Goal: Task Accomplishment & Management: Manage account settings

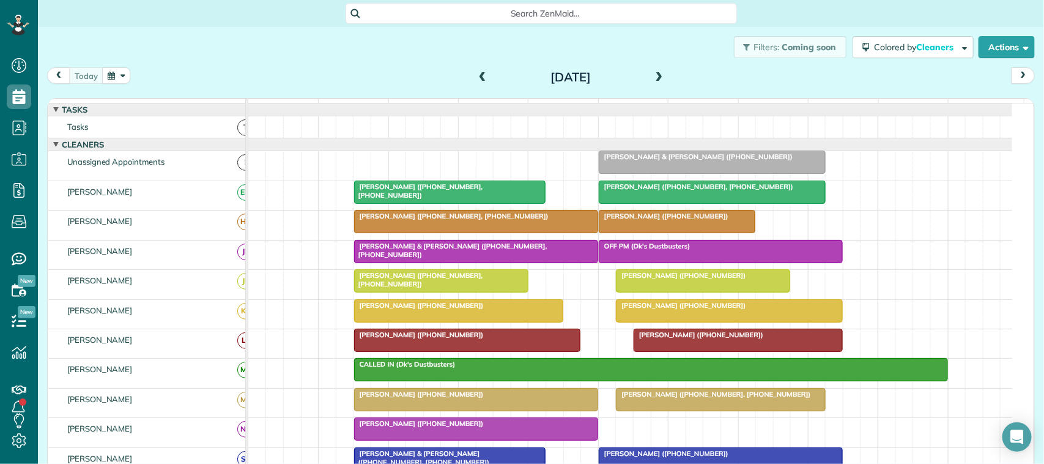
scroll to position [76, 0]
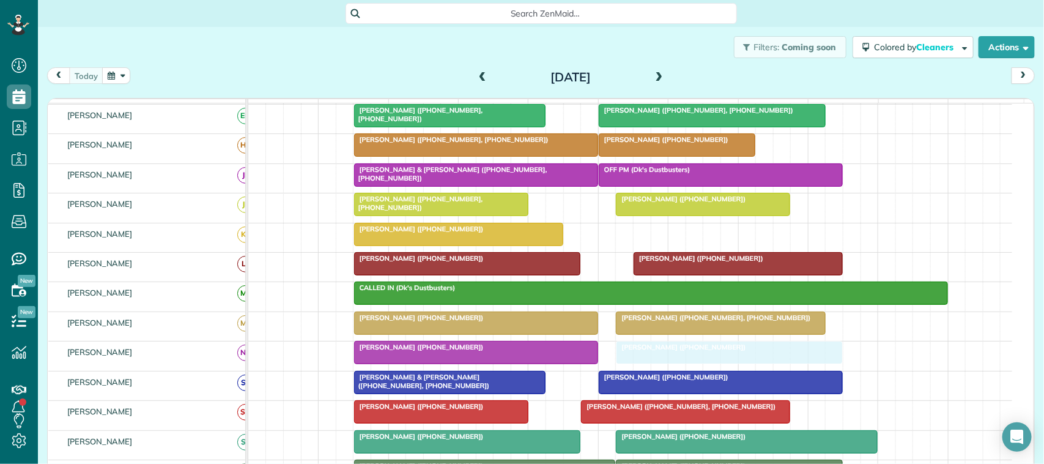
drag, startPoint x: 649, startPoint y: 248, endPoint x: 650, endPoint y: 362, distance: 113.7
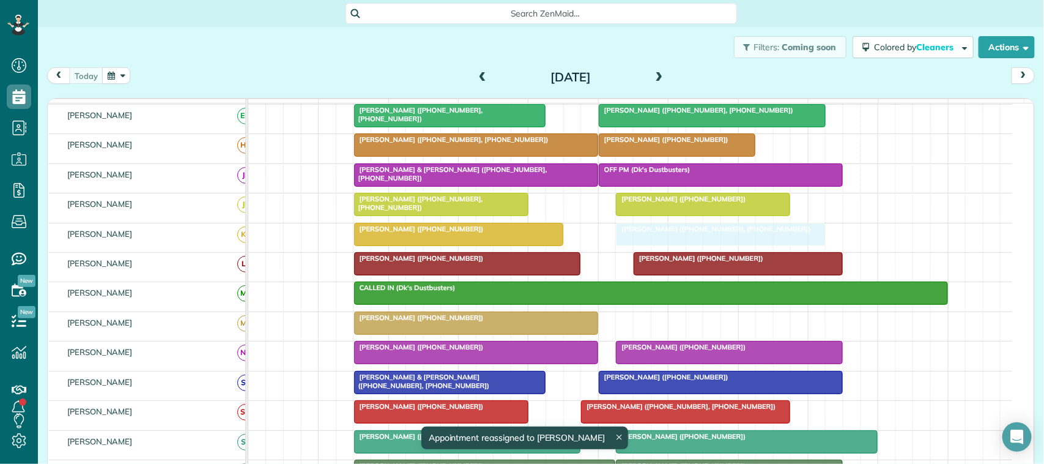
drag, startPoint x: 662, startPoint y: 340, endPoint x: 665, endPoint y: 267, distance: 73.4
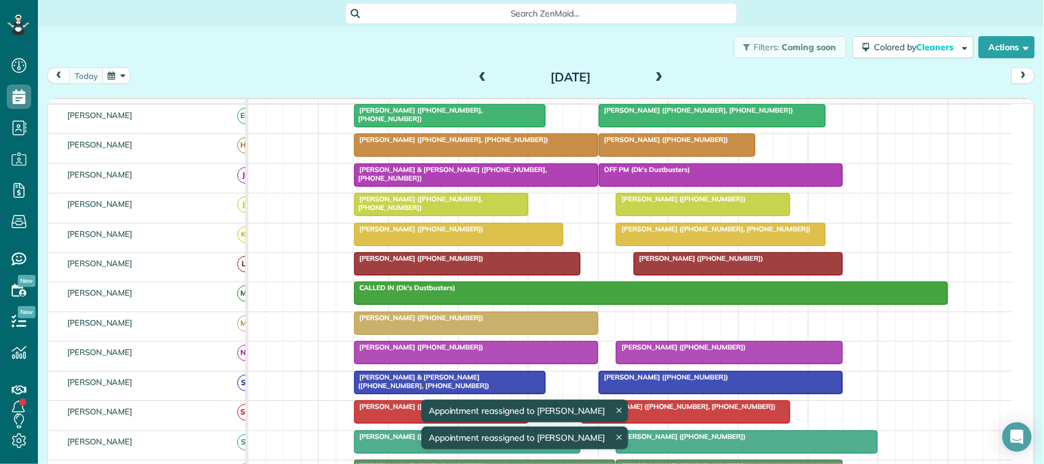
click at [660, 363] on div at bounding box center [729, 352] width 226 height 22
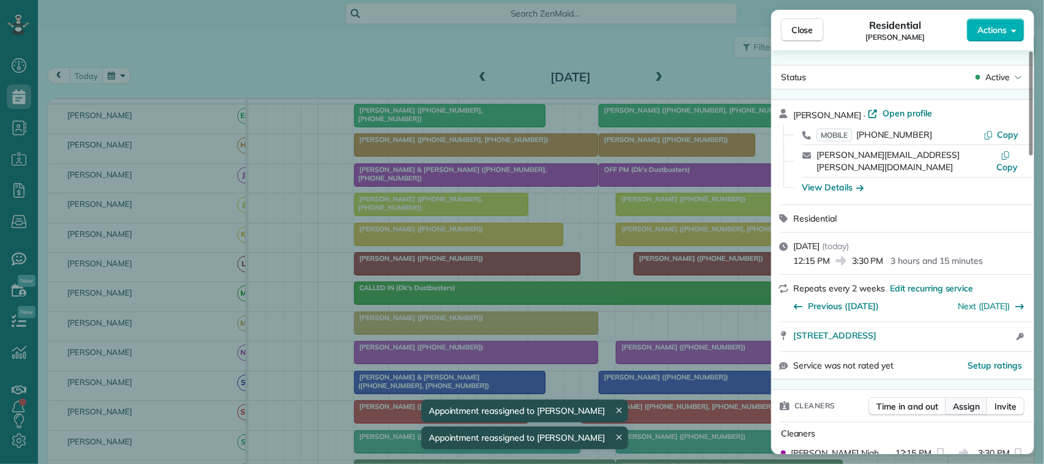
click at [972, 400] on span "Assign" at bounding box center [966, 406] width 27 height 12
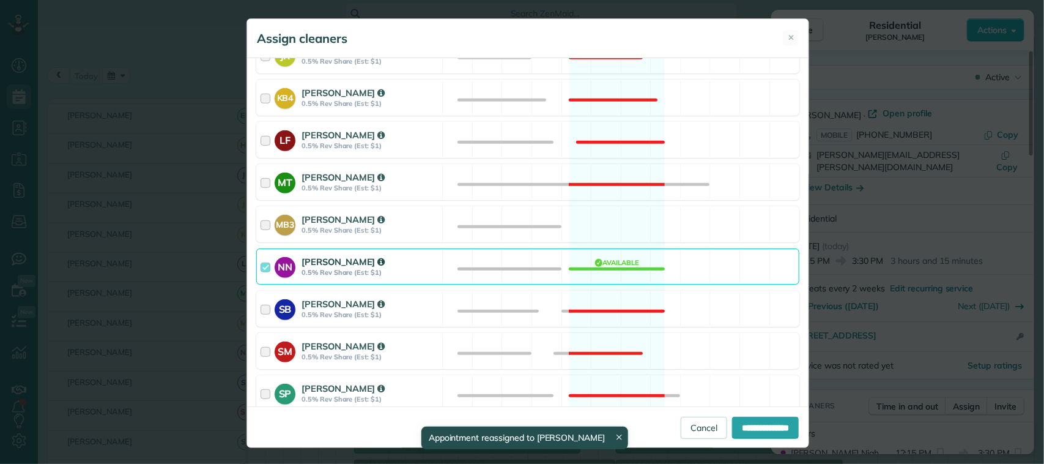
scroll to position [306, 0]
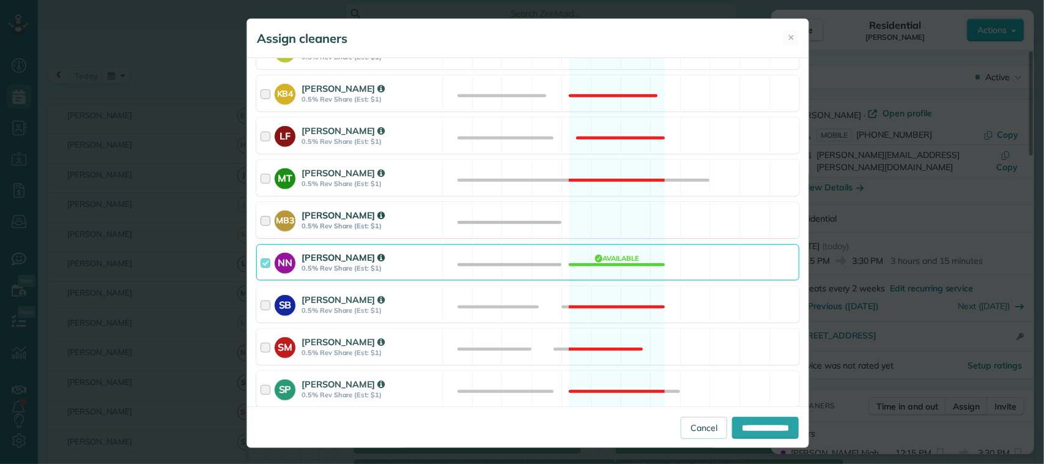
click at [432, 232] on div "MB3 [PERSON_NAME] 0.5% Rev Share (Est: $1)" at bounding box center [349, 219] width 185 height 35
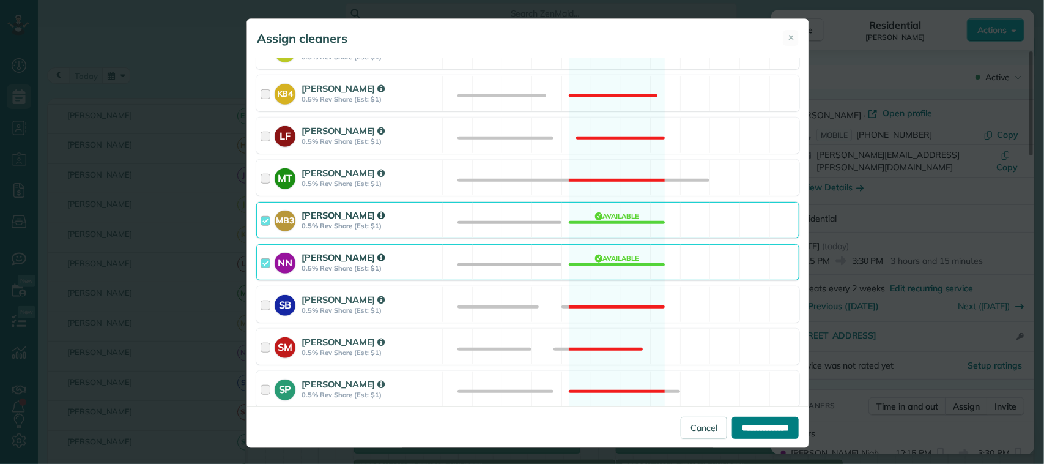
click at [732, 418] on input "**********" at bounding box center [765, 427] width 67 height 22
type input "**********"
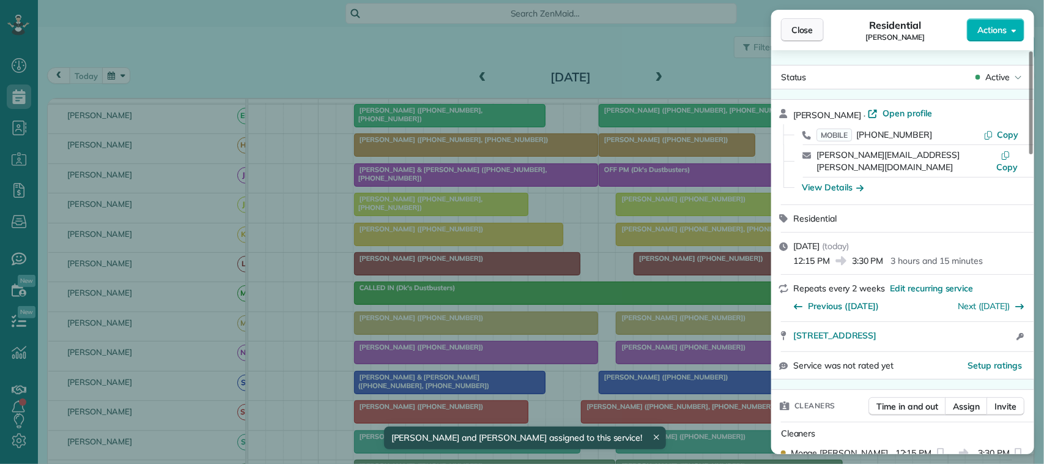
click at [809, 35] on span "Close" at bounding box center [802, 30] width 22 height 12
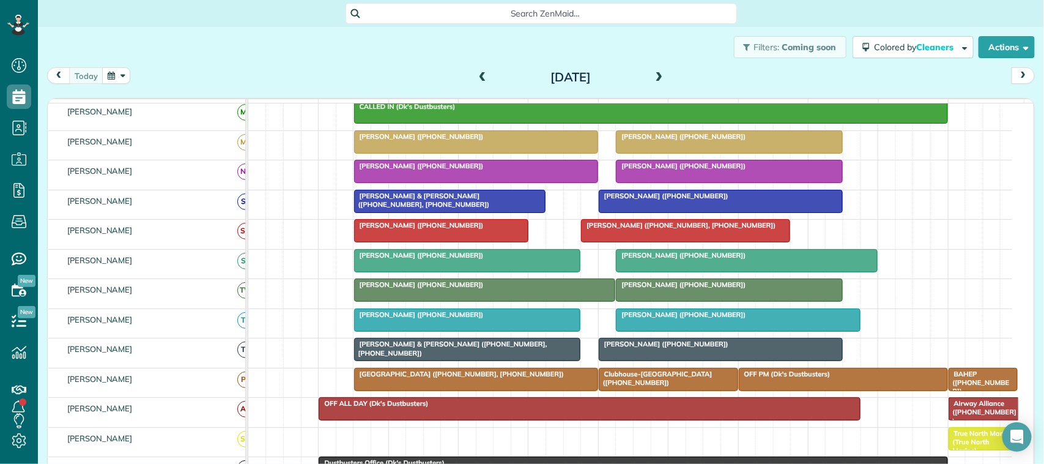
scroll to position [23, 0]
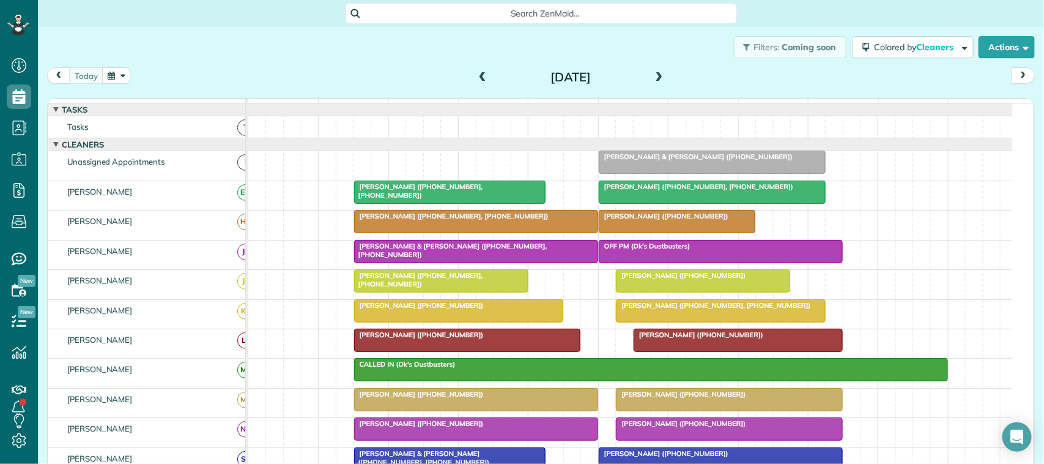
click at [392, 223] on div at bounding box center [476, 221] width 243 height 22
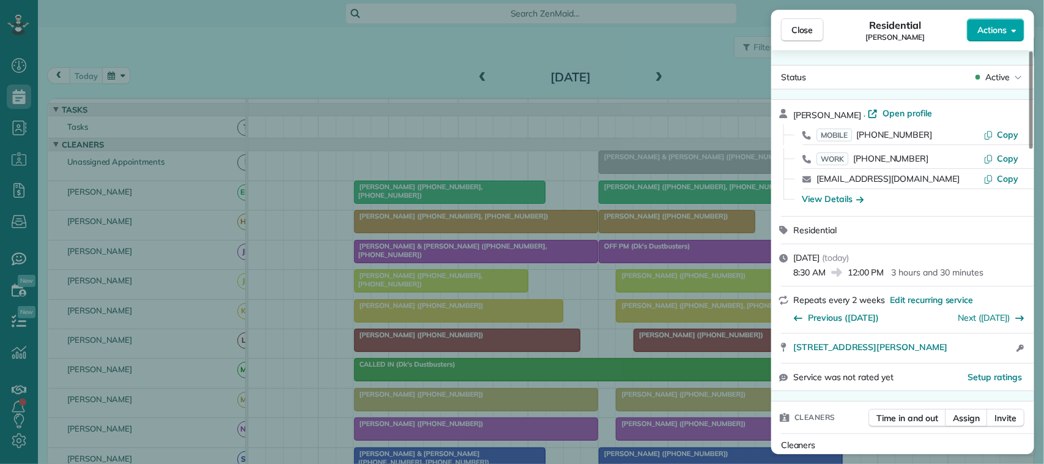
click at [986, 37] on button "Actions" at bounding box center [995, 29] width 57 height 23
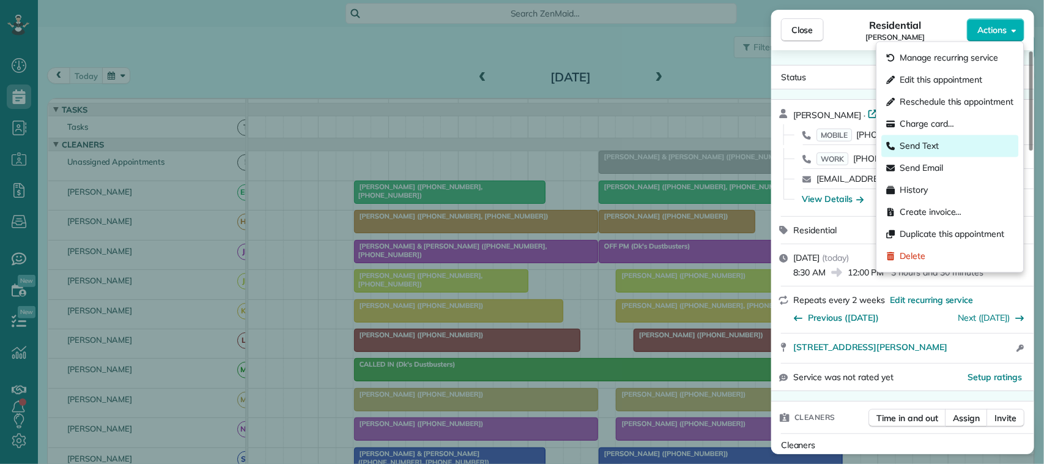
click at [973, 141] on div "Send Text" at bounding box center [950, 146] width 137 height 22
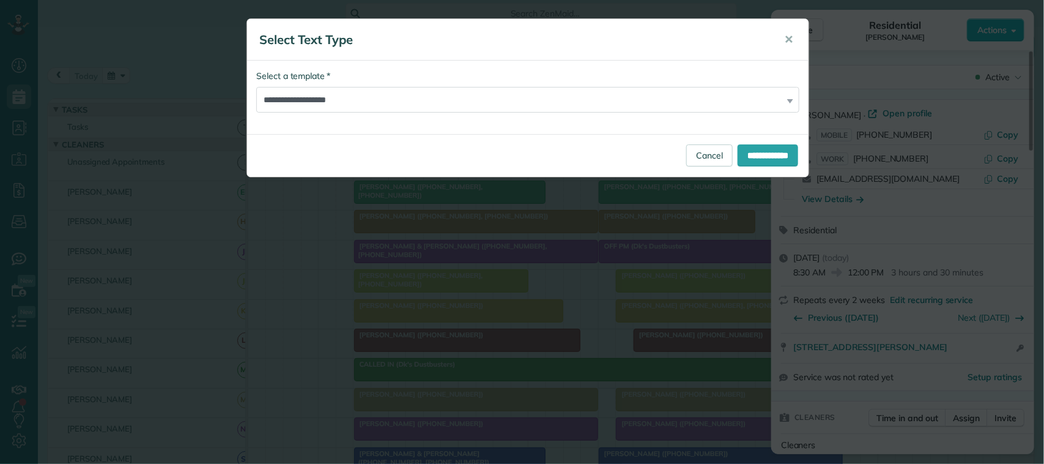
click at [736, 138] on div "**********" at bounding box center [527, 155] width 561 height 43
click at [740, 148] on input "**********" at bounding box center [767, 155] width 61 height 22
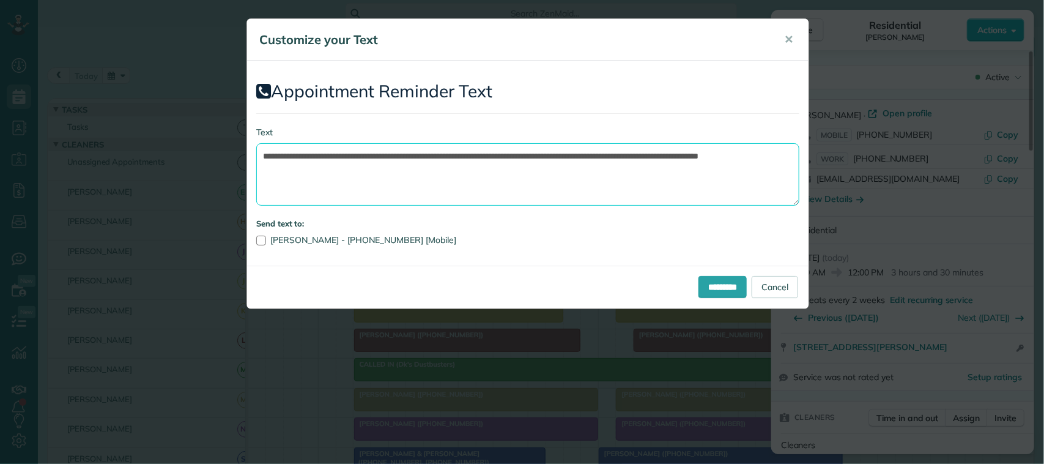
drag, startPoint x: 555, startPoint y: 181, endPoint x: 530, endPoint y: 155, distance: 35.9
click at [530, 155] on textarea "**********" at bounding box center [527, 174] width 543 height 62
drag, startPoint x: 459, startPoint y: 157, endPoint x: 336, endPoint y: 157, distance: 122.3
click at [336, 157] on textarea "**********" at bounding box center [527, 174] width 543 height 62
click at [554, 155] on textarea "**********" at bounding box center [527, 174] width 543 height 62
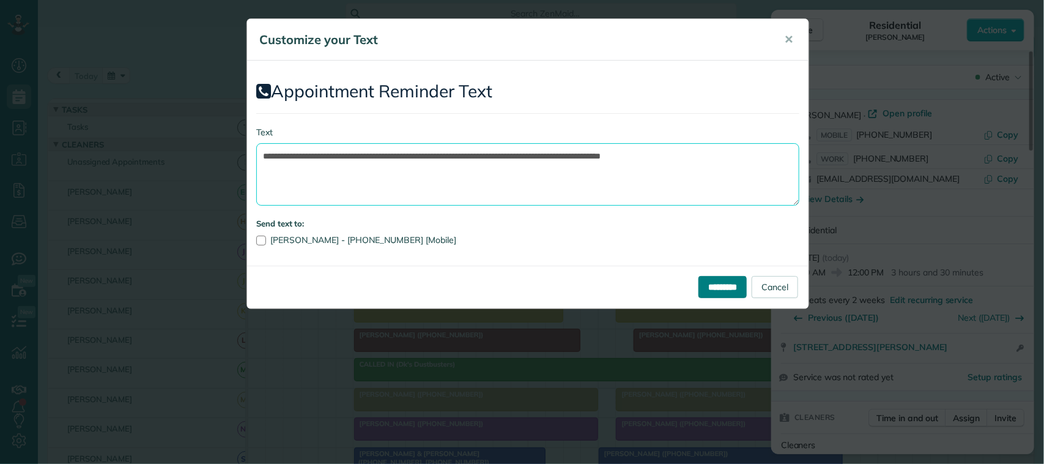
type textarea "**********"
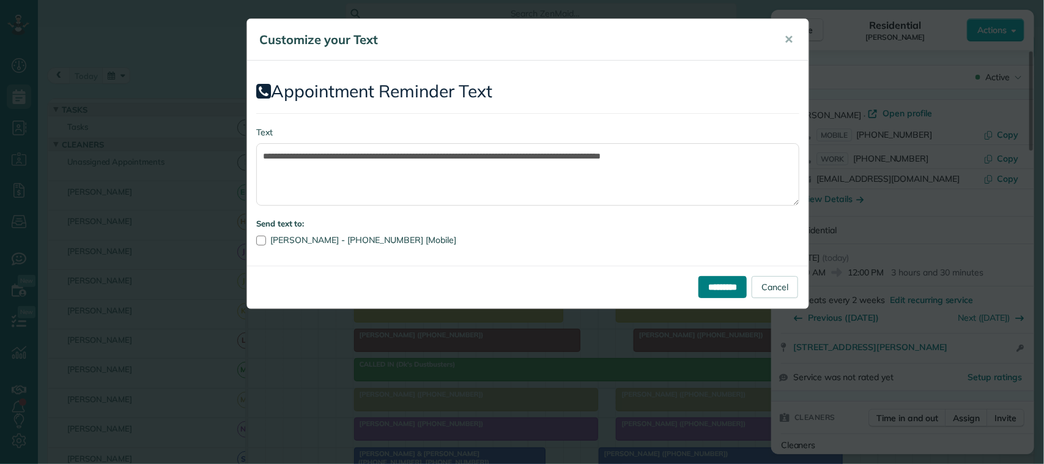
click at [711, 288] on input "*********" at bounding box center [722, 287] width 48 height 22
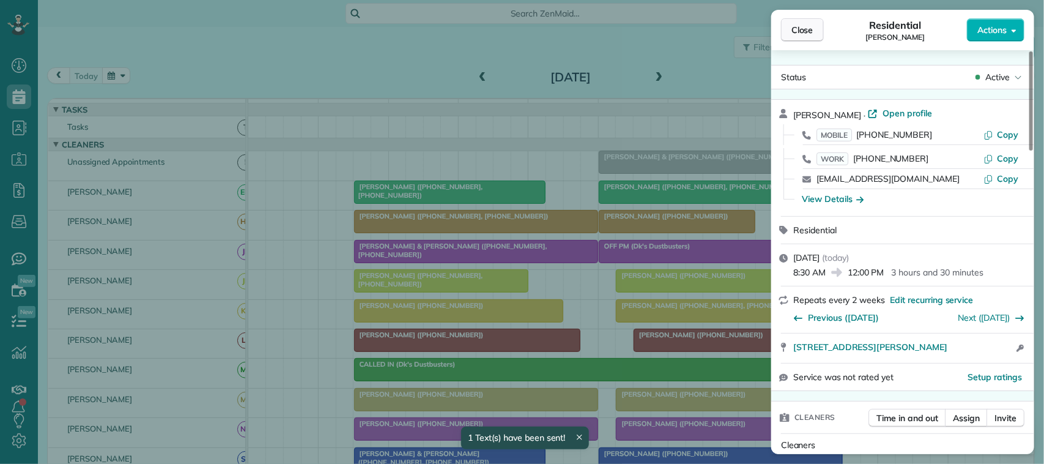
click at [798, 42] on div "Close Residential Rachel Brown Actions" at bounding box center [902, 30] width 263 height 40
click at [799, 37] on button "Close" at bounding box center [802, 29] width 43 height 23
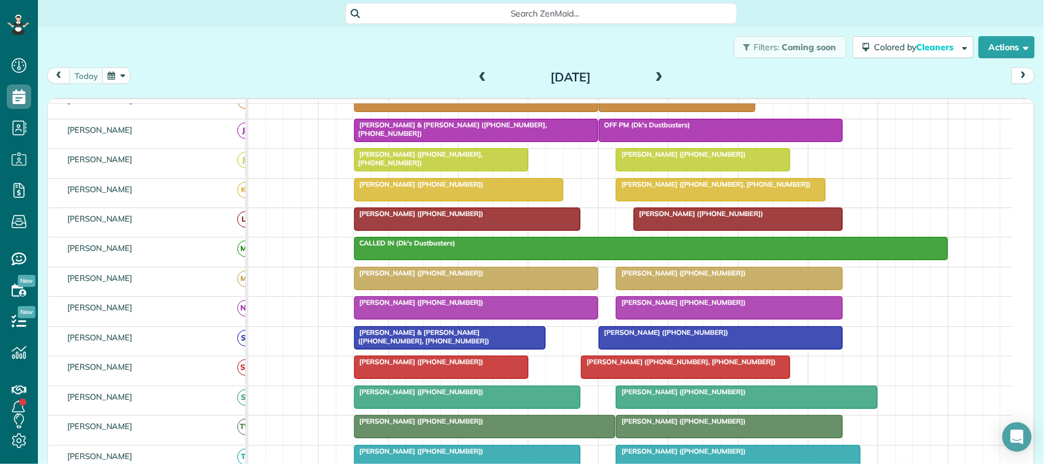
scroll to position [153, 0]
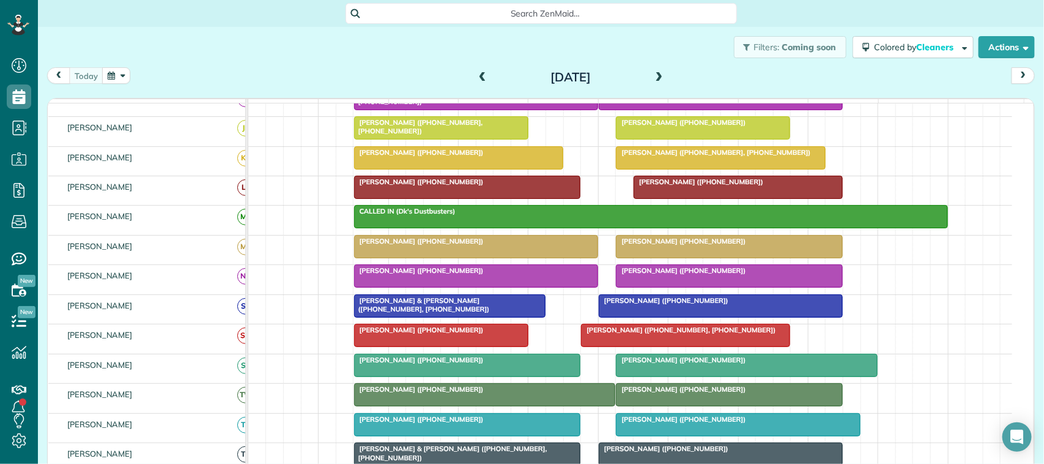
click at [668, 405] on div at bounding box center [729, 394] width 226 height 22
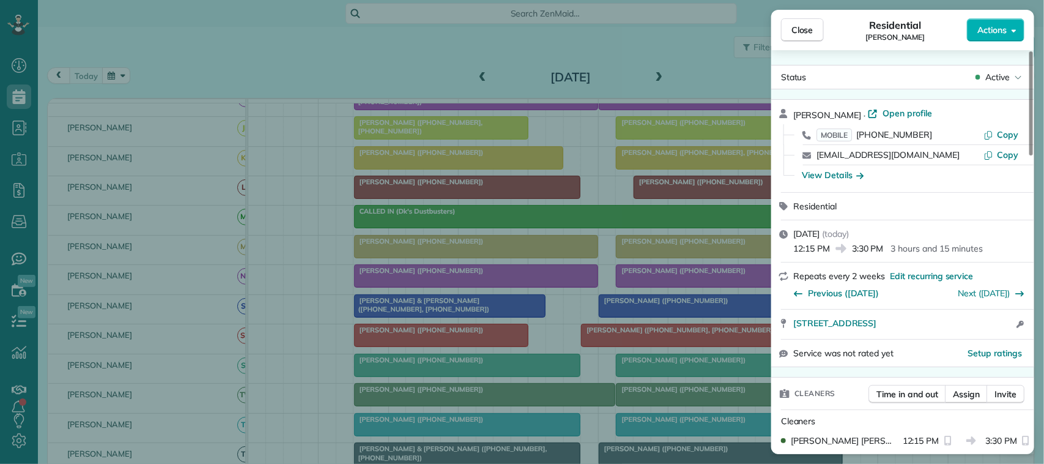
drag, startPoint x: 936, startPoint y: 158, endPoint x: 815, endPoint y: 156, distance: 121.1
click at [815, 156] on div "debrapyron726@yahoo.com Copy" at bounding box center [910, 155] width 234 height 20
click at [970, 35] on button "Actions" at bounding box center [995, 29] width 57 height 23
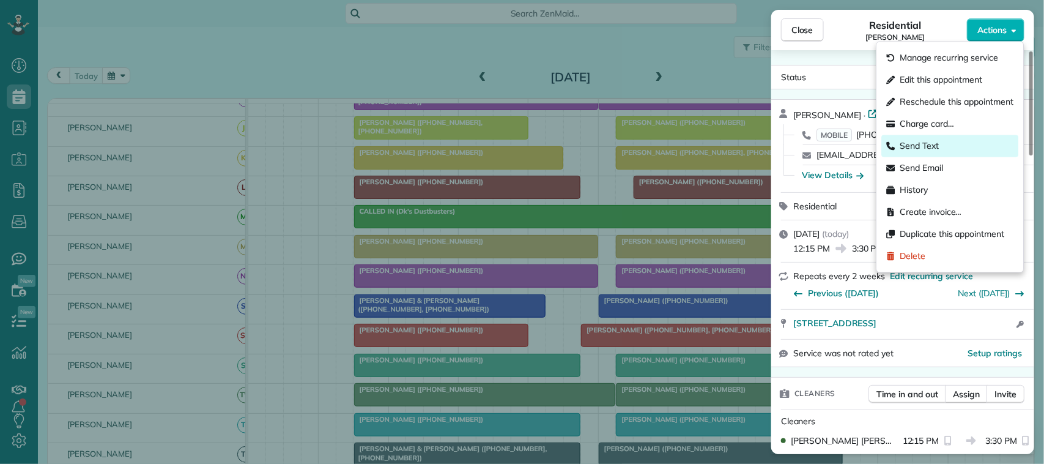
click at [967, 135] on div "Send Text" at bounding box center [950, 146] width 137 height 22
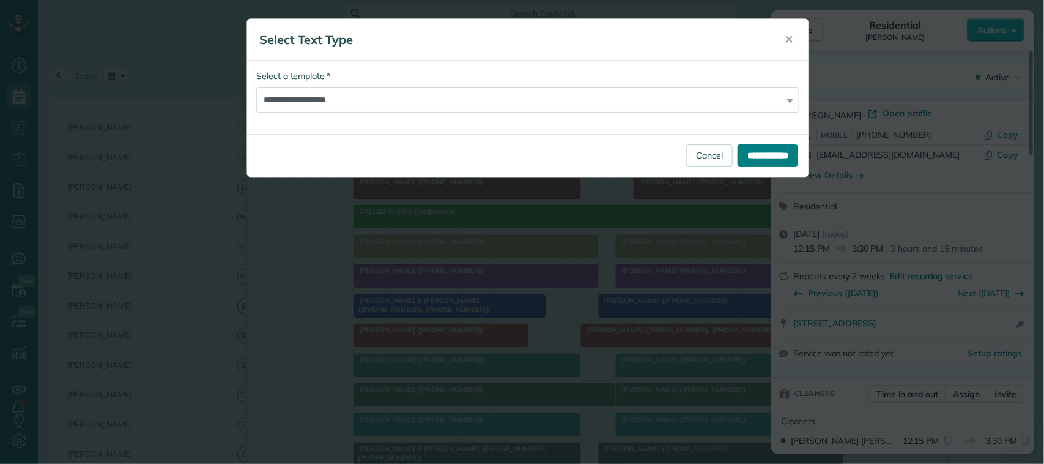
click at [774, 150] on input "**********" at bounding box center [767, 155] width 61 height 22
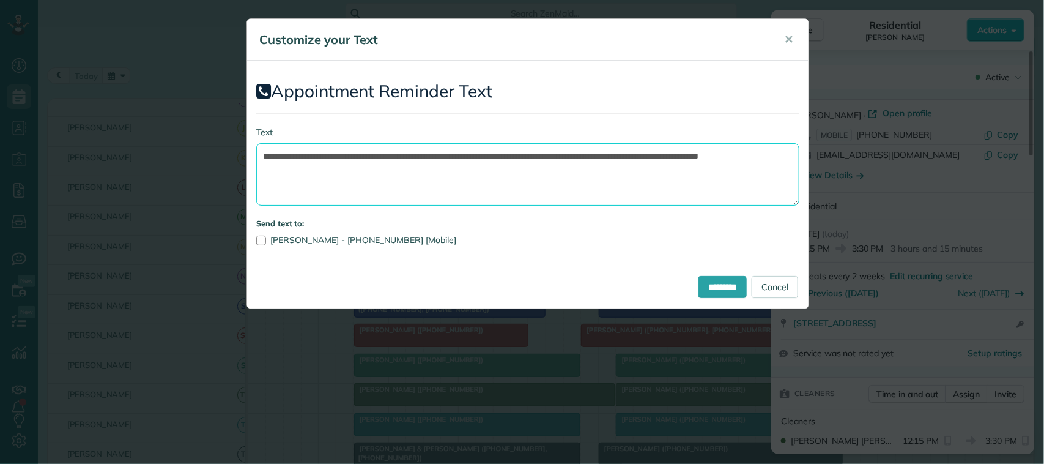
drag, startPoint x: 612, startPoint y: 173, endPoint x: 528, endPoint y: 155, distance: 86.4
click at [528, 155] on textarea "**********" at bounding box center [527, 174] width 543 height 62
drag, startPoint x: 459, startPoint y: 156, endPoint x: 338, endPoint y: 154, distance: 121.7
click at [338, 154] on textarea "**********" at bounding box center [527, 174] width 543 height 62
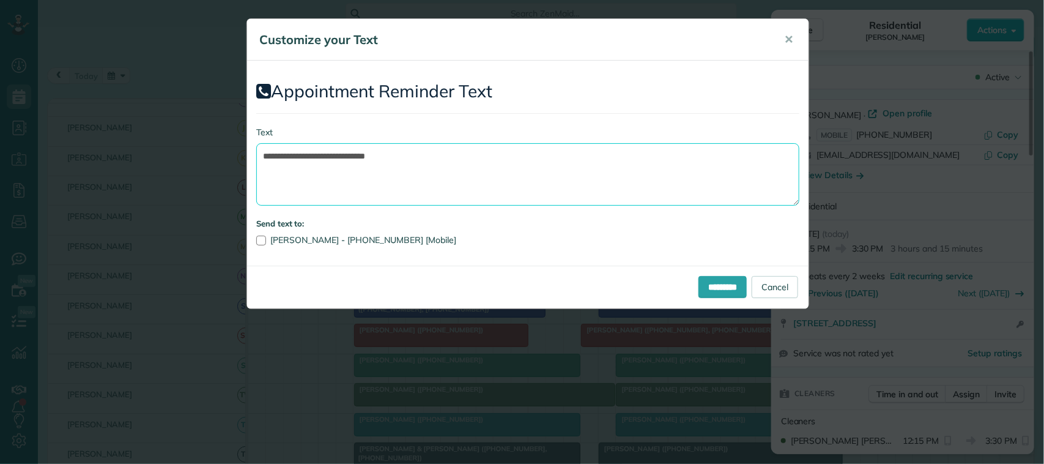
click at [411, 157] on textarea "**********" at bounding box center [527, 174] width 543 height 62
type textarea "**********"
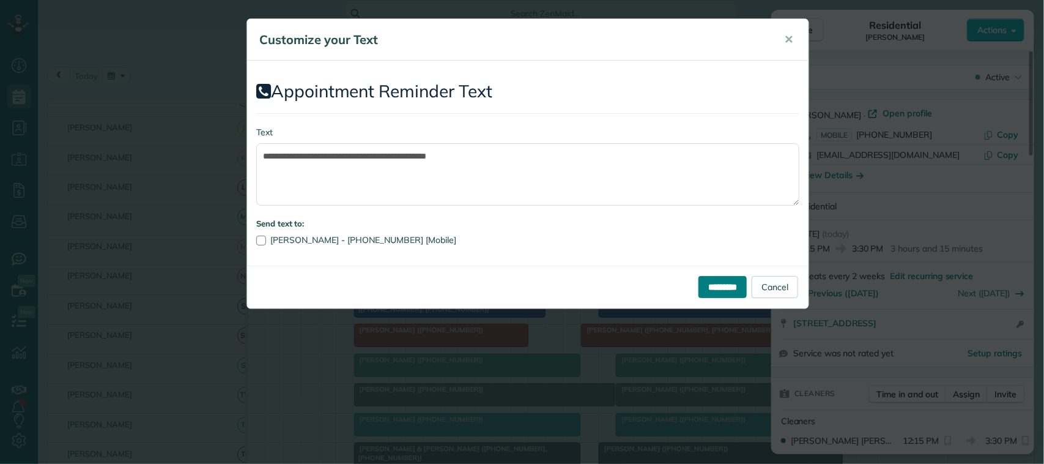
click at [698, 282] on input "*********" at bounding box center [722, 287] width 48 height 22
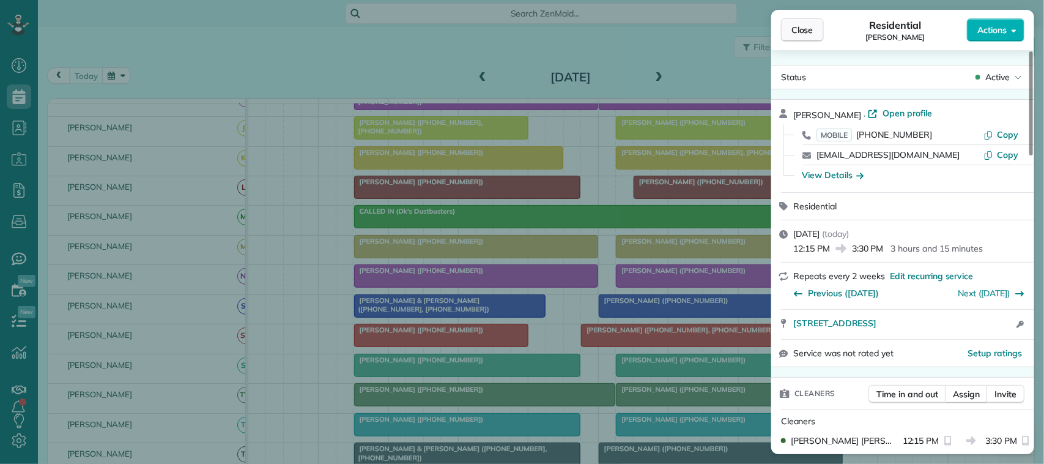
click at [805, 35] on span "Close" at bounding box center [802, 30] width 22 height 12
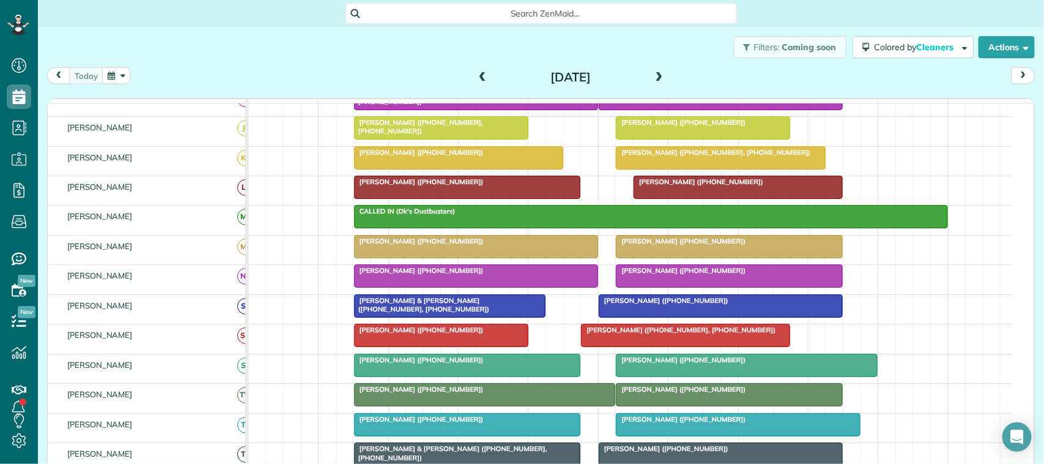
click at [652, 79] on span at bounding box center [658, 77] width 13 height 11
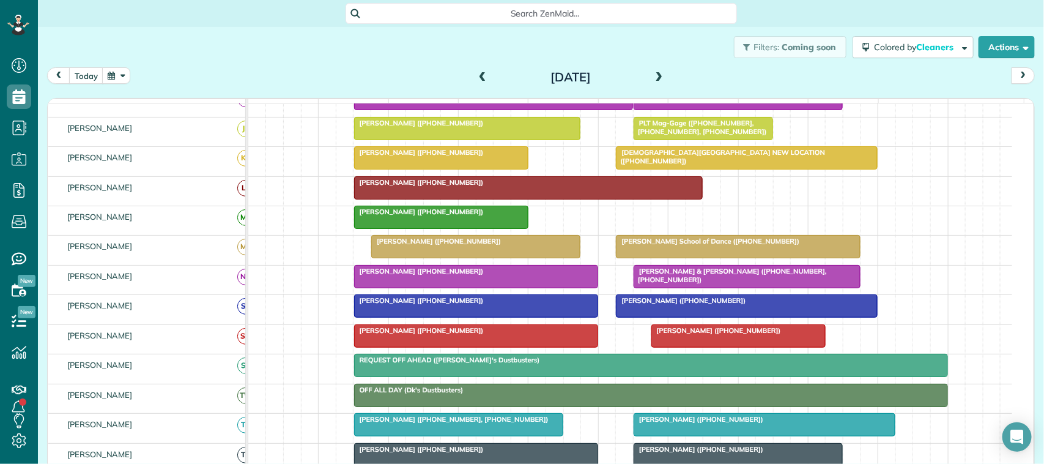
scroll to position [298, 0]
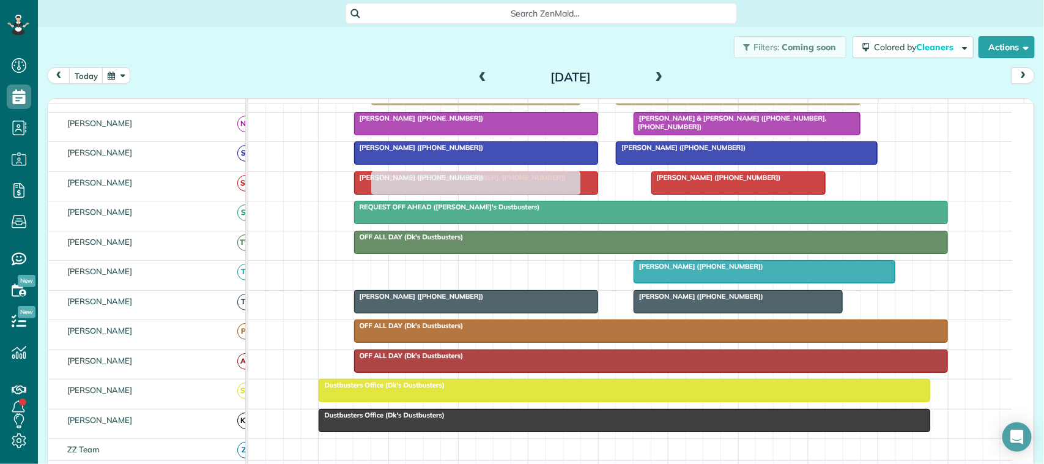
drag, startPoint x: 396, startPoint y: 289, endPoint x: 405, endPoint y: 194, distance: 94.6
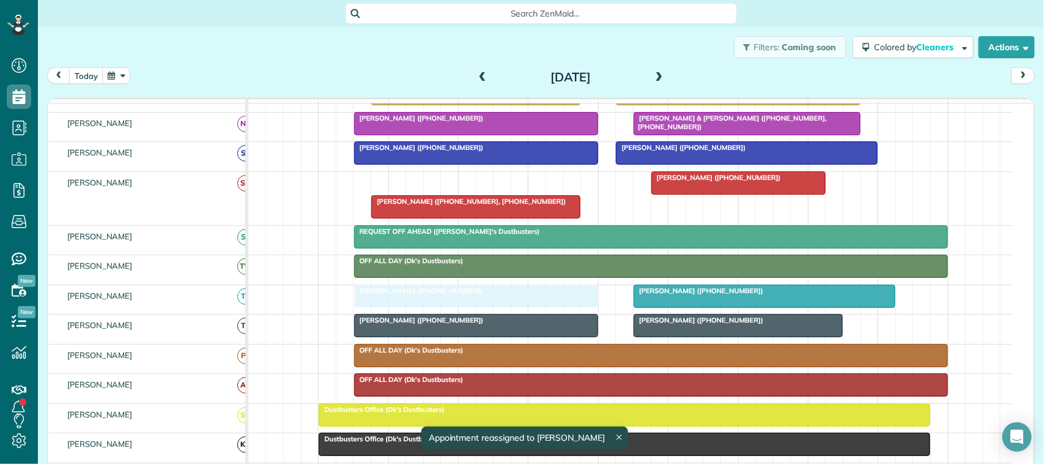
drag, startPoint x: 465, startPoint y: 199, endPoint x: 468, endPoint y: 303, distance: 104.0
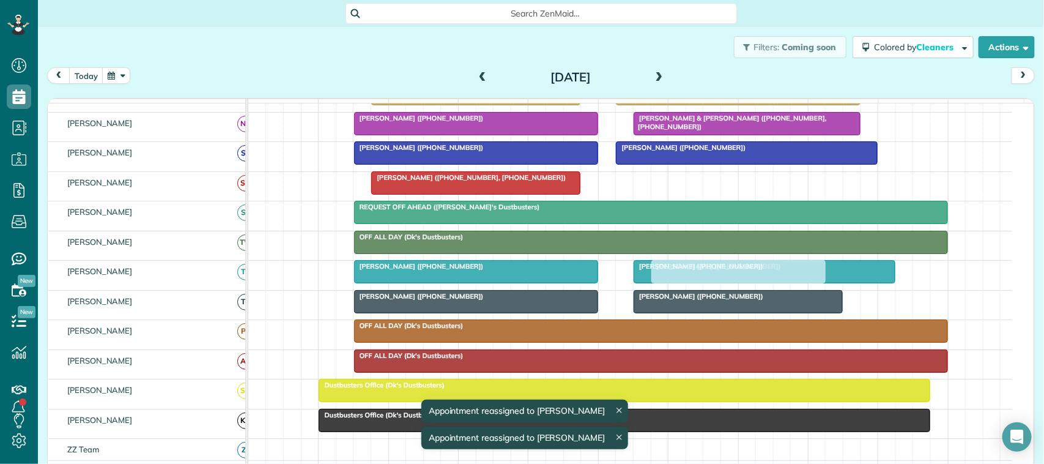
drag, startPoint x: 687, startPoint y: 191, endPoint x: 683, endPoint y: 280, distance: 88.7
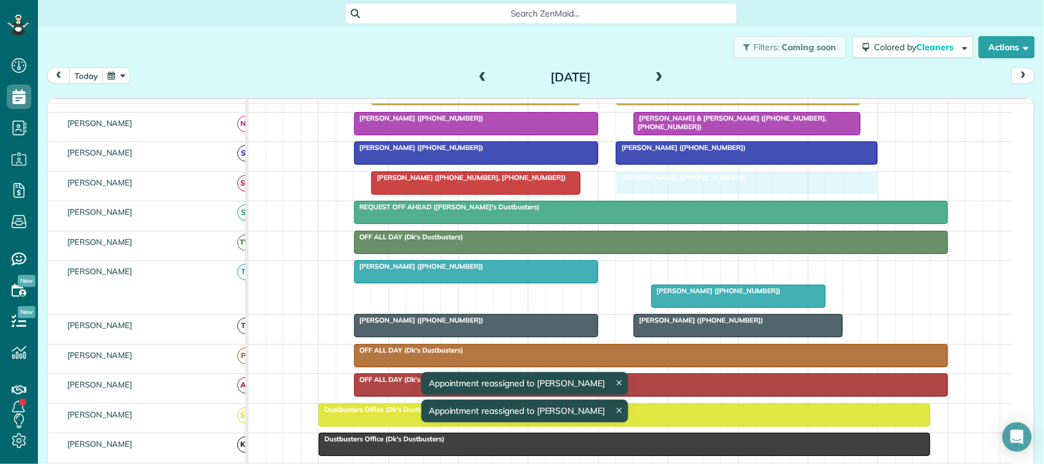
drag, startPoint x: 678, startPoint y: 278, endPoint x: 665, endPoint y: 203, distance: 76.3
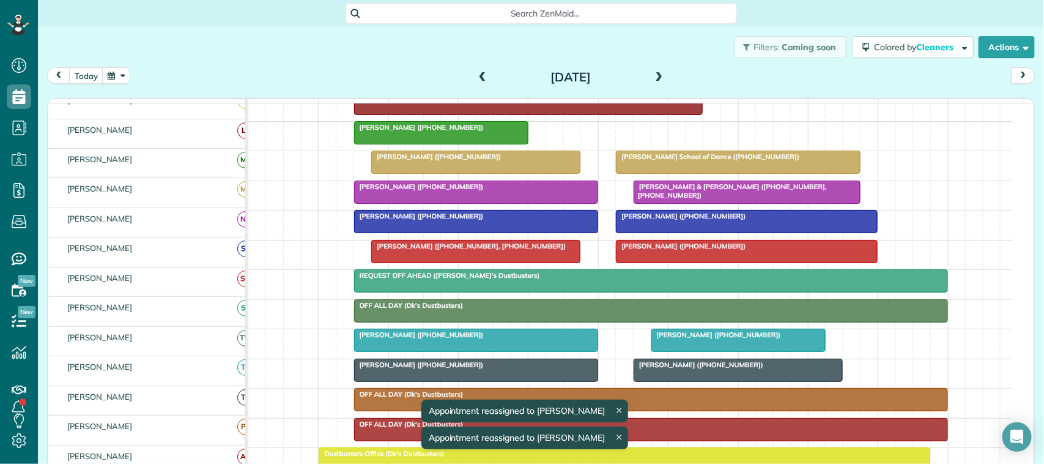
scroll to position [229, 0]
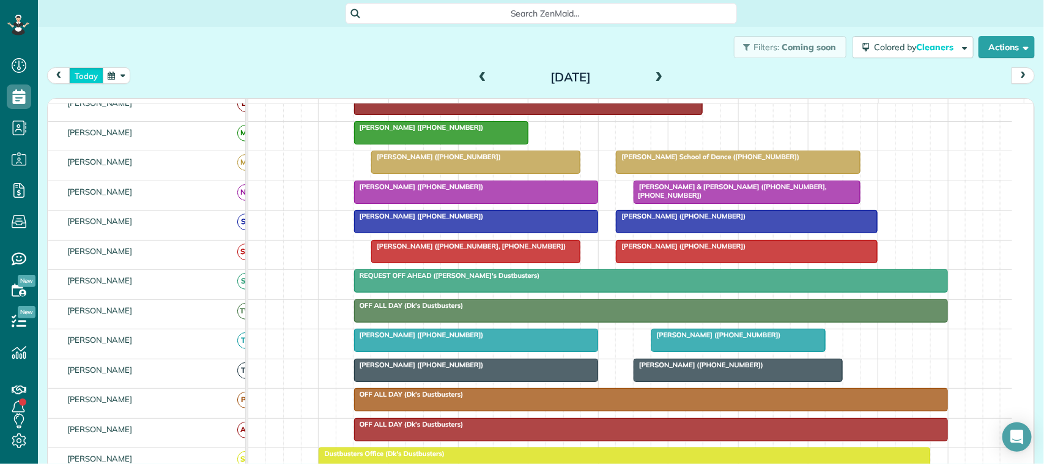
click at [86, 72] on button "today" at bounding box center [86, 75] width 34 height 17
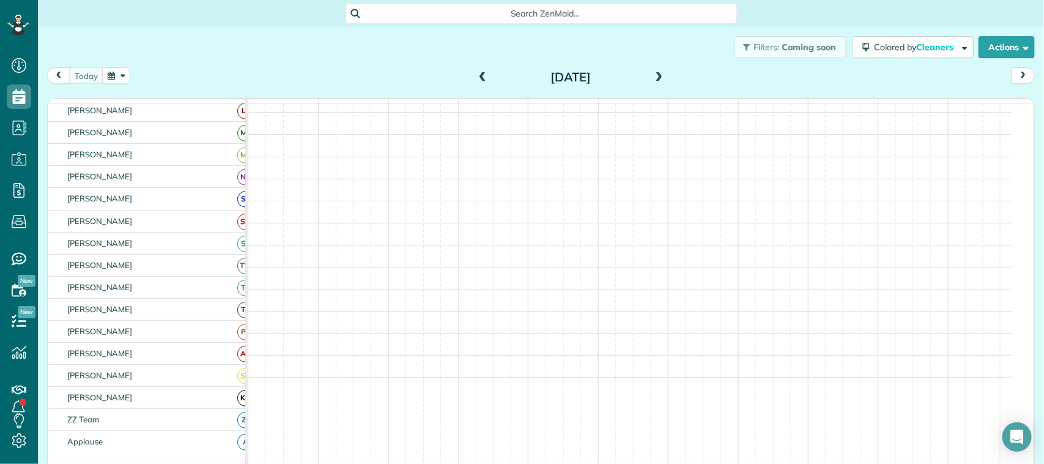
scroll to position [237, 0]
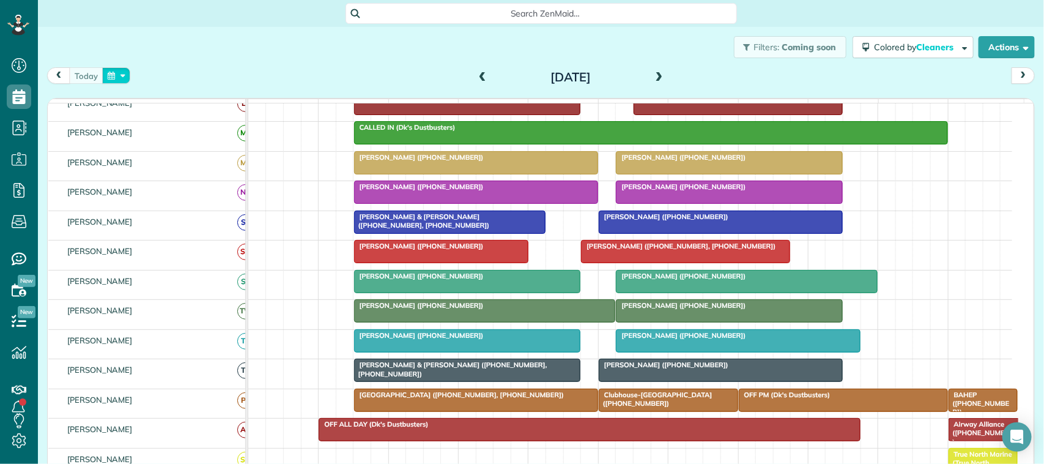
click at [108, 67] on button "button" at bounding box center [116, 75] width 28 height 17
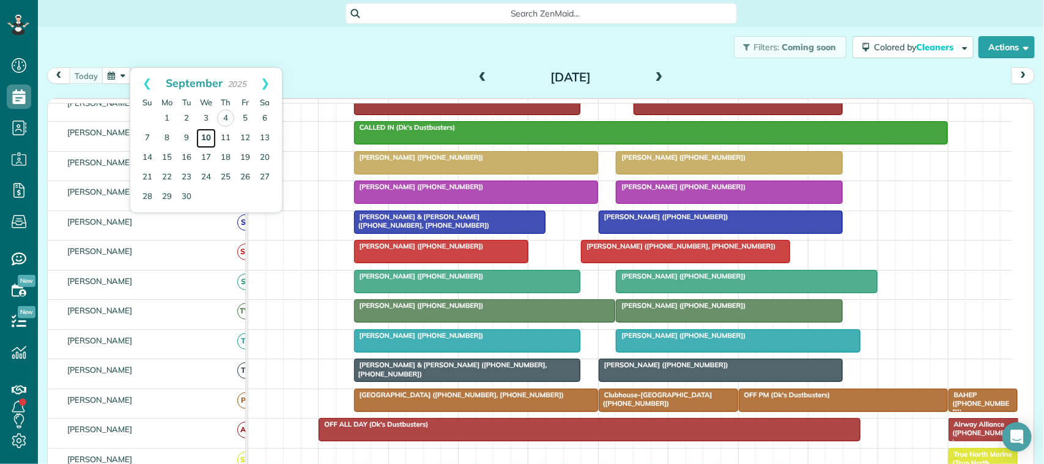
click at [201, 138] on link "10" at bounding box center [206, 138] width 20 height 20
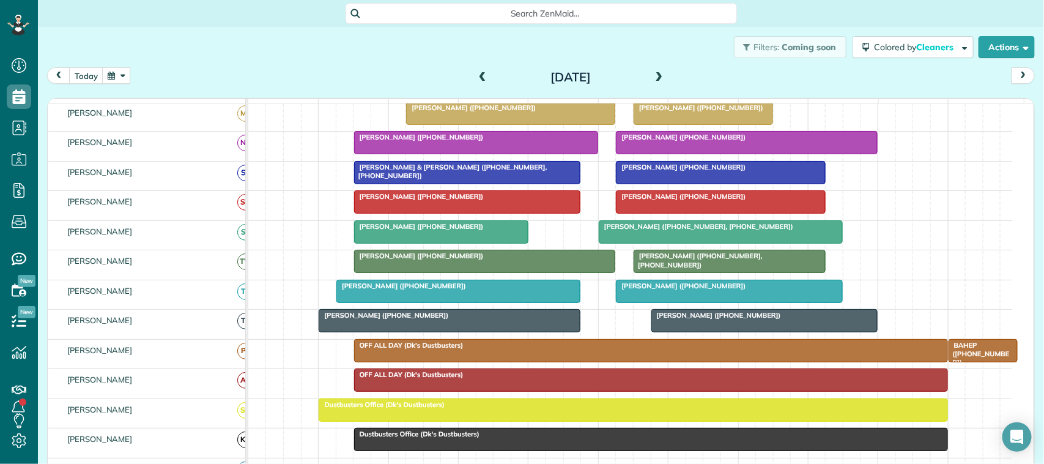
scroll to position [306, 0]
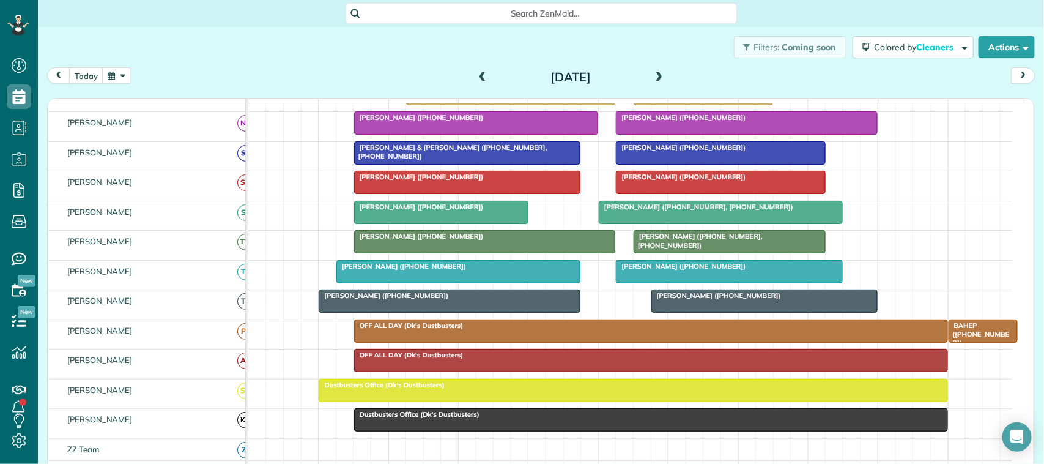
click at [478, 76] on span at bounding box center [482, 77] width 13 height 11
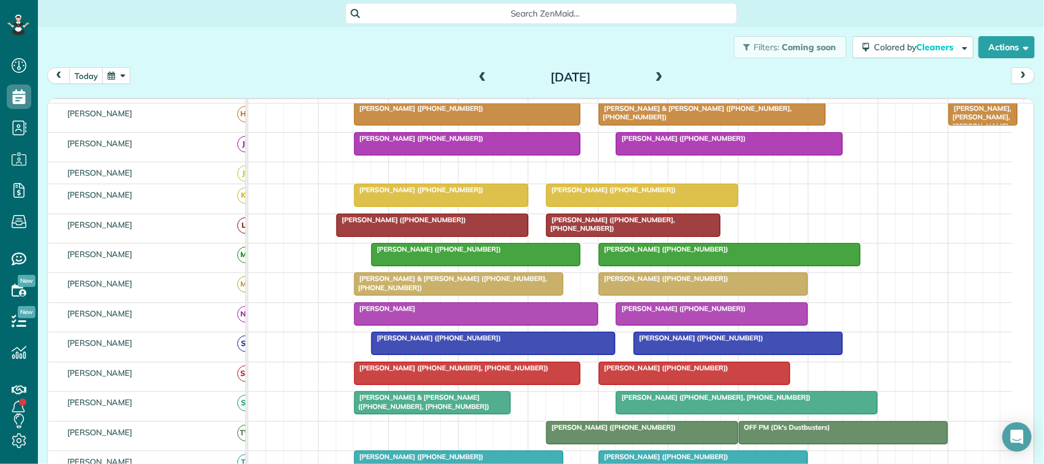
scroll to position [0, 0]
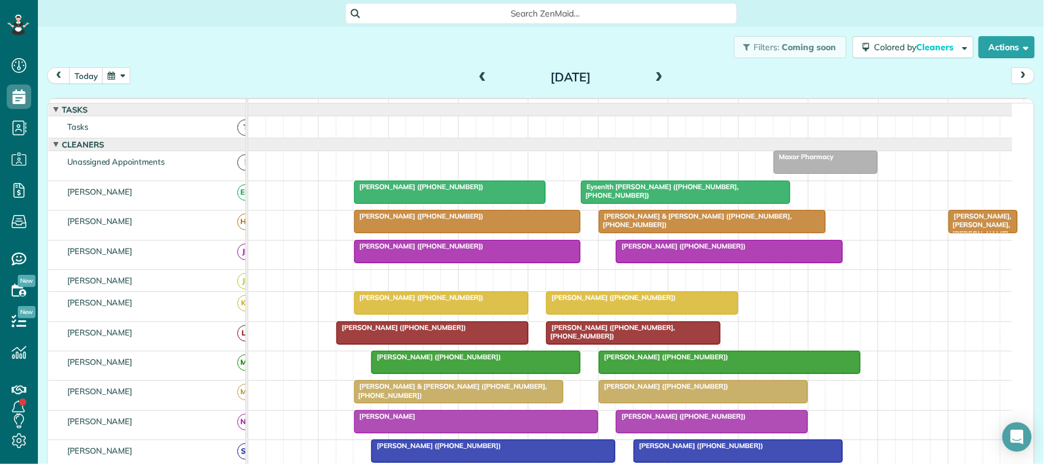
click at [652, 76] on span at bounding box center [658, 77] width 13 height 11
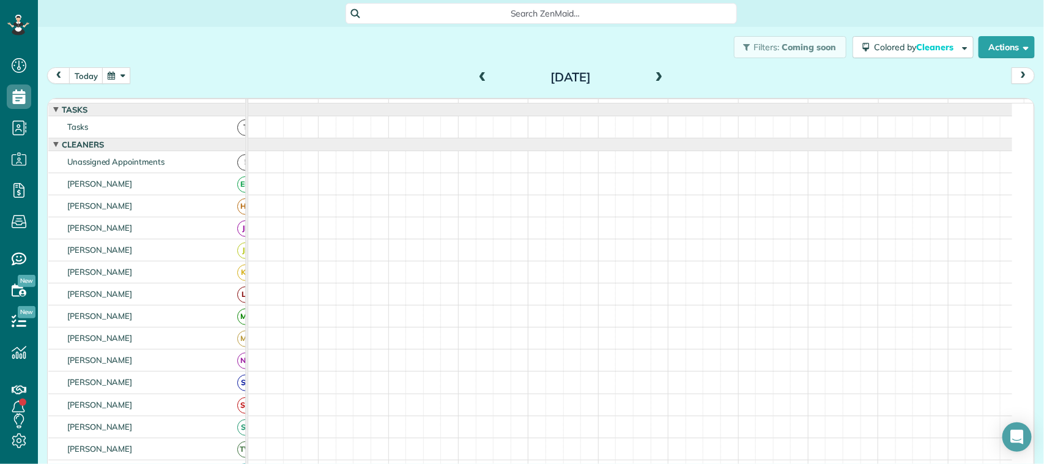
click at [652, 76] on span at bounding box center [658, 77] width 13 height 11
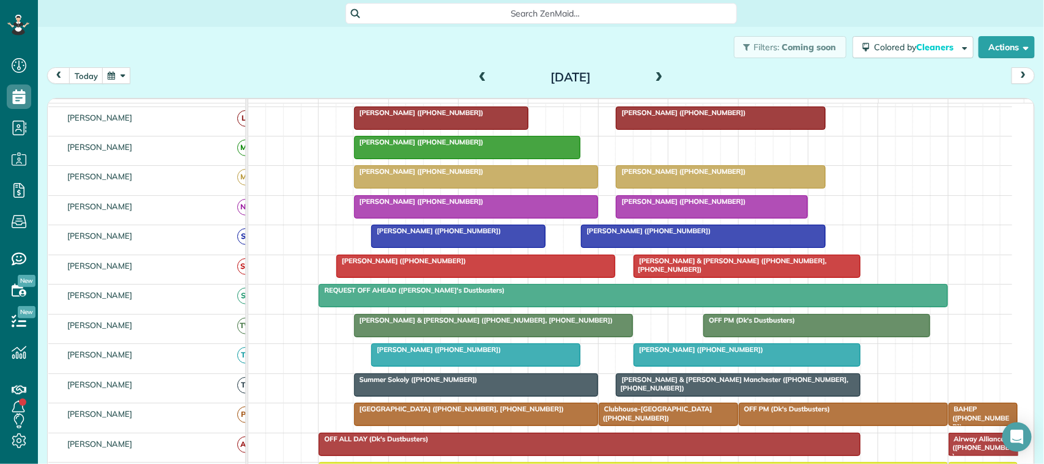
scroll to position [292, 0]
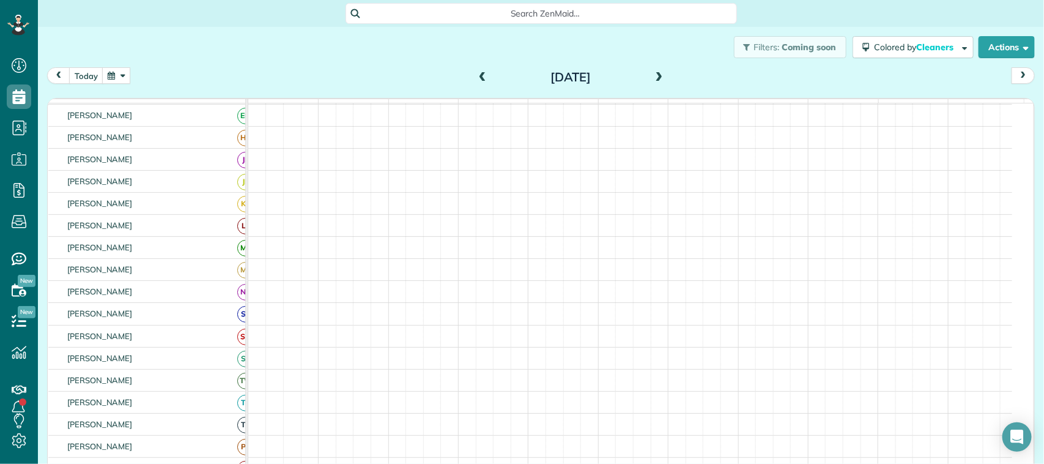
click at [480, 79] on span at bounding box center [482, 77] width 13 height 11
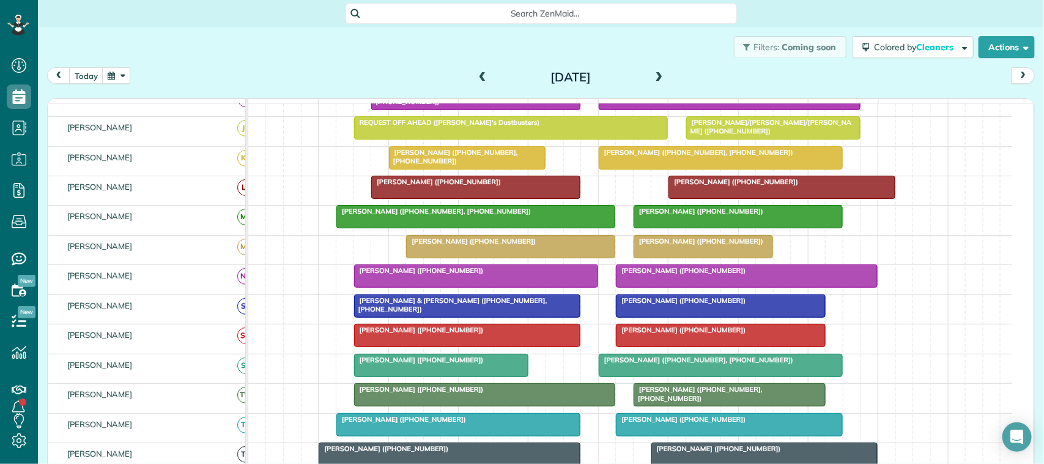
click at [655, 72] on span at bounding box center [658, 77] width 13 height 11
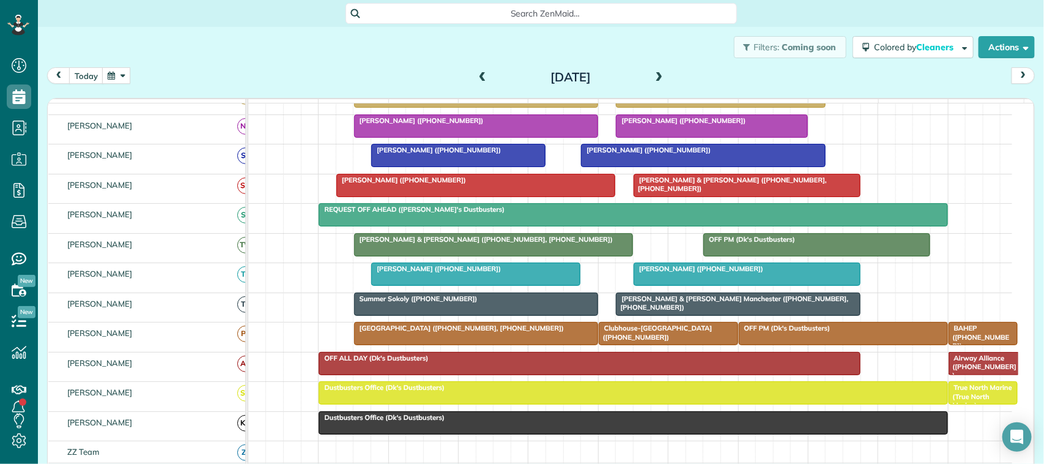
scroll to position [306, 0]
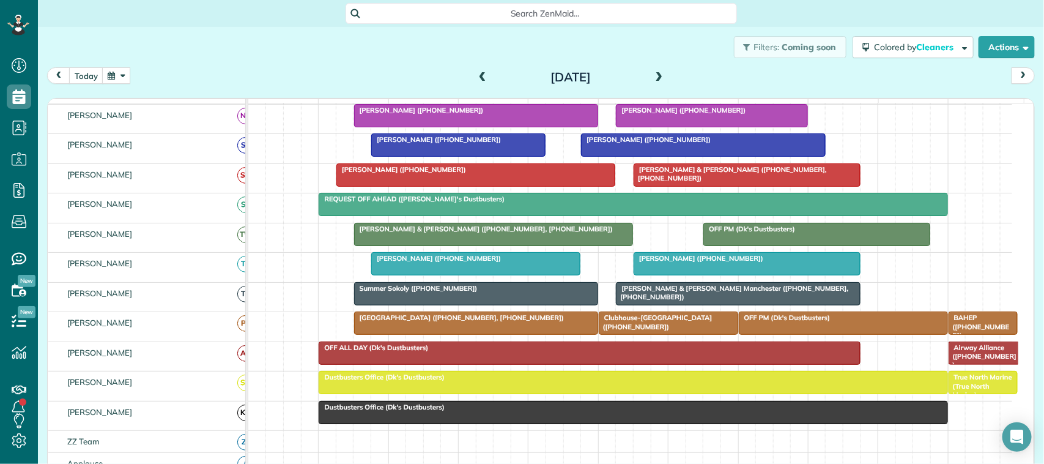
click at [658, 70] on span at bounding box center [658, 77] width 13 height 18
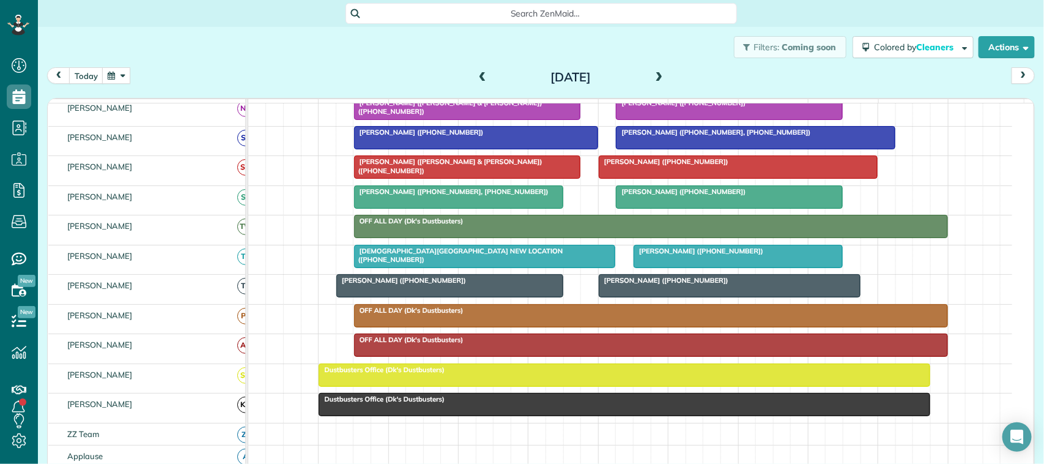
click at [477, 72] on span at bounding box center [482, 77] width 13 height 11
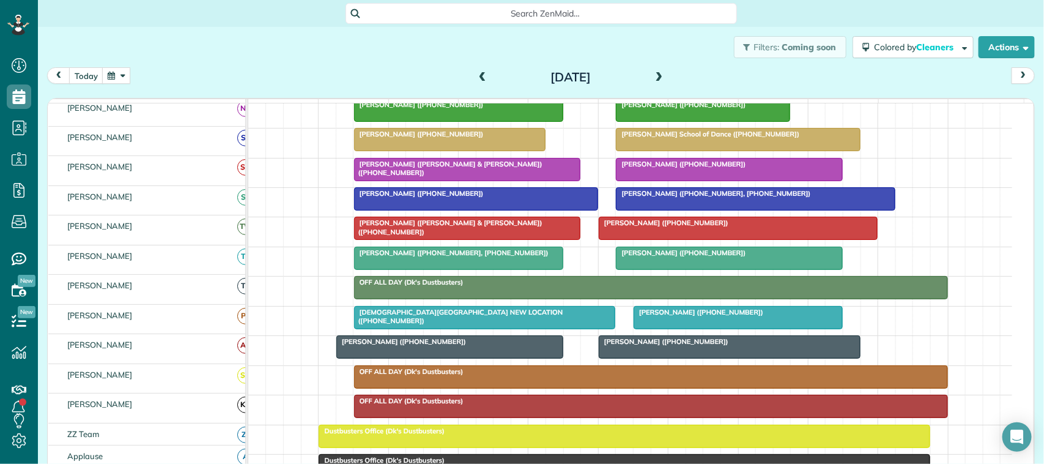
scroll to position [245, 0]
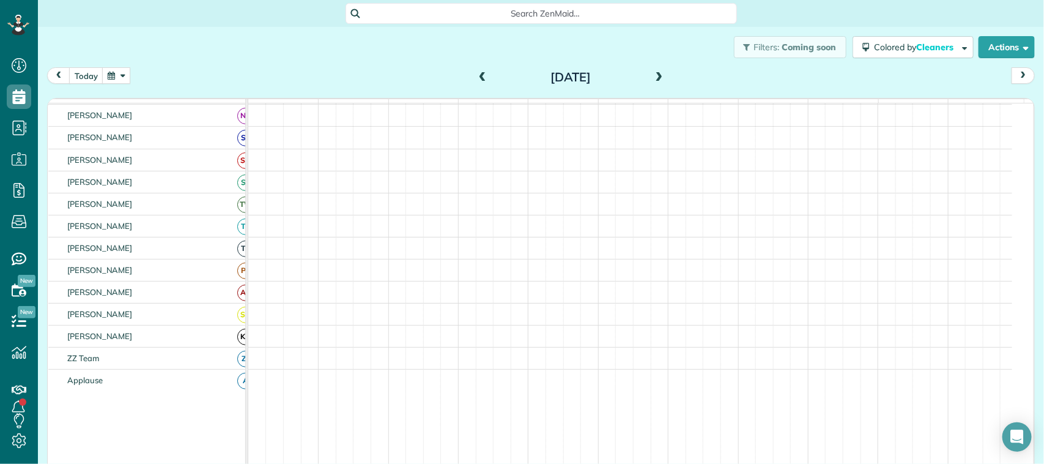
click at [476, 72] on span at bounding box center [482, 77] width 13 height 11
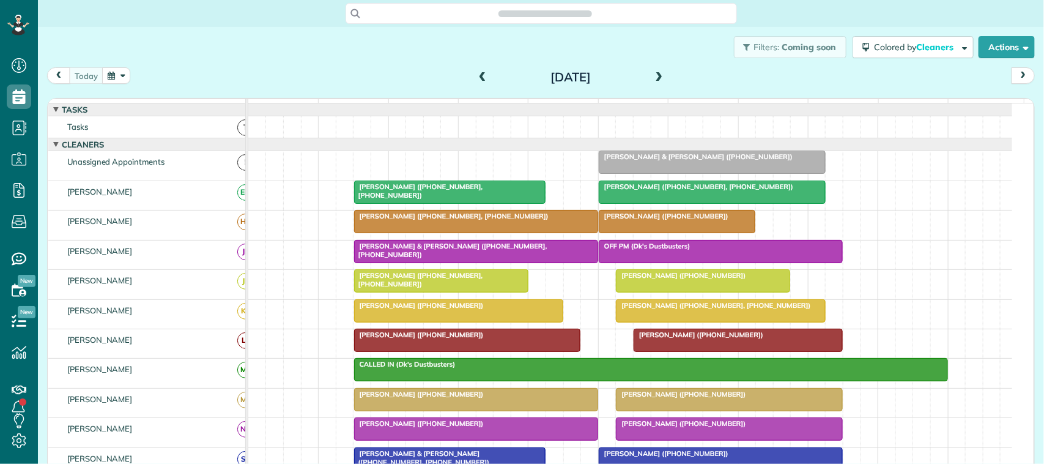
scroll to position [5, 5]
click at [120, 78] on button "button" at bounding box center [116, 75] width 28 height 17
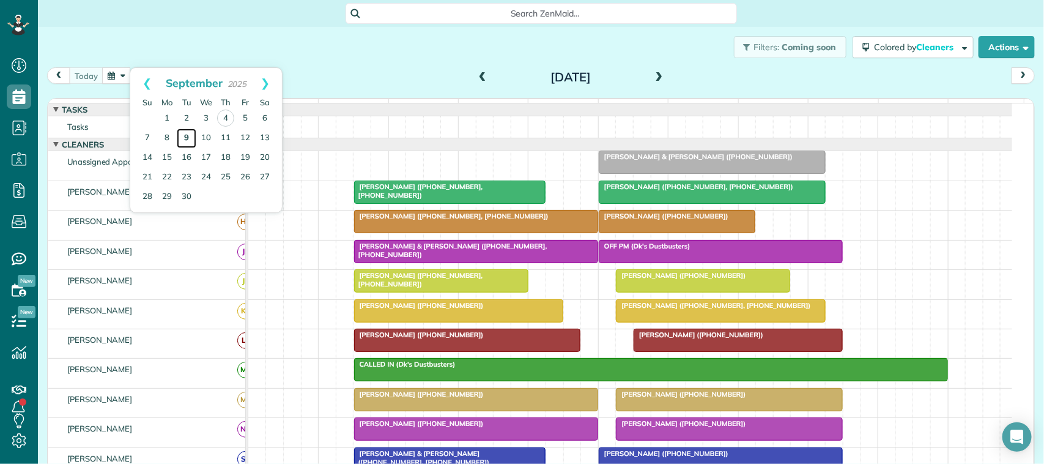
click at [182, 139] on link "9" at bounding box center [187, 138] width 20 height 20
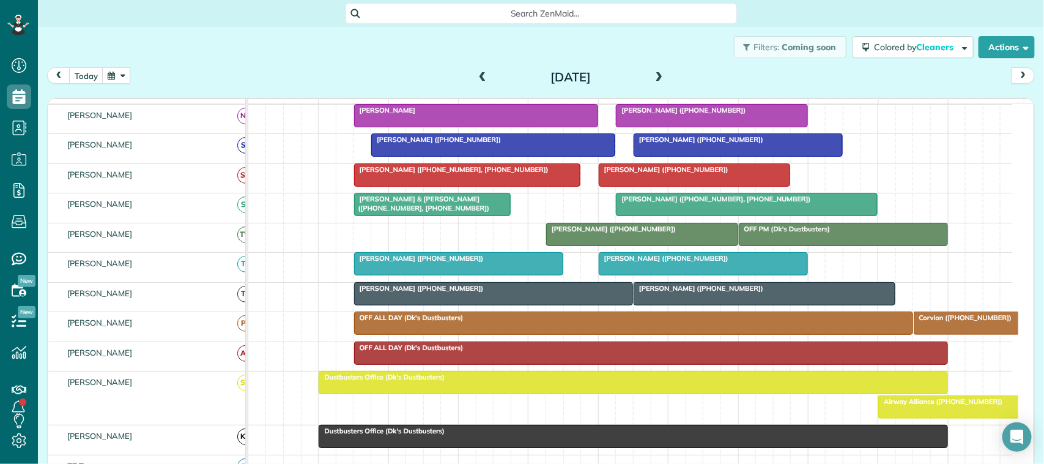
scroll to position [382, 0]
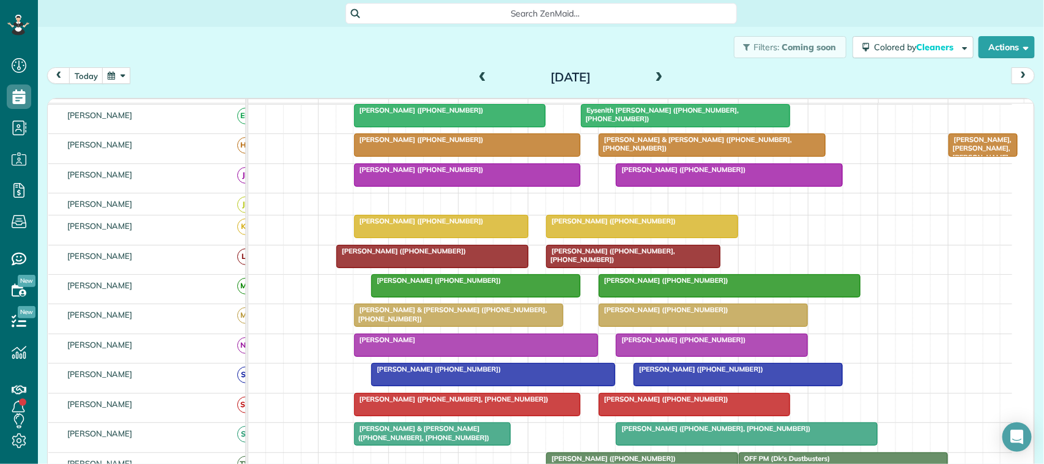
click at [481, 75] on span at bounding box center [482, 77] width 13 height 11
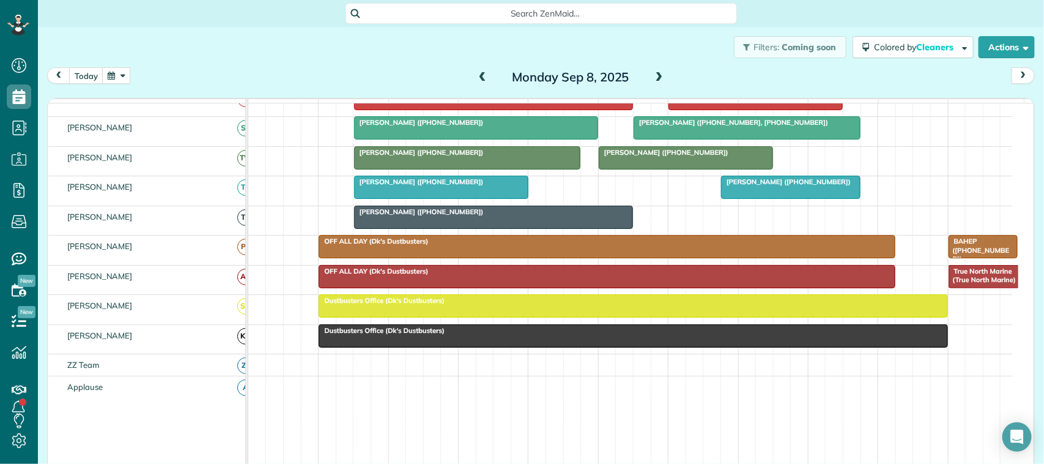
click at [656, 76] on span at bounding box center [658, 77] width 13 height 11
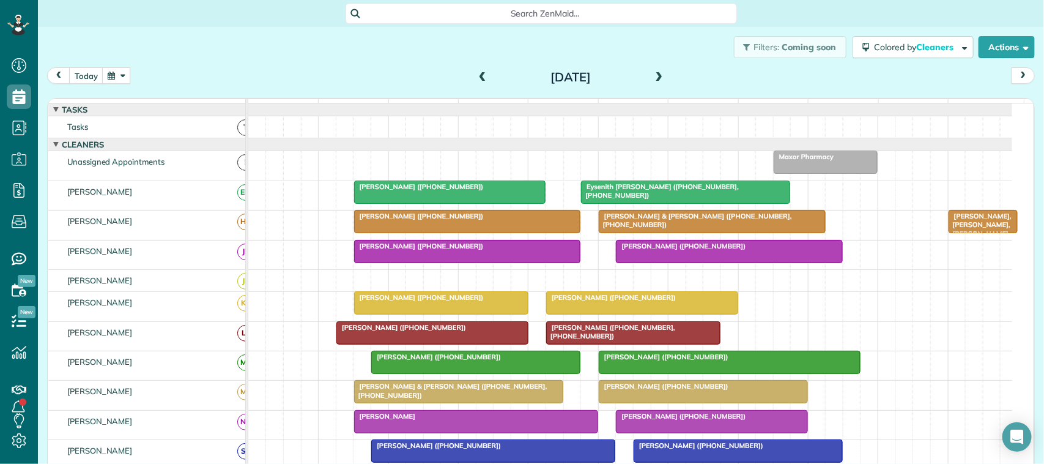
click at [652, 77] on span at bounding box center [658, 77] width 13 height 11
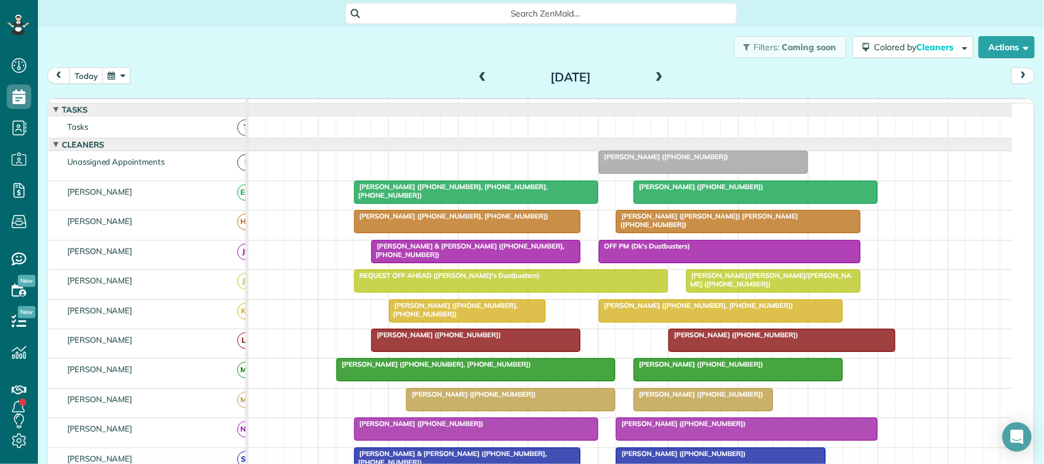
click at [652, 77] on span at bounding box center [658, 77] width 13 height 11
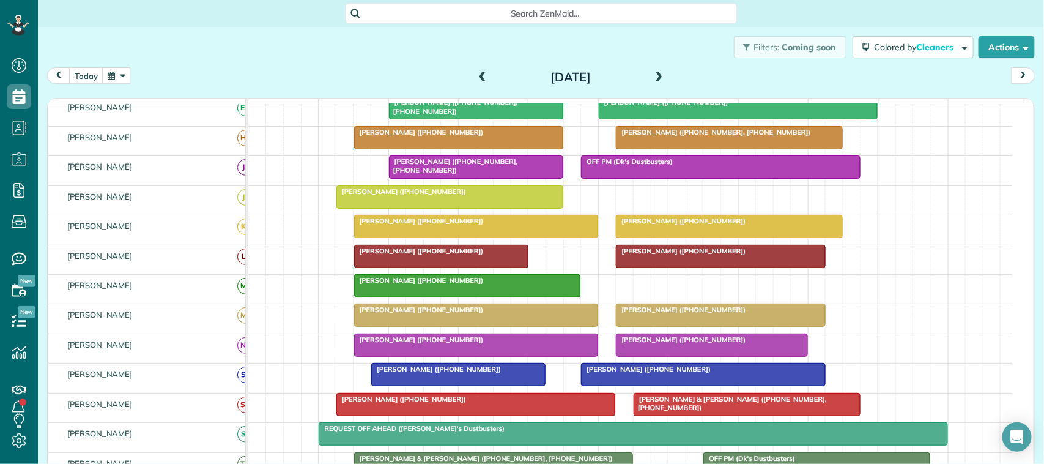
click at [483, 78] on span at bounding box center [482, 77] width 13 height 11
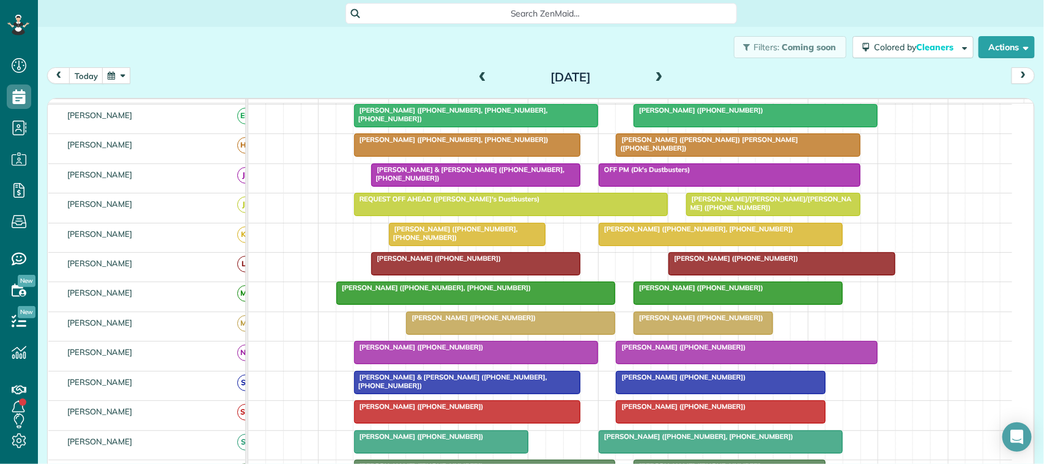
click at [484, 71] on div "[DATE]" at bounding box center [571, 77] width 196 height 20
click at [478, 72] on span at bounding box center [482, 77] width 13 height 11
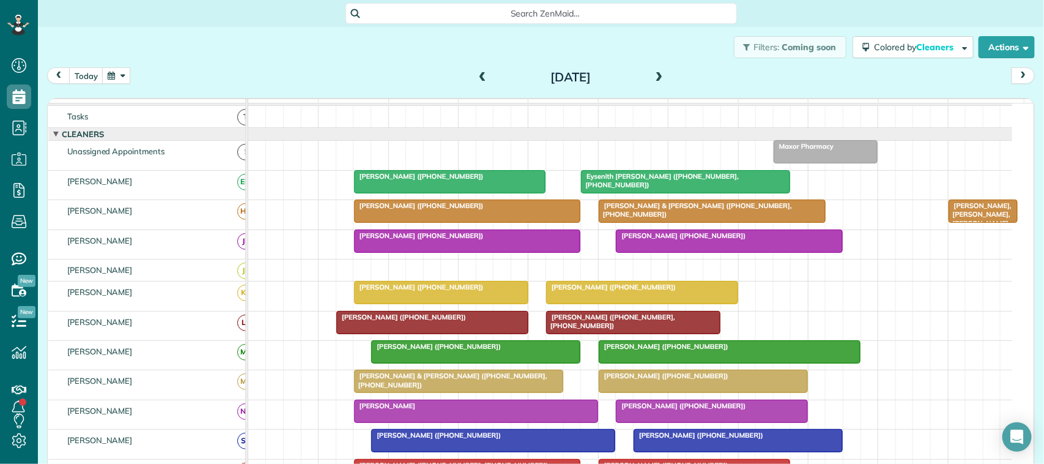
scroll to position [0, 0]
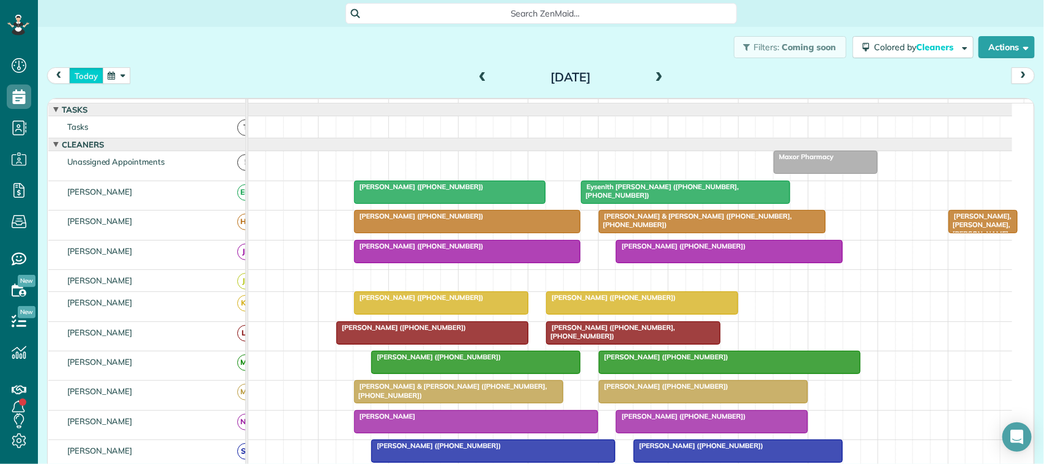
click at [95, 81] on button "today" at bounding box center [86, 75] width 34 height 17
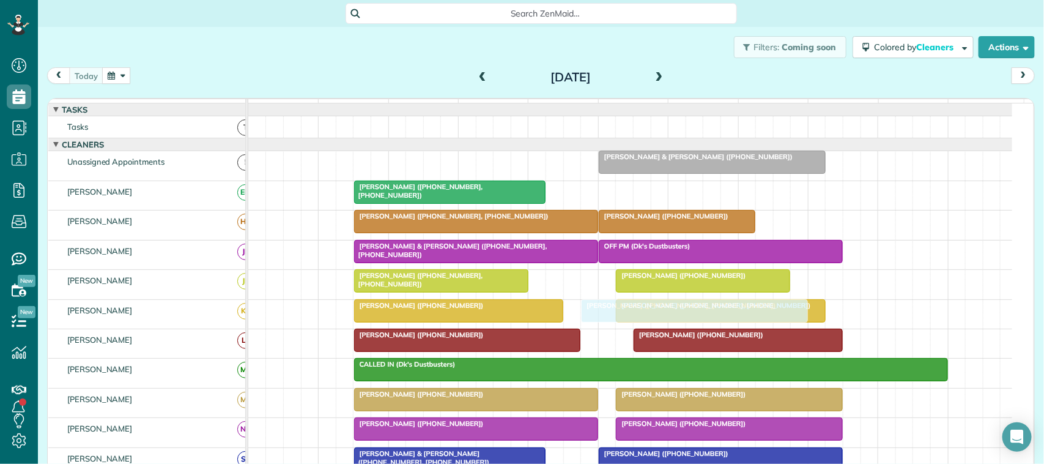
drag, startPoint x: 708, startPoint y: 204, endPoint x: 696, endPoint y: 321, distance: 118.0
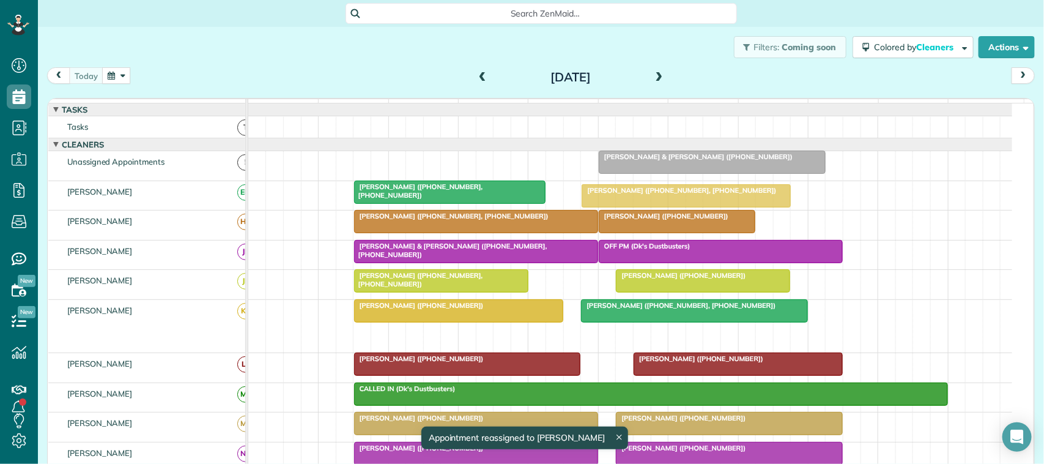
drag, startPoint x: 662, startPoint y: 349, endPoint x: 630, endPoint y: 198, distance: 155.1
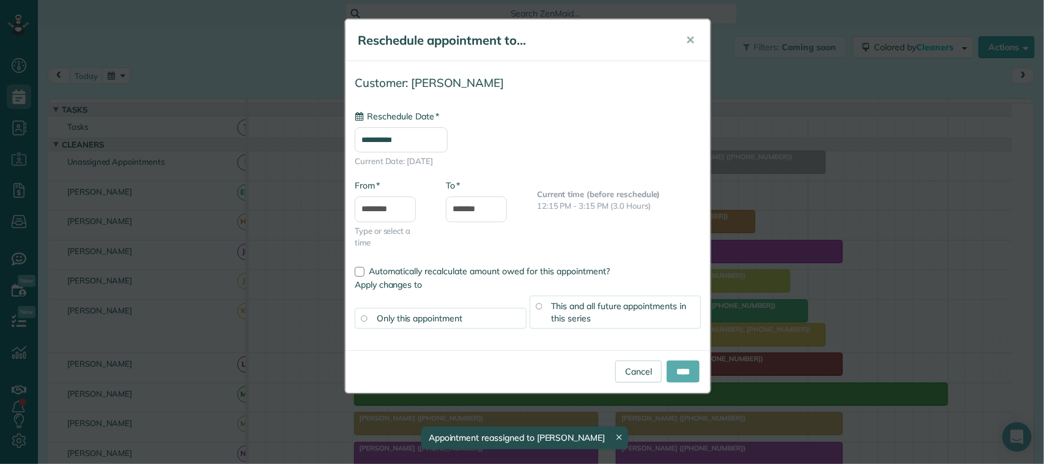
type input "**********"
click at [682, 367] on input "****" at bounding box center [683, 371] width 33 height 22
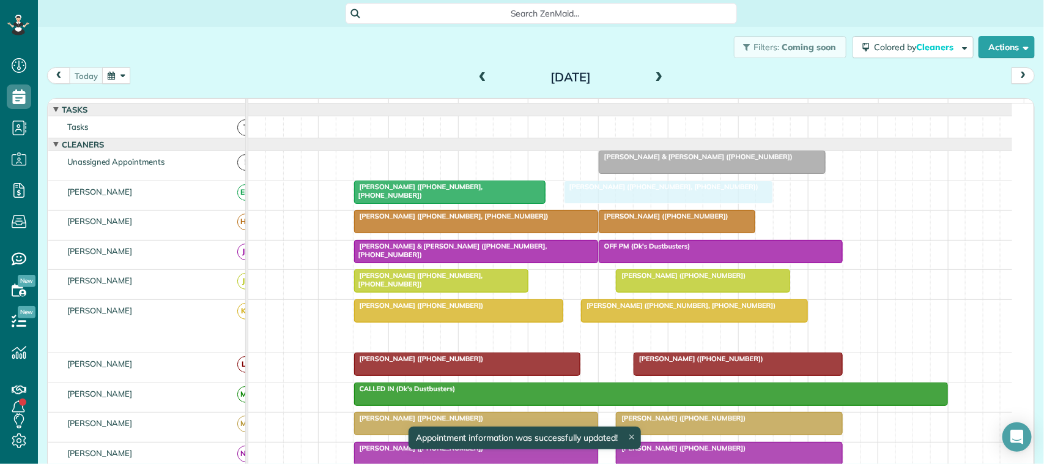
drag, startPoint x: 650, startPoint y: 349, endPoint x: 637, endPoint y: 221, distance: 128.5
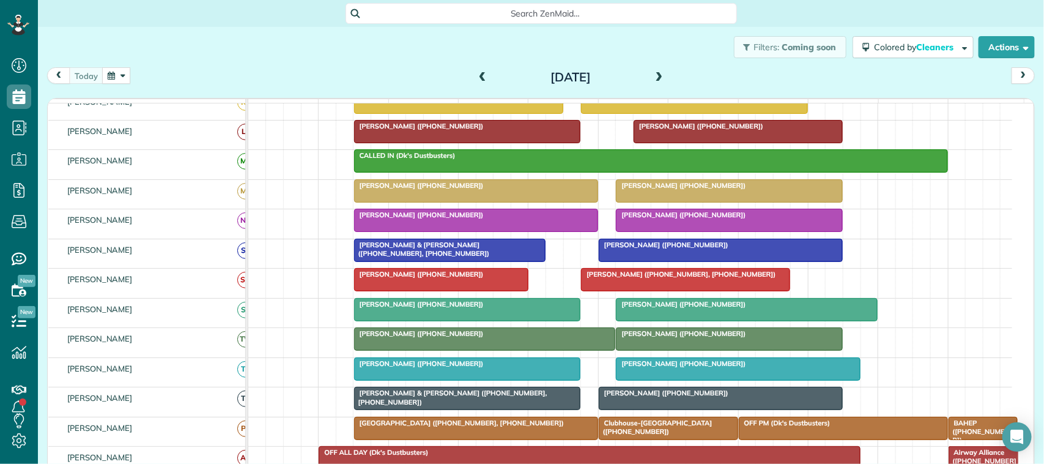
scroll to position [153, 0]
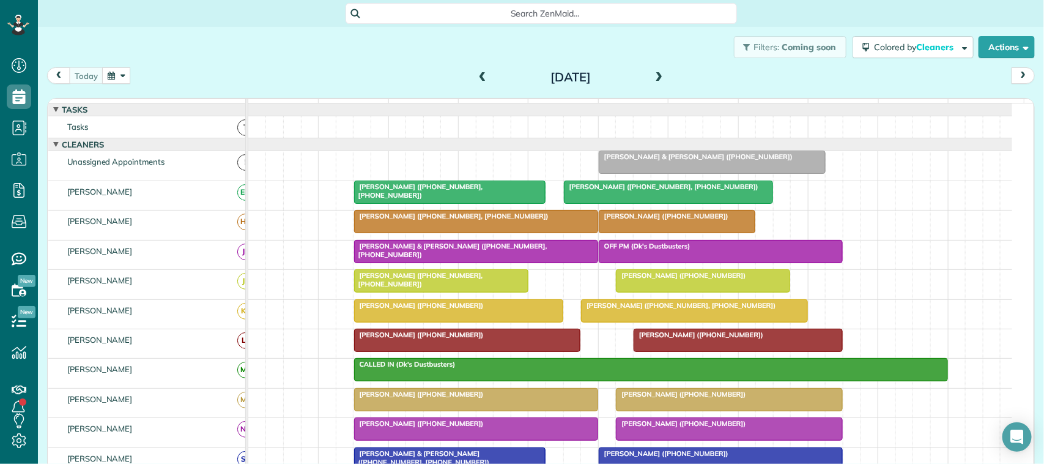
click at [652, 76] on span at bounding box center [658, 77] width 13 height 11
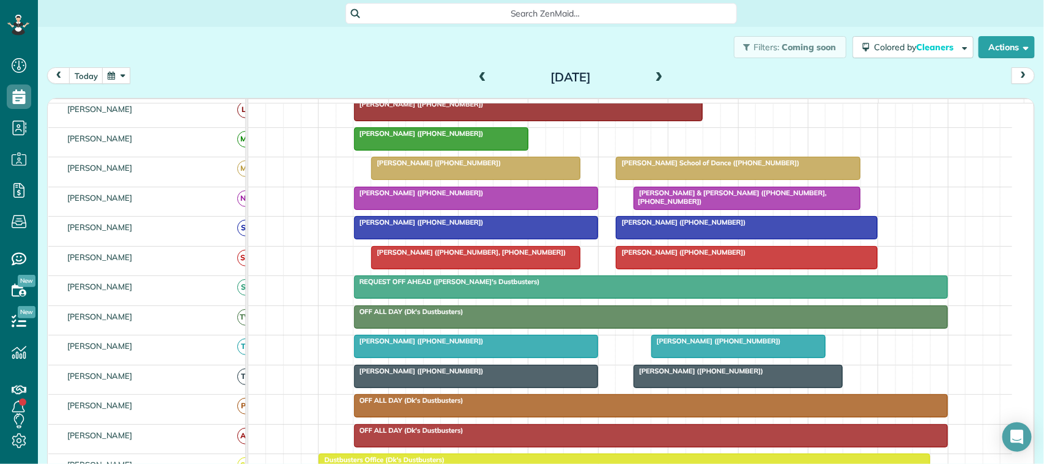
scroll to position [229, 0]
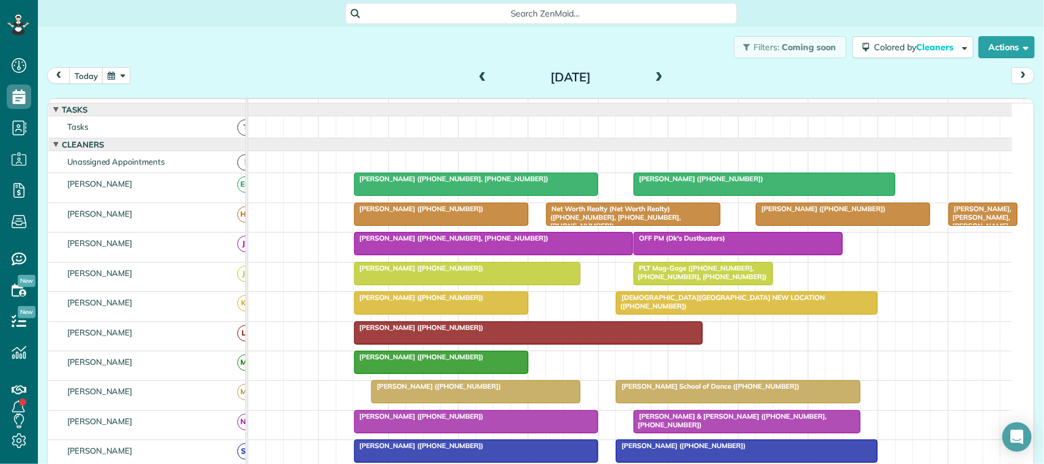
click at [479, 71] on span at bounding box center [482, 77] width 13 height 18
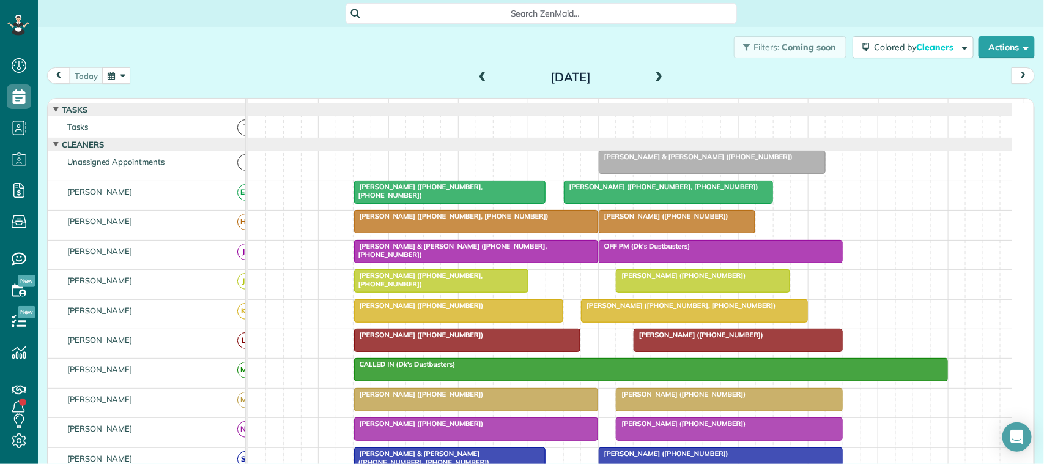
click at [102, 76] on button "button" at bounding box center [116, 75] width 28 height 17
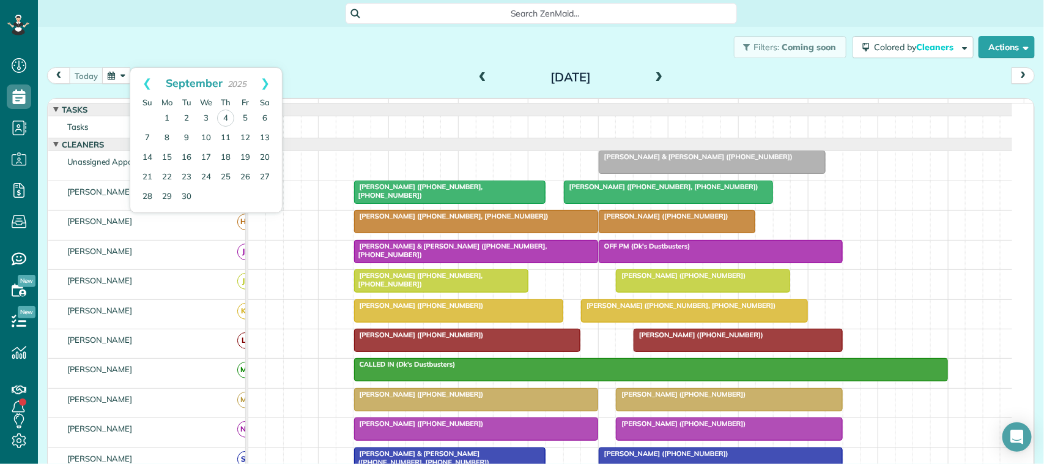
click at [331, 75] on div "today Thursday Sep 4, 2025" at bounding box center [541, 78] width 988 height 23
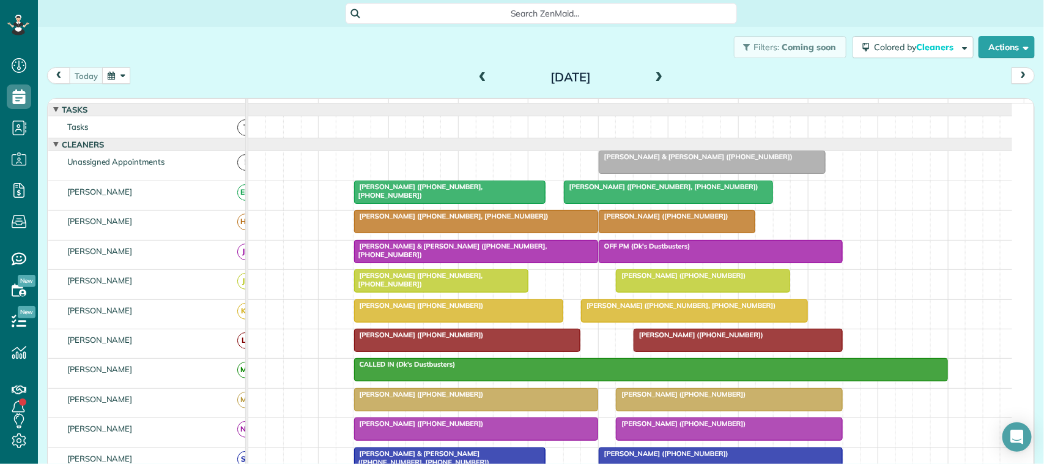
click at [270, 69] on div "today Thursday Sep 4, 2025" at bounding box center [541, 78] width 988 height 23
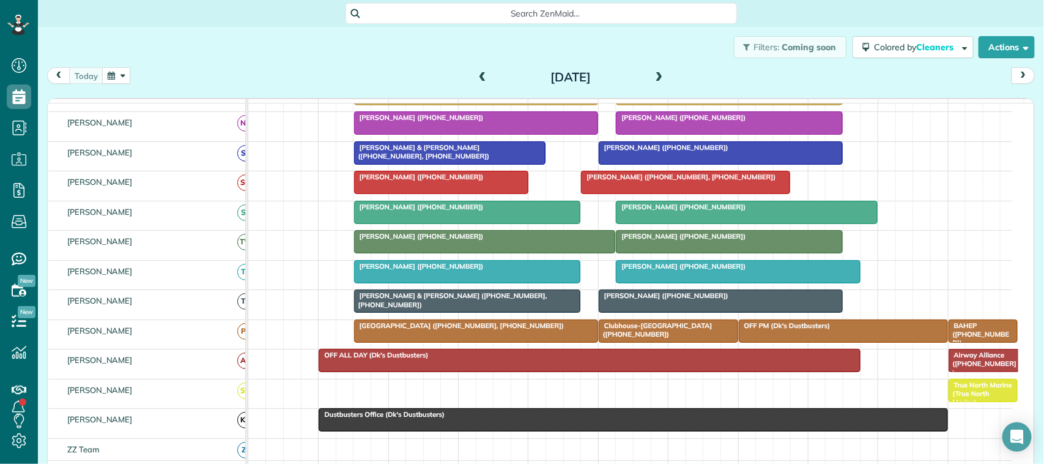
scroll to position [93, 0]
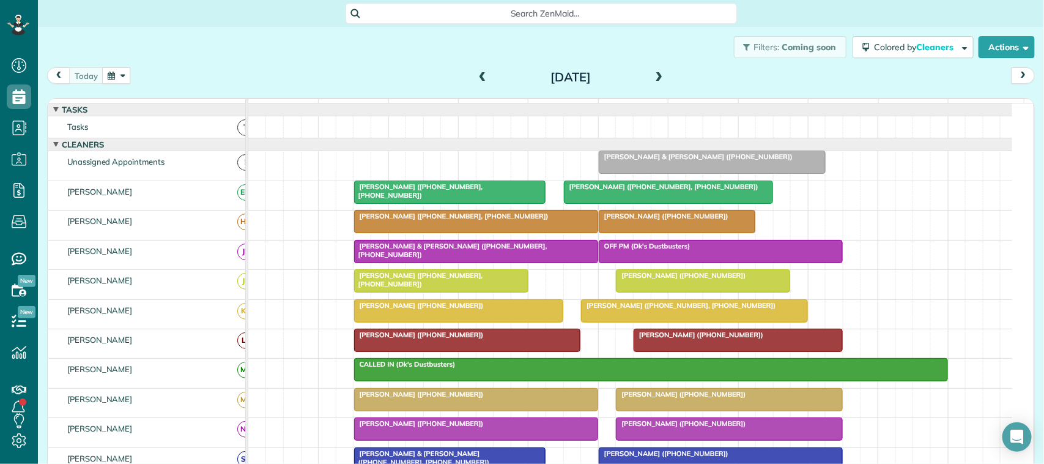
click at [652, 81] on span at bounding box center [658, 77] width 13 height 11
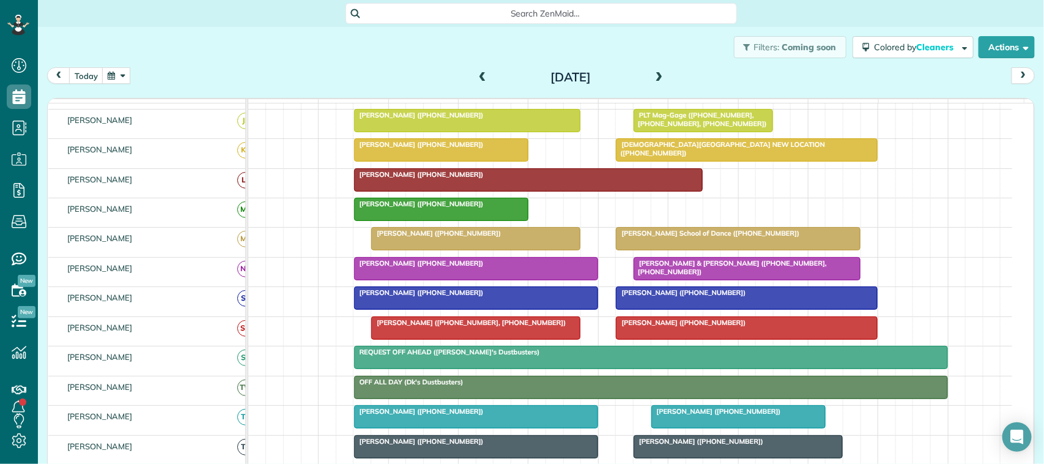
scroll to position [0, 0]
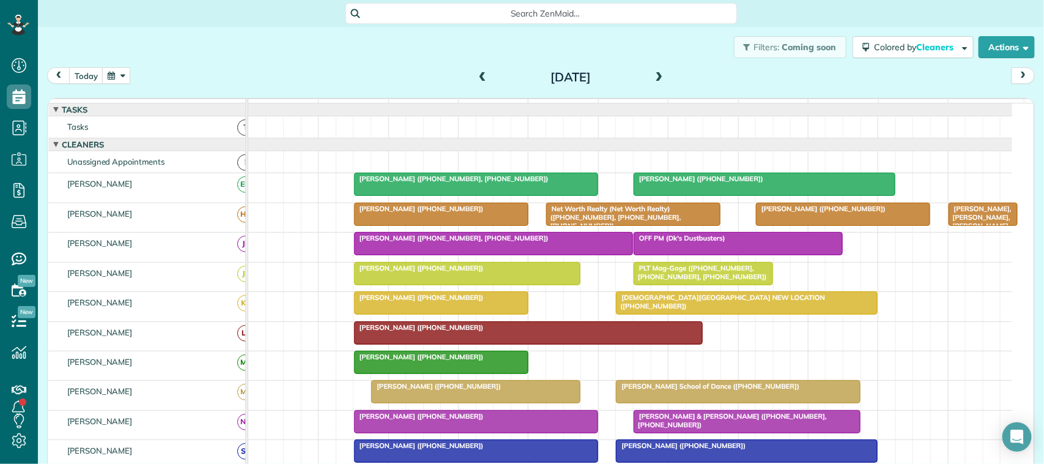
click at [74, 56] on div "Filters: Coming soon Colored by Cleaners Color by Cleaner Color by Team Color b…" at bounding box center [541, 47] width 1006 height 40
click at [86, 75] on button "today" at bounding box center [86, 75] width 34 height 17
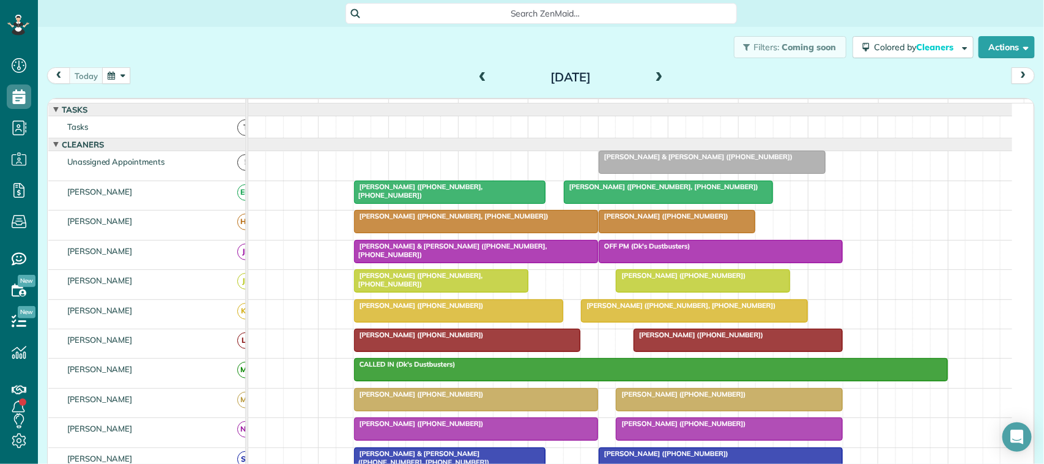
click at [478, 77] on span at bounding box center [482, 77] width 13 height 11
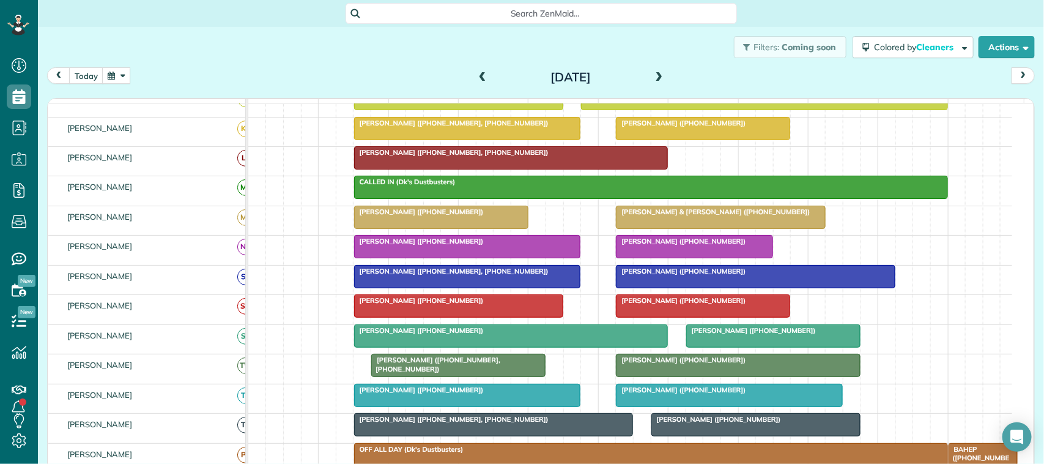
scroll to position [183, 0]
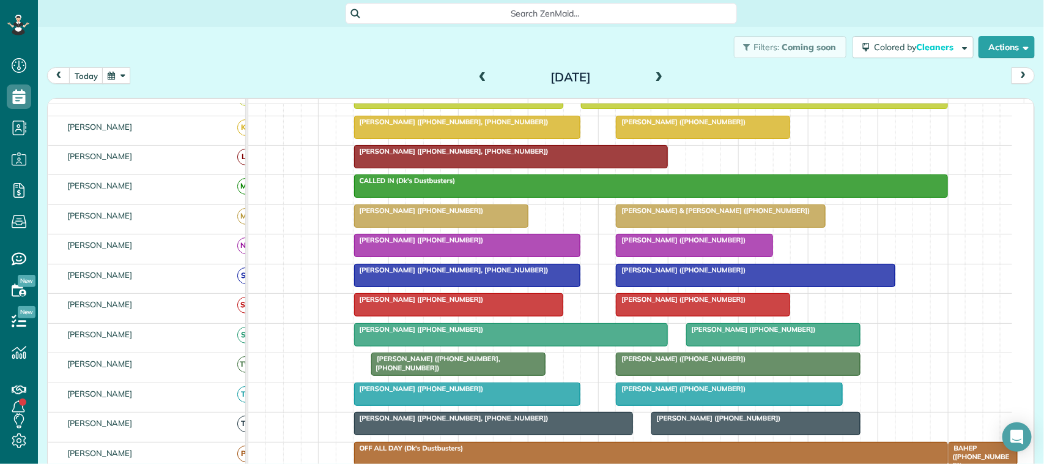
click at [684, 316] on div at bounding box center [702, 305] width 173 height 22
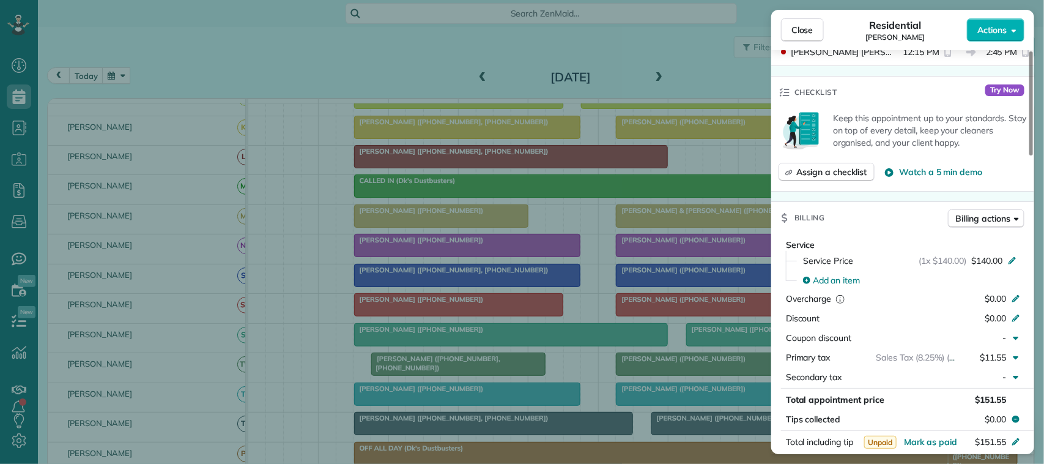
scroll to position [465, 0]
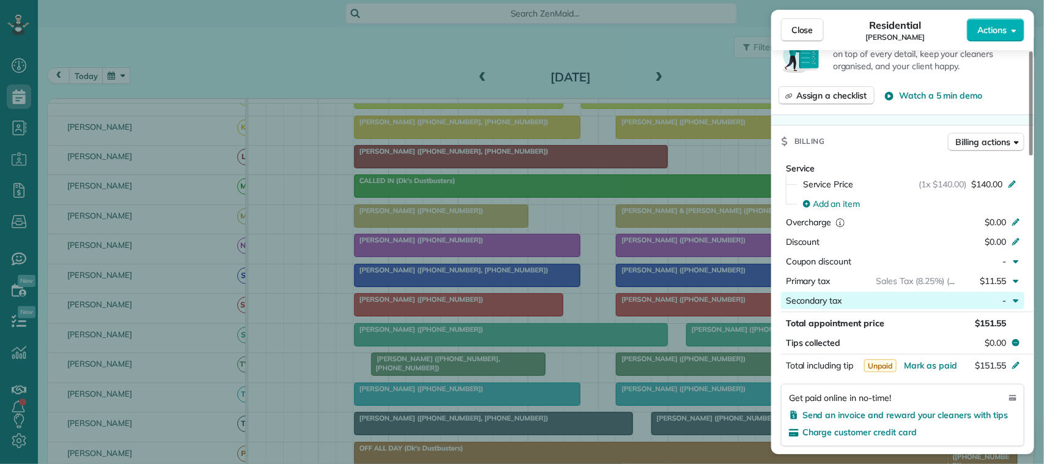
drag, startPoint x: 946, startPoint y: 365, endPoint x: 937, endPoint y: 310, distance: 55.7
click at [945, 365] on span "Mark as paid" at bounding box center [930, 365] width 53 height 11
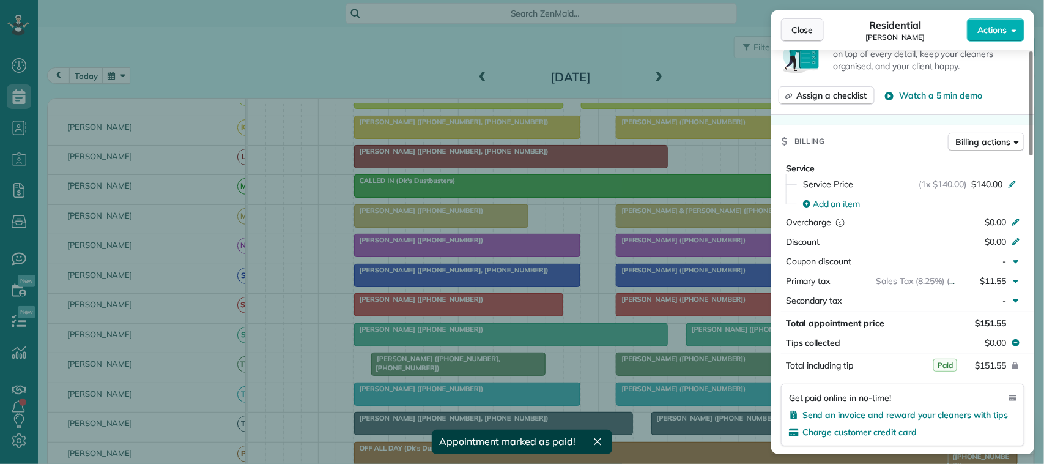
click at [820, 23] on button "Close" at bounding box center [802, 29] width 43 height 23
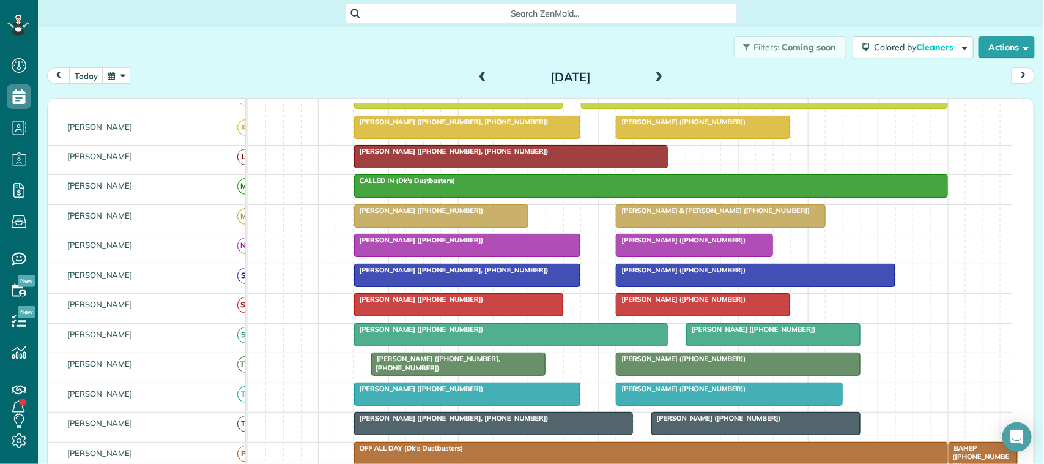
click at [463, 303] on span "Coleen Matheson (+17135829509)" at bounding box center [418, 299] width 131 height 9
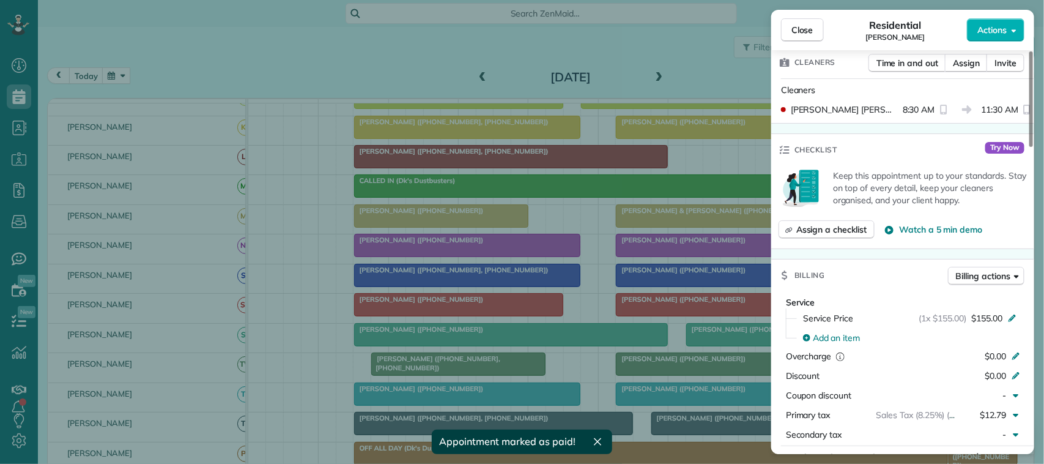
scroll to position [408, 0]
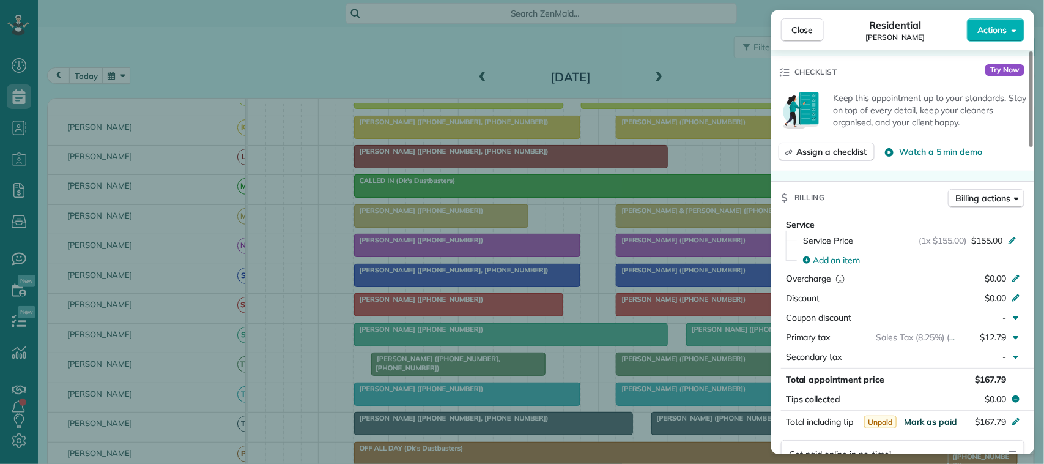
click at [936, 426] on span "Mark as paid" at bounding box center [930, 421] width 53 height 11
click at [808, 35] on span "Close" at bounding box center [802, 30] width 22 height 12
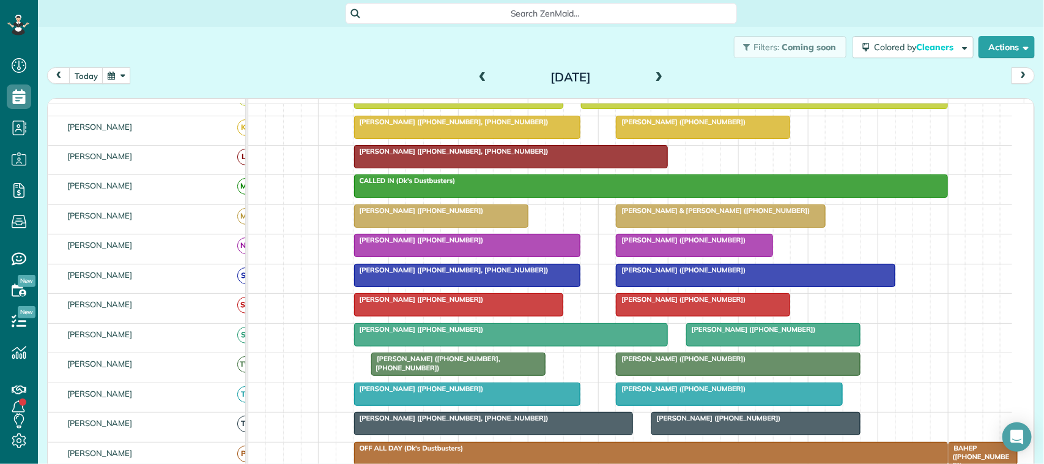
click at [483, 75] on span at bounding box center [482, 77] width 13 height 11
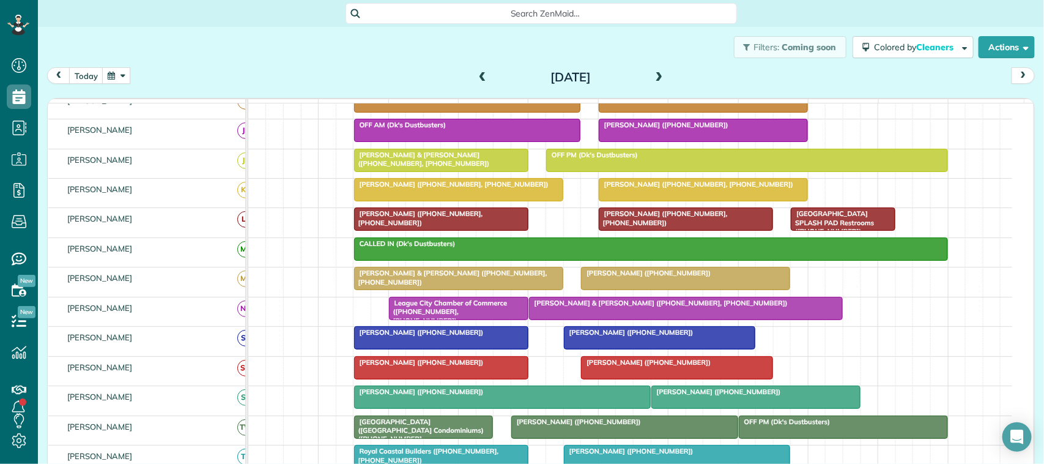
scroll to position [208, 0]
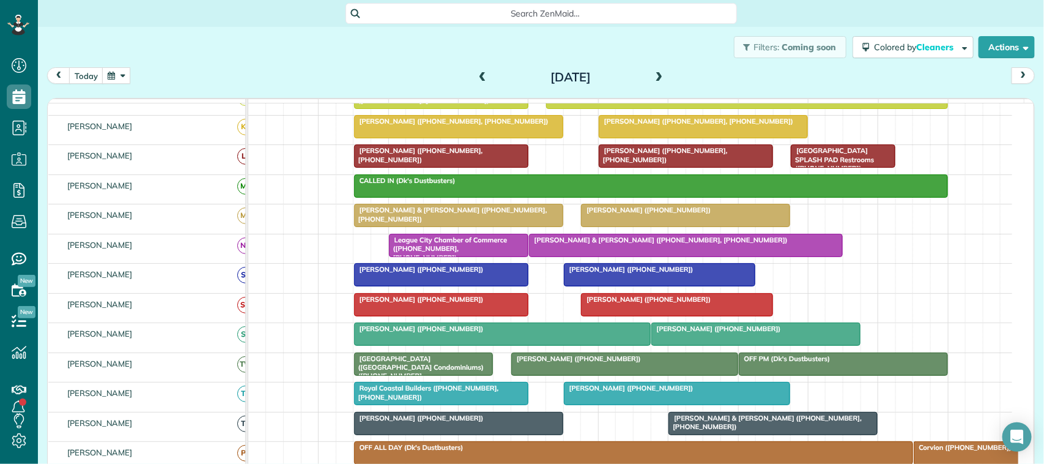
click at [651, 316] on div at bounding box center [677, 305] width 191 height 22
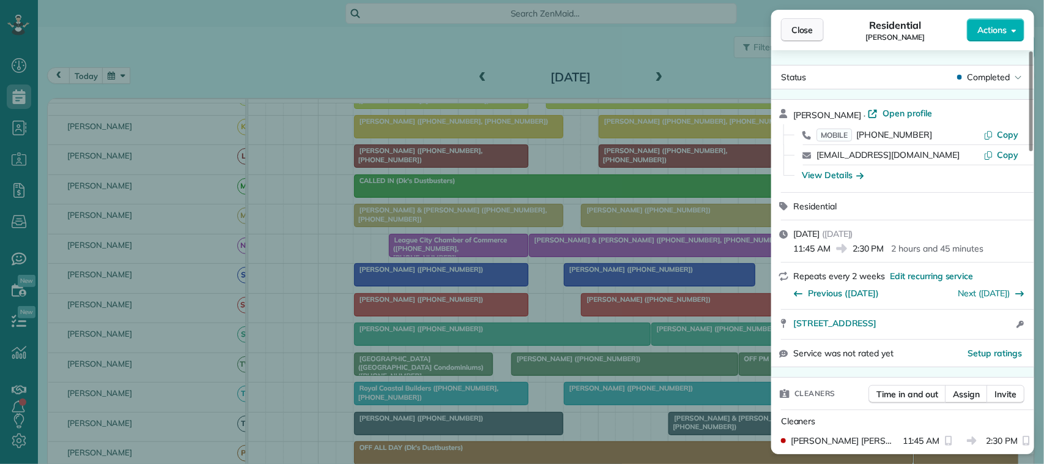
click at [819, 34] on button "Close" at bounding box center [802, 29] width 43 height 23
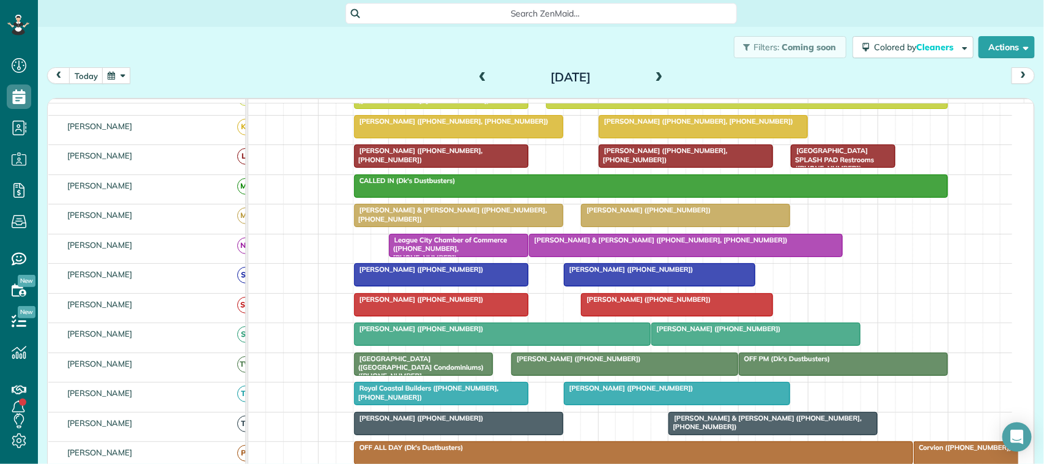
click at [414, 316] on div at bounding box center [441, 305] width 173 height 22
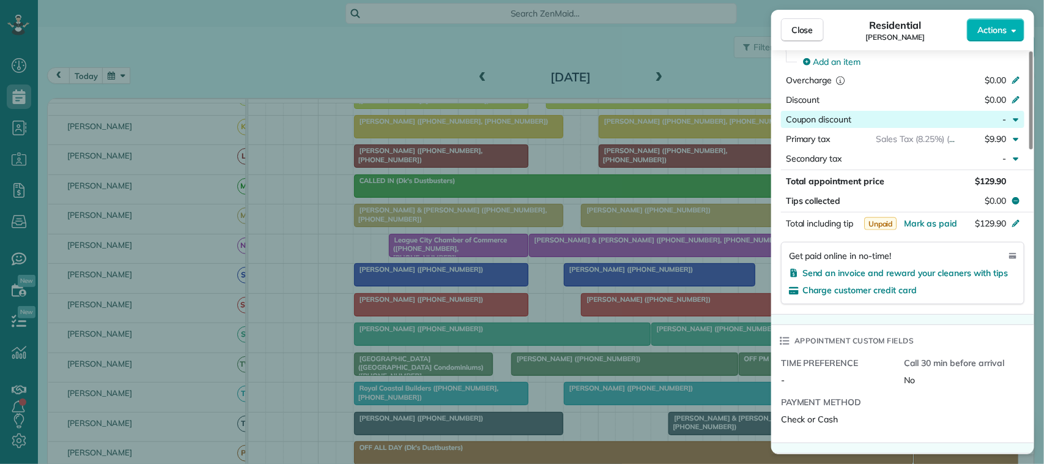
scroll to position [612, 0]
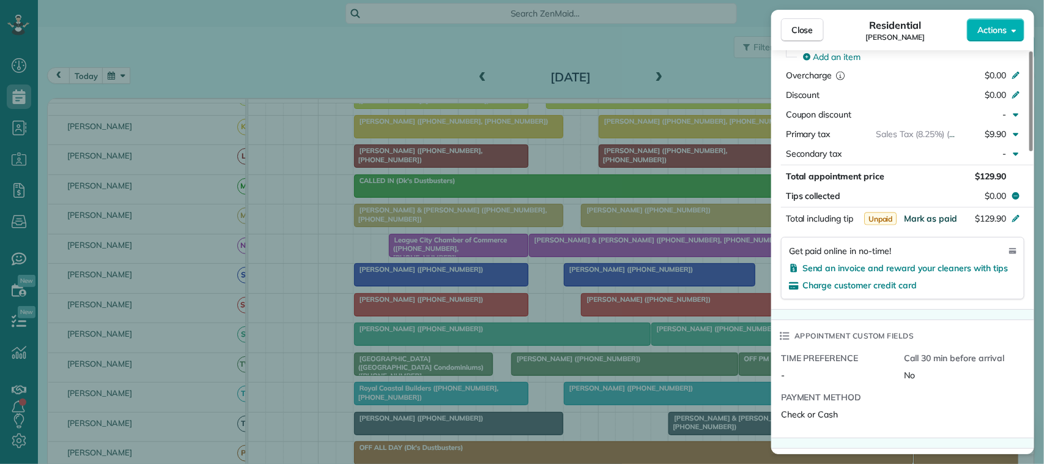
click at [928, 218] on span "Mark as paid" at bounding box center [930, 218] width 53 height 11
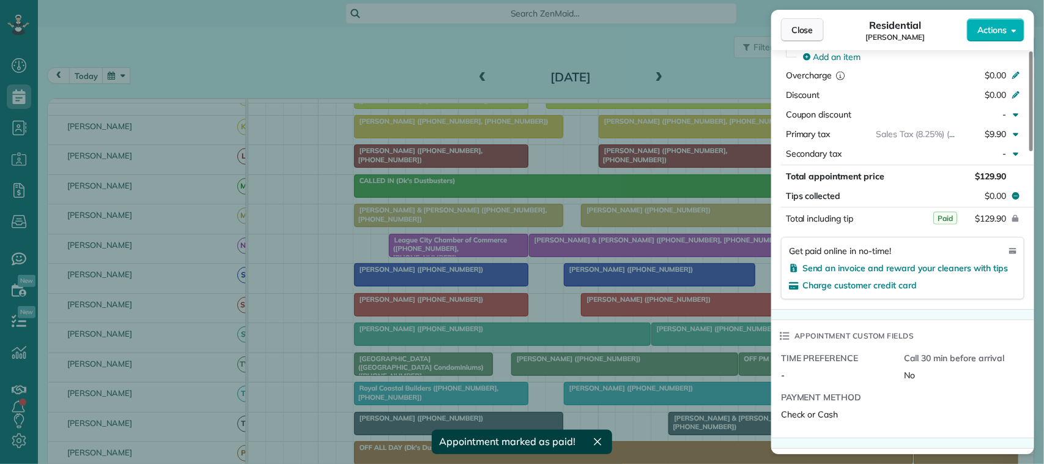
click at [806, 29] on span "Close" at bounding box center [802, 30] width 22 height 12
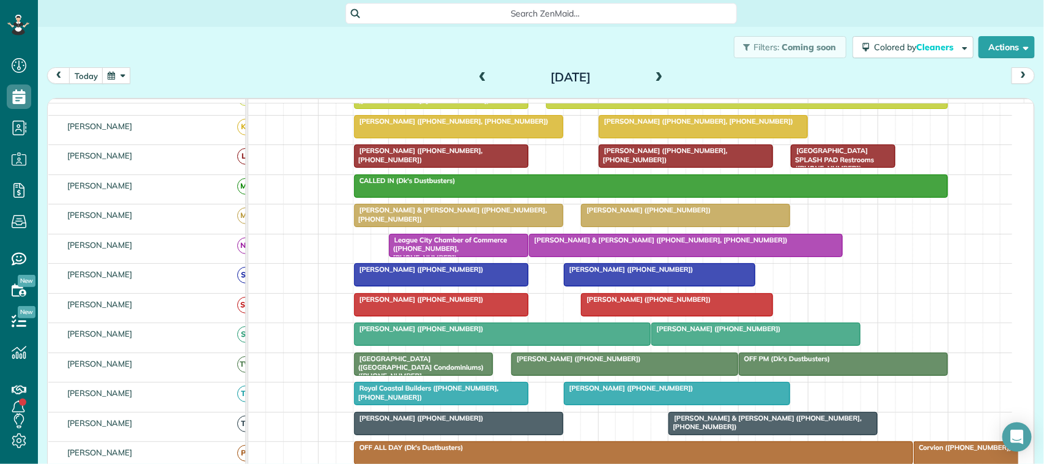
click at [478, 72] on span at bounding box center [482, 77] width 13 height 11
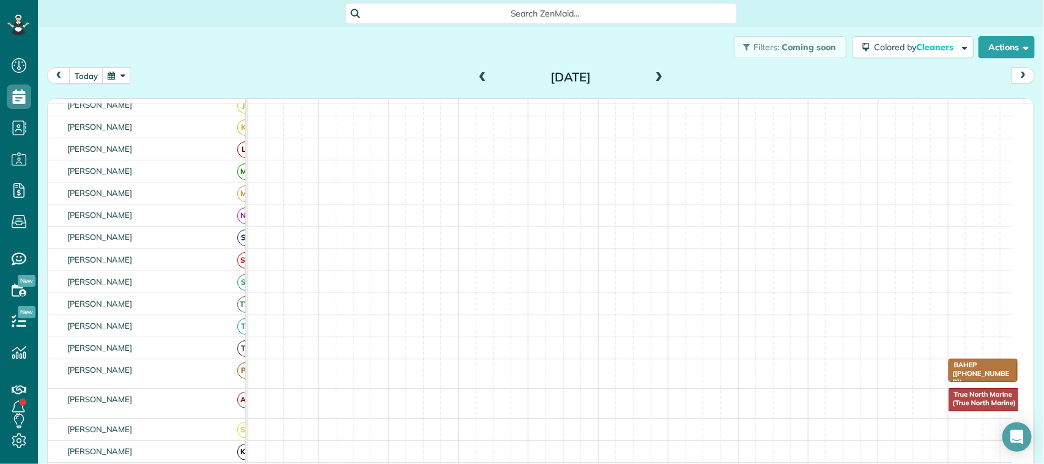
click at [84, 86] on div "today Monday Sep 1, 2025" at bounding box center [541, 78] width 988 height 23
click at [93, 72] on button "today" at bounding box center [86, 75] width 34 height 17
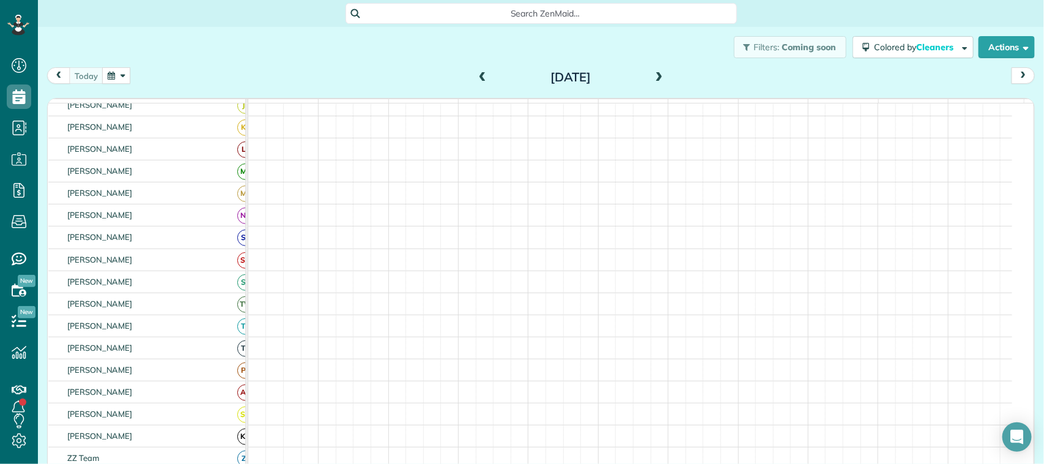
click at [476, 75] on span at bounding box center [482, 77] width 13 height 11
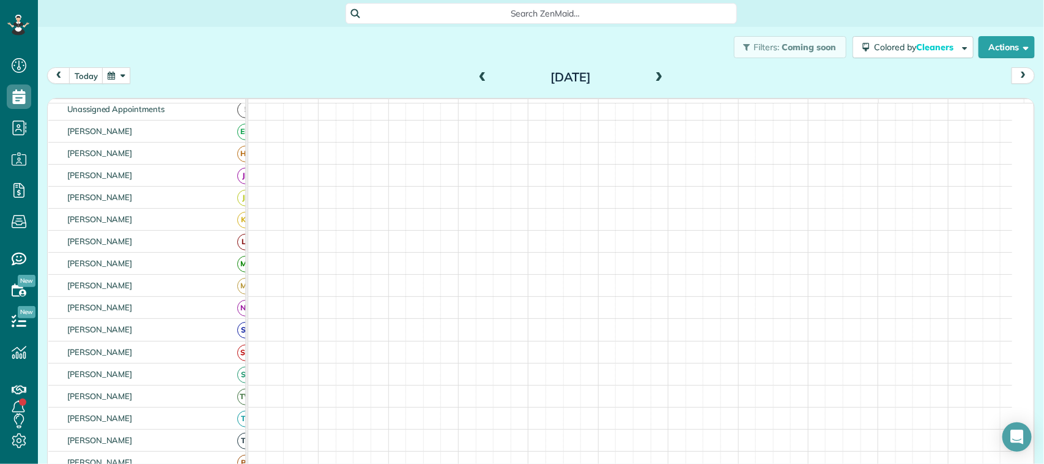
scroll to position [84, 0]
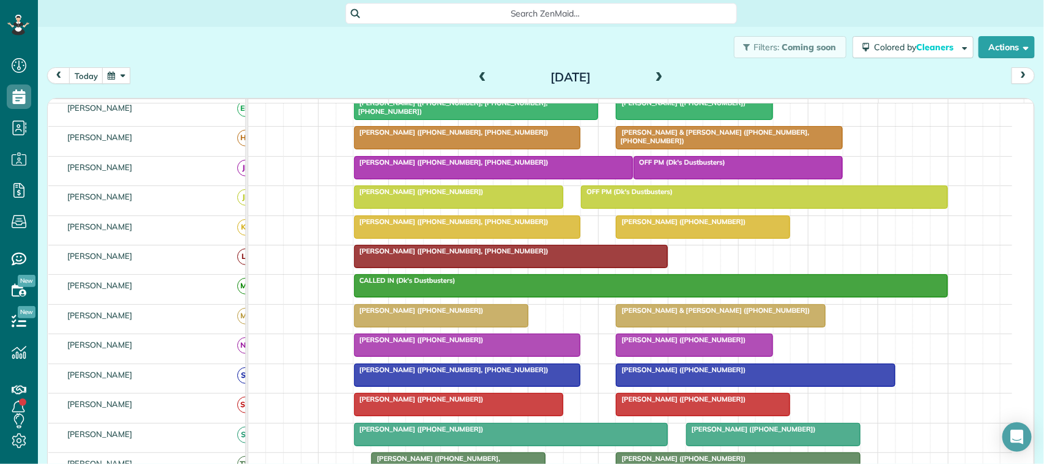
click at [685, 226] on span "Cameron Hensch (+13609702238)" at bounding box center [680, 221] width 131 height 9
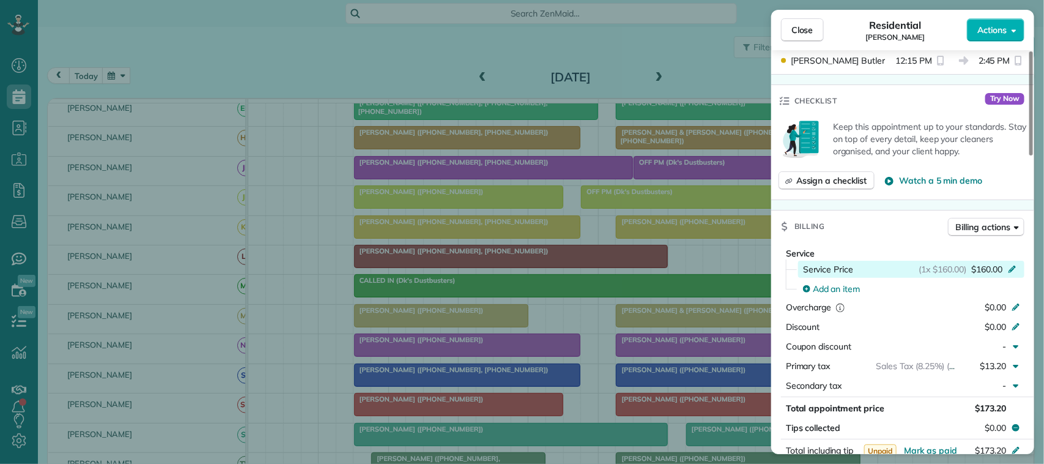
scroll to position [382, 0]
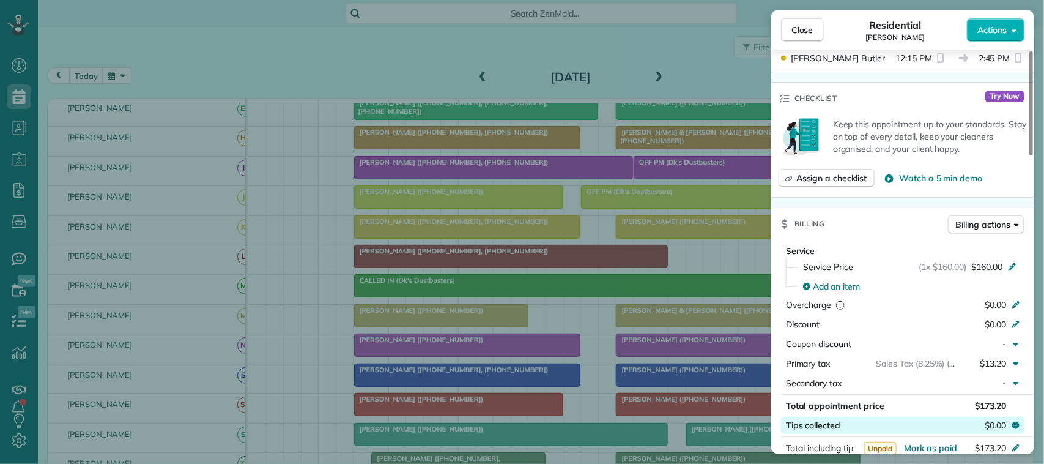
click at [998, 431] on span "$0.00" at bounding box center [995, 425] width 21 height 12
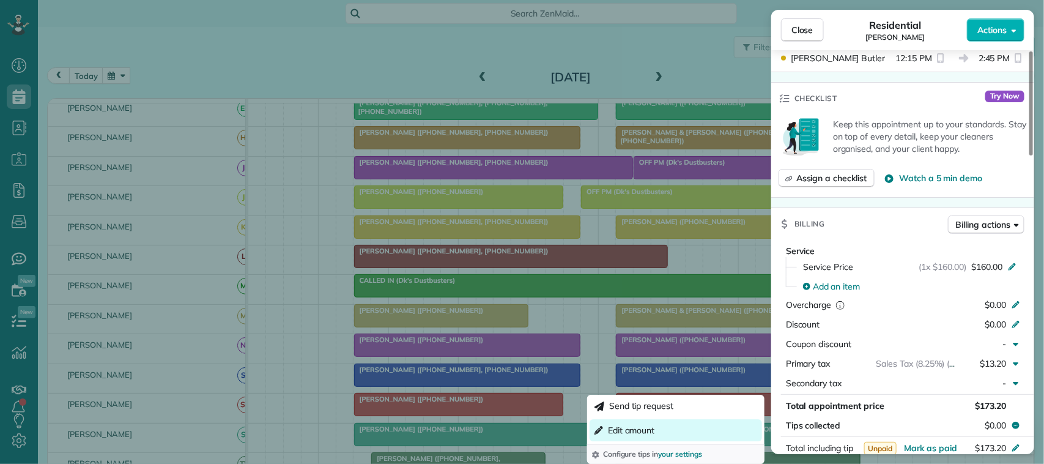
click at [711, 429] on button "Edit amount" at bounding box center [676, 430] width 172 height 22
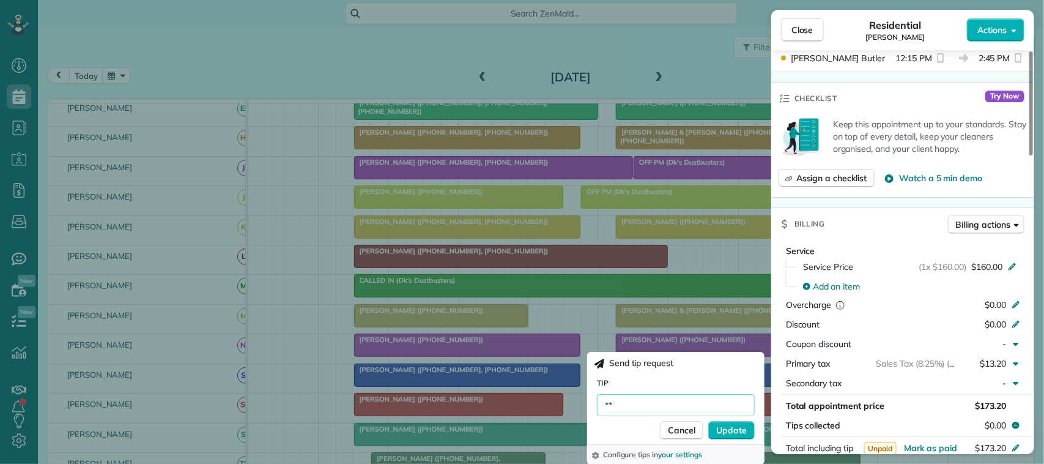
click at [650, 399] on input "**" at bounding box center [676, 405] width 158 height 22
type input "*****"
click at [726, 432] on span "Update" at bounding box center [731, 430] width 31 height 12
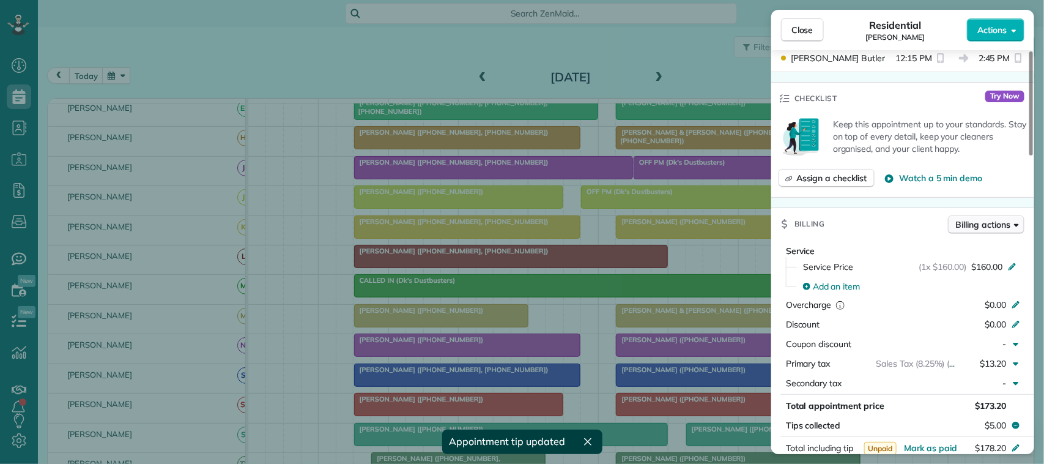
click at [994, 227] on span "Billing actions" at bounding box center [983, 224] width 54 height 12
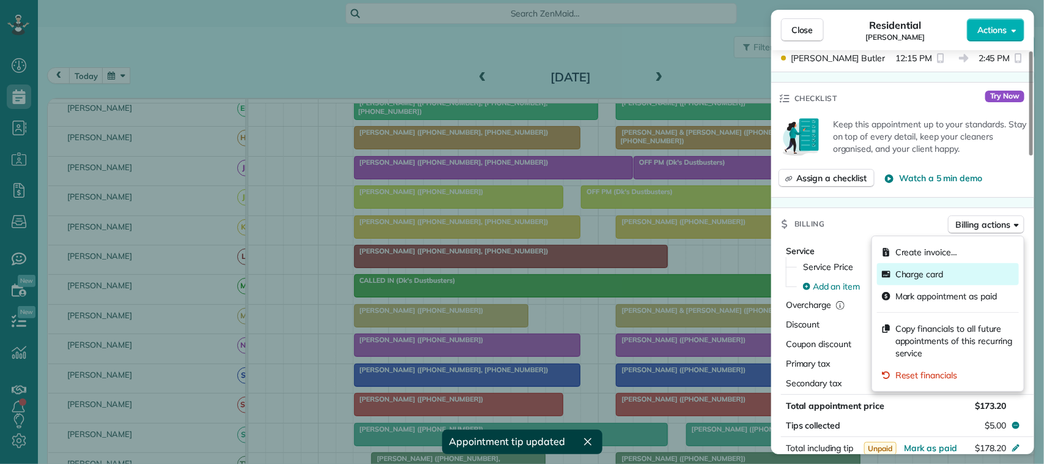
click at [949, 278] on div "Charge card" at bounding box center [948, 274] width 142 height 22
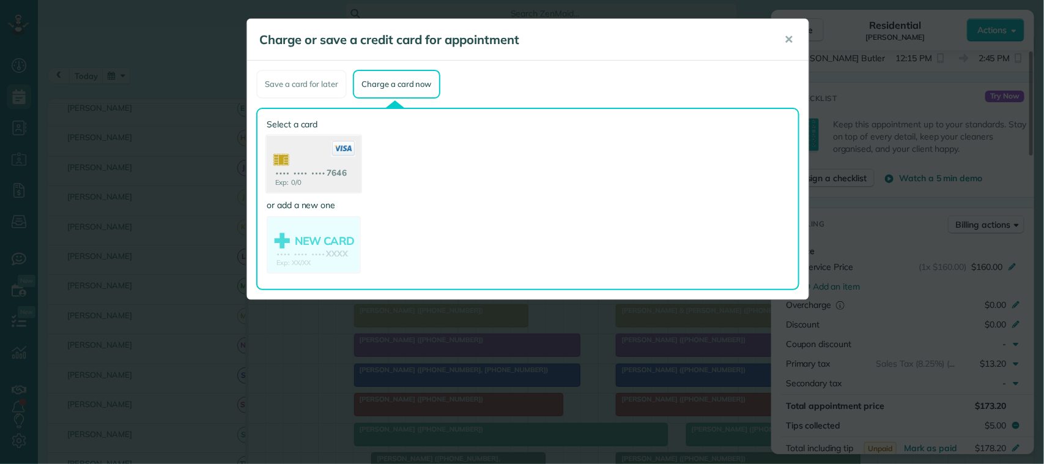
click at [322, 162] on use at bounding box center [314, 165] width 94 height 59
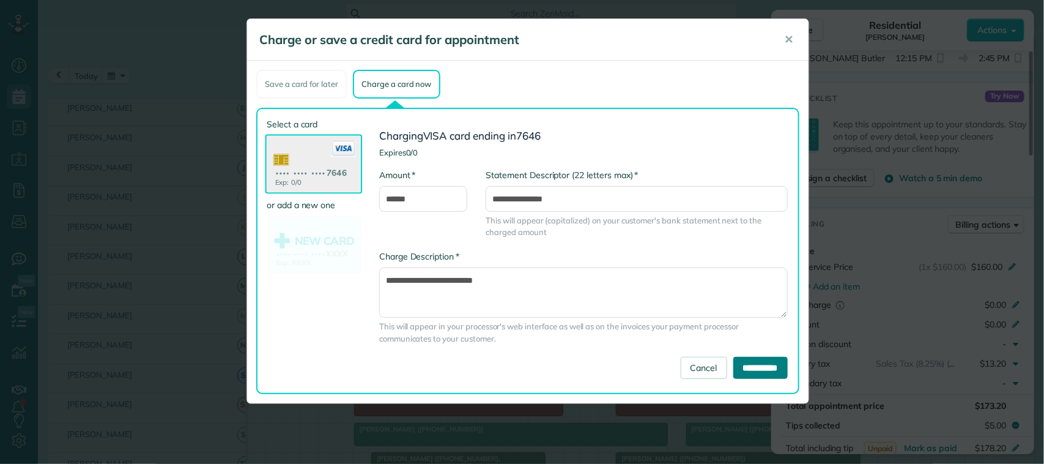
click at [733, 366] on input "**********" at bounding box center [760, 368] width 54 height 22
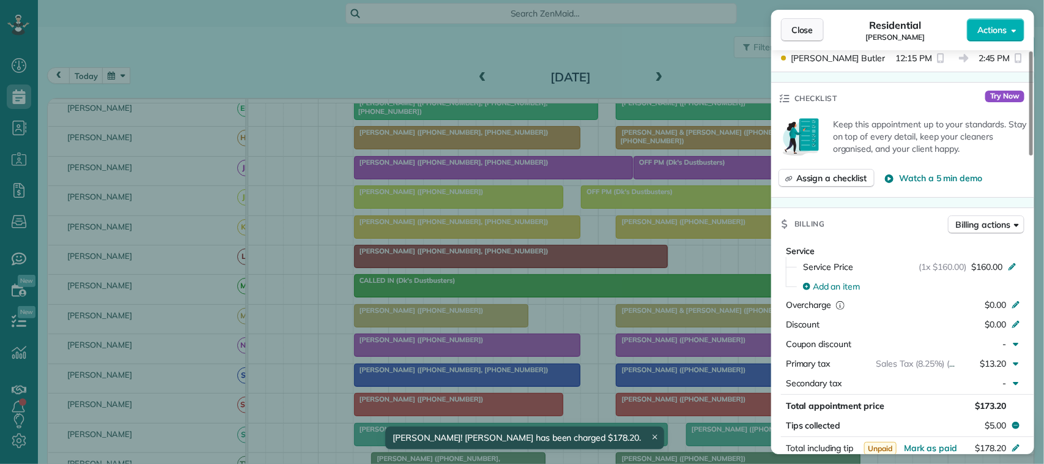
click at [815, 32] on button "Close" at bounding box center [802, 29] width 43 height 23
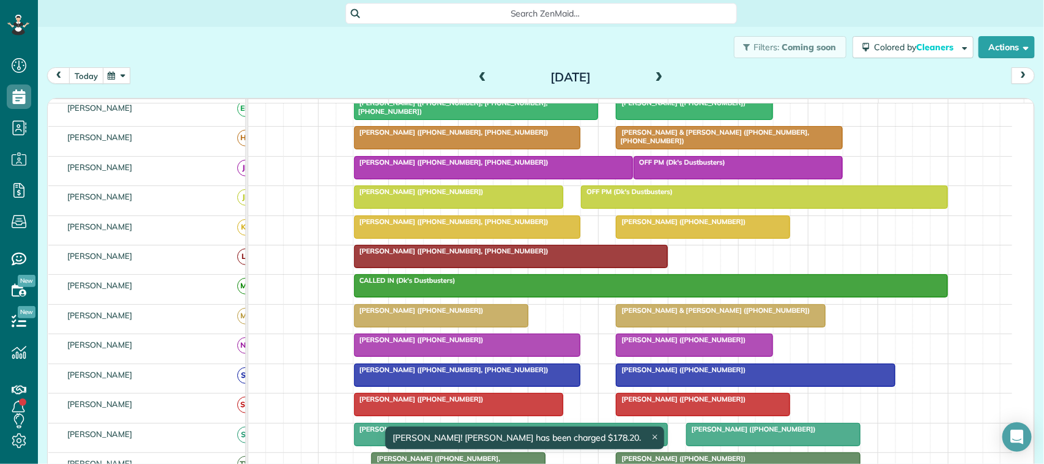
click at [89, 75] on button "today" at bounding box center [86, 75] width 34 height 17
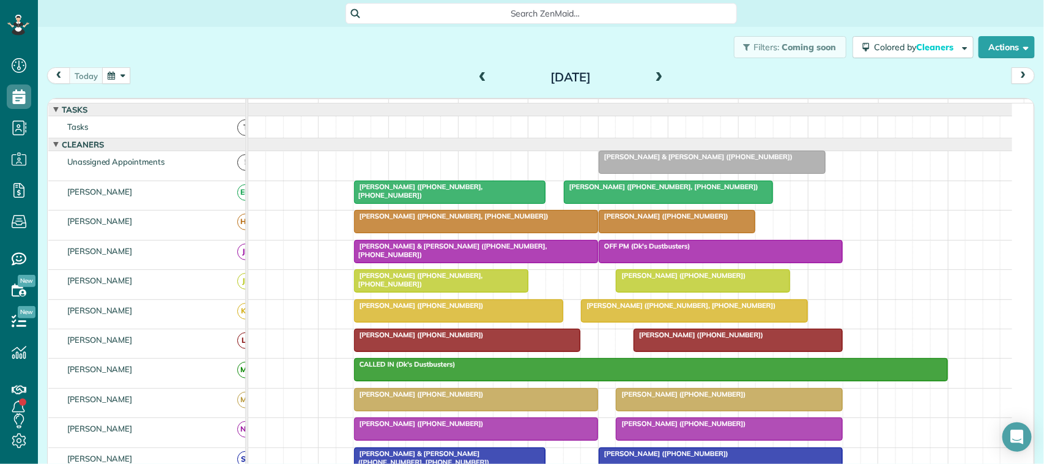
click at [652, 78] on span at bounding box center [658, 77] width 13 height 11
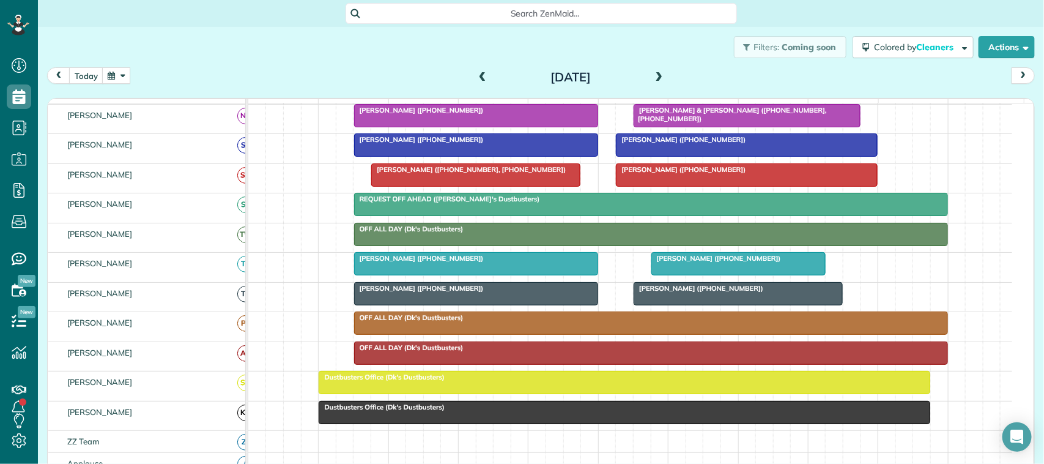
scroll to position [229, 0]
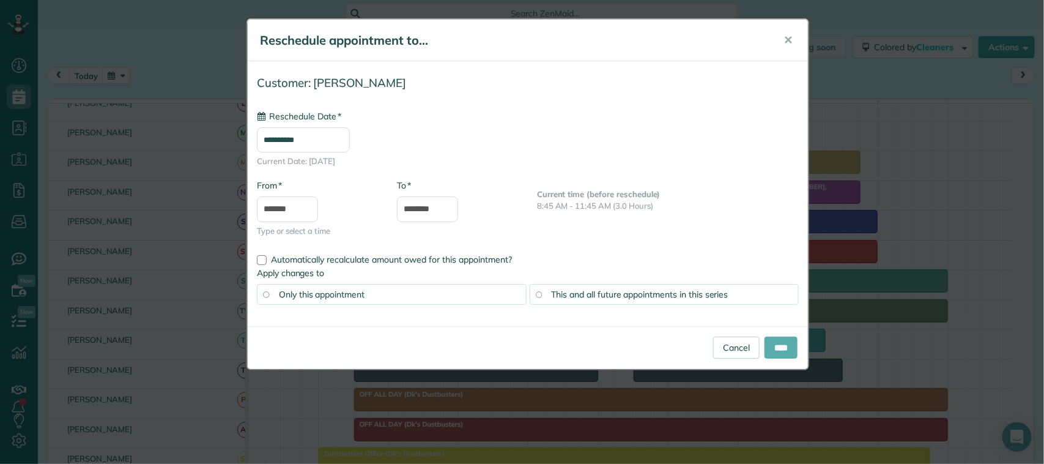
type input "**********"
click at [781, 344] on input "****" at bounding box center [780, 347] width 33 height 22
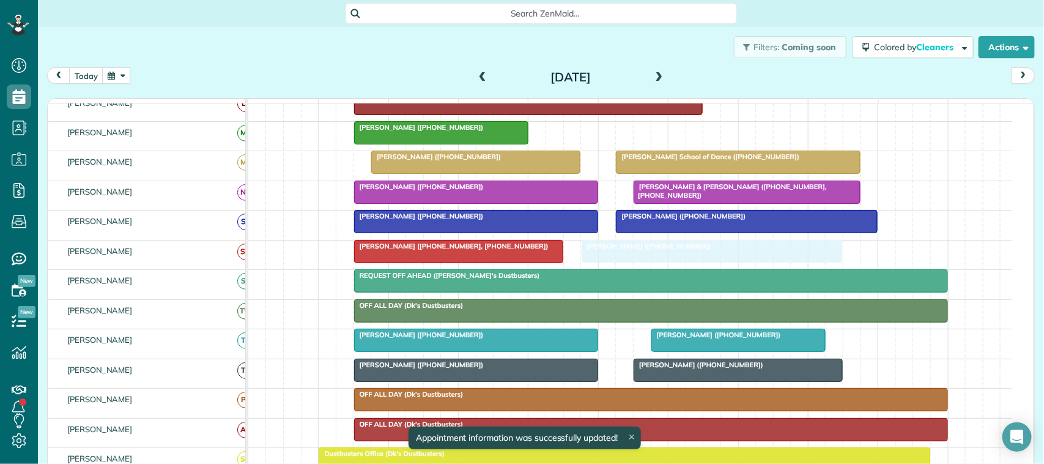
drag, startPoint x: 658, startPoint y: 267, endPoint x: 650, endPoint y: 266, distance: 8.0
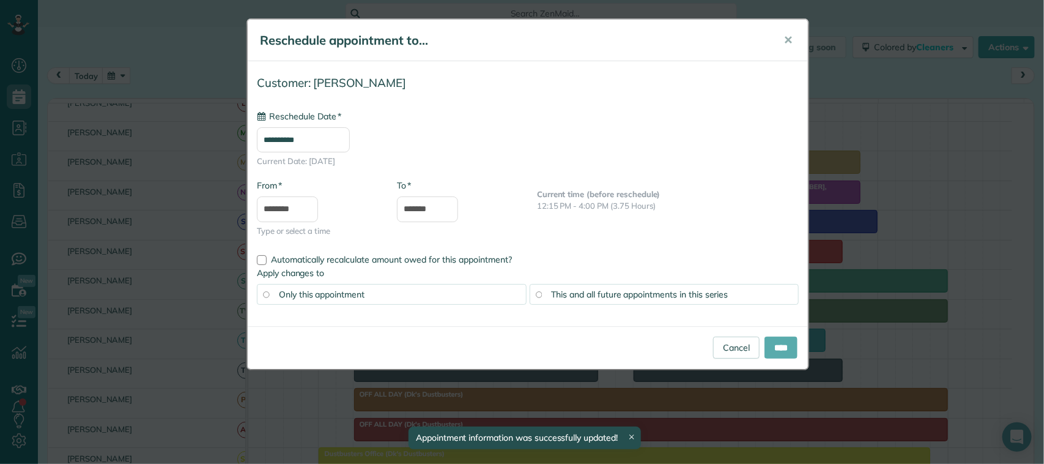
type input "**********"
click at [786, 344] on input "****" at bounding box center [780, 347] width 33 height 22
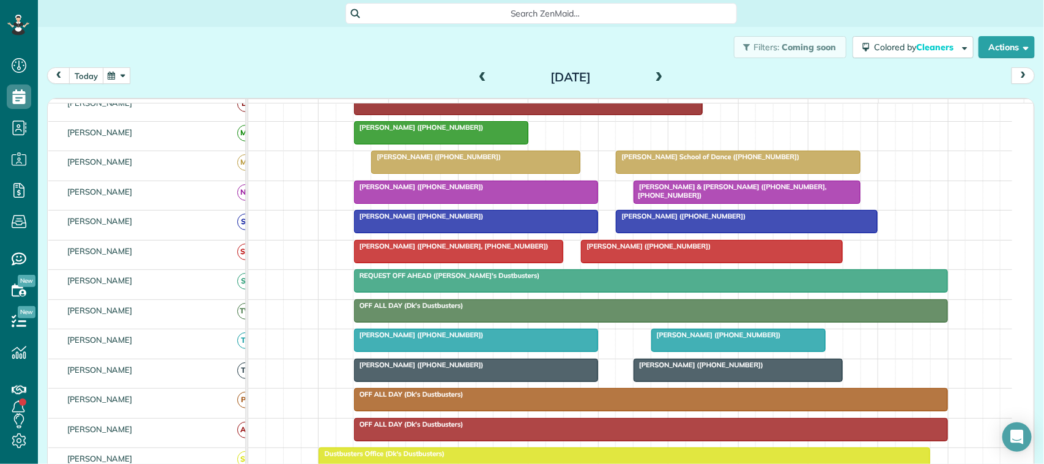
click at [101, 79] on button "today" at bounding box center [86, 75] width 34 height 17
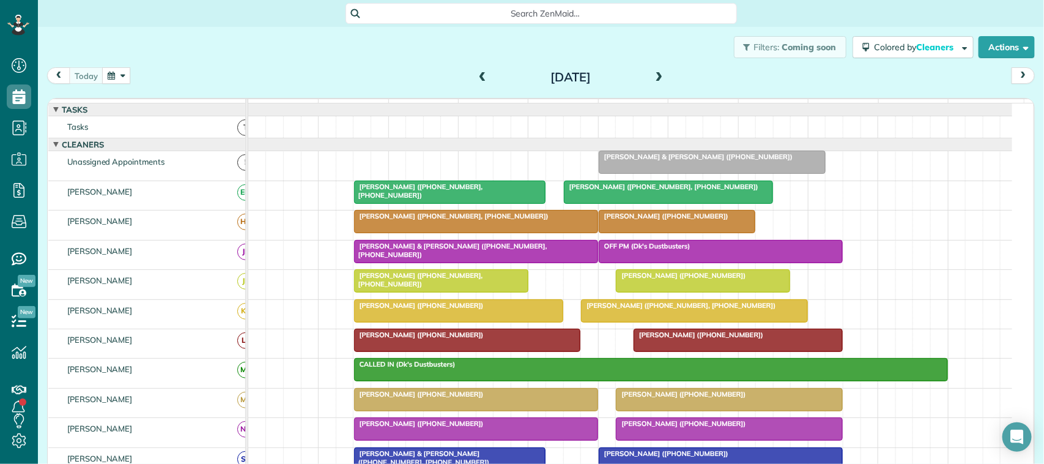
scroll to position [76, 0]
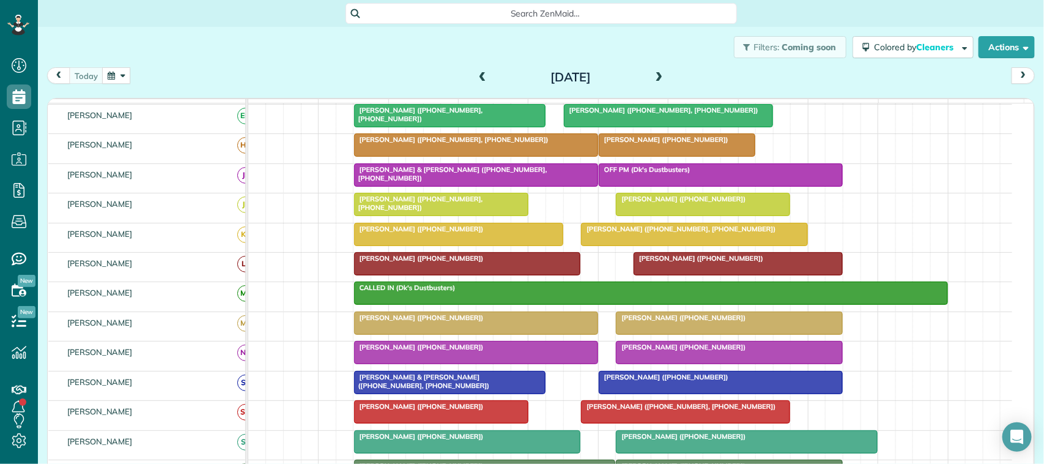
click at [653, 87] on div "today Thursday Sep 4, 2025" at bounding box center [541, 78] width 988 height 23
click at [653, 81] on span at bounding box center [658, 77] width 13 height 11
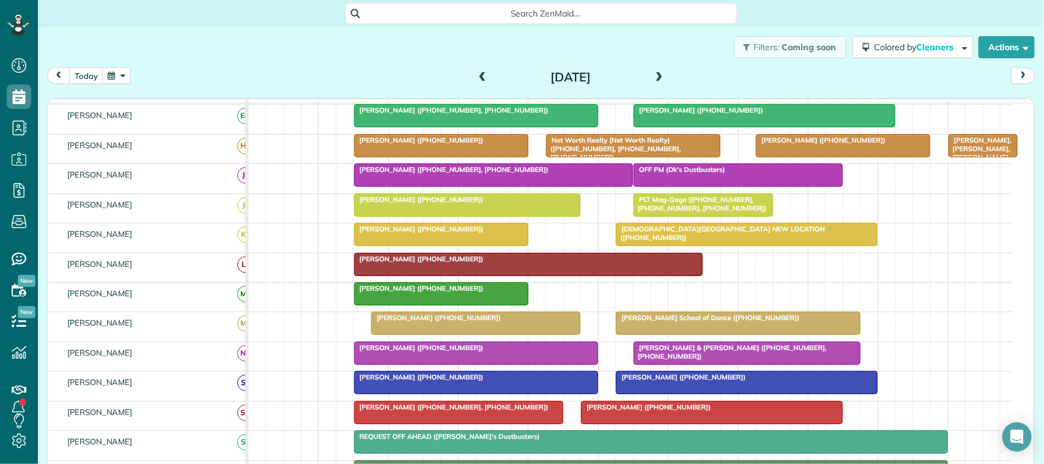
scroll to position [145, 0]
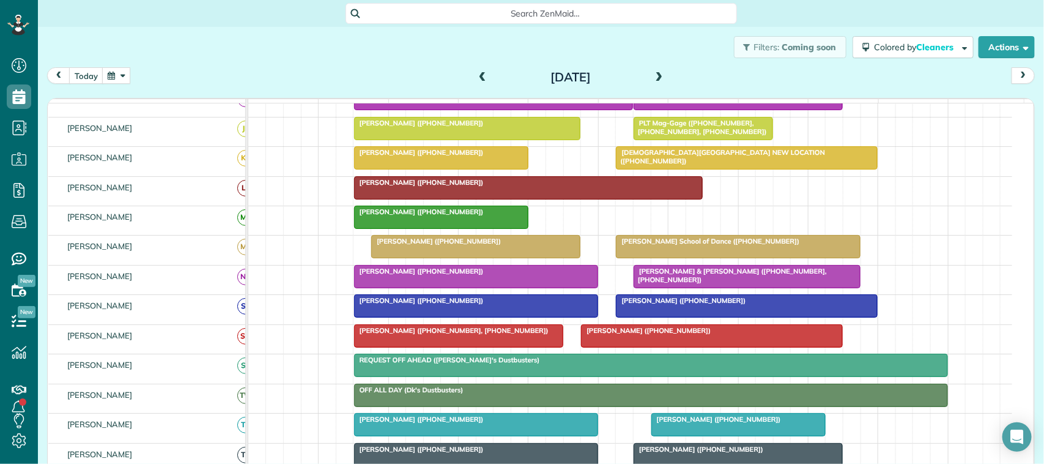
click at [652, 76] on span at bounding box center [658, 77] width 13 height 11
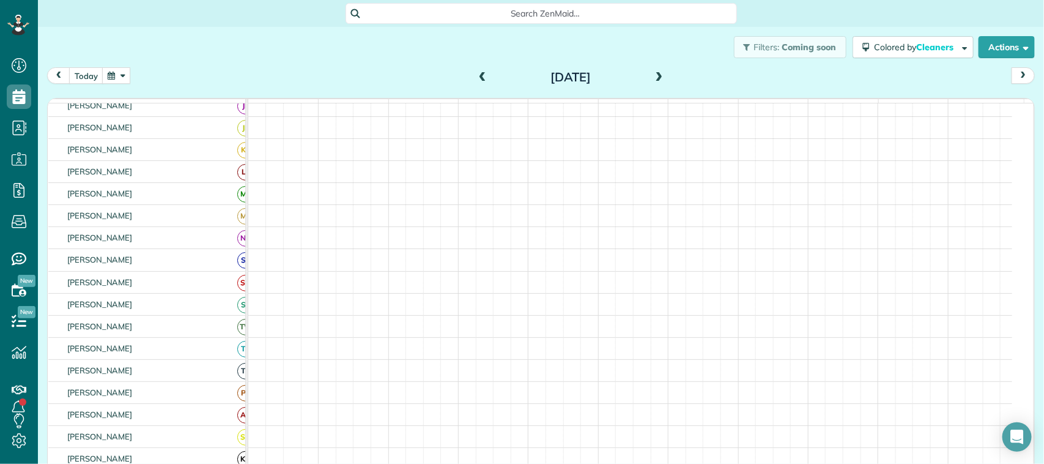
click at [652, 75] on span at bounding box center [658, 77] width 13 height 11
click at [650, 72] on div "Sunday Sep 7, 2025" at bounding box center [571, 77] width 196 height 20
click at [652, 72] on span at bounding box center [658, 77] width 13 height 11
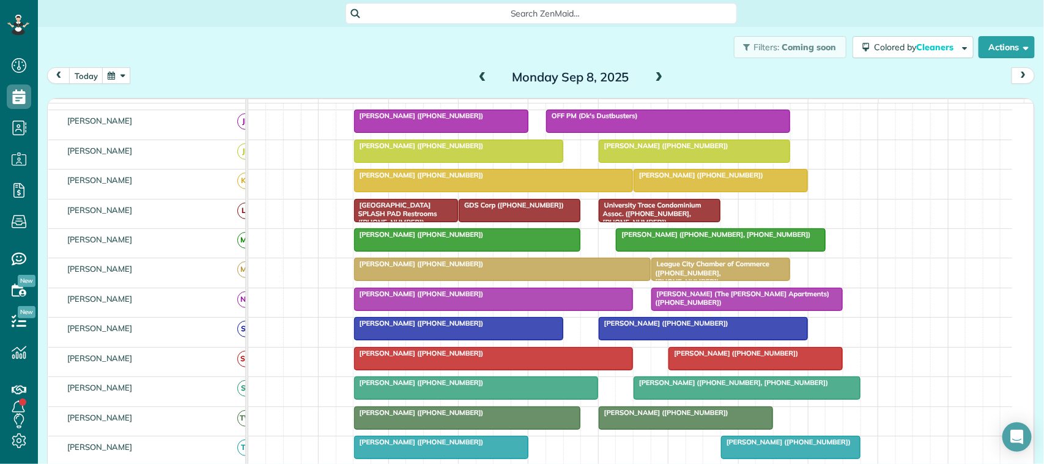
click at [516, 46] on div "Filters: Coming soon Colored by Cleaners Color by Cleaner Color by Team Color b…" at bounding box center [541, 47] width 1006 height 40
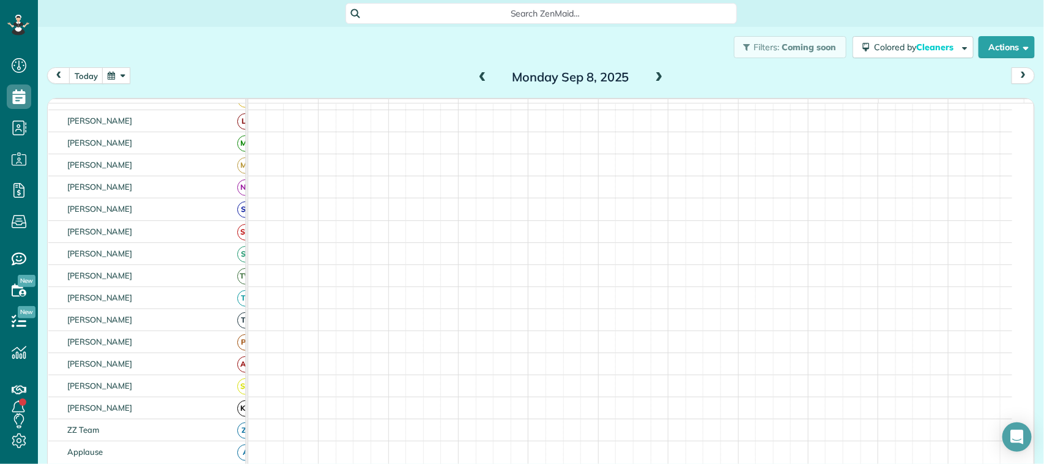
scroll to position [199, 0]
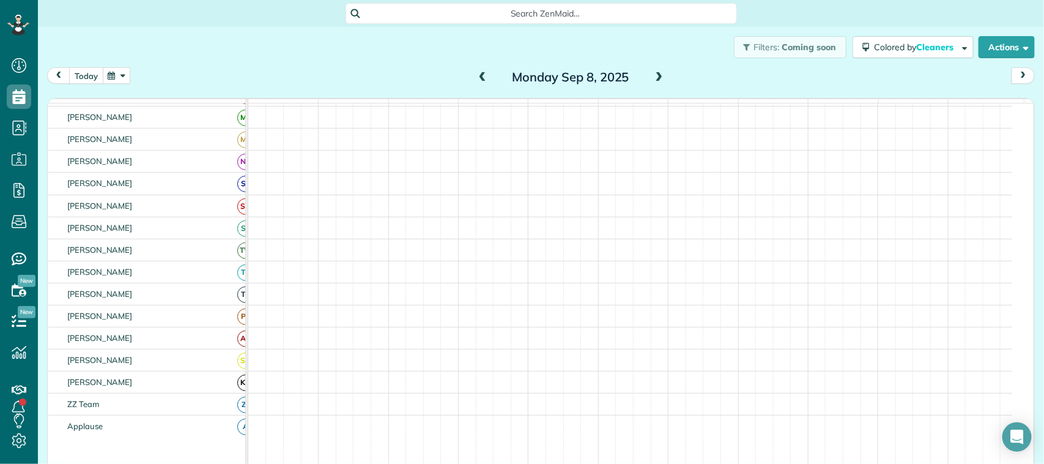
click at [93, 75] on button "today" at bounding box center [86, 75] width 34 height 17
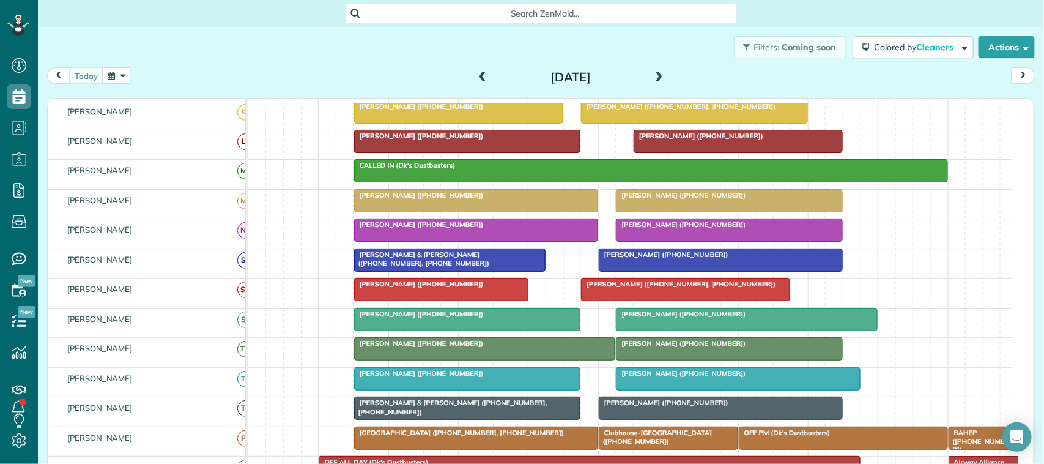
scroll to position [252, 0]
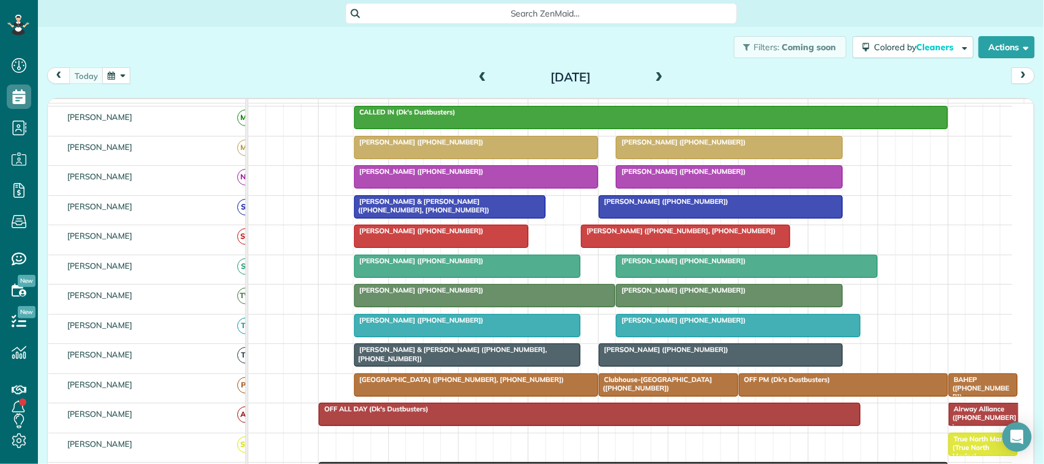
click at [111, 77] on button "button" at bounding box center [116, 75] width 28 height 17
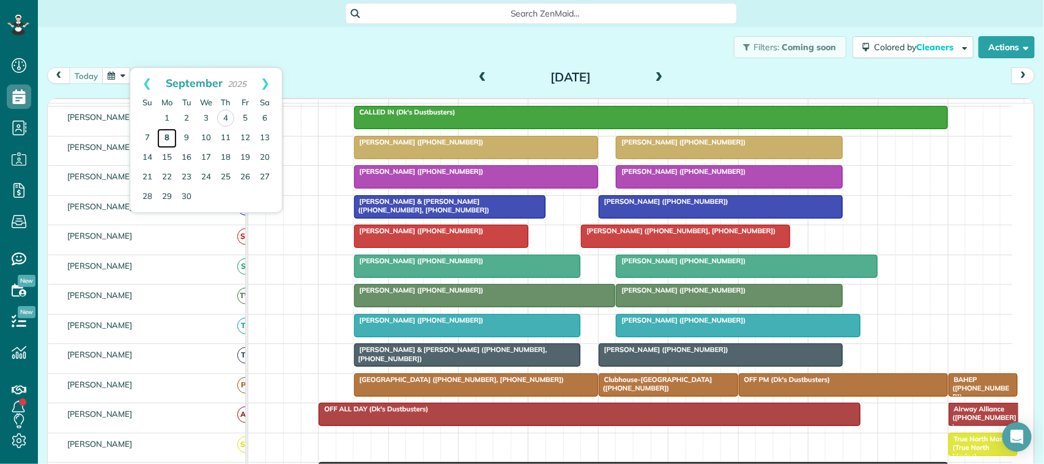
click at [165, 141] on link "8" at bounding box center [167, 138] width 20 height 20
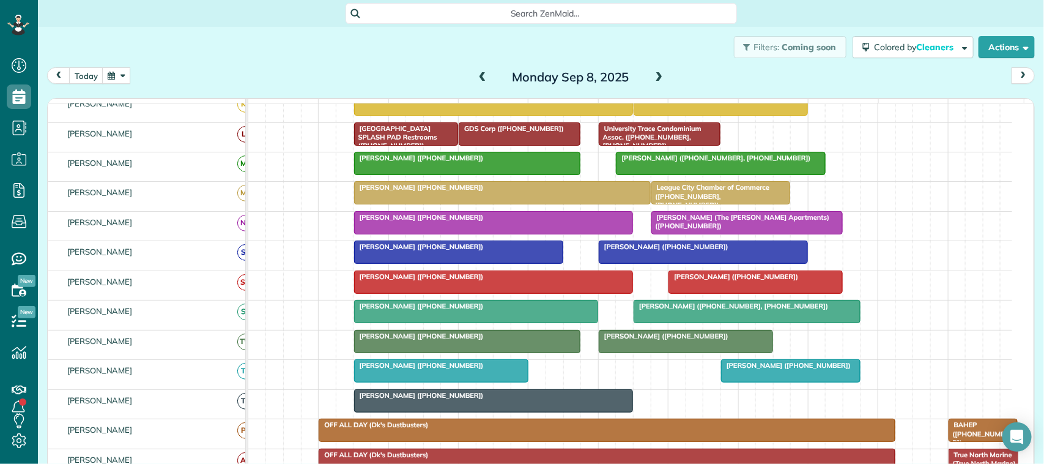
scroll to position [245, 0]
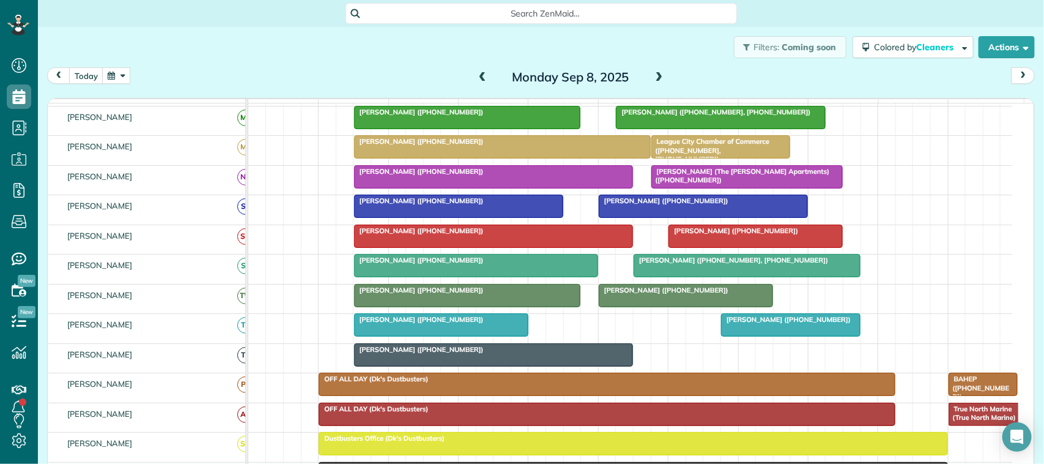
click at [667, 217] on div at bounding box center [703, 206] width 208 height 22
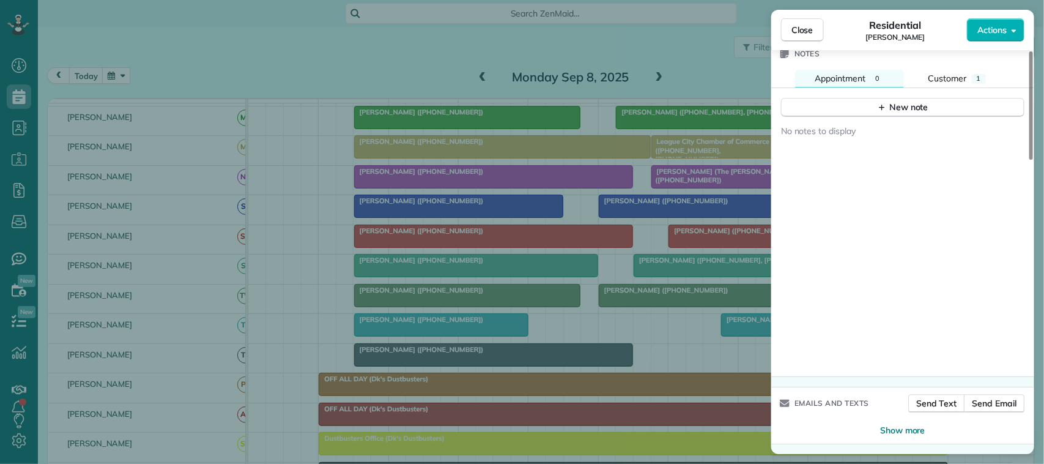
scroll to position [1016, 0]
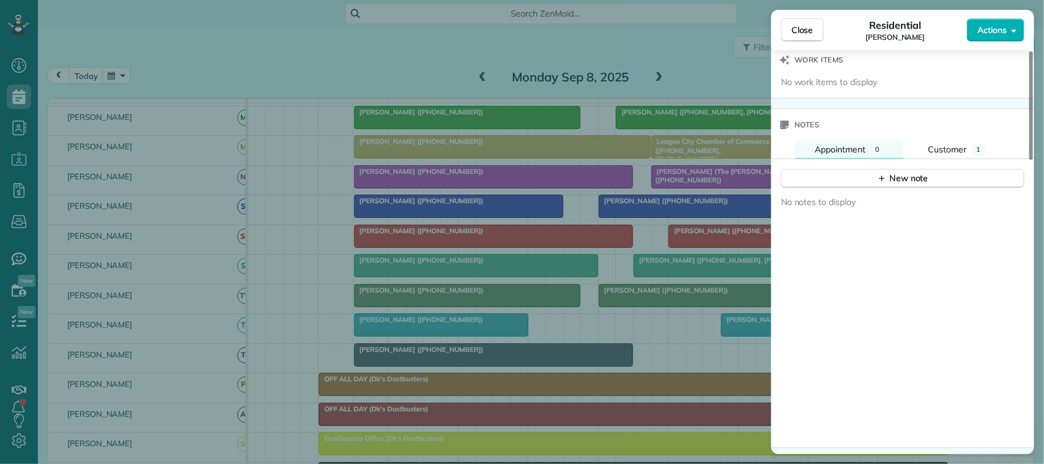
click at [944, 166] on div "New note" at bounding box center [902, 173] width 263 height 29
click at [948, 155] on span "Customer" at bounding box center [947, 149] width 39 height 11
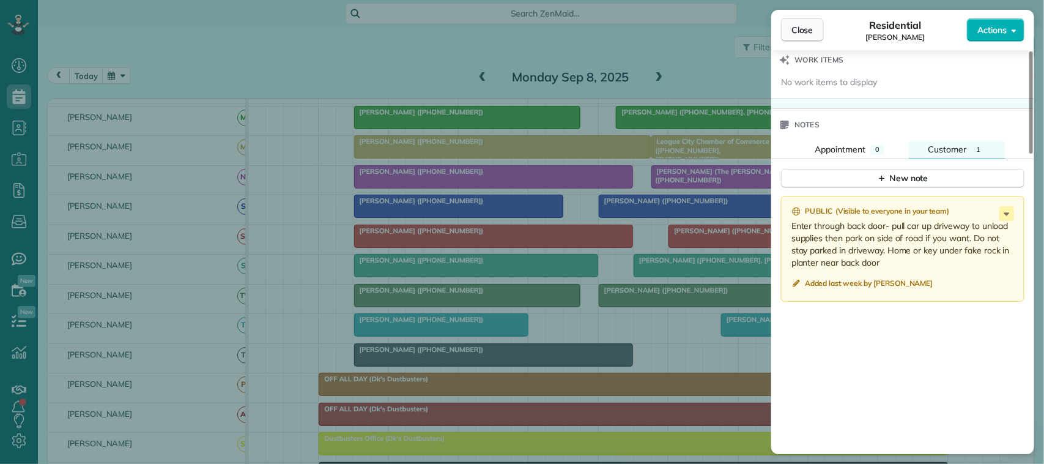
click at [793, 31] on span "Close" at bounding box center [802, 30] width 22 height 12
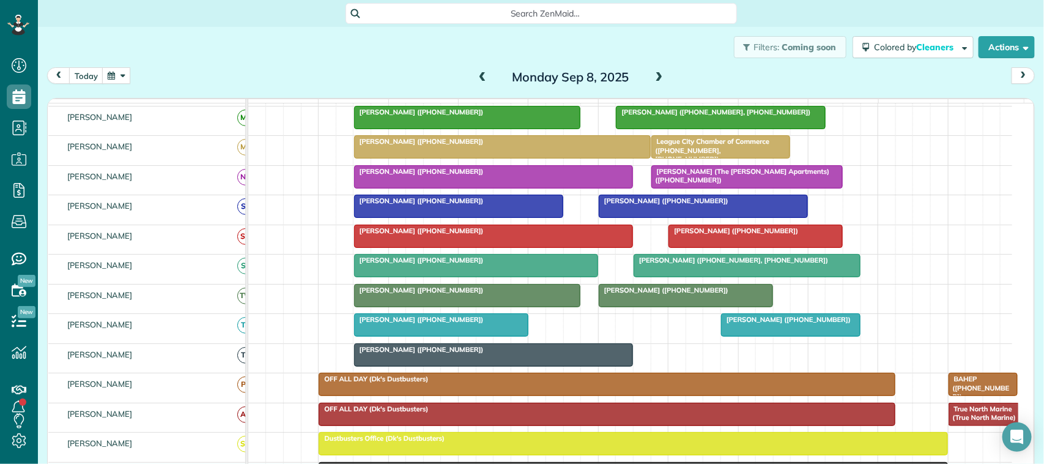
click at [654, 74] on span at bounding box center [658, 77] width 13 height 11
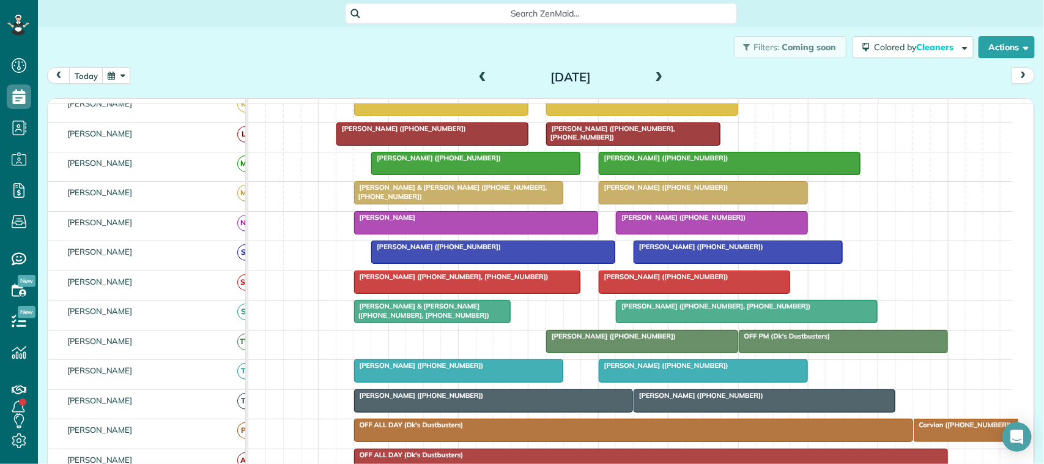
scroll to position [245, 0]
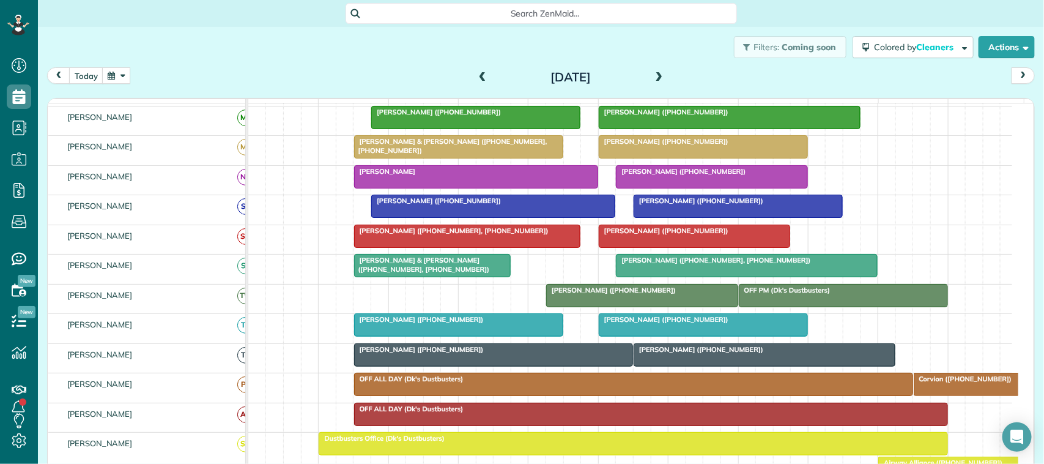
click at [658, 74] on span at bounding box center [658, 77] width 13 height 11
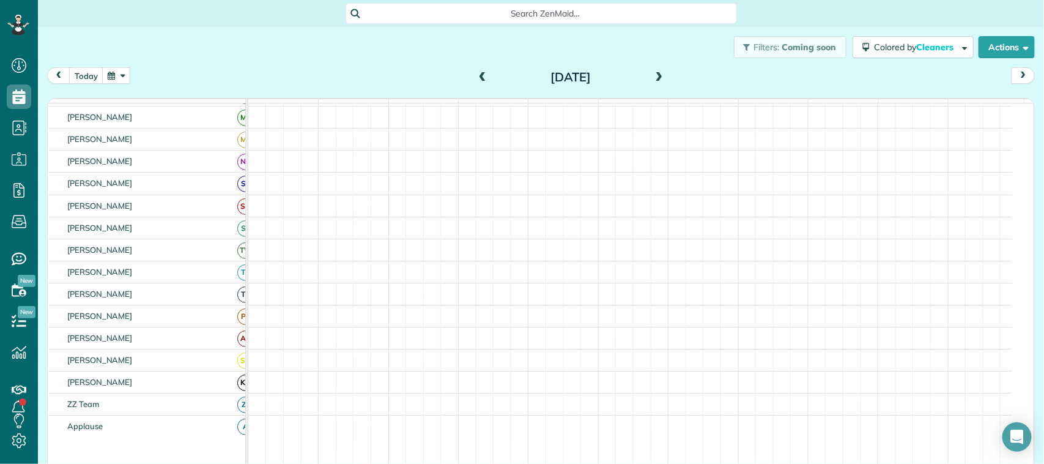
scroll to position [252, 0]
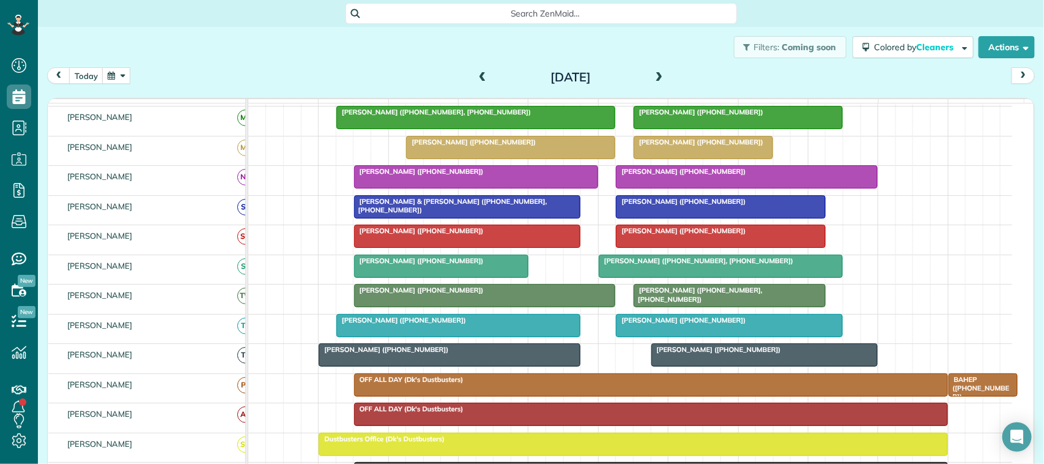
click at [653, 78] on span at bounding box center [658, 77] width 13 height 11
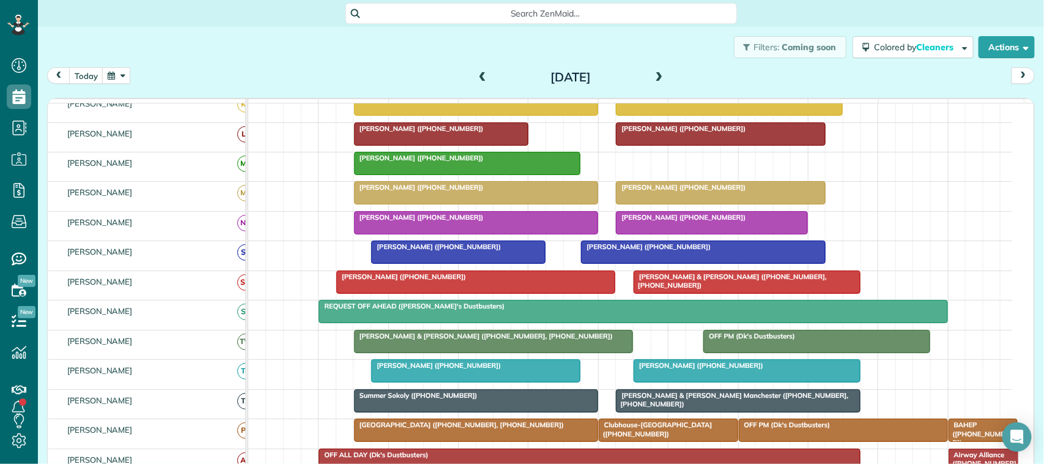
scroll to position [245, 0]
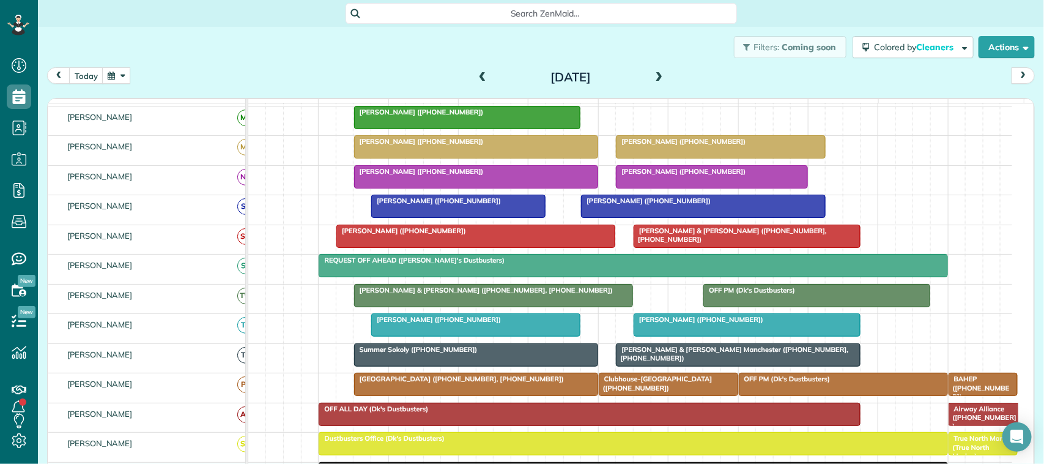
click at [123, 75] on button "button" at bounding box center [116, 75] width 28 height 17
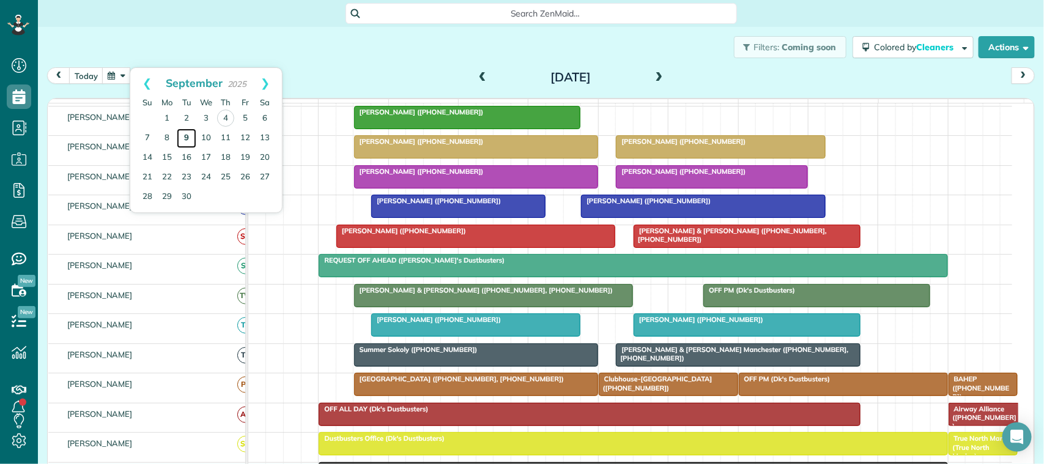
click at [187, 141] on link "9" at bounding box center [187, 138] width 20 height 20
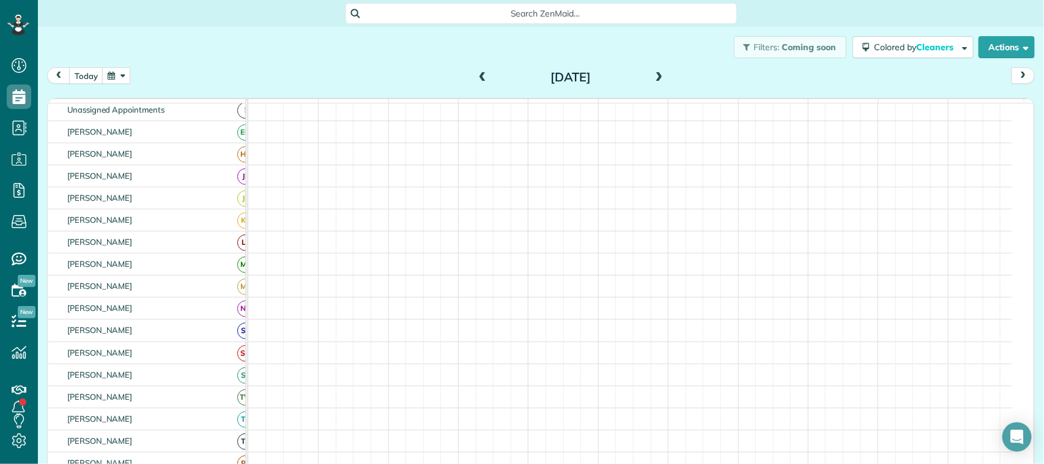
scroll to position [53, 0]
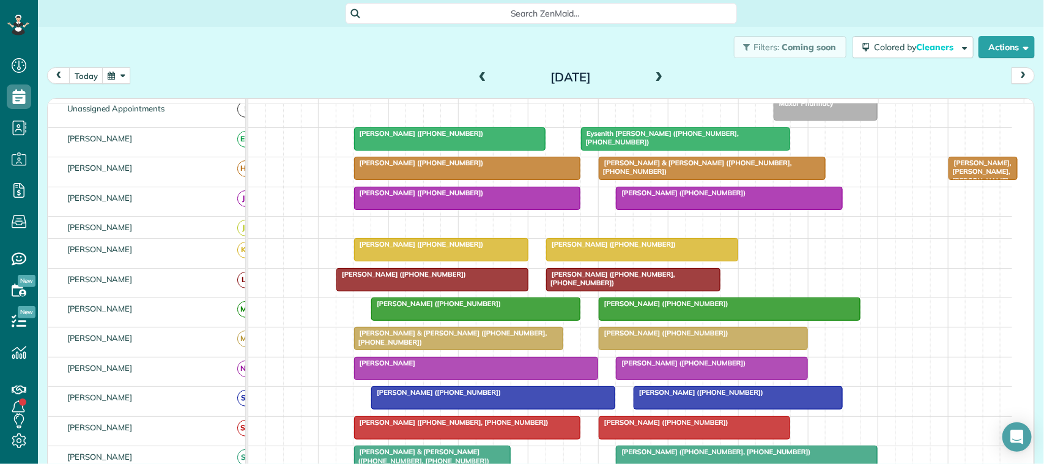
click at [604, 261] on div at bounding box center [642, 249] width 191 height 22
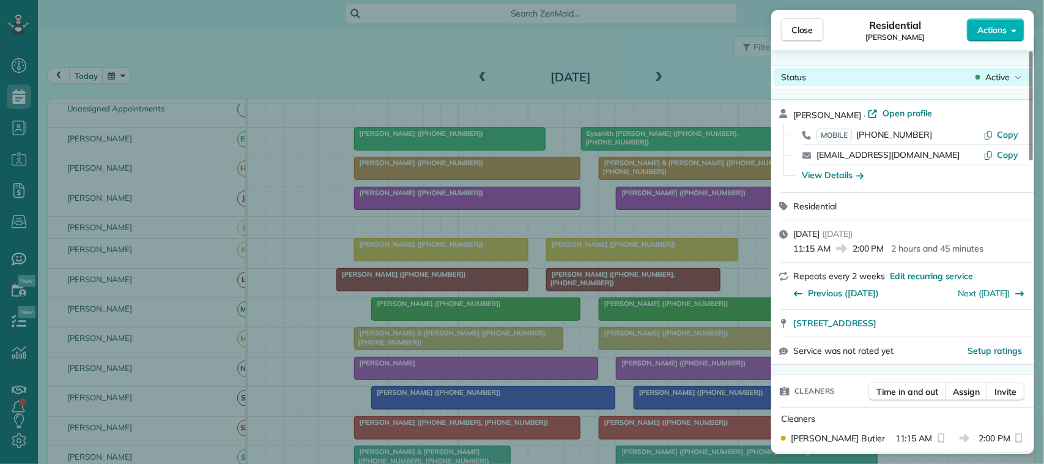
click at [997, 78] on span "Active" at bounding box center [997, 77] width 24 height 12
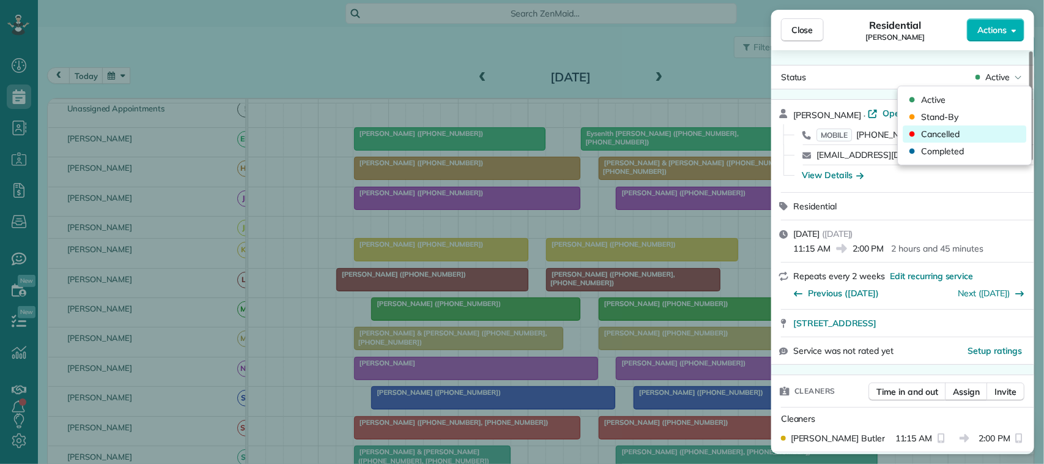
click at [989, 131] on div "Cancelled" at bounding box center [965, 133] width 124 height 17
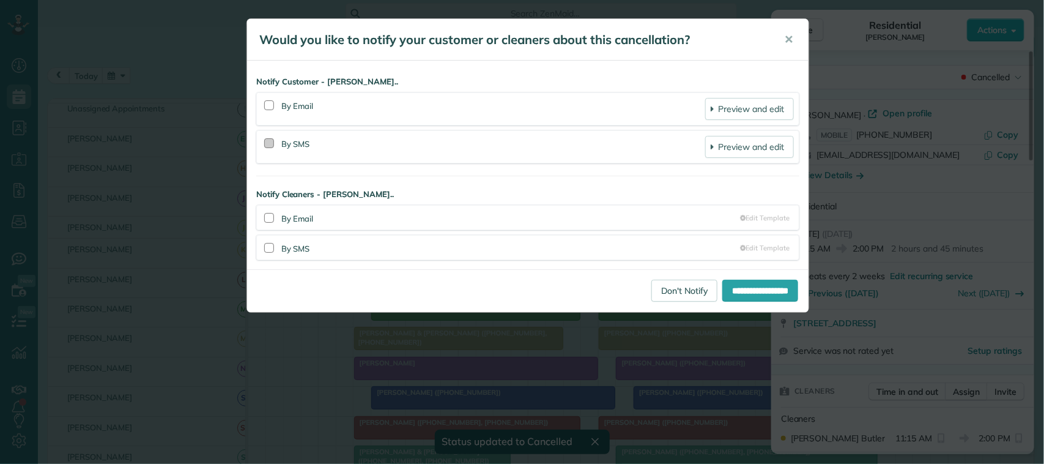
click at [273, 142] on div at bounding box center [269, 143] width 10 height 10
click at [269, 108] on div at bounding box center [269, 105] width 10 height 10
click at [754, 289] on input "**********" at bounding box center [760, 290] width 76 height 22
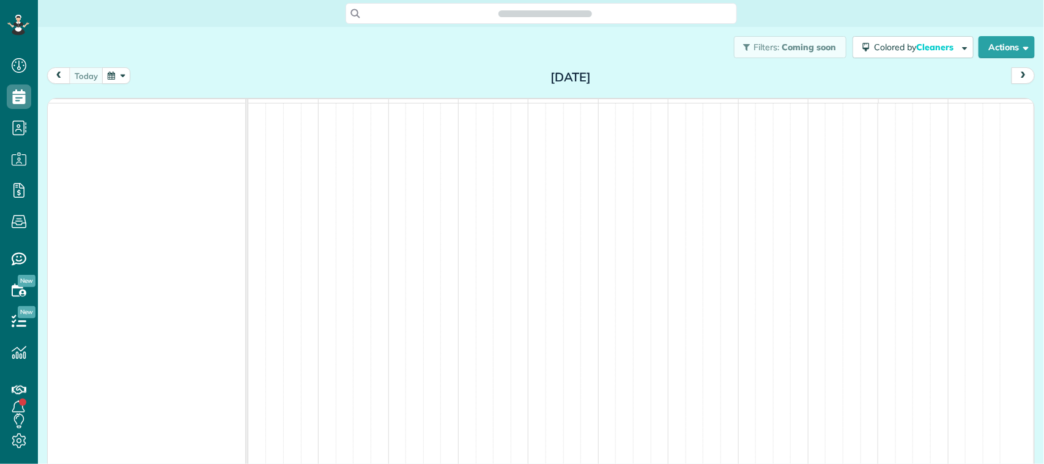
scroll to position [5, 5]
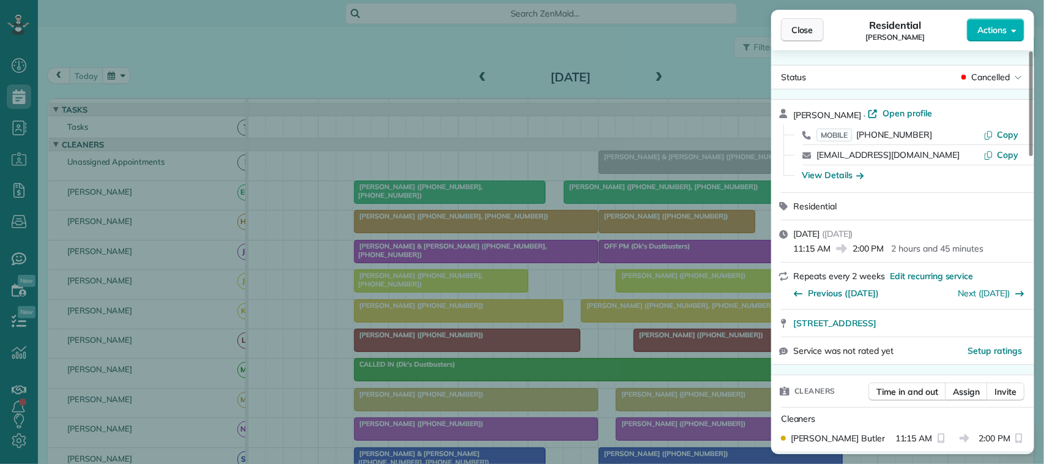
click at [800, 24] on span "Close" at bounding box center [802, 30] width 22 height 12
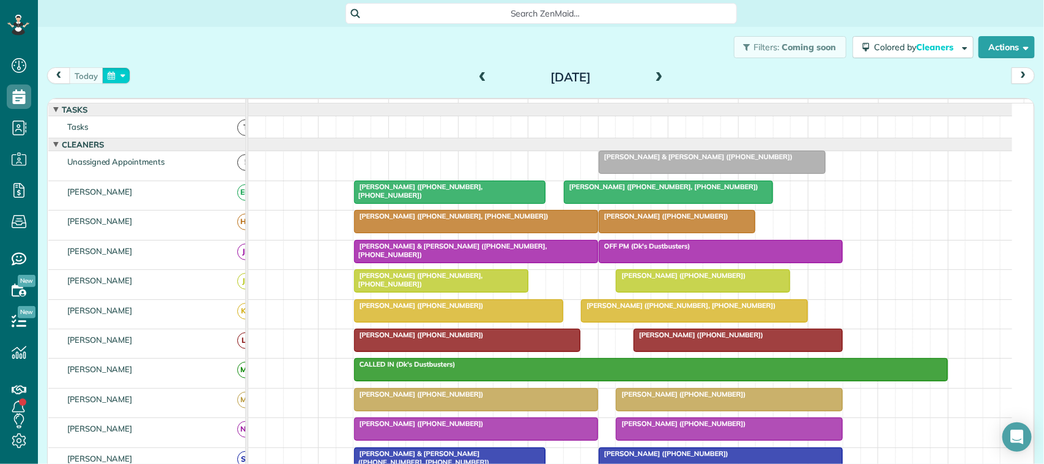
click at [120, 81] on button "button" at bounding box center [116, 75] width 28 height 17
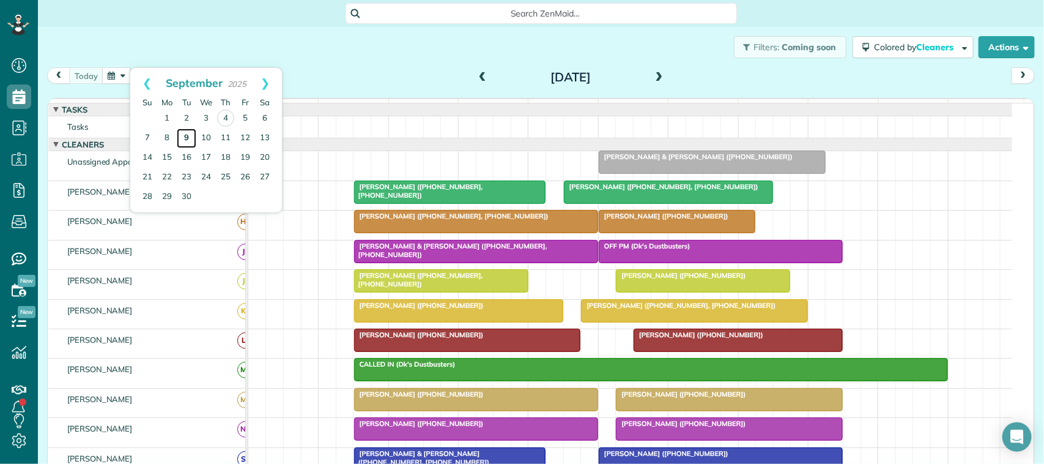
click at [188, 141] on link "9" at bounding box center [187, 138] width 20 height 20
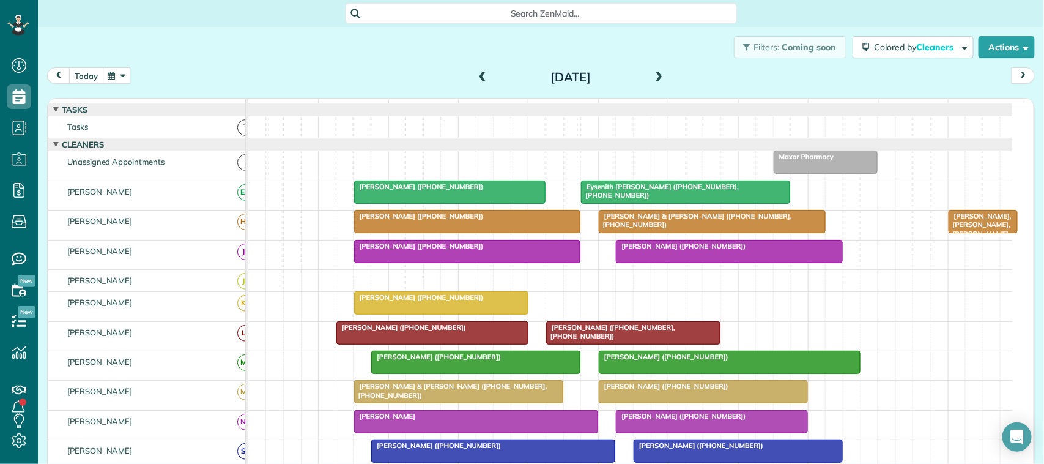
click at [87, 78] on button "today" at bounding box center [86, 75] width 34 height 17
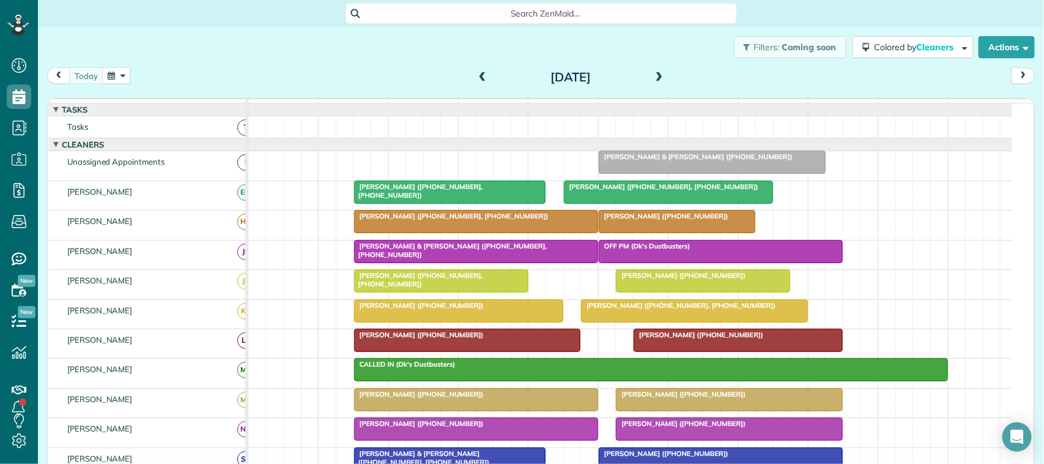
click at [426, 220] on span "[PERSON_NAME] ([PHONE_NUMBER], [PHONE_NUMBER])" at bounding box center [451, 216] width 196 height 9
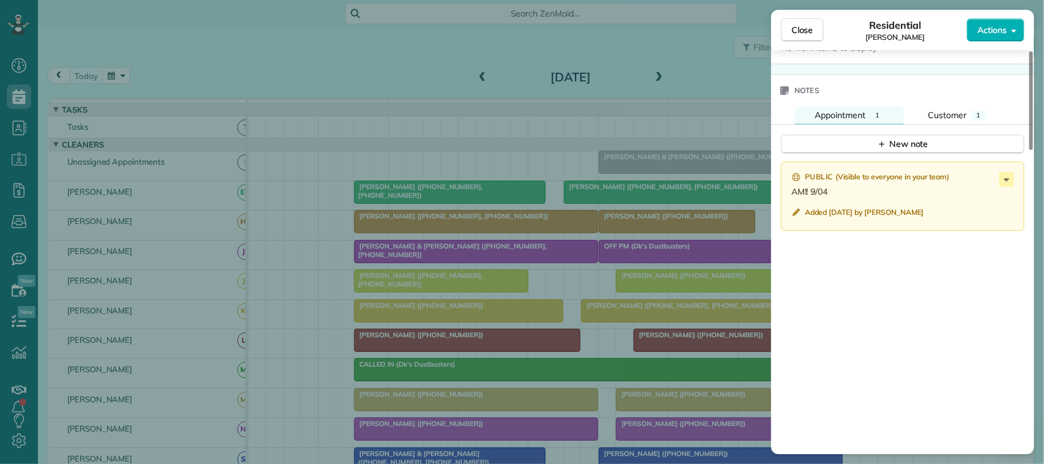
scroll to position [1070, 0]
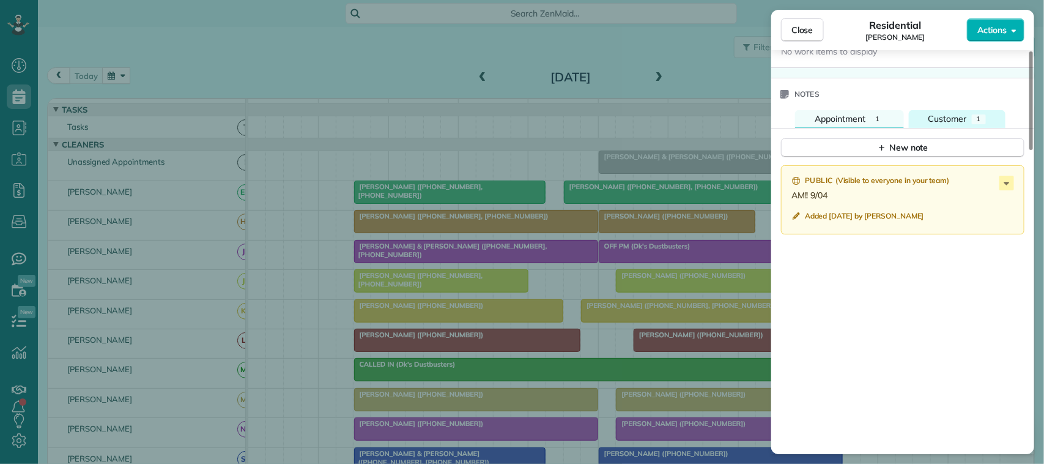
click at [944, 128] on button "Customer 1" at bounding box center [957, 119] width 97 height 18
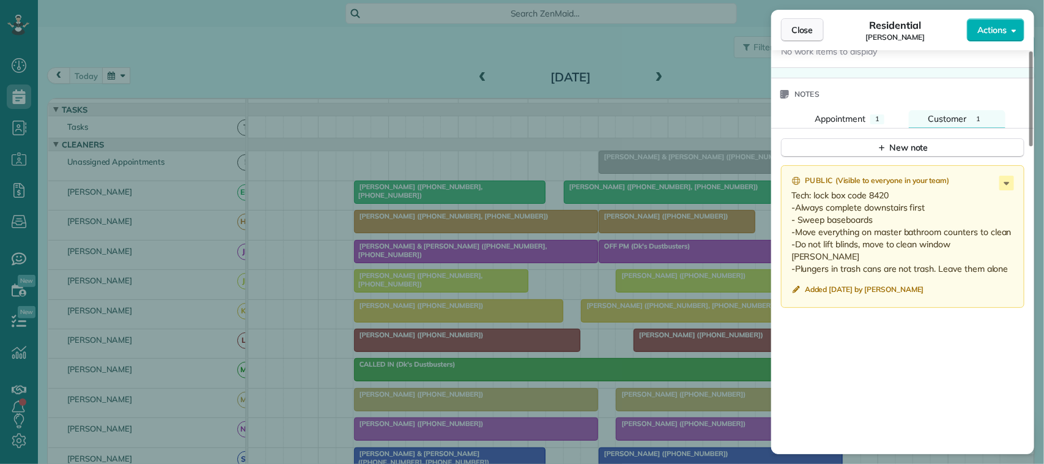
click at [819, 39] on button "Close" at bounding box center [802, 29] width 43 height 23
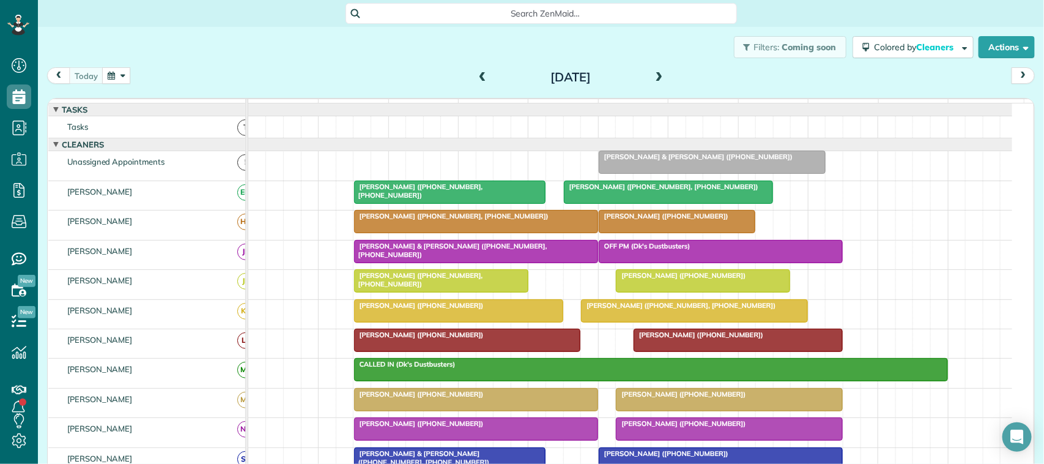
click at [114, 75] on button "button" at bounding box center [116, 75] width 28 height 17
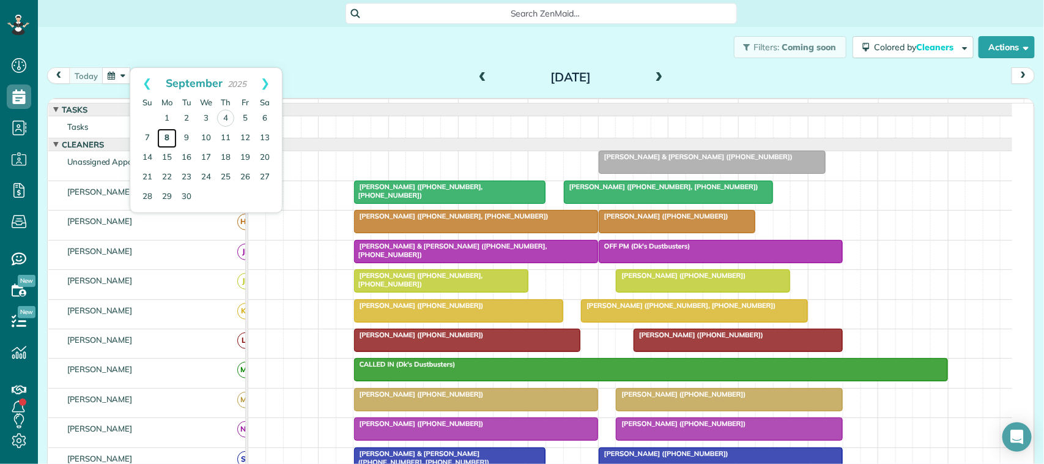
click at [169, 136] on link "8" at bounding box center [167, 138] width 20 height 20
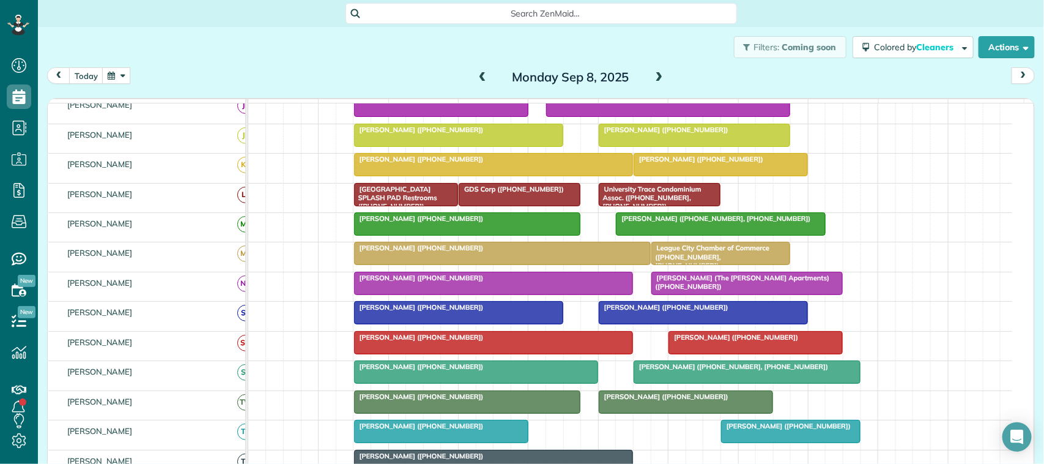
scroll to position [153, 0]
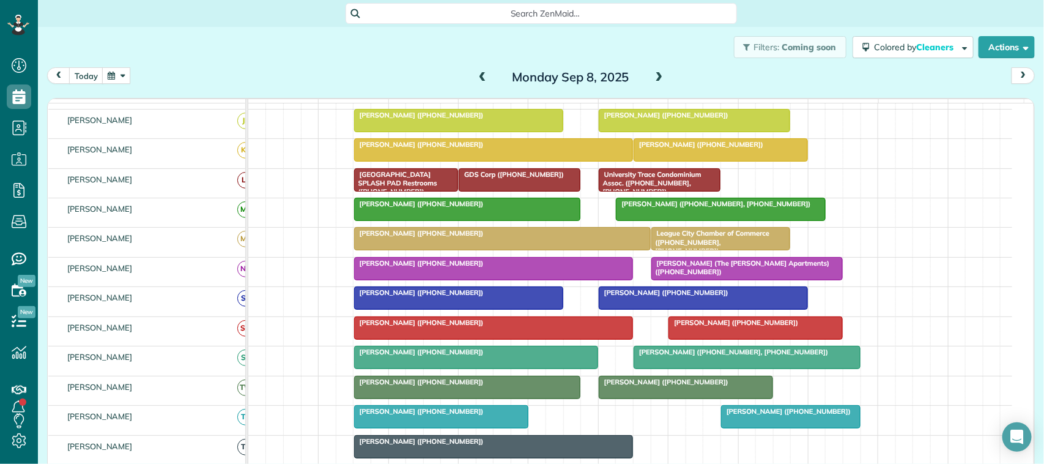
click at [643, 71] on div "Monday Sep 8, 2025" at bounding box center [571, 77] width 196 height 20
click at [652, 74] on span at bounding box center [658, 77] width 13 height 11
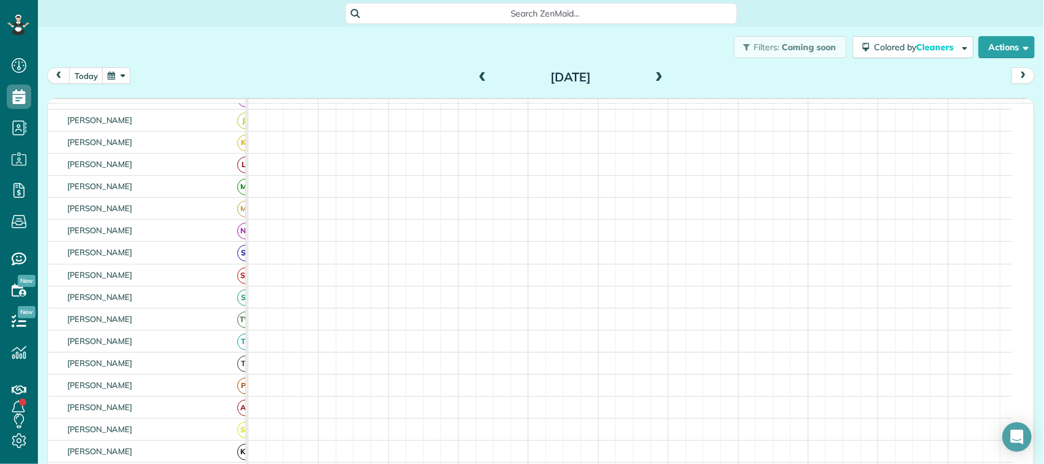
scroll to position [160, 0]
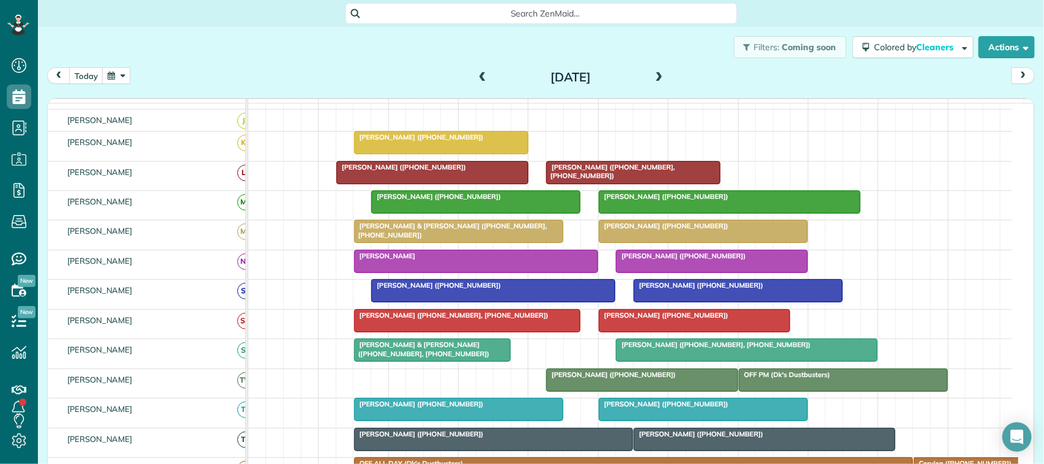
click at [541, 289] on div "[PERSON_NAME] ([PHONE_NUMBER])" at bounding box center [493, 285] width 237 height 9
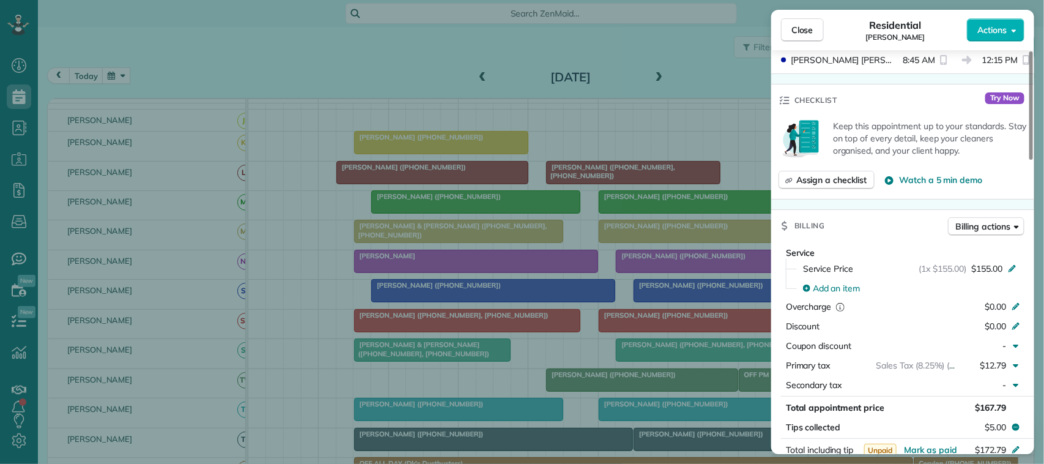
scroll to position [382, 0]
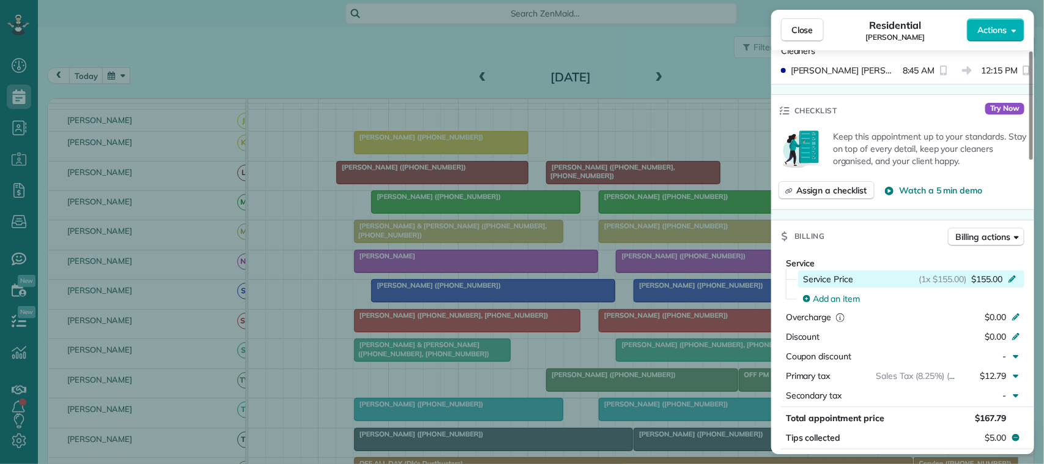
click at [1000, 273] on span "$155.00" at bounding box center [986, 279] width 31 height 12
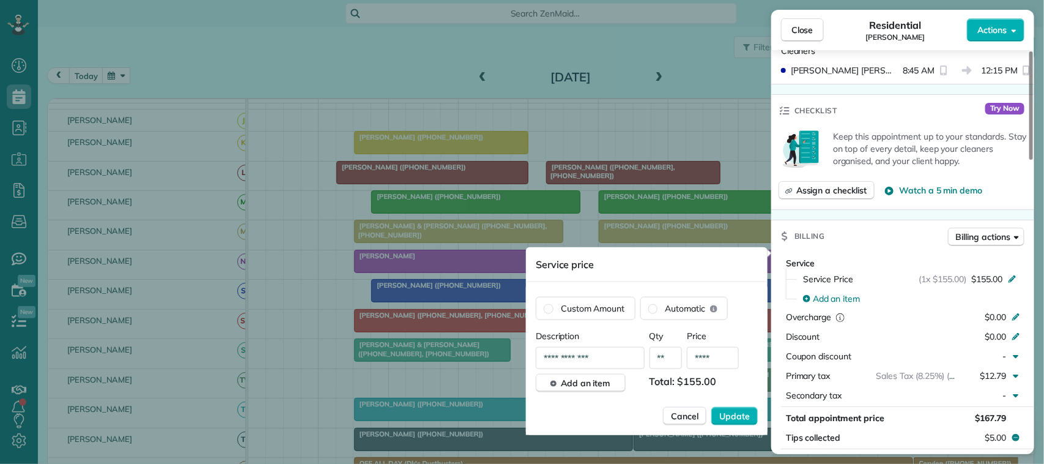
click at [714, 359] on input "****" at bounding box center [713, 358] width 52 height 22
click at [714, 358] on input "****" at bounding box center [713, 358] width 52 height 22
type input "****"
click at [734, 423] on button "Update" at bounding box center [734, 416] width 46 height 18
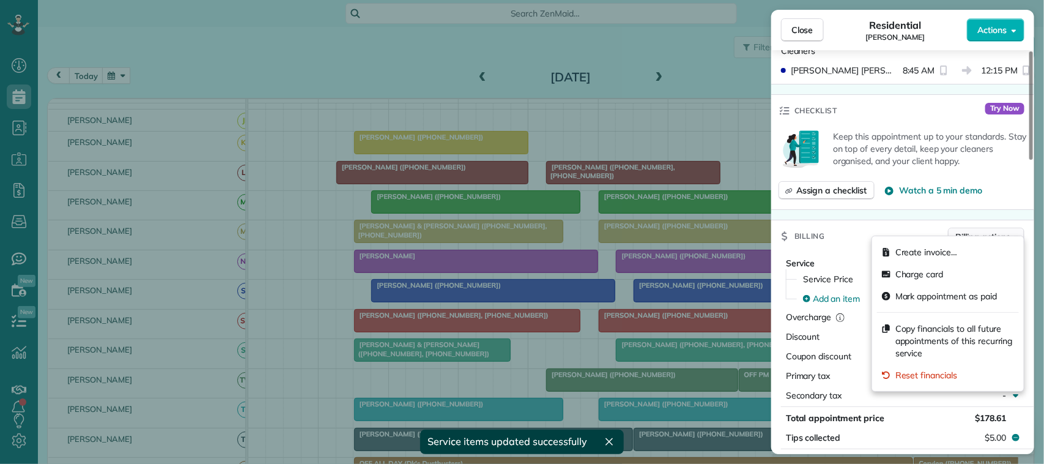
click at [976, 231] on span "Billing actions" at bounding box center [983, 237] width 54 height 12
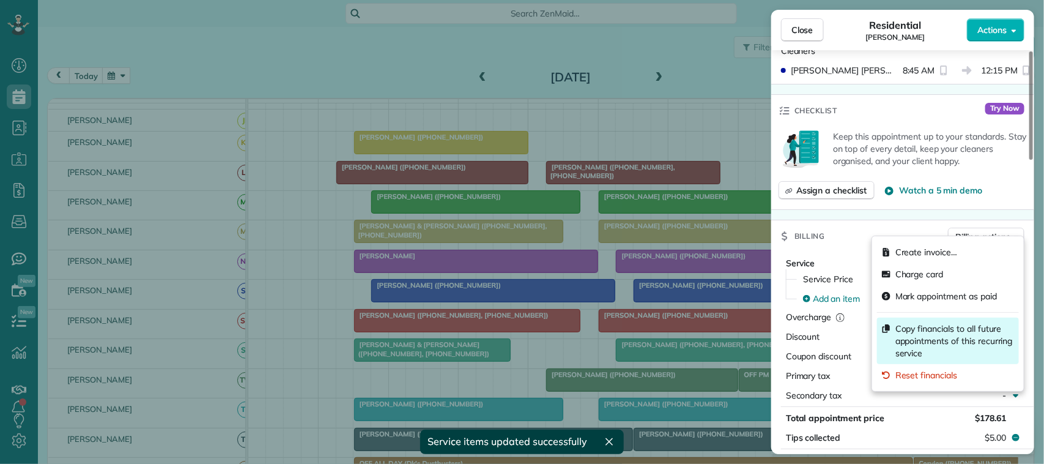
click at [966, 332] on span "Copy financials to all future appointments of this recurring service" at bounding box center [954, 340] width 119 height 37
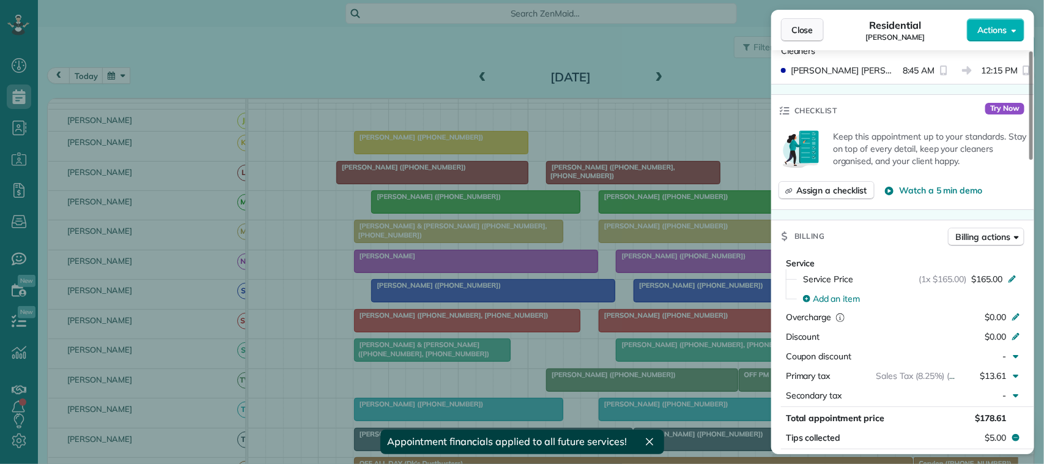
click at [812, 28] on span "Close" at bounding box center [802, 30] width 22 height 12
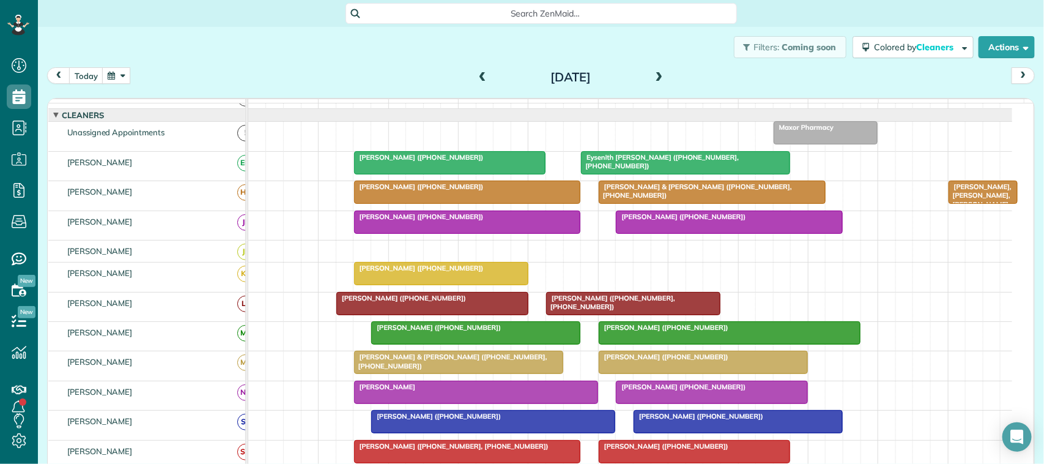
scroll to position [7, 0]
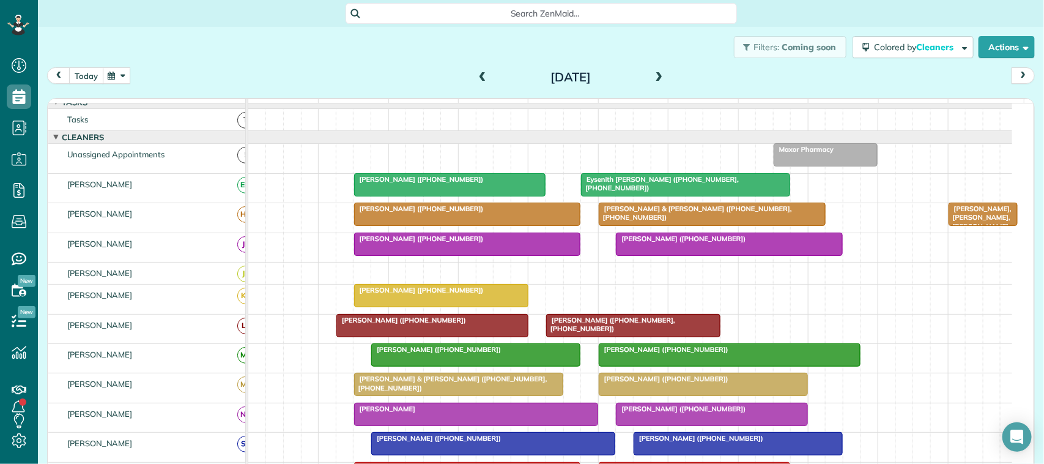
click at [91, 77] on button "today" at bounding box center [86, 75] width 34 height 17
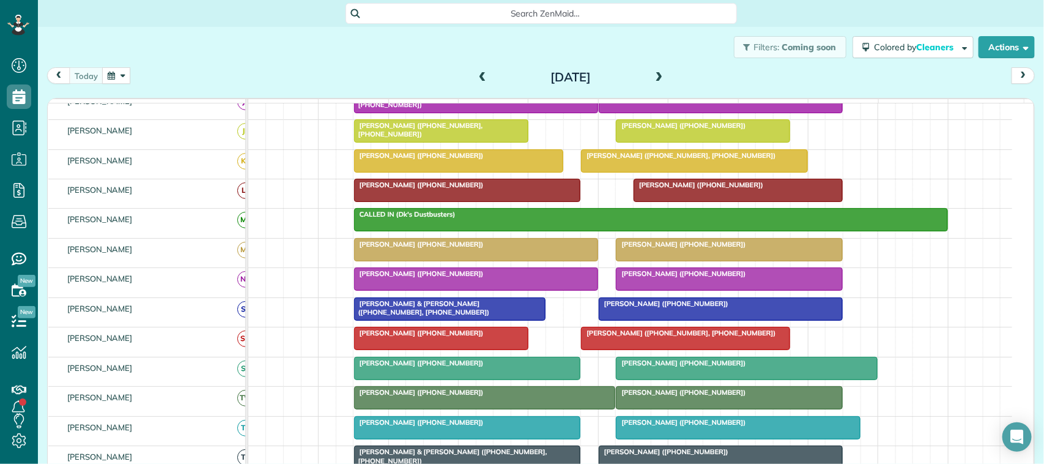
scroll to position [237, 0]
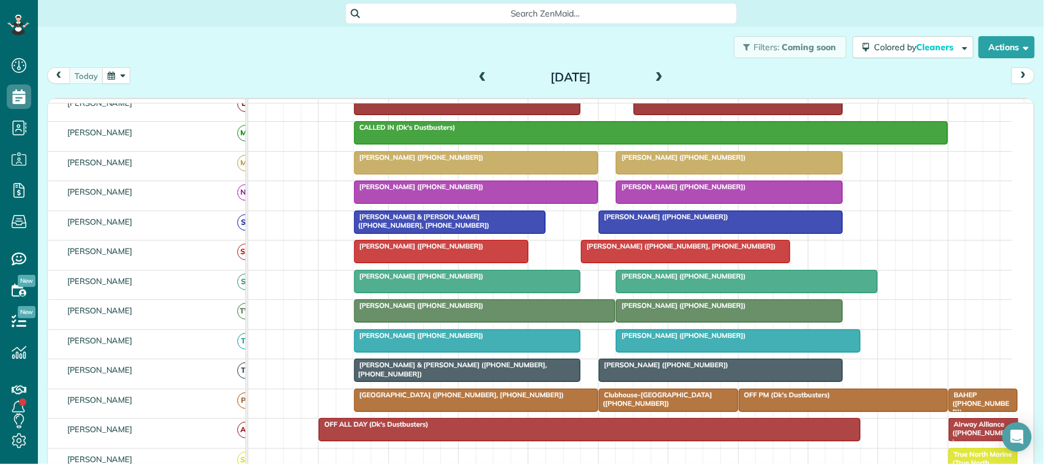
click at [126, 78] on button "button" at bounding box center [116, 75] width 28 height 17
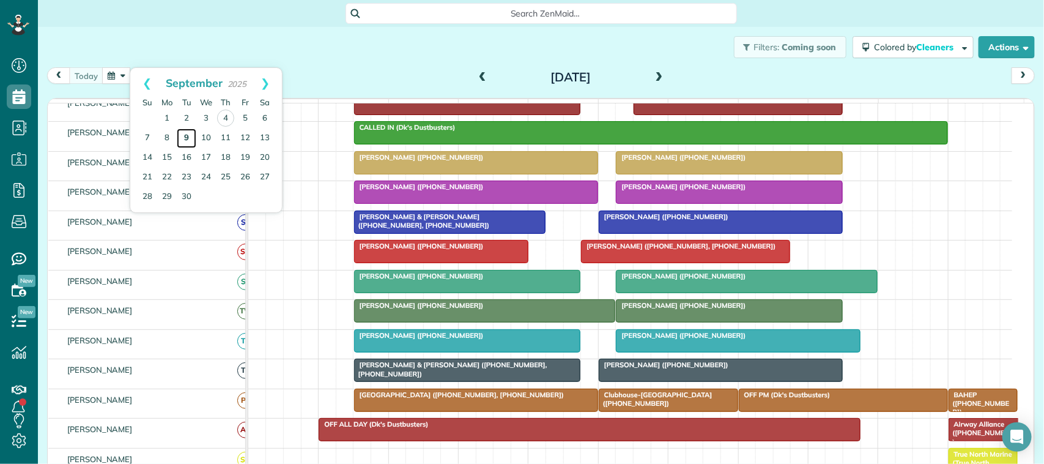
click at [185, 139] on link "9" at bounding box center [187, 138] width 20 height 20
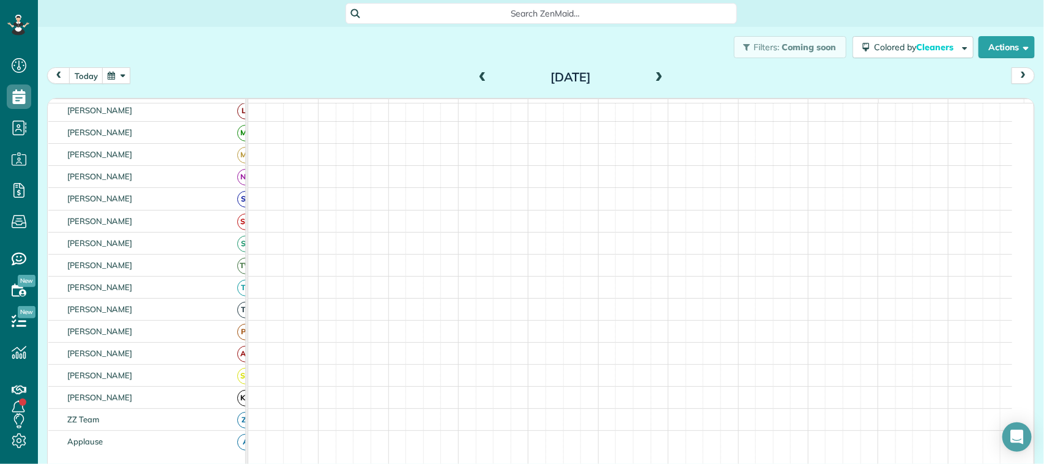
scroll to position [229, 0]
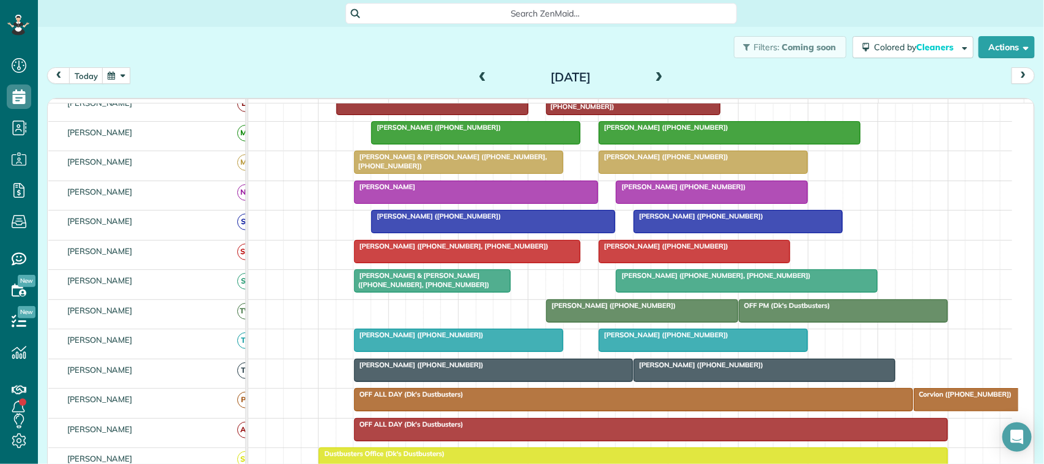
click at [476, 78] on span at bounding box center [482, 77] width 13 height 11
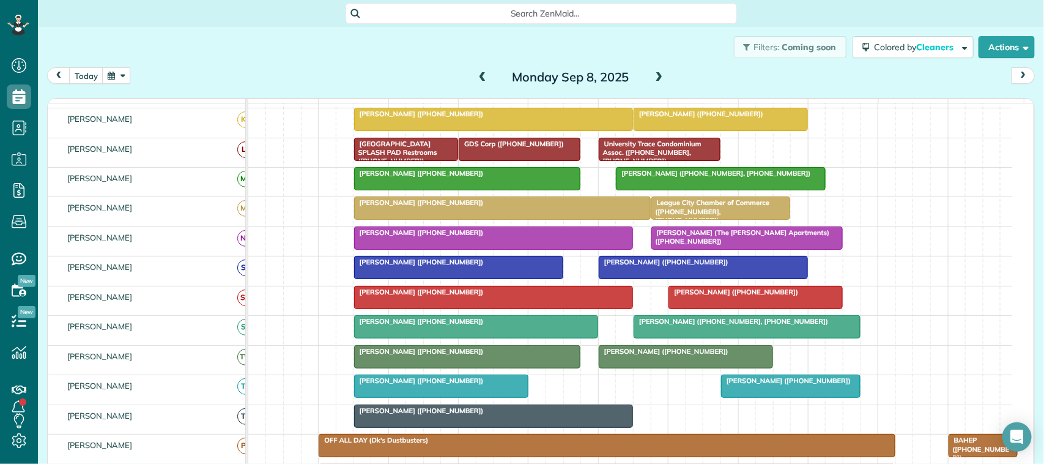
scroll to position [0, 0]
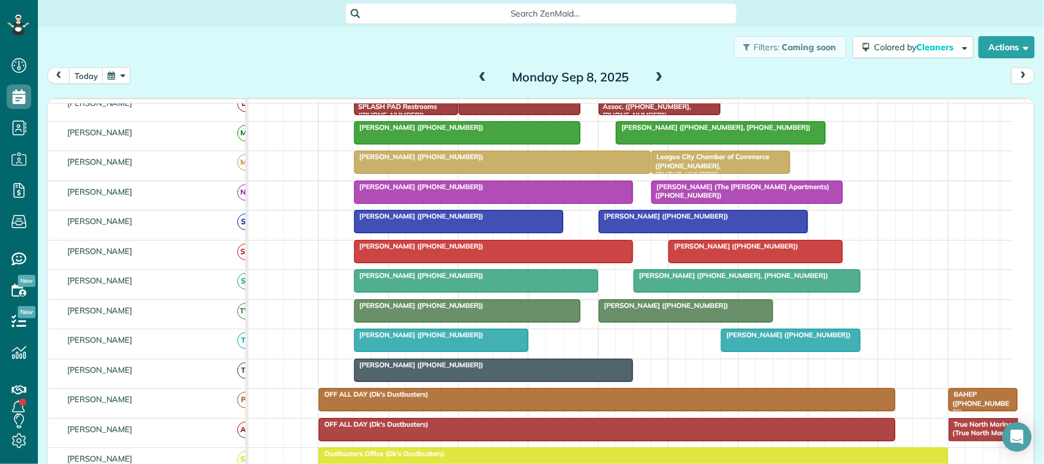
click at [664, 232] on div at bounding box center [703, 221] width 208 height 22
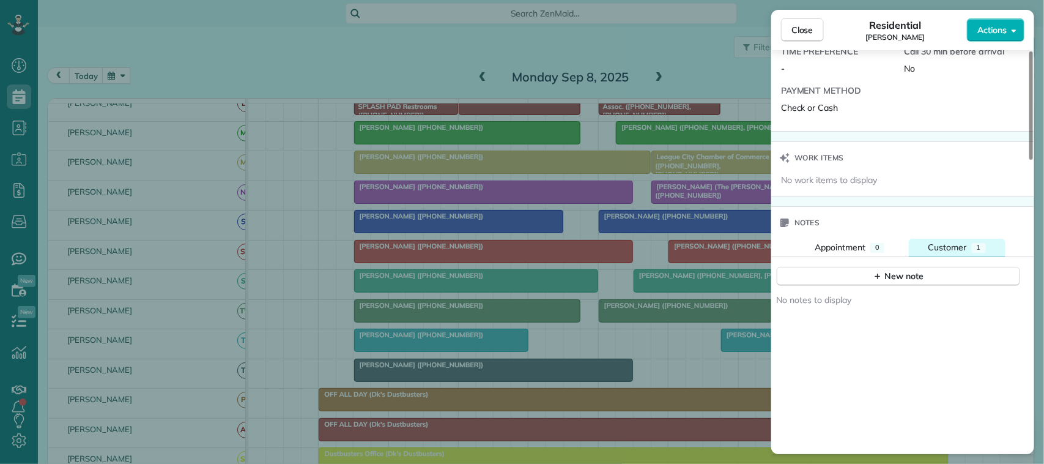
click at [961, 253] on span "Customer" at bounding box center [947, 247] width 39 height 11
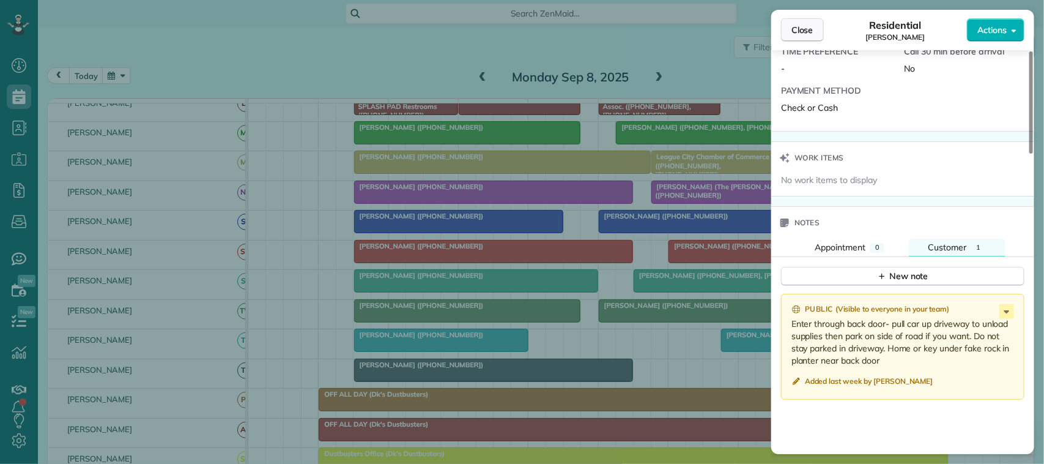
click at [811, 34] on span "Close" at bounding box center [802, 30] width 22 height 12
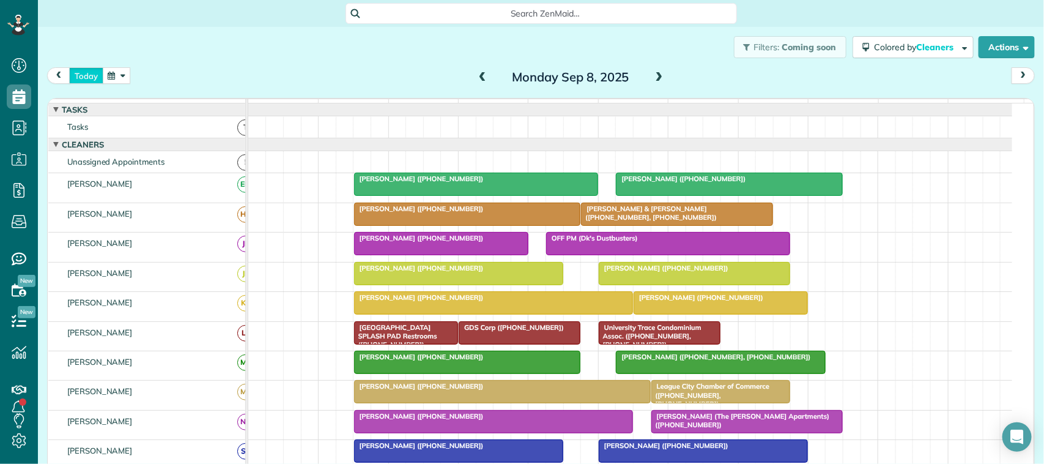
click at [84, 70] on button "today" at bounding box center [86, 75] width 34 height 17
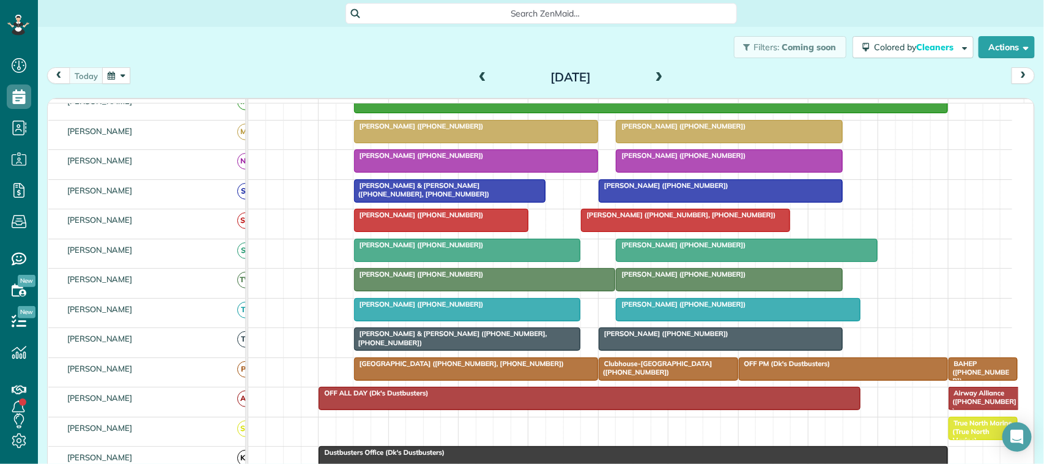
scroll to position [306, 0]
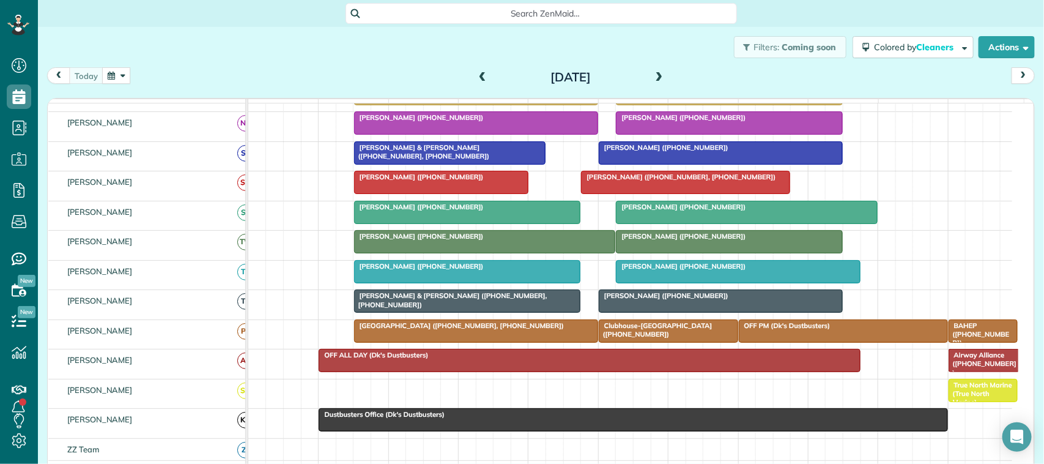
click at [399, 253] on div at bounding box center [485, 242] width 261 height 22
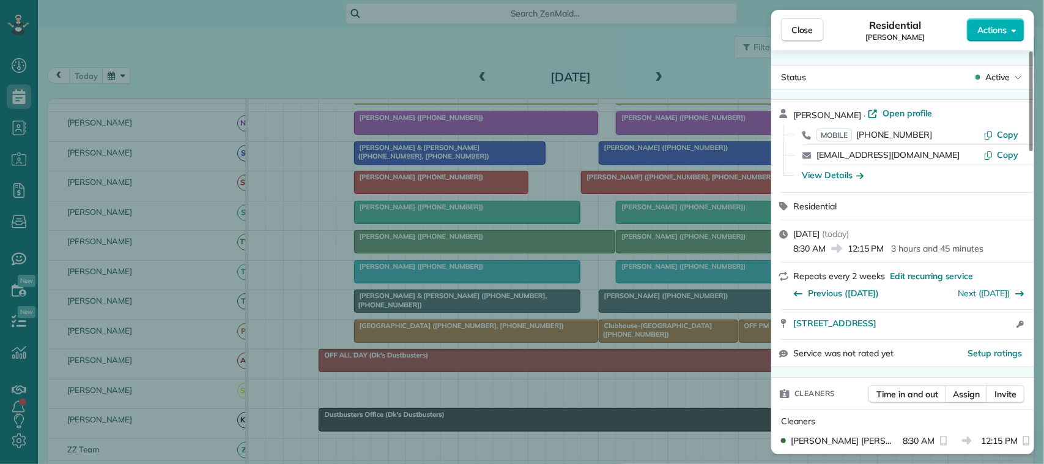
click at [791, 34] on span "Close" at bounding box center [802, 30] width 22 height 12
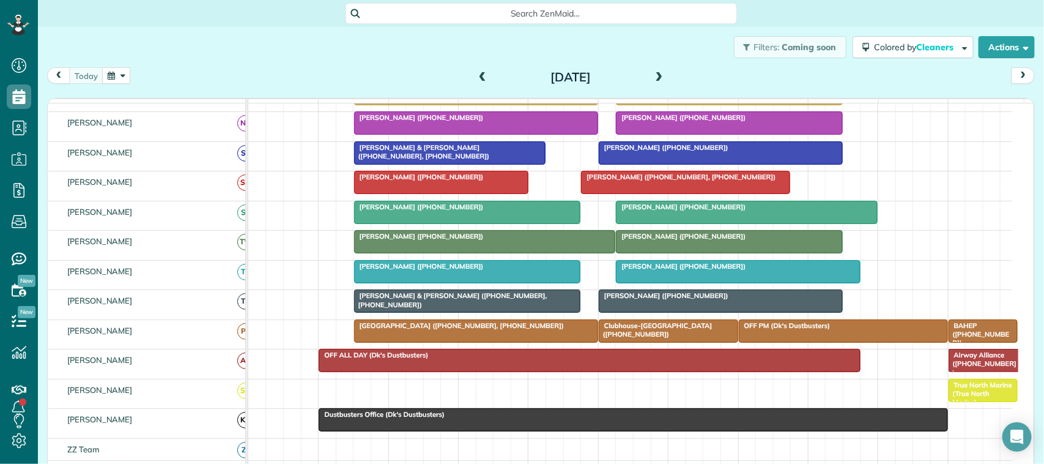
click at [115, 76] on button "button" at bounding box center [116, 75] width 28 height 17
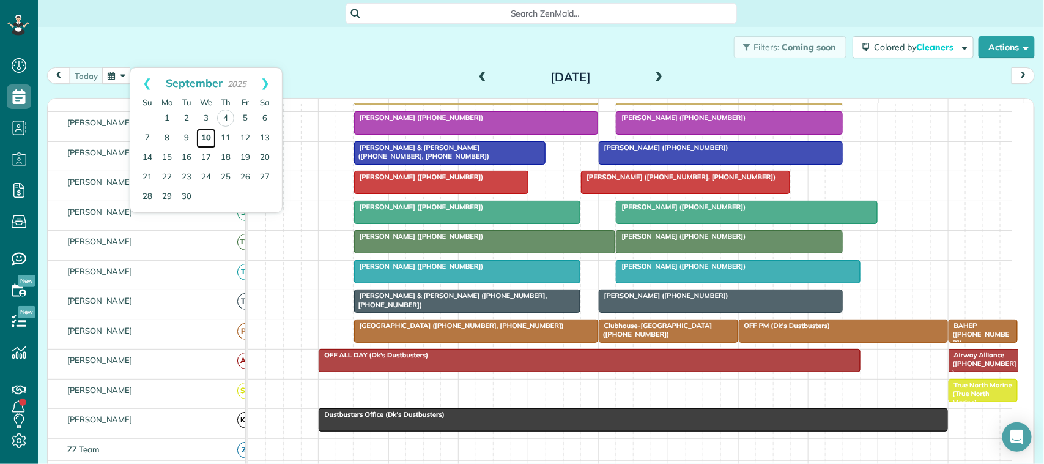
click at [210, 144] on link "10" at bounding box center [206, 138] width 20 height 20
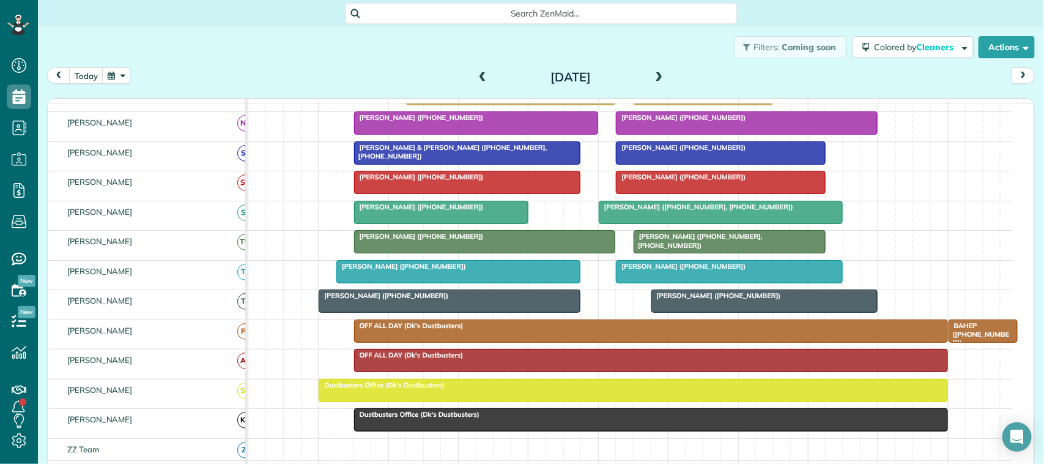
scroll to position [229, 0]
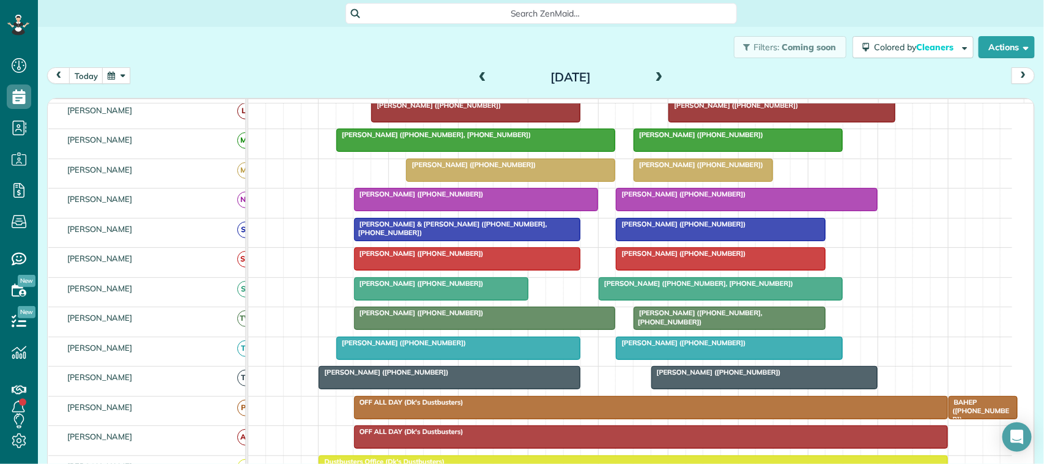
click at [119, 77] on button "button" at bounding box center [116, 75] width 28 height 17
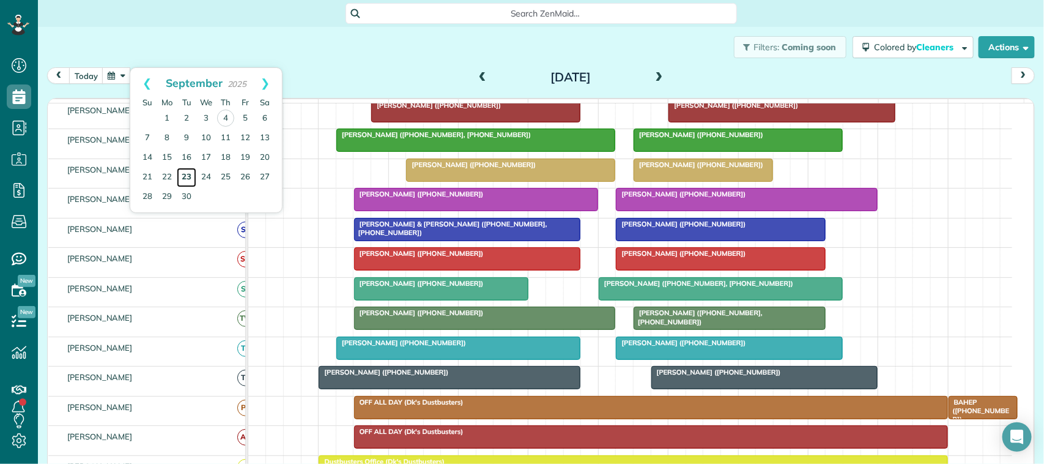
click at [185, 177] on link "23" at bounding box center [187, 178] width 20 height 20
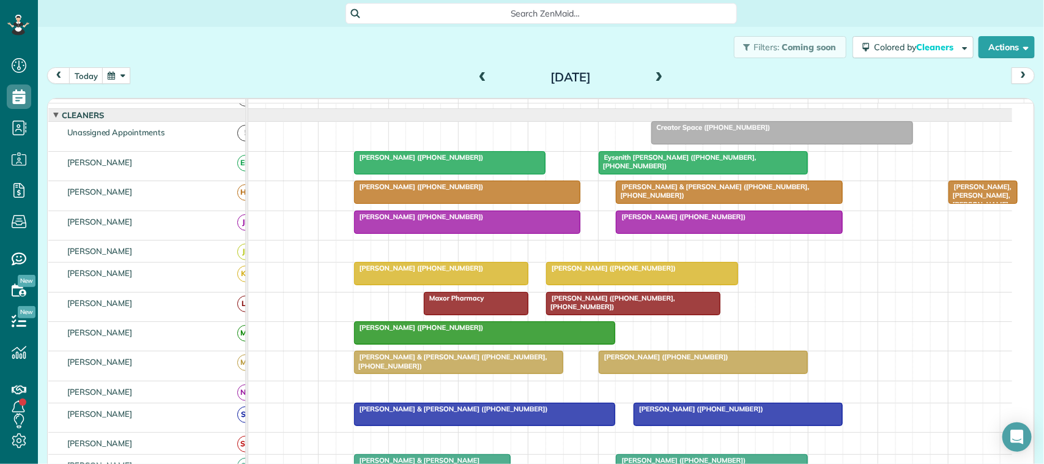
scroll to position [0, 0]
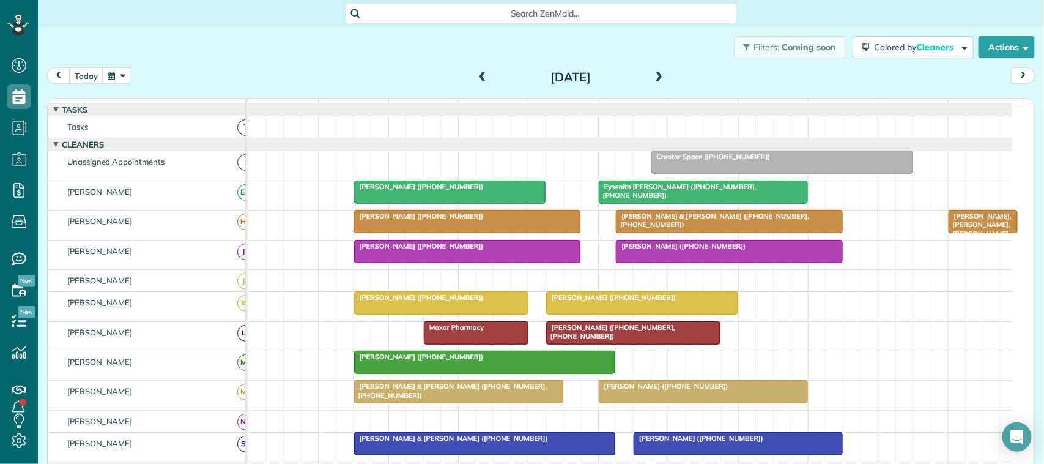
click at [654, 76] on span at bounding box center [658, 77] width 13 height 11
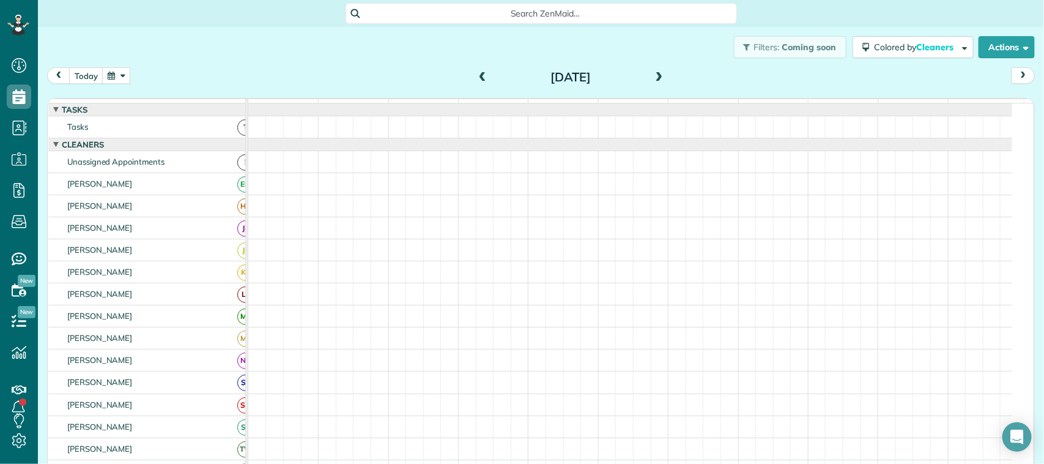
click at [654, 76] on span at bounding box center [658, 77] width 13 height 11
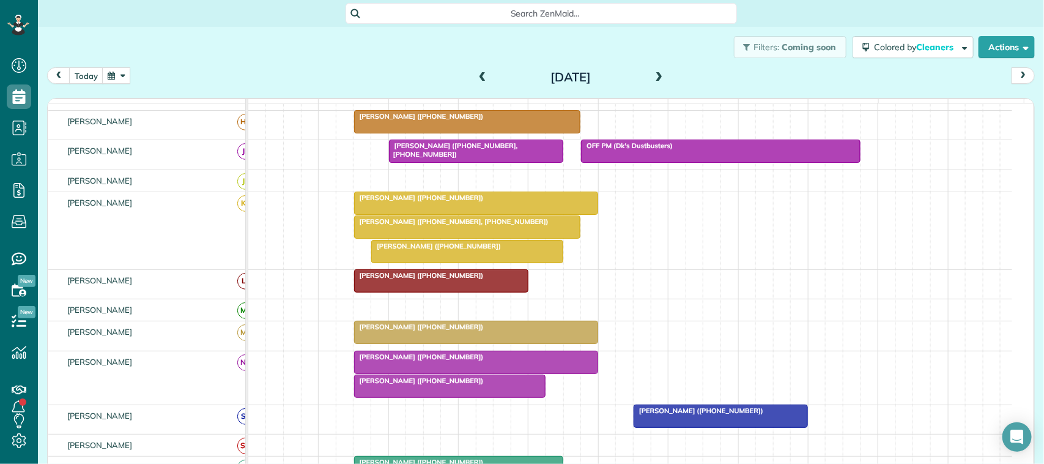
scroll to position [229, 0]
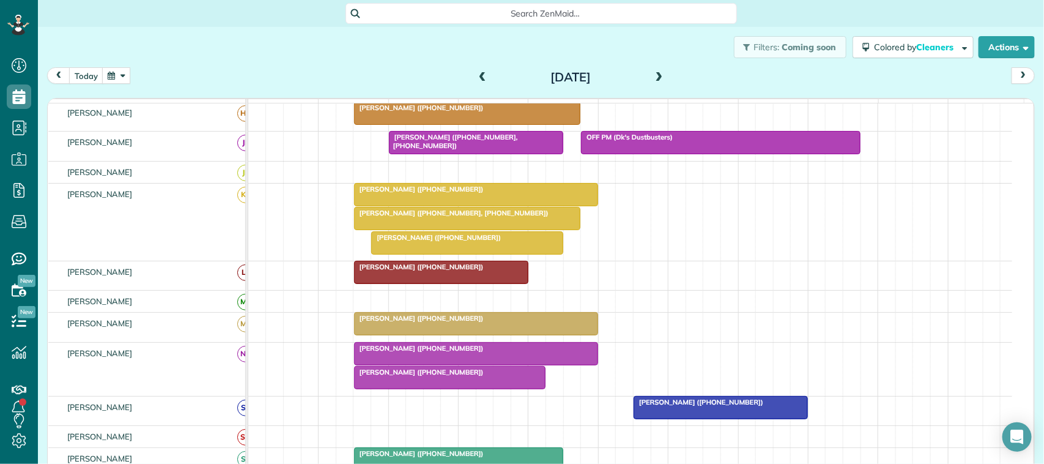
click at [478, 76] on span at bounding box center [482, 77] width 13 height 11
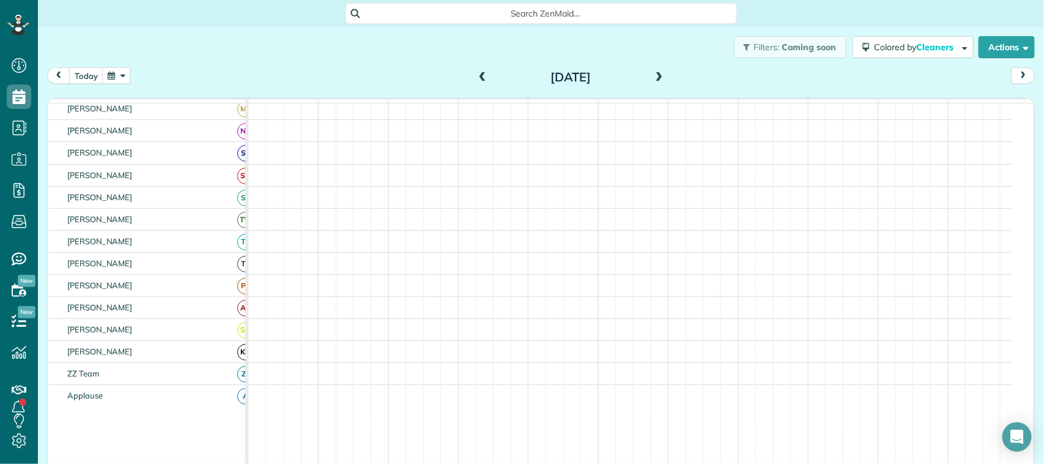
scroll to position [86, 0]
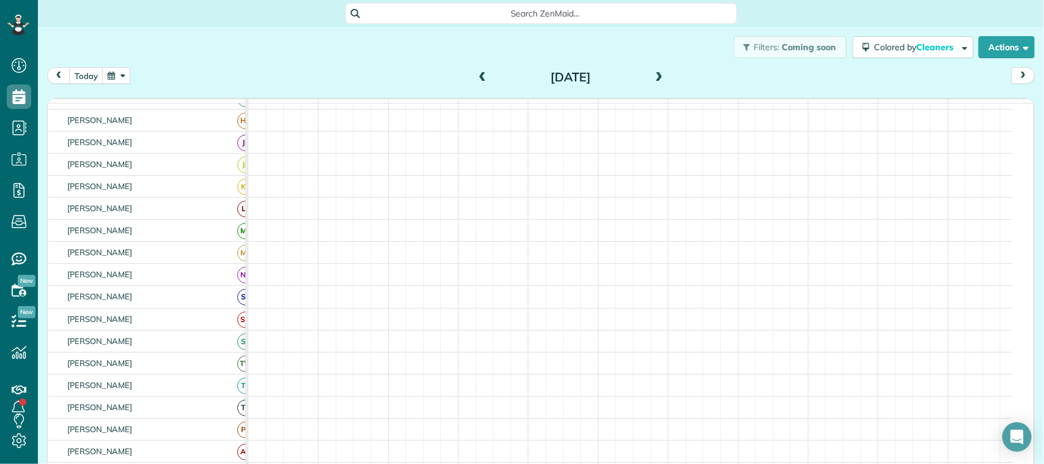
click at [478, 77] on span at bounding box center [482, 77] width 13 height 11
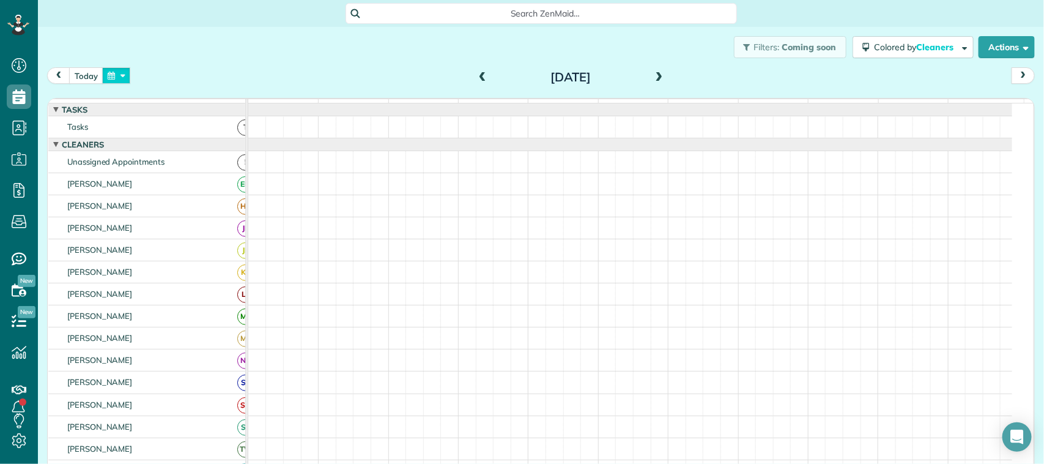
click at [126, 68] on button "button" at bounding box center [116, 75] width 28 height 17
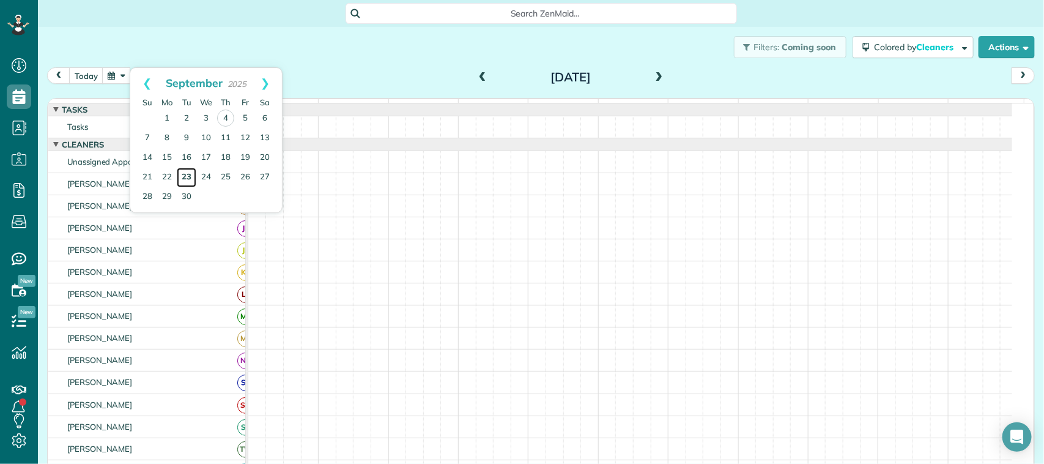
click at [193, 174] on link "23" at bounding box center [187, 178] width 20 height 20
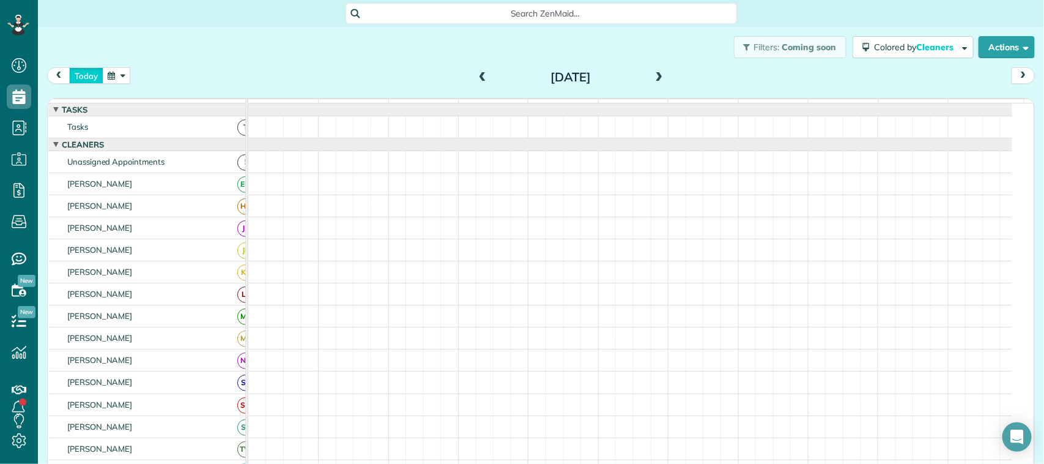
click at [87, 77] on button "today" at bounding box center [86, 75] width 34 height 17
click at [106, 68] on button "button" at bounding box center [116, 75] width 28 height 17
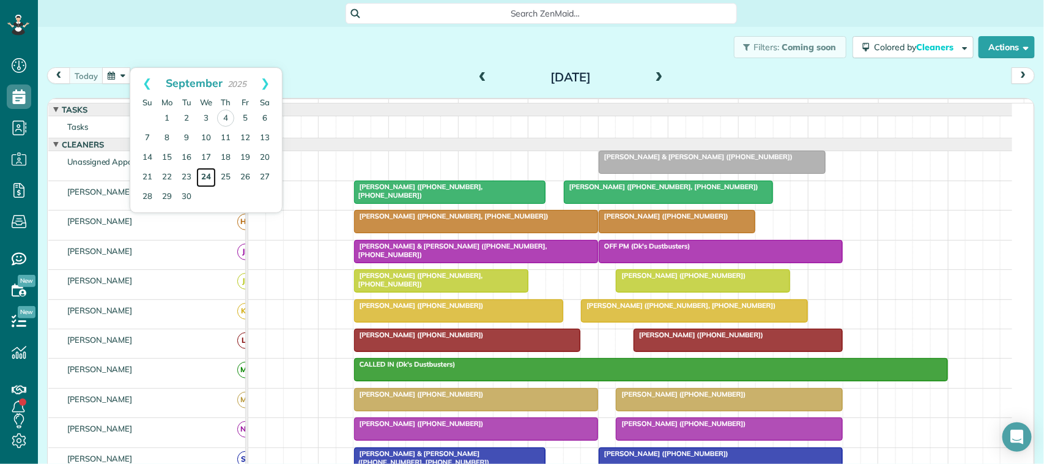
click at [211, 168] on link "24" at bounding box center [206, 178] width 20 height 20
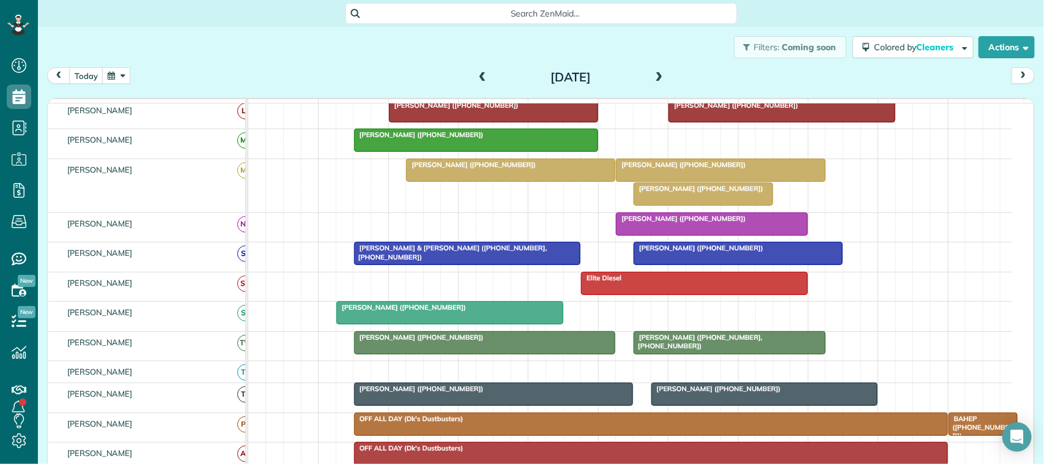
click at [664, 350] on span "Rebecca Clark (+17134080169, +17134083640)" at bounding box center [698, 341] width 130 height 17
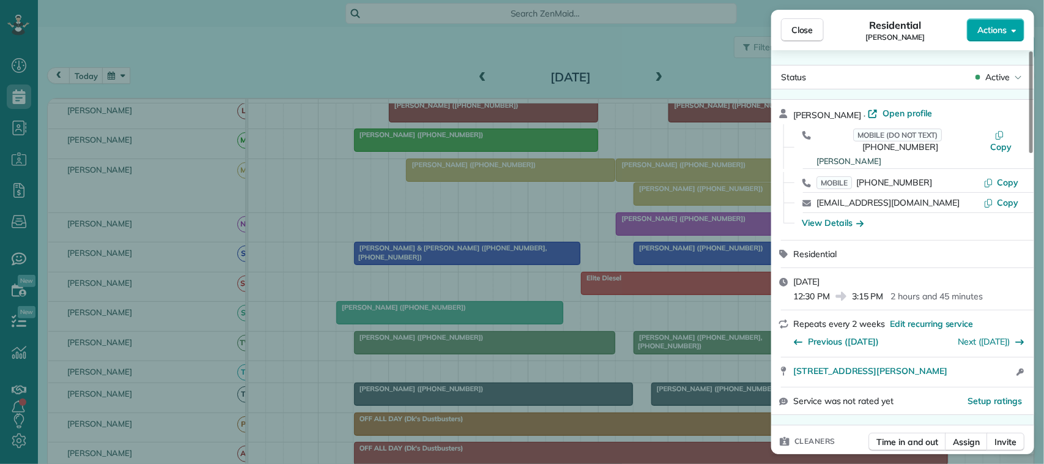
click at [1001, 24] on span "Actions" at bounding box center [991, 30] width 29 height 12
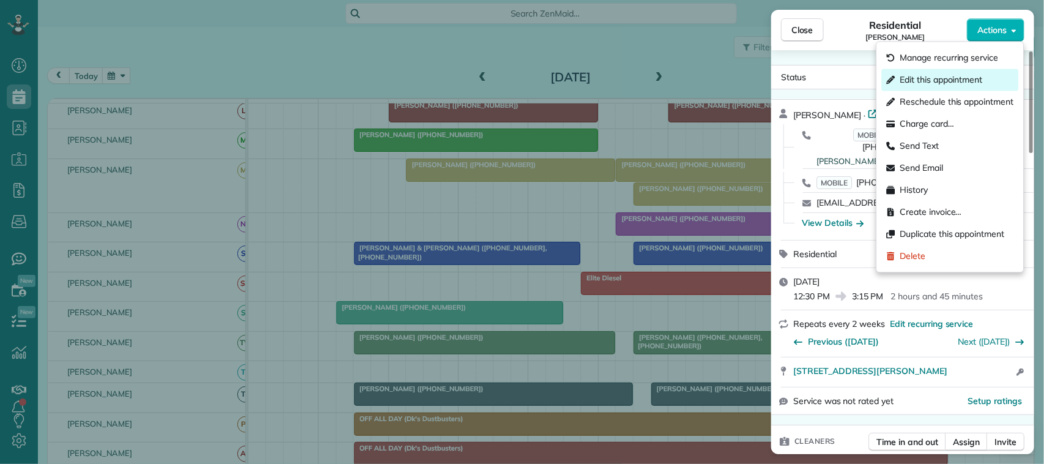
click at [958, 86] on div "Edit this appointment" at bounding box center [950, 80] width 137 height 22
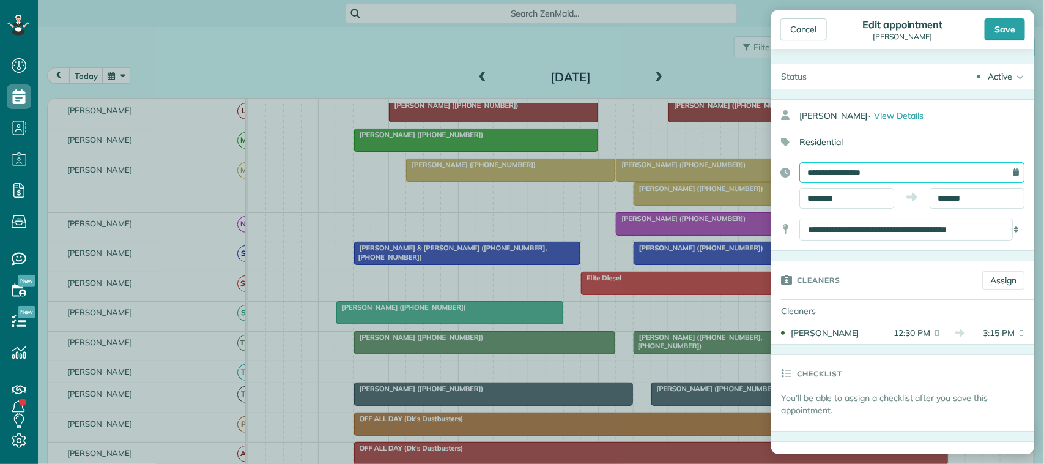
click at [893, 167] on input "**********" at bounding box center [911, 172] width 225 height 21
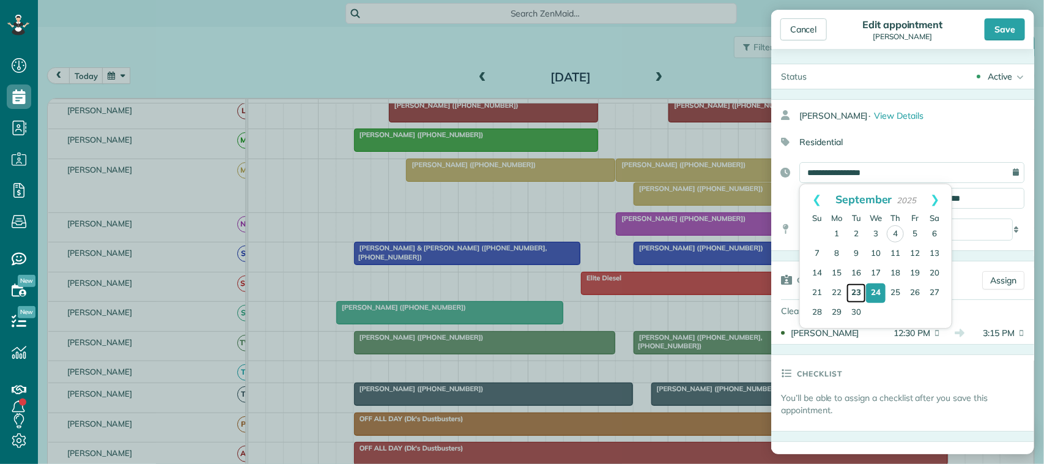
click at [853, 294] on link "23" at bounding box center [856, 293] width 20 height 20
type input "**********"
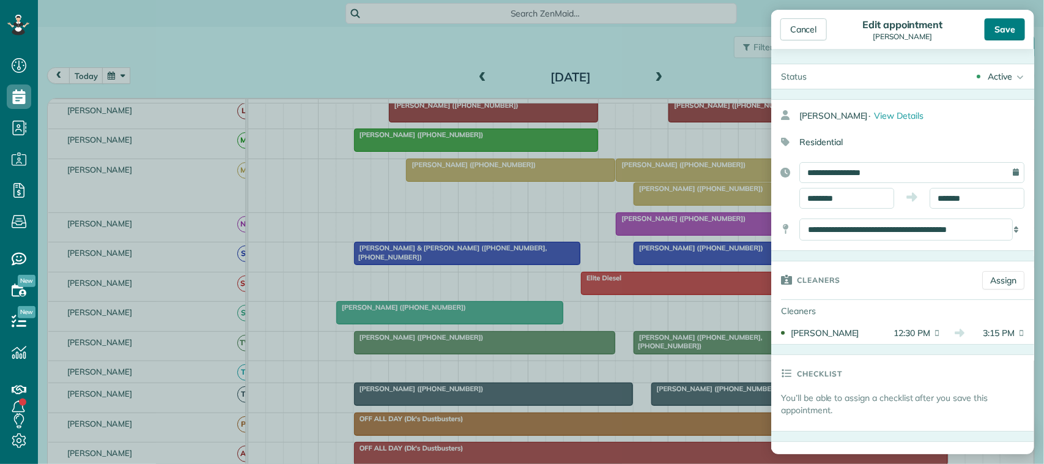
click at [1010, 29] on div "Save" at bounding box center [1005, 29] width 40 height 22
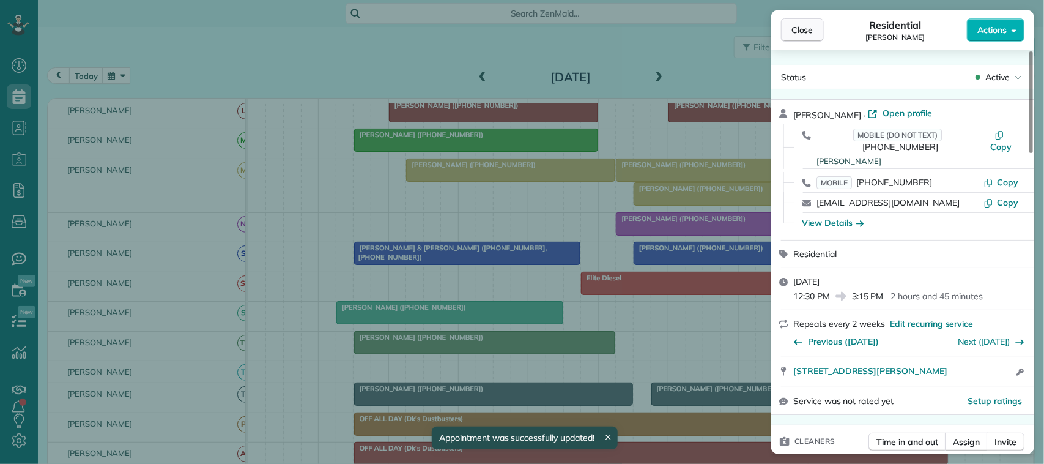
click at [789, 34] on button "Close" at bounding box center [802, 29] width 43 height 23
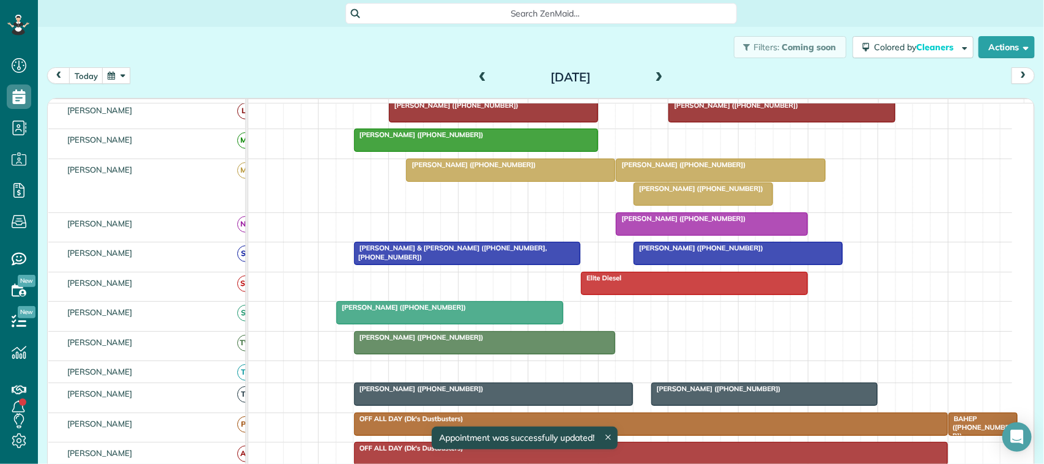
click at [106, 74] on button "button" at bounding box center [116, 75] width 28 height 17
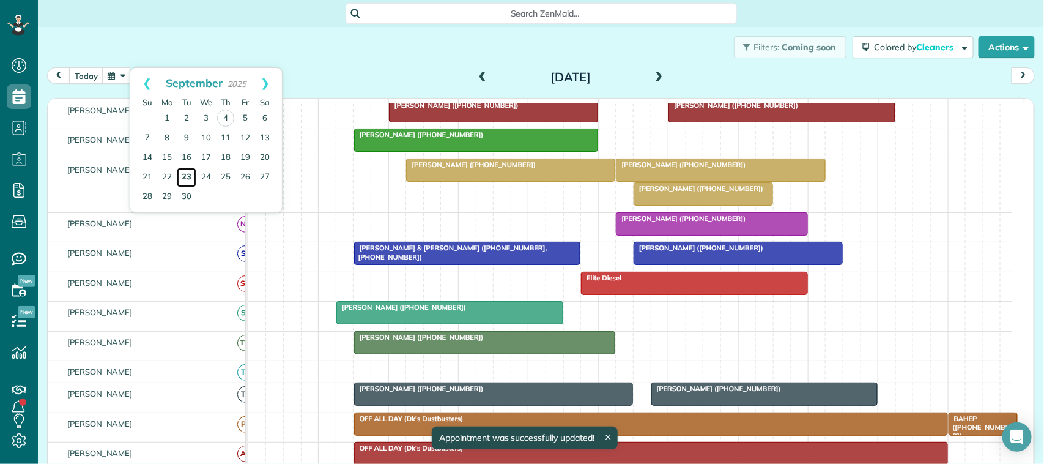
click at [191, 176] on link "23" at bounding box center [187, 178] width 20 height 20
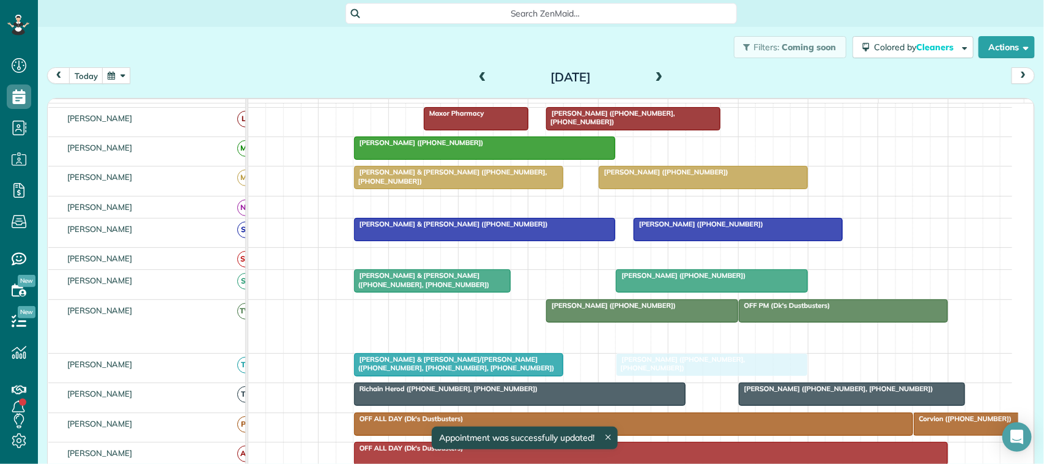
drag, startPoint x: 687, startPoint y: 350, endPoint x: 677, endPoint y: 377, distance: 28.6
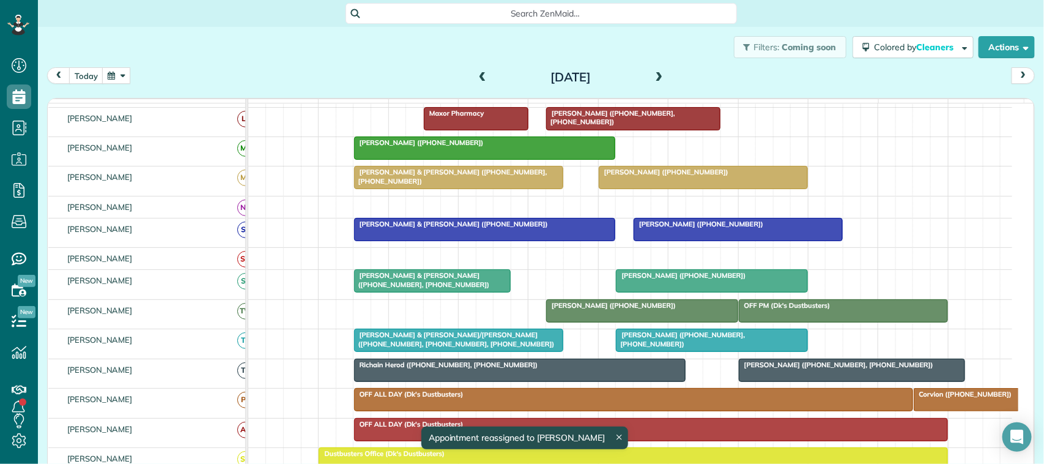
drag, startPoint x: 744, startPoint y: 349, endPoint x: 756, endPoint y: 361, distance: 17.3
click at [743, 347] on span "Rebecca Clark (+17134083640, +17134080169)" at bounding box center [680, 338] width 130 height 17
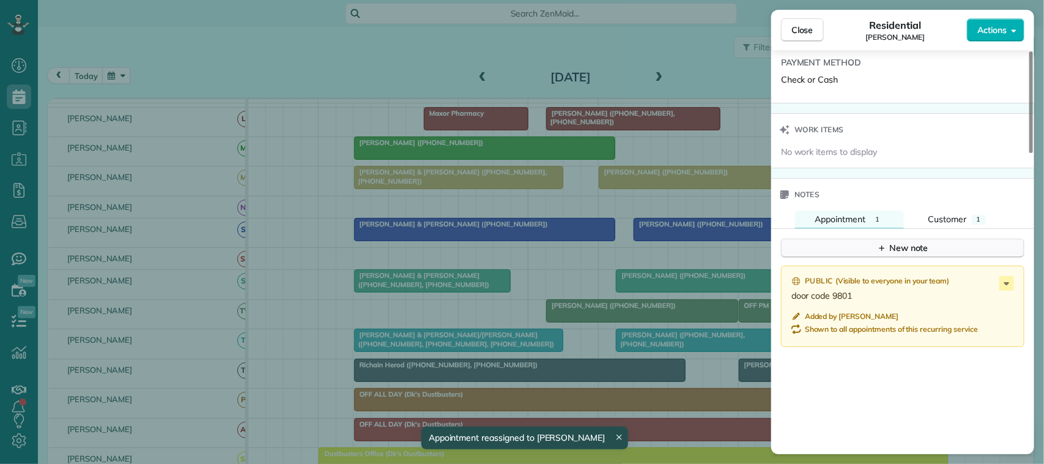
click at [870, 245] on button "New note" at bounding box center [902, 247] width 243 height 19
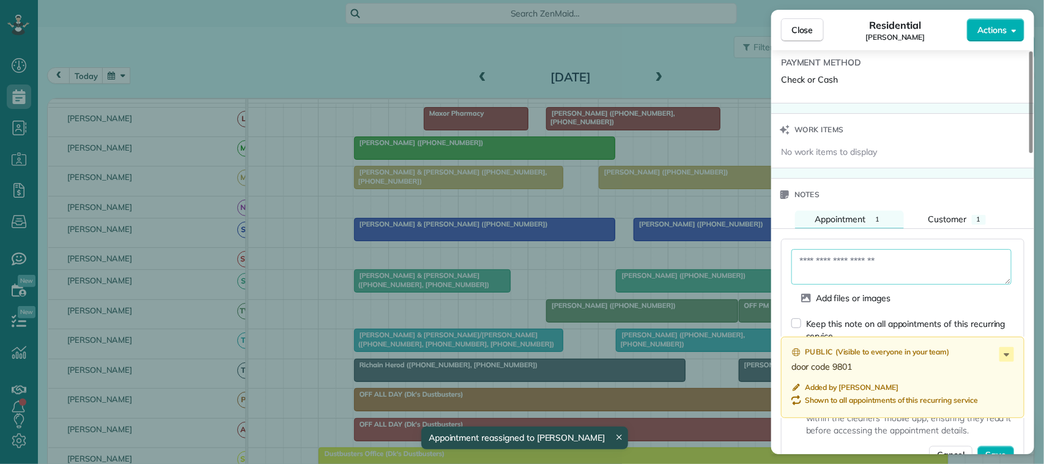
click at [866, 253] on textarea at bounding box center [901, 266] width 220 height 35
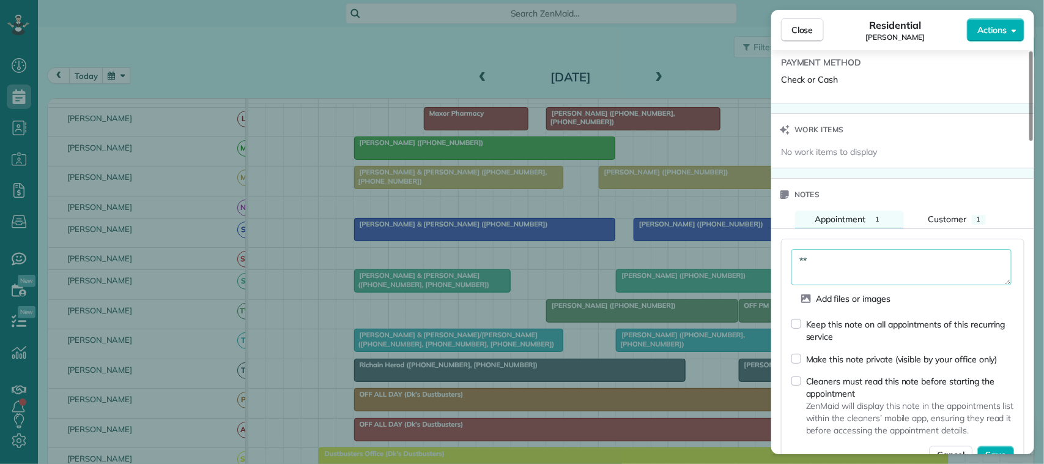
type textarea "*"
type textarea "**********"
click at [1001, 451] on span "Save" at bounding box center [995, 455] width 21 height 12
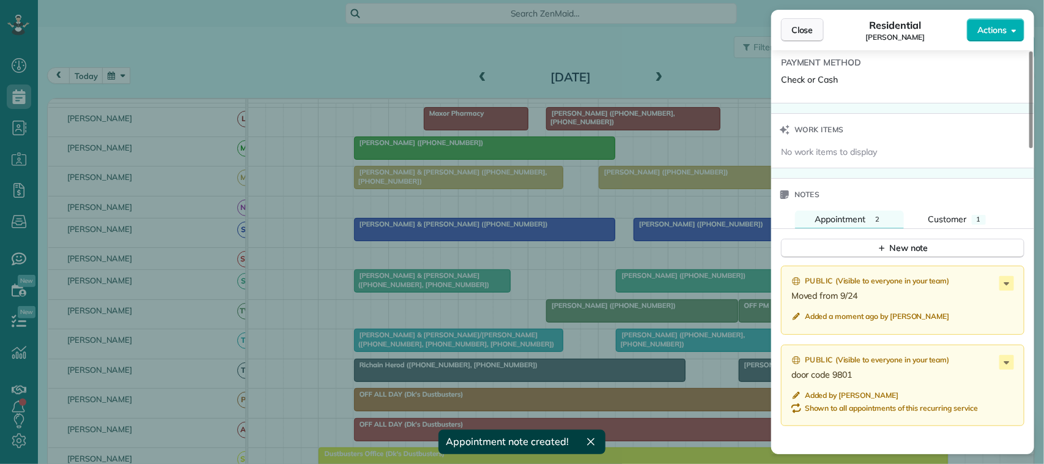
click at [808, 32] on span "Close" at bounding box center [802, 30] width 22 height 12
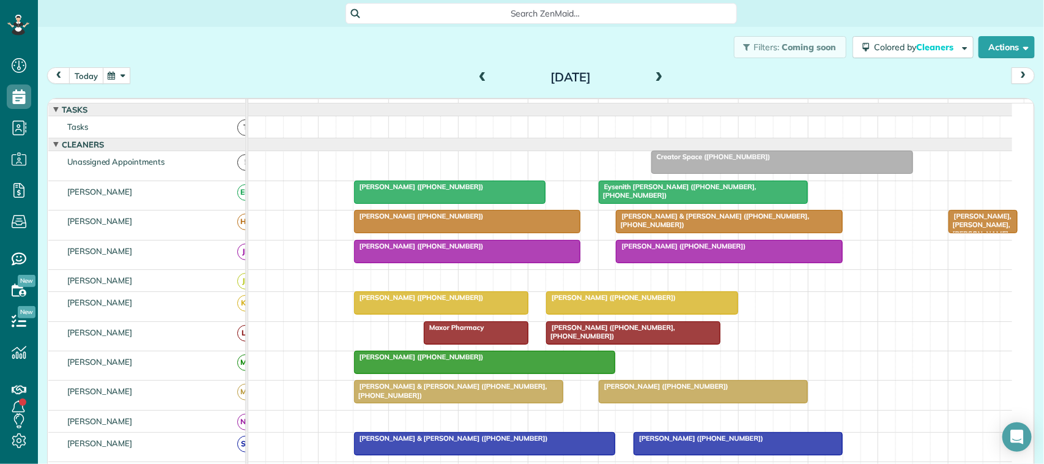
click at [77, 78] on button "today" at bounding box center [86, 75] width 34 height 17
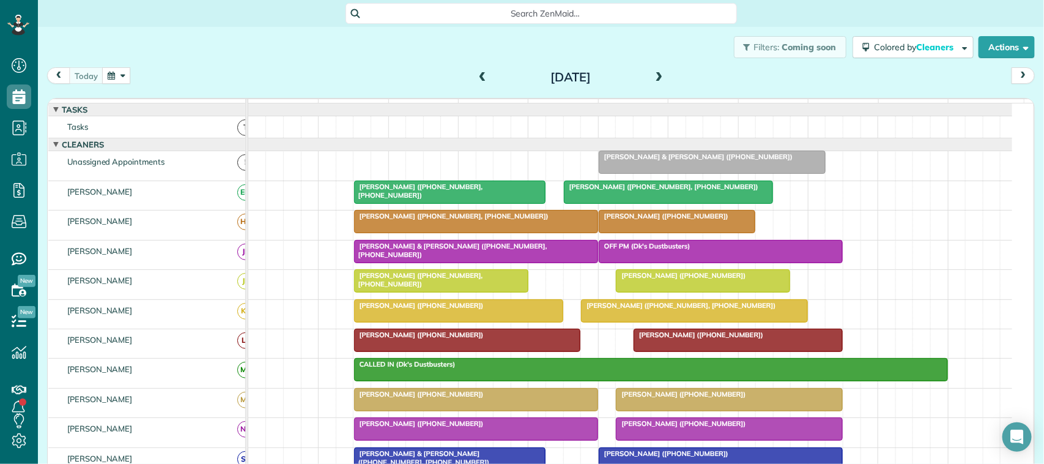
click at [200, 59] on div "Filters: Coming soon Colored by Cleaners Color by Cleaner Color by Team Color b…" at bounding box center [541, 47] width 1006 height 40
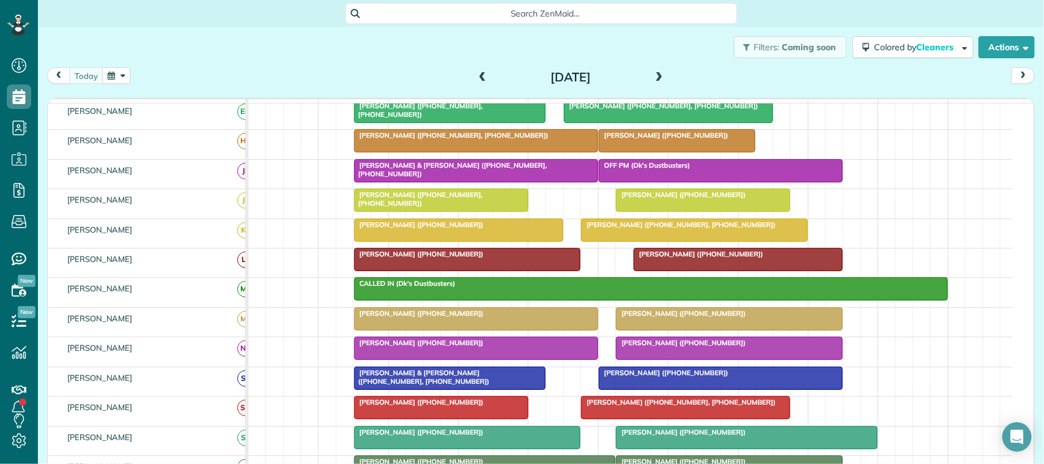
scroll to position [153, 0]
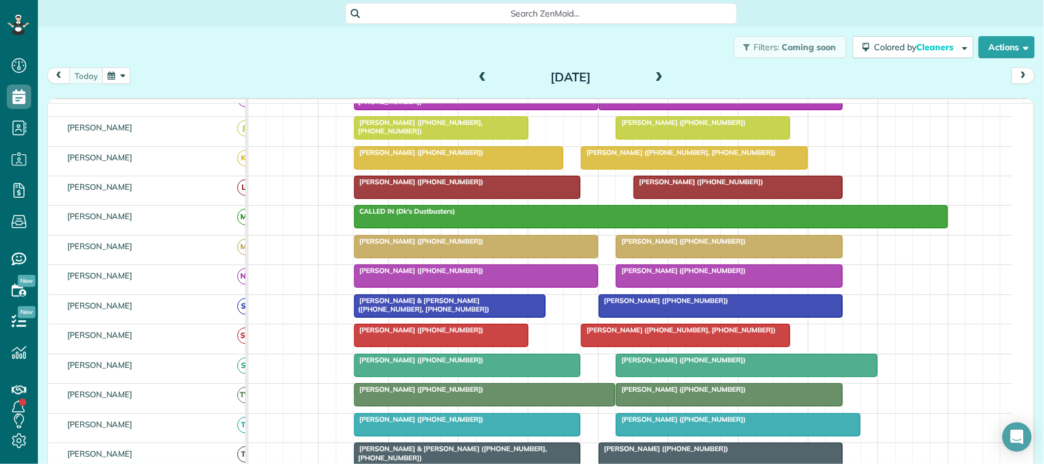
click at [382, 257] on div at bounding box center [476, 246] width 243 height 22
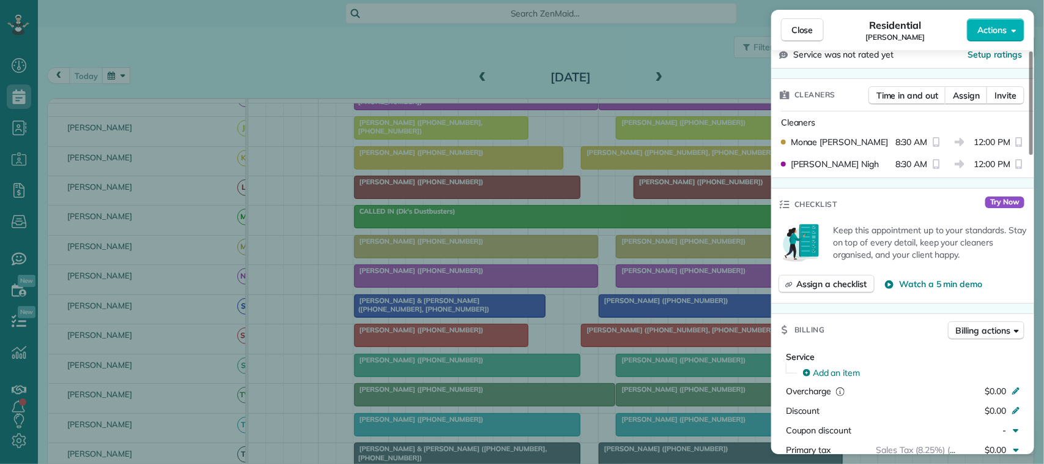
scroll to position [382, 0]
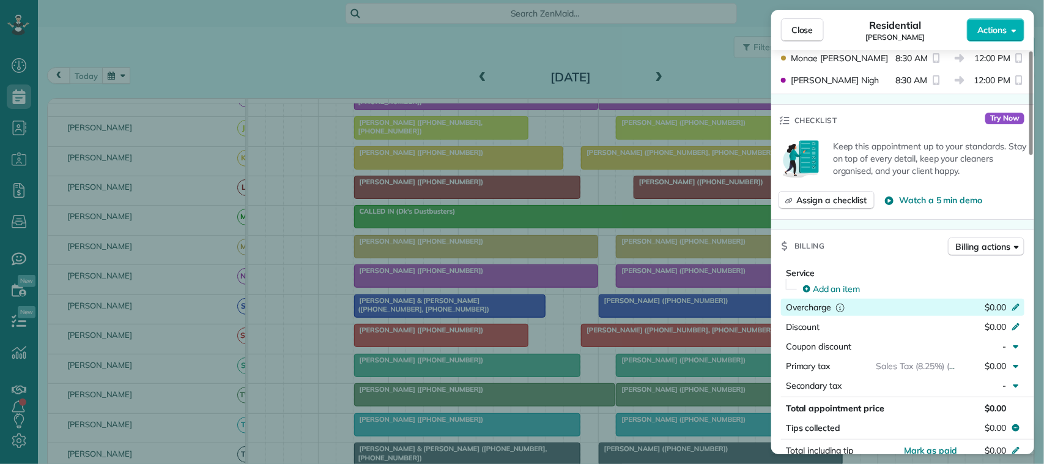
click at [985, 312] on span "$0.00" at bounding box center [995, 306] width 21 height 11
click at [996, 310] on input "*****" at bounding box center [985, 306] width 51 height 17
type input "*******"
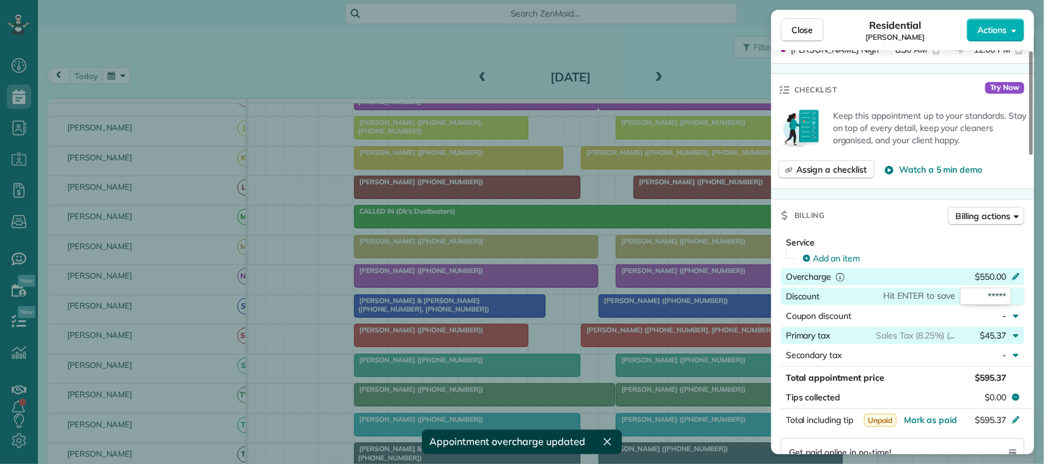
scroll to position [459, 0]
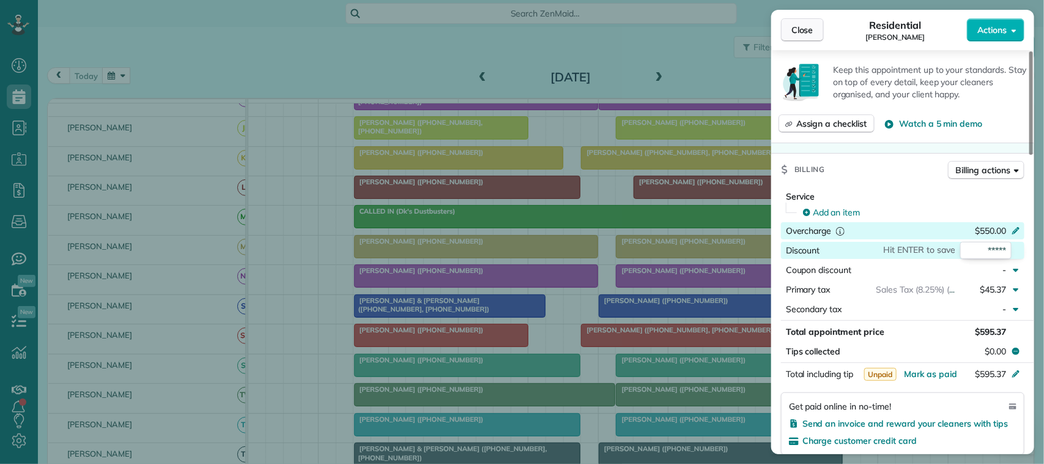
click at [815, 28] on button "Close" at bounding box center [802, 29] width 43 height 23
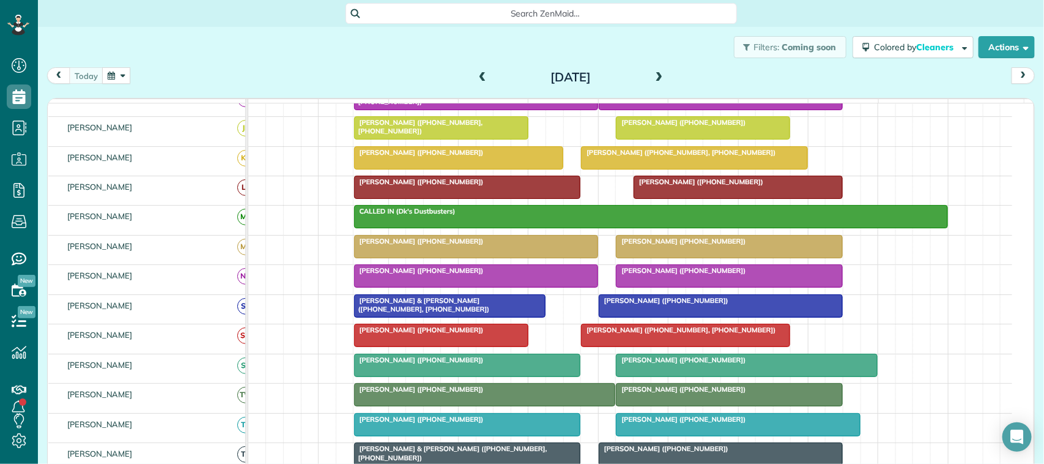
click at [109, 78] on button "button" at bounding box center [116, 75] width 28 height 17
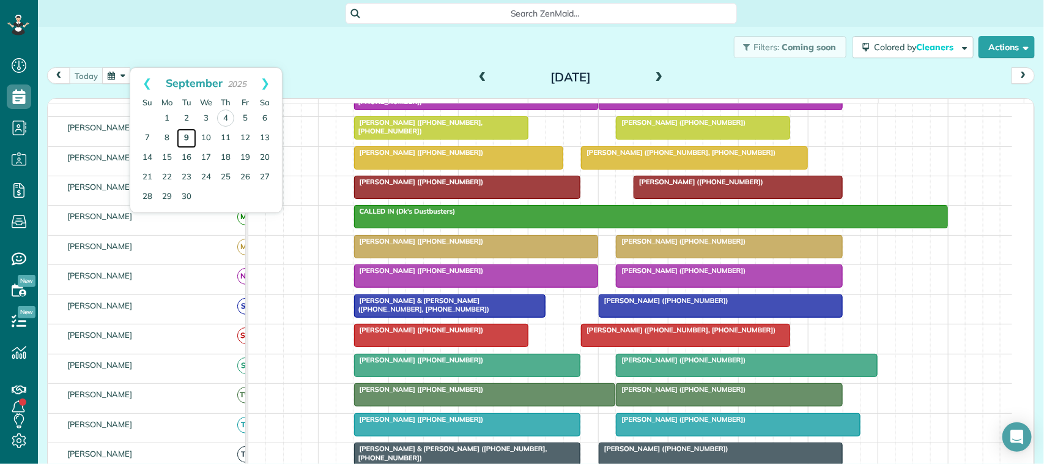
click at [191, 138] on link "9" at bounding box center [187, 138] width 20 height 20
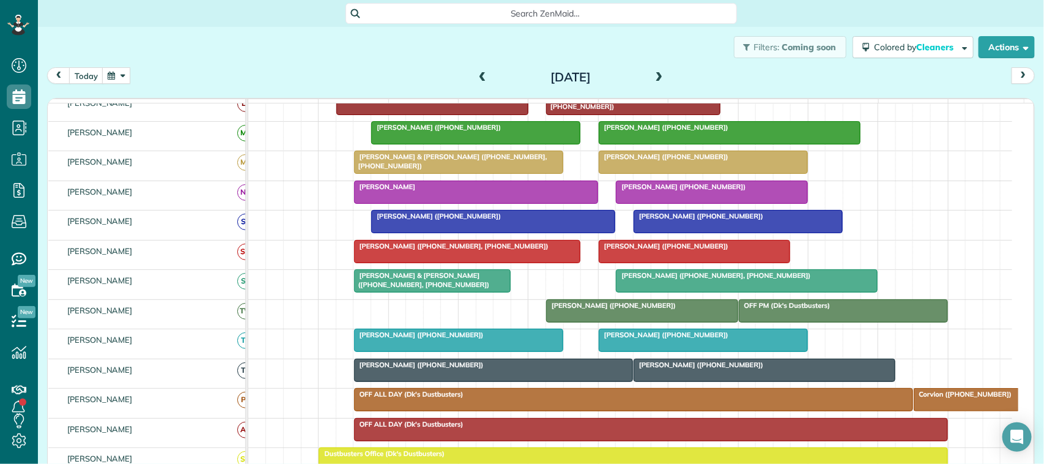
scroll to position [153, 0]
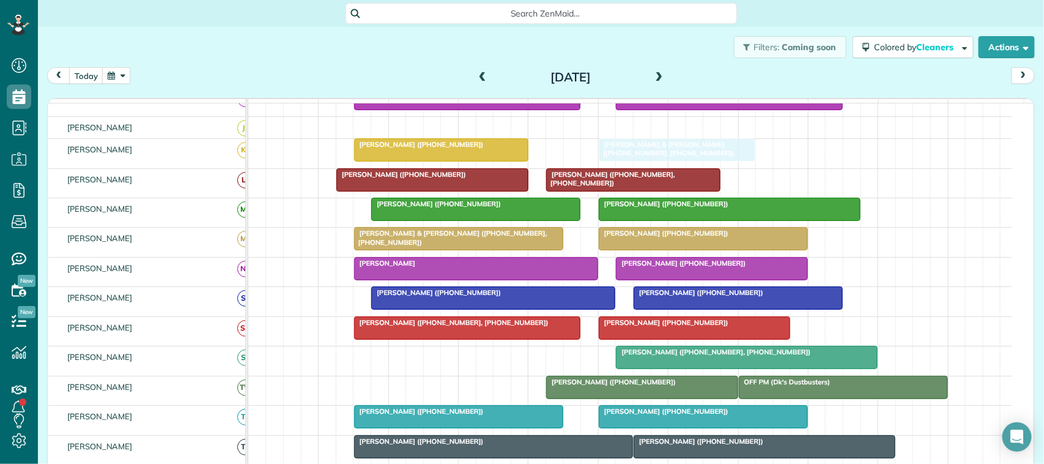
drag, startPoint x: 395, startPoint y: 373, endPoint x: 636, endPoint y: 172, distance: 313.9
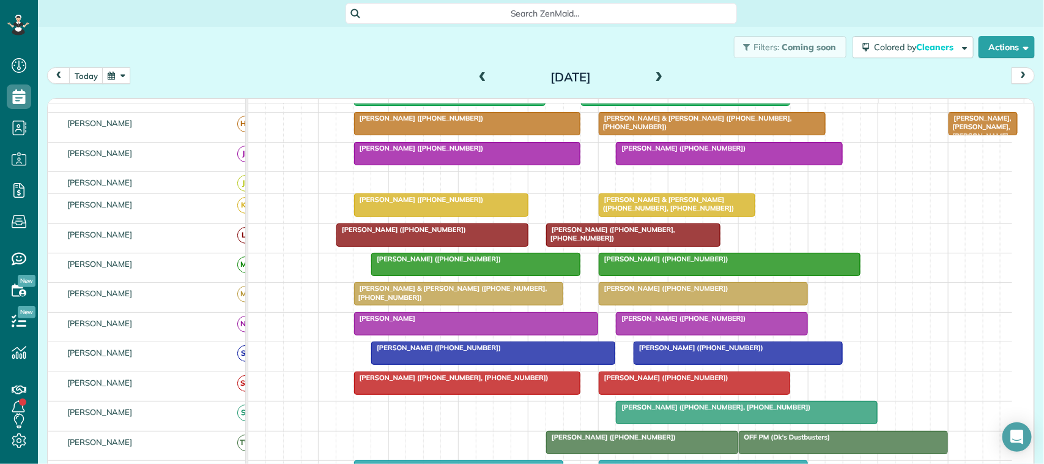
scroll to position [76, 0]
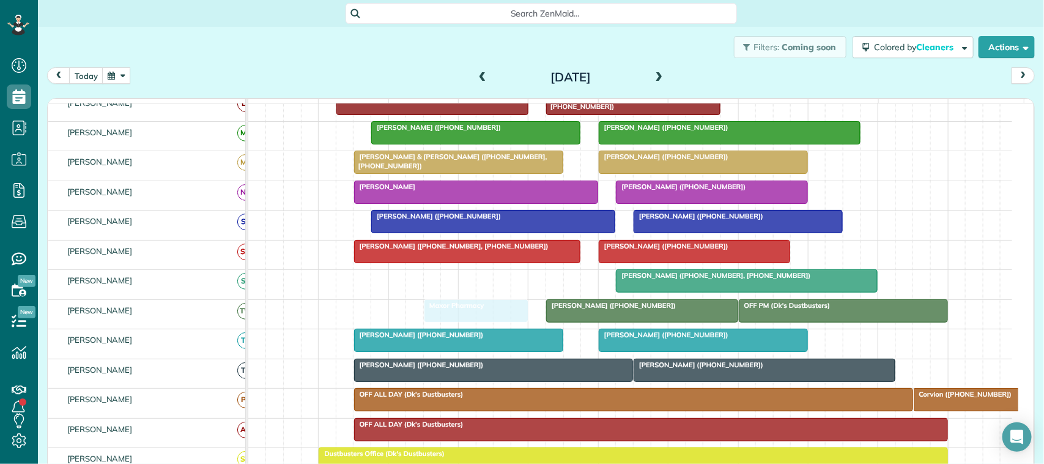
drag, startPoint x: 793, startPoint y: 175, endPoint x: 451, endPoint y: 328, distance: 373.9
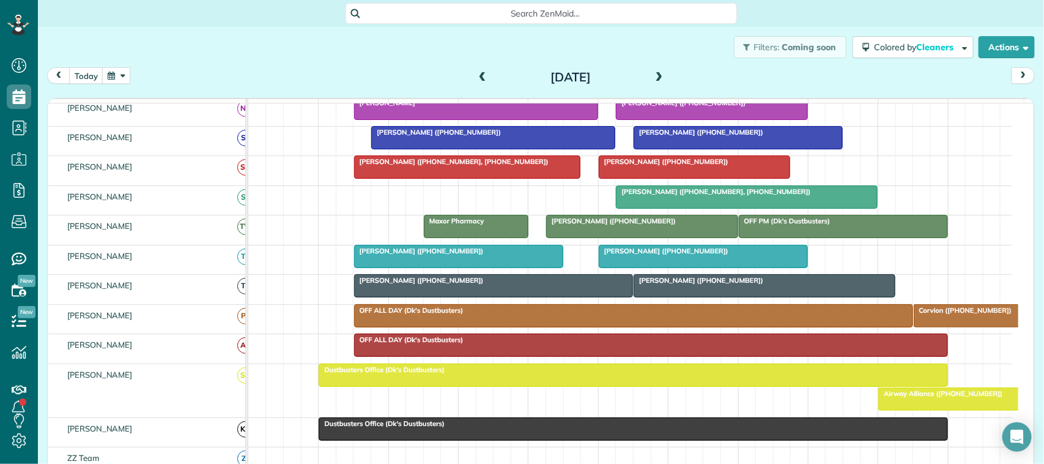
click at [650, 105] on div "12pm" at bounding box center [633, 106] width 69 height 15
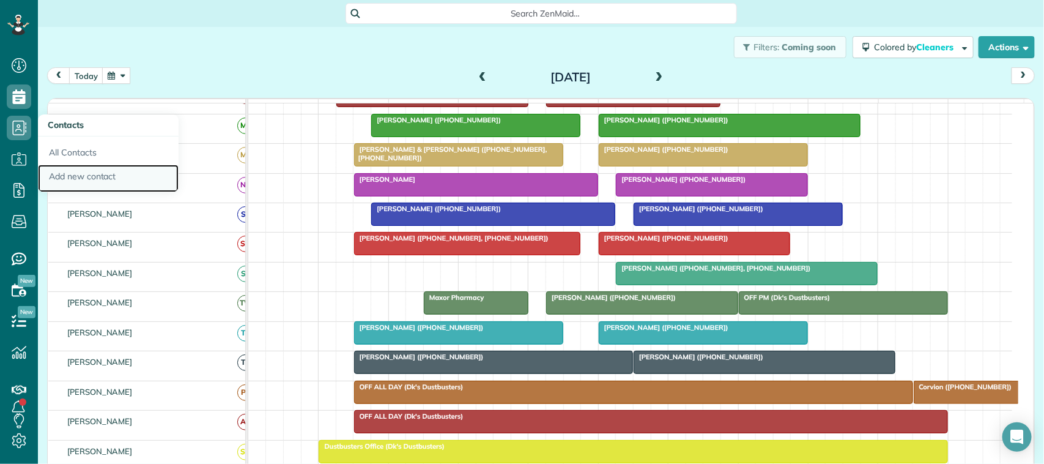
click at [87, 172] on link "Add new contact" at bounding box center [108, 178] width 141 height 28
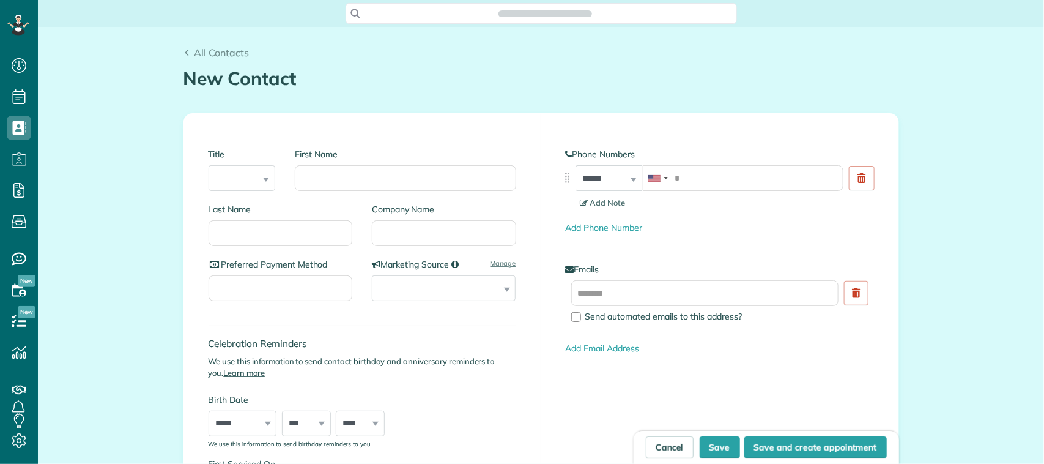
scroll to position [5, 5]
click at [364, 178] on input "First Name" at bounding box center [405, 178] width 221 height 26
type input "*****"
click at [430, 294] on select "**********" at bounding box center [444, 288] width 144 height 26
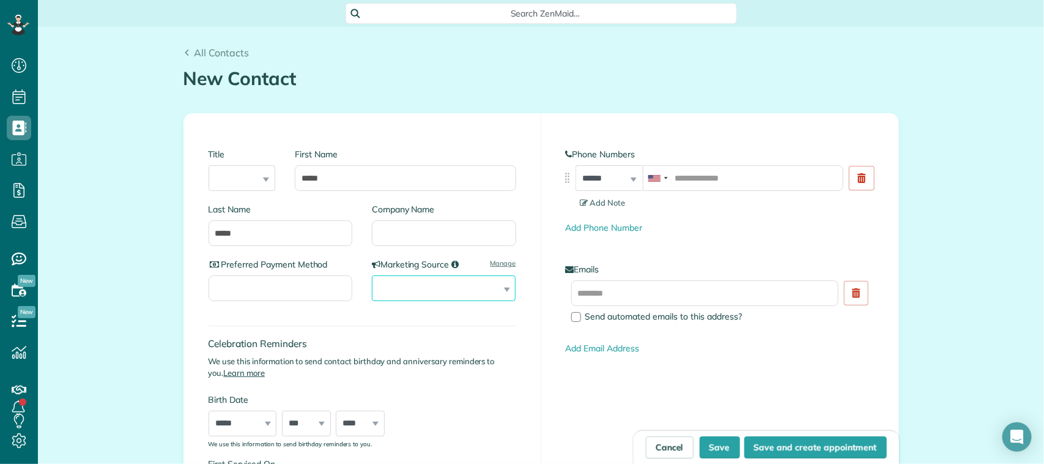
select select "******"
click at [372, 275] on select "**********" at bounding box center [444, 288] width 144 height 26
click at [720, 180] on input "tel" at bounding box center [743, 178] width 201 height 26
type input "**********"
click at [695, 284] on input "text" at bounding box center [705, 293] width 268 height 26
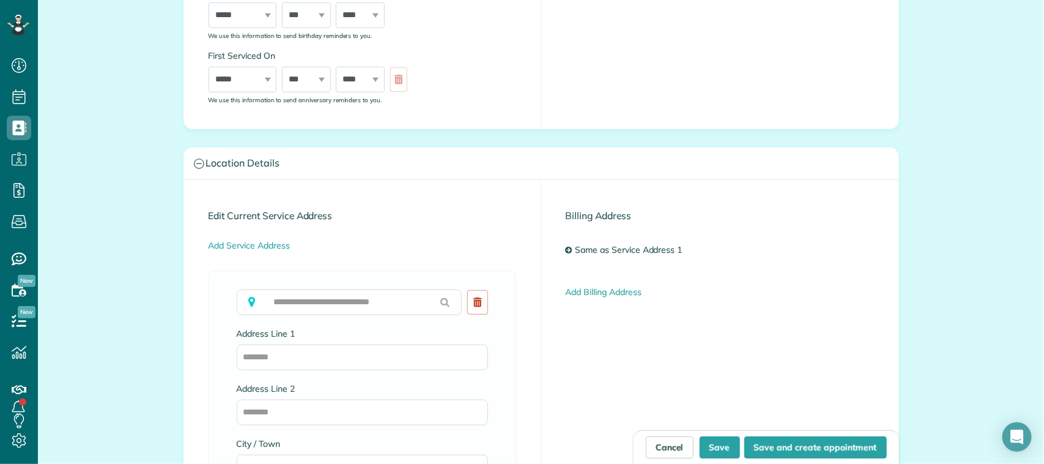
scroll to position [382, 0]
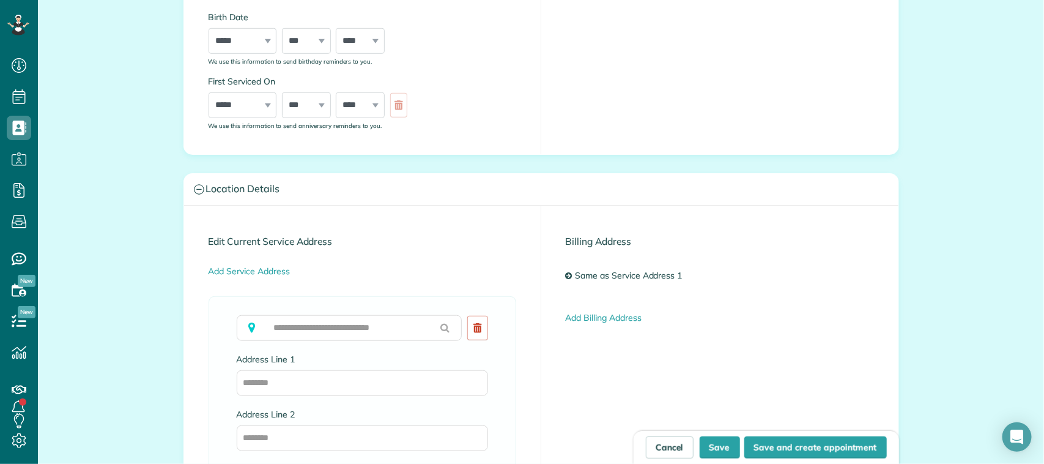
type input "**********"
click at [368, 327] on input "text" at bounding box center [350, 328] width 226 height 26
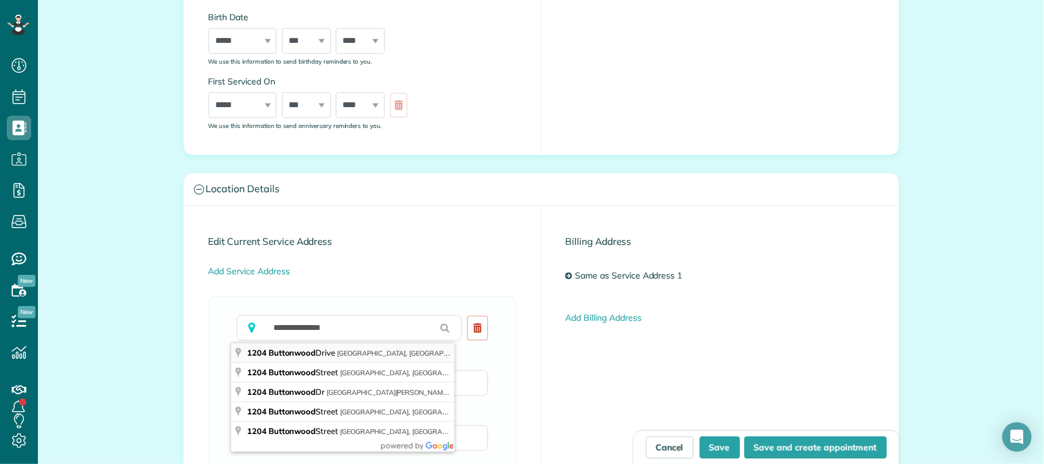
type input "**********"
type input "**"
type input "*****"
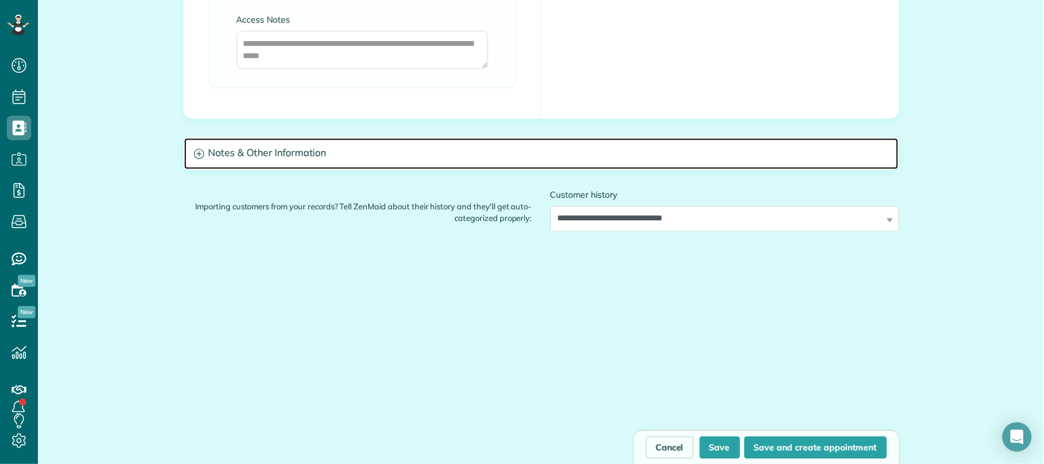
click at [336, 162] on h3 "Notes & Other Information" at bounding box center [541, 153] width 714 height 31
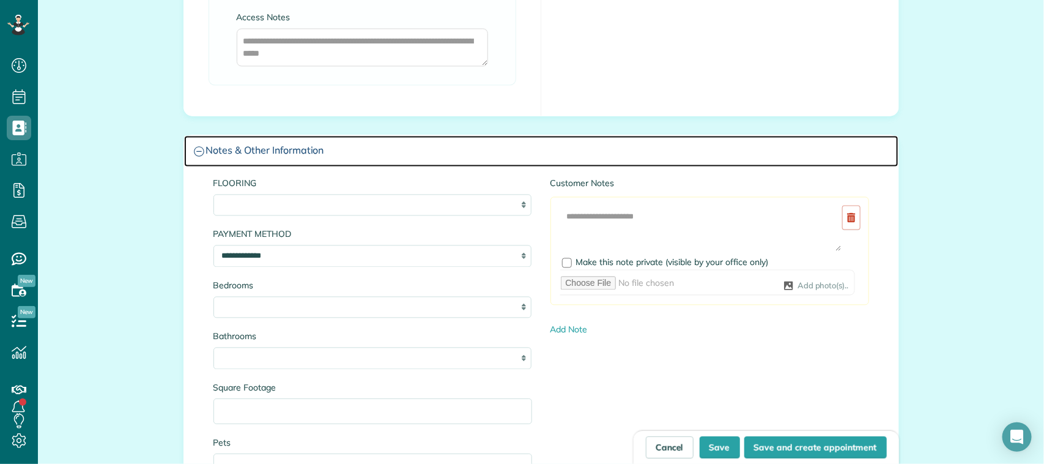
scroll to position [1144, 0]
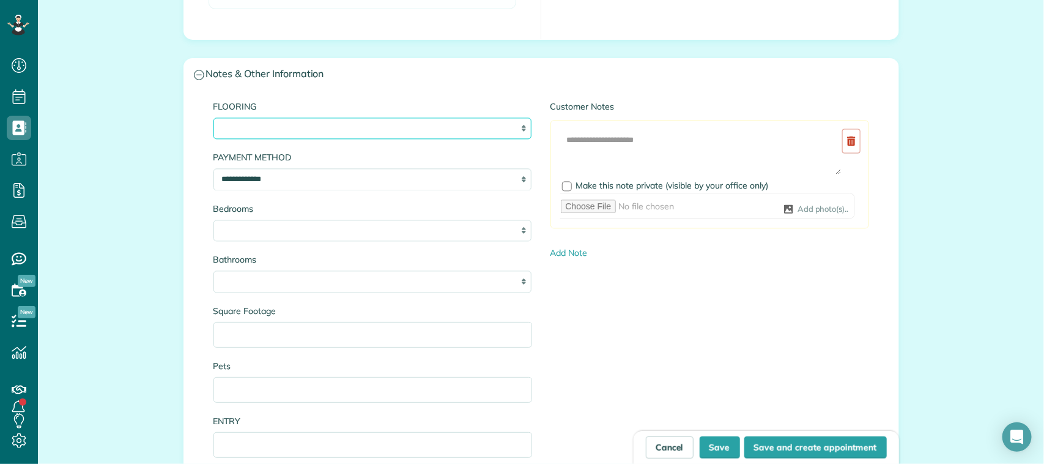
click at [331, 133] on select "**********" at bounding box center [372, 128] width 319 height 22
select select "**********"
click at [213, 120] on select "**********" at bounding box center [372, 128] width 319 height 22
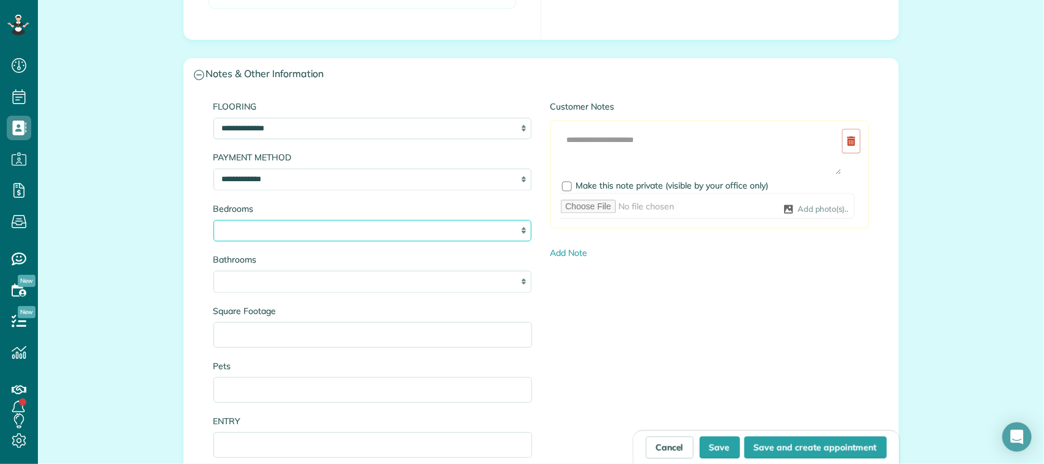
click at [327, 240] on select "* * * * * *" at bounding box center [372, 231] width 319 height 22
select select "*"
click at [213, 222] on select "* * * * * *" at bounding box center [372, 231] width 319 height 22
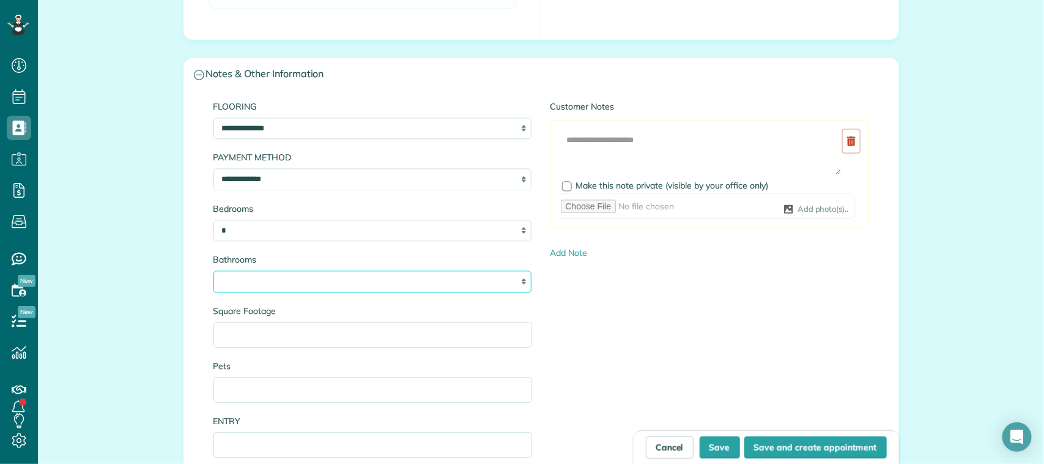
click at [317, 286] on select "* *** * *** * *** * *** * *** * *** *" at bounding box center [372, 281] width 319 height 22
select select "***"
click at [213, 273] on select "* *** * *** * *** * *** * *** * *** *" at bounding box center [372, 281] width 319 height 22
click at [315, 333] on input "Square Footage" at bounding box center [372, 335] width 319 height 26
type input "****"
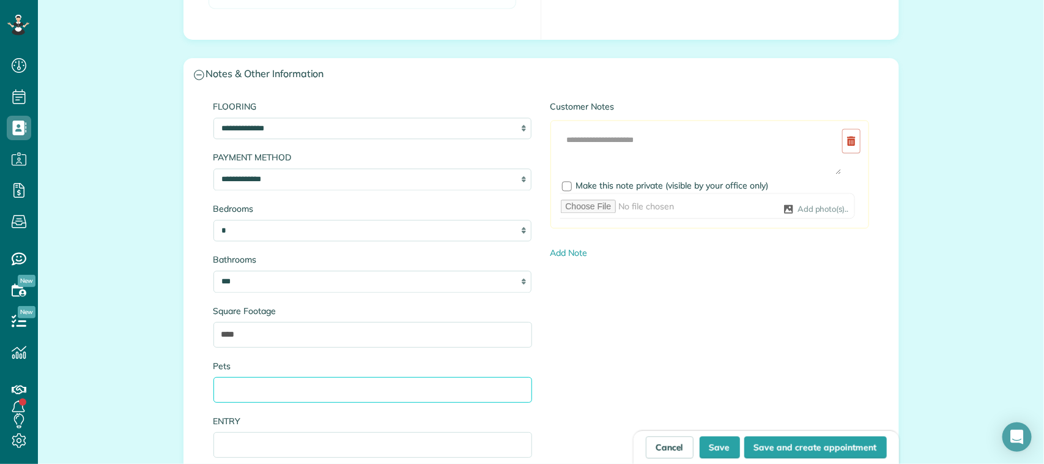
click at [316, 390] on input "Pets" at bounding box center [372, 390] width 319 height 26
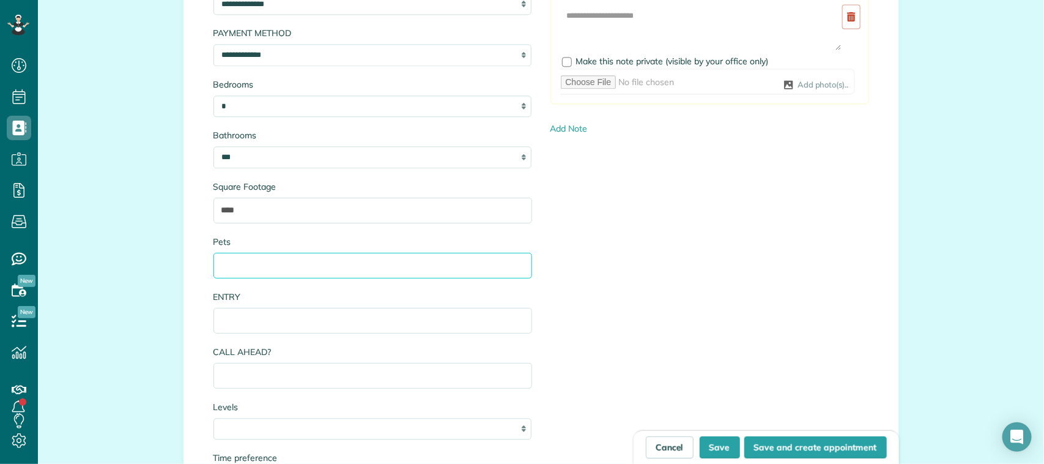
scroll to position [1296, 0]
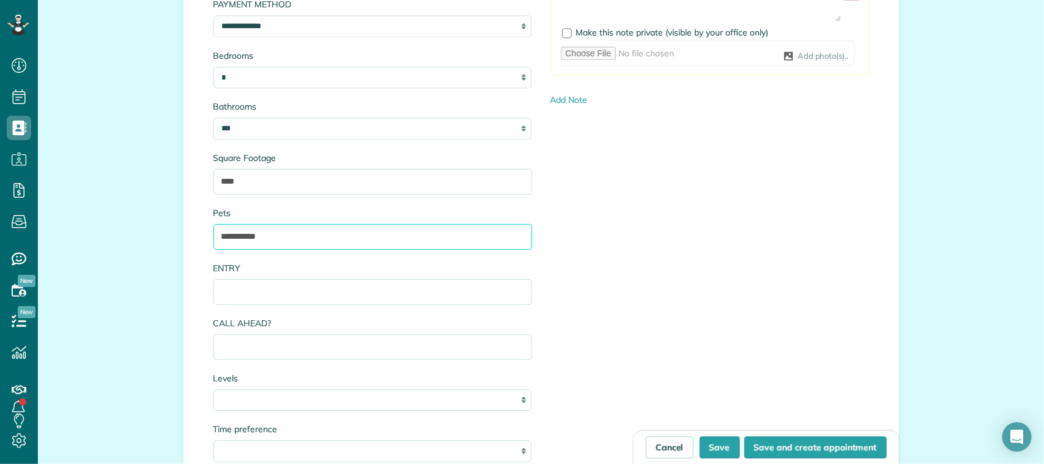
type input "**********"
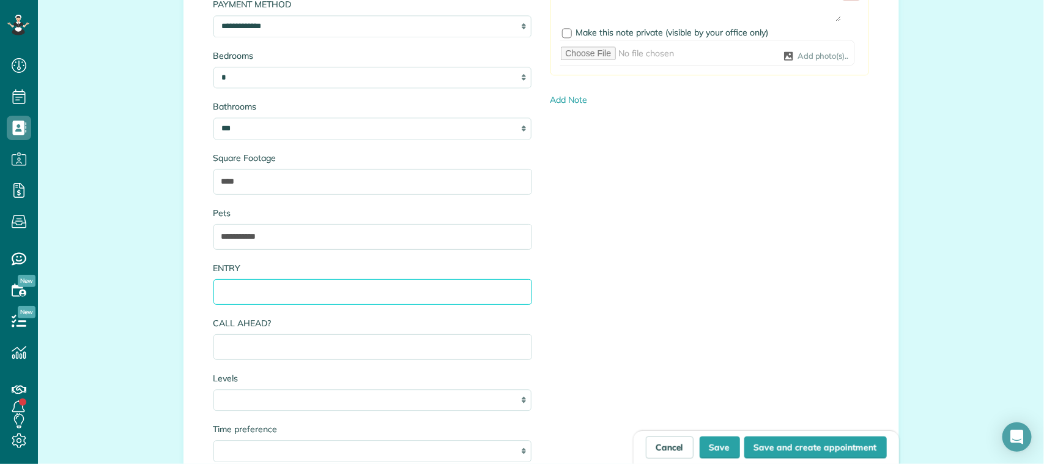
click at [287, 289] on input "ENTRY" at bounding box center [372, 292] width 319 height 26
type input "****"
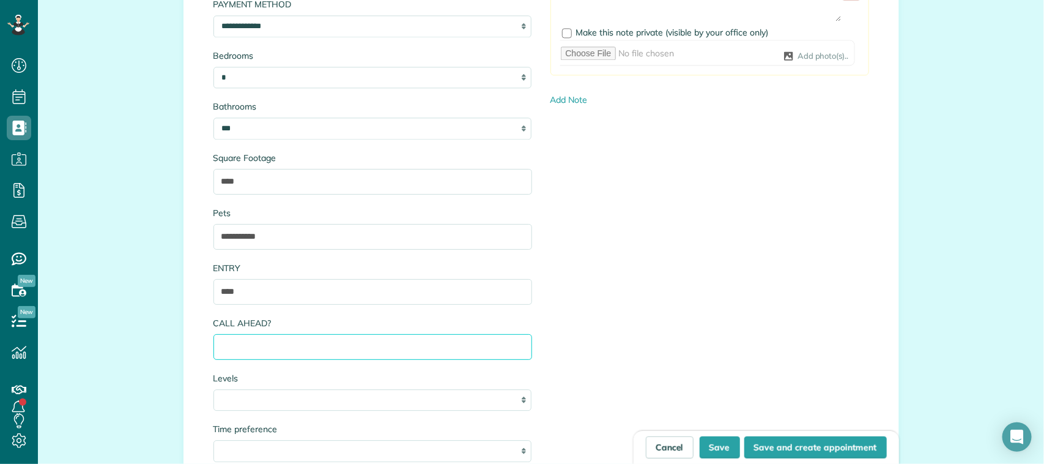
click at [289, 349] on input "CALL AHEAD?" at bounding box center [372, 347] width 319 height 26
click at [286, 404] on select "* * *" at bounding box center [372, 400] width 319 height 22
select select "*"
click at [213, 391] on select "* * *" at bounding box center [372, 400] width 319 height 22
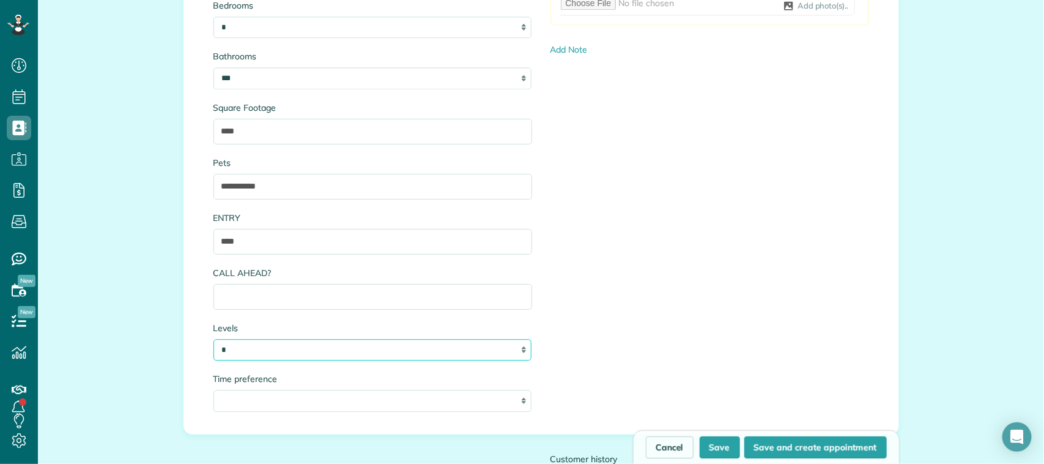
scroll to position [1373, 0]
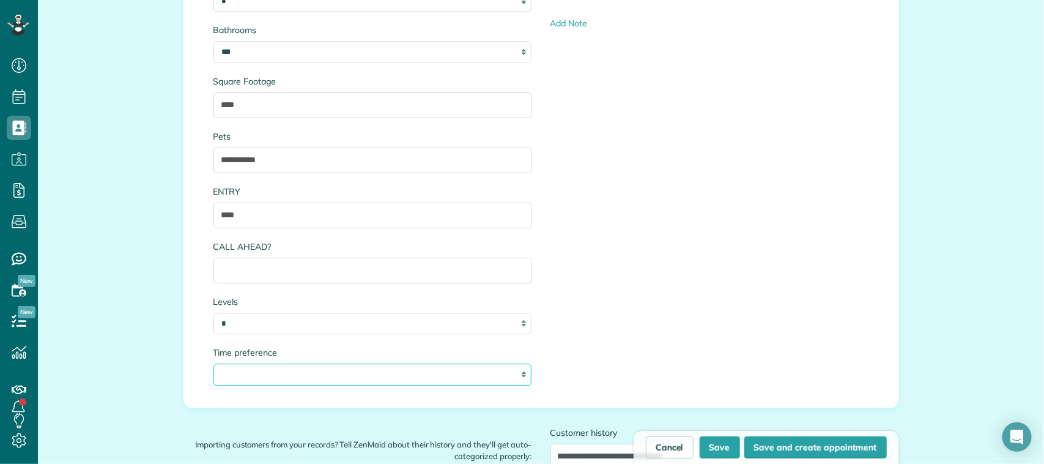
click at [286, 380] on select "**********" at bounding box center [372, 374] width 319 height 22
select select "**"
click at [213, 366] on select "**********" at bounding box center [372, 374] width 319 height 22
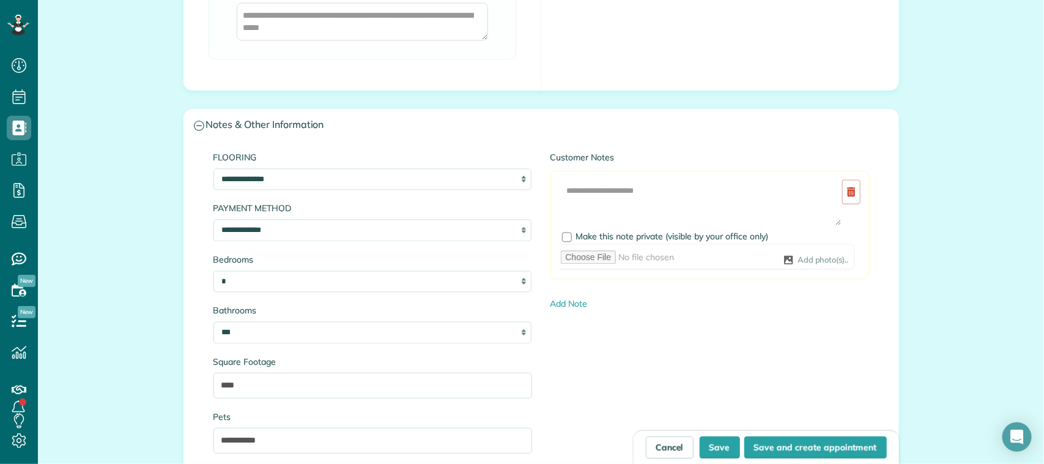
scroll to position [1067, 0]
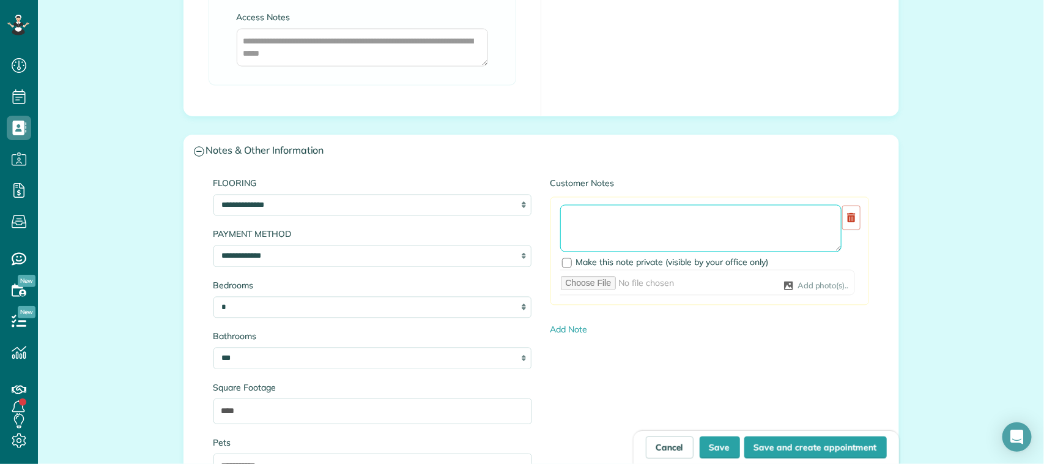
click at [613, 212] on textarea at bounding box center [700, 228] width 281 height 48
type textarea "**********"
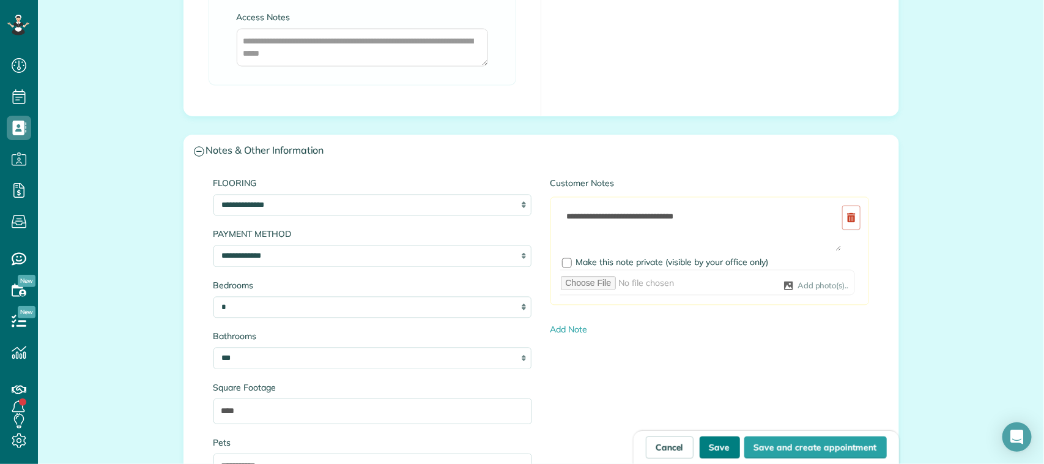
click at [714, 441] on button "Save" at bounding box center [720, 447] width 40 height 22
type input "**********"
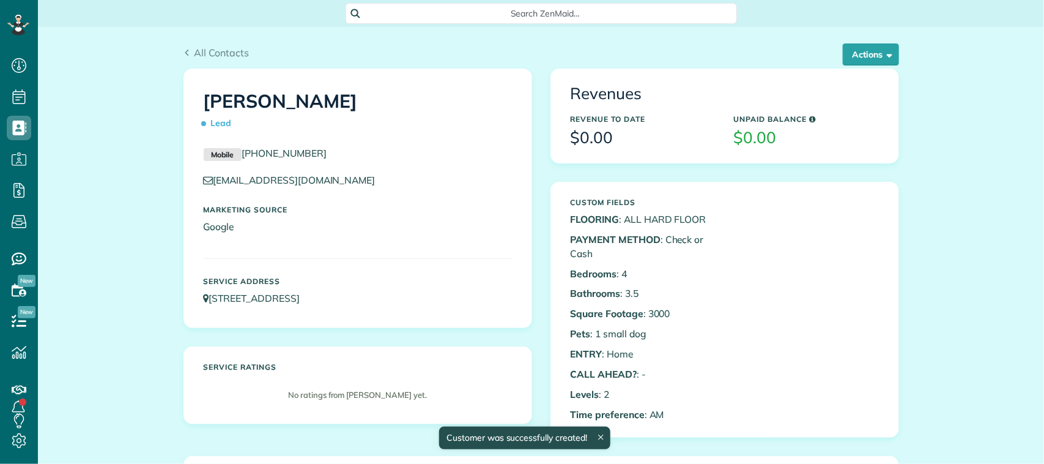
scroll to position [5, 5]
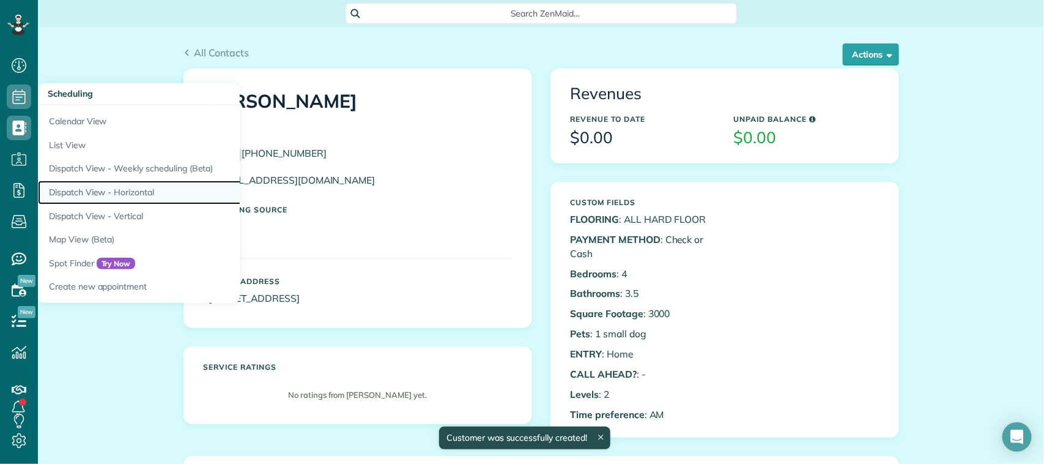
click at [149, 198] on link "Dispatch View - Horizontal" at bounding box center [191, 192] width 306 height 24
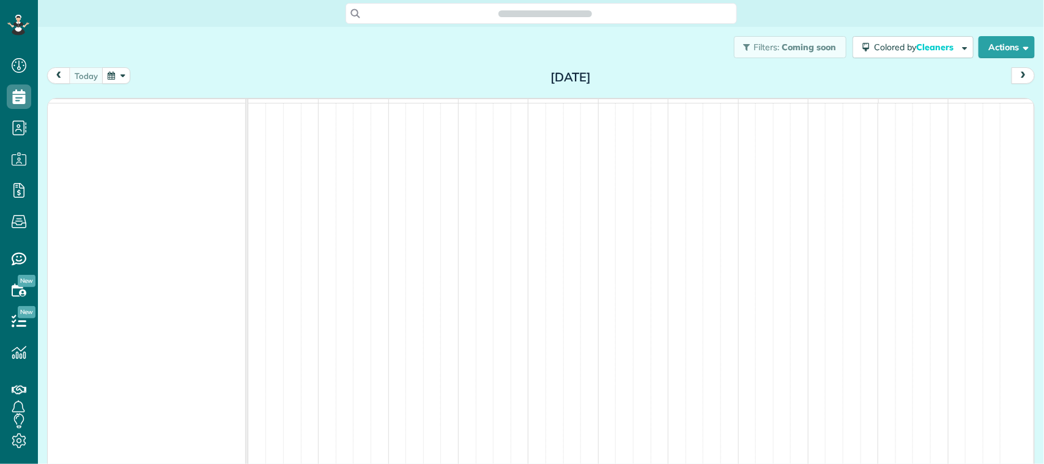
scroll to position [5, 5]
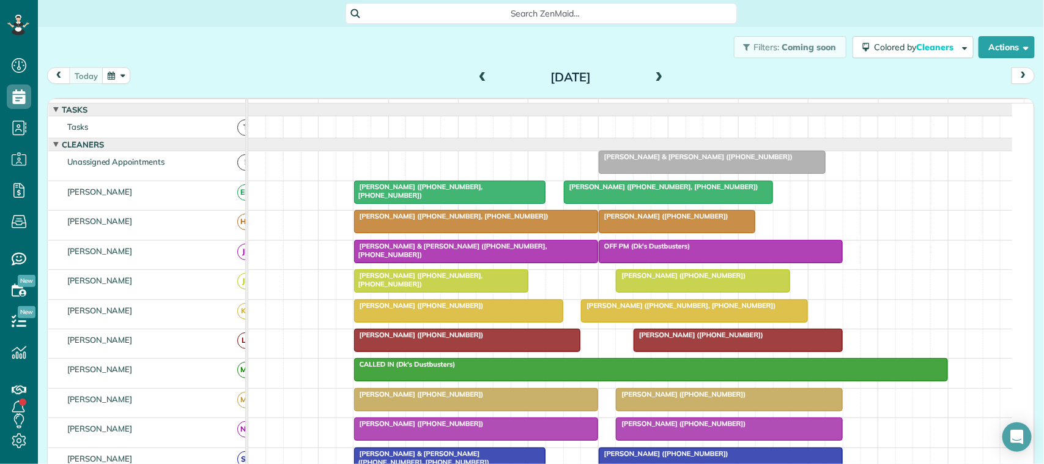
click at [112, 81] on button "button" at bounding box center [116, 75] width 28 height 17
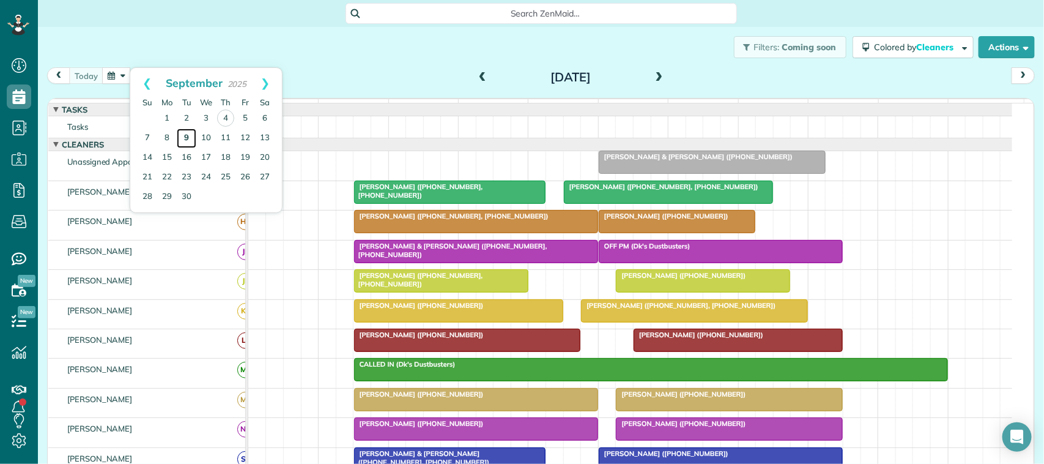
click at [191, 138] on link "9" at bounding box center [187, 138] width 20 height 20
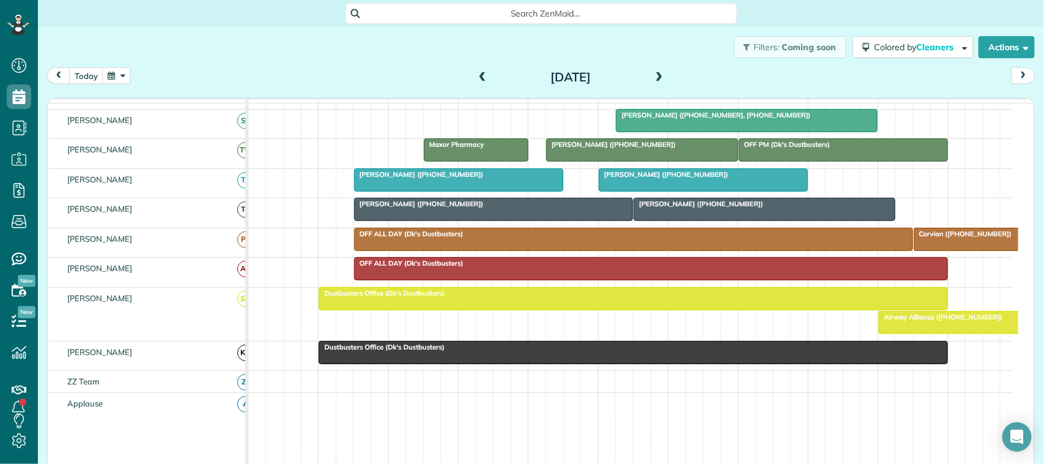
scroll to position [235, 0]
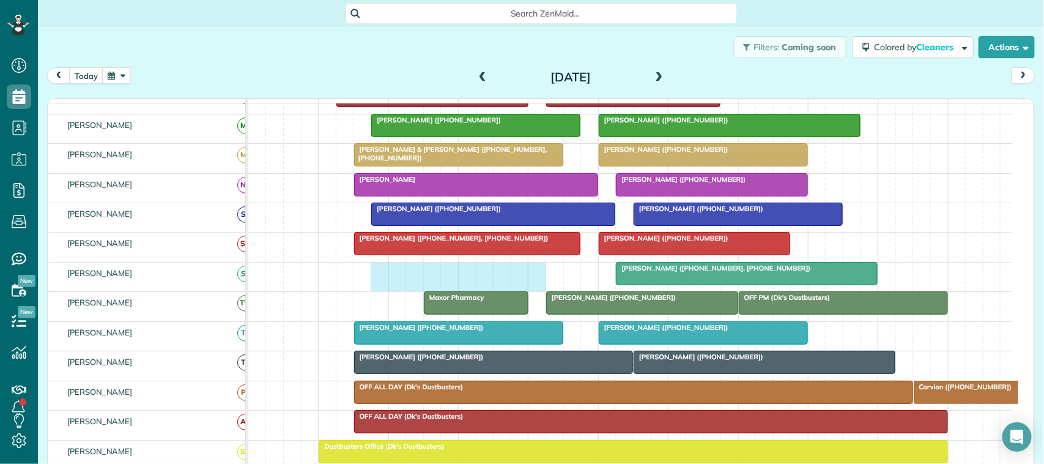
drag, startPoint x: 383, startPoint y: 286, endPoint x: 531, endPoint y: 285, distance: 148.0
click at [531, 285] on div "[PERSON_NAME] ([PHONE_NUMBER], [PHONE_NUMBER])" at bounding box center [630, 276] width 764 height 29
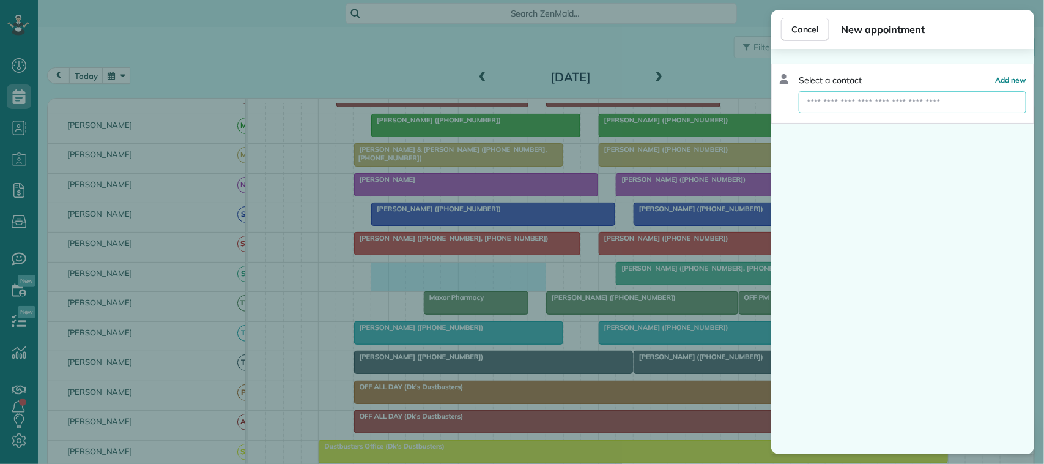
click at [885, 106] on input "text" at bounding box center [912, 102] width 227 height 22
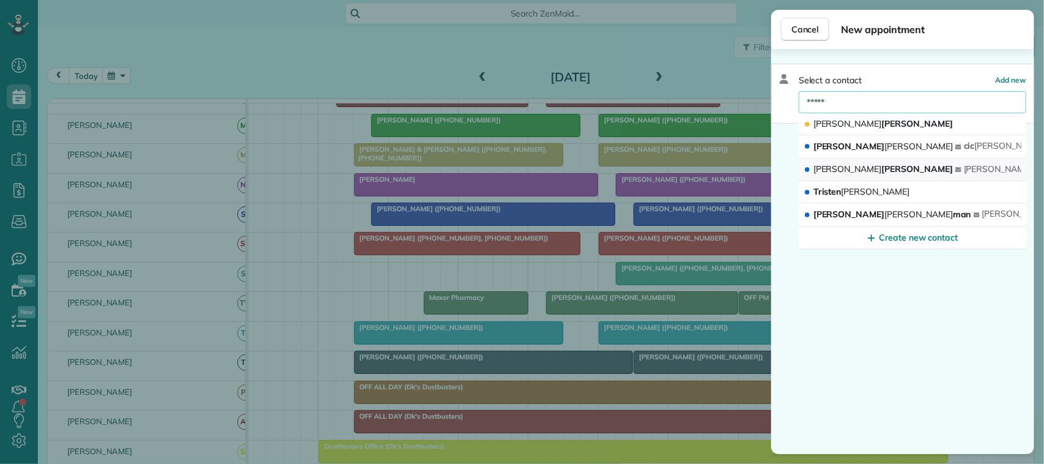
type input "*****"
click at [863, 169] on div "[PERSON_NAME]" at bounding box center [880, 169] width 152 height 13
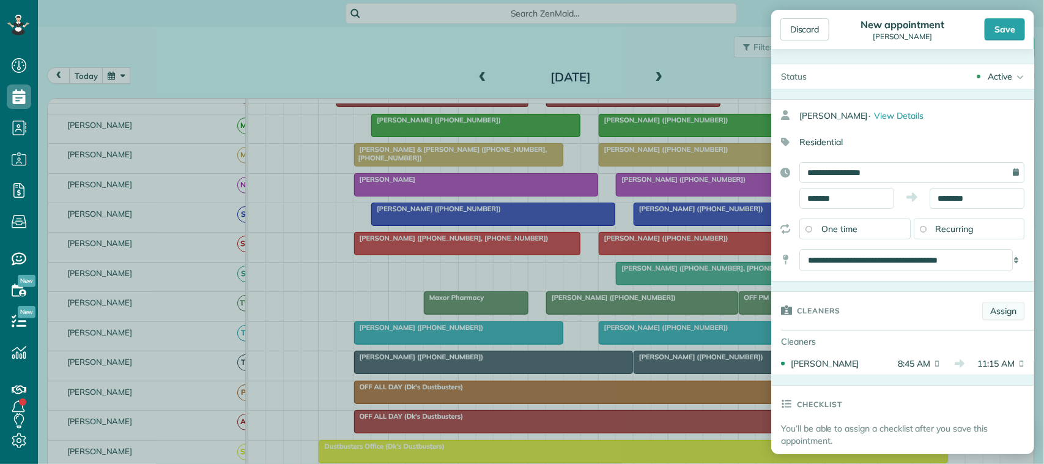
click at [985, 310] on link "Assign" at bounding box center [1003, 310] width 42 height 18
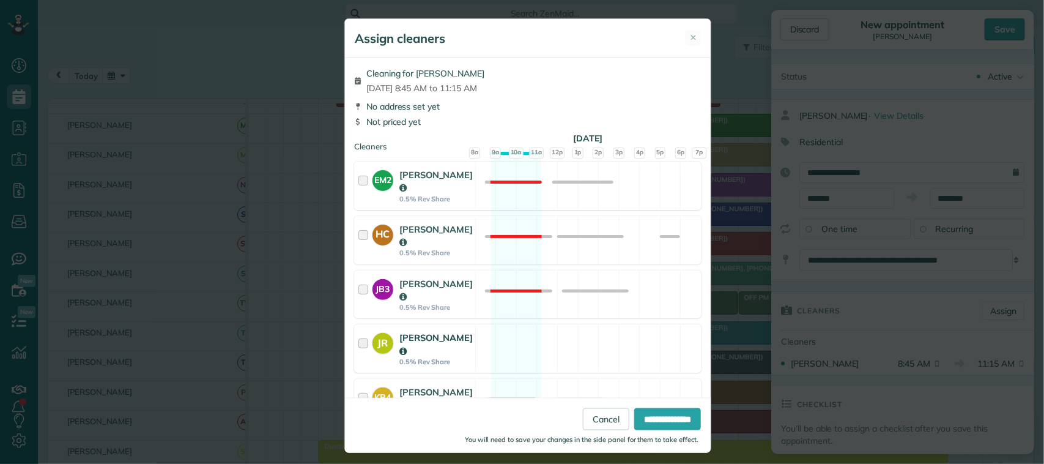
click at [517, 325] on div "JR [PERSON_NAME] 0.5% Rev Share Available" at bounding box center [527, 348] width 347 height 48
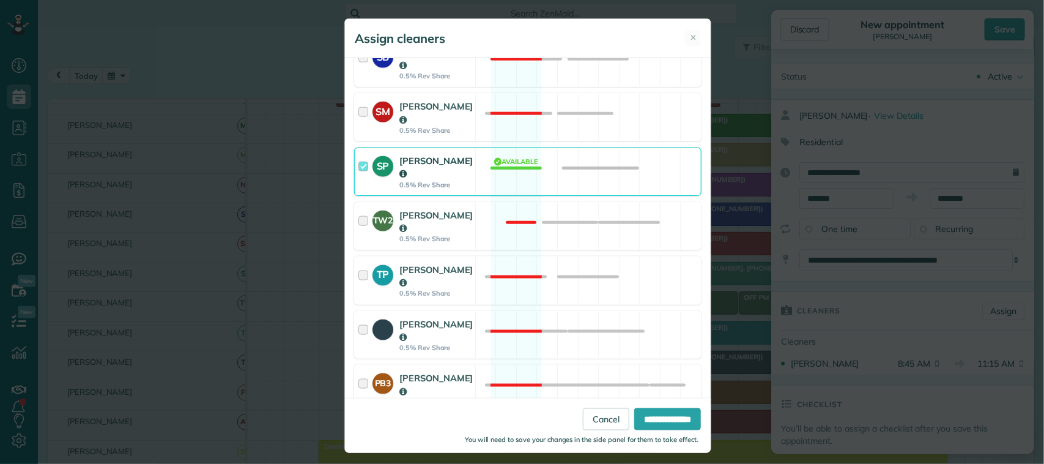
click at [634, 416] on input "**********" at bounding box center [667, 418] width 67 height 22
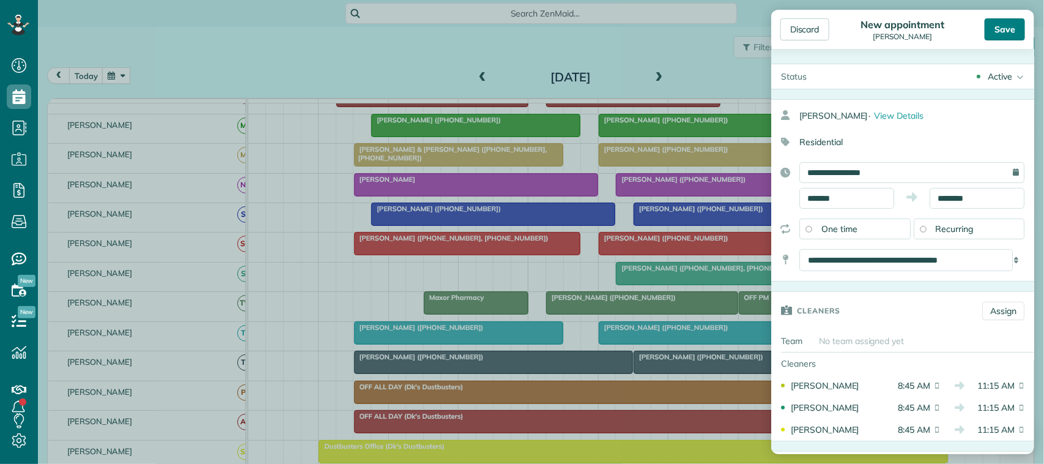
click at [995, 29] on div "Save" at bounding box center [1005, 29] width 40 height 22
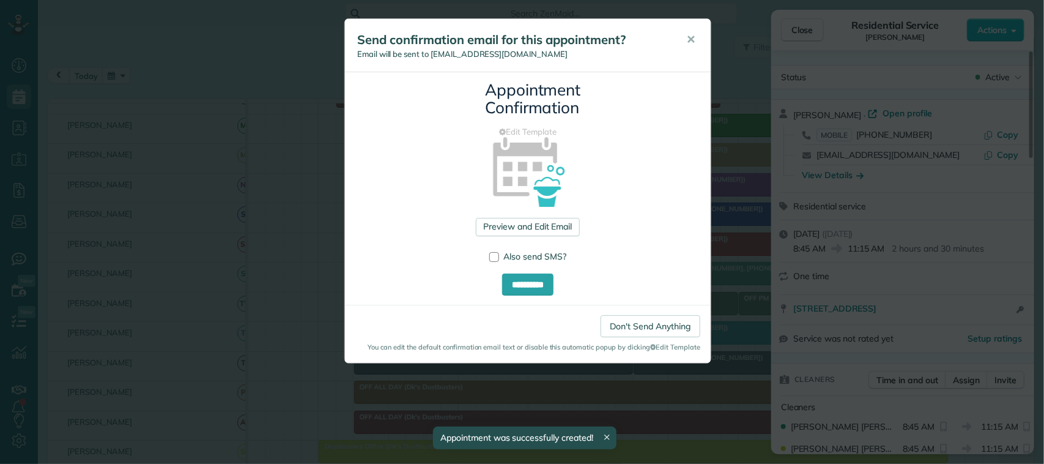
click at [686, 39] on span "✕" at bounding box center [690, 39] width 9 height 14
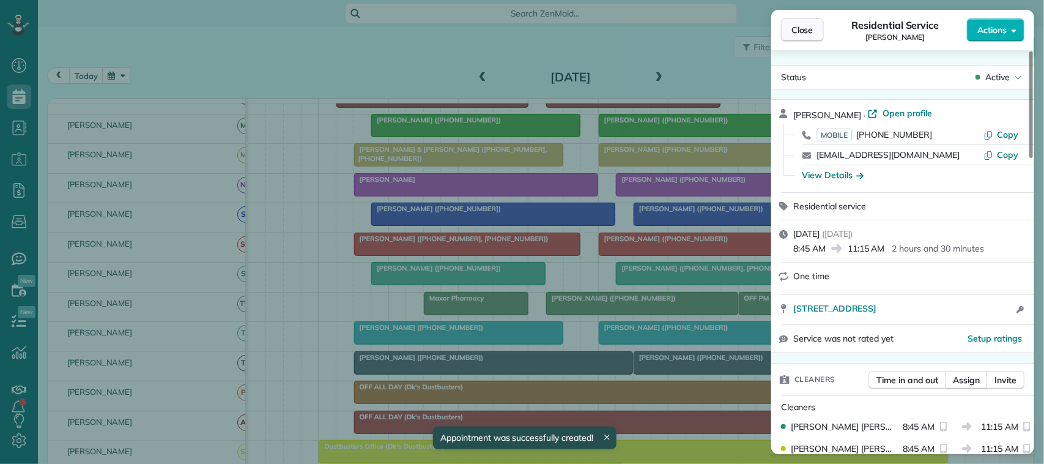
click at [796, 26] on span "Close" at bounding box center [802, 30] width 22 height 12
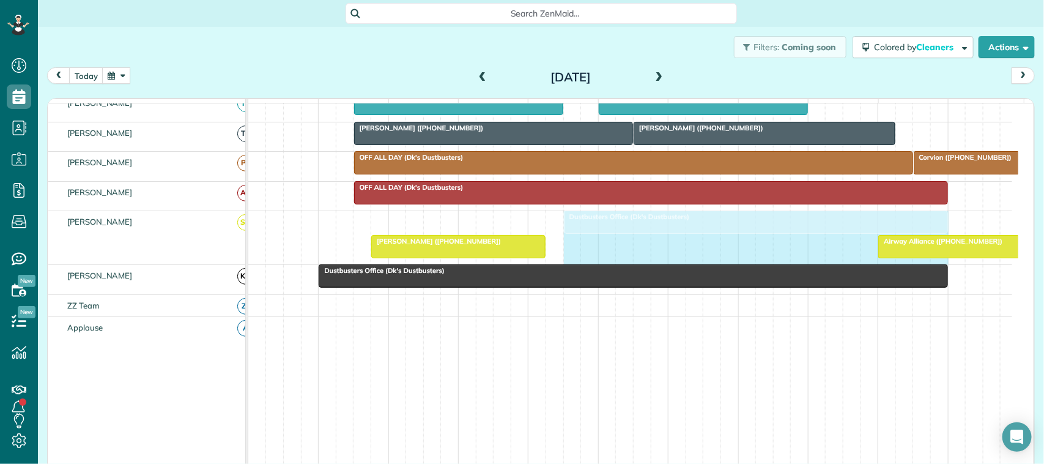
drag, startPoint x: 317, startPoint y: 235, endPoint x: 564, endPoint y: 235, distance: 247.7
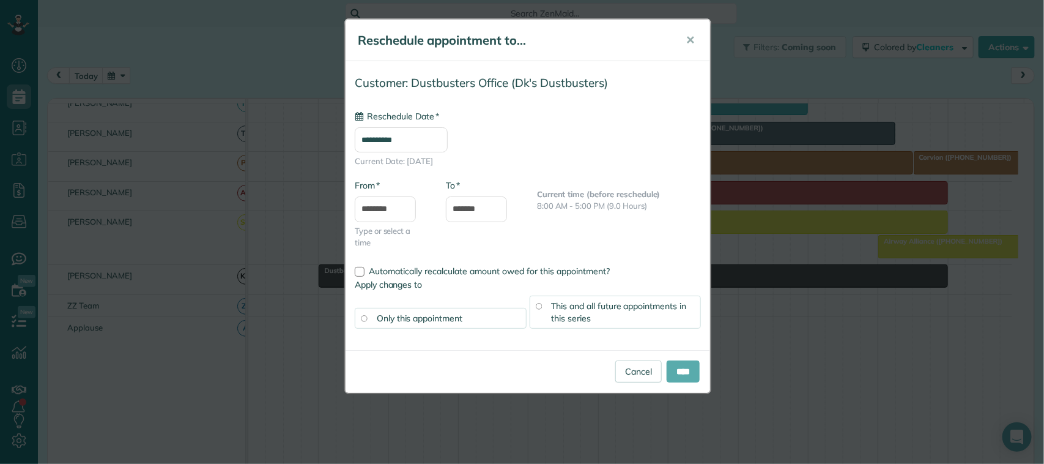
type input "**********"
click at [682, 374] on input "****" at bounding box center [683, 371] width 33 height 22
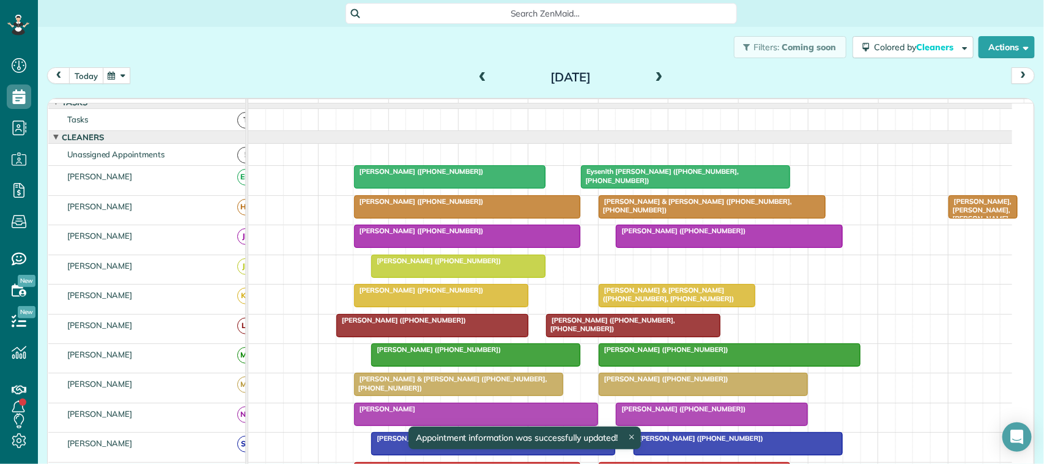
click at [89, 76] on button "today" at bounding box center [86, 75] width 34 height 17
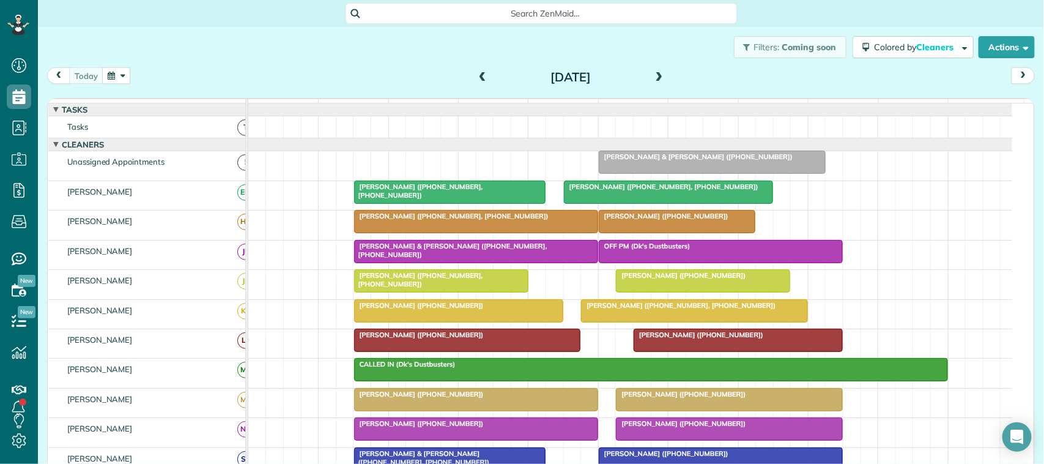
click at [123, 72] on button "button" at bounding box center [116, 75] width 28 height 17
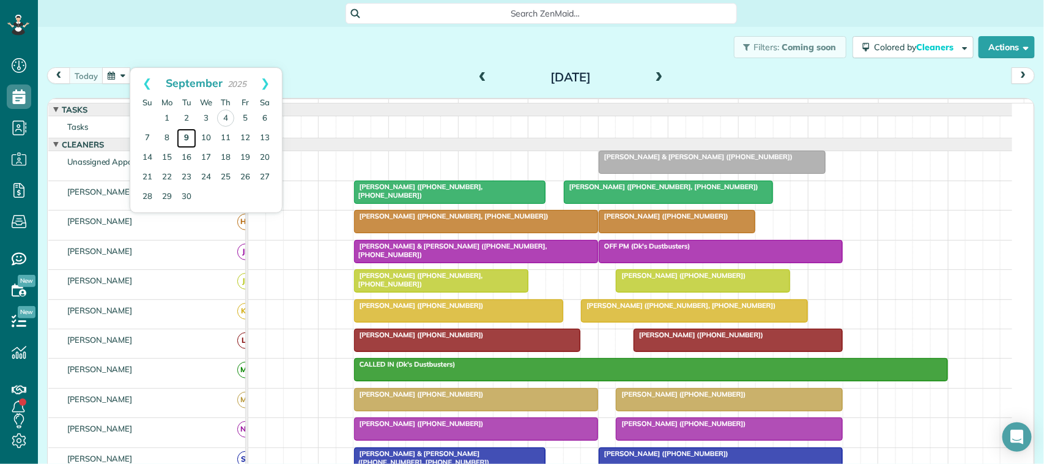
click at [190, 141] on link "9" at bounding box center [187, 138] width 20 height 20
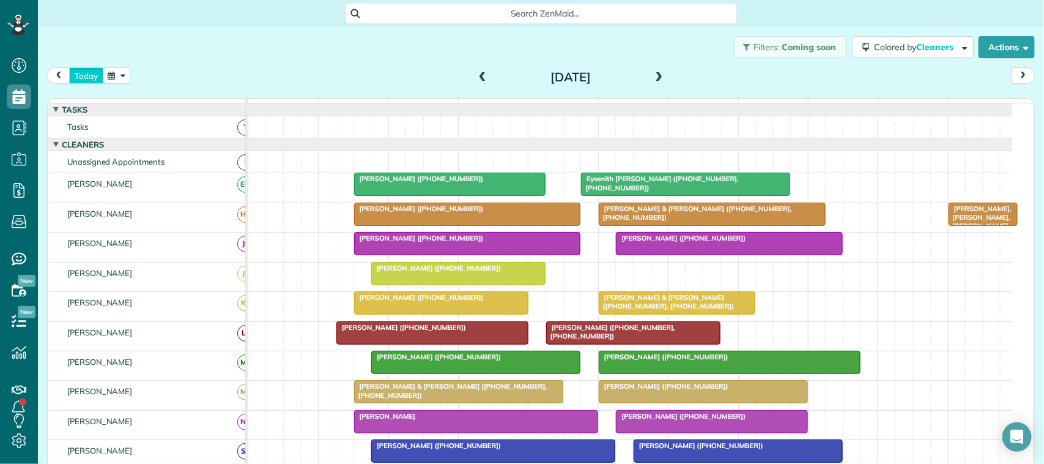
click at [90, 76] on button "today" at bounding box center [86, 75] width 34 height 17
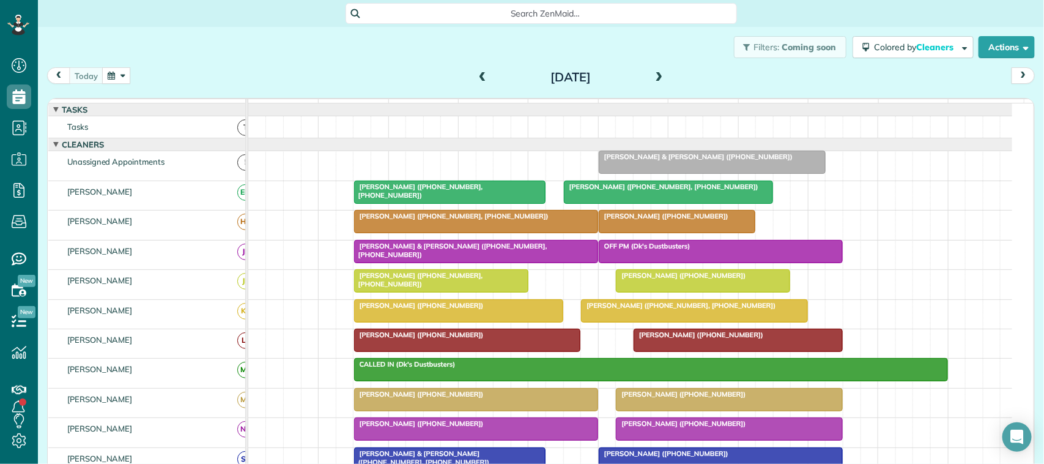
click at [117, 79] on button "button" at bounding box center [116, 75] width 28 height 17
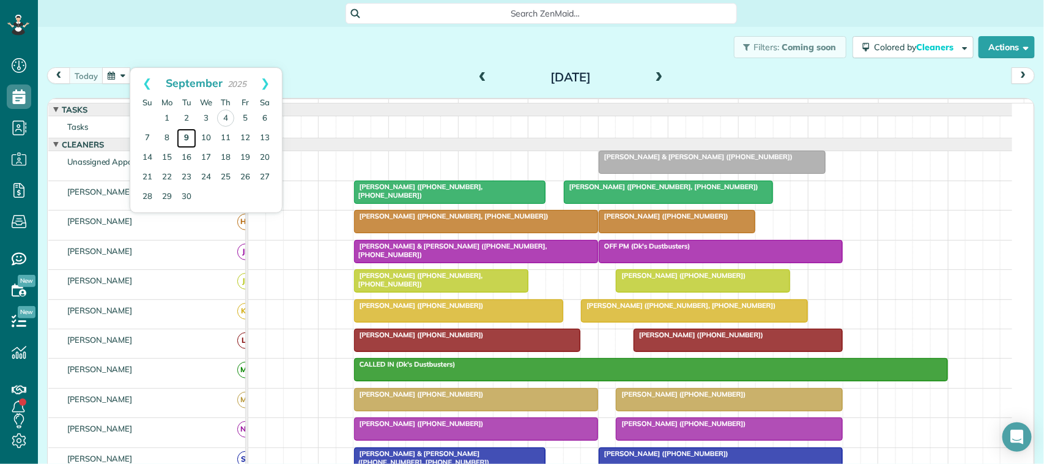
click at [183, 136] on link "9" at bounding box center [187, 138] width 20 height 20
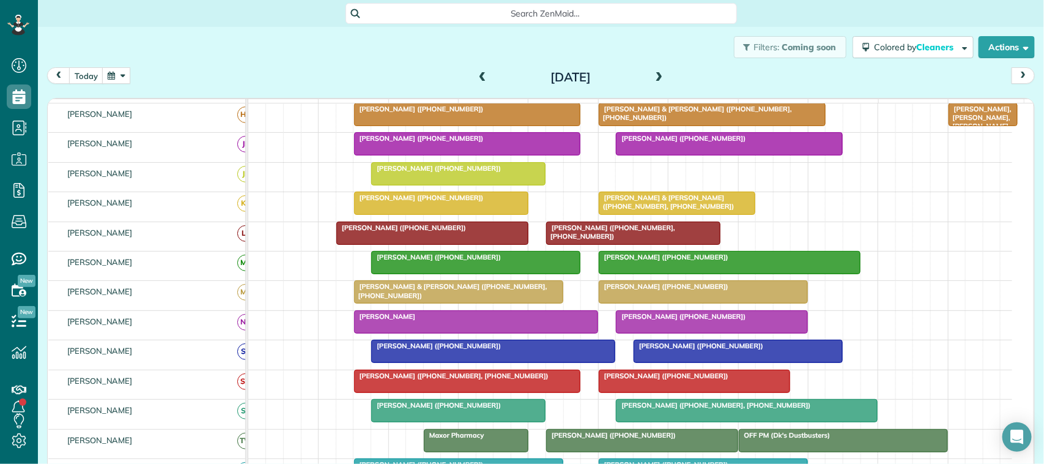
scroll to position [153, 0]
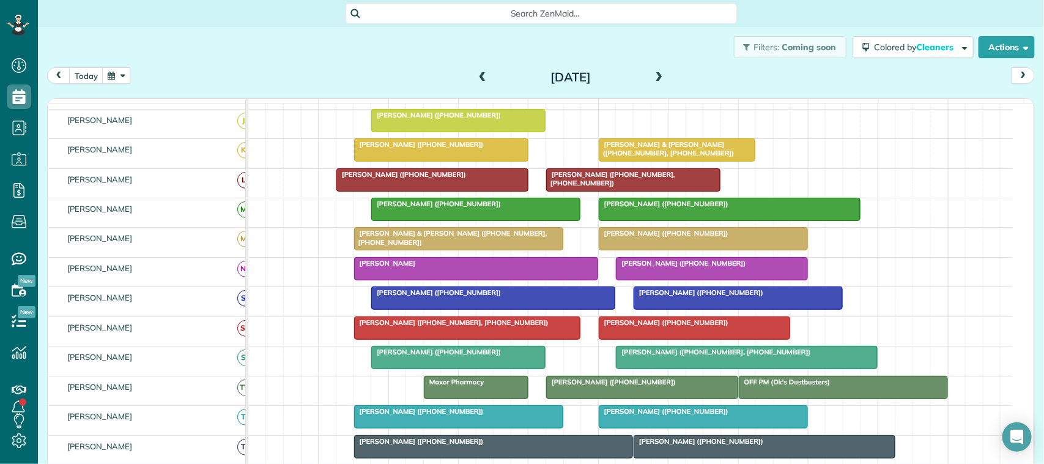
click at [416, 356] on span "Perry Walsh (+18307089329)" at bounding box center [436, 351] width 131 height 9
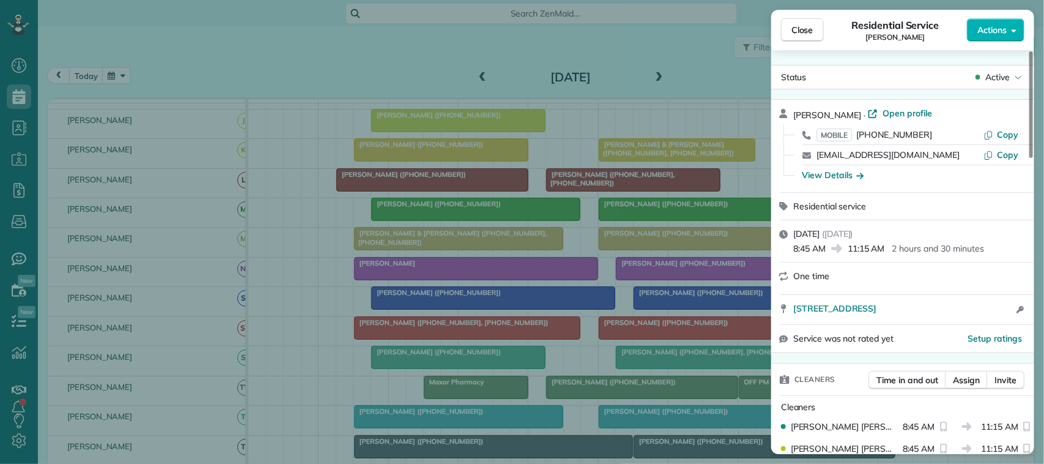
click at [900, 108] on span "Open profile" at bounding box center [907, 113] width 50 height 12
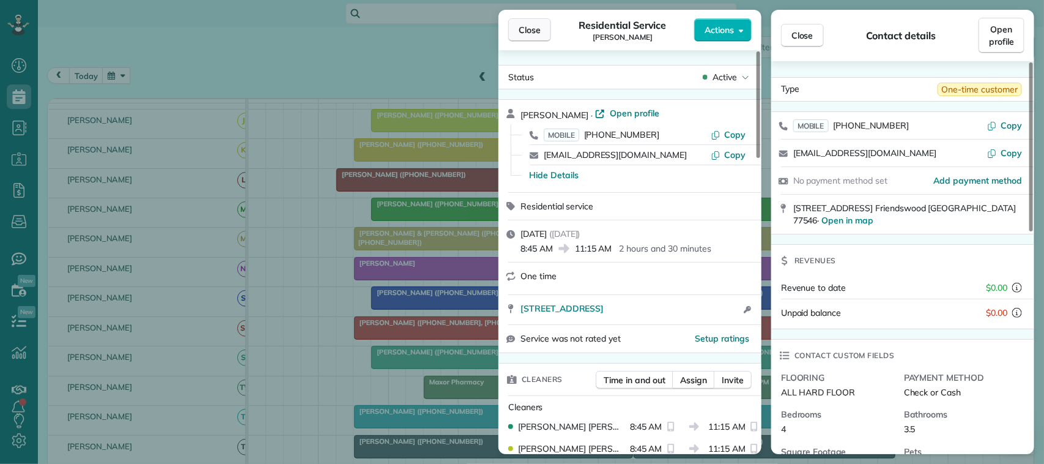
click at [523, 24] on span "Close" at bounding box center [530, 30] width 22 height 12
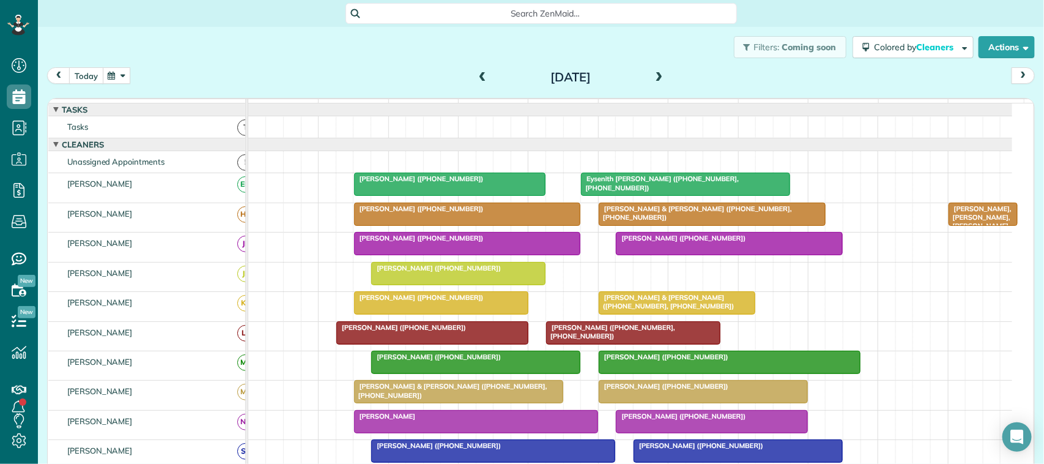
click at [87, 78] on button "today" at bounding box center [86, 75] width 34 height 17
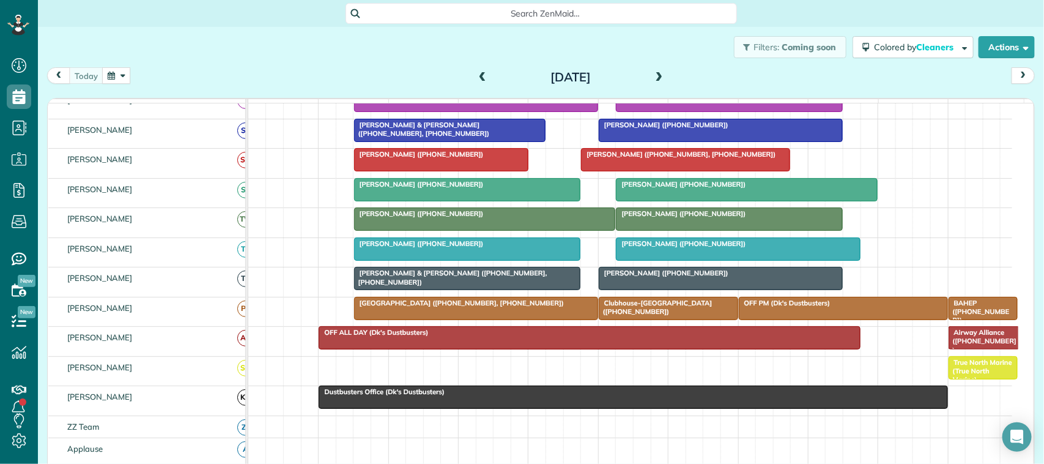
scroll to position [306, 0]
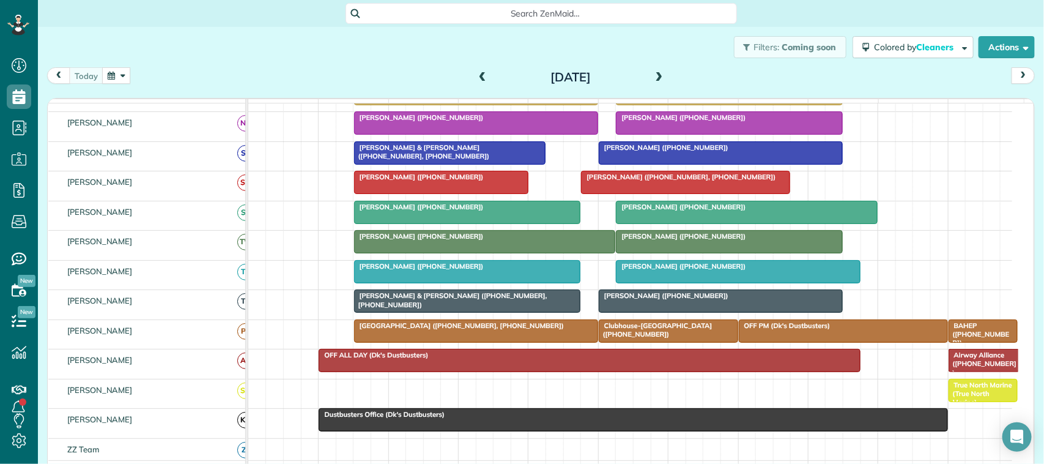
click at [422, 312] on div at bounding box center [468, 301] width 226 height 22
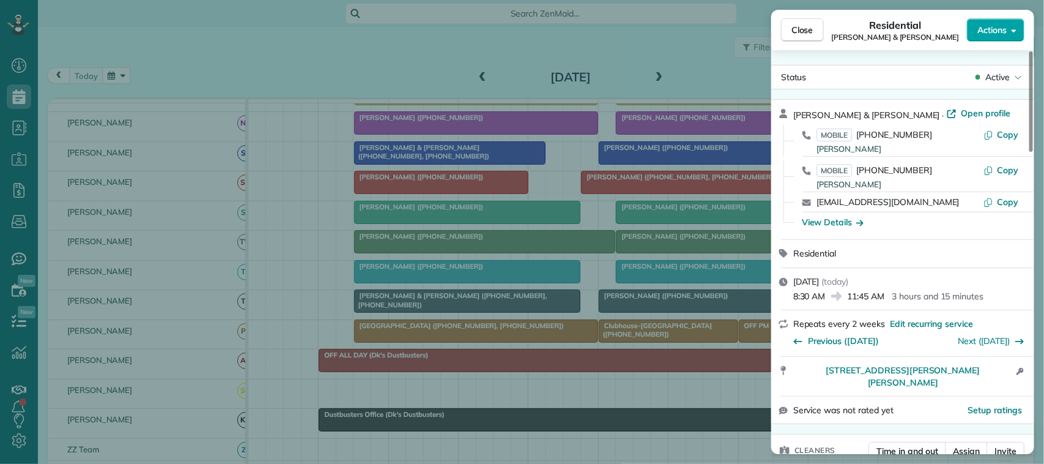
click at [996, 34] on span "Actions" at bounding box center [991, 30] width 29 height 12
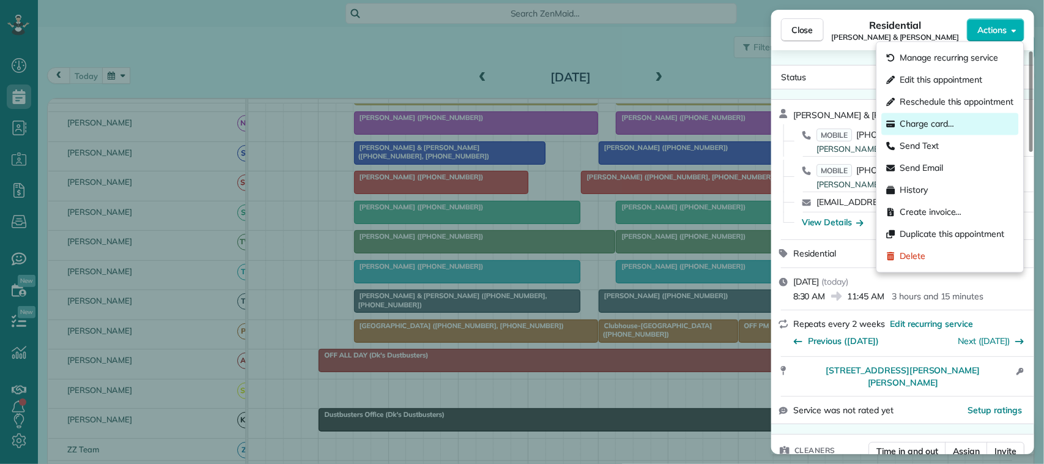
click at [955, 114] on div "Charge card…" at bounding box center [950, 124] width 137 height 22
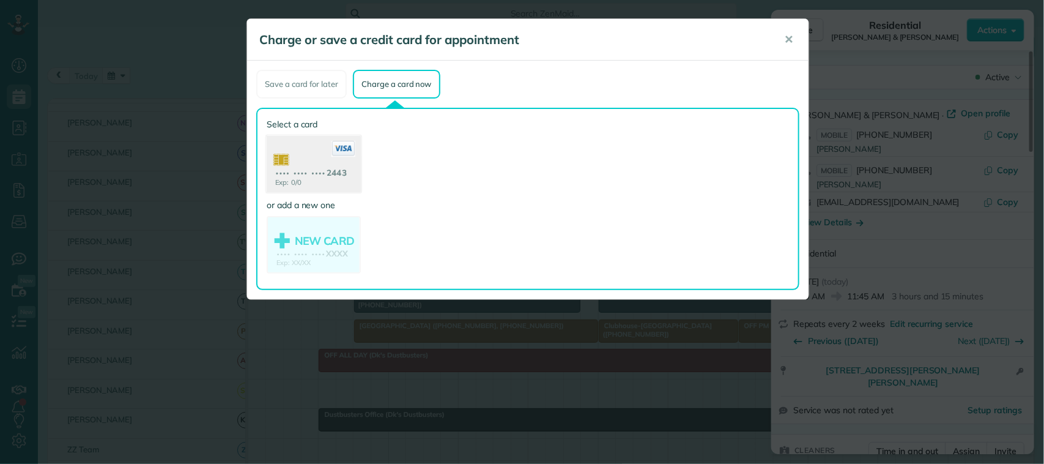
click at [347, 166] on use at bounding box center [314, 165] width 94 height 59
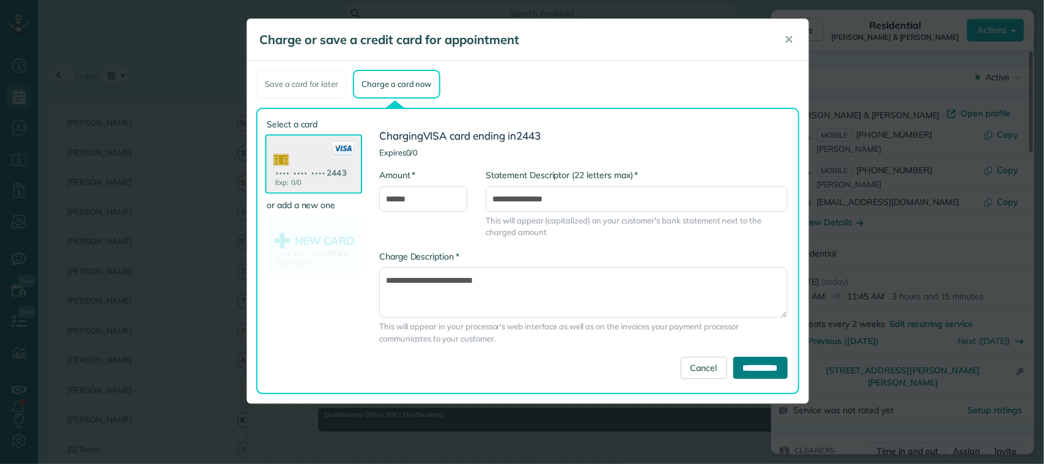
click at [760, 361] on input "**********" at bounding box center [760, 368] width 54 height 22
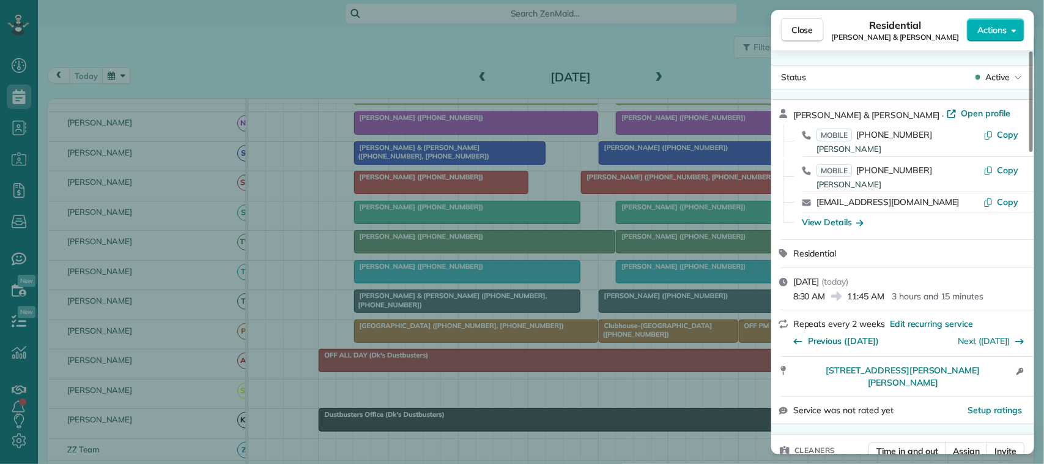
click at [824, 26] on div "Residential Nicole & John Nelles" at bounding box center [895, 30] width 143 height 24
click at [794, 31] on span "Close" at bounding box center [802, 30] width 22 height 12
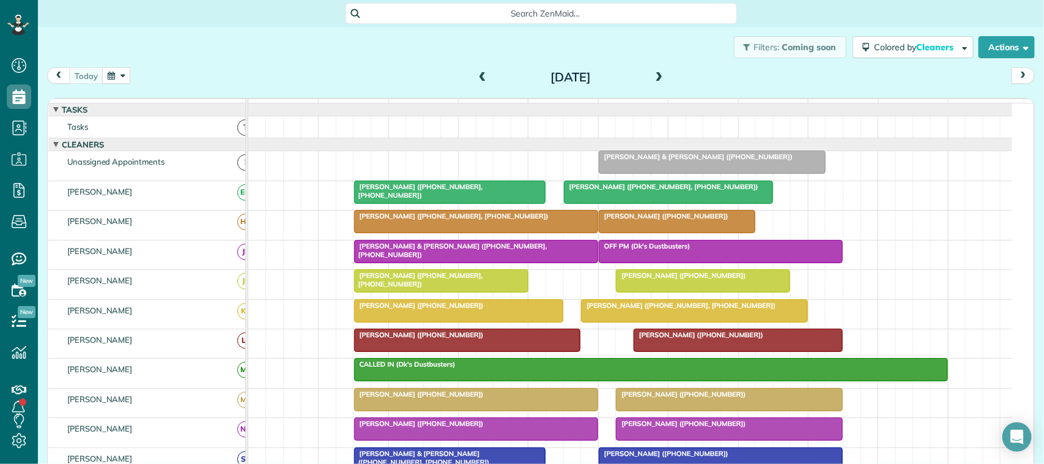
click at [659, 203] on div at bounding box center [668, 192] width 208 height 22
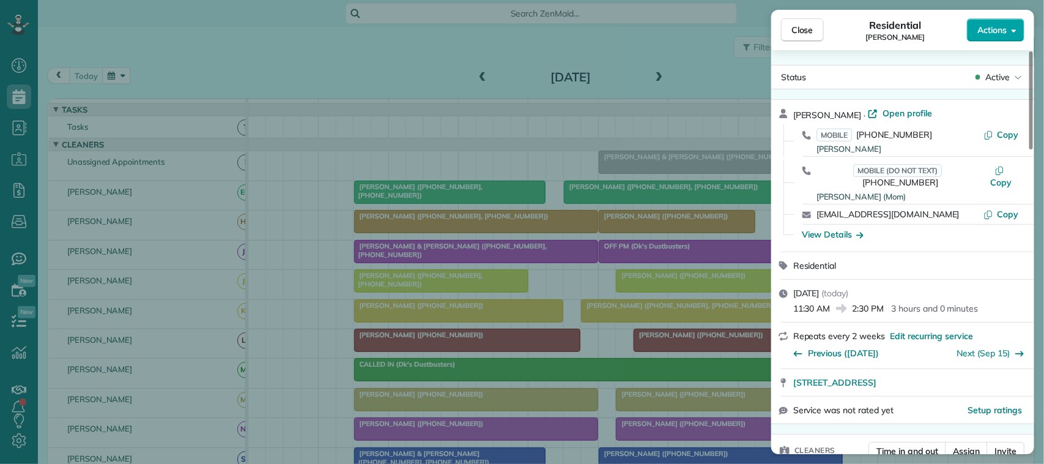
click at [983, 20] on button "Actions" at bounding box center [995, 29] width 57 height 23
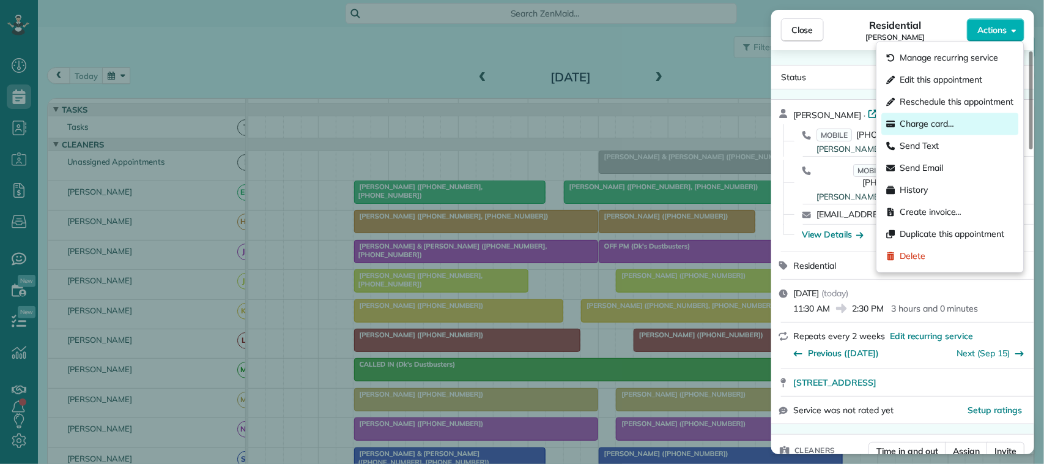
click at [949, 124] on span "Charge card…" at bounding box center [927, 124] width 54 height 12
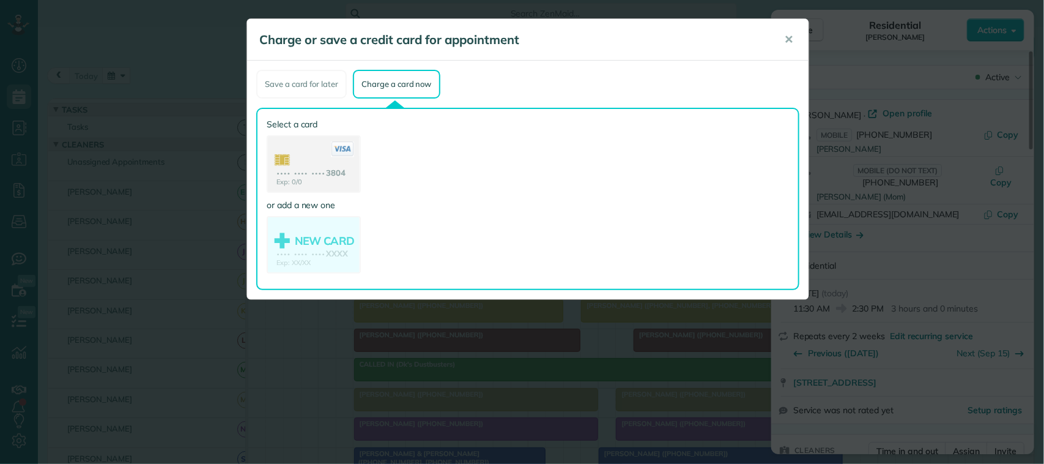
click at [341, 178] on use at bounding box center [314, 164] width 92 height 57
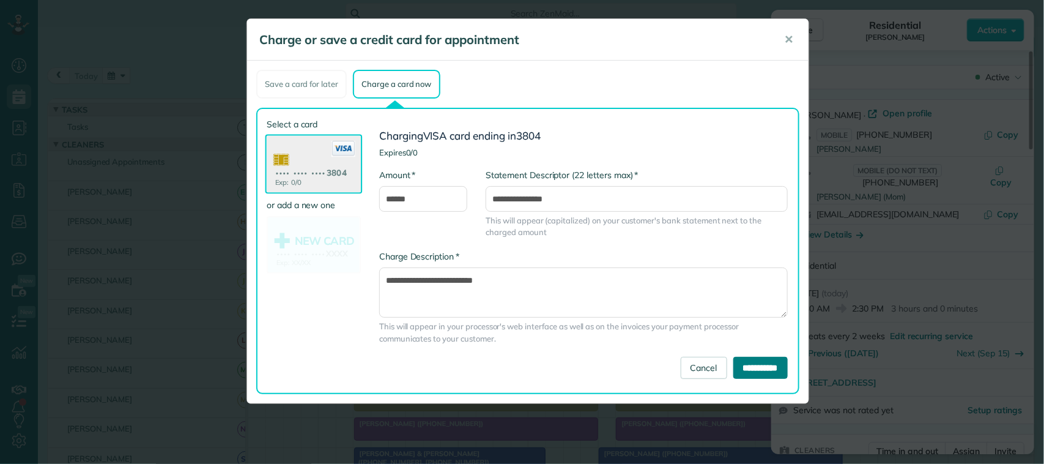
click at [733, 361] on input "**********" at bounding box center [760, 368] width 54 height 22
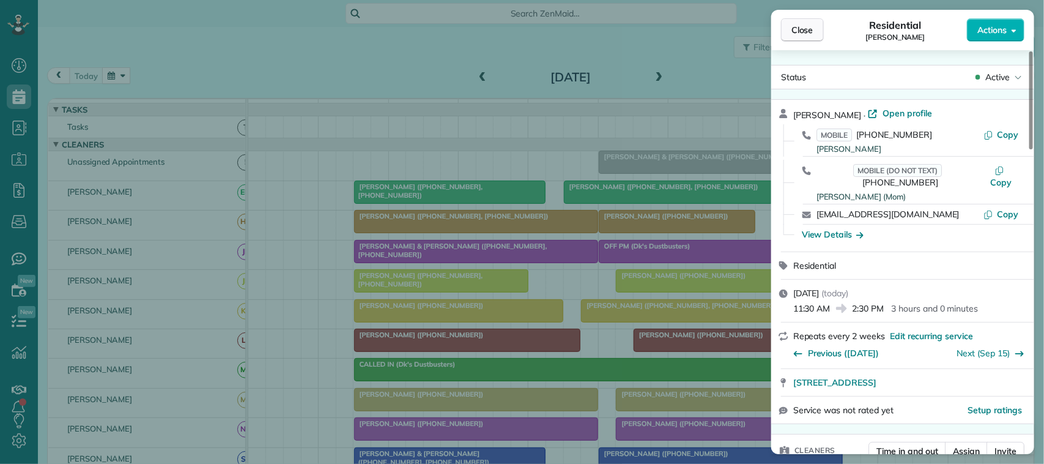
click at [808, 22] on button "Close" at bounding box center [802, 29] width 43 height 23
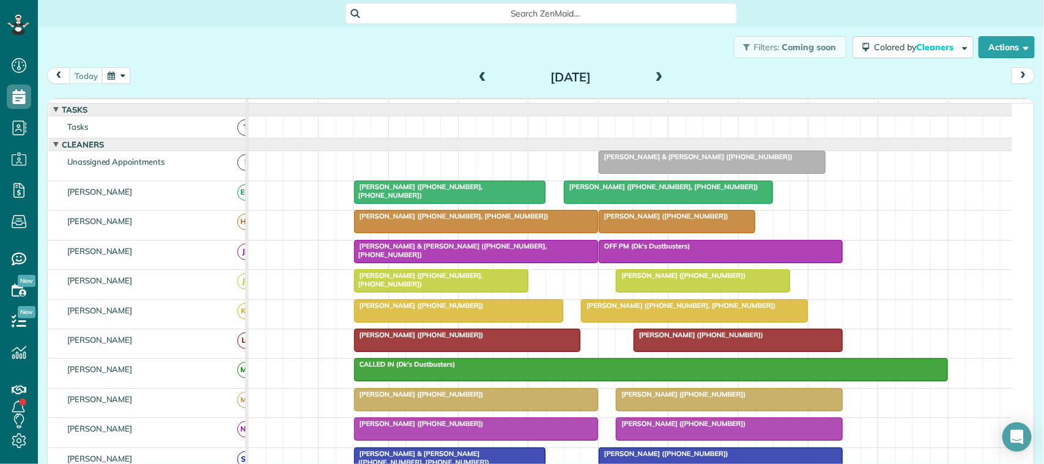
click at [677, 398] on span "Travis McGarrah (+12818400468)" at bounding box center [680, 394] width 131 height 9
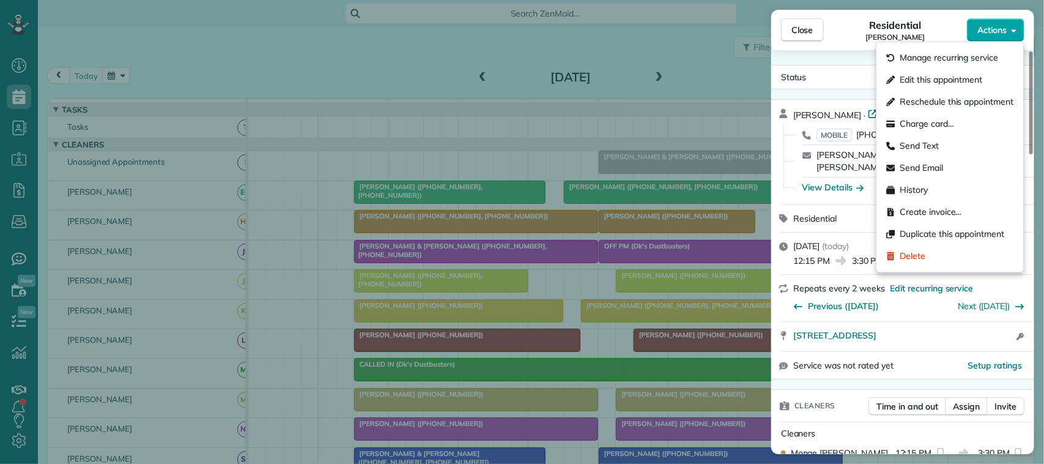
click at [1000, 34] on span "Actions" at bounding box center [991, 30] width 29 height 12
click at [972, 130] on div "Charge card…" at bounding box center [950, 124] width 137 height 22
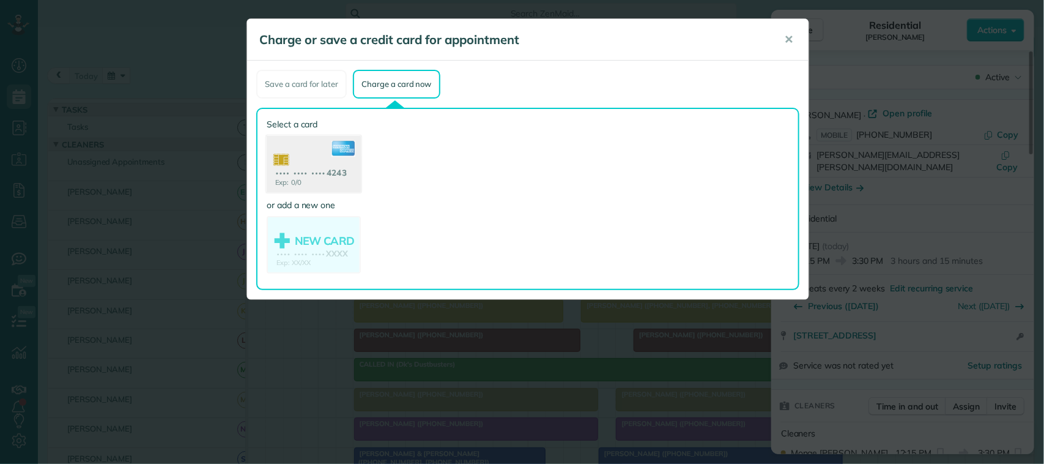
click at [328, 161] on use at bounding box center [314, 165] width 94 height 59
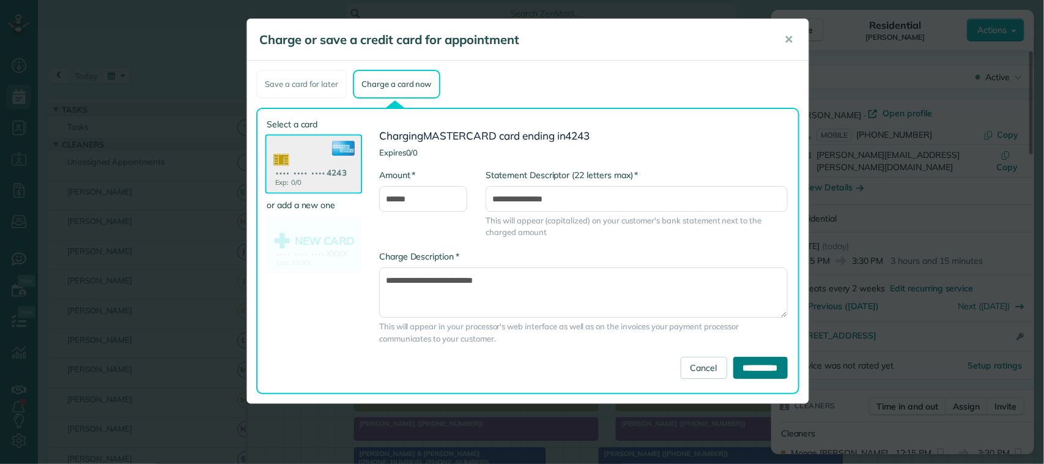
click at [756, 358] on input "**********" at bounding box center [760, 368] width 54 height 22
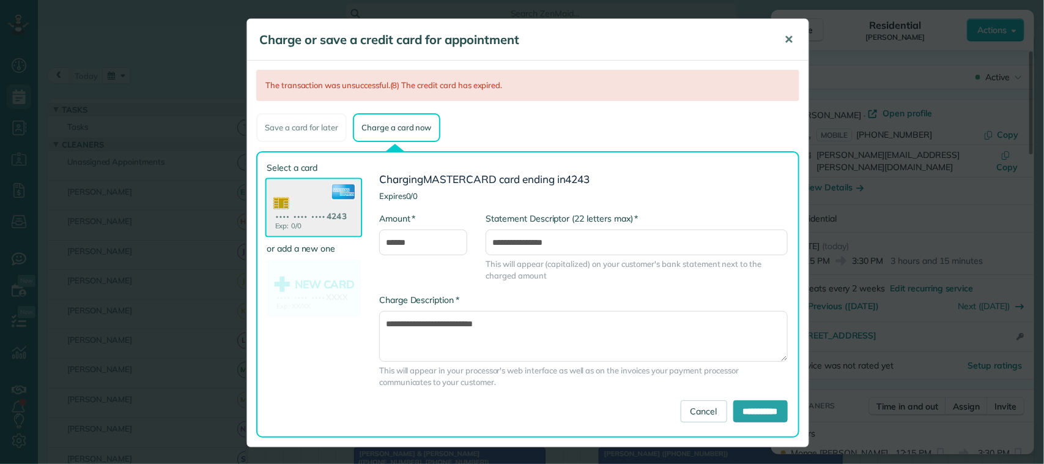
click at [795, 35] on button "✕" at bounding box center [789, 39] width 28 height 29
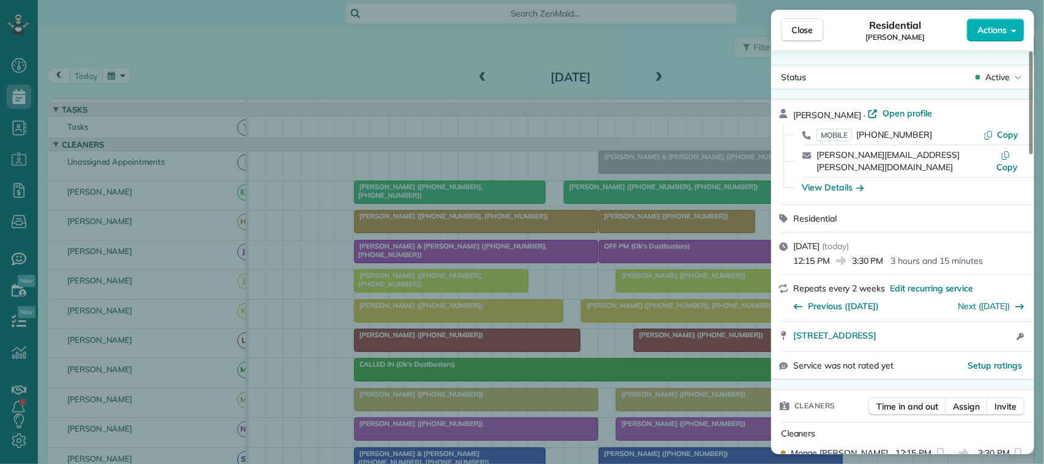
click at [814, 26] on button "Close" at bounding box center [802, 29] width 43 height 23
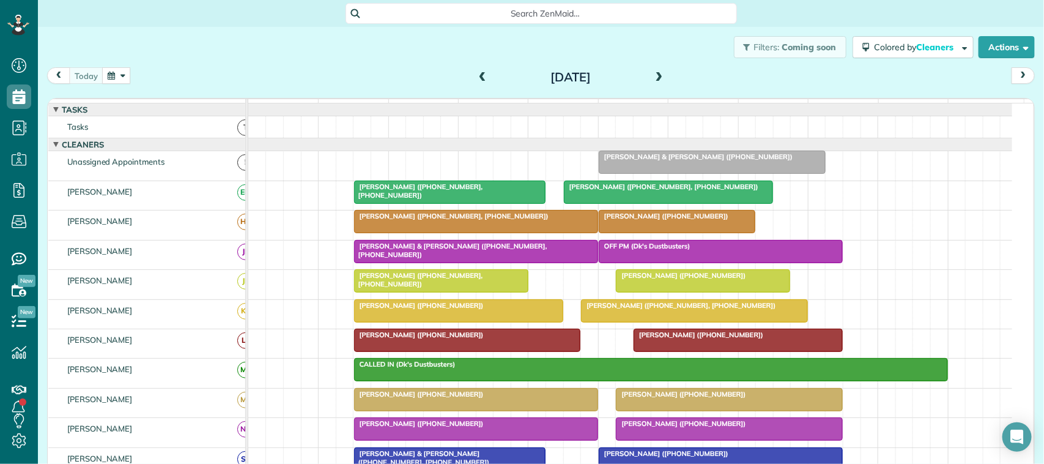
click at [691, 292] on div at bounding box center [702, 281] width 173 height 22
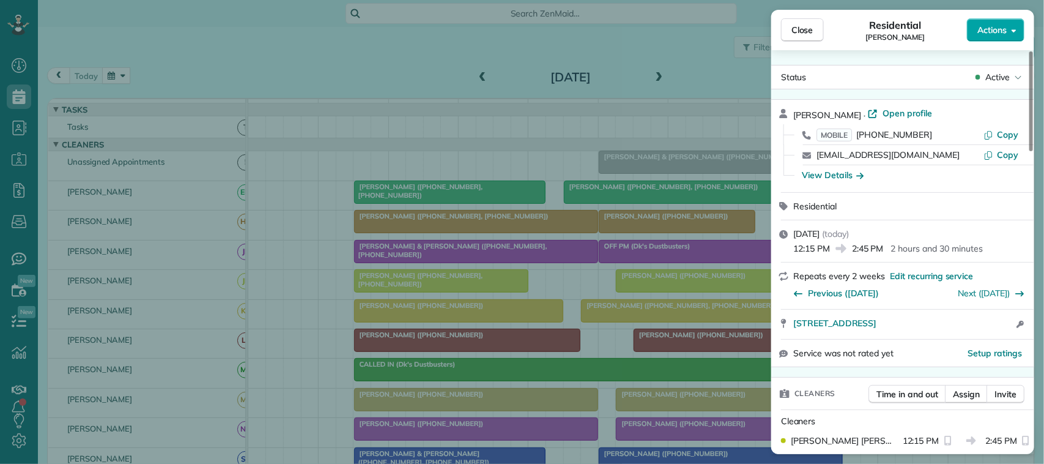
click at [996, 31] on span "Actions" at bounding box center [991, 30] width 29 height 12
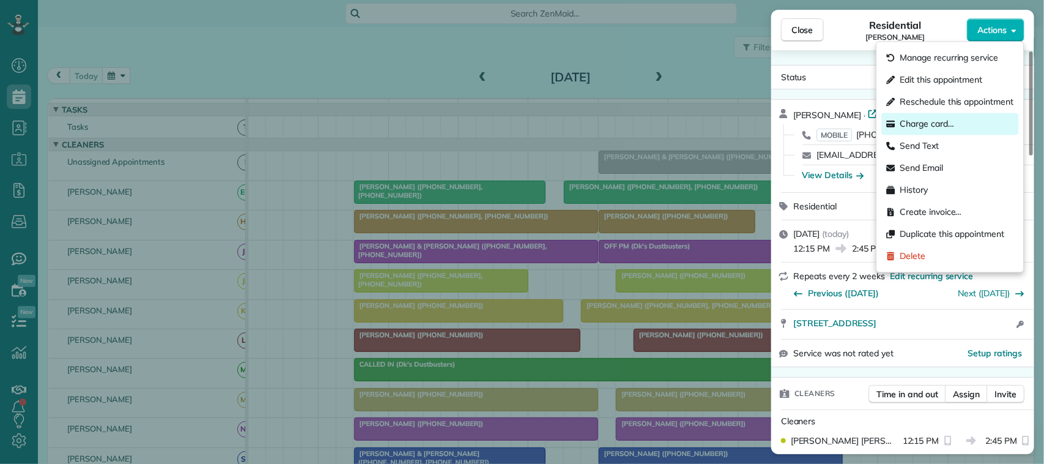
click at [960, 124] on div "Charge card…" at bounding box center [950, 124] width 137 height 22
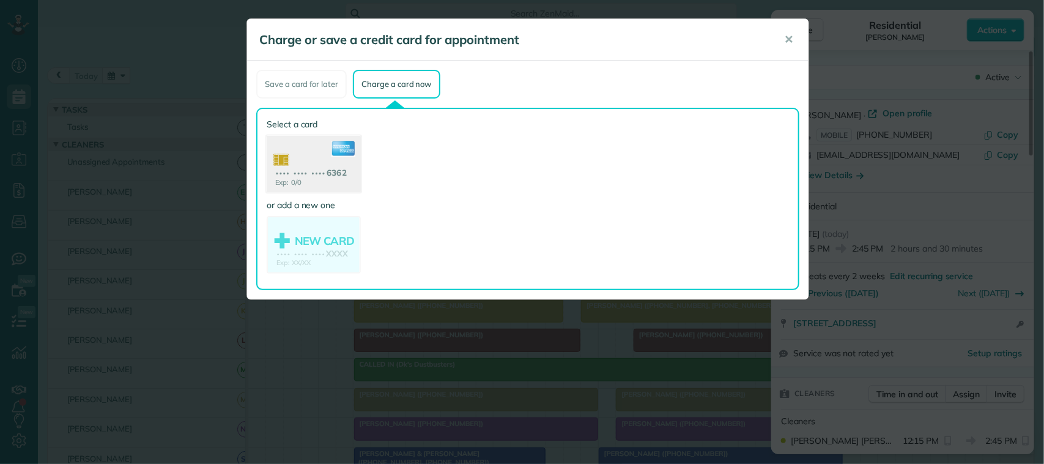
click at [319, 168] on use at bounding box center [314, 165] width 94 height 59
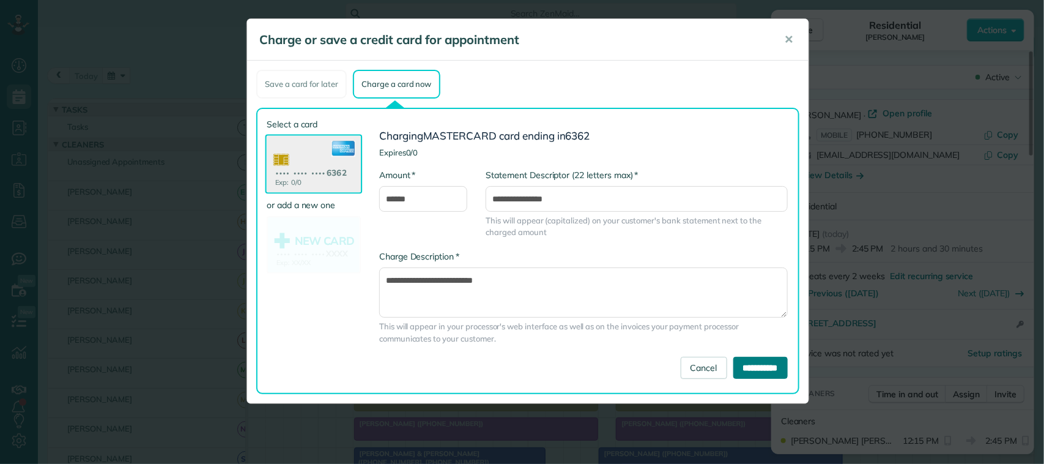
click at [741, 366] on input "**********" at bounding box center [760, 368] width 54 height 22
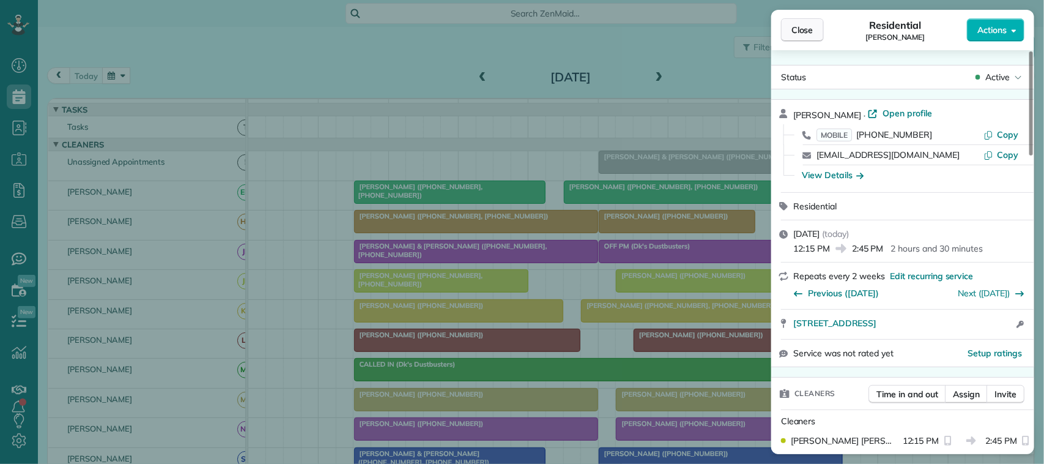
click at [809, 29] on span "Close" at bounding box center [802, 30] width 22 height 12
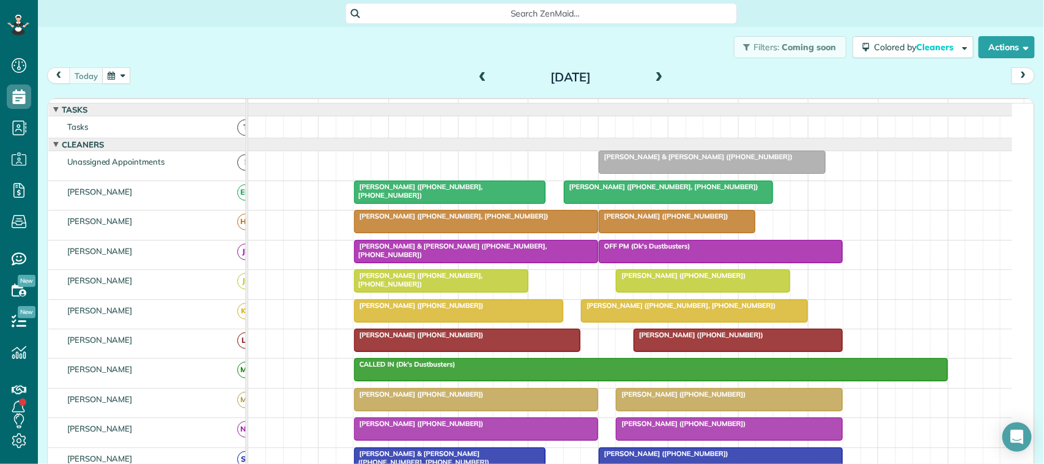
click at [678, 309] on span "Suzi Saunders (+18326564719, +18324449638)" at bounding box center [678, 305] width 196 height 9
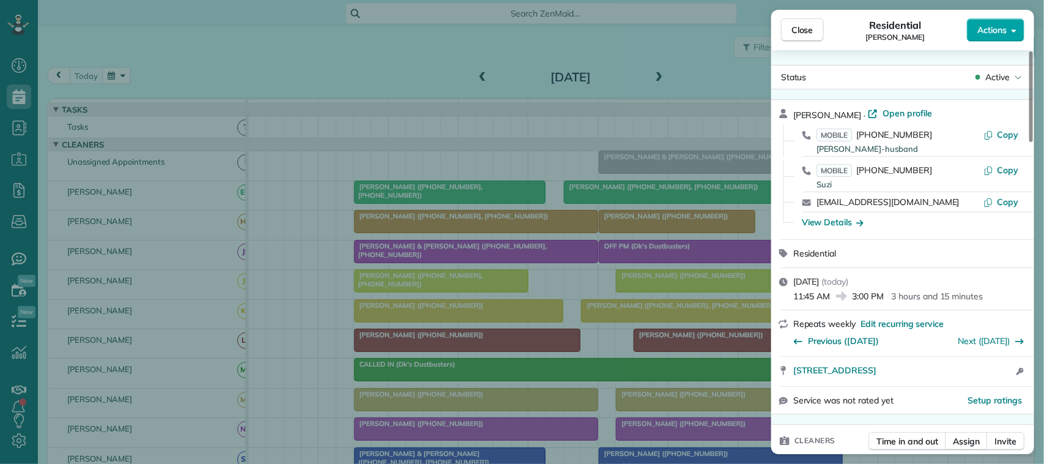
click at [994, 32] on span "Actions" at bounding box center [991, 30] width 29 height 12
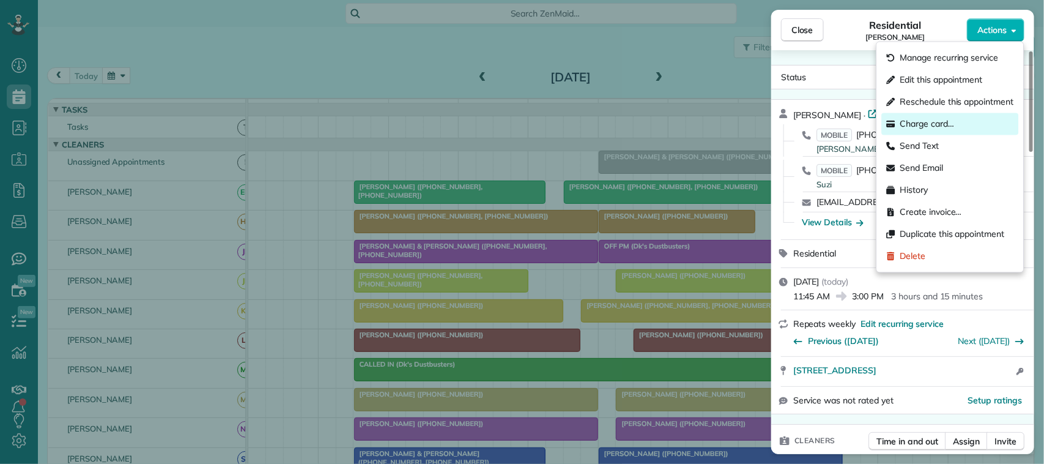
click at [977, 124] on div "Charge card…" at bounding box center [950, 124] width 137 height 22
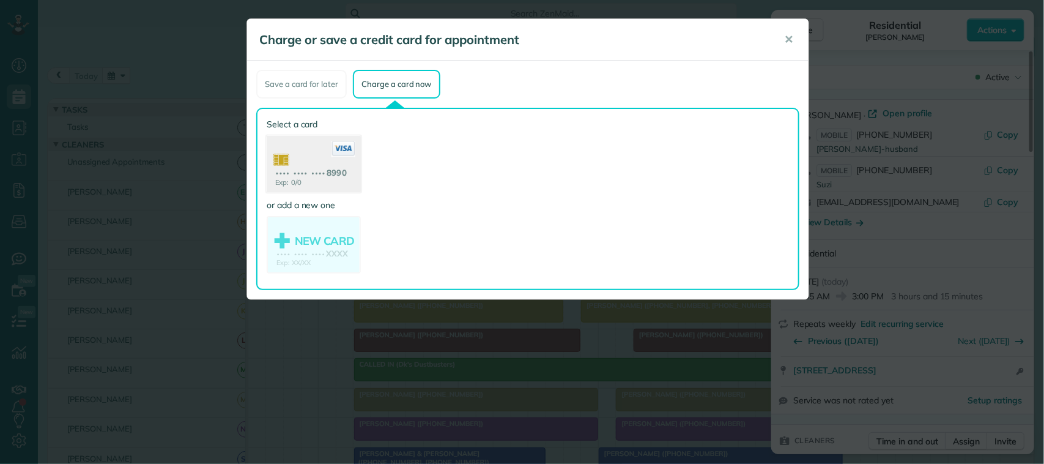
click at [333, 160] on use at bounding box center [314, 165] width 94 height 59
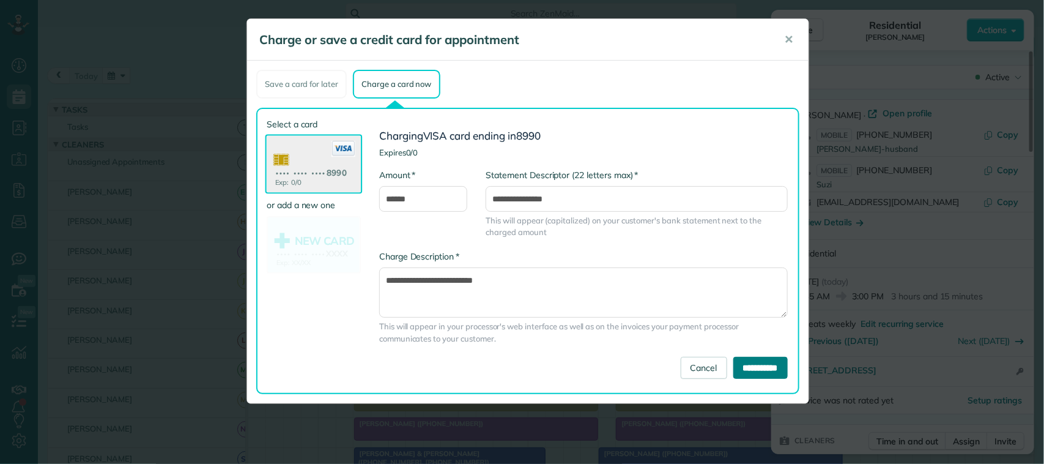
click at [761, 364] on input "**********" at bounding box center [760, 368] width 54 height 22
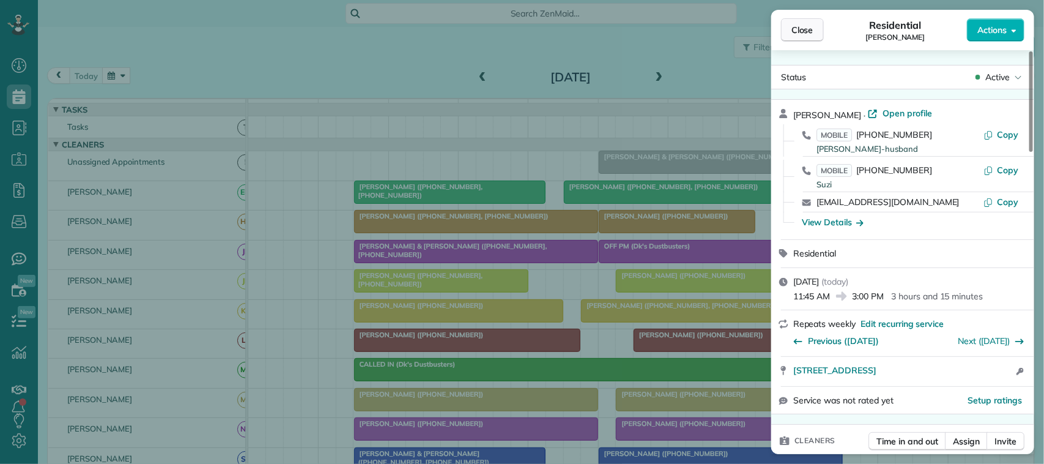
click at [800, 26] on span "Close" at bounding box center [802, 30] width 22 height 12
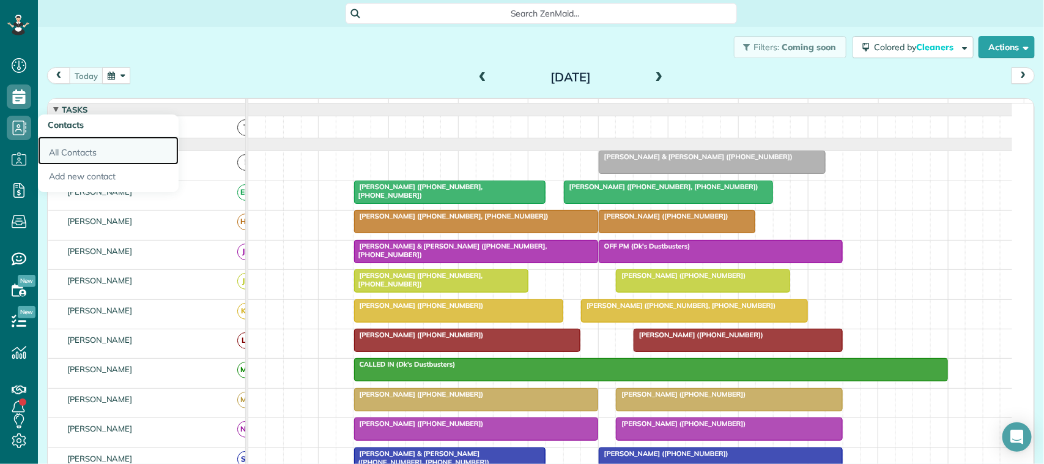
click at [56, 144] on link "All Contacts" at bounding box center [108, 150] width 141 height 28
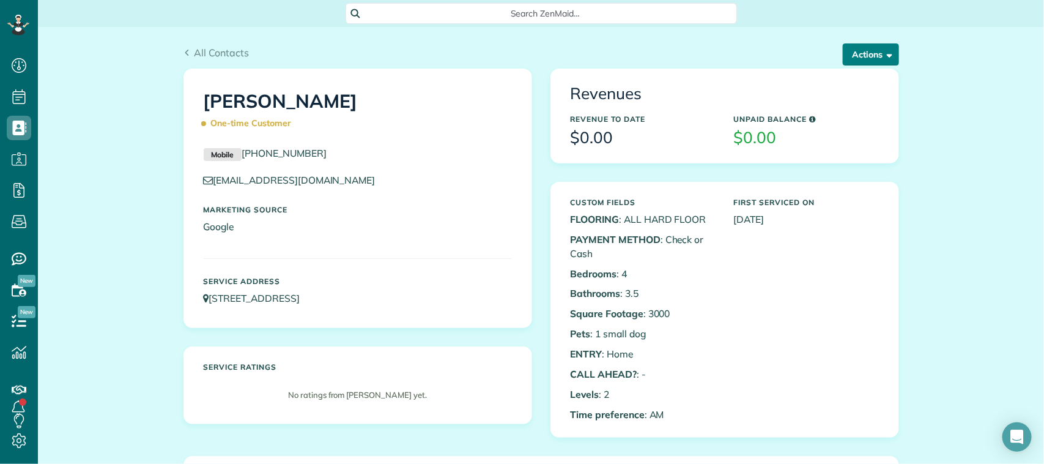
click at [869, 62] on button "Actions" at bounding box center [871, 54] width 56 height 22
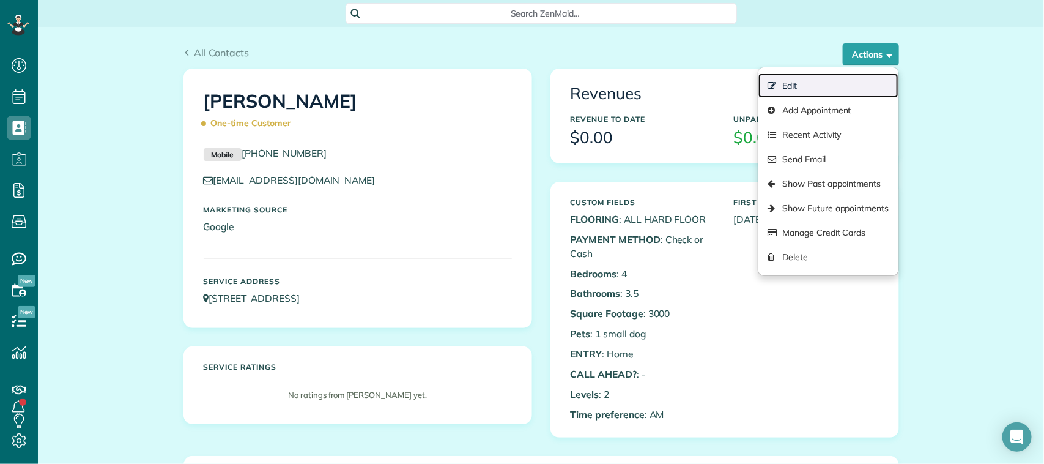
click at [848, 84] on link "Edit" at bounding box center [827, 85] width 139 height 24
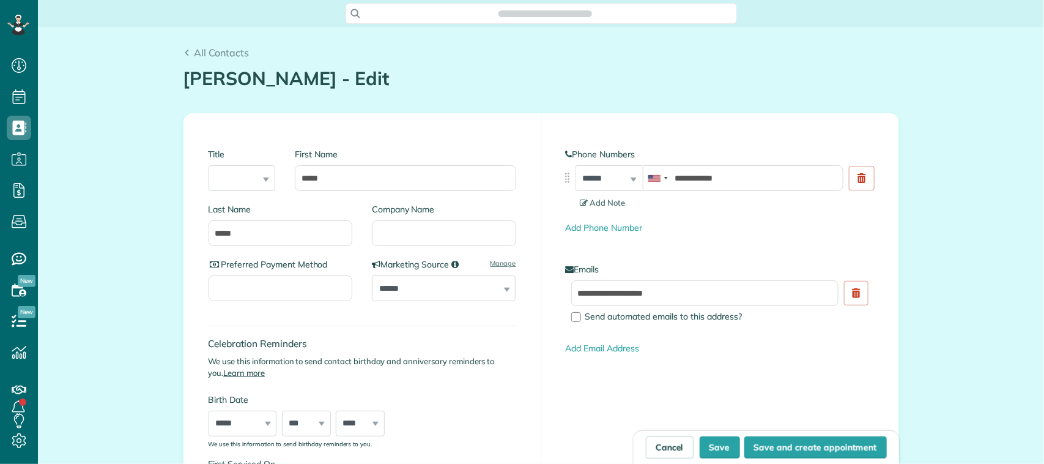
scroll to position [5, 5]
type input "**********"
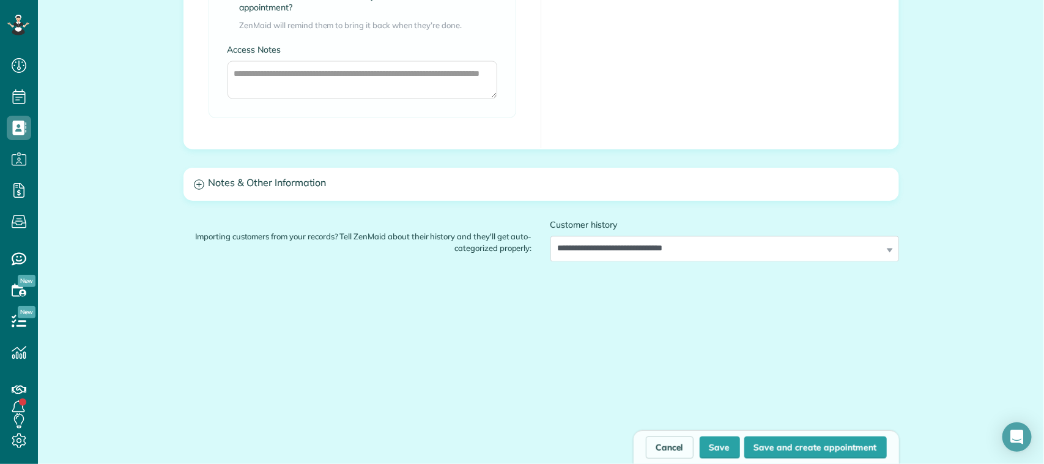
scroll to position [1067, 0]
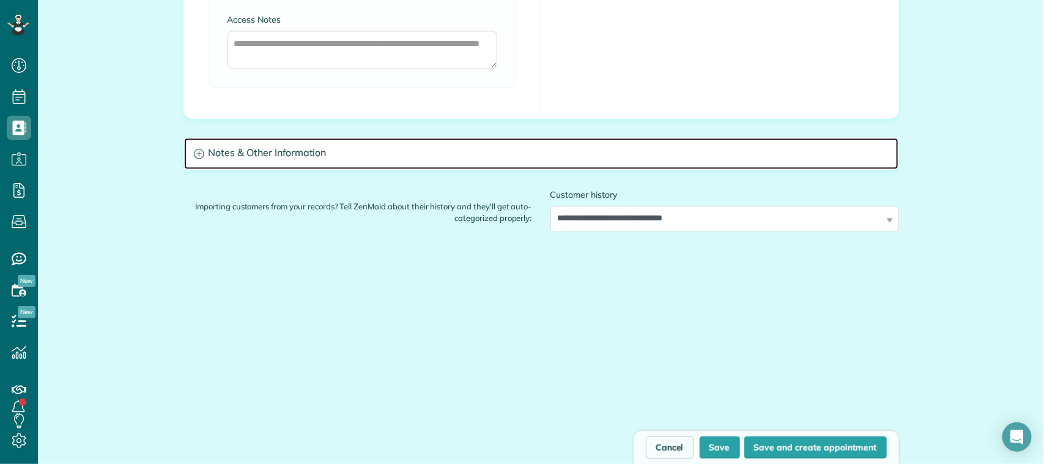
click at [435, 163] on h3 "Notes & Other Information" at bounding box center [541, 153] width 714 height 31
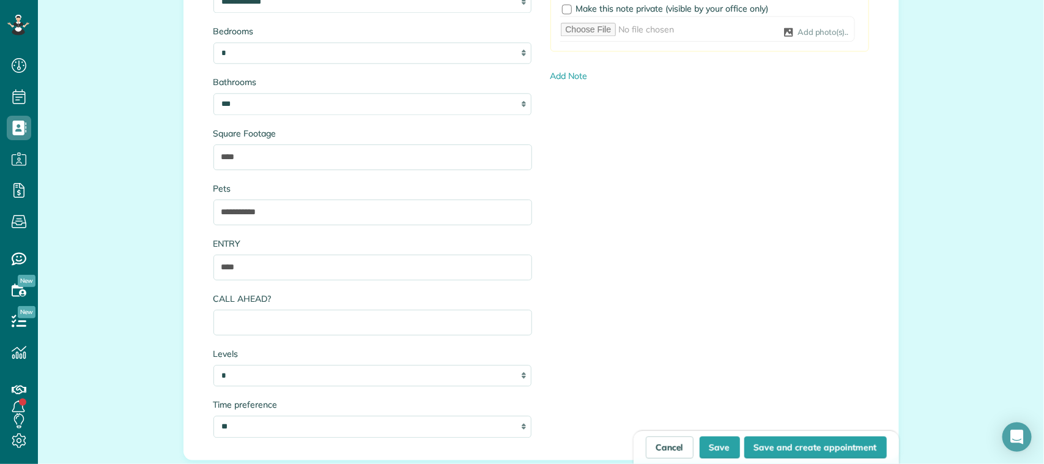
scroll to position [1296, 0]
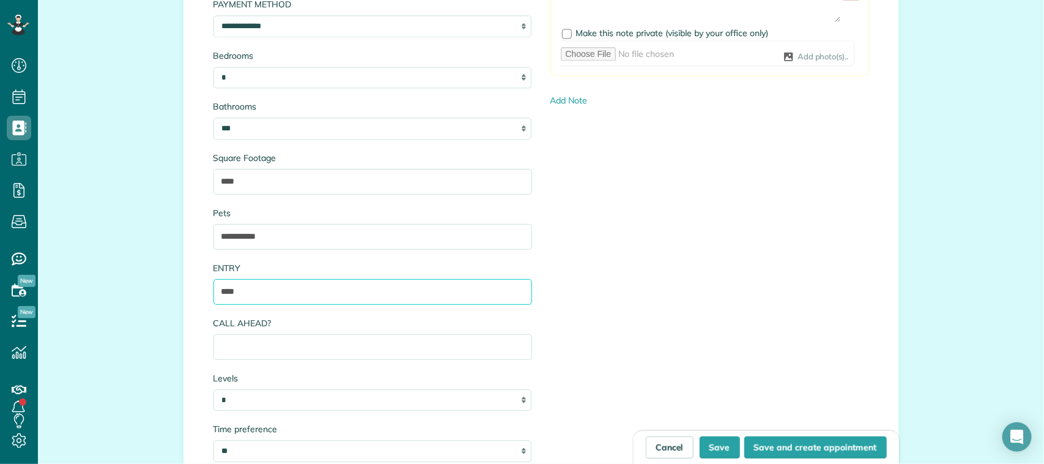
click at [303, 298] on input "****" at bounding box center [372, 292] width 319 height 26
paste input "********"
click at [215, 289] on input "**********" at bounding box center [372, 292] width 319 height 26
drag, startPoint x: 329, startPoint y: 287, endPoint x: 204, endPoint y: 298, distance: 125.8
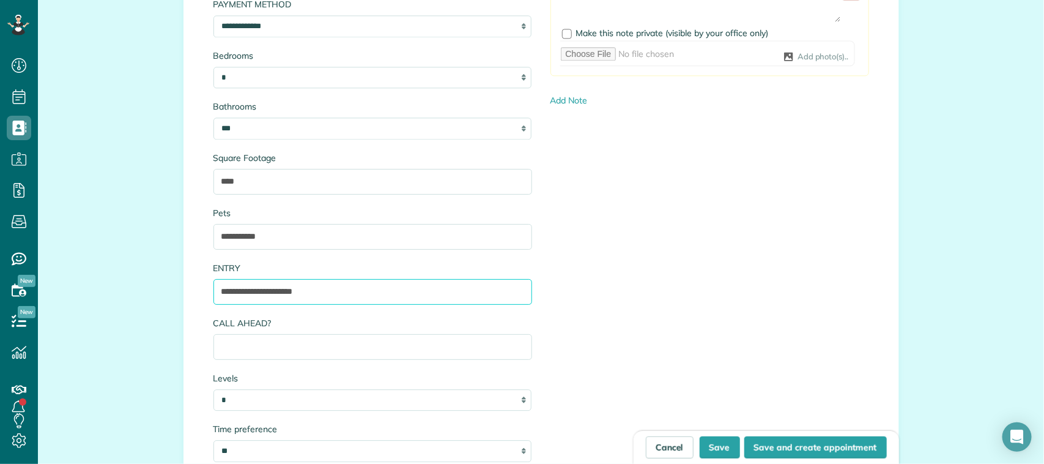
click at [204, 298] on div "**********" at bounding box center [372, 210] width 337 height 527
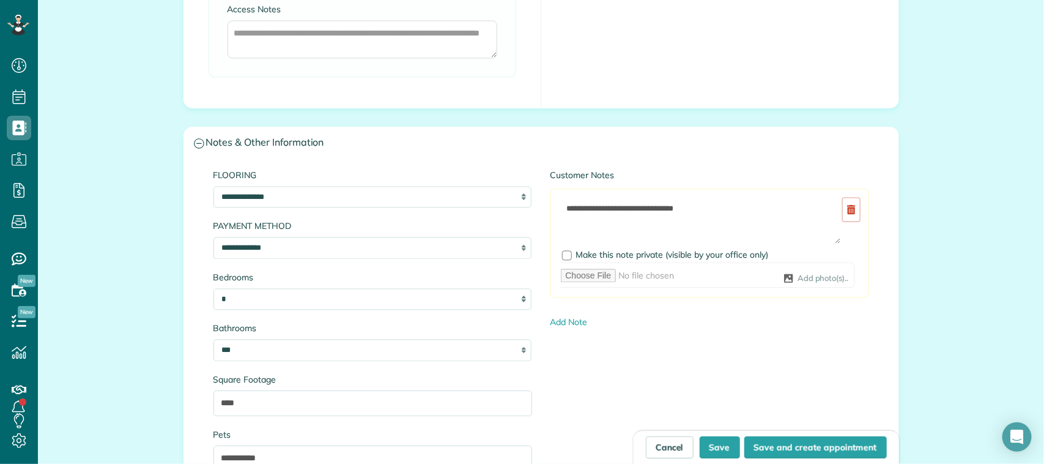
scroll to position [1067, 0]
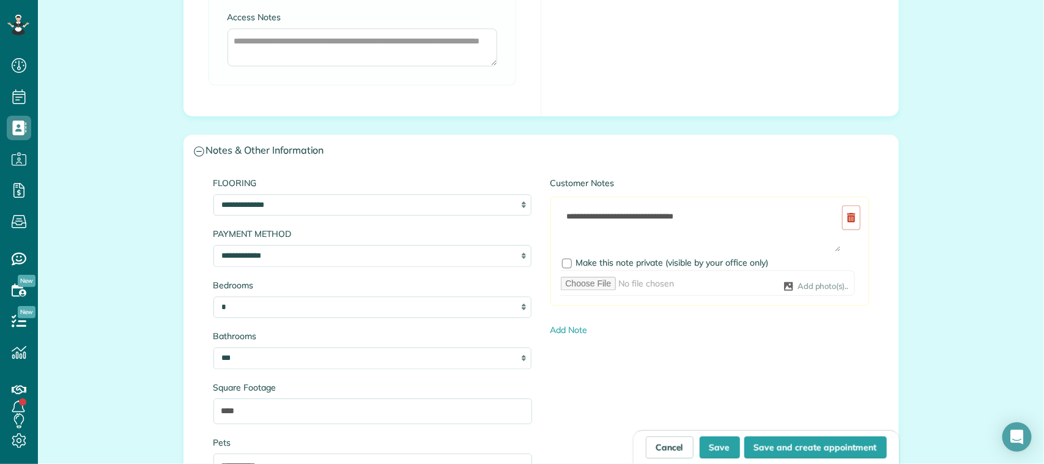
type input "**********"
click at [561, 215] on textarea "**********" at bounding box center [700, 228] width 281 height 48
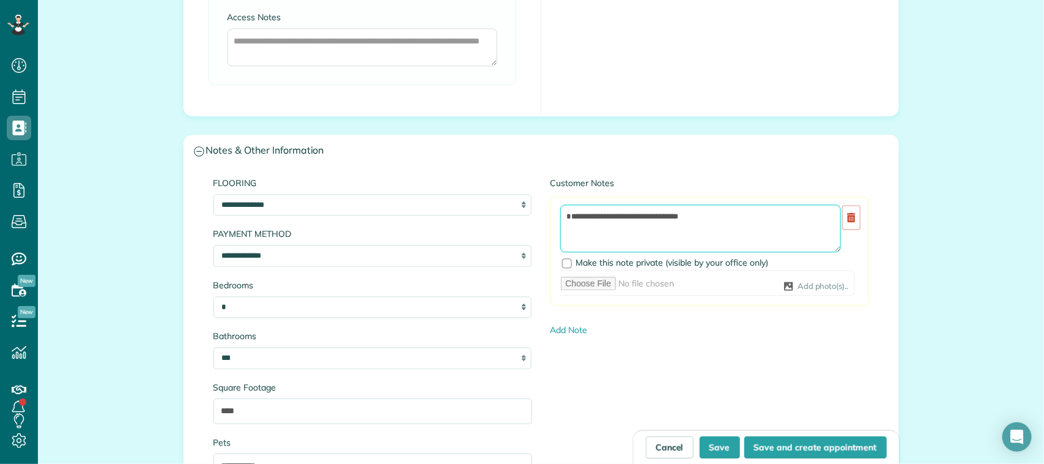
click at [567, 221] on textarea "**********" at bounding box center [700, 228] width 281 height 48
paste textarea "**********"
type textarea "**********"
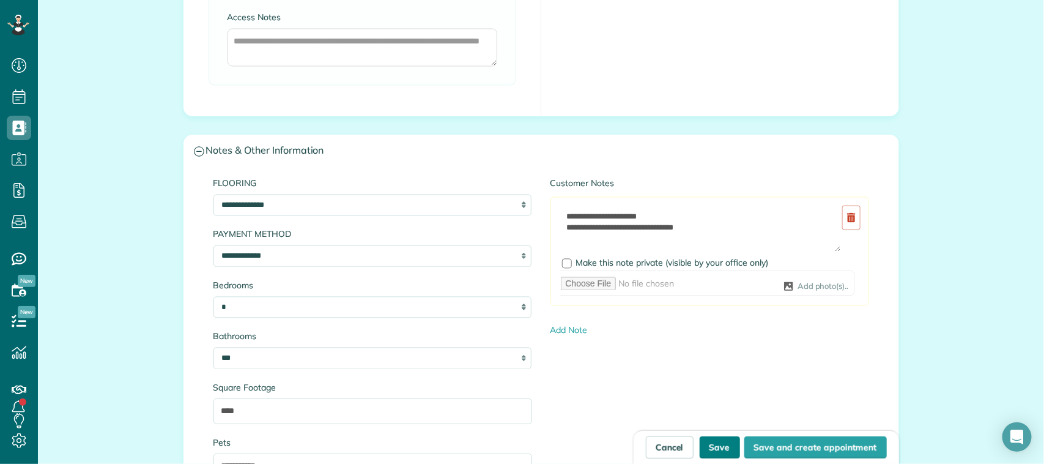
click at [723, 442] on button "Save" at bounding box center [720, 447] width 40 height 22
type input "**********"
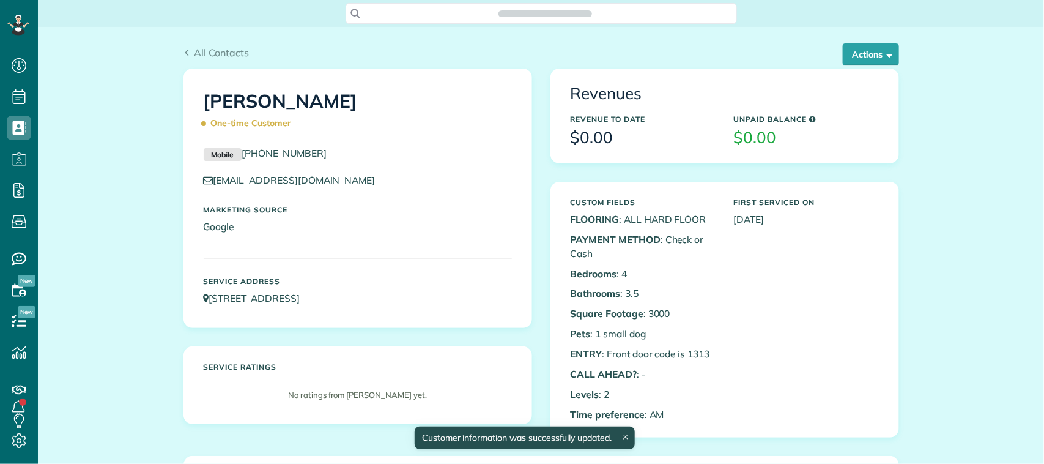
scroll to position [5, 5]
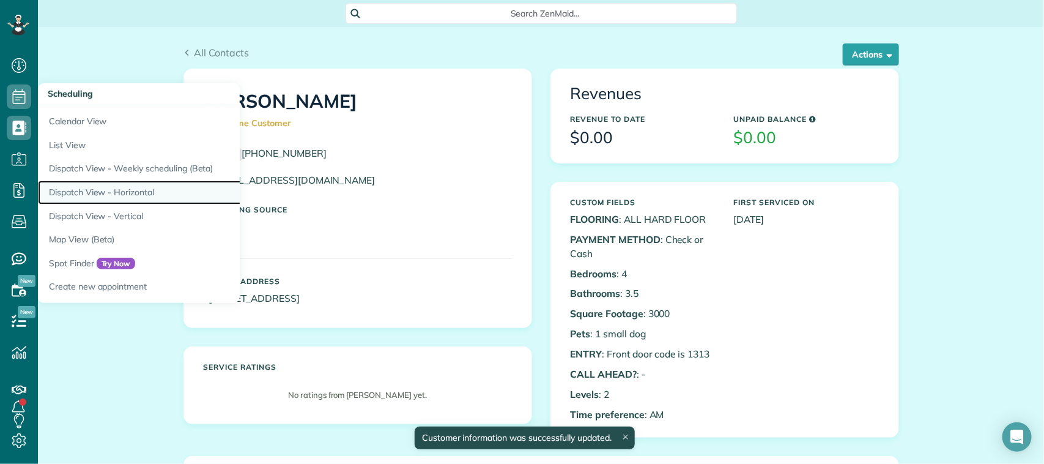
click at [114, 191] on link "Dispatch View - Horizontal" at bounding box center [191, 192] width 306 height 24
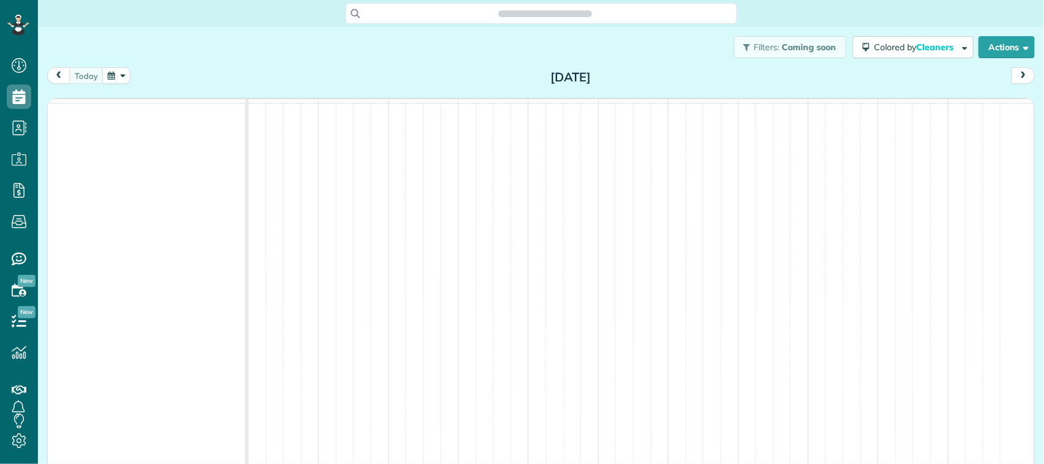
scroll to position [5, 5]
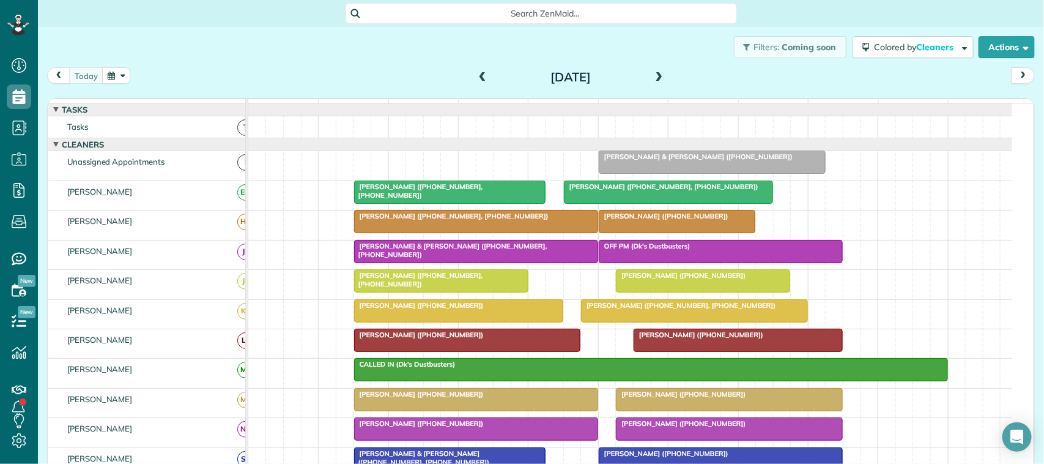
click at [121, 68] on button "button" at bounding box center [116, 75] width 28 height 17
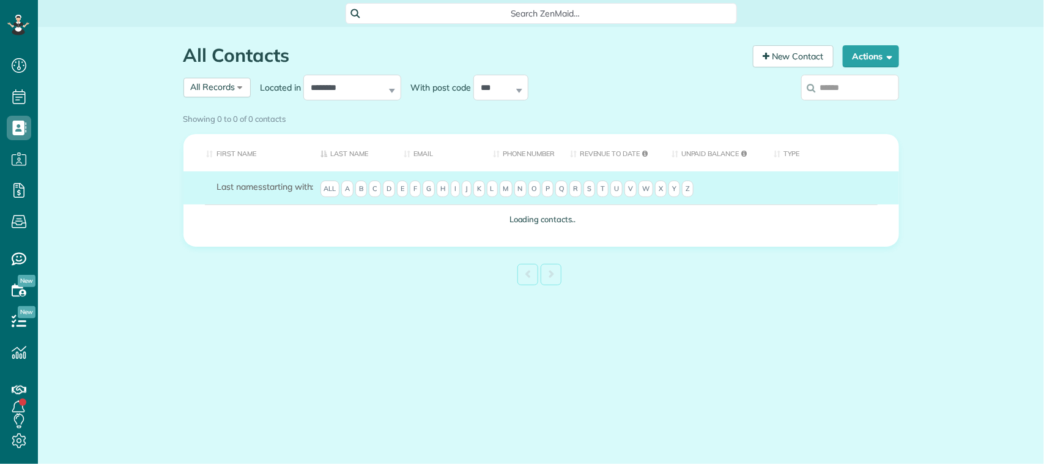
scroll to position [5, 5]
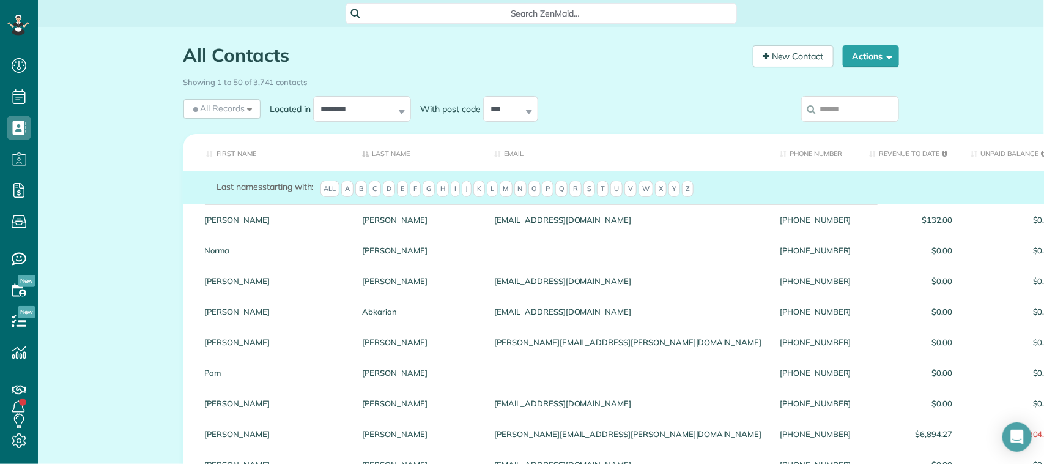
click at [835, 100] on input "search" at bounding box center [850, 109] width 98 height 26
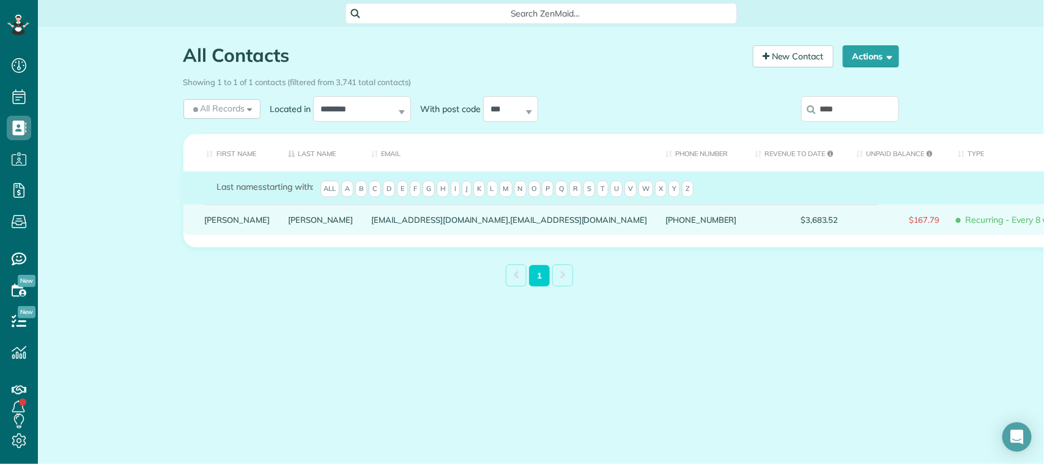
type input "****"
click at [279, 234] on div "[PERSON_NAME]" at bounding box center [321, 219] width 84 height 31
click at [288, 224] on link "[PERSON_NAME]" at bounding box center [320, 219] width 65 height 9
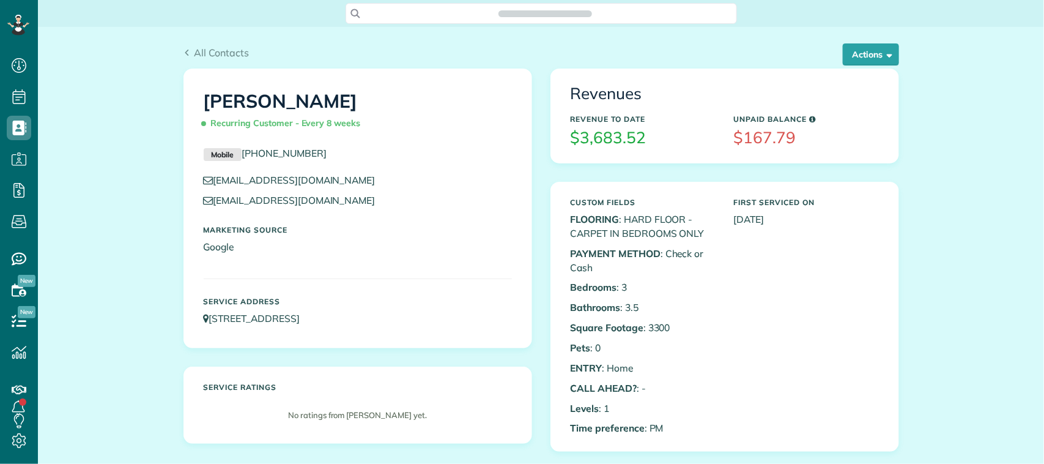
scroll to position [5, 5]
click at [862, 49] on button "Actions" at bounding box center [871, 54] width 56 height 22
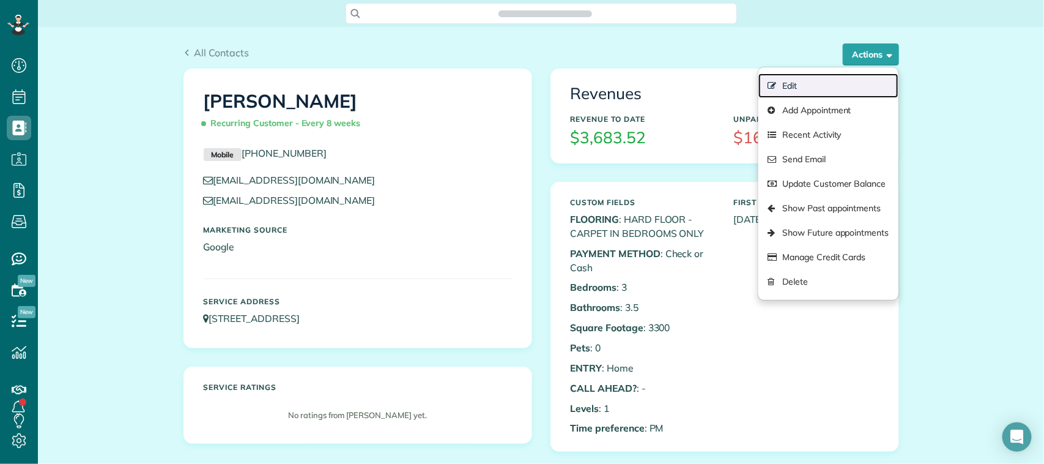
click at [853, 83] on link "Edit" at bounding box center [827, 85] width 139 height 24
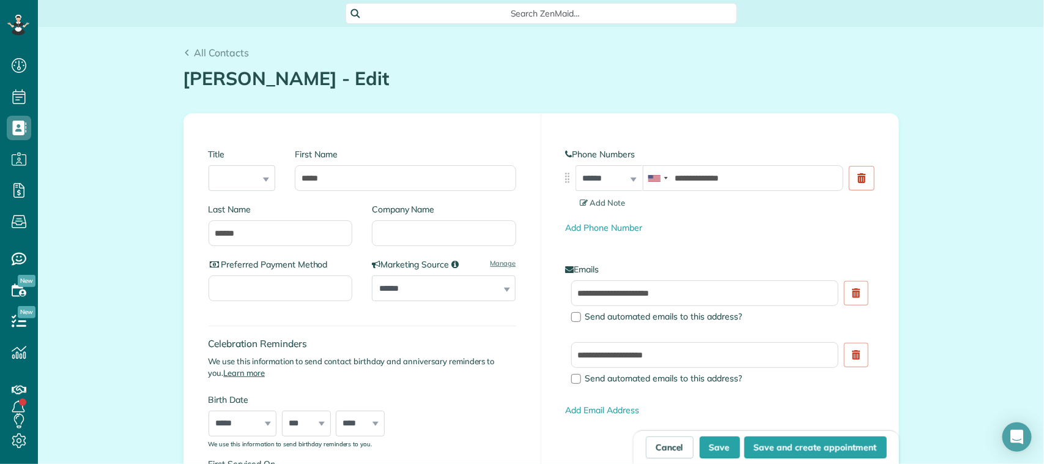
scroll to position [76, 0]
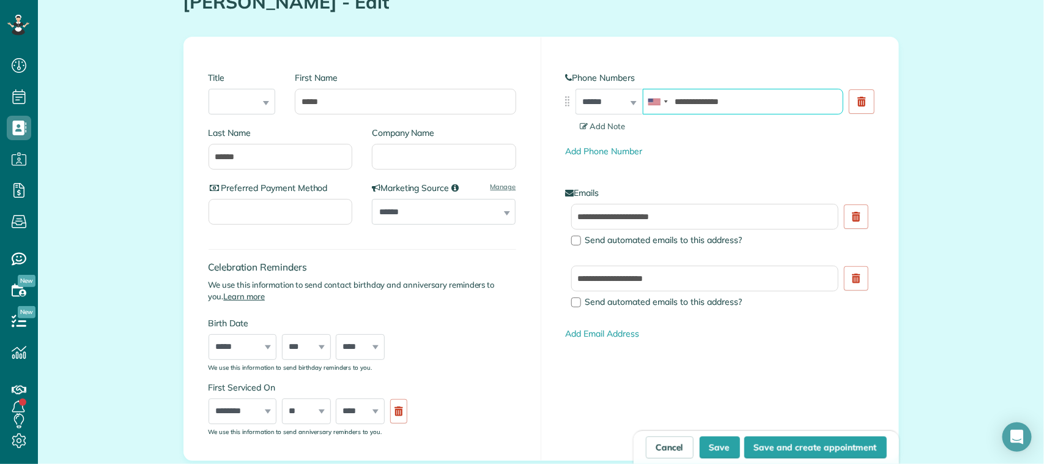
click at [736, 101] on input "**********" at bounding box center [743, 102] width 201 height 26
click at [624, 107] on select "**********" at bounding box center [608, 102] width 67 height 26
click at [575, 89] on select "**********" at bounding box center [608, 102] width 67 height 26
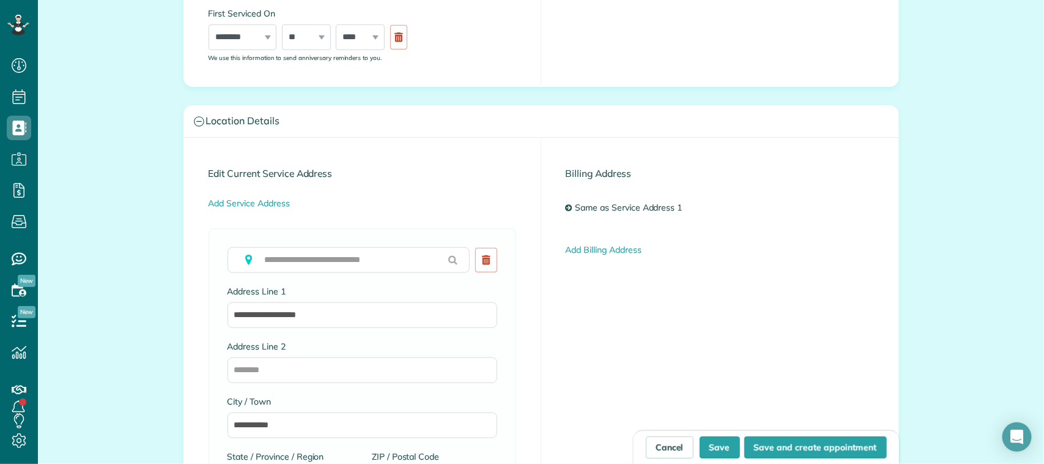
scroll to position [535, 0]
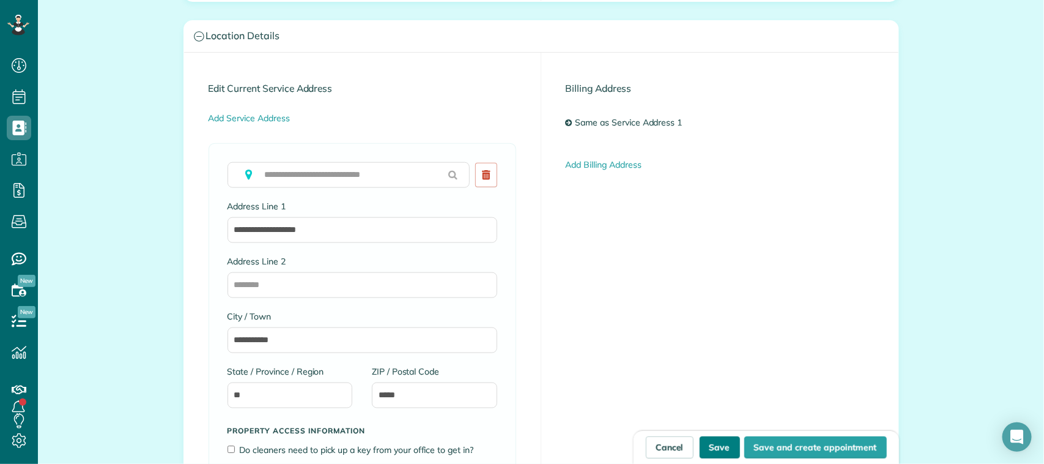
click at [711, 445] on button "Save" at bounding box center [720, 447] width 40 height 22
type input "**********"
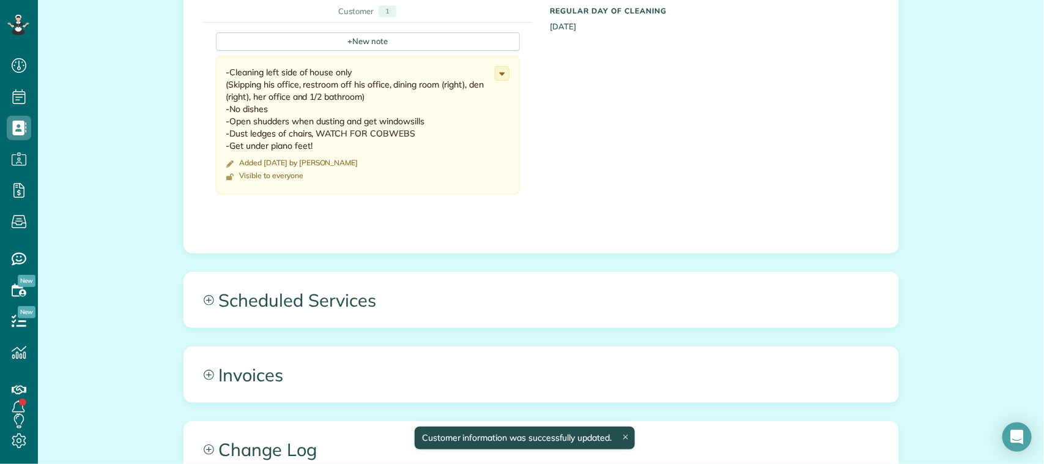
scroll to position [612, 0]
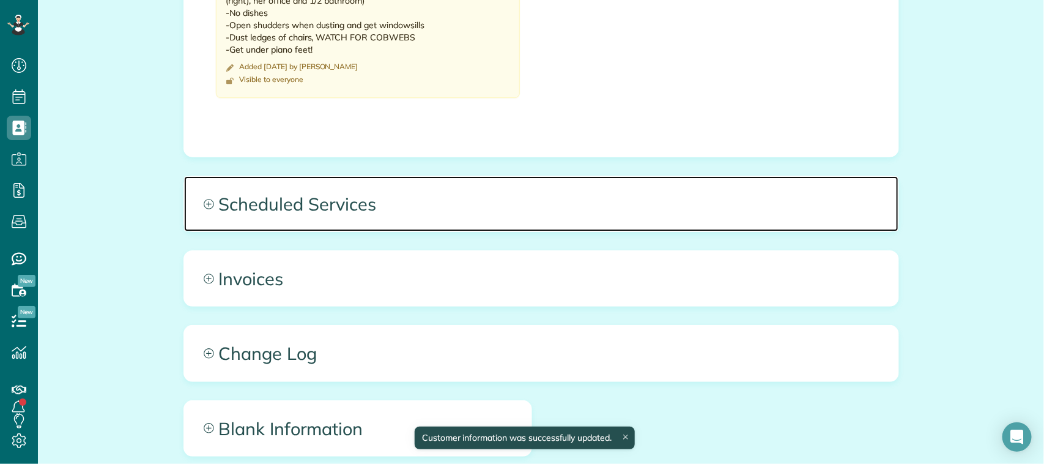
click at [536, 193] on span "Scheduled Services" at bounding box center [541, 203] width 714 height 55
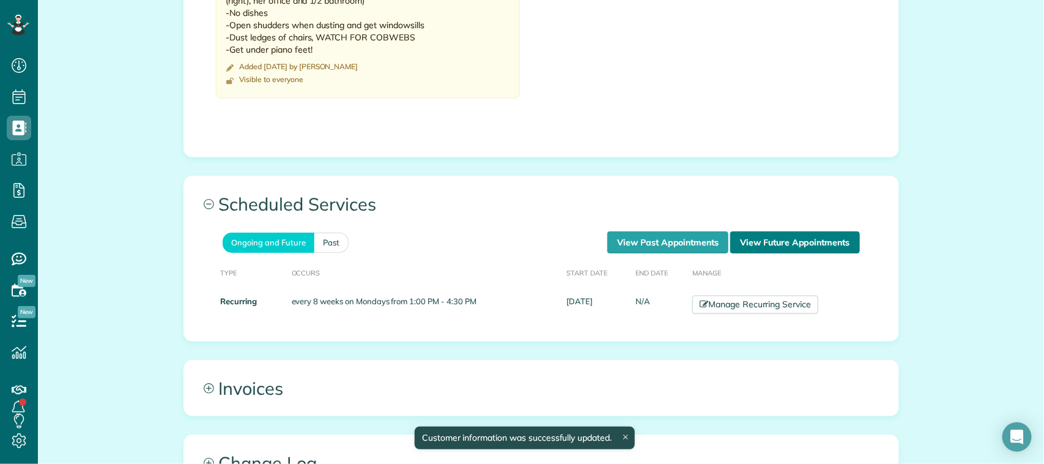
click at [756, 243] on link "View Future Appointments" at bounding box center [794, 242] width 129 height 22
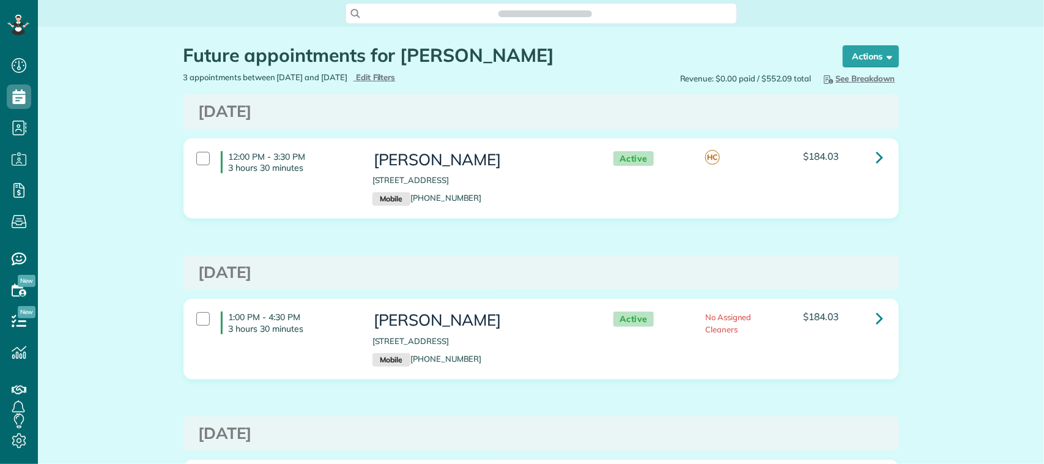
scroll to position [5, 5]
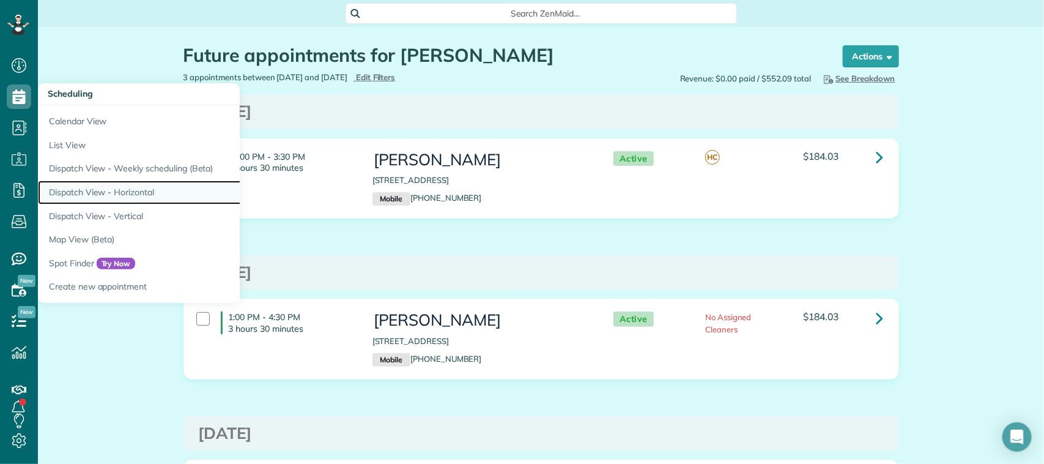
click at [138, 187] on link "Dispatch View - Horizontal" at bounding box center [191, 192] width 306 height 24
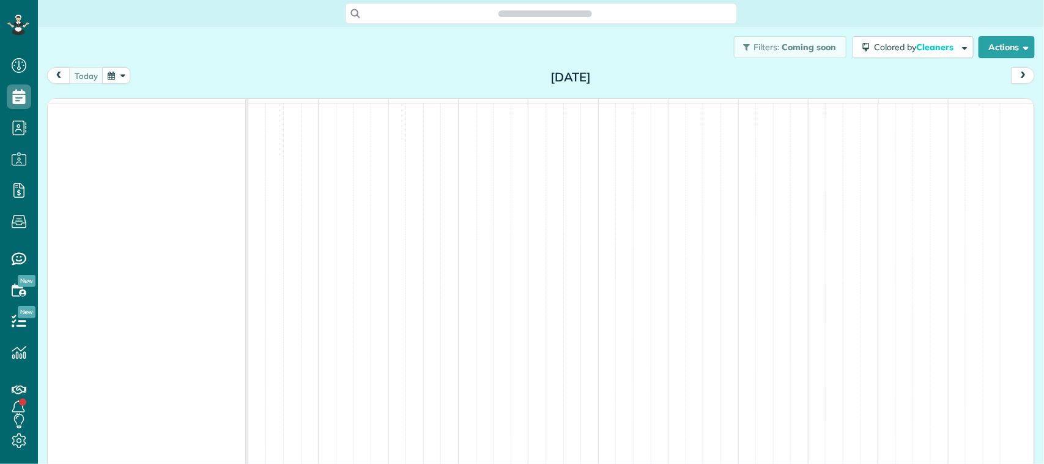
scroll to position [5, 5]
click at [121, 79] on button "button" at bounding box center [116, 75] width 28 height 17
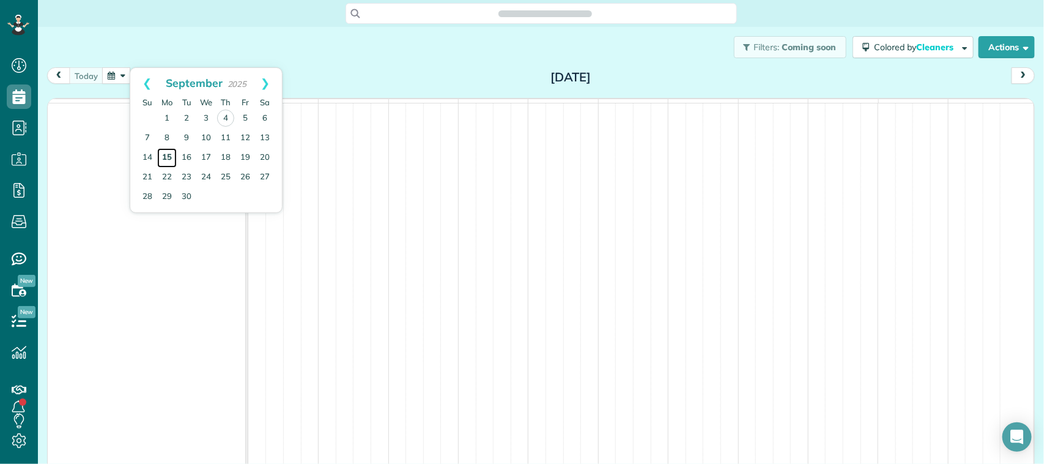
click at [172, 153] on link "15" at bounding box center [167, 158] width 20 height 20
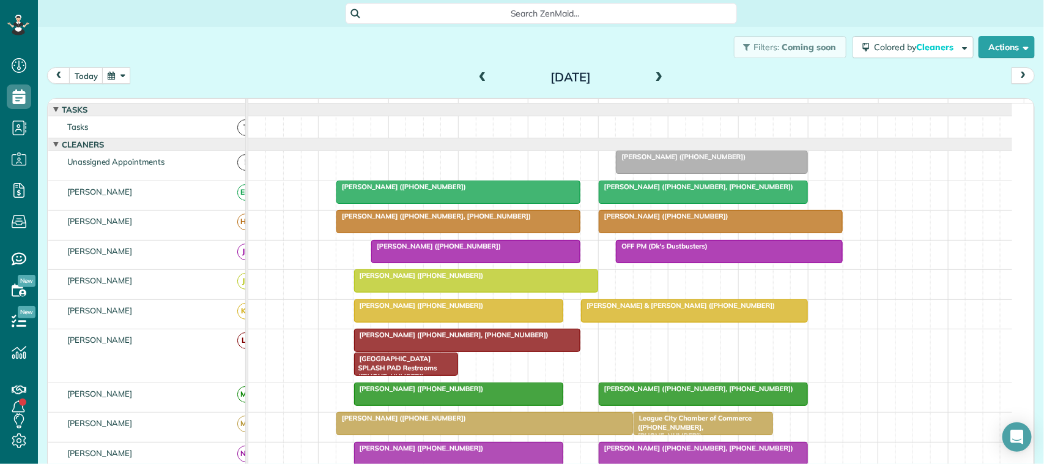
click at [656, 75] on span at bounding box center [658, 77] width 13 height 11
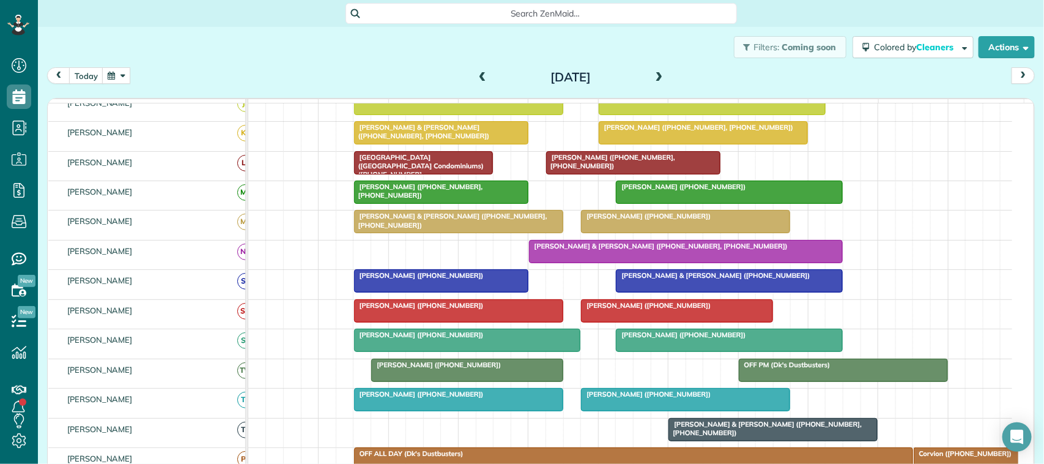
scroll to position [306, 0]
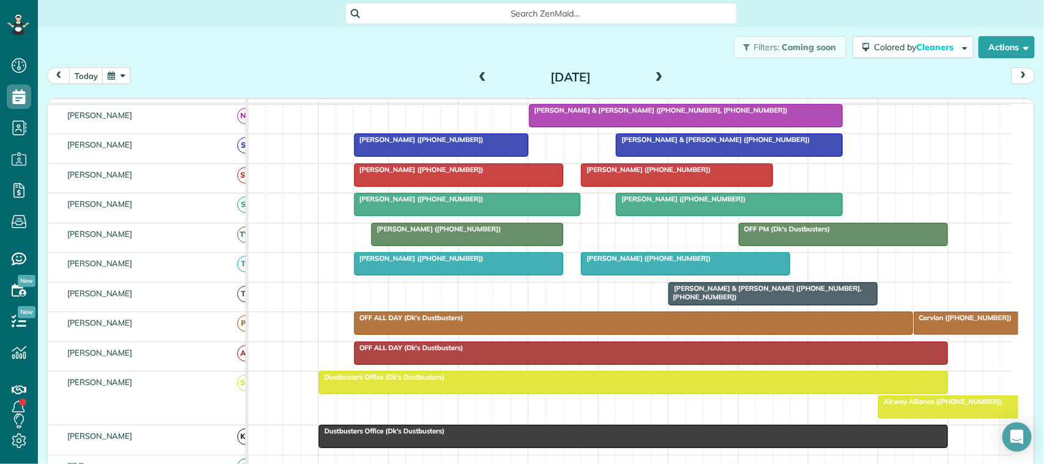
click at [656, 75] on span at bounding box center [658, 77] width 13 height 11
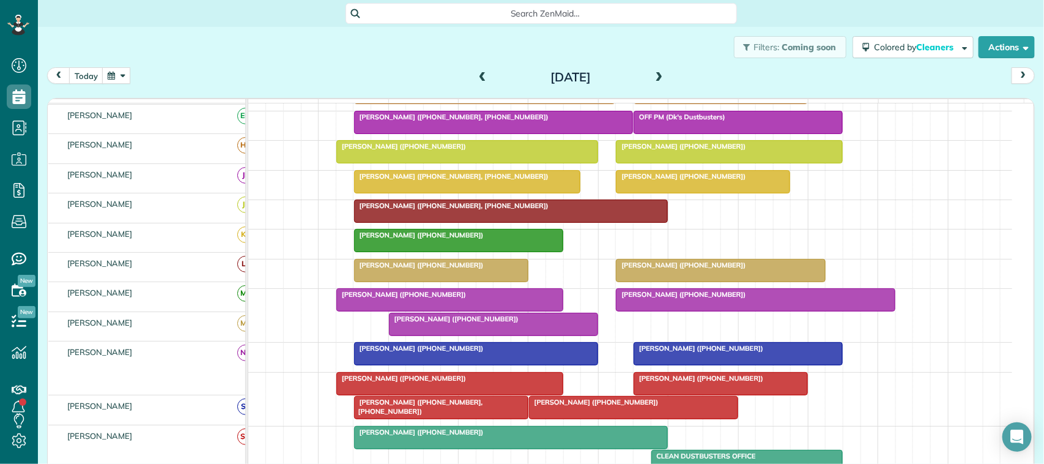
scroll to position [153, 0]
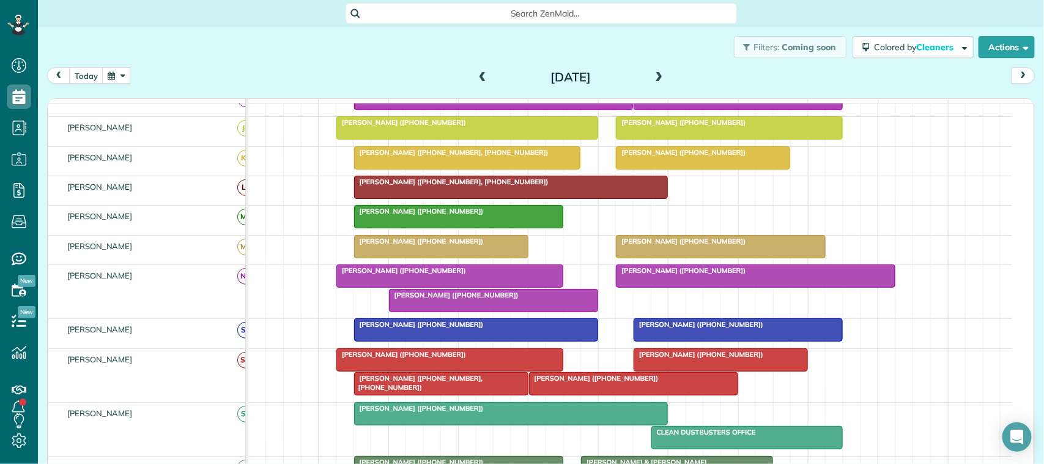
click at [652, 73] on span at bounding box center [658, 77] width 13 height 11
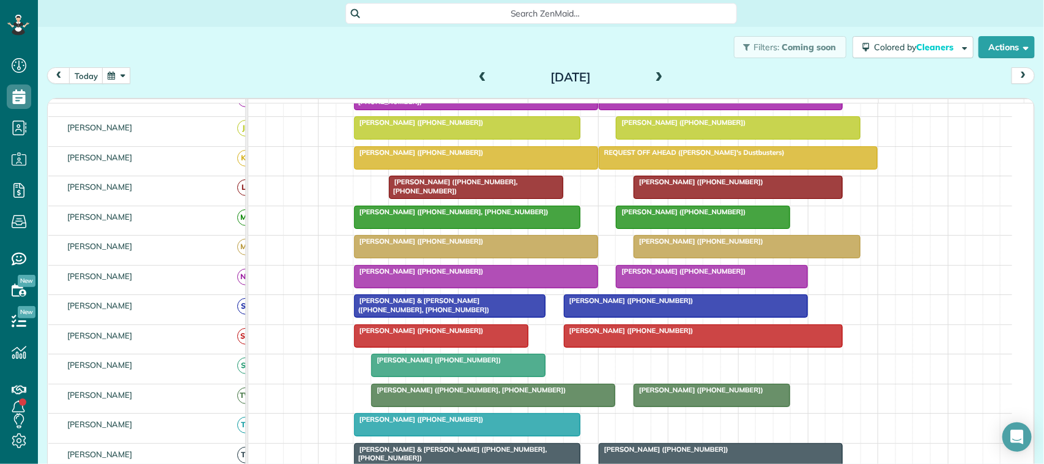
scroll to position [23, 0]
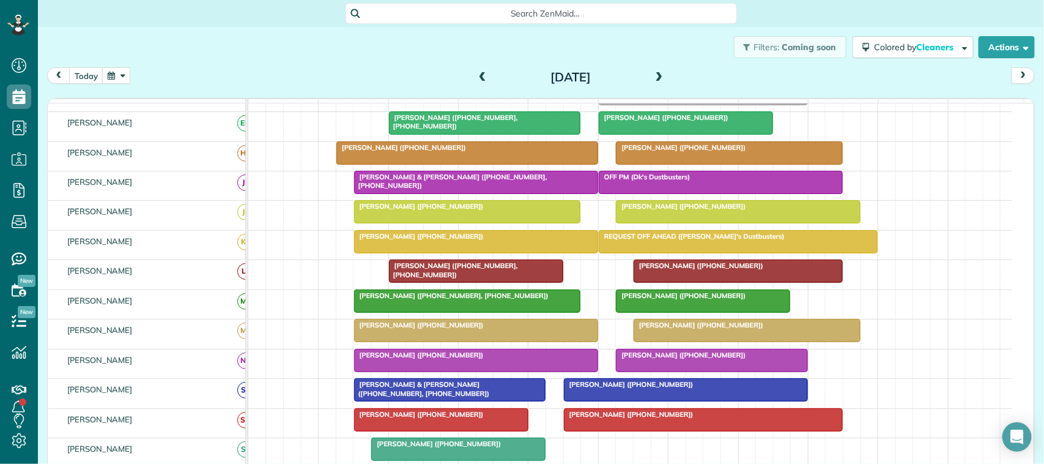
click at [476, 73] on span at bounding box center [482, 77] width 13 height 11
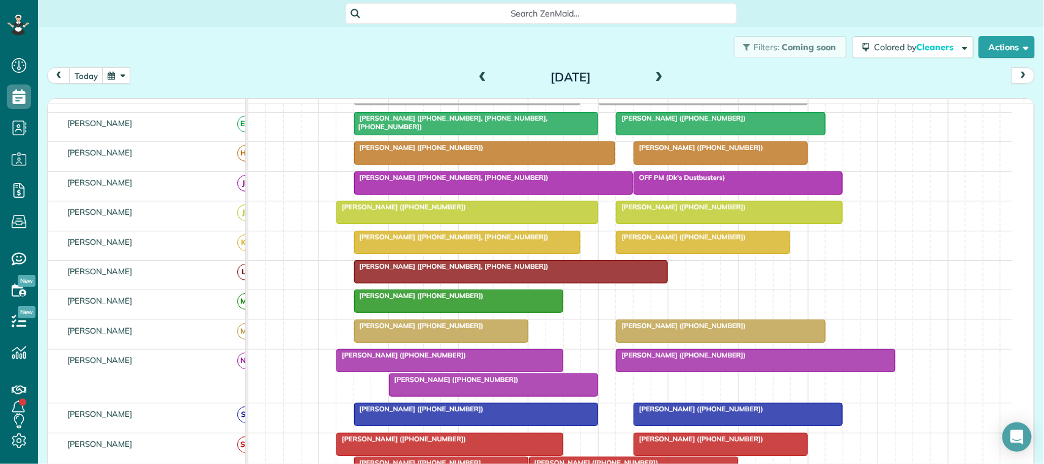
click at [480, 86] on span at bounding box center [482, 77] width 13 height 18
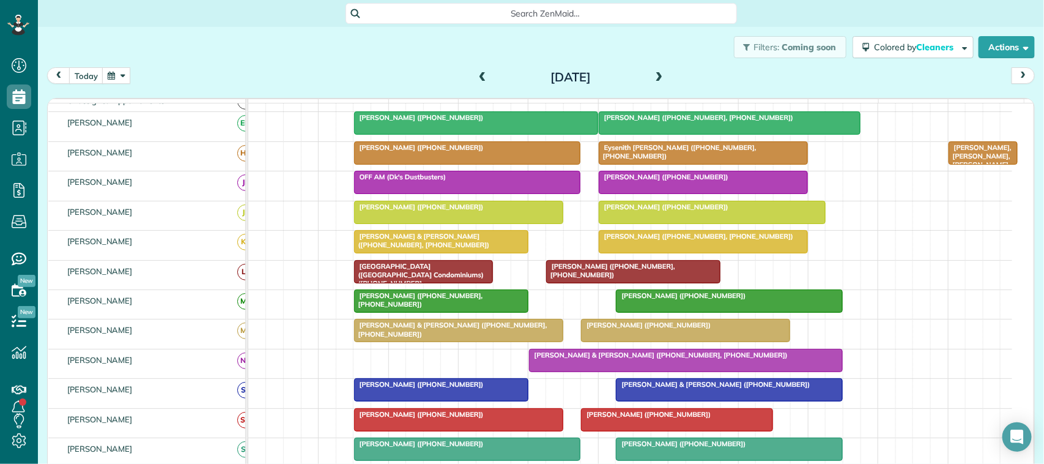
click at [481, 67] on div "Tuesday Sep 16, 2025" at bounding box center [571, 77] width 196 height 20
click at [476, 77] on span at bounding box center [482, 77] width 13 height 11
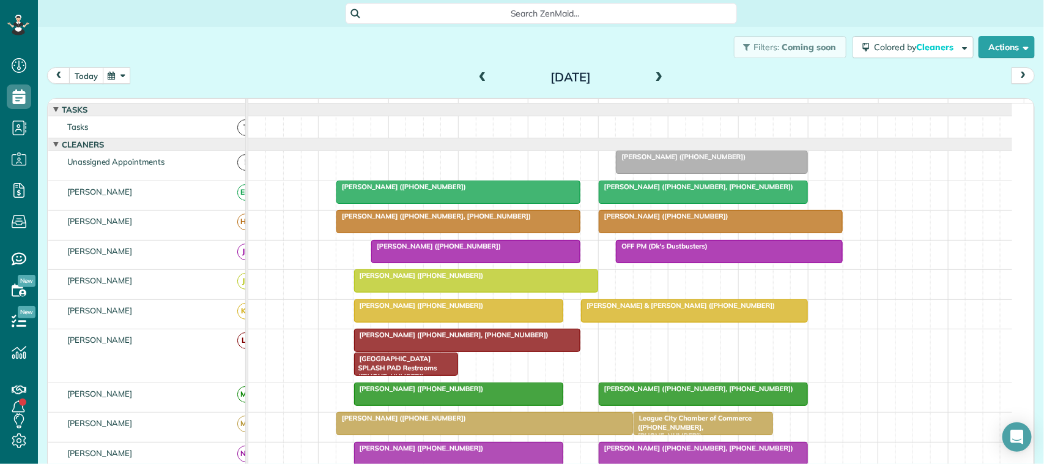
click at [97, 78] on button "today" at bounding box center [86, 75] width 34 height 17
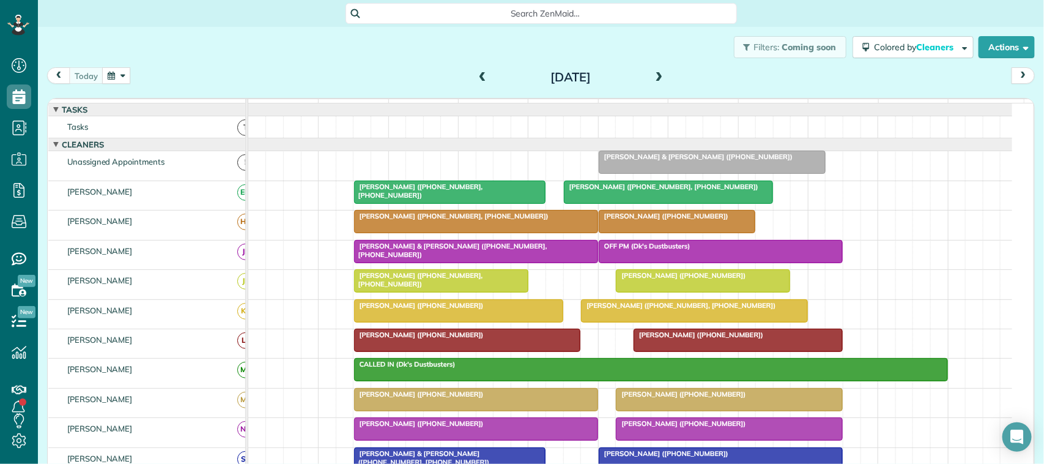
click at [736, 161] on div "Jason & Beth Wilson (+13177302827)" at bounding box center [712, 156] width 220 height 9
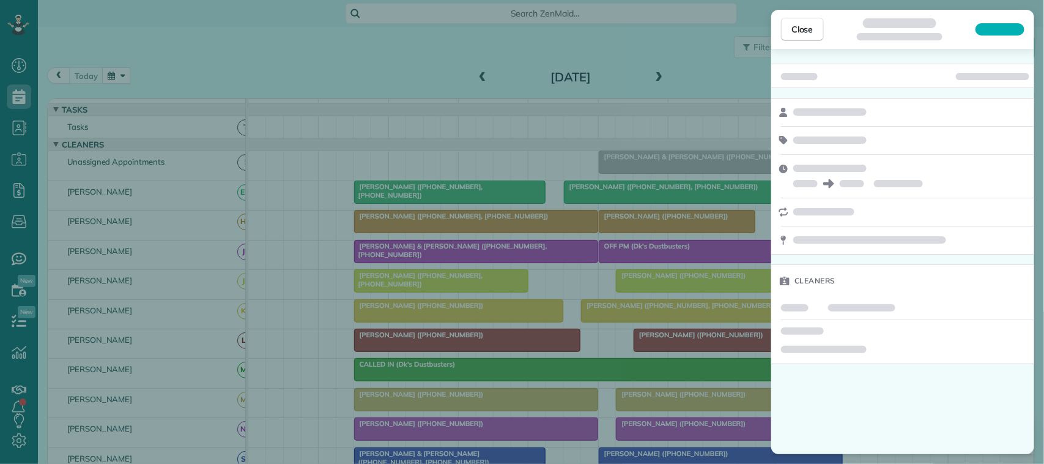
click at [1004, 75] on div at bounding box center [992, 76] width 73 height 7
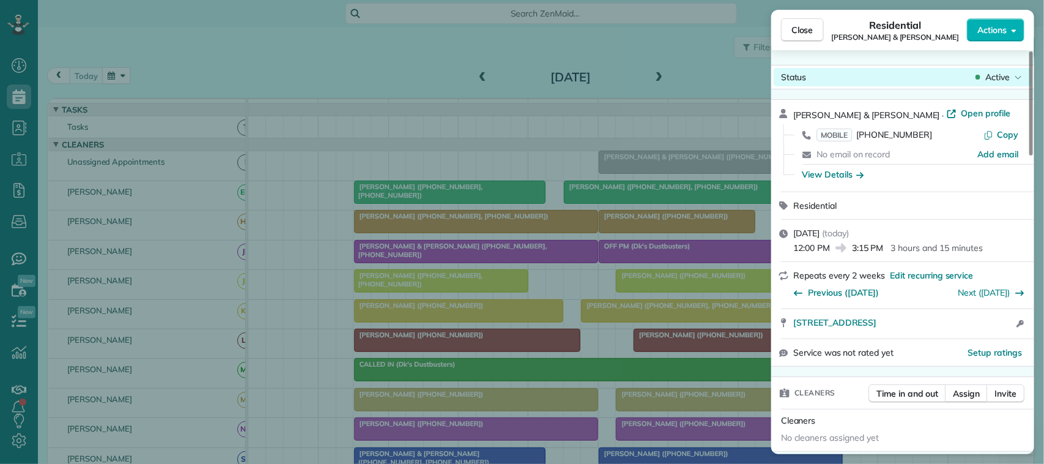
click at [999, 75] on span "Active" at bounding box center [997, 77] width 24 height 12
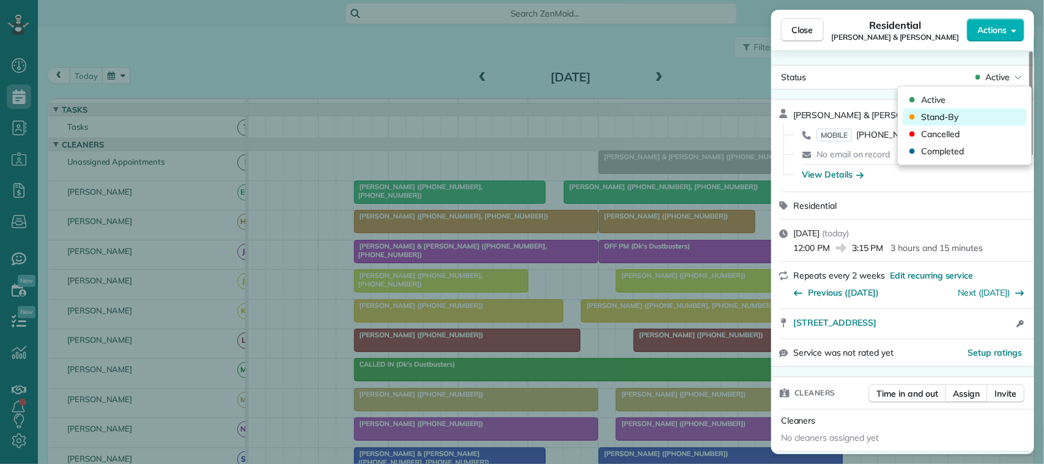
click at [979, 121] on div "Stand-By" at bounding box center [965, 116] width 124 height 17
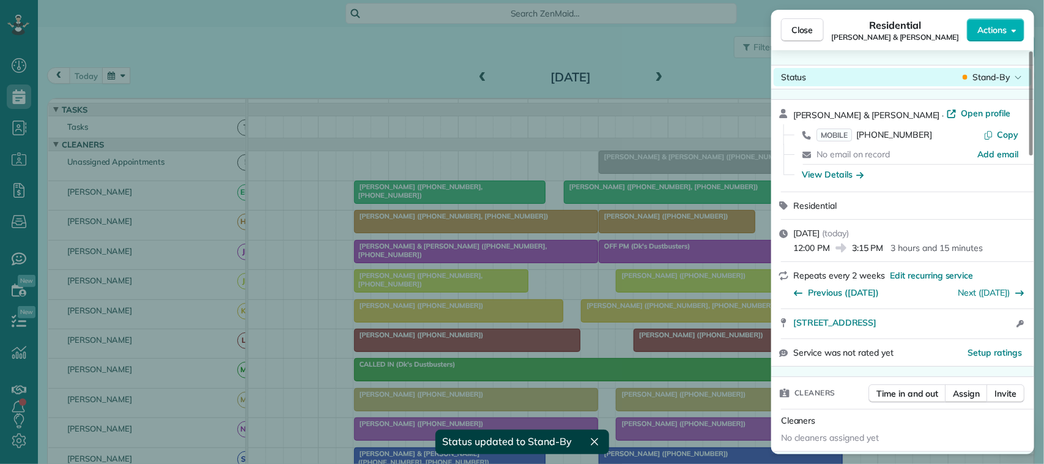
click at [1008, 81] on span "Stand-By" at bounding box center [990, 77] width 37 height 12
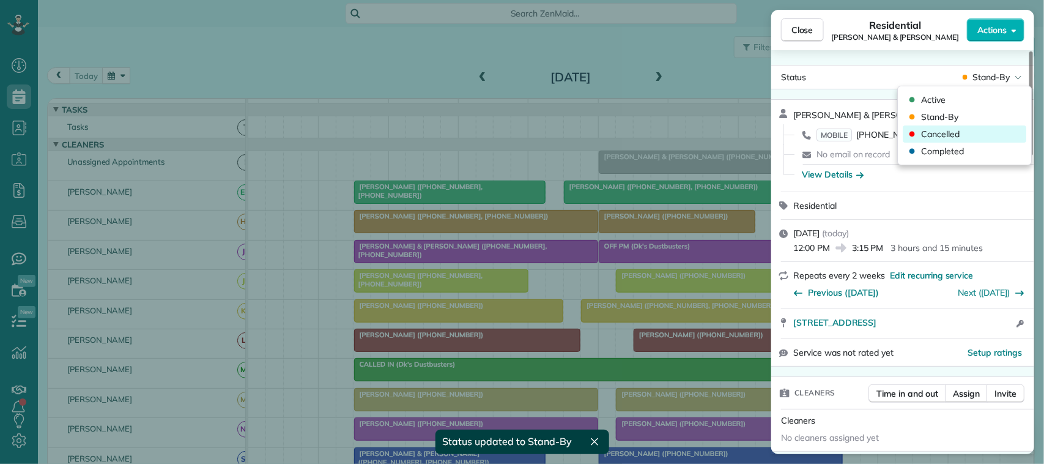
click at [986, 128] on div "Cancelled" at bounding box center [965, 133] width 124 height 17
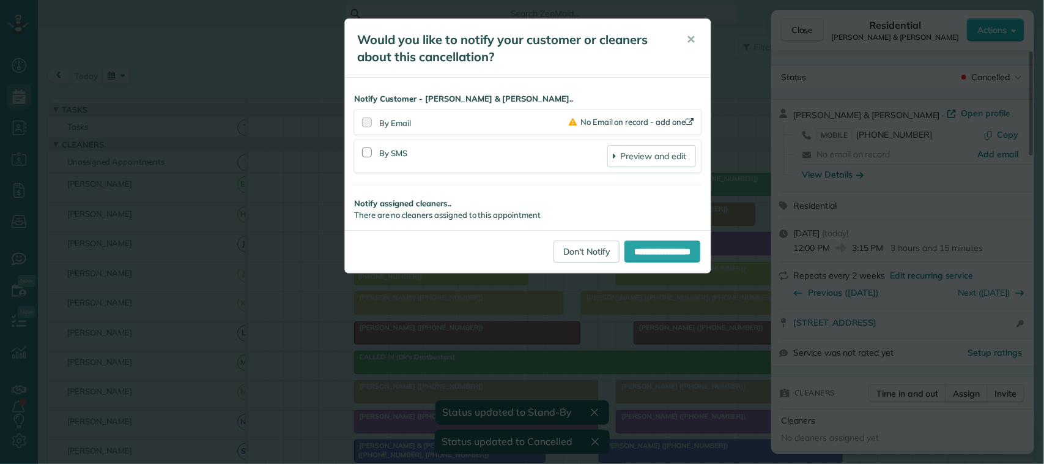
click at [364, 158] on div at bounding box center [367, 153] width 15 height 28
click at [364, 153] on div at bounding box center [367, 152] width 10 height 10
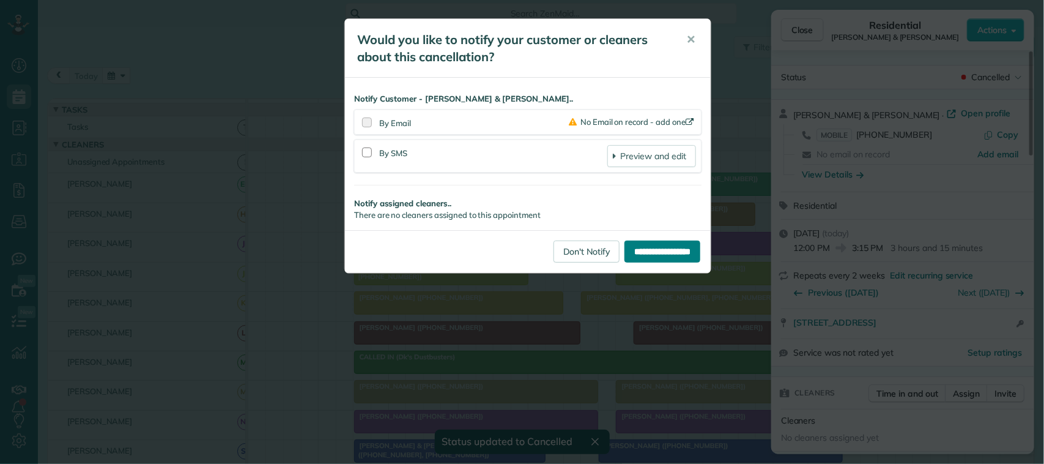
click at [661, 251] on input "**********" at bounding box center [662, 251] width 76 height 22
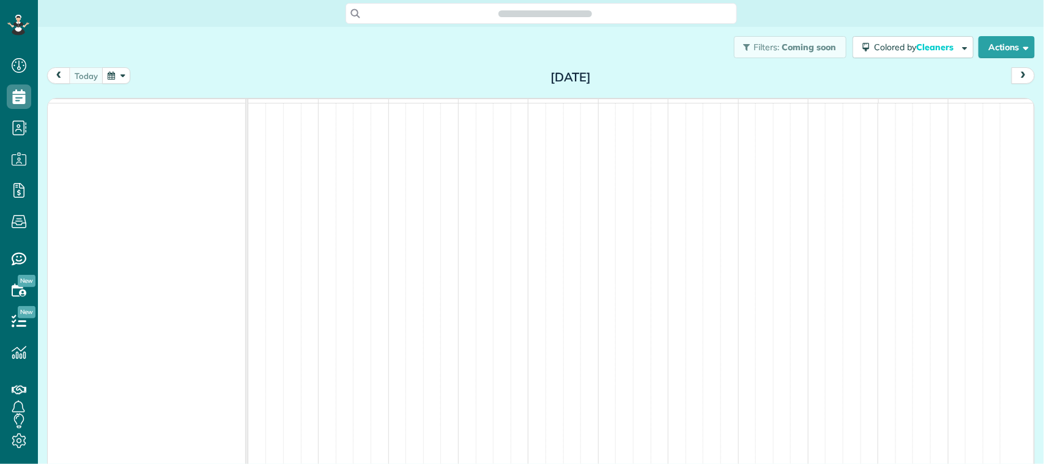
scroll to position [5, 5]
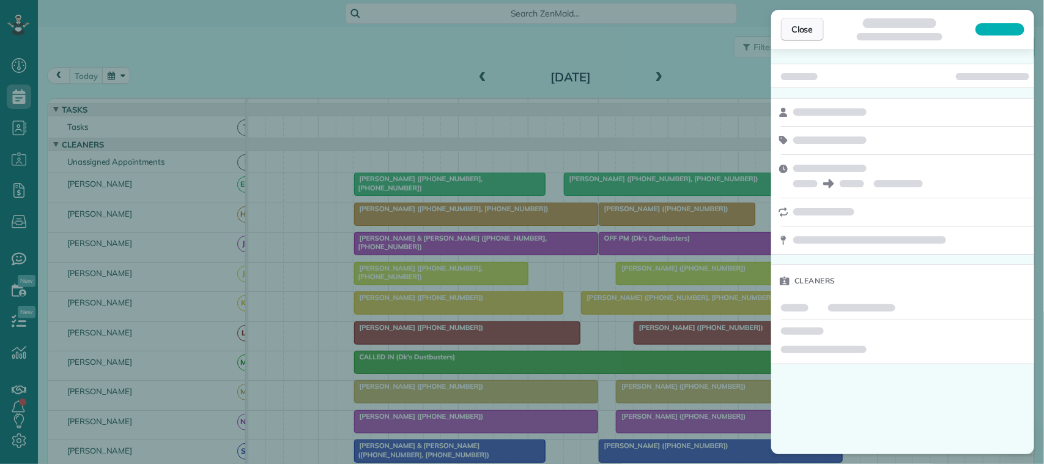
click at [790, 25] on button "Close" at bounding box center [802, 29] width 43 height 23
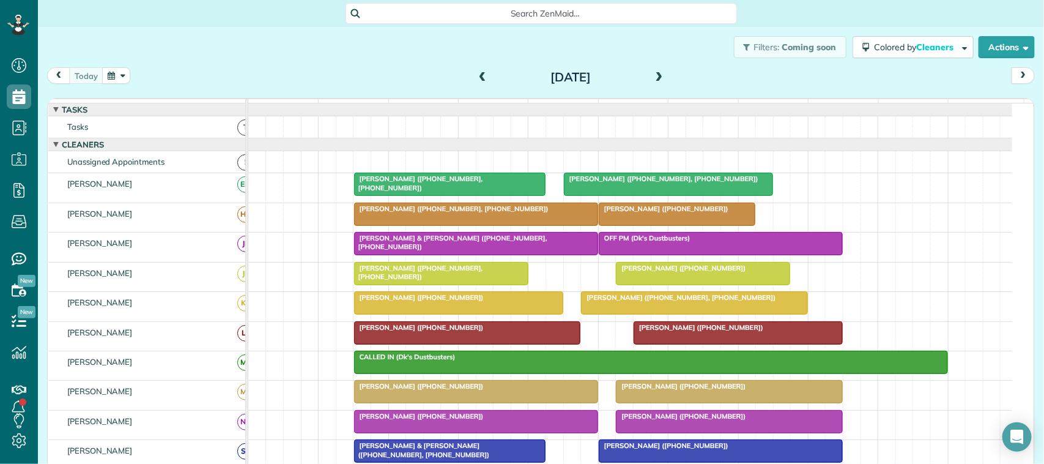
click at [667, 402] on div at bounding box center [729, 391] width 226 height 22
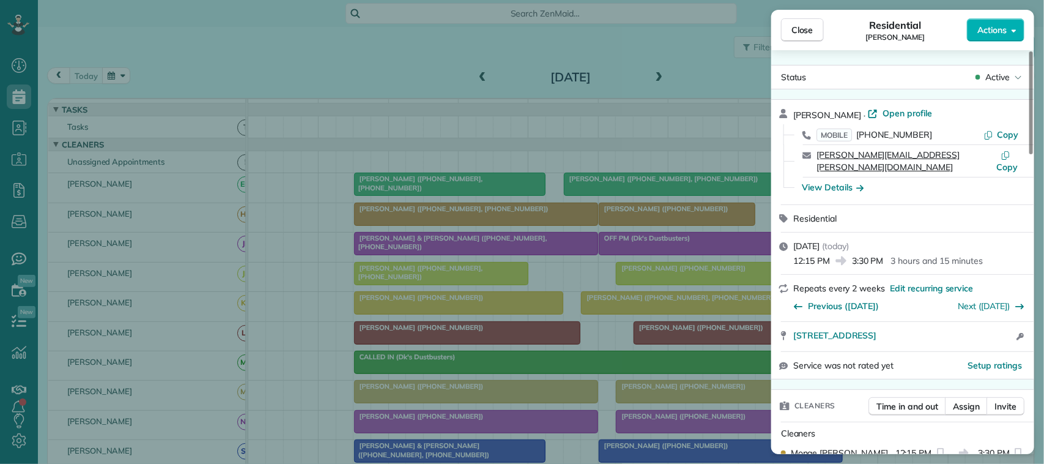
drag, startPoint x: 933, startPoint y: 156, endPoint x: 818, endPoint y: 152, distance: 115.0
click at [818, 152] on div "travis.mcgarrah@yahoo.com" at bounding box center [905, 161] width 179 height 24
click at [807, 38] on button "Close" at bounding box center [802, 29] width 43 height 23
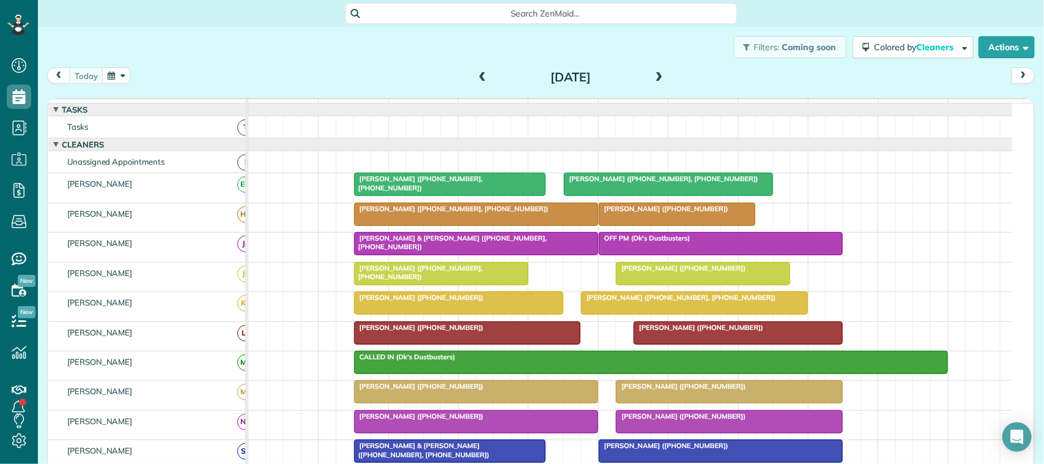
click at [128, 69] on button "button" at bounding box center [116, 75] width 28 height 17
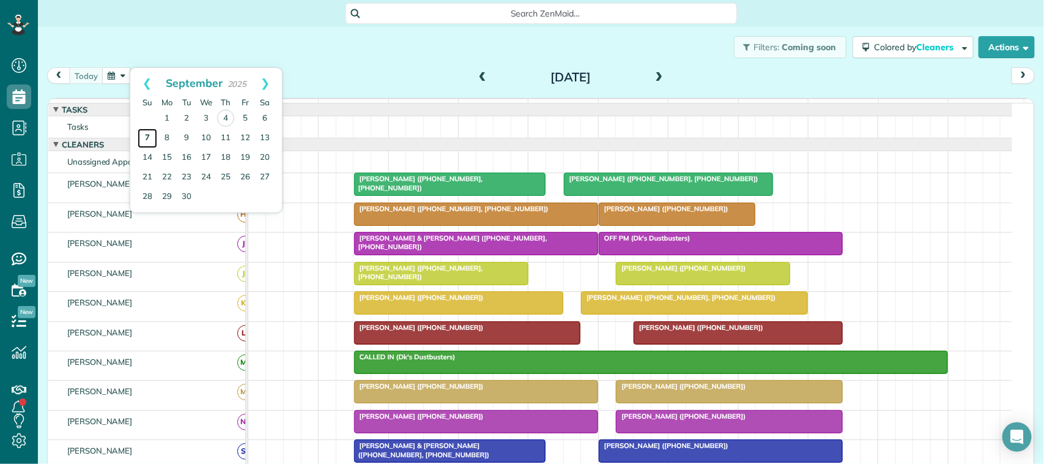
click at [147, 139] on link "7" at bounding box center [148, 138] width 20 height 20
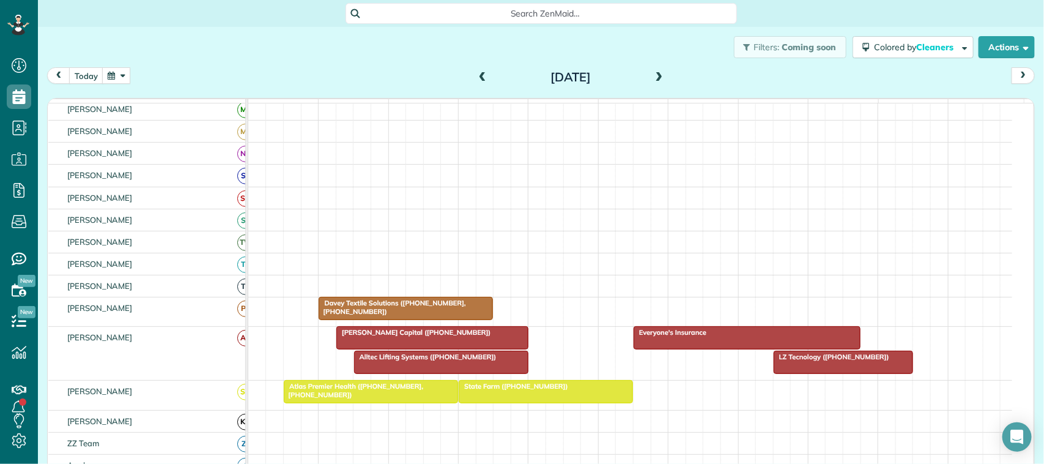
scroll to position [229, 0]
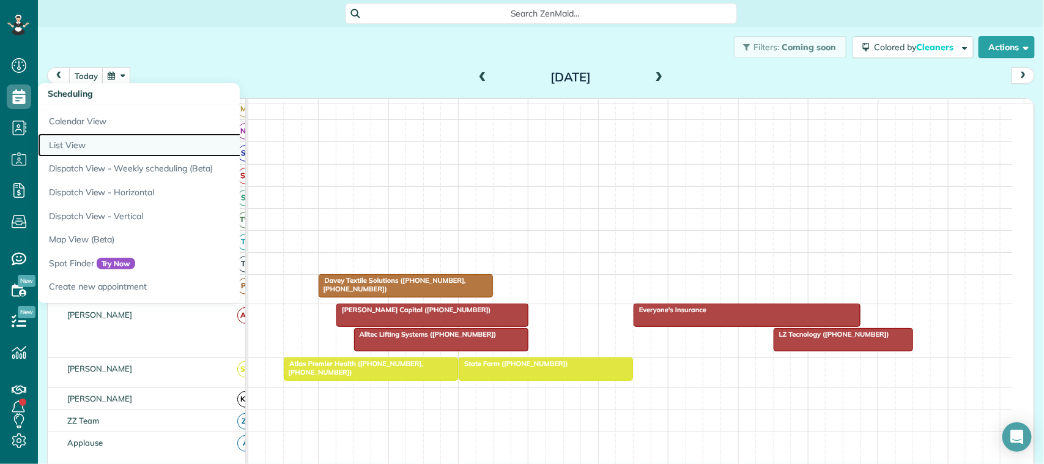
click at [74, 139] on link "List View" at bounding box center [191, 145] width 306 height 24
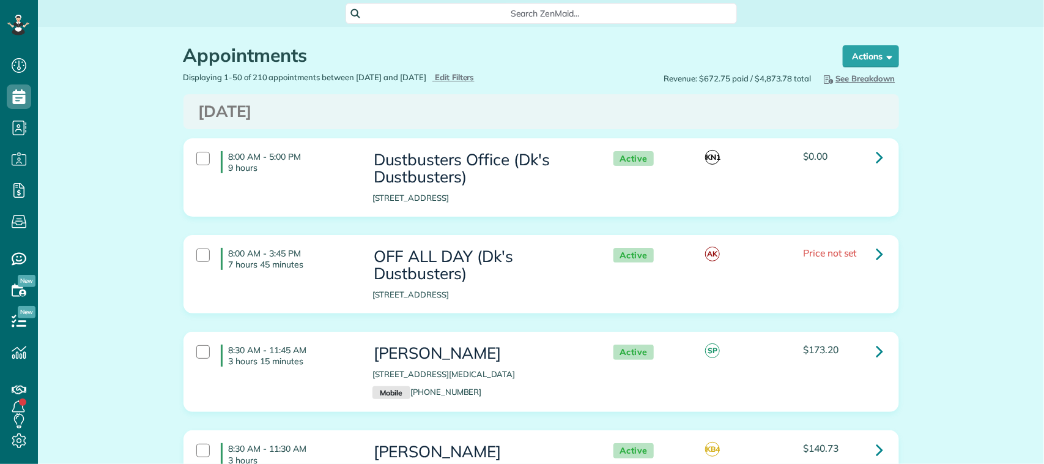
scroll to position [5, 5]
type input "**********"
click at [486, 83] on div "Displaying 1-50 of 210 appointments between [DATE] and [DATE] Hide Filters Edit…" at bounding box center [357, 78] width 367 height 12
click at [475, 79] on span "Edit Filters" at bounding box center [455, 77] width 40 height 10
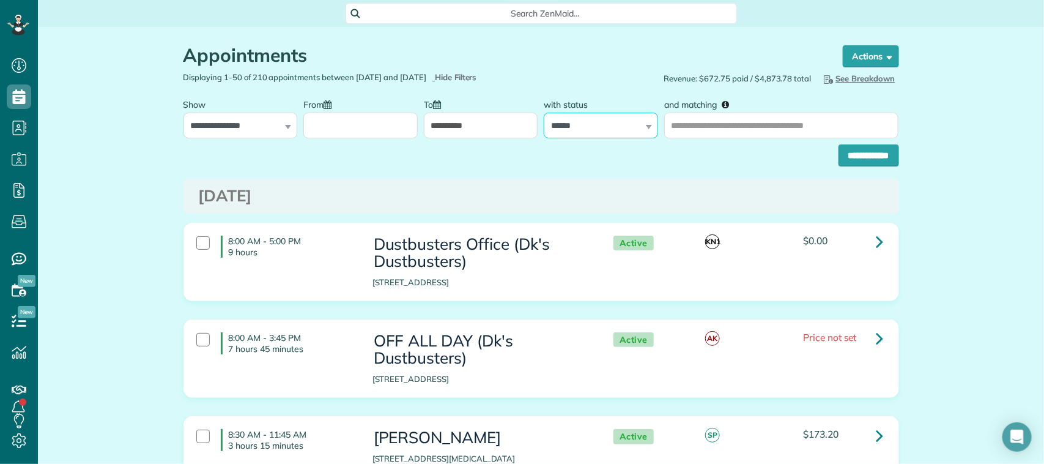
click at [545, 130] on select "**********" at bounding box center [601, 126] width 114 height 26
select select
click at [544, 113] on select "**********" at bounding box center [601, 126] width 114 height 26
click at [569, 127] on select "**********" at bounding box center [601, 126] width 114 height 26
click at [544, 113] on select "**********" at bounding box center [601, 126] width 114 height 26
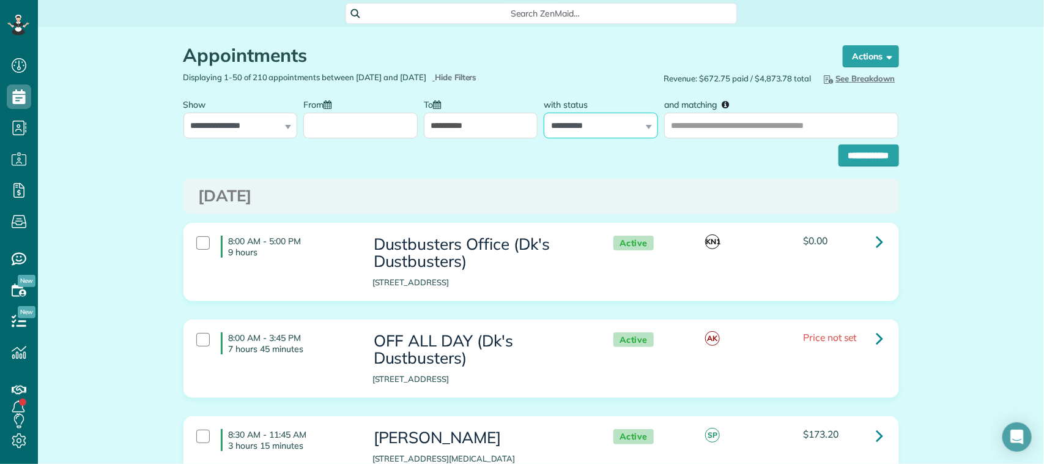
drag, startPoint x: 578, startPoint y: 124, endPoint x: 545, endPoint y: 180, distance: 65.5
click at [544, 113] on select "**********" at bounding box center [601, 126] width 114 height 26
click at [731, 129] on input "and matching" at bounding box center [781, 126] width 234 height 26
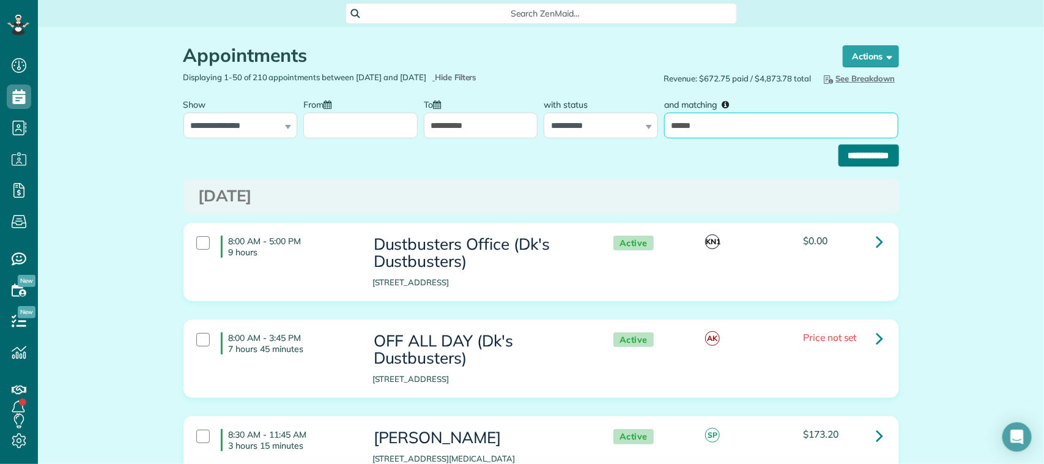
type input "******"
click at [854, 157] on input "**********" at bounding box center [868, 155] width 61 height 22
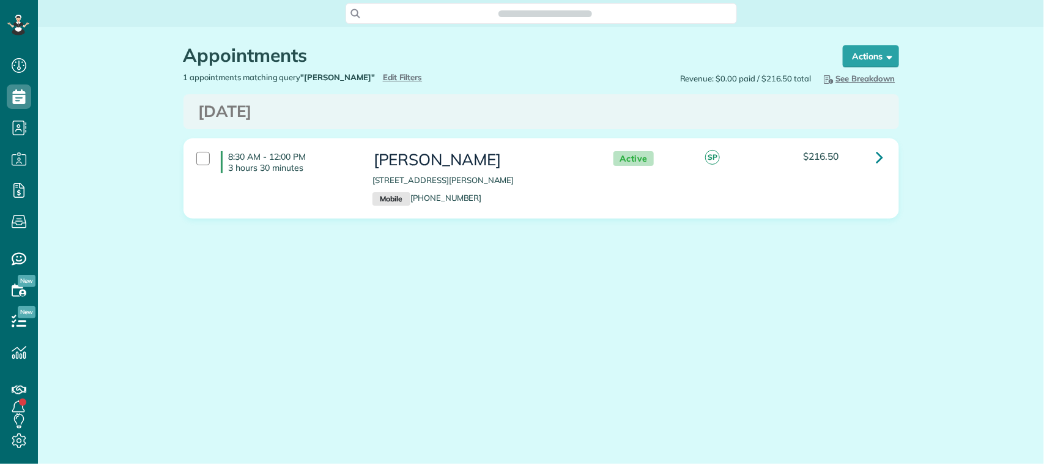
scroll to position [5, 5]
type input "**********"
click at [383, 79] on span "Edit Filters" at bounding box center [403, 77] width 40 height 10
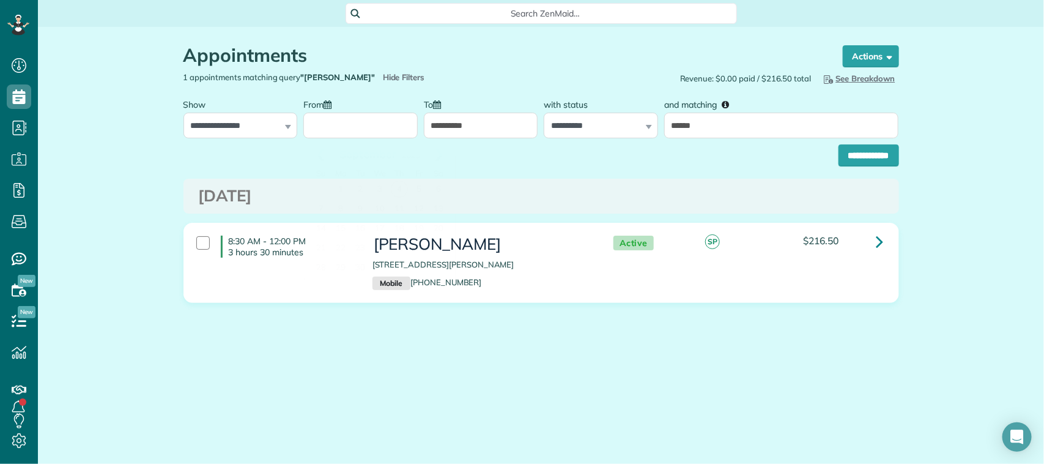
click at [352, 117] on input "From" at bounding box center [360, 126] width 114 height 26
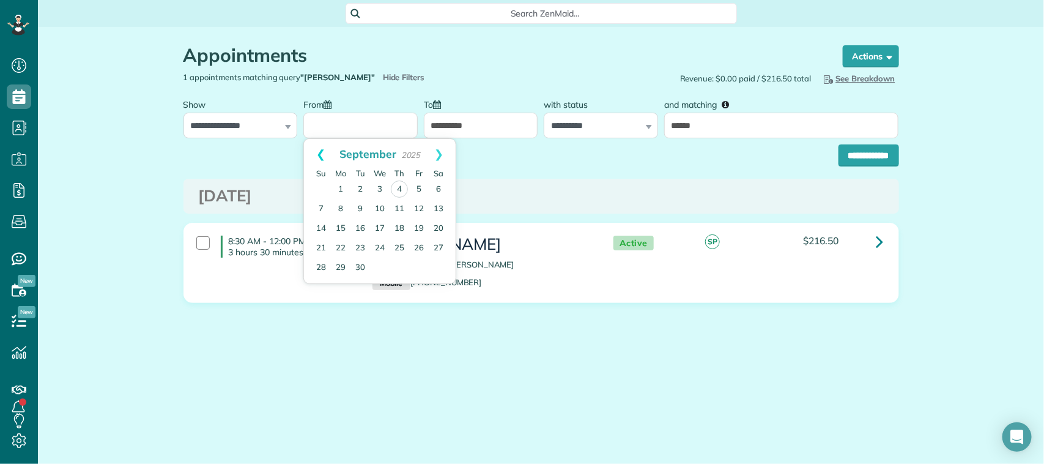
click at [322, 149] on link "Prev" at bounding box center [321, 154] width 34 height 31
click at [418, 185] on link "1" at bounding box center [419, 189] width 20 height 20
type input "**********"
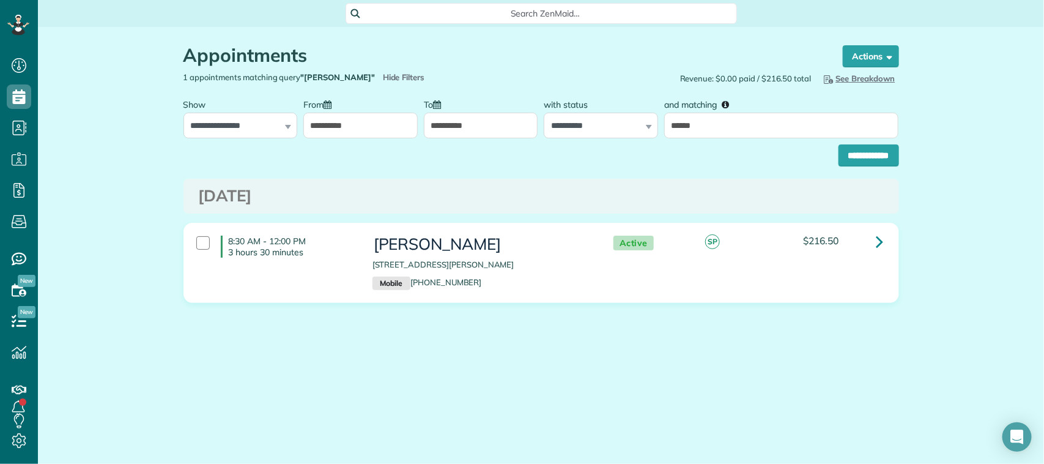
click at [465, 120] on input "**********" at bounding box center [481, 126] width 114 height 26
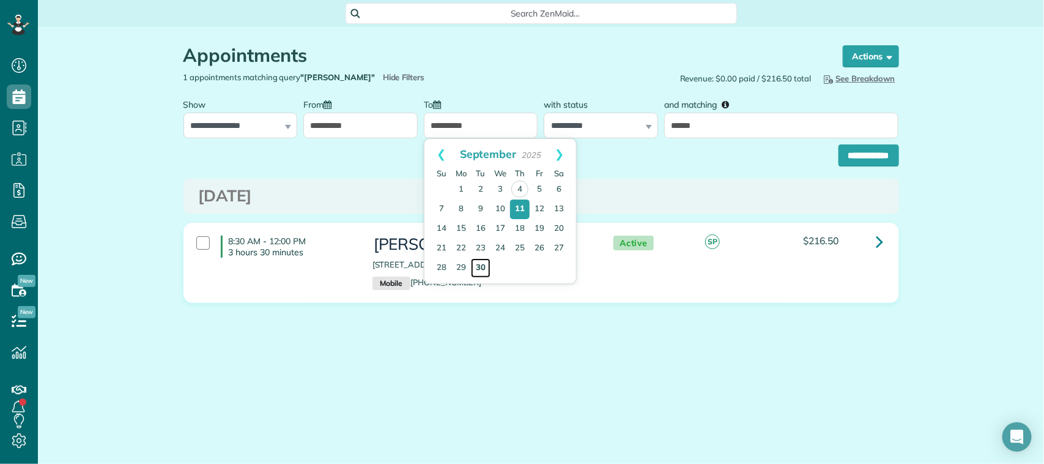
click at [478, 268] on link "30" at bounding box center [481, 268] width 20 height 20
type input "**********"
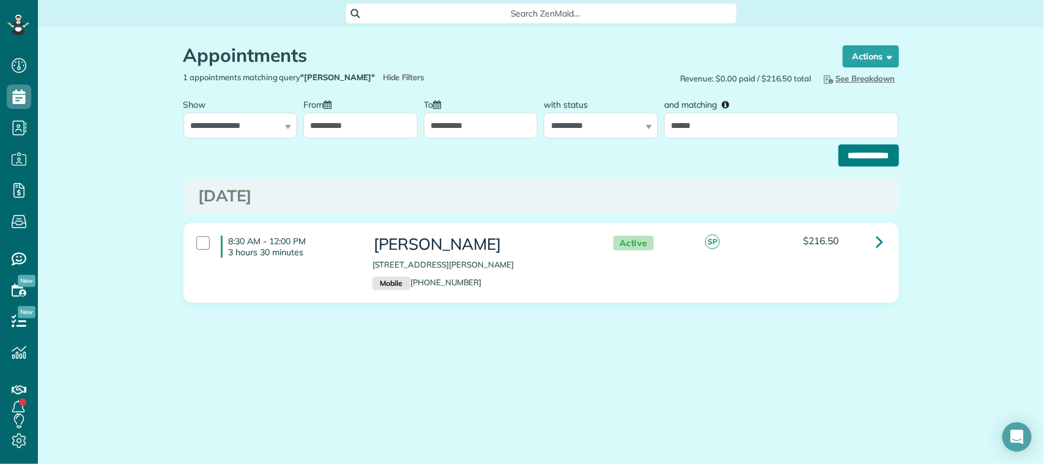
click at [844, 152] on input "**********" at bounding box center [868, 155] width 61 height 22
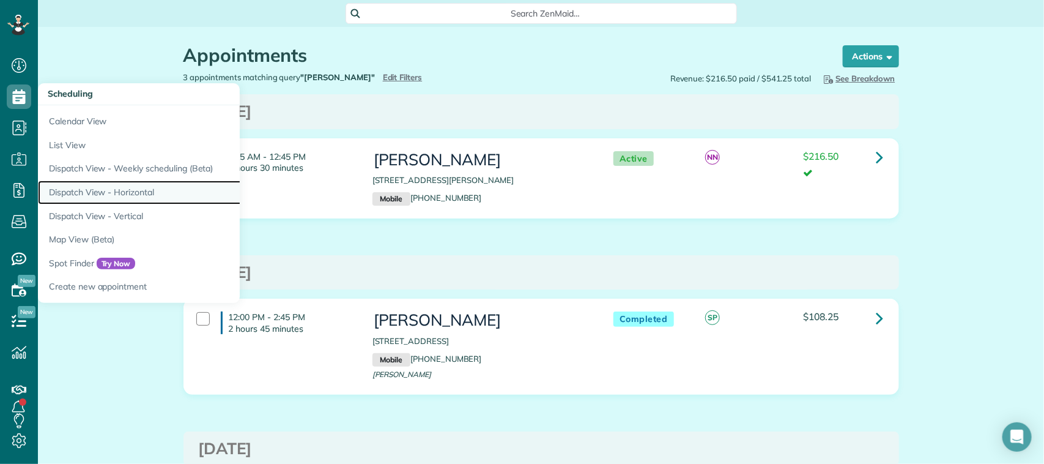
click at [150, 196] on link "Dispatch View - Horizontal" at bounding box center [191, 192] width 306 height 24
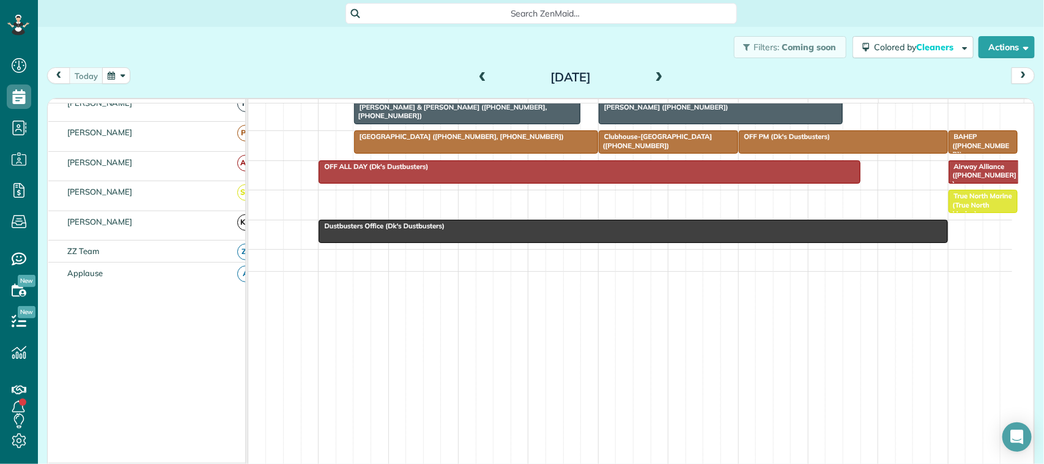
scroll to position [502, 0]
click at [112, 78] on button "button" at bounding box center [116, 75] width 28 height 17
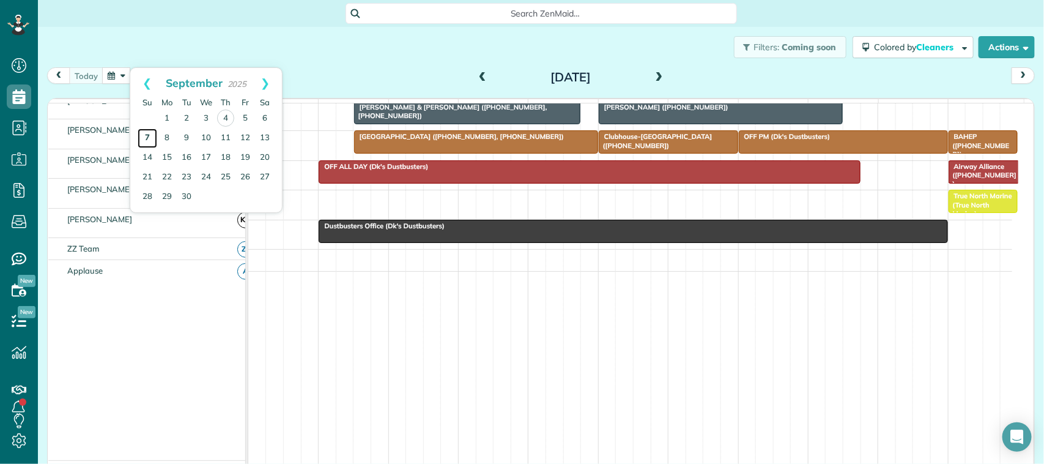
click at [153, 138] on link "7" at bounding box center [148, 138] width 20 height 20
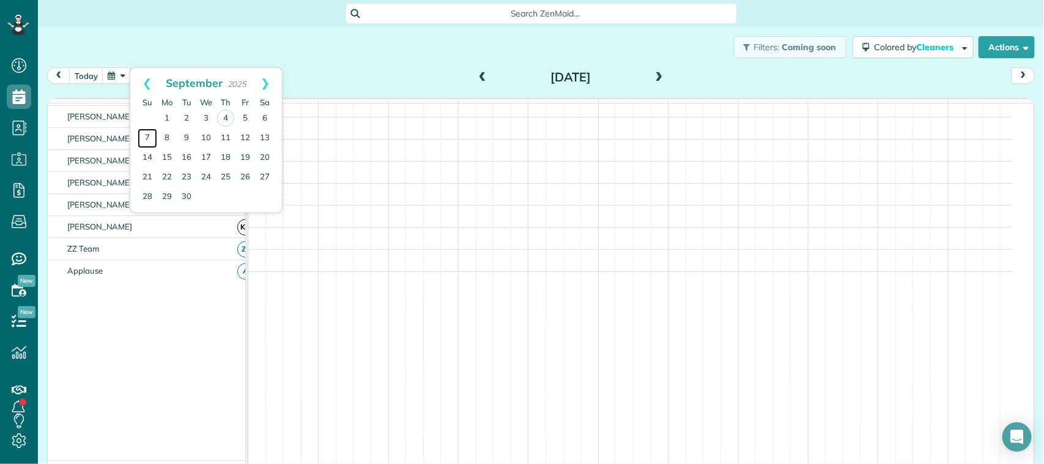
scroll to position [358, 0]
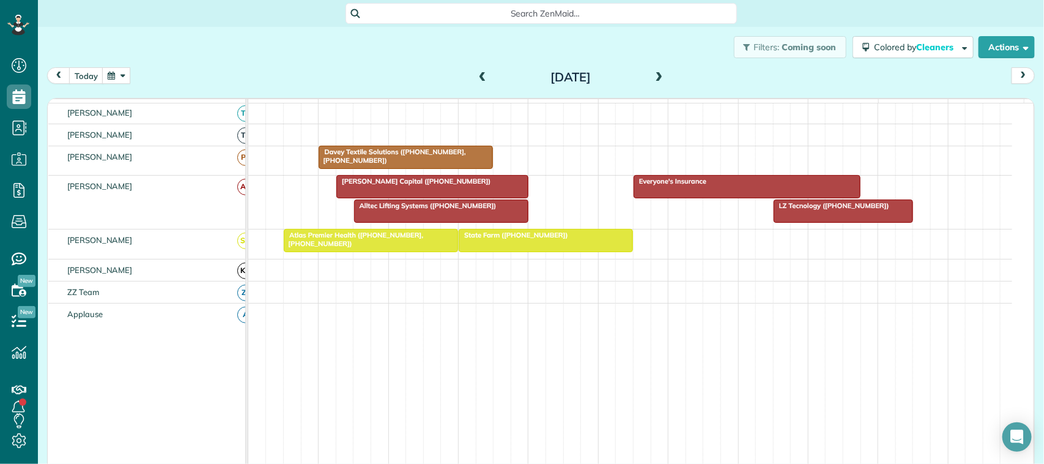
click at [394, 251] on div at bounding box center [370, 240] width 173 height 22
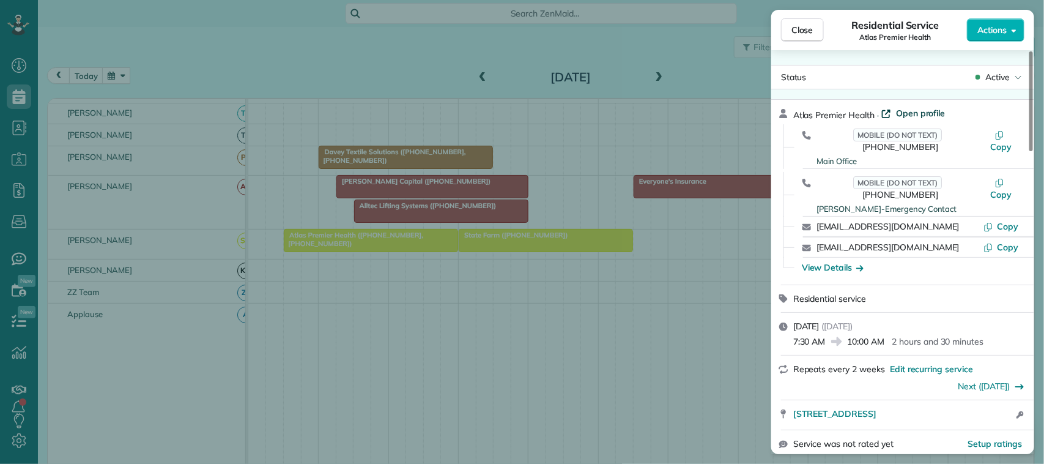
click at [931, 113] on span "Open profile" at bounding box center [921, 113] width 50 height 12
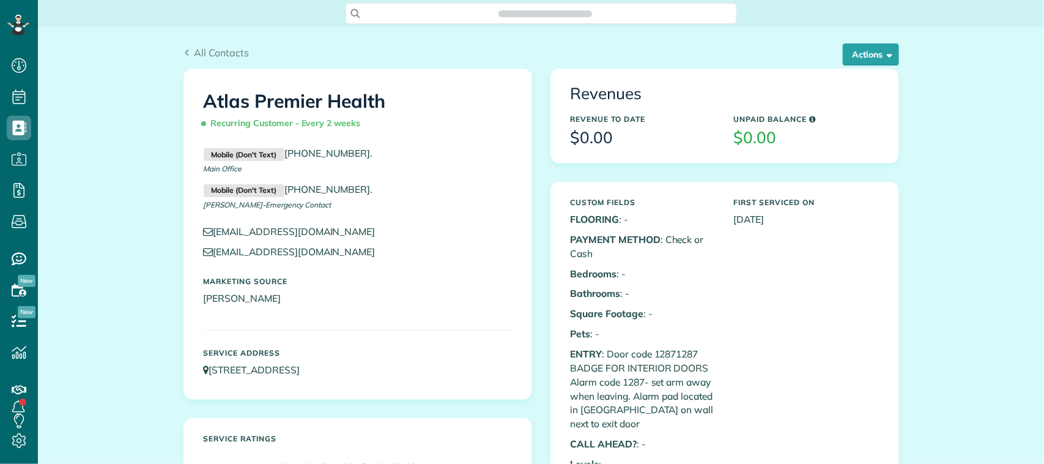
scroll to position [5, 5]
click at [861, 56] on button "Actions" at bounding box center [871, 54] width 56 height 22
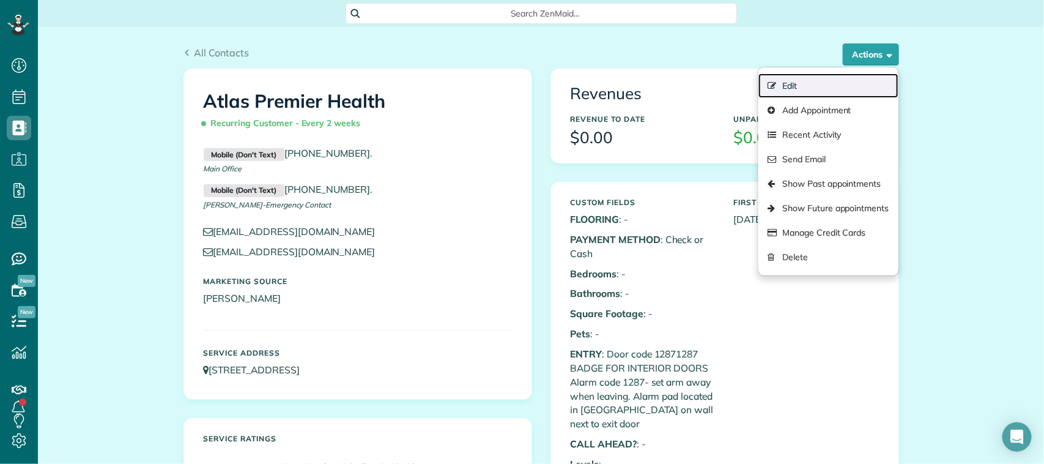
click at [842, 83] on link "Edit" at bounding box center [827, 85] width 139 height 24
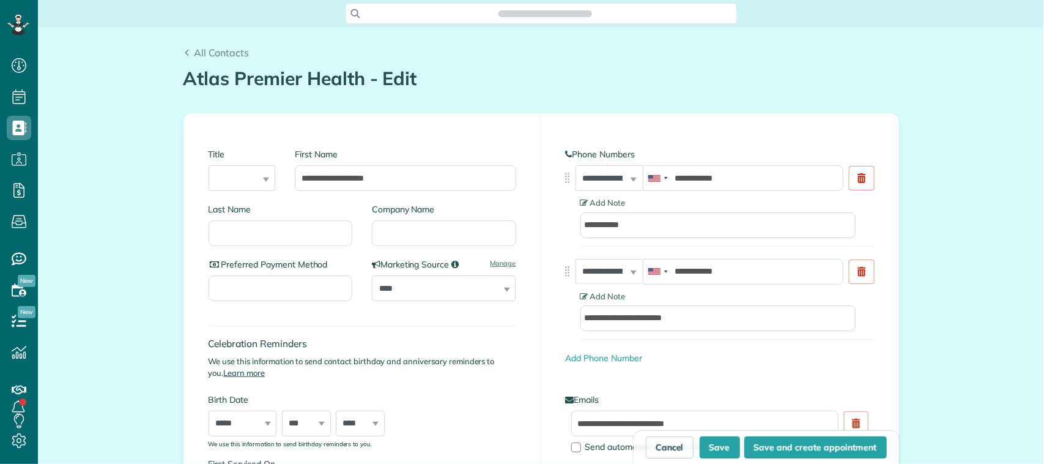
scroll to position [5, 5]
type input "**********"
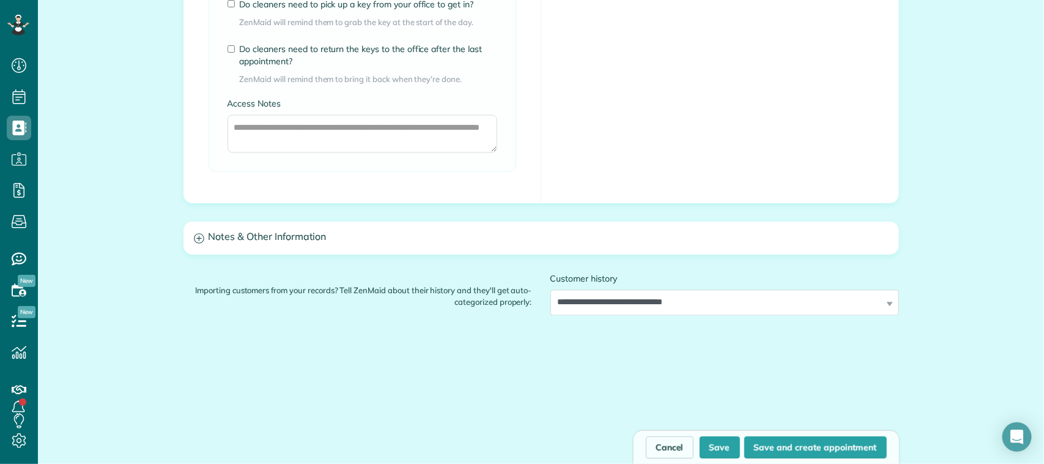
scroll to position [1070, 0]
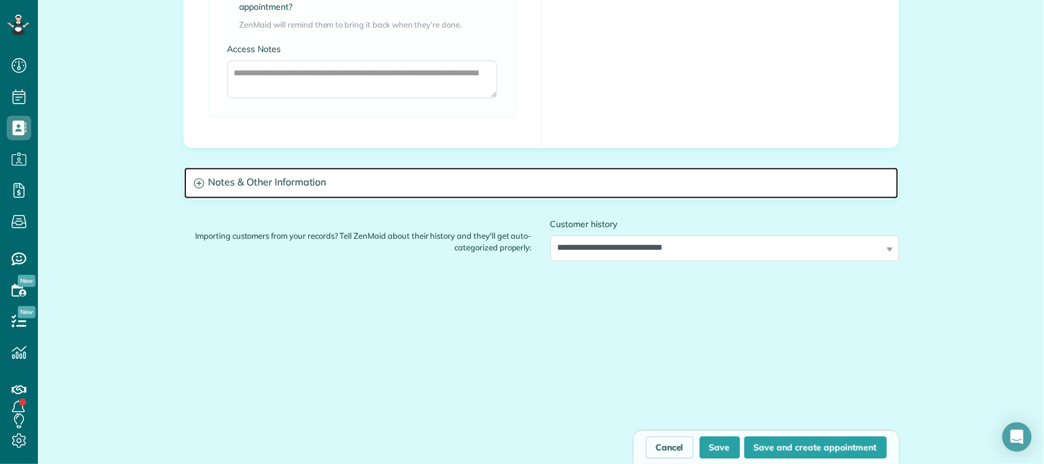
click at [500, 191] on h3 "Notes & Other Information" at bounding box center [541, 182] width 714 height 31
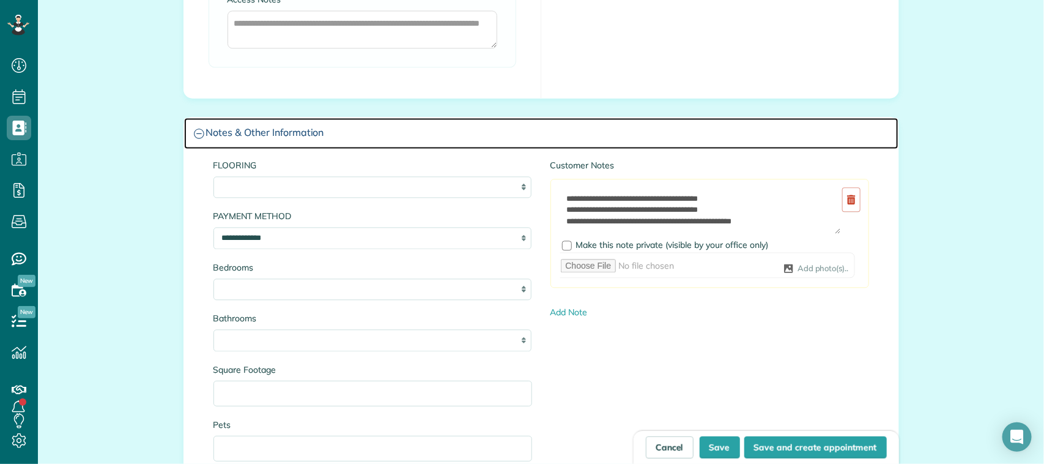
scroll to position [1147, 0]
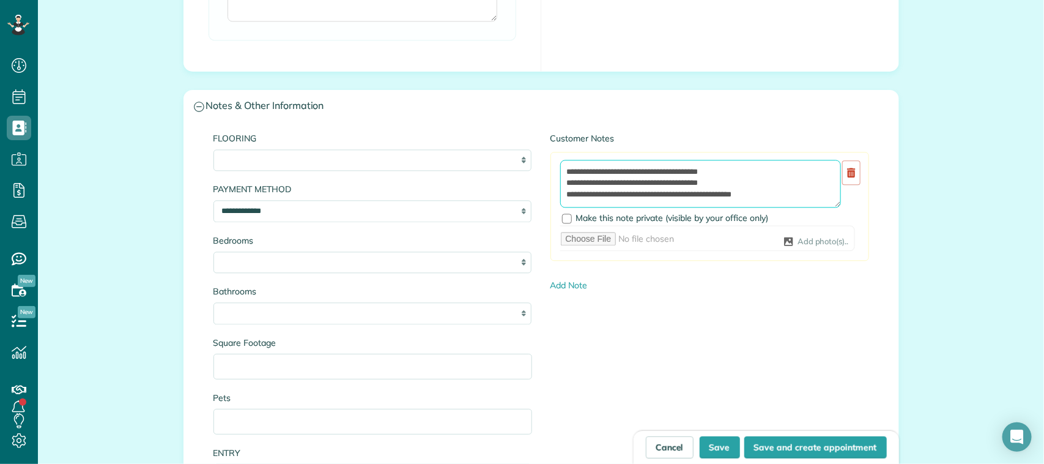
click at [771, 198] on textarea "**********" at bounding box center [700, 184] width 281 height 48
click at [597, 202] on textarea "**********" at bounding box center [700, 184] width 281 height 48
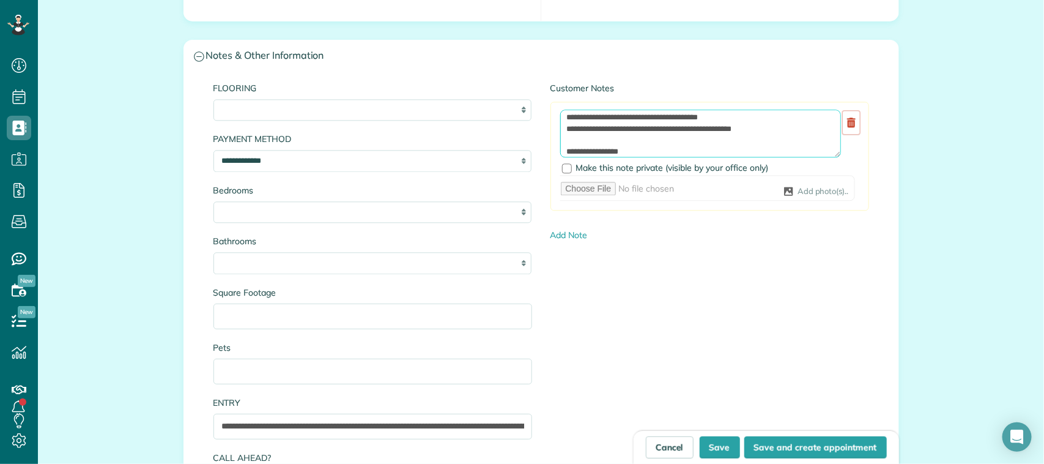
scroll to position [1147, 0]
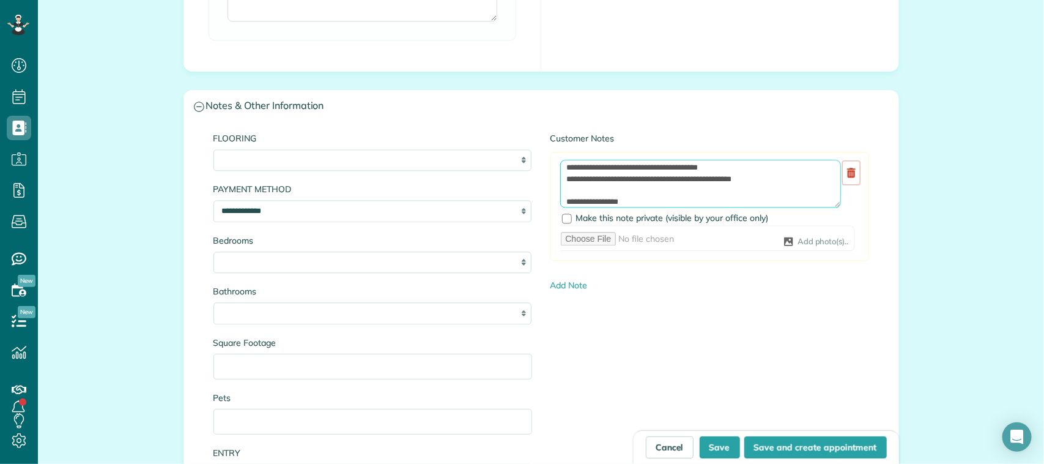
click at [641, 205] on textarea "**********" at bounding box center [700, 184] width 281 height 48
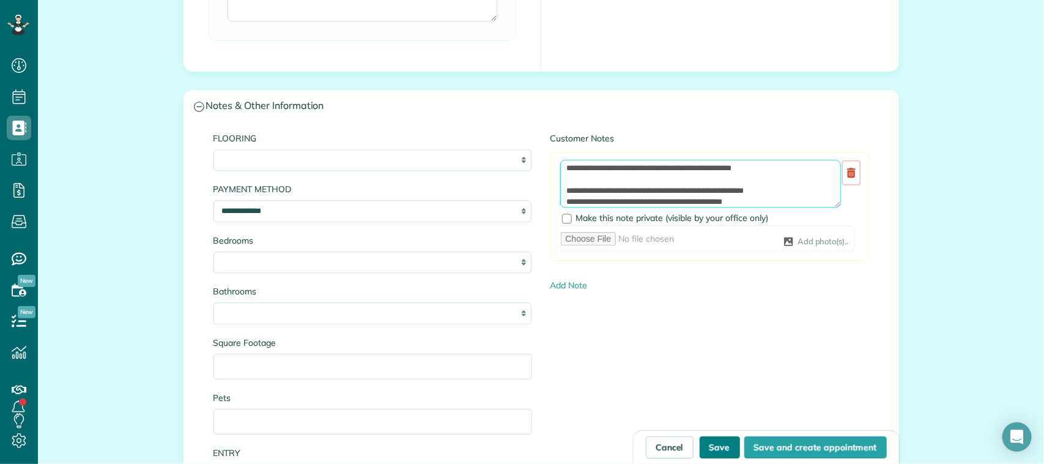
type textarea "**********"
click at [719, 442] on button "Save" at bounding box center [720, 447] width 40 height 22
type input "**********"
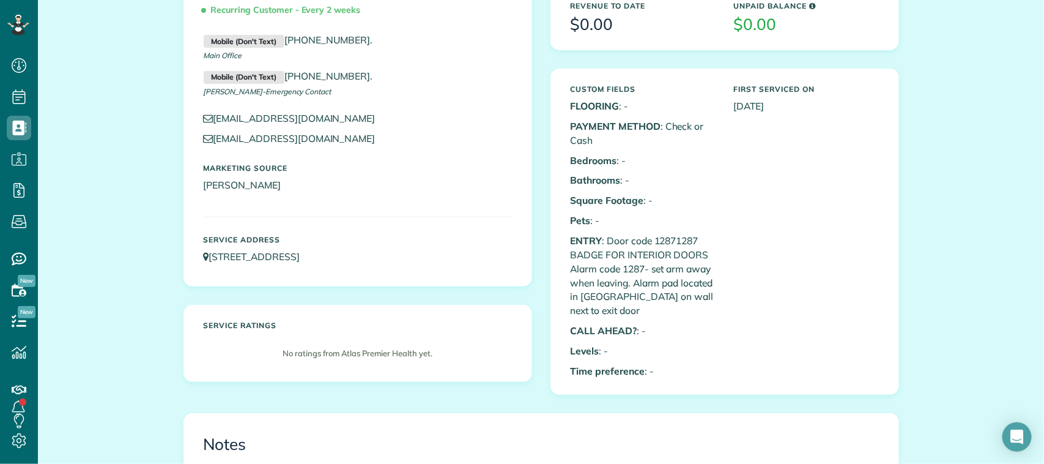
scroll to position [153, 0]
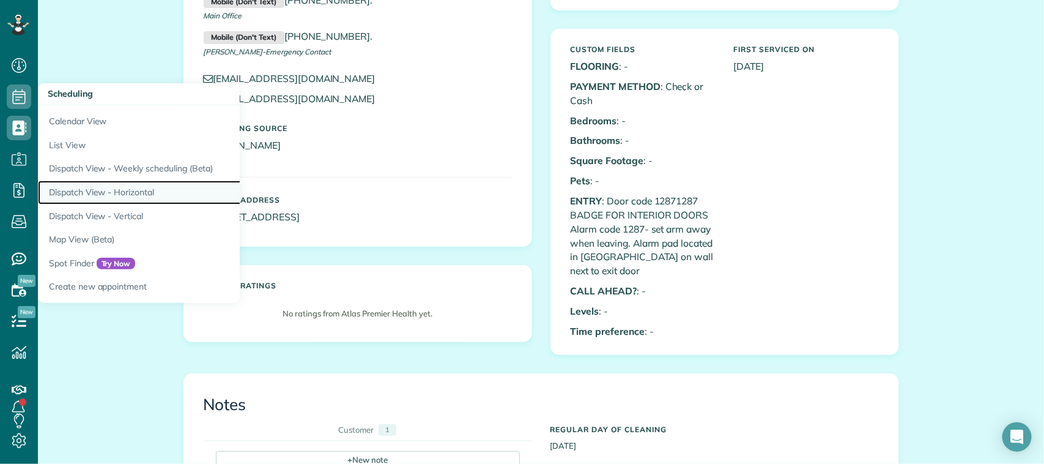
click at [146, 191] on link "Dispatch View - Horizontal" at bounding box center [191, 192] width 306 height 24
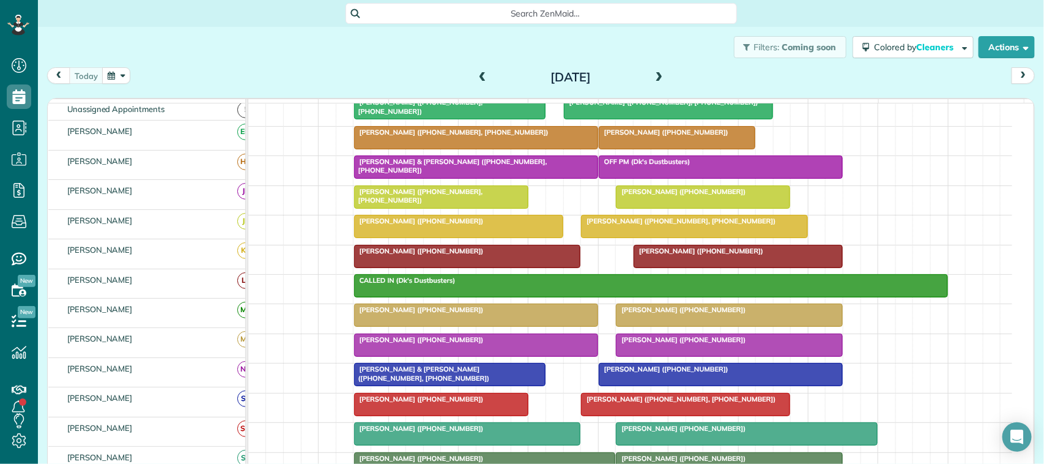
scroll to position [76, 0]
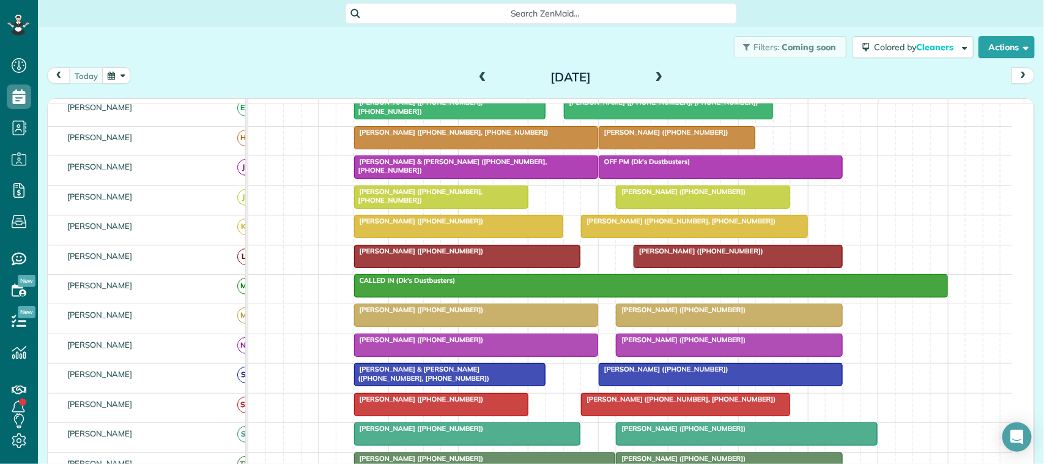
click at [433, 149] on div at bounding box center [476, 138] width 243 height 22
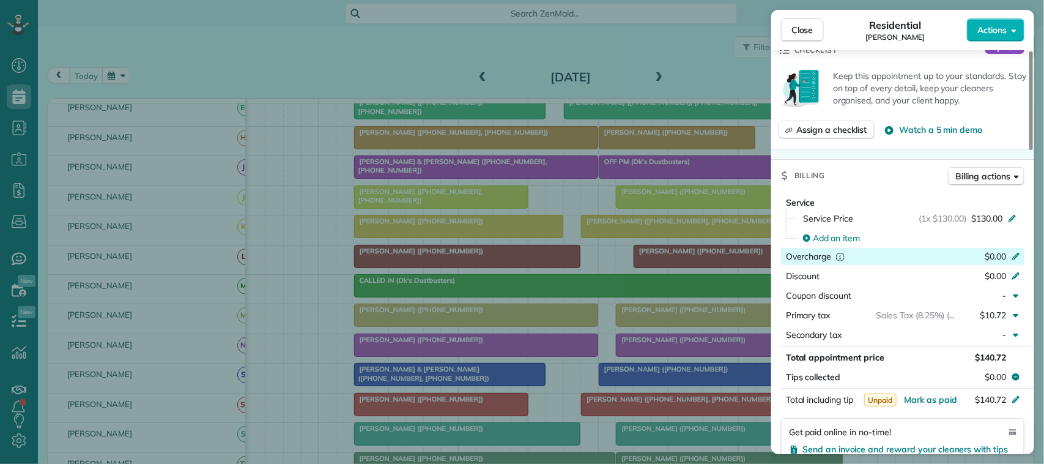
scroll to position [459, 0]
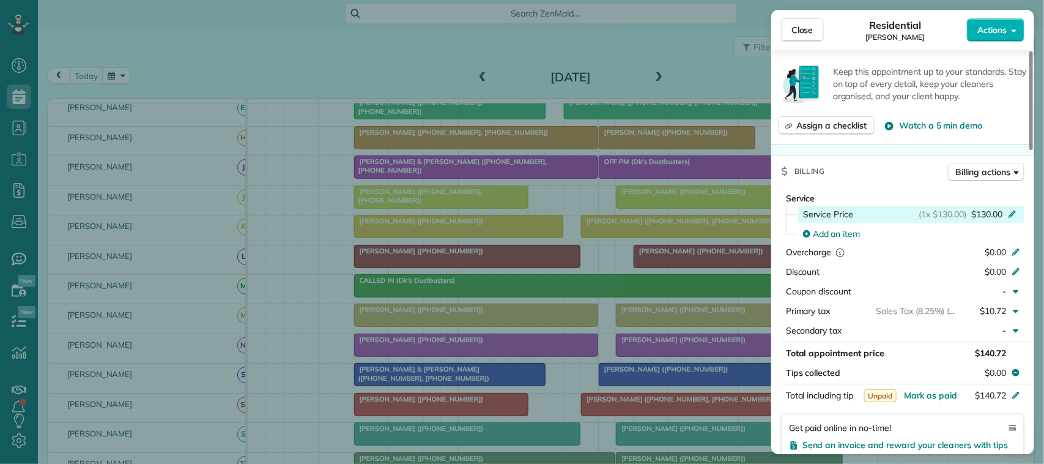
click at [997, 210] on span "$130.00" at bounding box center [986, 214] width 31 height 12
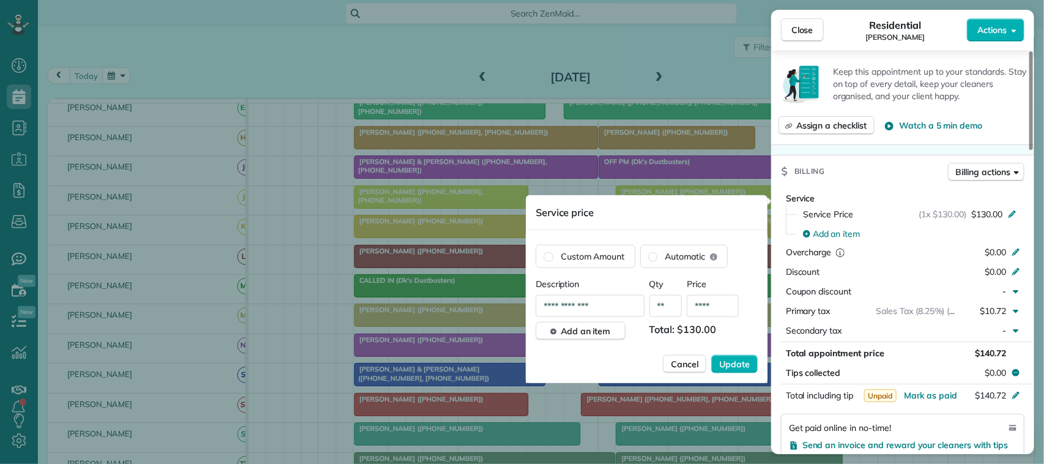
click at [719, 306] on input "****" at bounding box center [713, 306] width 52 height 22
type input "****"
click at [743, 361] on span "Update" at bounding box center [734, 364] width 31 height 12
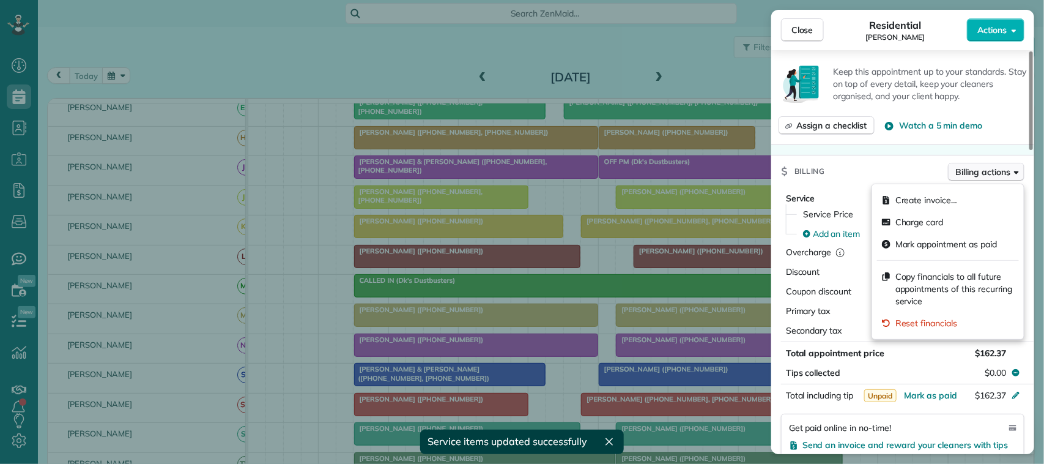
click at [974, 177] on span "Billing actions" at bounding box center [983, 172] width 54 height 12
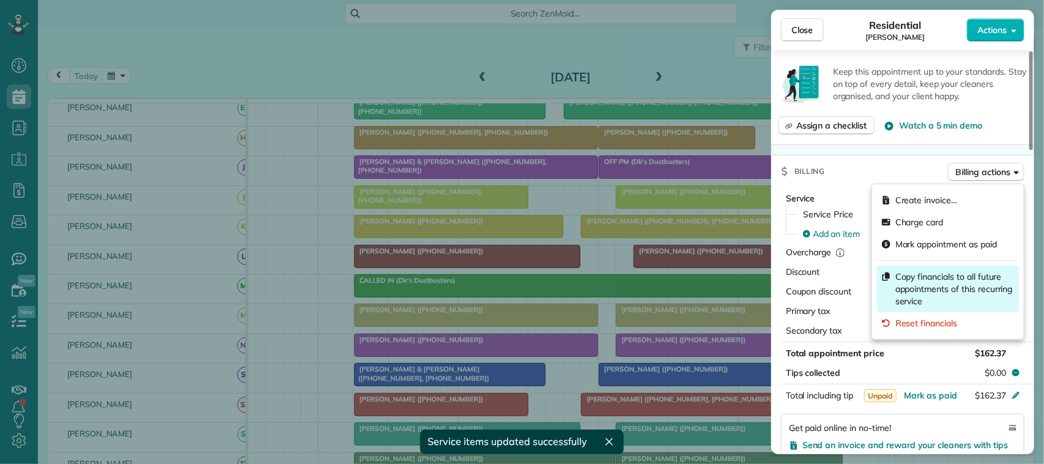
click at [970, 280] on span "Copy financials to all future appointments of this recurring service" at bounding box center [954, 288] width 119 height 37
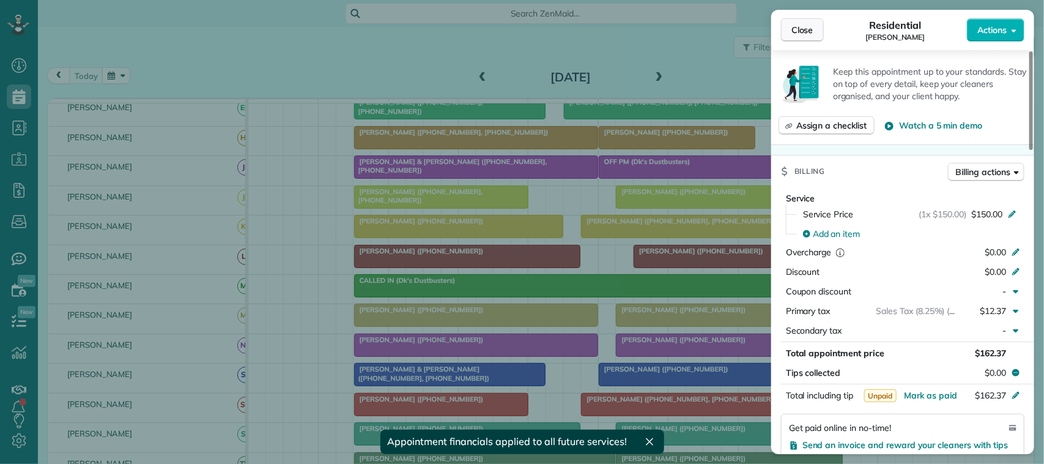
click at [812, 23] on button "Close" at bounding box center [802, 29] width 43 height 23
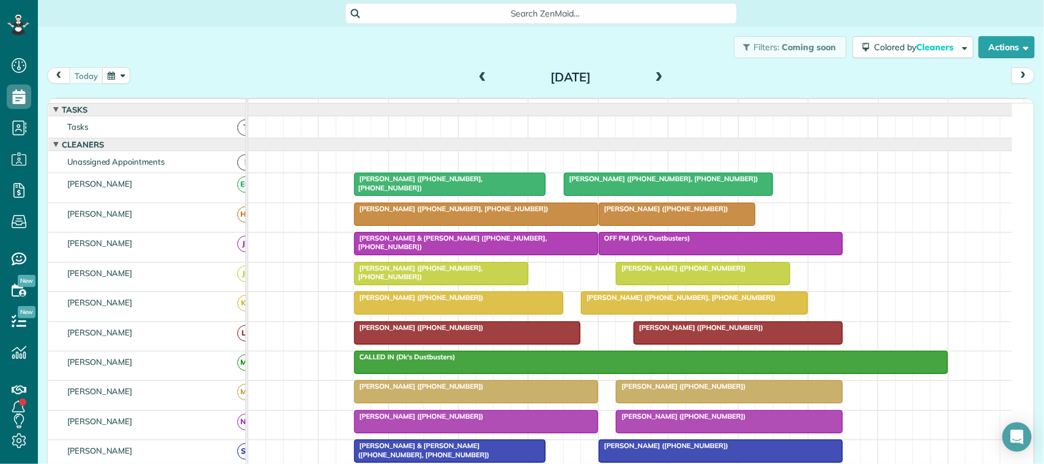
click at [108, 72] on button "button" at bounding box center [116, 75] width 28 height 17
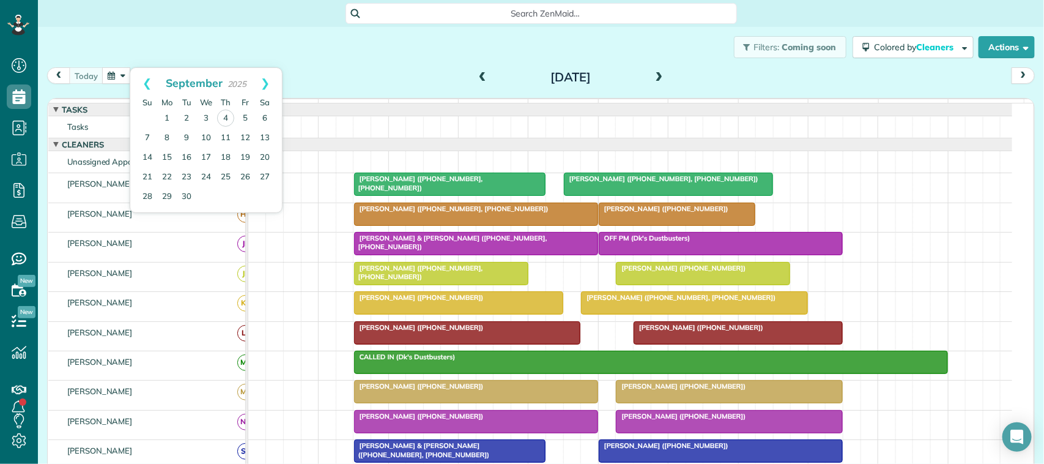
click at [164, 72] on div "Prev Next September 2025" at bounding box center [206, 79] width 152 height 23
click at [167, 55] on div "Filters: Coming soon Colored by Cleaners Color by Cleaner Color by Team Color b…" at bounding box center [541, 47] width 1006 height 40
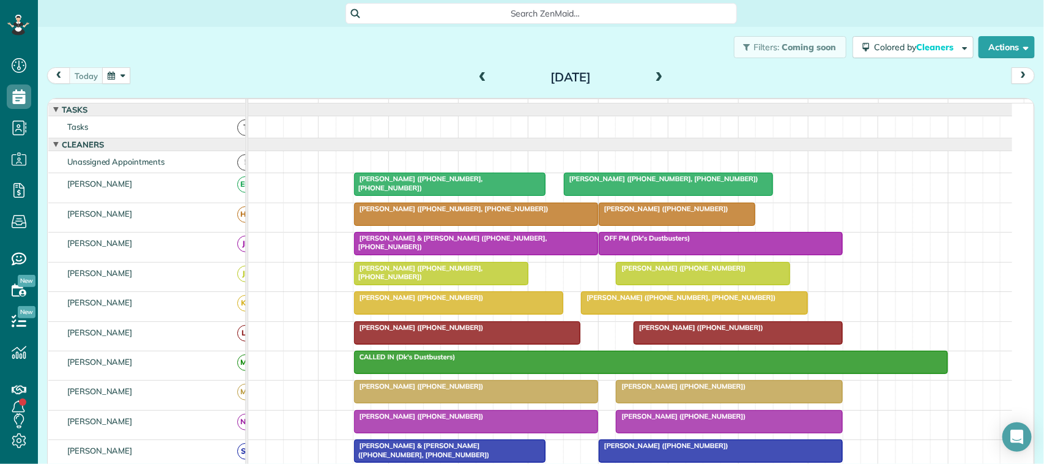
click at [131, 78] on div "today Thursday Sep 4, 2025" at bounding box center [541, 78] width 988 height 23
drag, startPoint x: 122, startPoint y: 71, endPoint x: 158, endPoint y: 47, distance: 42.7
click at [122, 72] on button "button" at bounding box center [116, 75] width 28 height 17
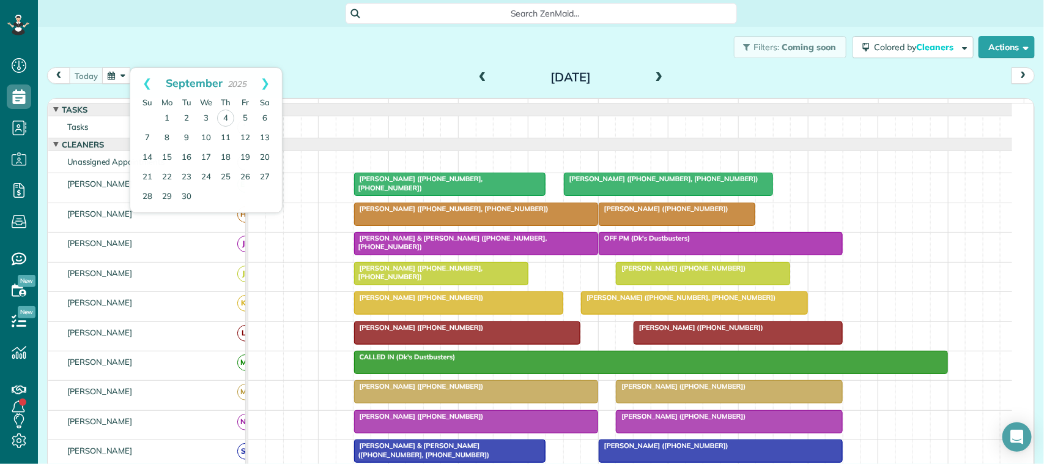
click at [163, 43] on div "Filters: Coming soon Colored by Cleaners Color by Cleaner Color by Team Color b…" at bounding box center [541, 47] width 1006 height 40
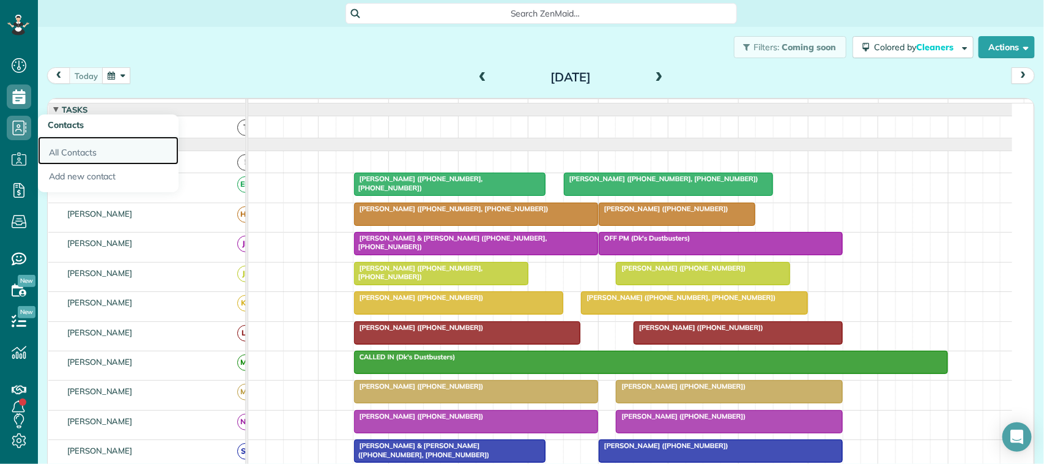
click at [72, 153] on link "All Contacts" at bounding box center [108, 150] width 141 height 28
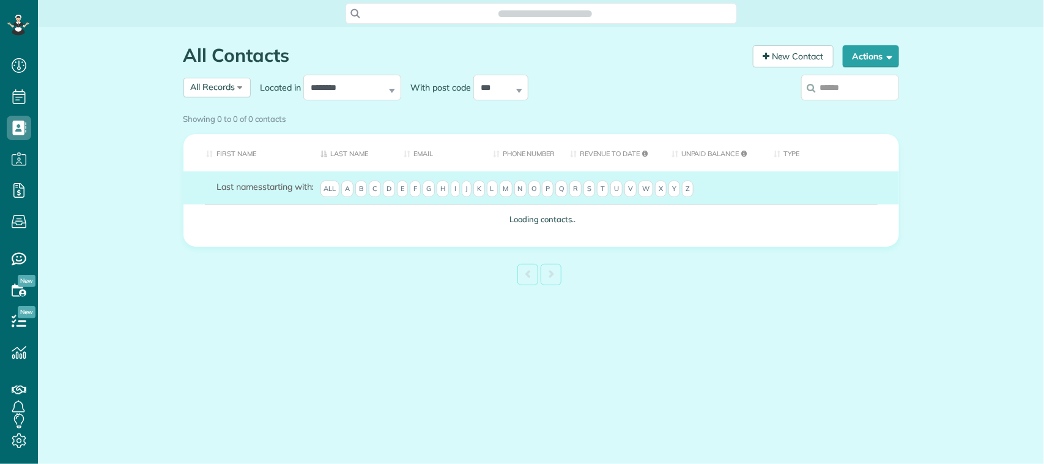
scroll to position [5, 5]
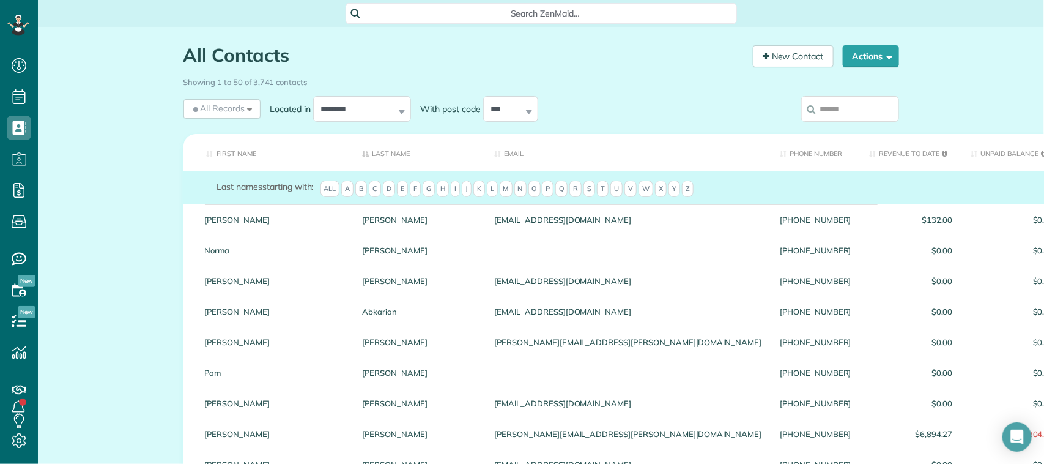
drag, startPoint x: 862, startPoint y: 113, endPoint x: 885, endPoint y: 83, distance: 37.5
click at [862, 113] on input "search" at bounding box center [850, 109] width 98 height 26
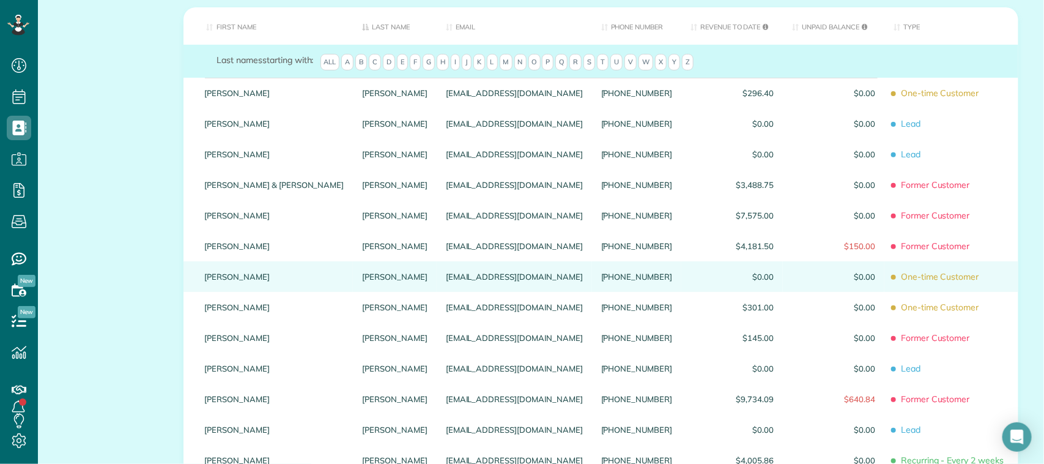
scroll to position [153, 0]
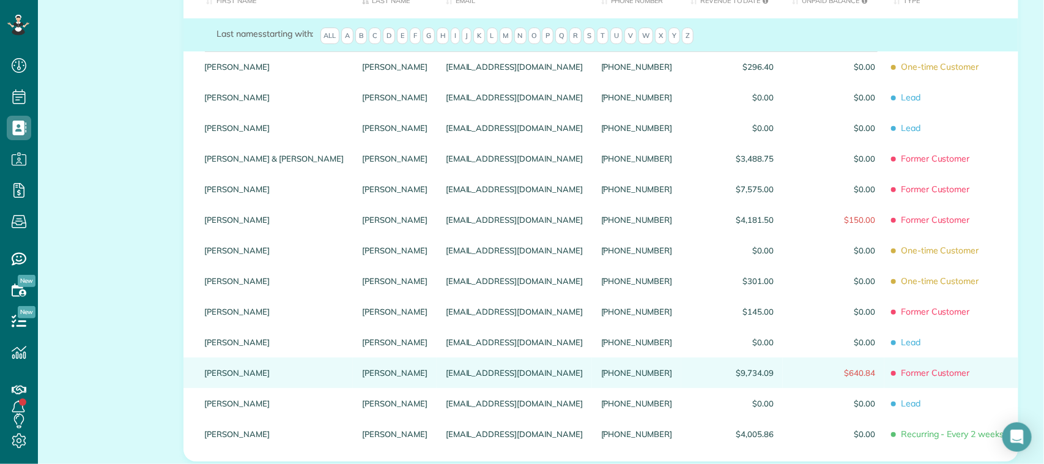
type input "******"
click at [224, 377] on link "[PERSON_NAME]" at bounding box center [274, 372] width 139 height 9
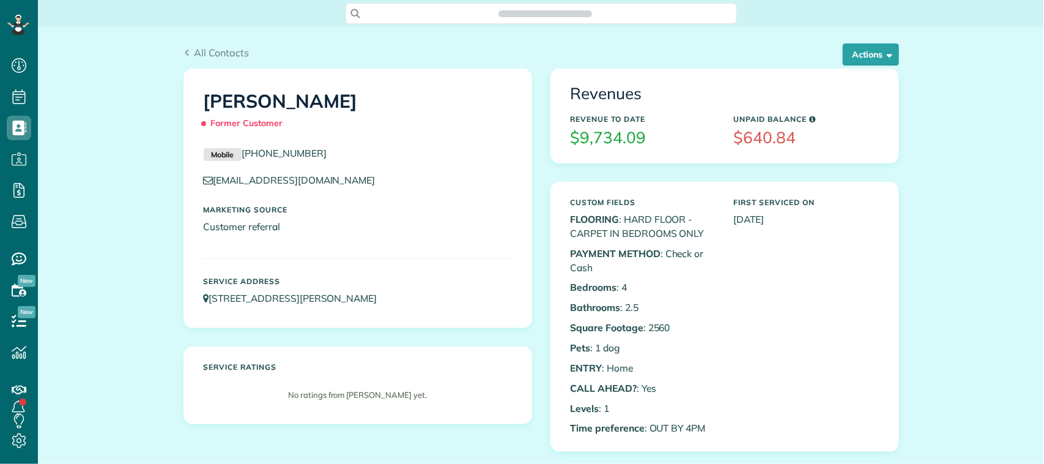
scroll to position [5, 5]
click at [871, 58] on button "Actions" at bounding box center [871, 54] width 56 height 22
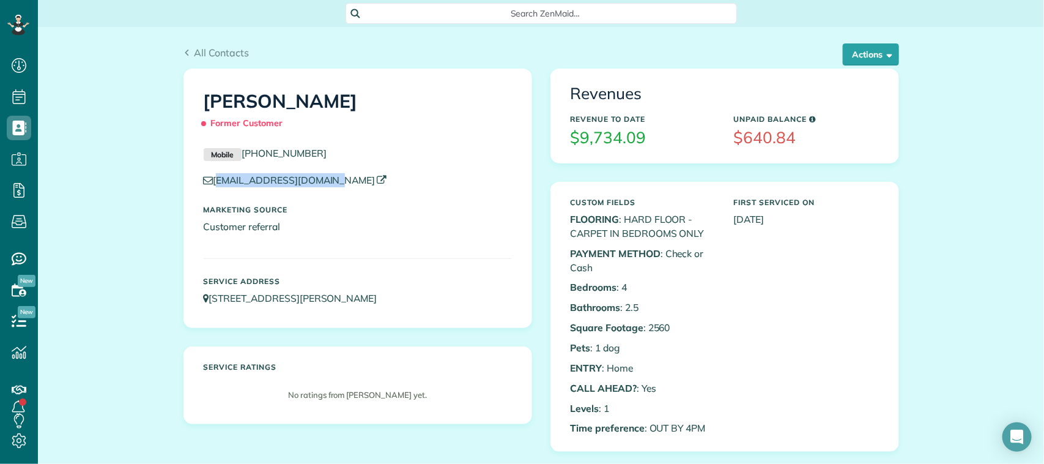
drag, startPoint x: 333, startPoint y: 185, endPoint x: 212, endPoint y: 179, distance: 121.9
click at [212, 179] on p "[EMAIL_ADDRESS][DOMAIN_NAME]" at bounding box center [358, 180] width 308 height 14
copy link "[EMAIL_ADDRESS][DOMAIN_NAME]"
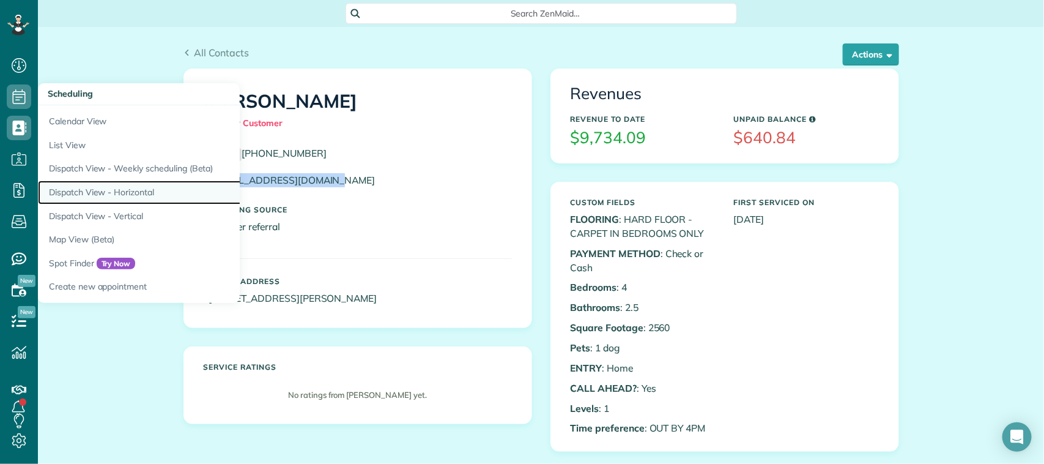
click at [116, 190] on link "Dispatch View - Horizontal" at bounding box center [191, 192] width 306 height 24
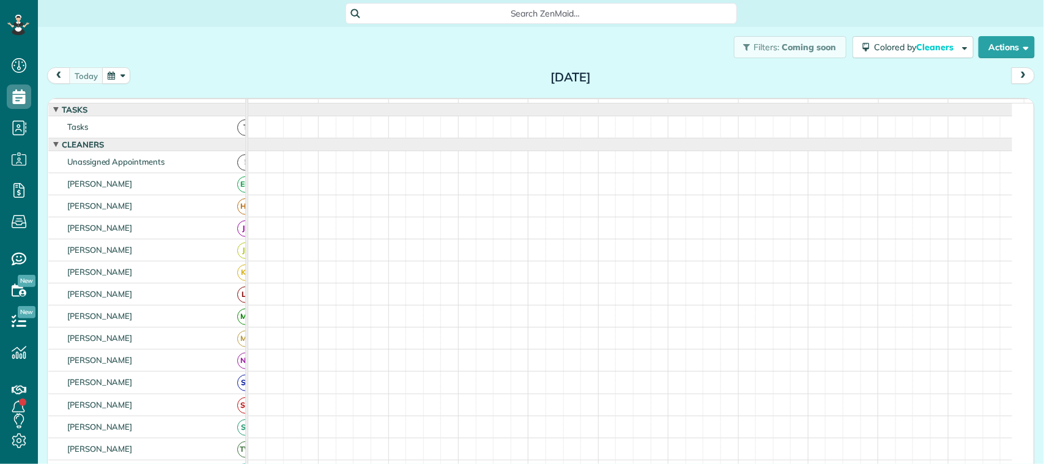
scroll to position [5, 5]
click at [102, 74] on button "button" at bounding box center [116, 75] width 28 height 17
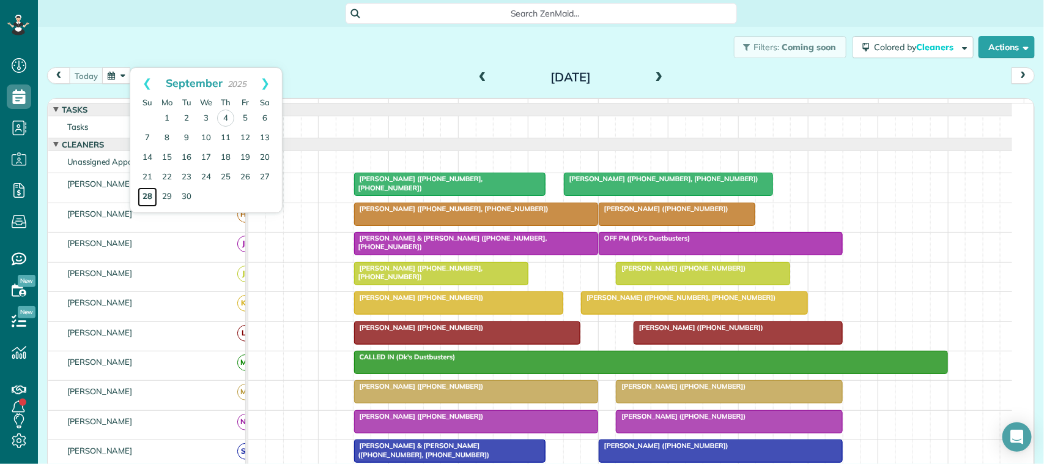
click at [149, 197] on link "28" at bounding box center [148, 197] width 20 height 20
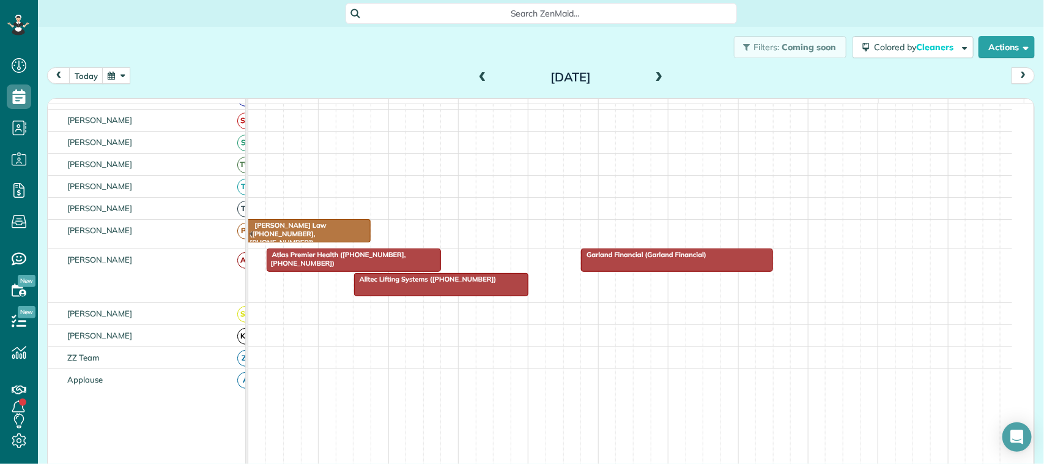
scroll to position [306, 0]
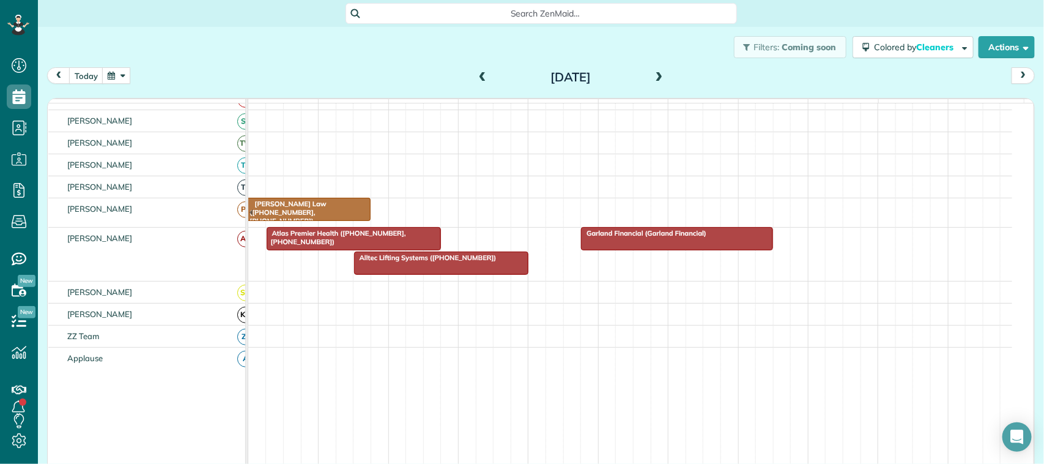
click at [122, 73] on button "button" at bounding box center [116, 75] width 28 height 17
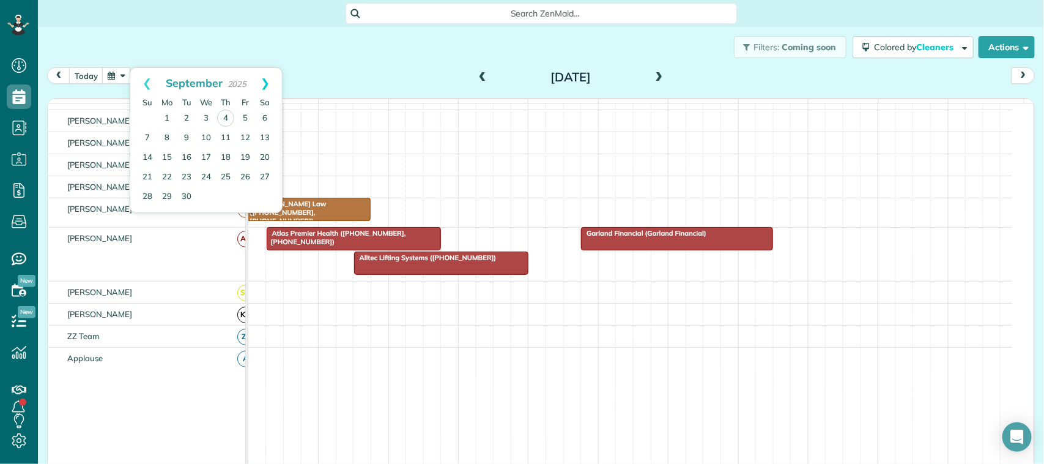
click at [274, 84] on link "Next" at bounding box center [265, 83] width 34 height 31
click at [150, 156] on link "12" at bounding box center [148, 157] width 20 height 20
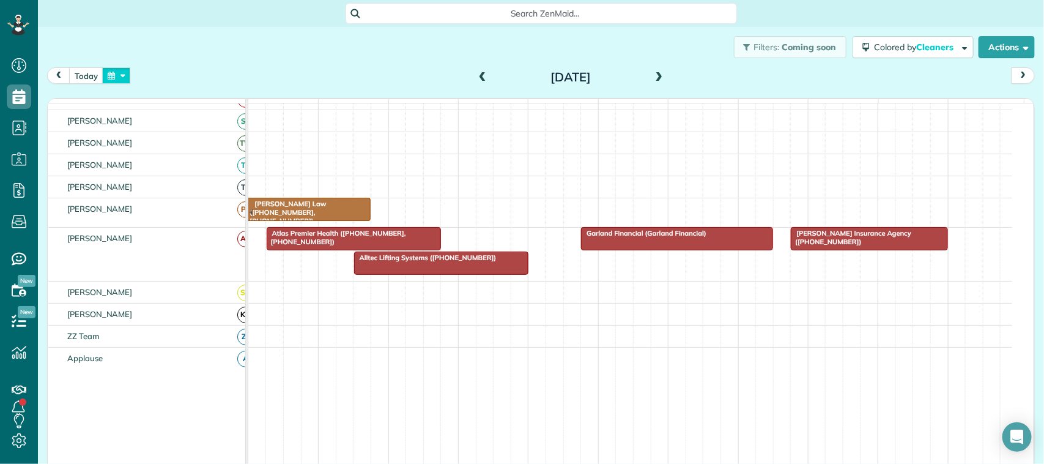
click at [111, 81] on button "button" at bounding box center [116, 75] width 28 height 17
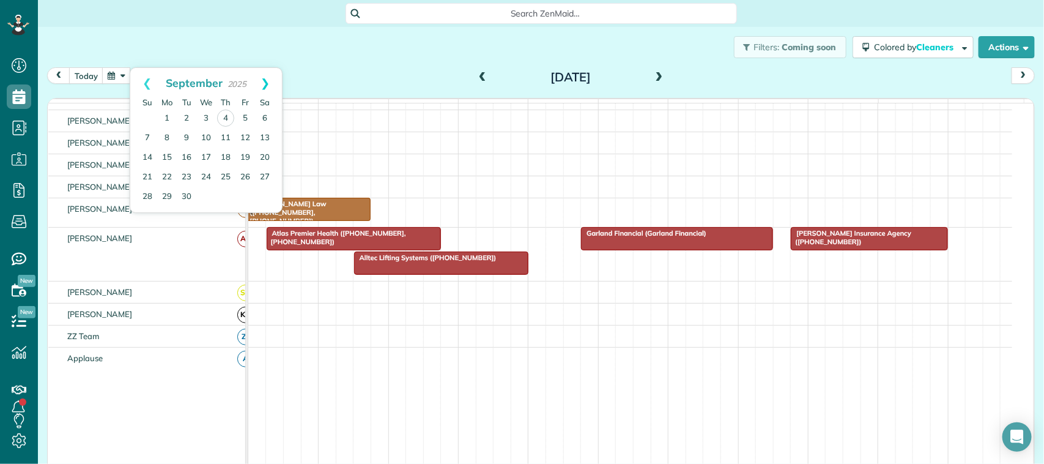
click at [273, 78] on link "Next" at bounding box center [265, 83] width 34 height 31
click at [269, 81] on link "Next" at bounding box center [265, 83] width 34 height 31
click at [261, 139] on link "8" at bounding box center [265, 138] width 20 height 20
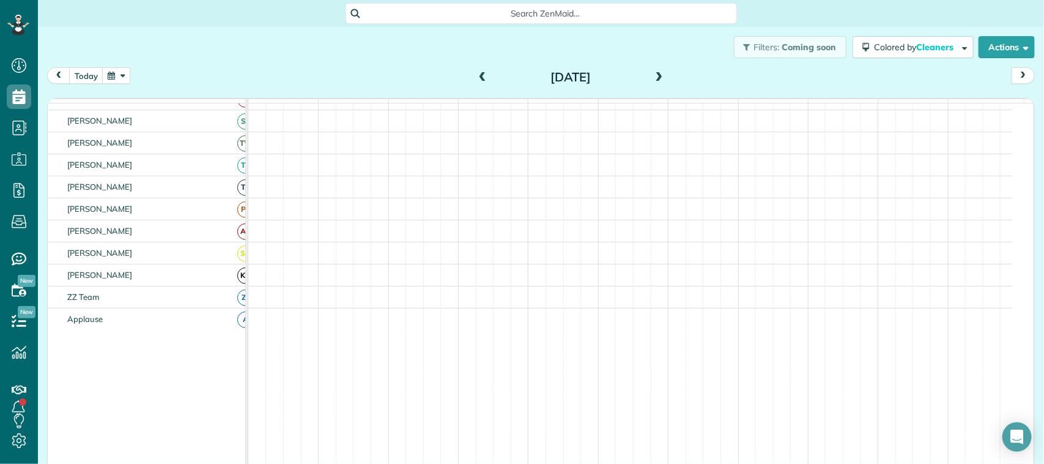
click at [652, 75] on span at bounding box center [658, 77] width 13 height 11
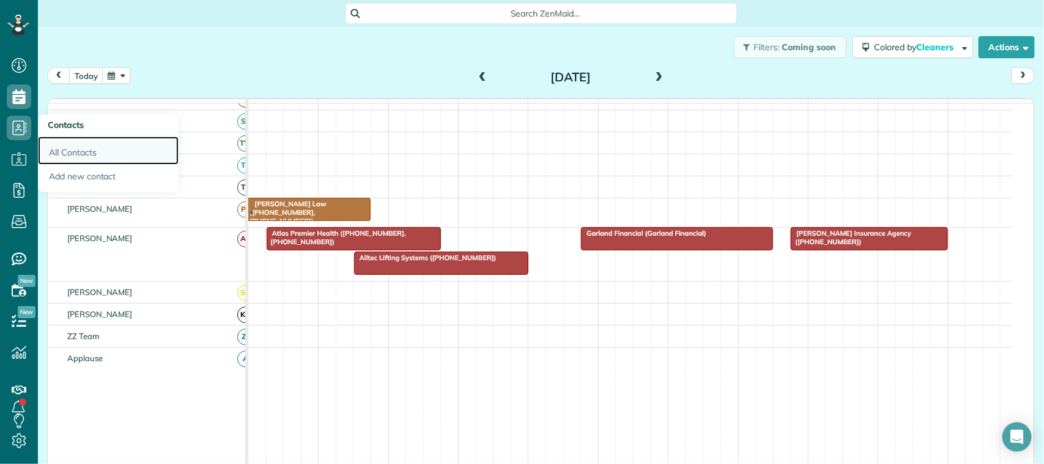
click at [81, 160] on link "All Contacts" at bounding box center [108, 150] width 141 height 28
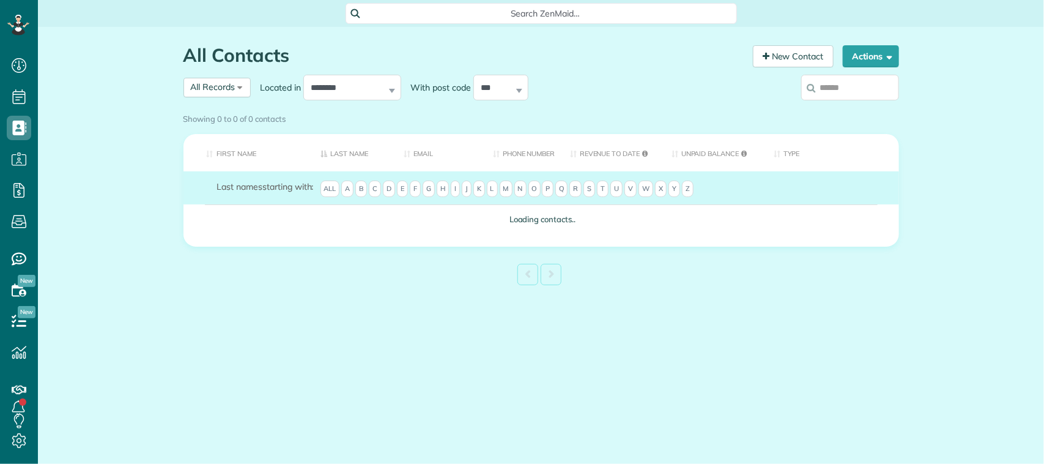
scroll to position [5, 5]
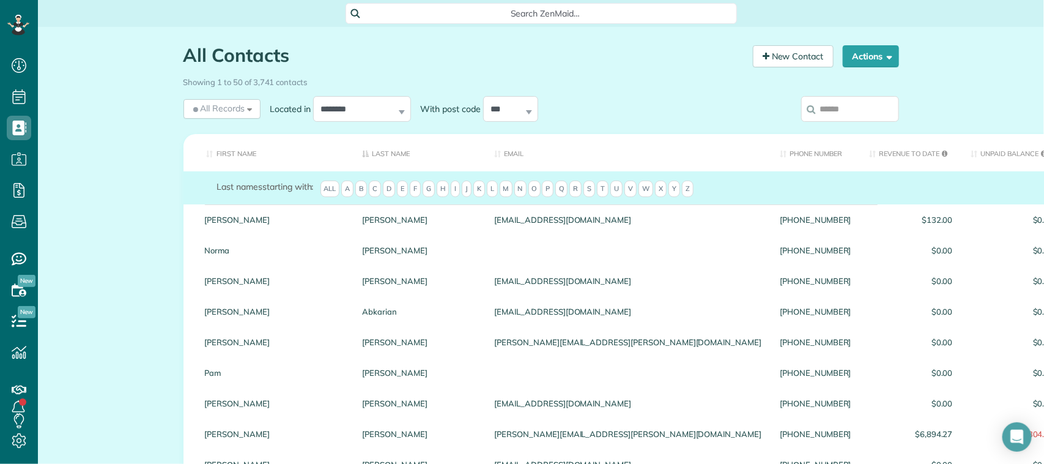
click at [854, 106] on input "search" at bounding box center [850, 109] width 98 height 26
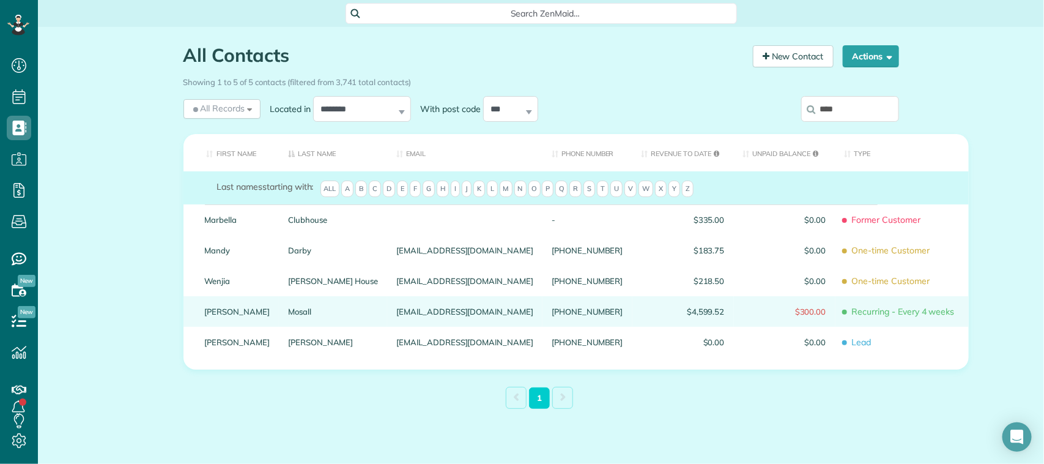
type input "****"
click at [288, 316] on link "Mosall" at bounding box center [333, 311] width 90 height 9
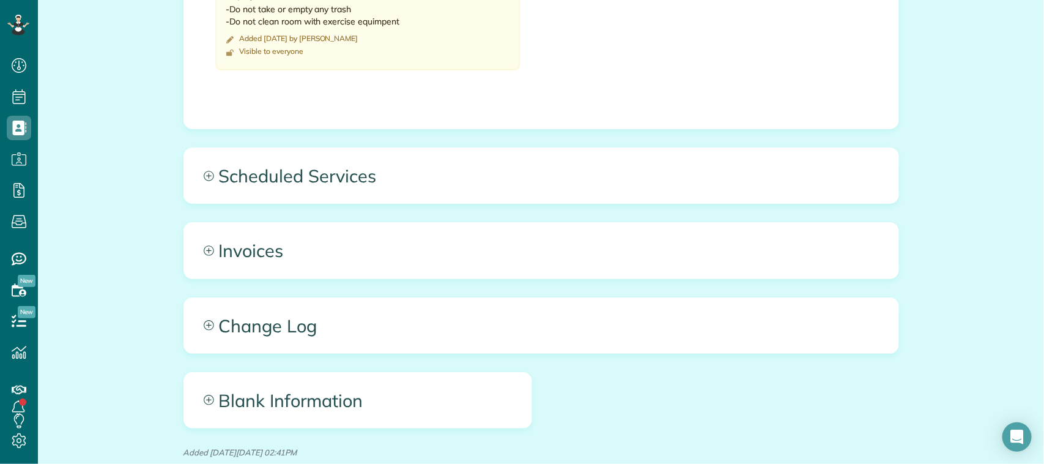
scroll to position [612, 0]
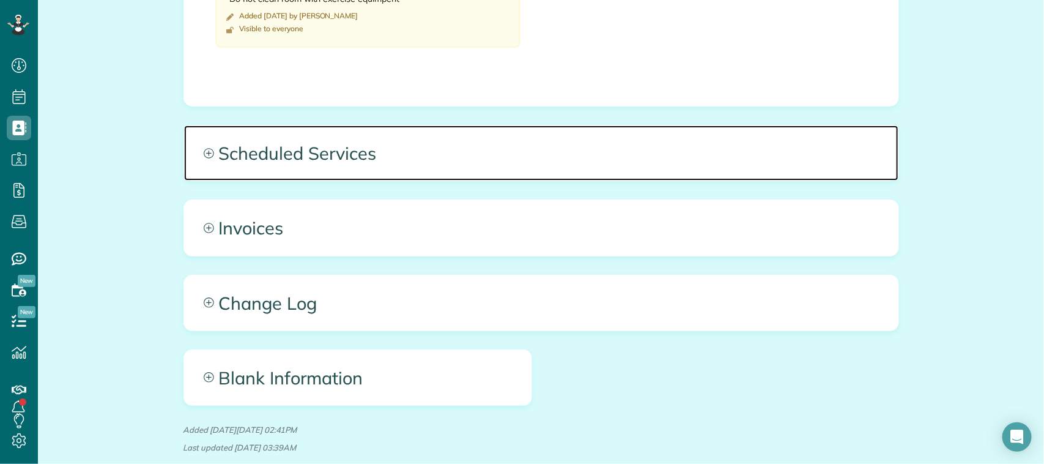
click at [512, 139] on span "Scheduled Services" at bounding box center [541, 152] width 714 height 55
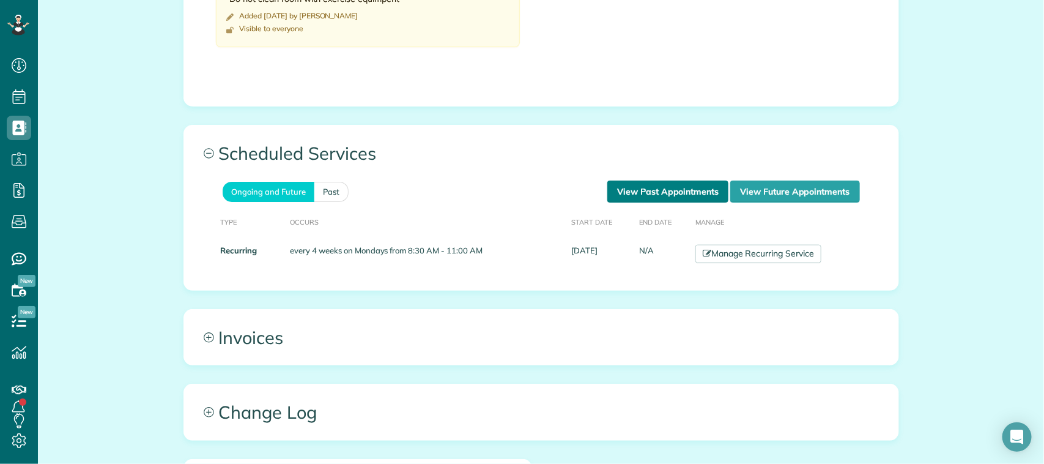
click at [686, 190] on link "View Past Appointments" at bounding box center [667, 191] width 121 height 22
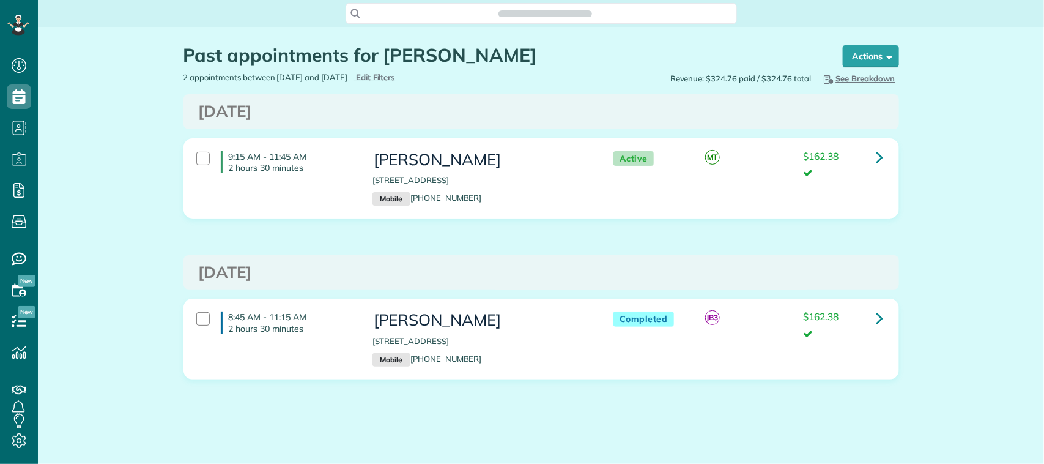
scroll to position [5, 5]
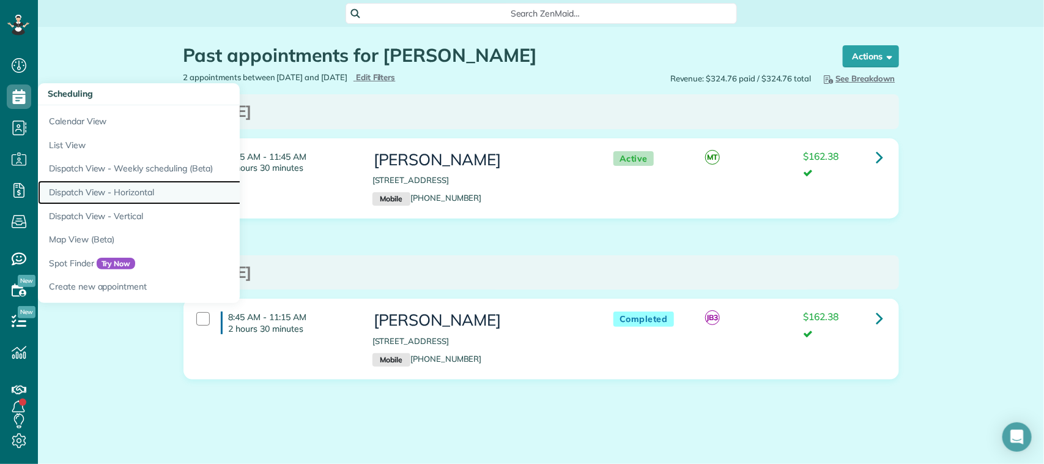
click at [132, 190] on link "Dispatch View - Horizontal" at bounding box center [191, 192] width 306 height 24
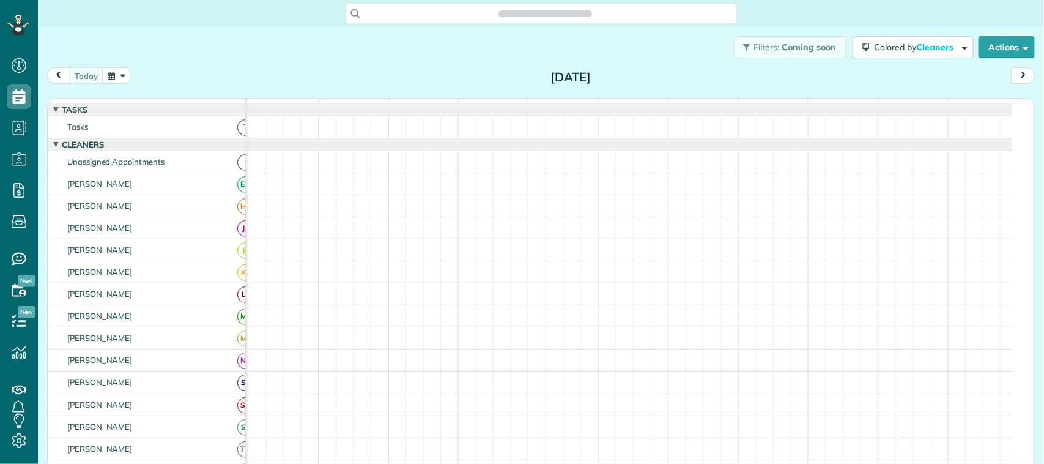
scroll to position [5, 5]
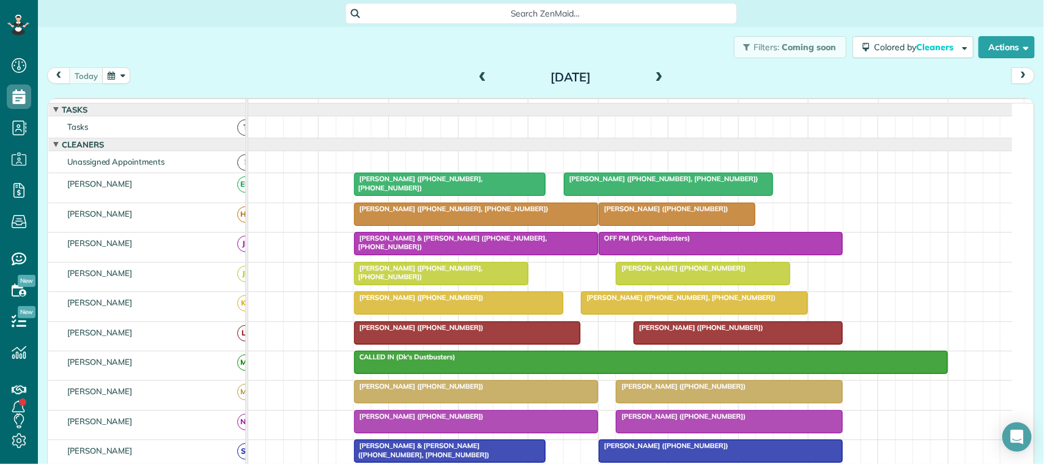
click at [103, 81] on button "button" at bounding box center [116, 75] width 28 height 17
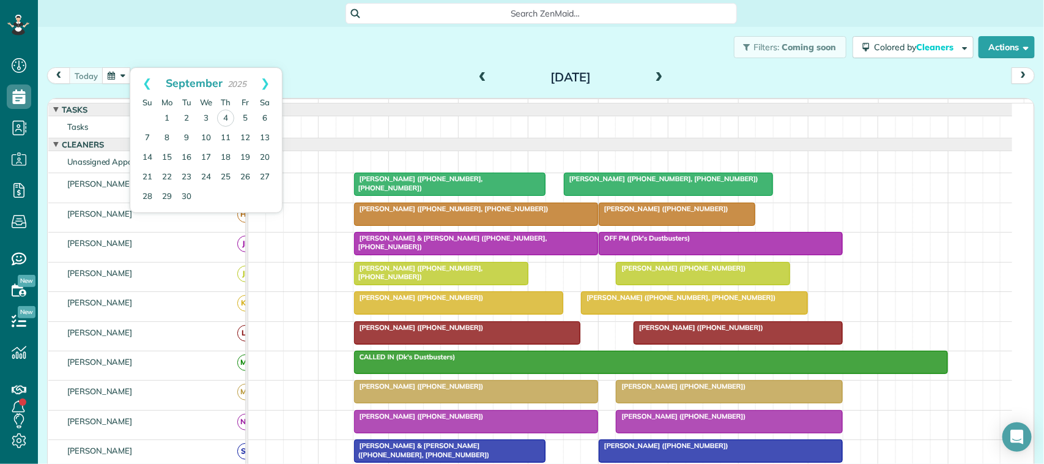
click at [239, 60] on div "Filters: Coming soon Colored by Cleaners Color by Cleaner Color by Team Color b…" at bounding box center [541, 47] width 1006 height 40
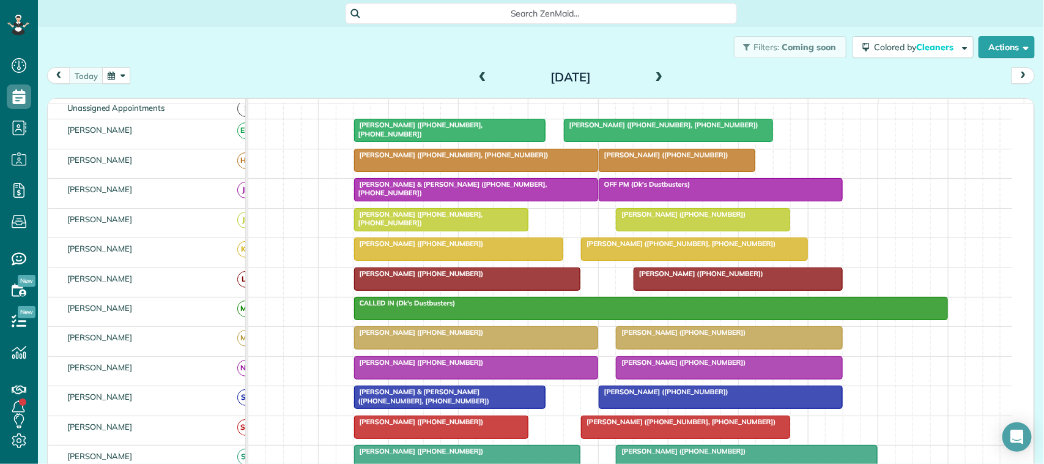
scroll to position [0, 0]
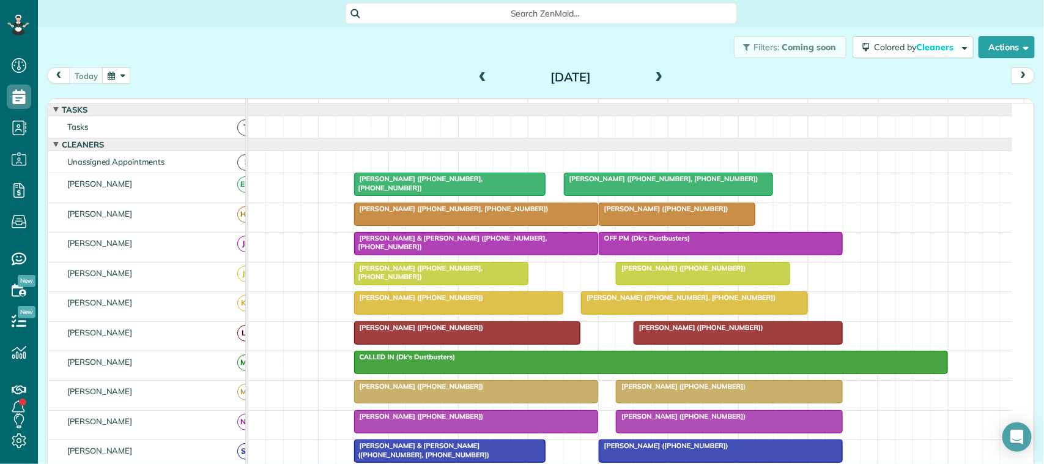
click at [656, 72] on span at bounding box center [658, 77] width 13 height 11
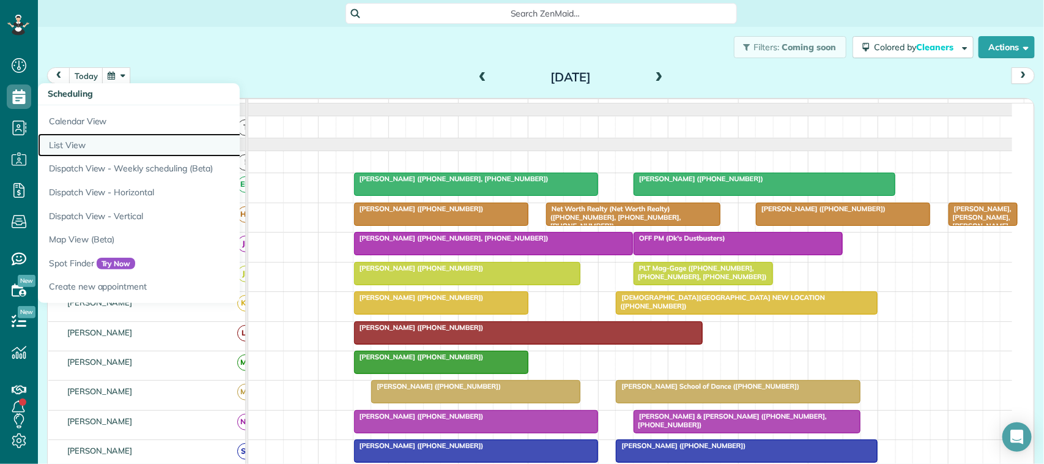
click at [69, 146] on link "List View" at bounding box center [191, 145] width 306 height 24
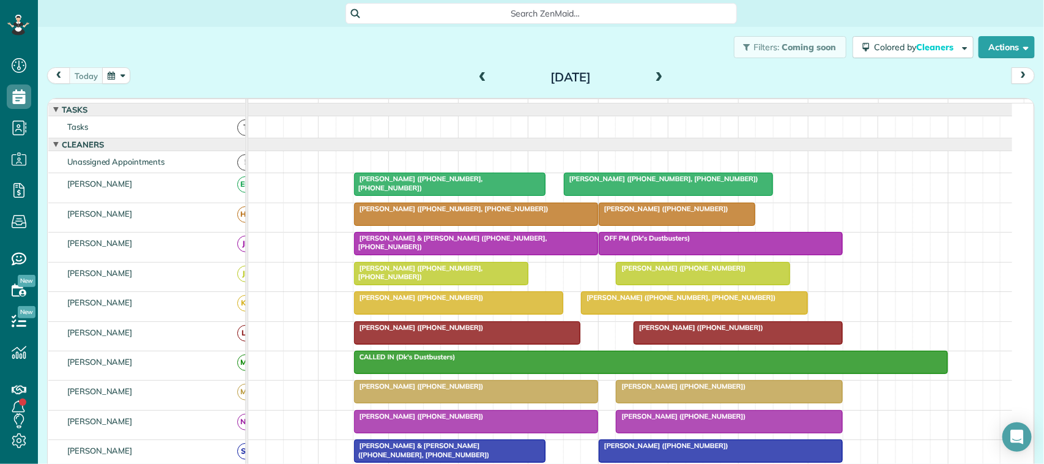
click at [478, 75] on span at bounding box center [482, 77] width 13 height 11
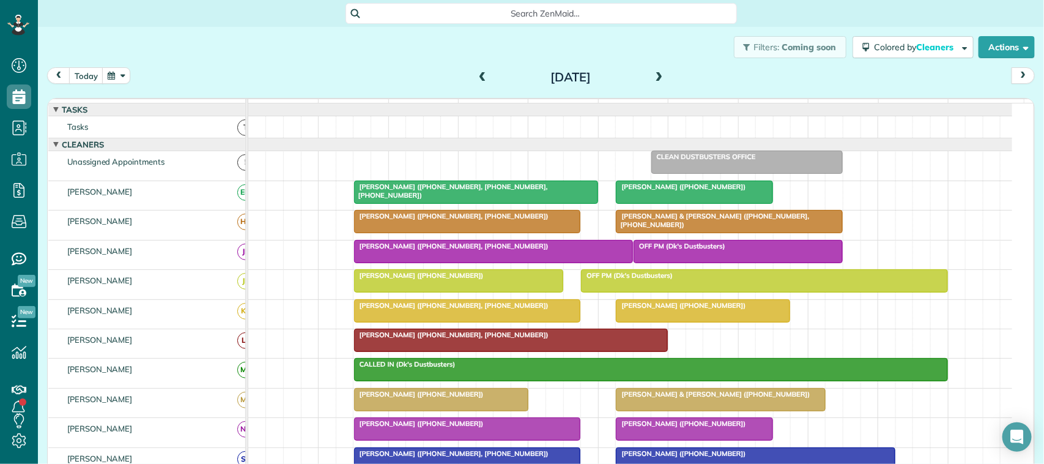
click at [652, 76] on span at bounding box center [658, 77] width 13 height 11
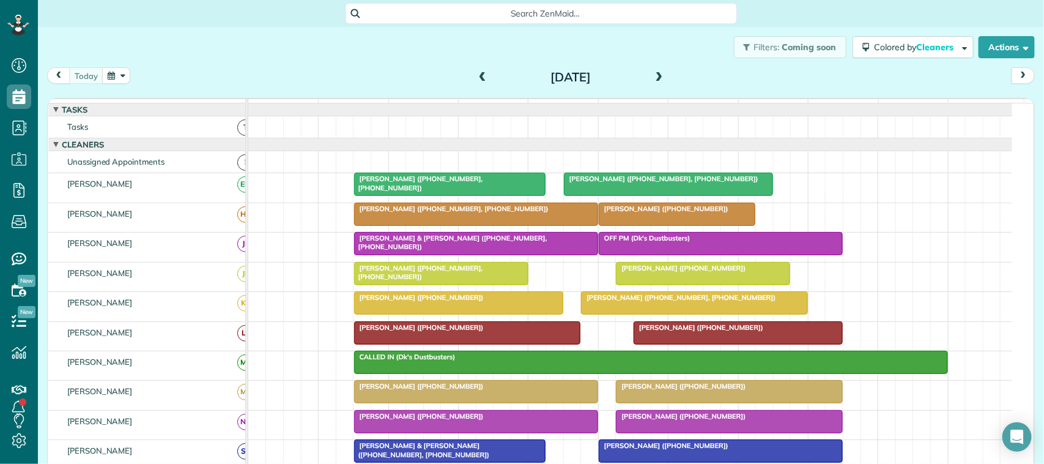
click at [652, 76] on span at bounding box center [658, 77] width 13 height 11
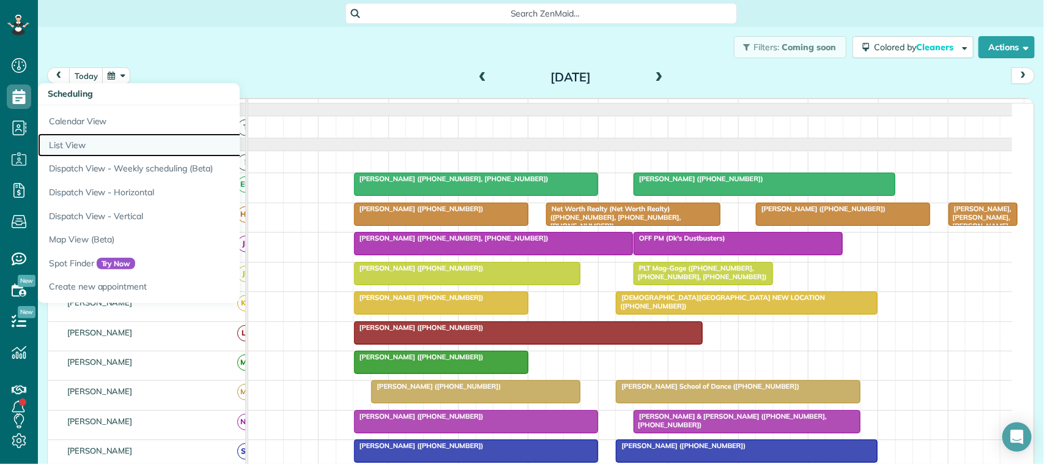
click at [83, 148] on link "List View" at bounding box center [191, 145] width 306 height 24
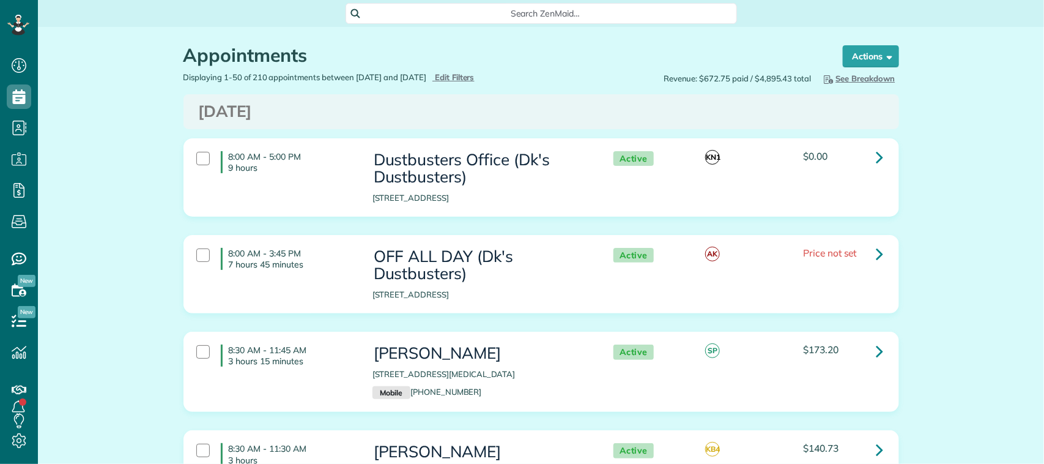
scroll to position [5, 5]
type input "**********"
click at [466, 79] on span "Edit Filters" at bounding box center [455, 77] width 40 height 10
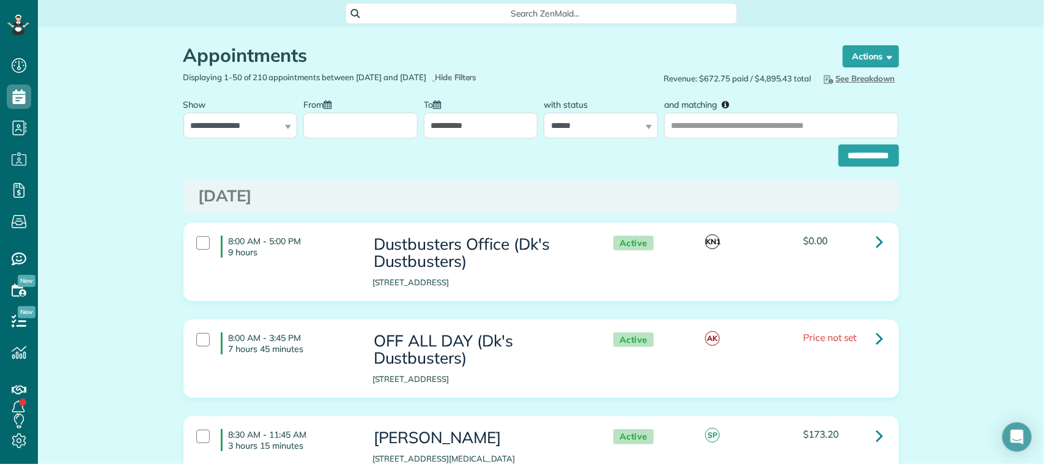
click at [391, 124] on input "From" at bounding box center [360, 126] width 114 height 26
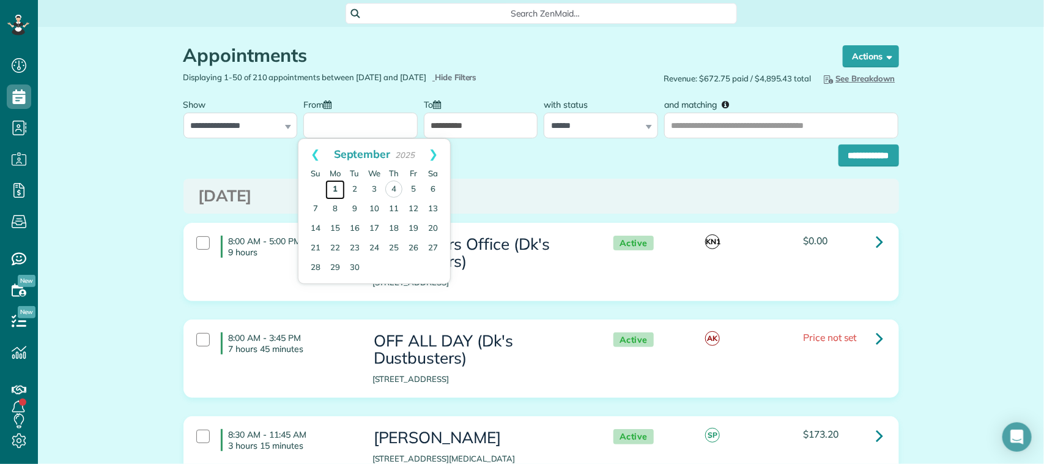
click at [333, 191] on link "1" at bounding box center [335, 190] width 20 height 20
type input "**********"
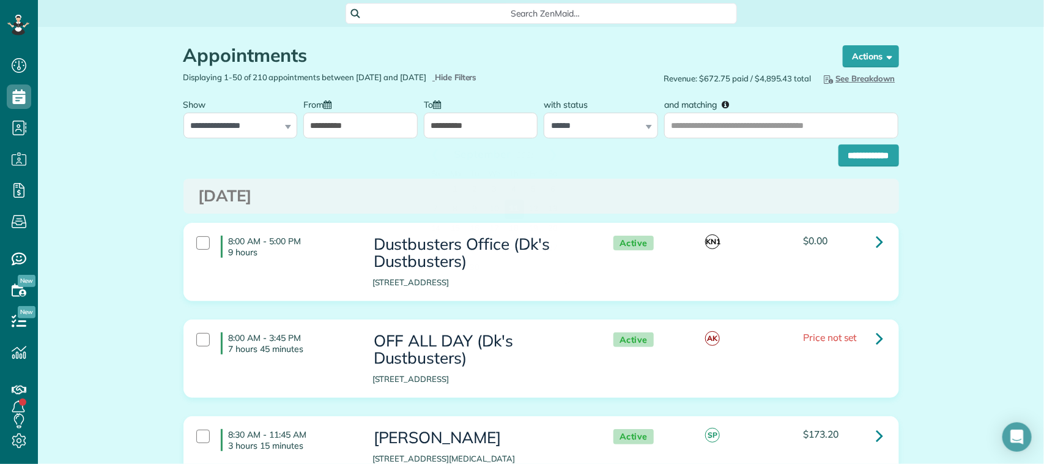
click at [463, 126] on input "**********" at bounding box center [481, 126] width 114 height 26
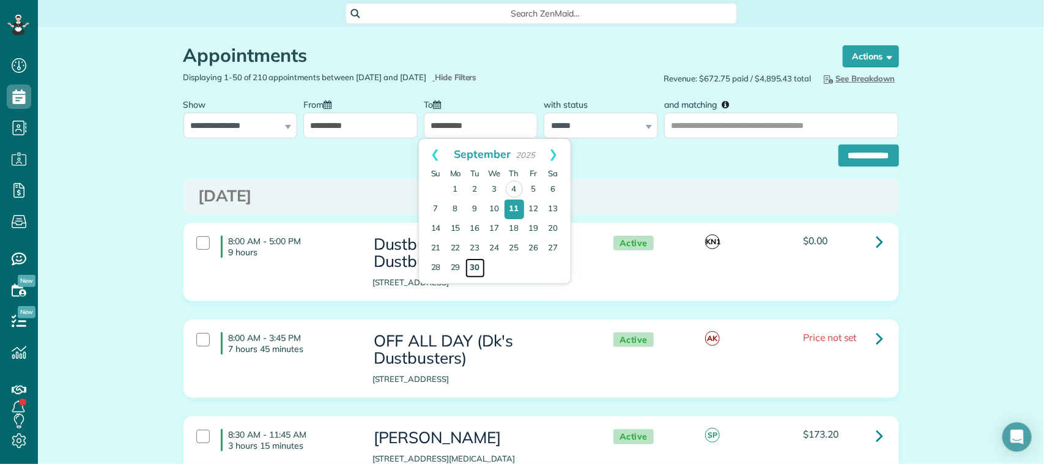
click at [472, 262] on link "30" at bounding box center [475, 268] width 20 height 20
type input "**********"
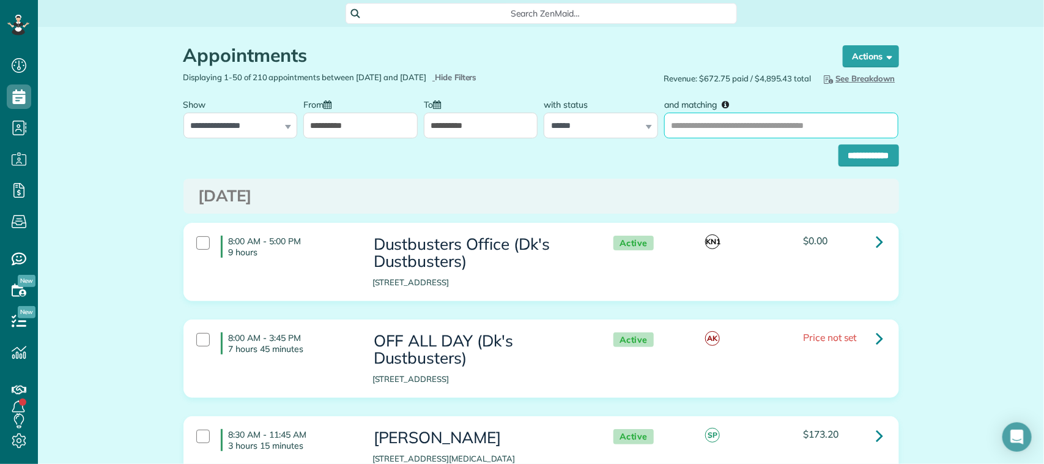
click at [676, 127] on input "and matching" at bounding box center [781, 126] width 234 height 26
type input "***"
click at [838, 144] on input "**********" at bounding box center [868, 155] width 61 height 22
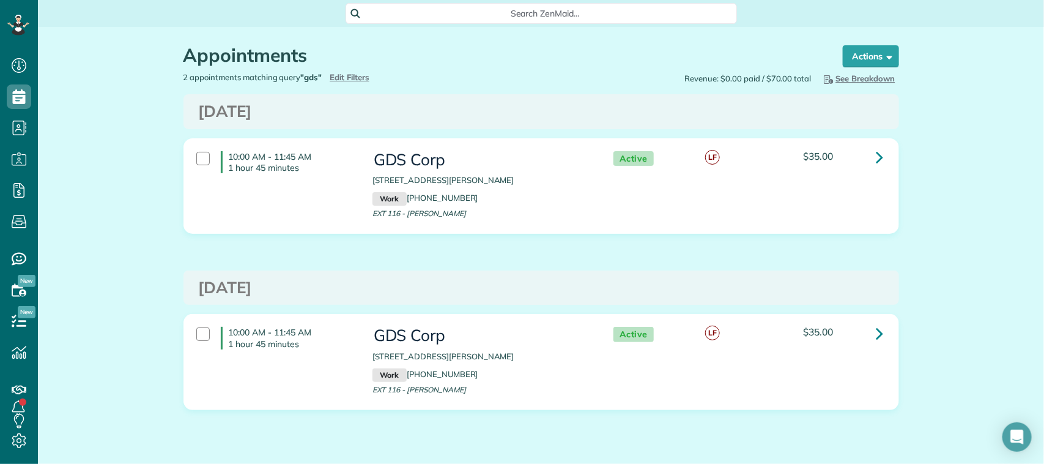
click at [1015, 155] on div "Appointments the List View [2 min] Schedule Changes Actions Create Appointment …" at bounding box center [541, 264] width 1006 height 475
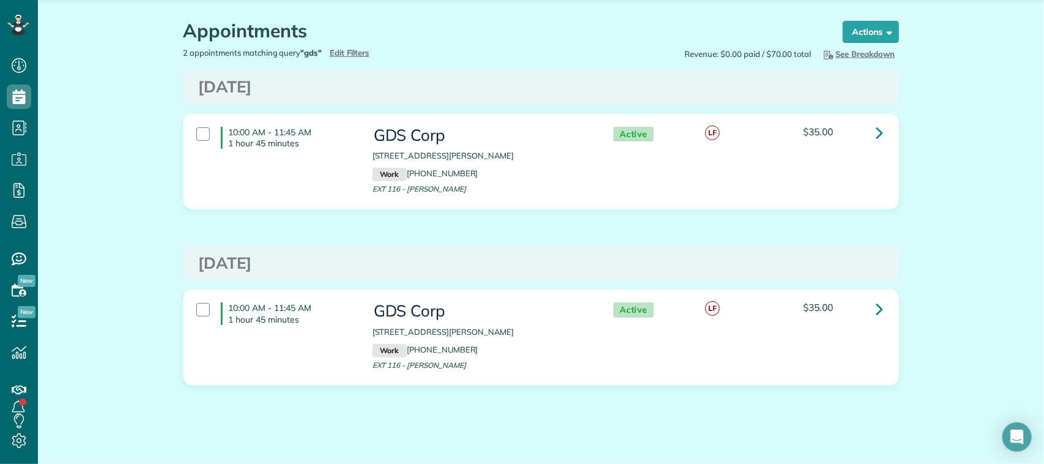
scroll to position [37, 0]
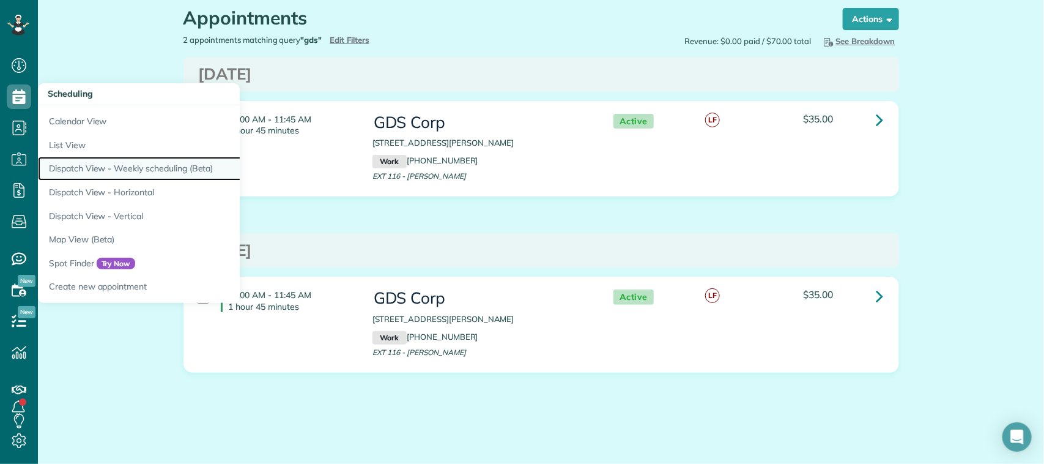
click at [139, 177] on link "Dispatch View - Weekly scheduling (Beta)" at bounding box center [191, 169] width 306 height 24
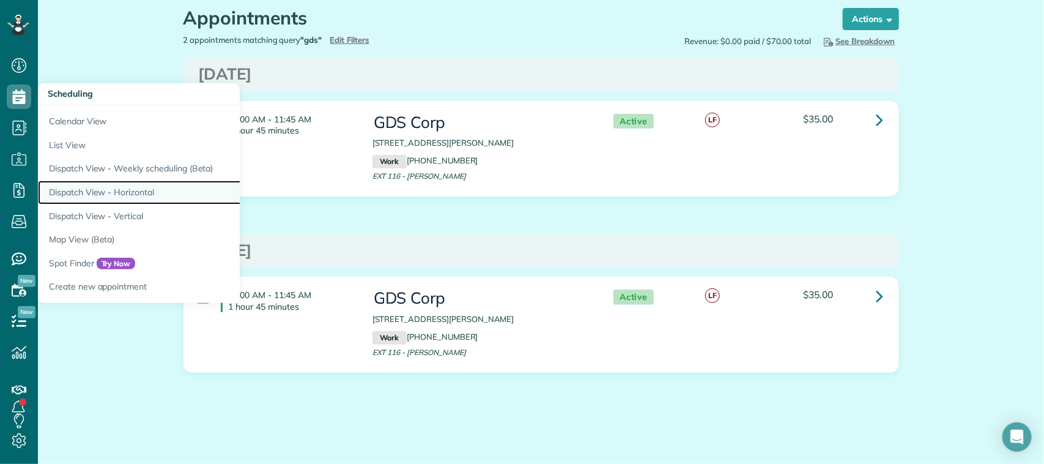
click at [141, 191] on link "Dispatch View - Horizontal" at bounding box center [191, 192] width 306 height 24
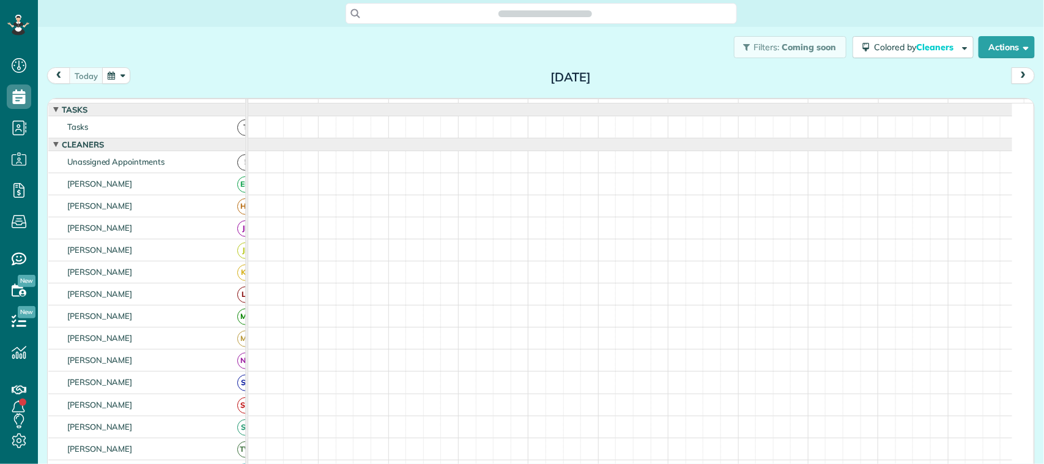
scroll to position [5, 5]
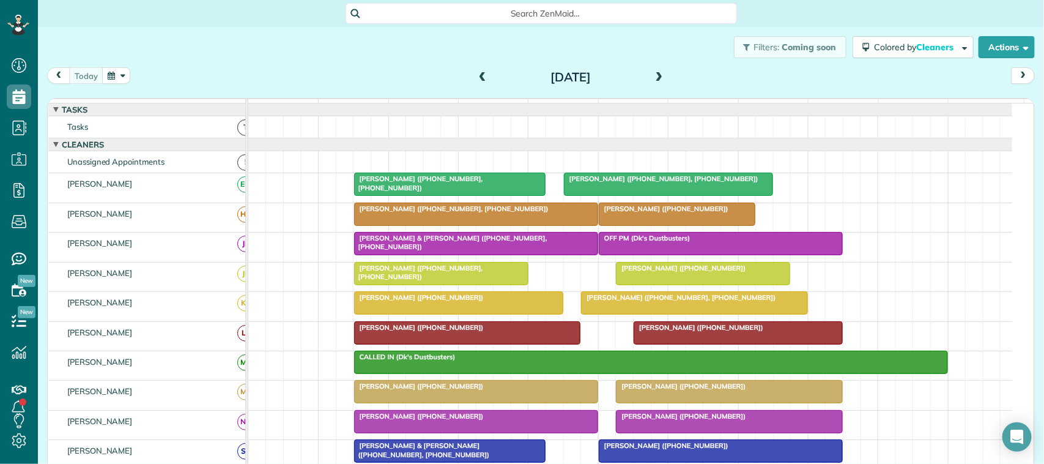
click at [119, 77] on button "button" at bounding box center [116, 75] width 28 height 17
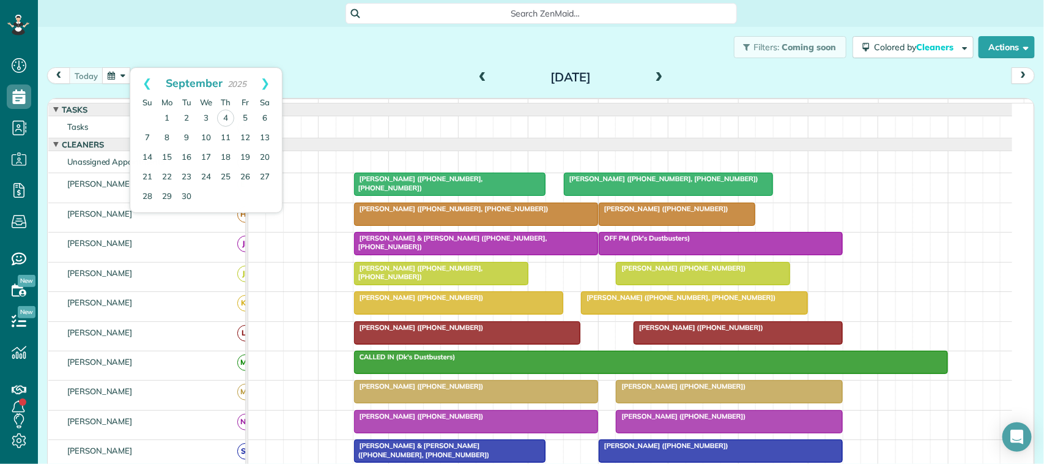
click at [379, 86] on div "today Thursday Sep 4, 2025" at bounding box center [541, 78] width 988 height 23
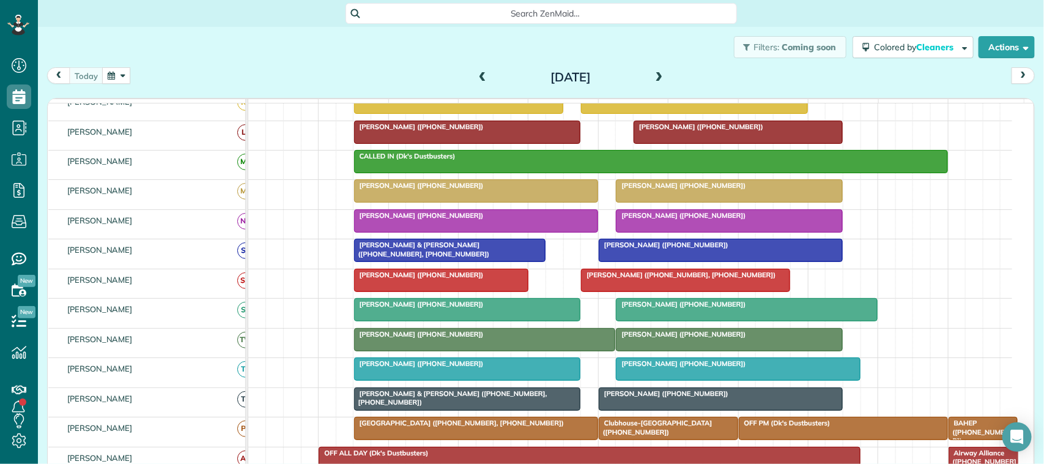
scroll to position [229, 0]
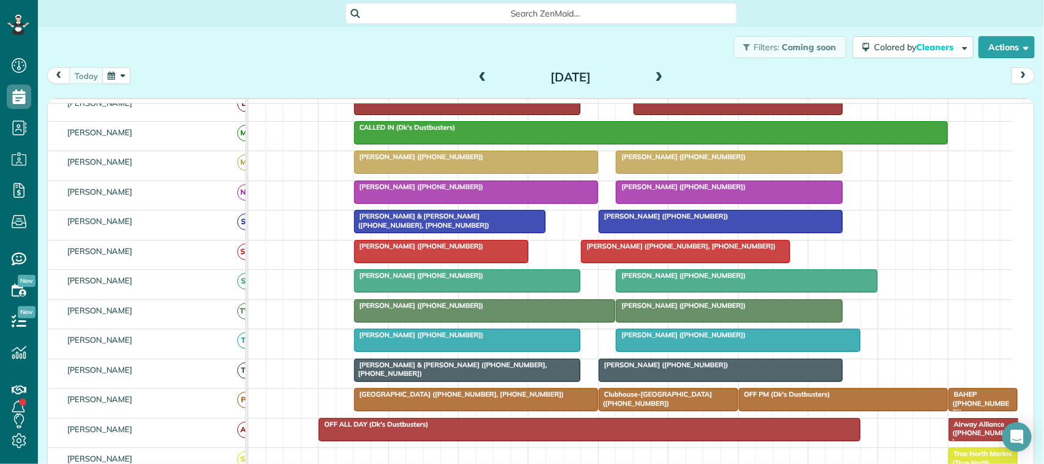
click at [439, 322] on div at bounding box center [485, 311] width 261 height 22
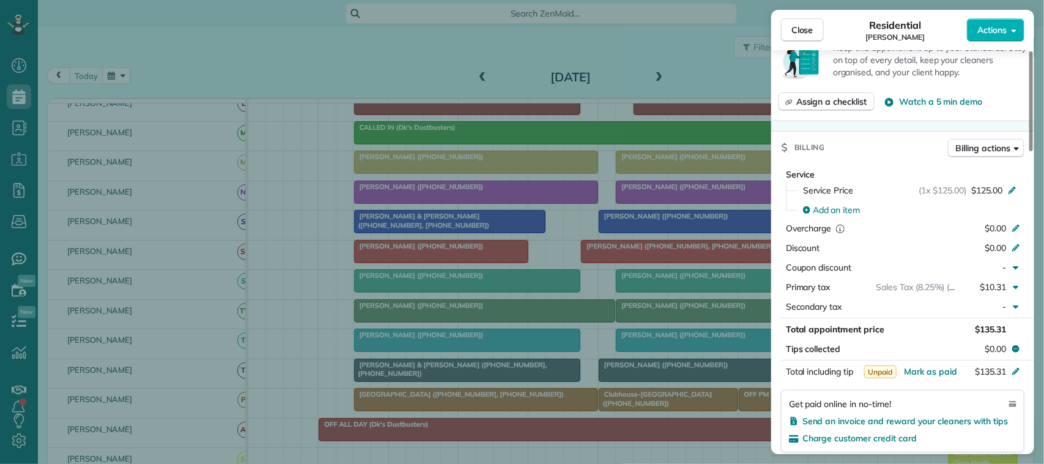
scroll to position [612, 0]
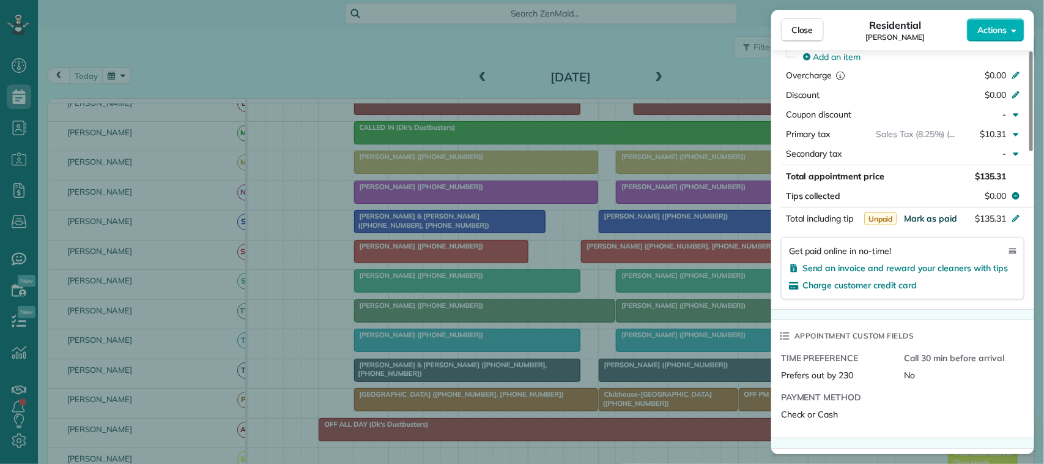
click at [922, 223] on span "Mark as paid" at bounding box center [930, 218] width 53 height 11
click at [803, 26] on span "Close" at bounding box center [802, 30] width 22 height 12
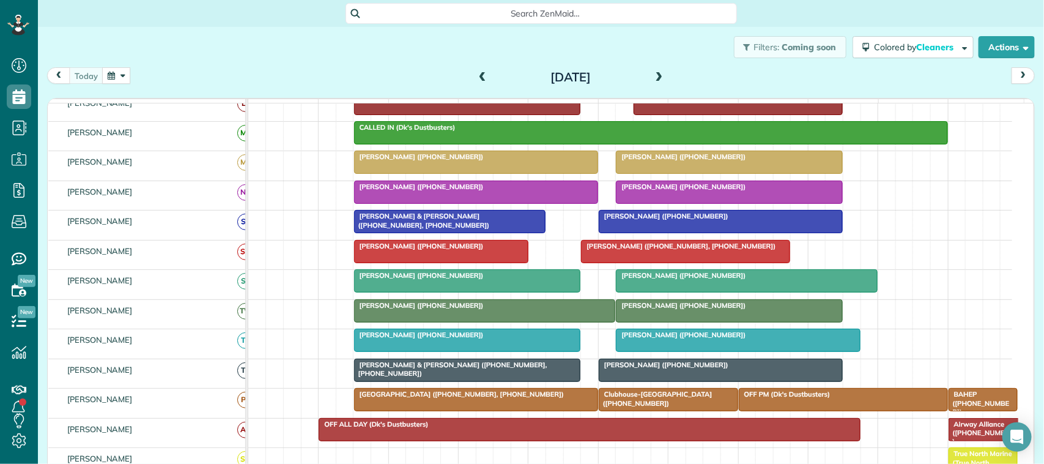
click at [481, 70] on span at bounding box center [482, 77] width 13 height 18
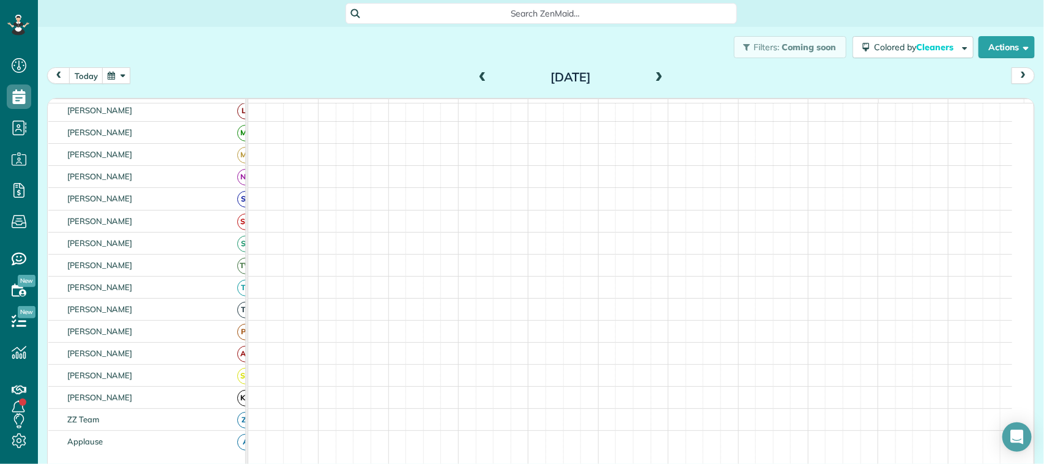
scroll to position [237, 0]
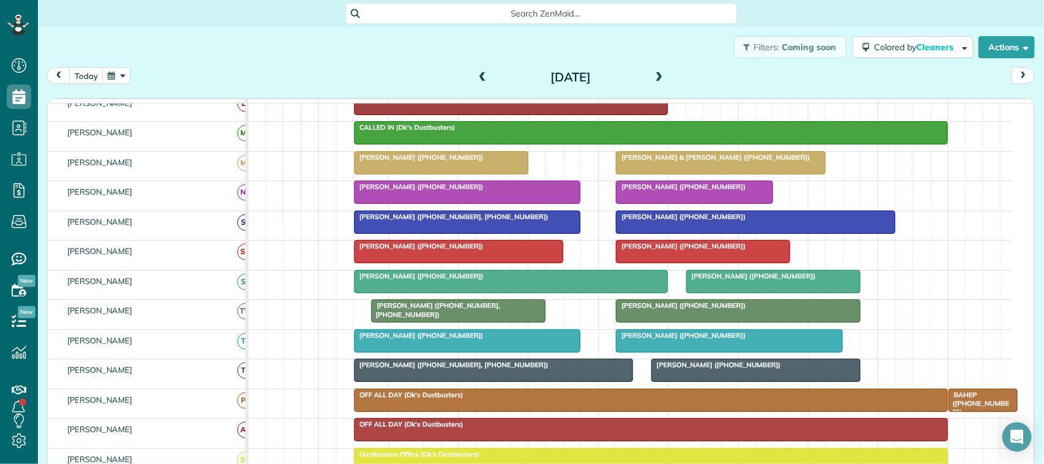
click at [643, 322] on div at bounding box center [737, 311] width 243 height 22
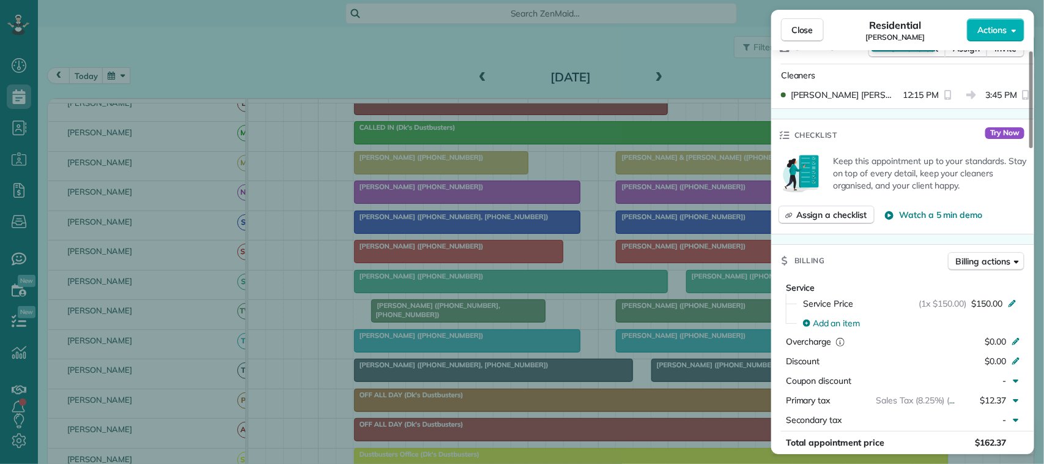
scroll to position [382, 0]
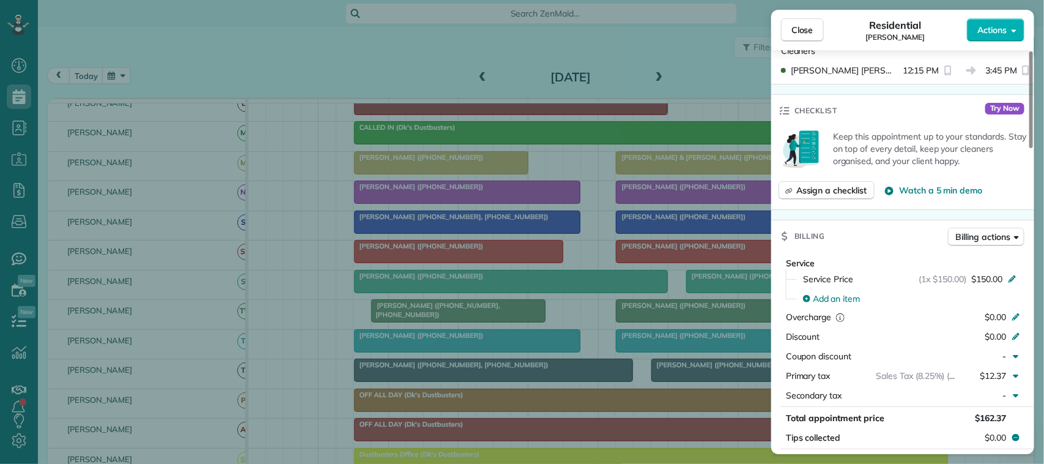
click at [934, 454] on span "Mark as paid" at bounding box center [930, 459] width 53 height 11
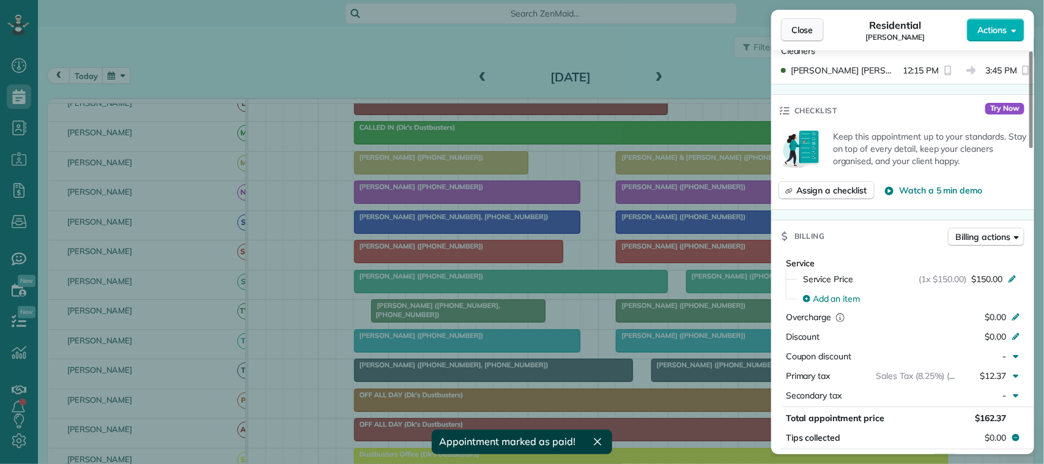
click at [807, 35] on span "Close" at bounding box center [802, 30] width 22 height 12
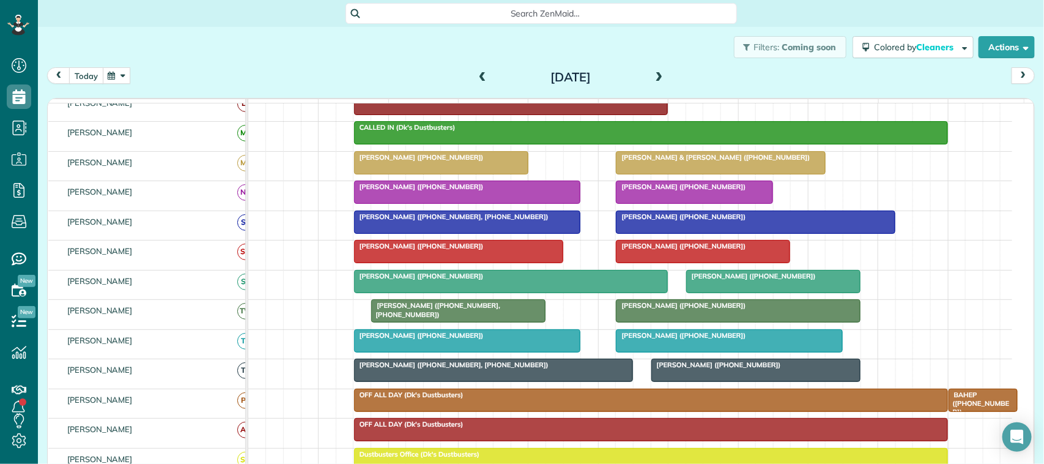
click at [89, 73] on button "today" at bounding box center [86, 75] width 34 height 17
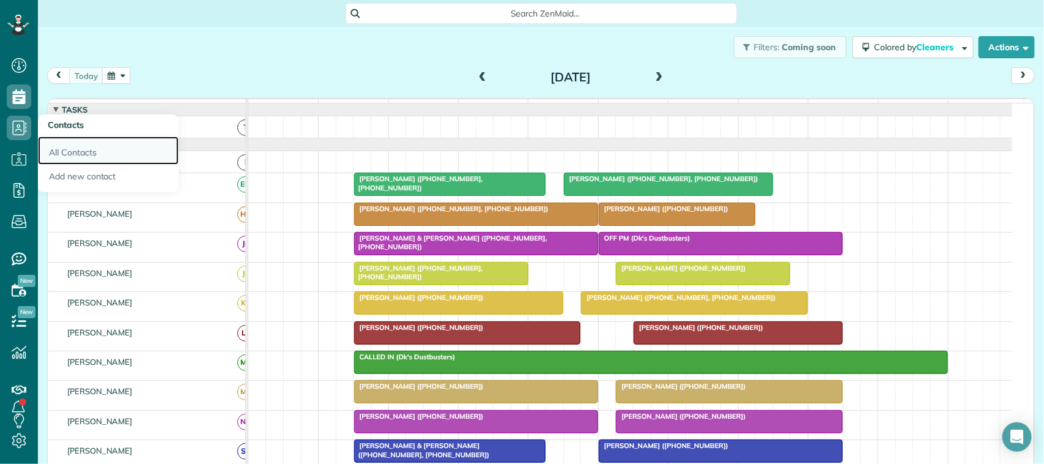
click at [62, 147] on link "All Contacts" at bounding box center [108, 150] width 141 height 28
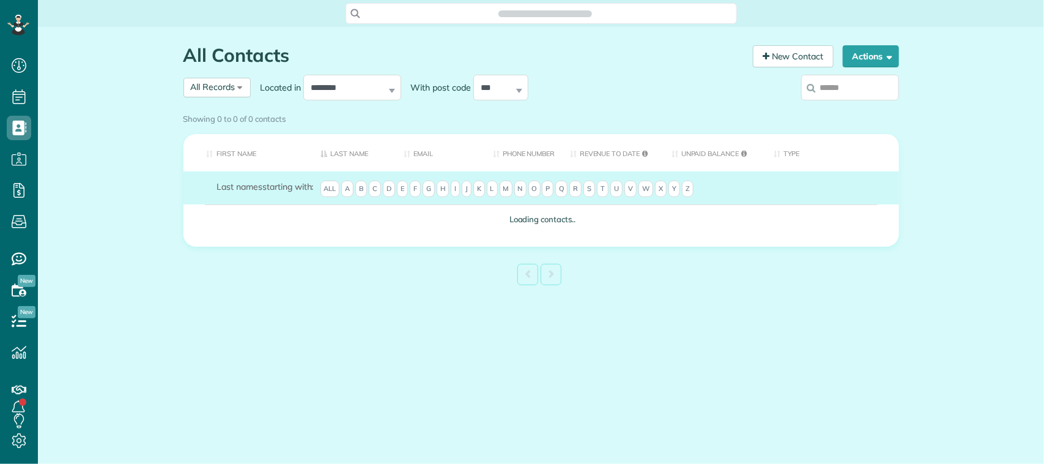
scroll to position [5, 5]
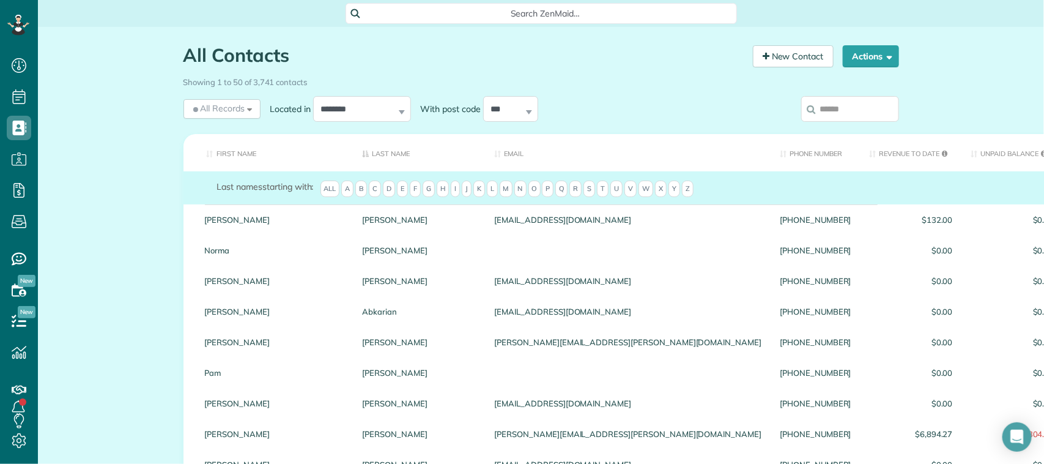
click at [821, 108] on input "search" at bounding box center [850, 109] width 98 height 26
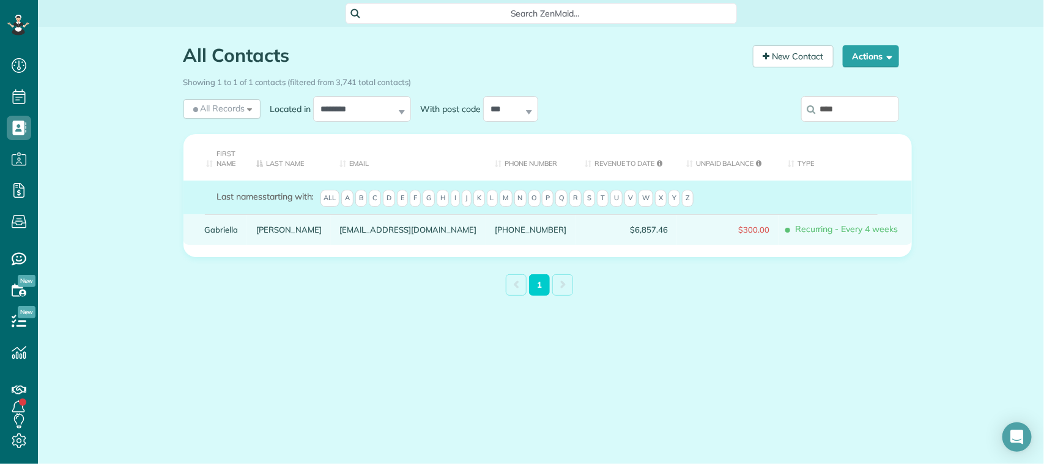
type input "****"
click at [258, 221] on div "Paiz" at bounding box center [289, 229] width 84 height 31
click at [261, 228] on link "Paiz" at bounding box center [288, 229] width 65 height 9
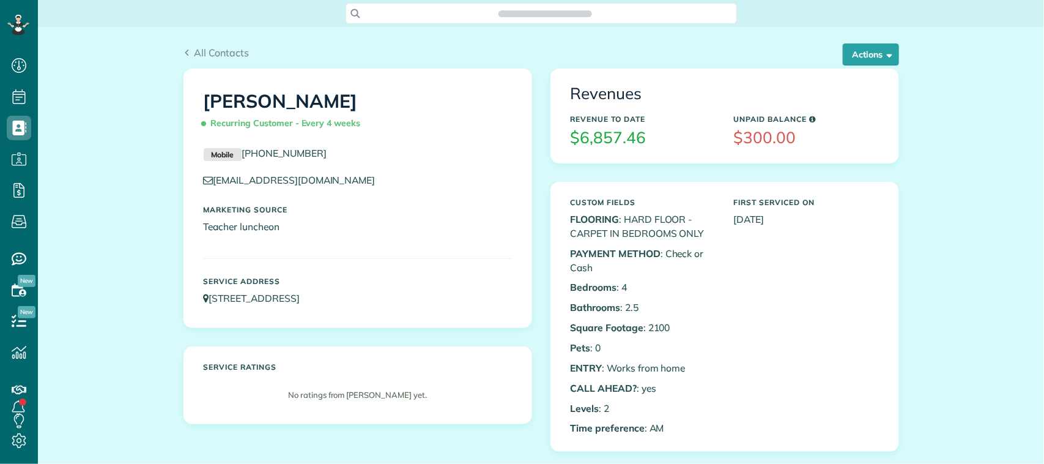
scroll to position [5, 5]
click at [861, 53] on button "Actions" at bounding box center [871, 54] width 56 height 22
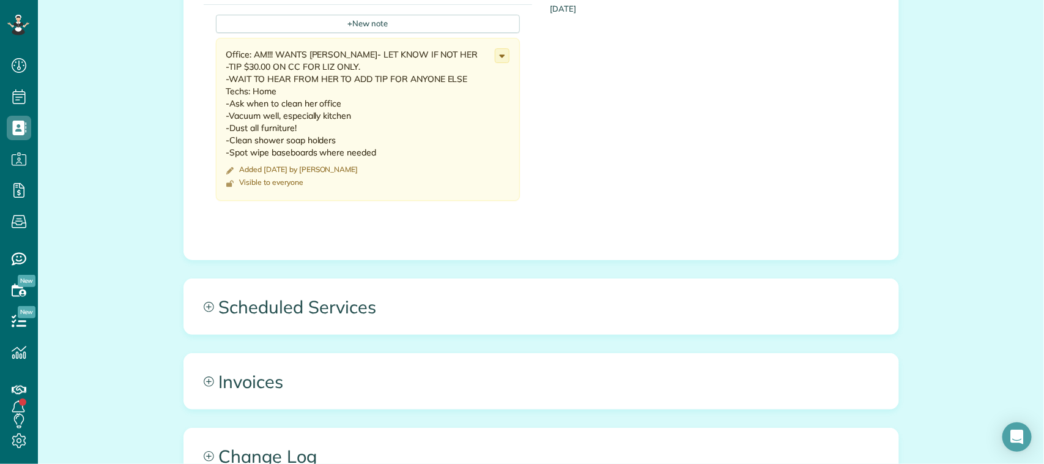
scroll to position [535, 0]
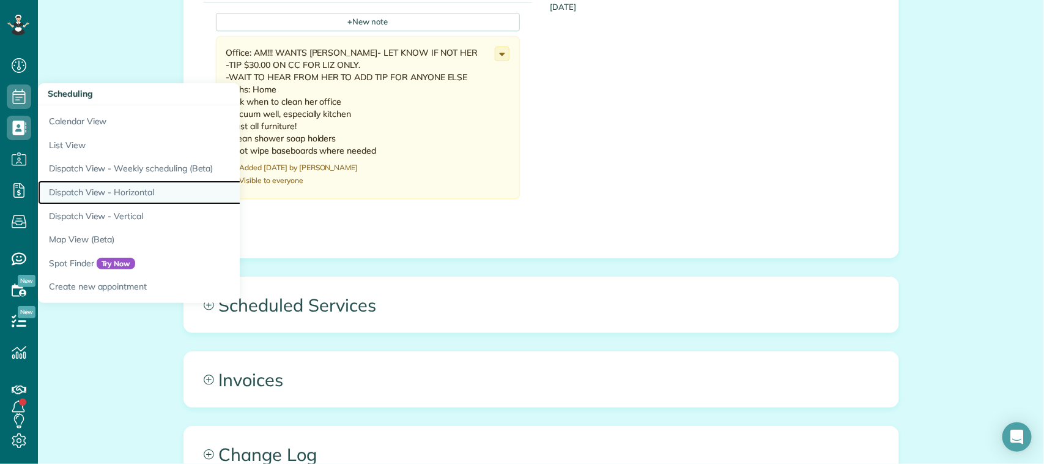
click at [115, 187] on link "Dispatch View - Horizontal" at bounding box center [191, 192] width 306 height 24
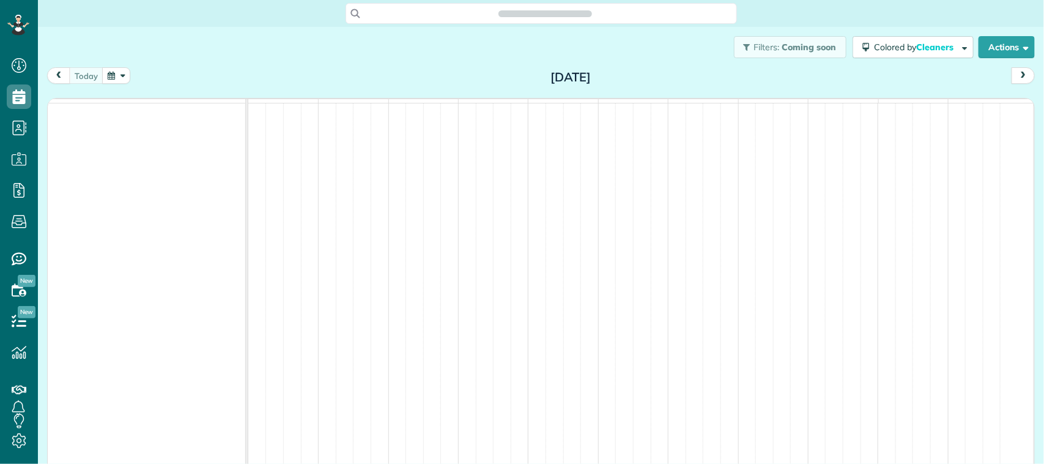
scroll to position [5, 5]
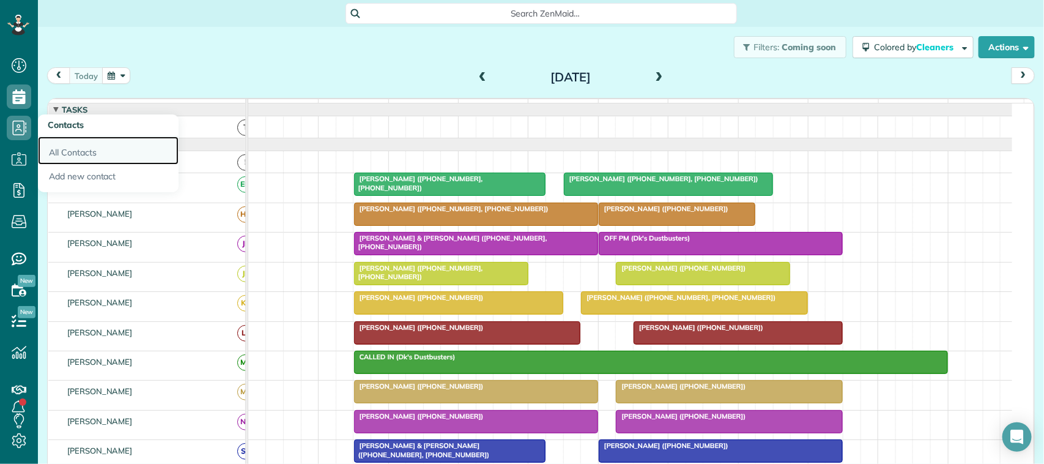
click at [59, 150] on link "All Contacts" at bounding box center [108, 150] width 141 height 28
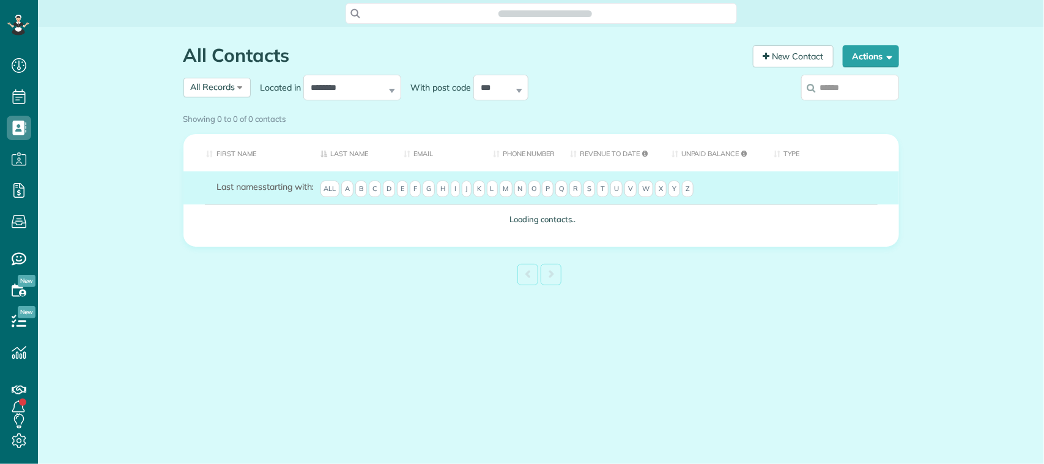
scroll to position [5, 5]
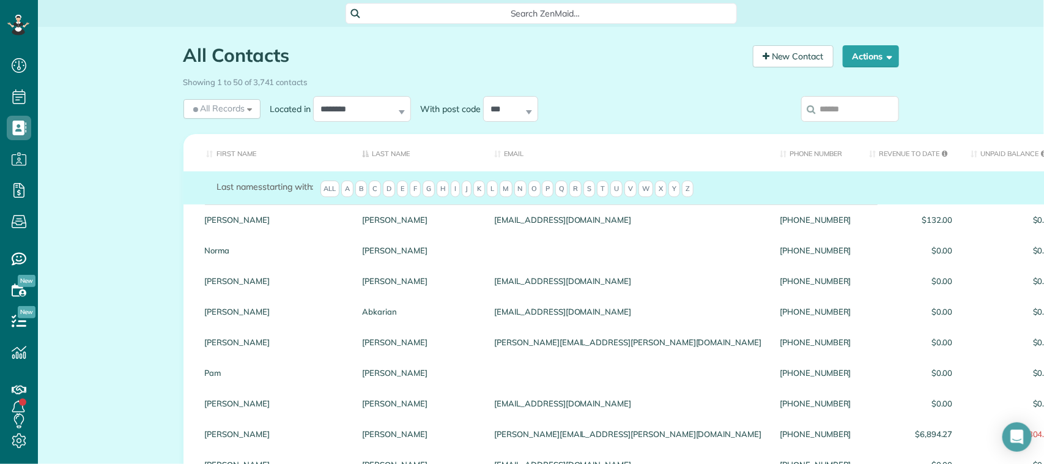
click at [852, 114] on input "search" at bounding box center [850, 109] width 98 height 26
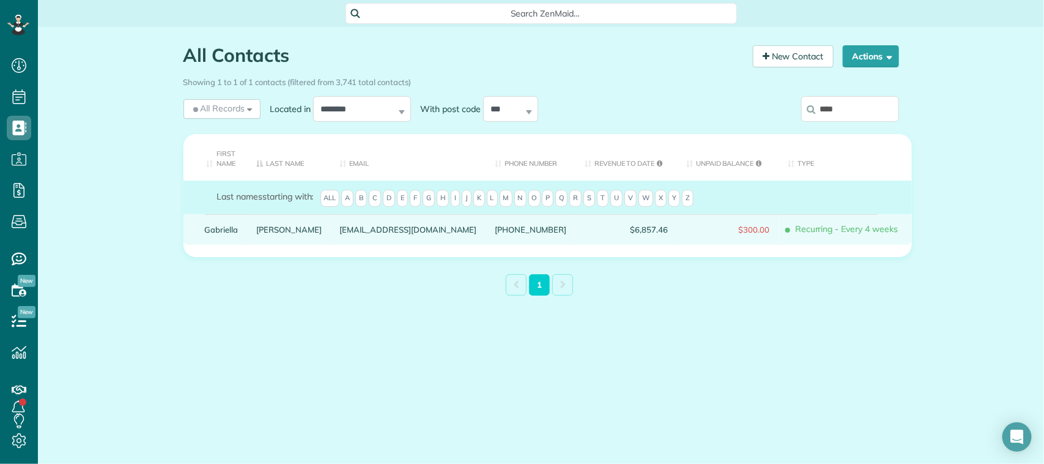
type input "****"
click at [268, 224] on div "Paiz" at bounding box center [289, 229] width 84 height 31
click at [268, 234] on link "Paiz" at bounding box center [288, 229] width 65 height 9
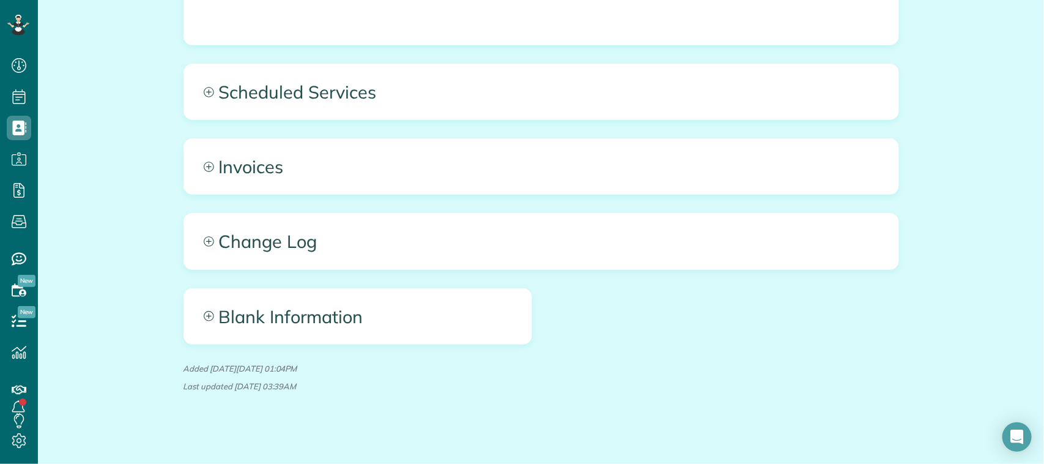
scroll to position [757, 0]
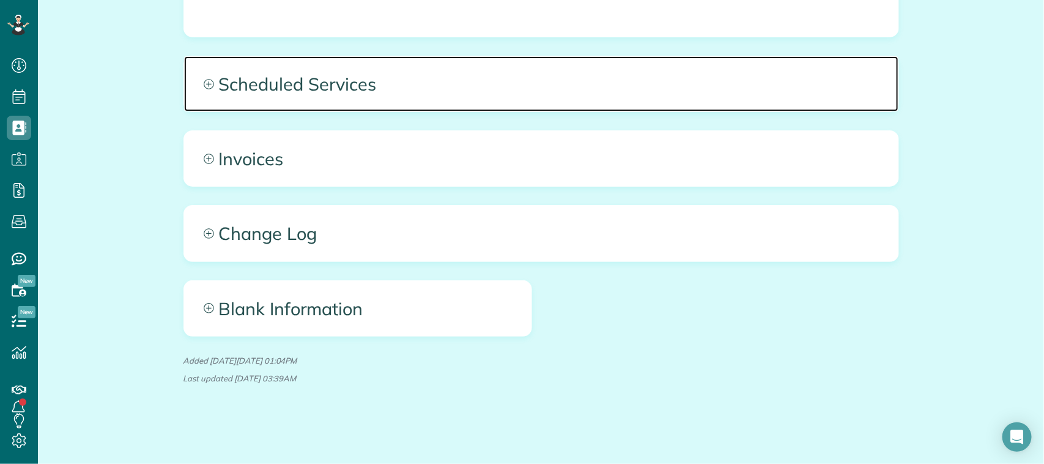
click at [353, 98] on span "Scheduled Services" at bounding box center [541, 83] width 714 height 55
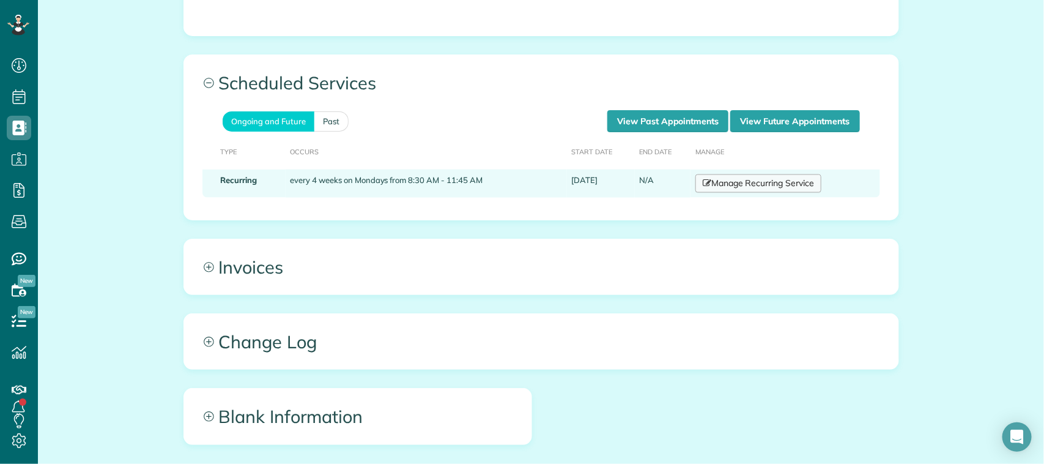
click at [774, 187] on link "Manage Recurring Service" at bounding box center [758, 183] width 126 height 18
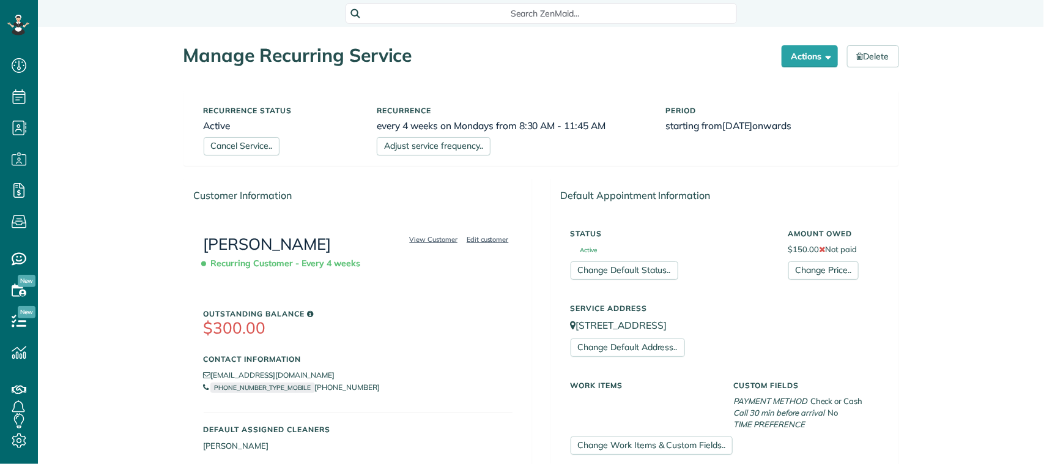
scroll to position [5, 5]
click at [248, 138] on link "Cancel Service.." at bounding box center [242, 146] width 76 height 18
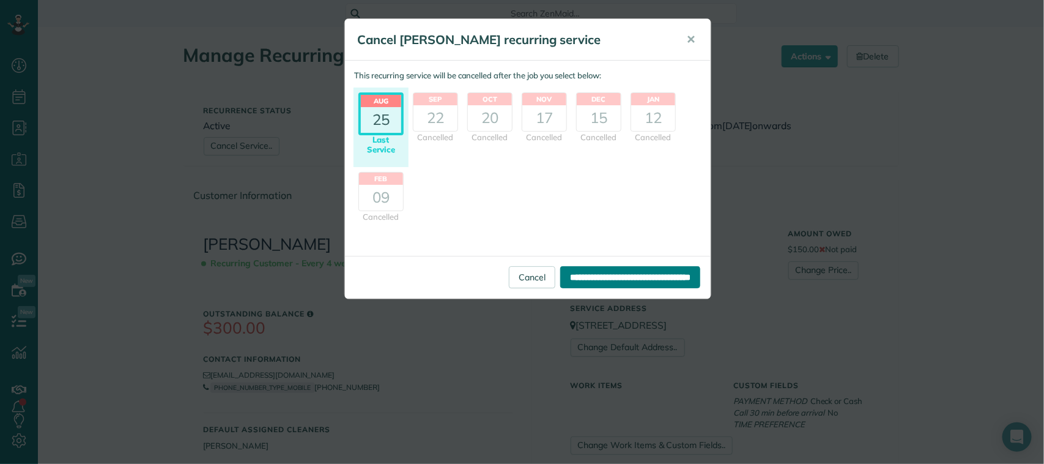
click at [573, 278] on input "**********" at bounding box center [630, 277] width 140 height 22
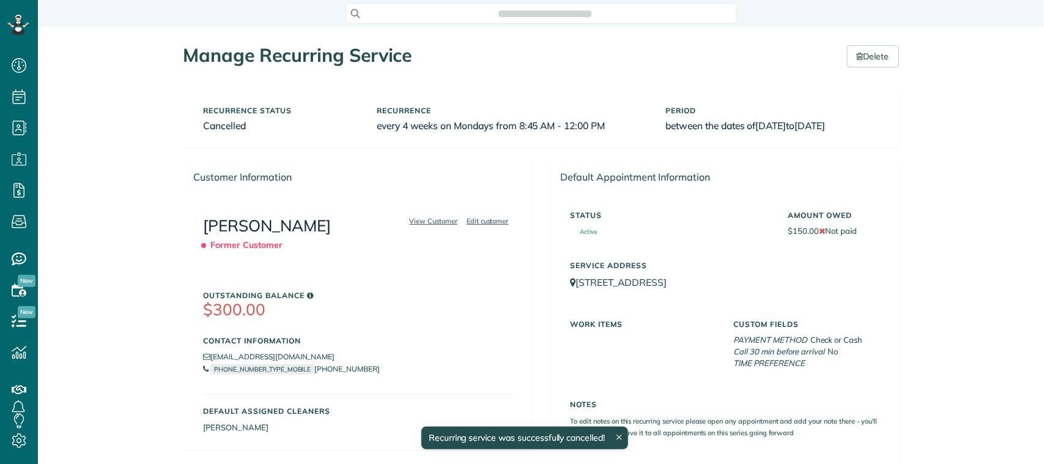
scroll to position [5, 5]
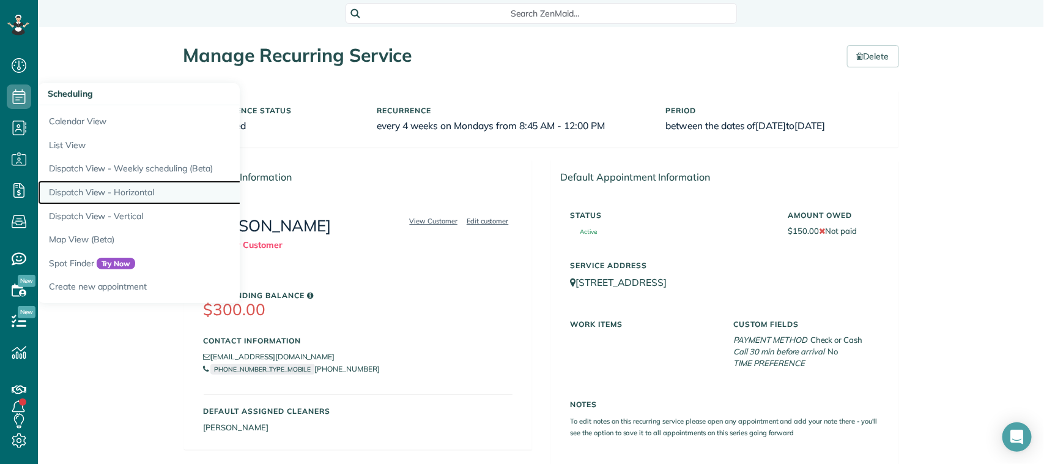
click at [141, 188] on link "Dispatch View - Horizontal" at bounding box center [191, 192] width 306 height 24
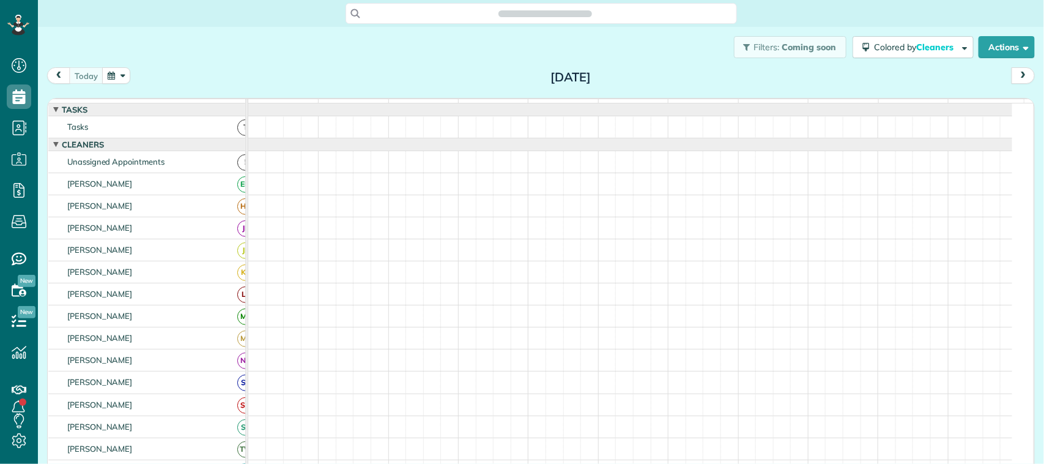
scroll to position [5, 5]
click at [124, 80] on button "button" at bounding box center [116, 75] width 28 height 17
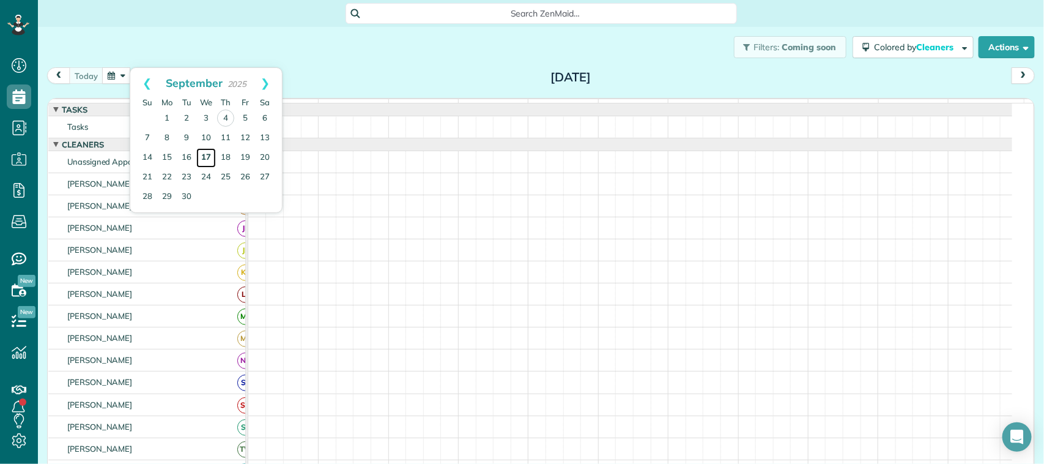
click at [207, 160] on link "17" at bounding box center [206, 158] width 20 height 20
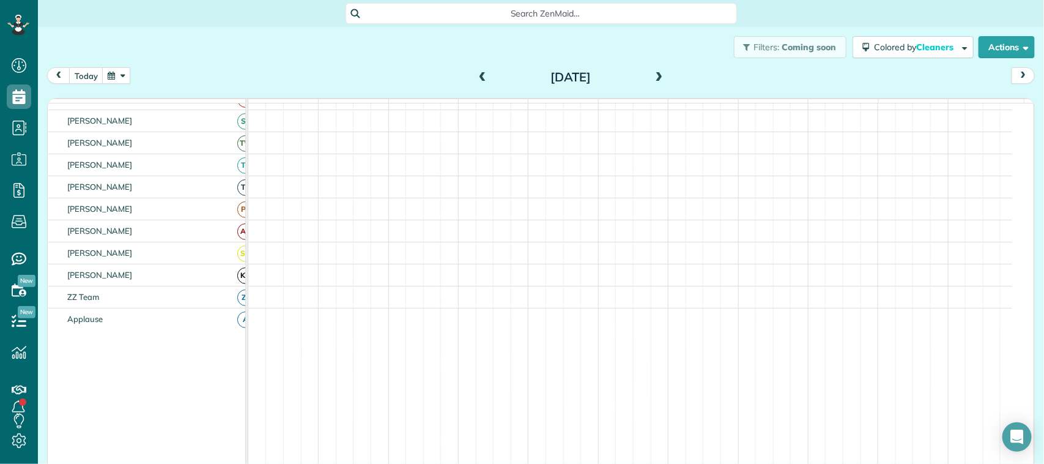
scroll to position [0, 0]
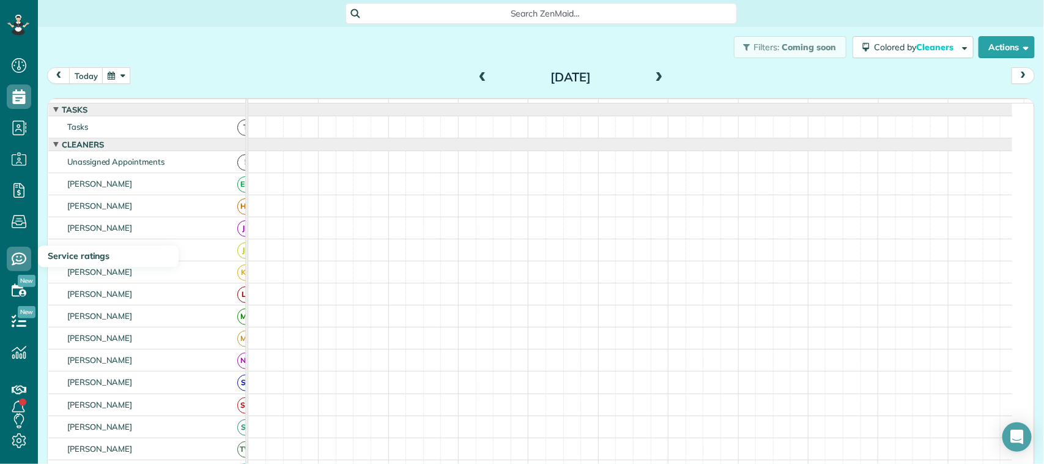
click at [123, 65] on div "Filters: Coming soon Colored by Cleaners Color by Cleaner Color by Team Color b…" at bounding box center [541, 47] width 1006 height 40
click at [127, 71] on button "button" at bounding box center [116, 75] width 28 height 17
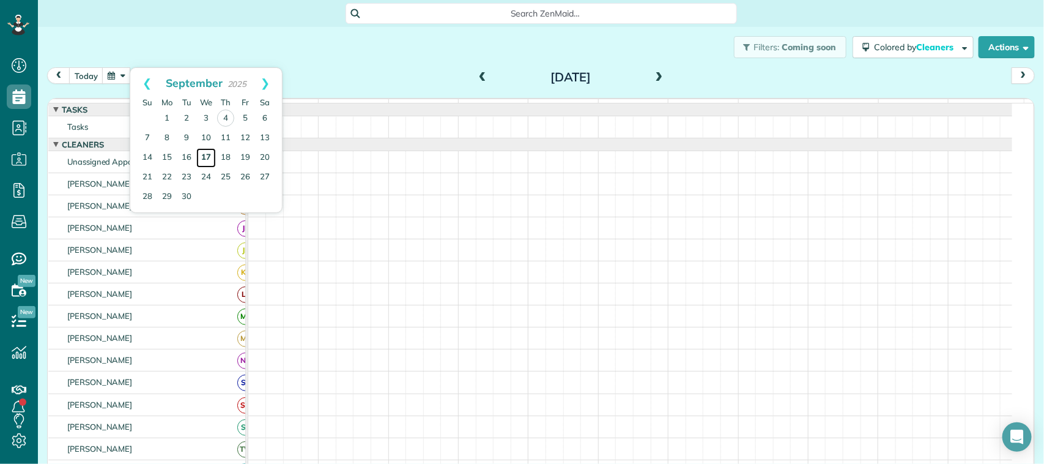
click at [207, 158] on link "17" at bounding box center [206, 158] width 20 height 20
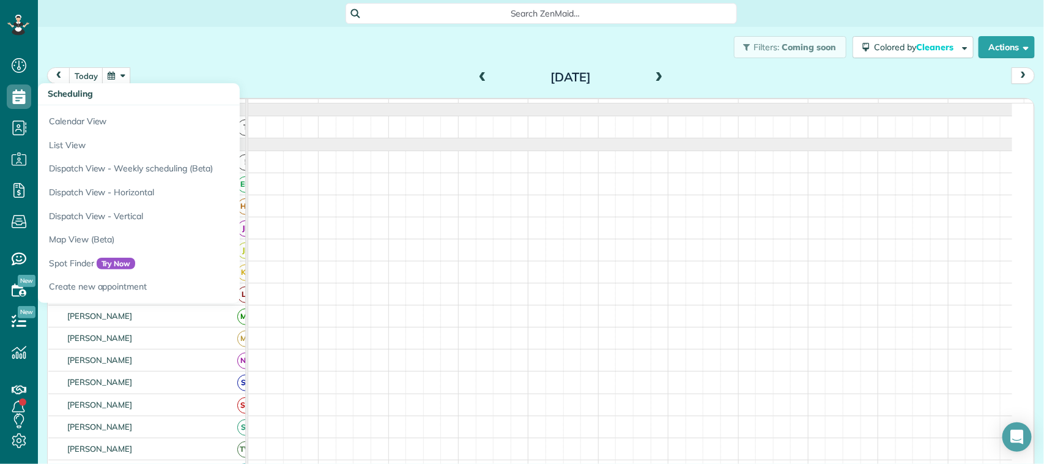
click at [83, 86] on h3 "Scheduling" at bounding box center [139, 94] width 202 height 22
click at [83, 80] on button "today" at bounding box center [86, 75] width 34 height 17
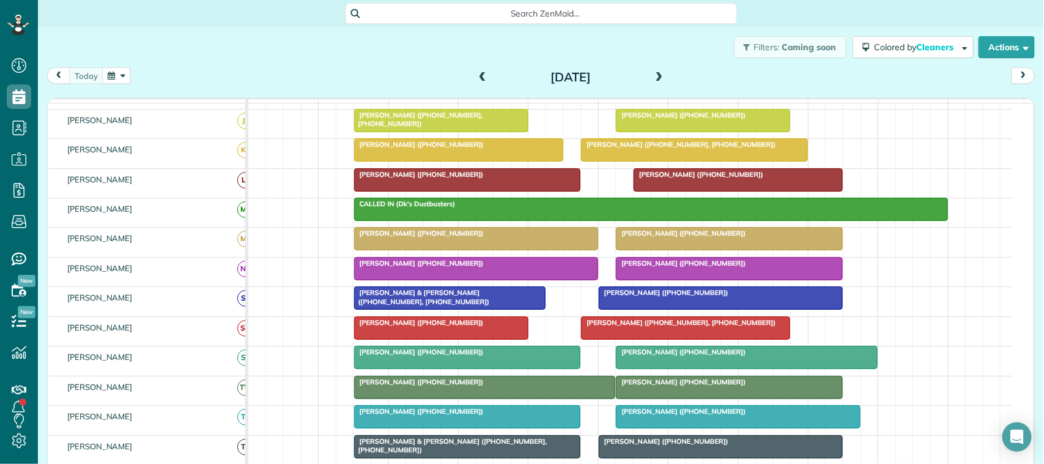
scroll to position [229, 0]
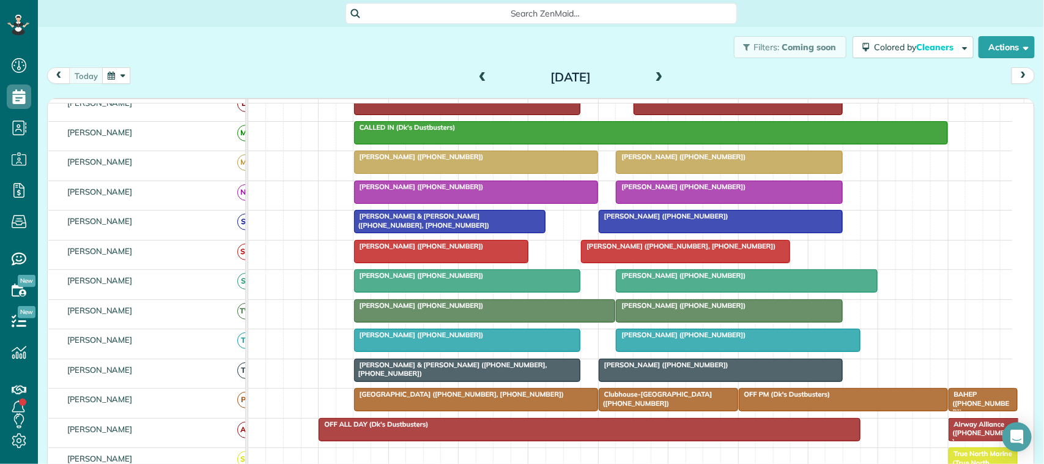
click at [447, 229] on div "[PERSON_NAME] & [PERSON_NAME] ([PHONE_NUMBER], [PHONE_NUMBER])" at bounding box center [450, 221] width 185 height 18
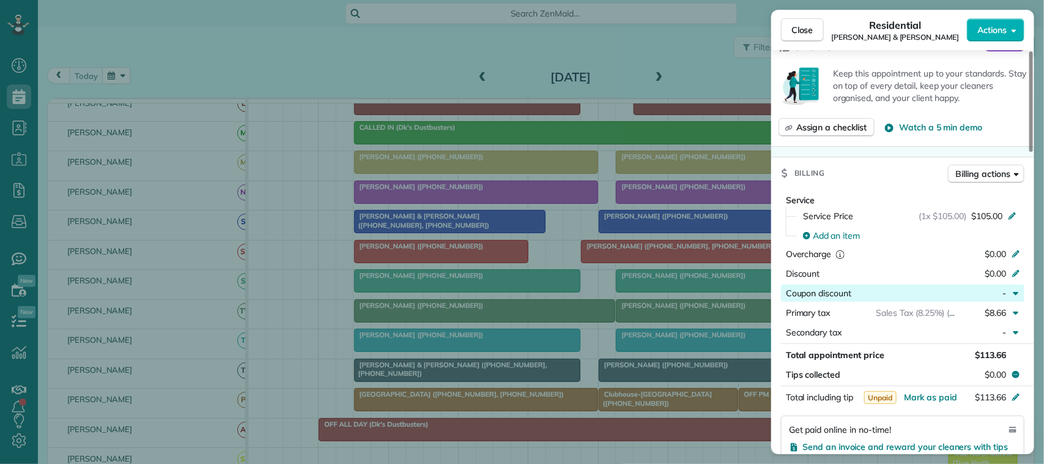
scroll to position [535, 0]
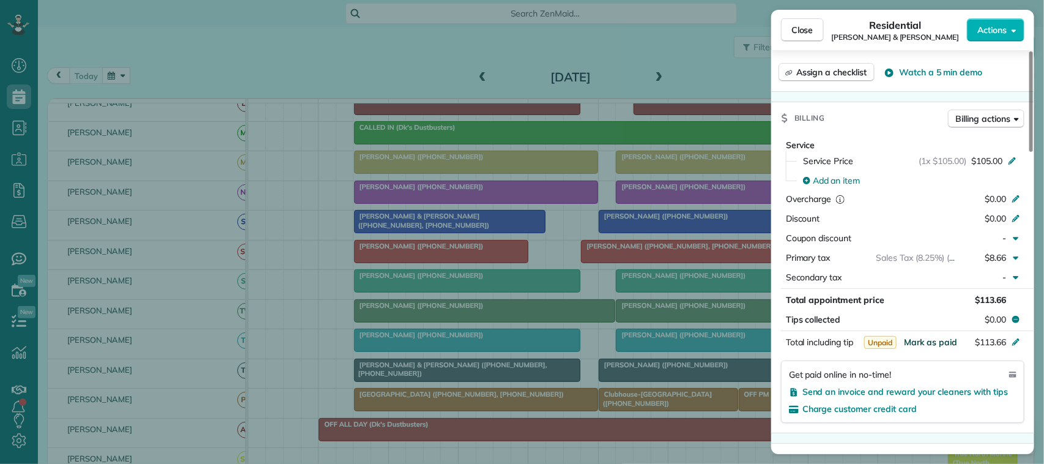
click at [945, 347] on span "Mark as paid" at bounding box center [930, 341] width 53 height 11
click at [811, 34] on span "Close" at bounding box center [802, 30] width 22 height 12
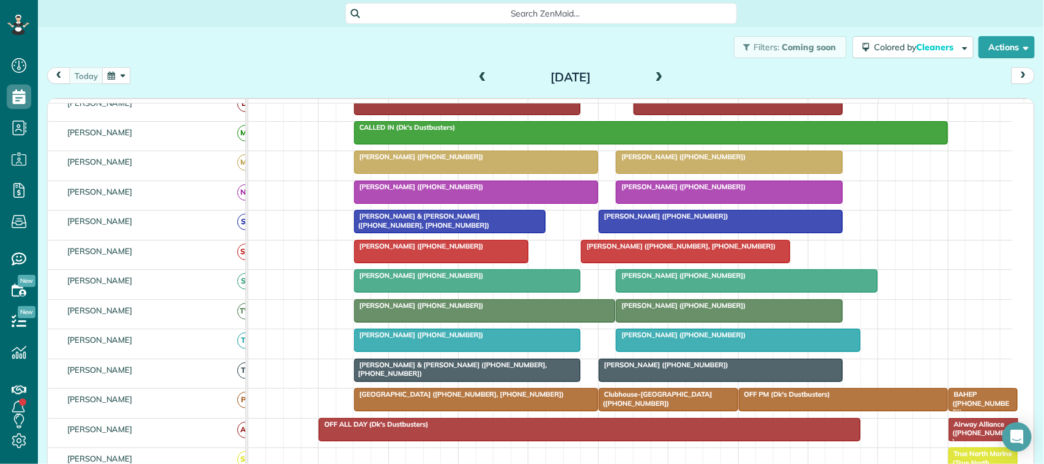
click at [476, 80] on span at bounding box center [482, 77] width 13 height 11
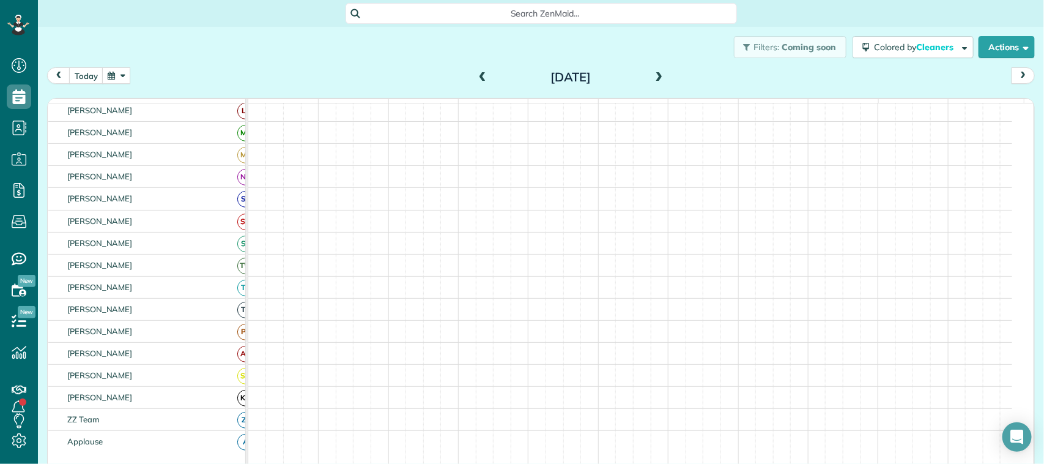
scroll to position [237, 0]
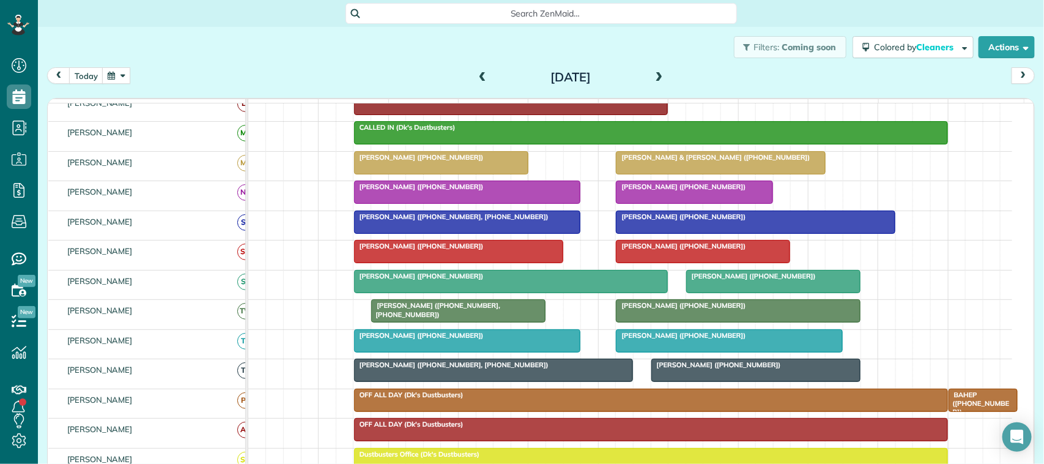
click at [671, 352] on div at bounding box center [729, 341] width 226 height 22
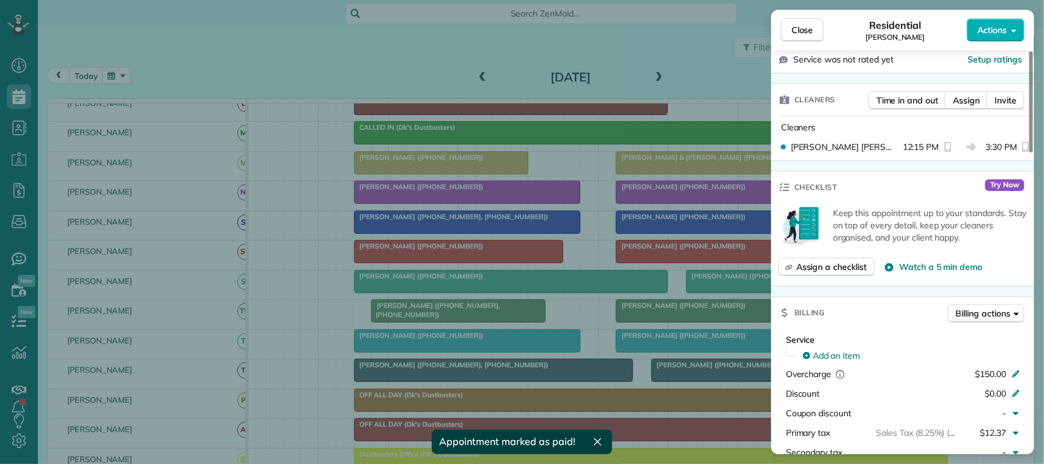
scroll to position [382, 0]
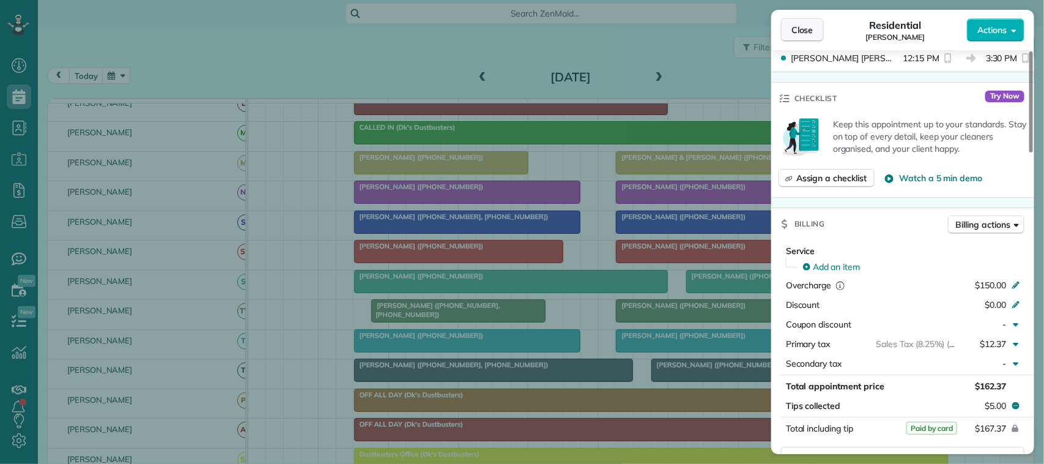
click at [805, 38] on button "Close" at bounding box center [802, 29] width 43 height 23
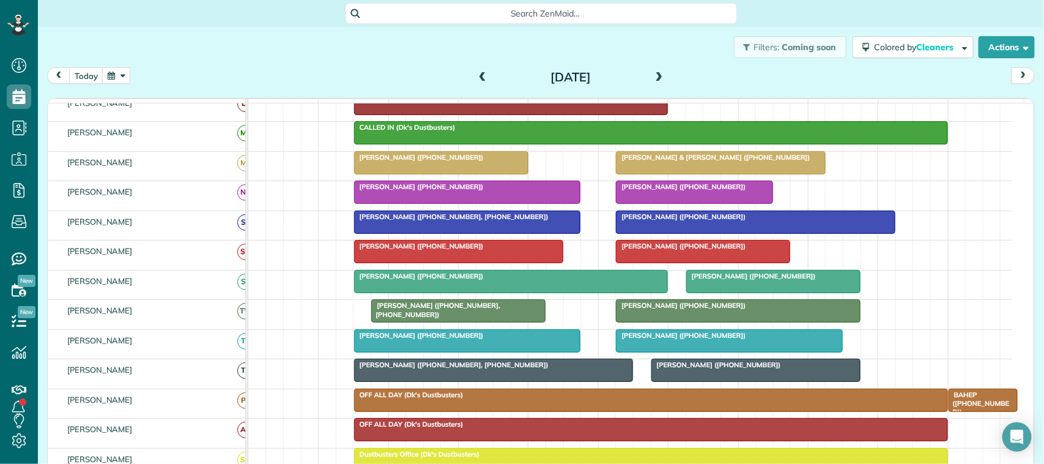
click at [646, 233] on div at bounding box center [755, 222] width 278 height 22
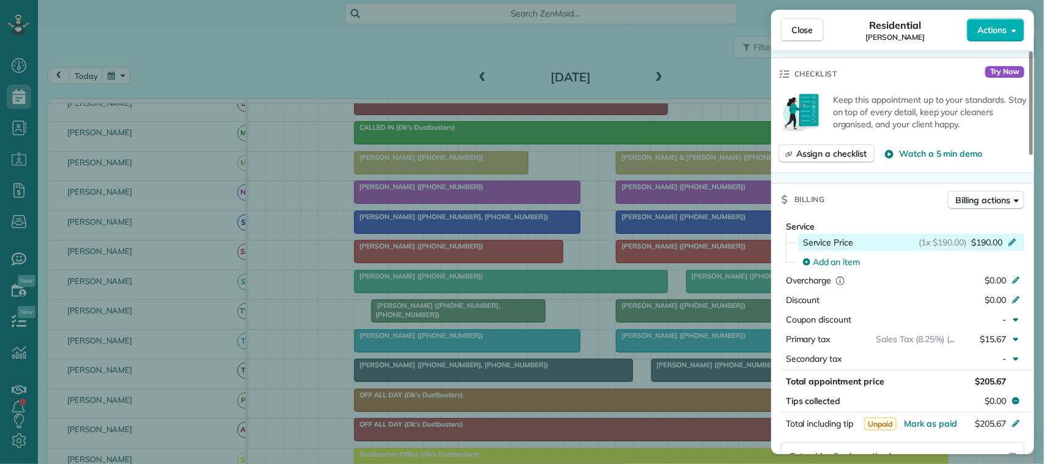
scroll to position [459, 0]
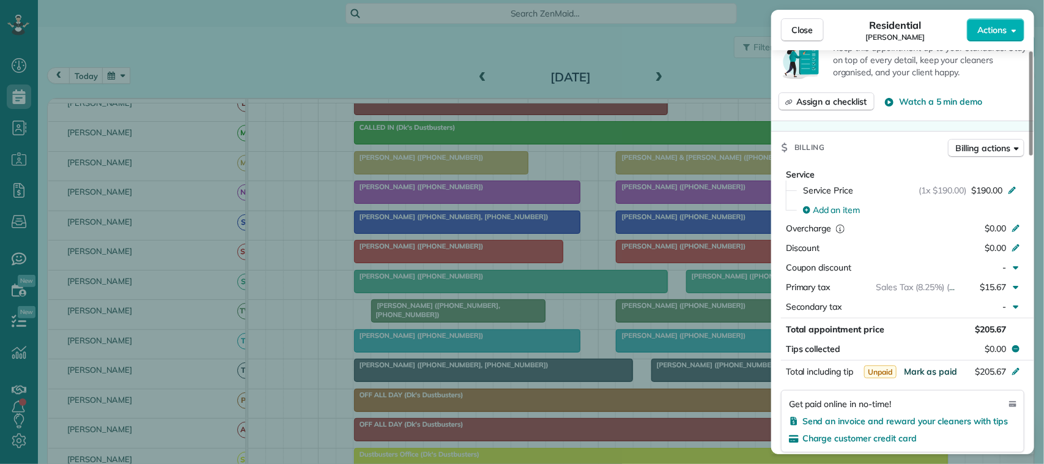
click at [948, 374] on span "Mark as paid" at bounding box center [930, 371] width 53 height 11
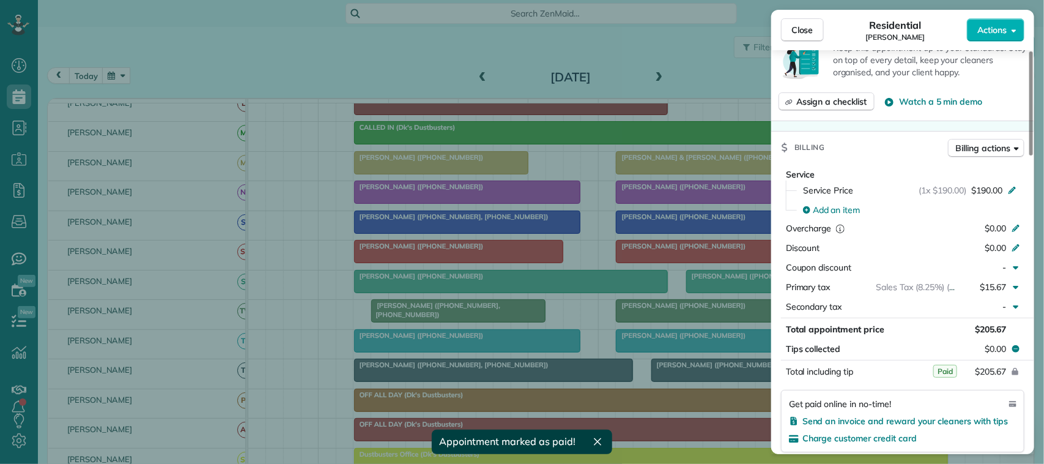
click at [804, 31] on span "Close" at bounding box center [802, 30] width 22 height 12
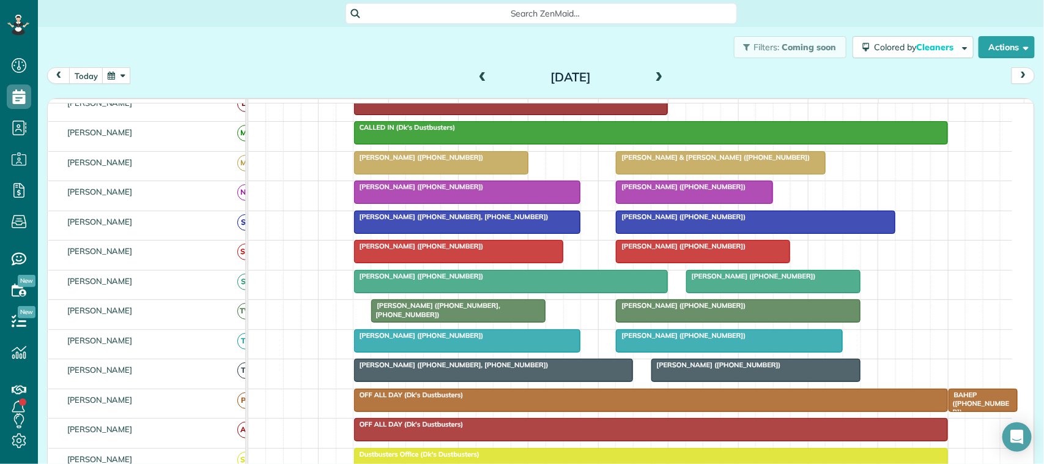
click at [514, 221] on div "Denise Baughn (+15017332400, +14795952571)" at bounding box center [468, 216] width 220 height 9
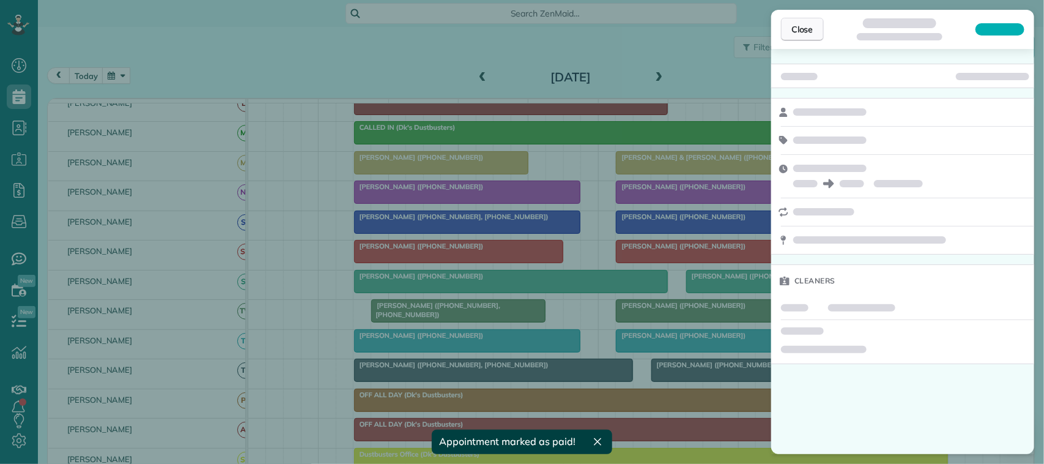
click at [789, 31] on button "Close" at bounding box center [802, 29] width 43 height 23
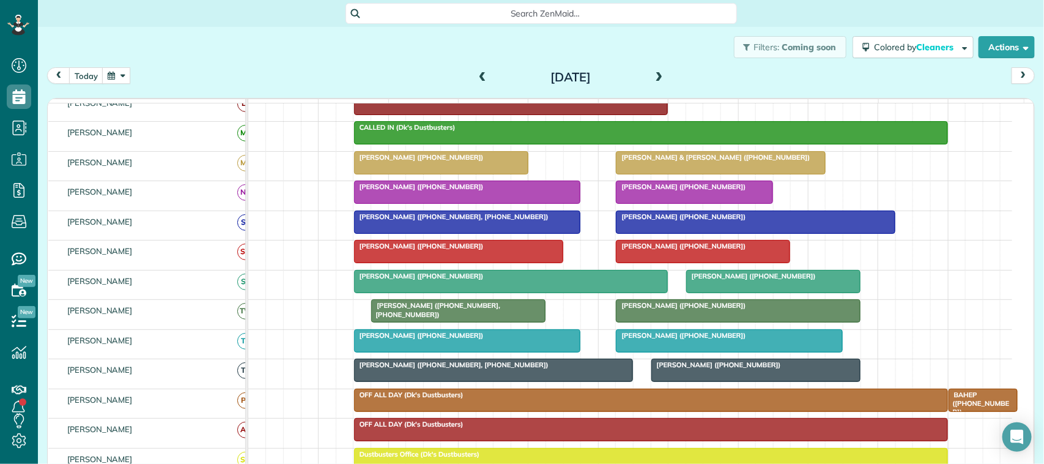
click at [476, 75] on span at bounding box center [482, 77] width 13 height 11
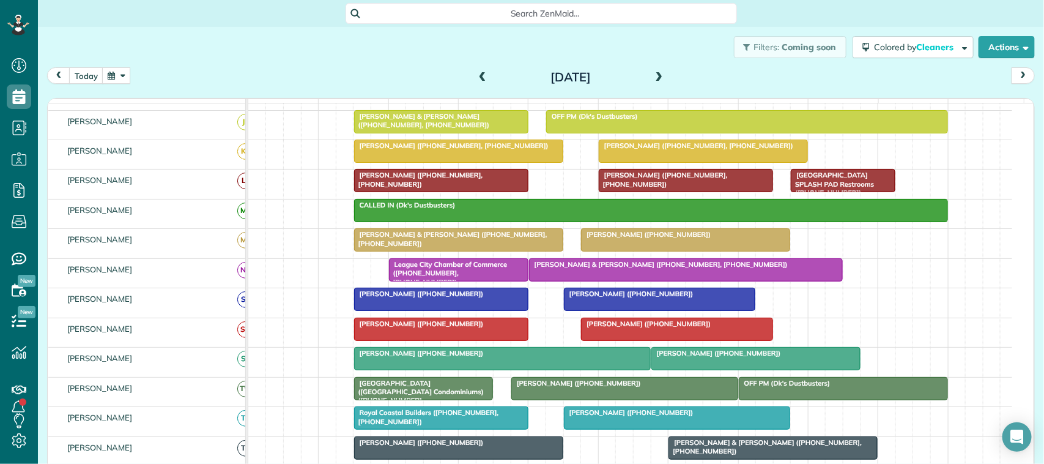
scroll to position [261, 0]
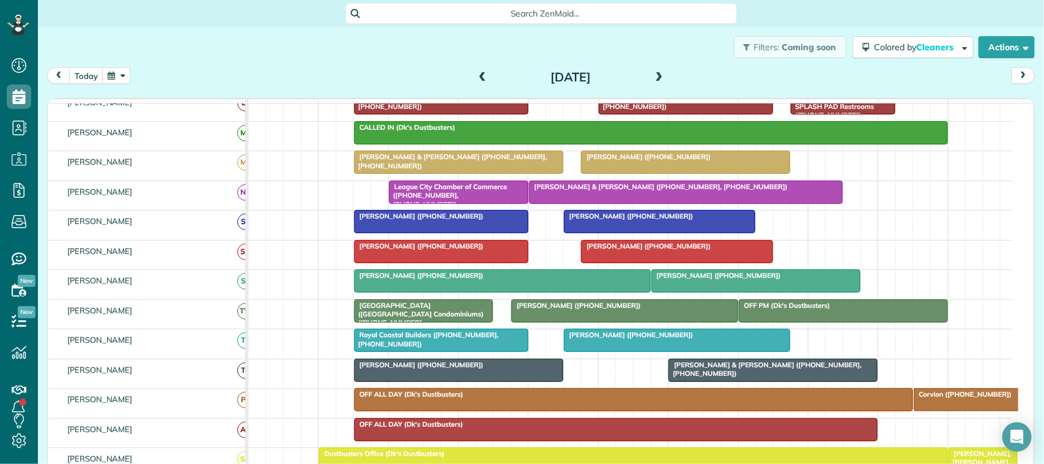
click at [659, 232] on div at bounding box center [659, 221] width 191 height 22
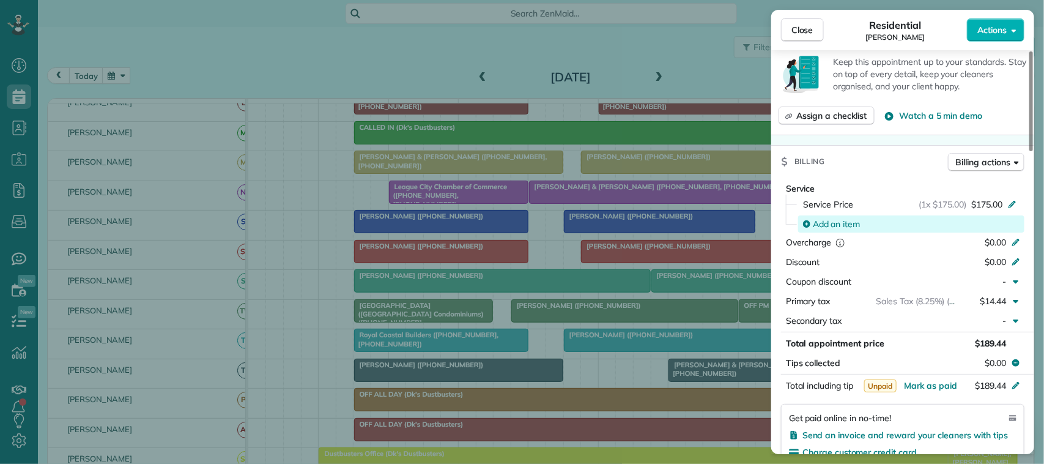
scroll to position [536, 0]
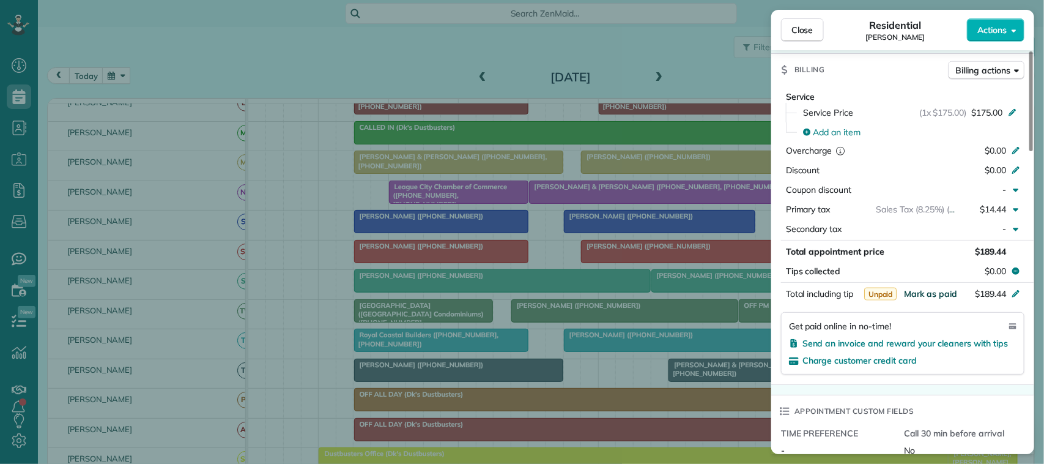
click at [930, 294] on span "Mark as paid" at bounding box center [930, 293] width 53 height 11
click at [801, 24] on span "Close" at bounding box center [802, 30] width 22 height 12
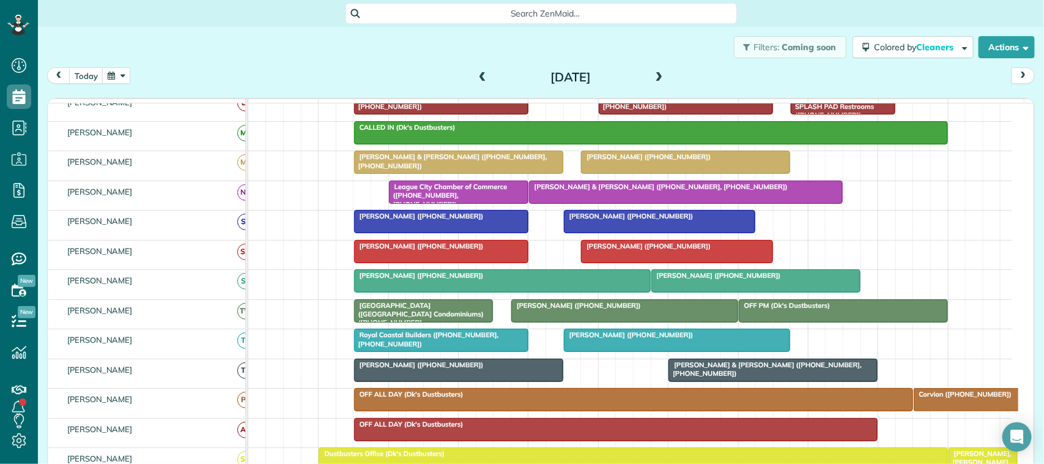
click at [480, 220] on div "Amanda Wagnon (+18326540669)" at bounding box center [441, 216] width 167 height 9
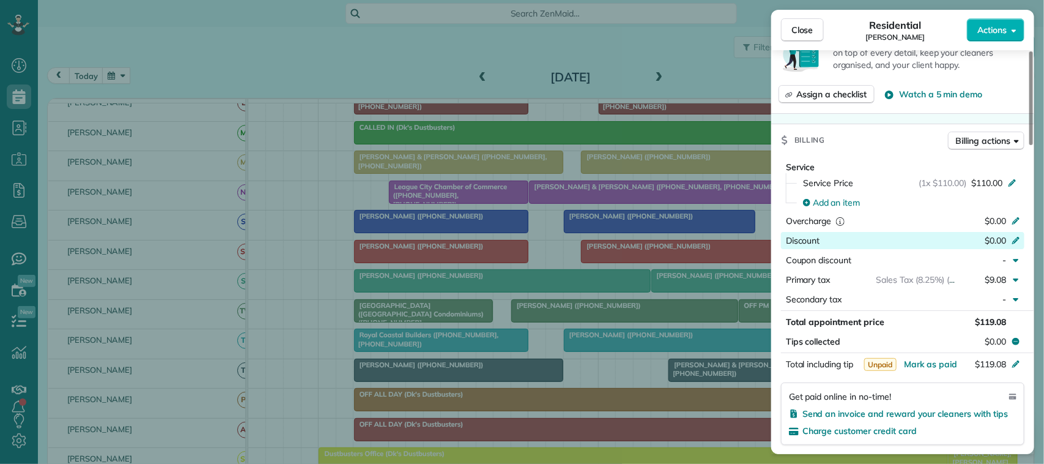
scroll to position [612, 0]
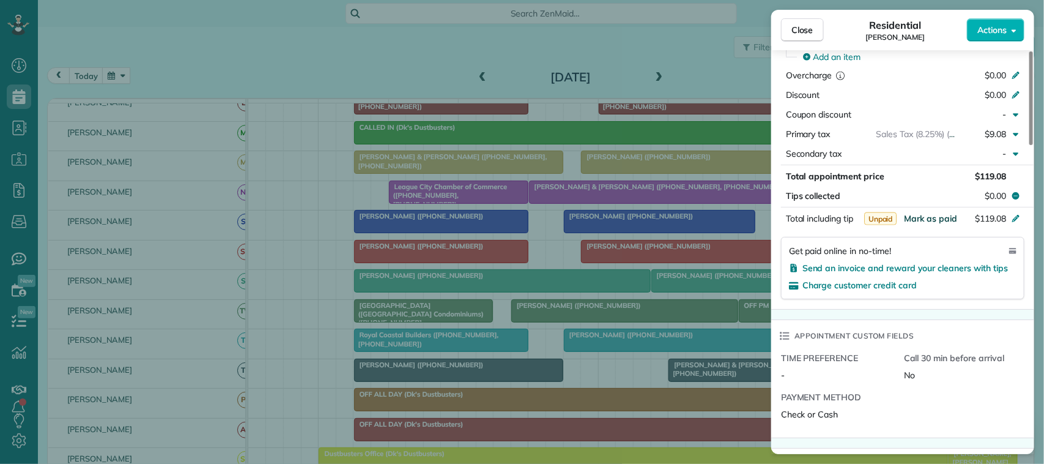
click at [930, 224] on span "Mark as paid" at bounding box center [930, 218] width 53 height 11
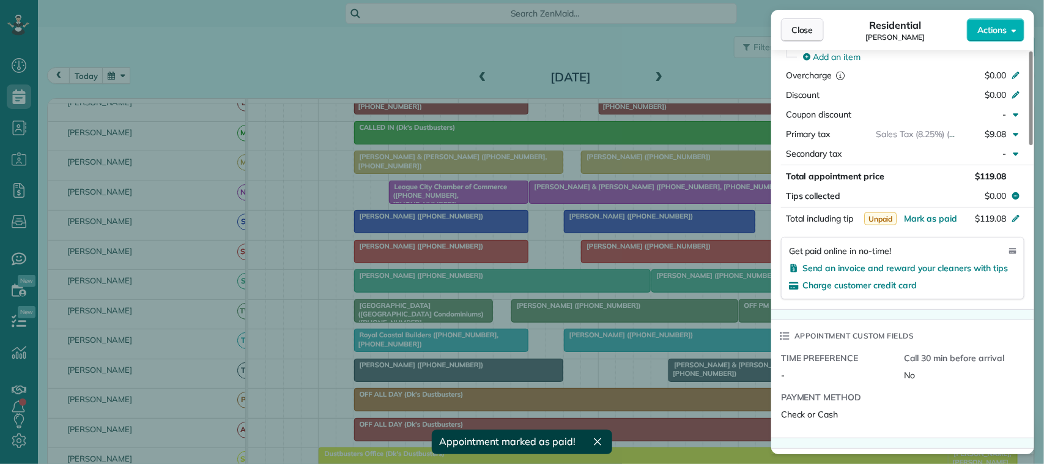
click at [813, 37] on button "Close" at bounding box center [802, 29] width 43 height 23
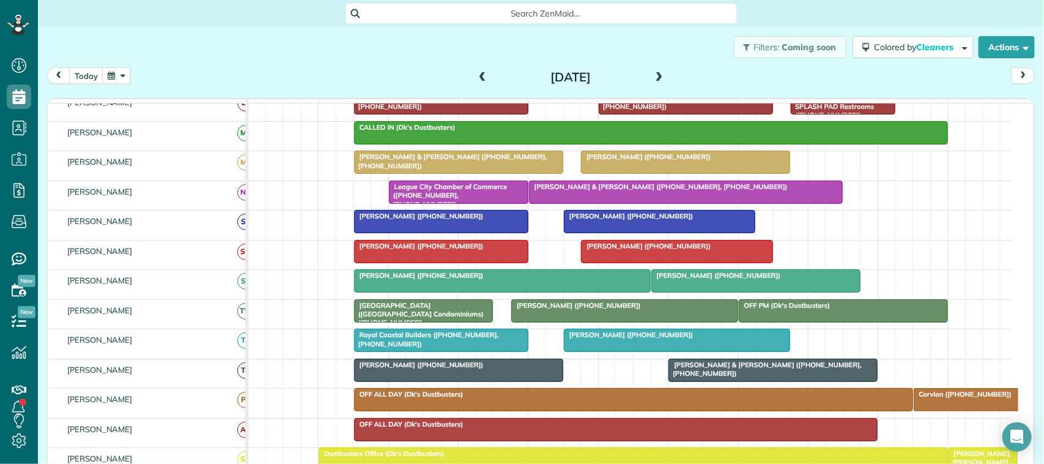
click at [478, 73] on span at bounding box center [482, 77] width 13 height 11
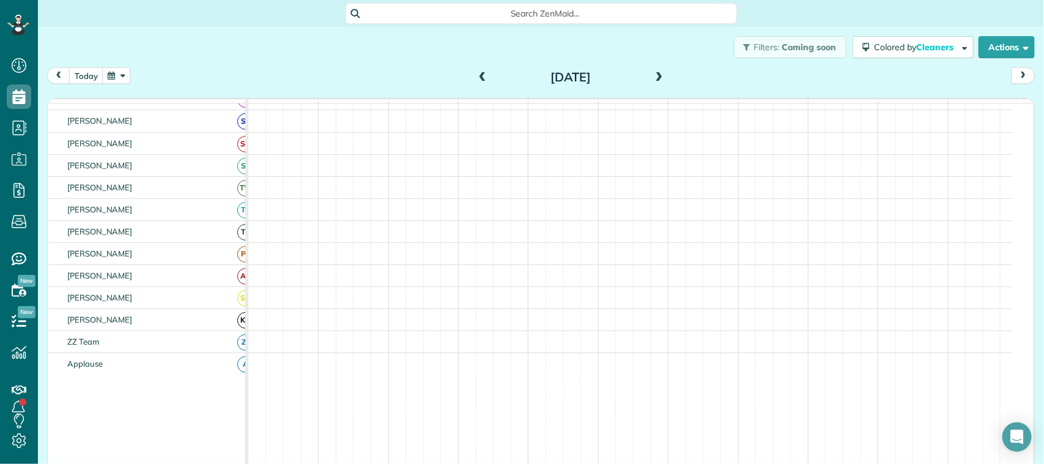
scroll to position [183, 0]
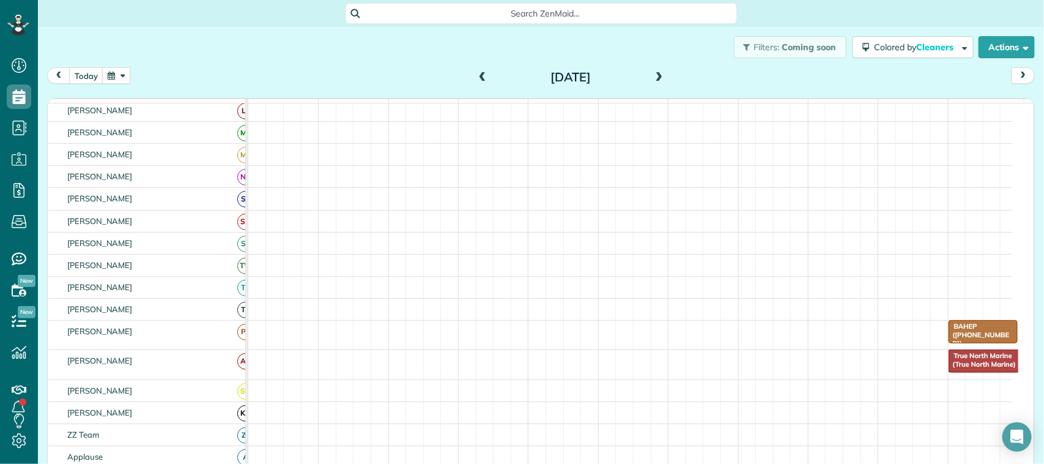
click at [476, 74] on span at bounding box center [482, 77] width 13 height 11
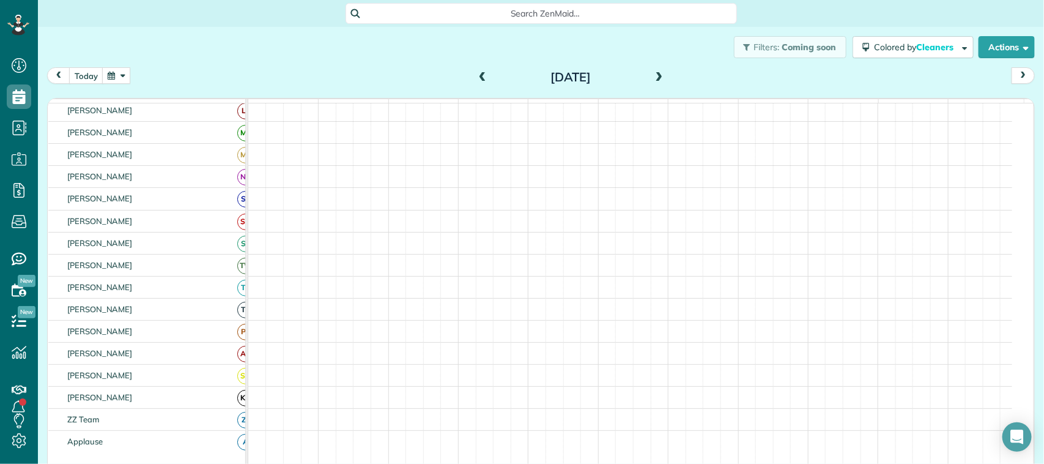
click at [476, 74] on span at bounding box center [482, 77] width 13 height 11
click at [84, 68] on button "today" at bounding box center [86, 75] width 34 height 17
click at [123, 76] on button "button" at bounding box center [116, 75] width 28 height 17
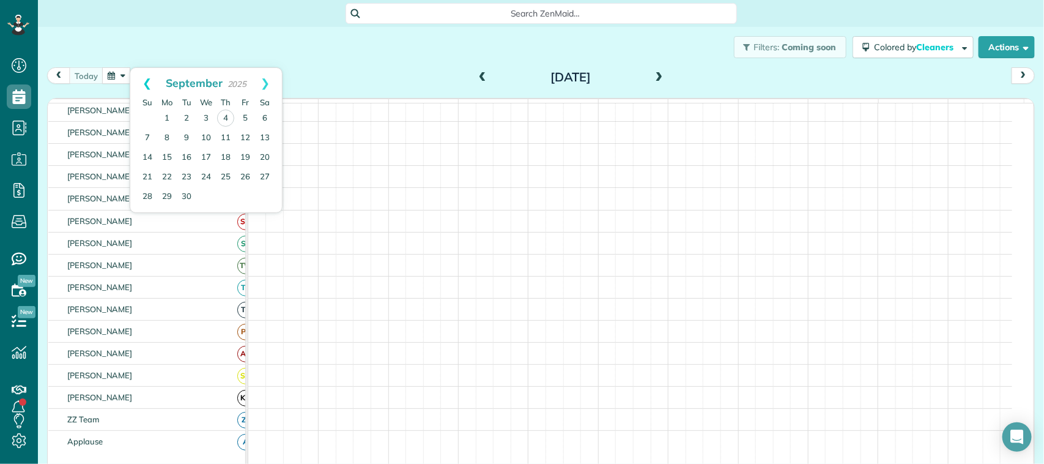
click at [141, 87] on link "Prev" at bounding box center [147, 83] width 34 height 31
click at [225, 194] on link "28" at bounding box center [226, 197] width 20 height 20
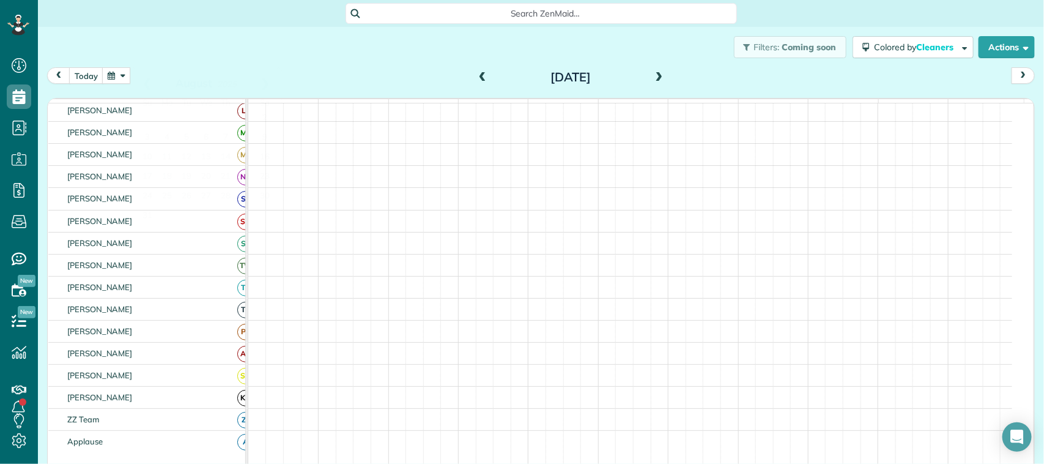
scroll to position [229, 0]
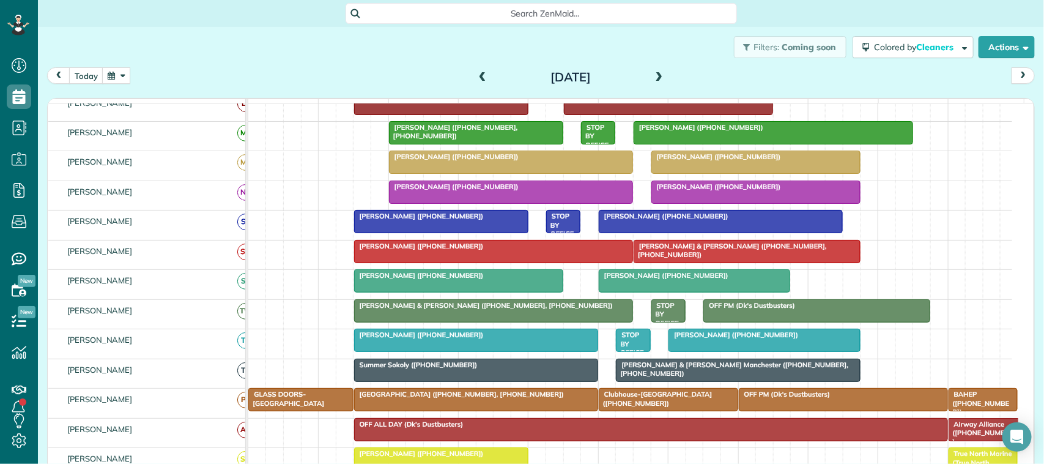
click at [630, 220] on span "[PERSON_NAME] ([PHONE_NUMBER])" at bounding box center [663, 216] width 131 height 9
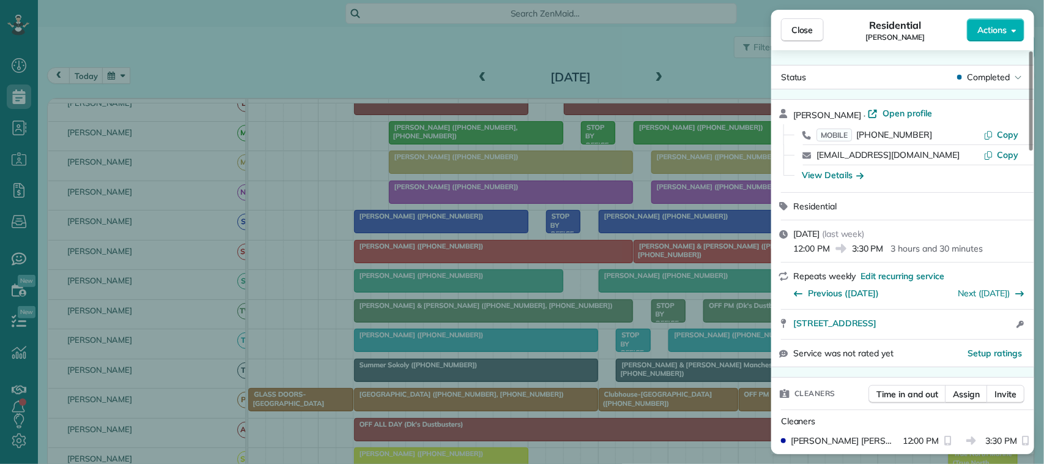
scroll to position [459, 0]
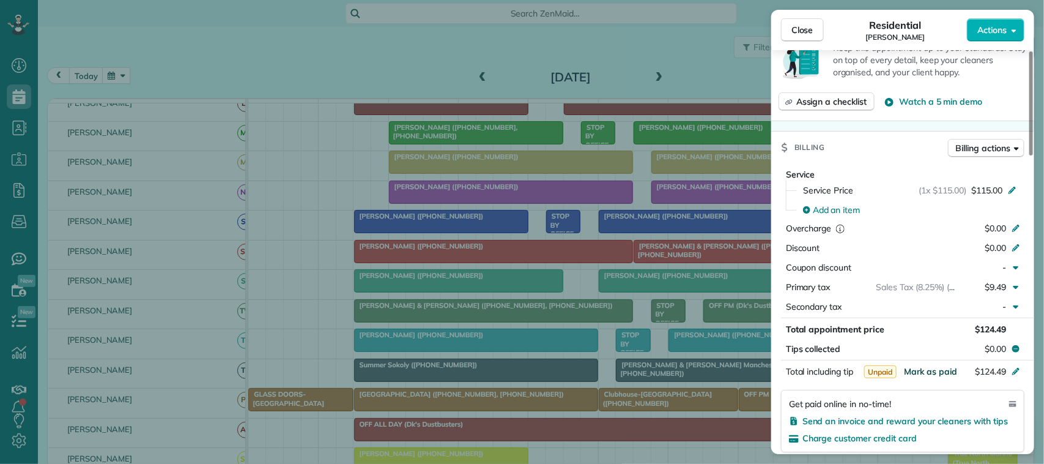
click at [934, 372] on span "Mark as paid" at bounding box center [930, 371] width 53 height 11
click at [803, 35] on span "Close" at bounding box center [802, 30] width 22 height 12
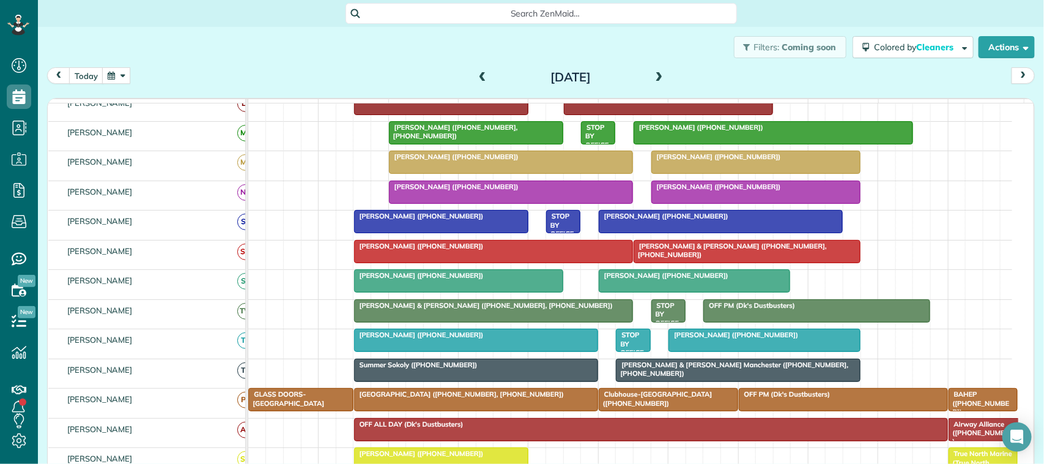
click at [653, 77] on span at bounding box center [658, 77] width 13 height 11
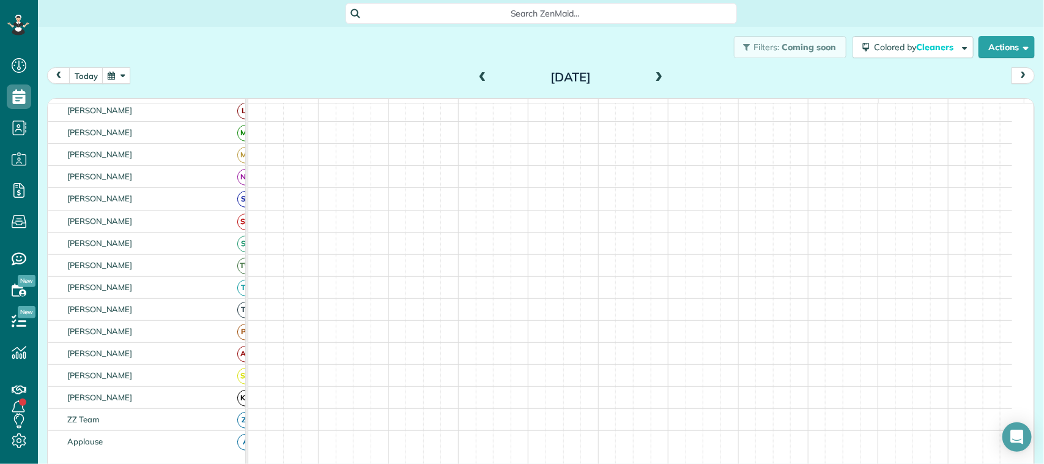
scroll to position [237, 0]
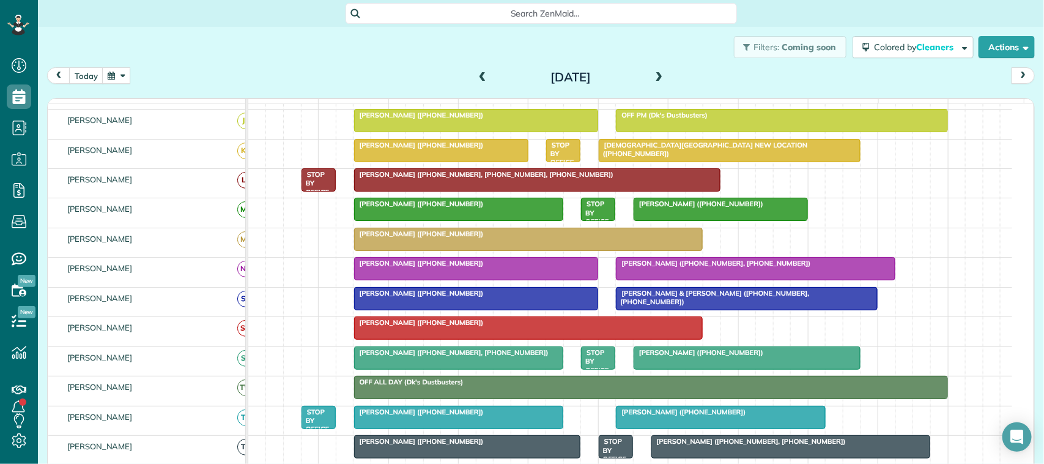
click at [637, 309] on div at bounding box center [746, 298] width 261 height 22
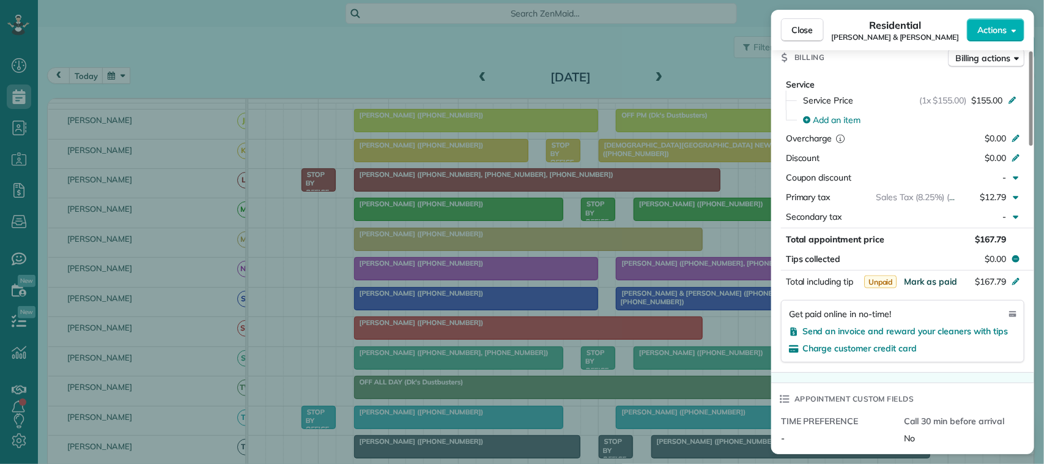
click at [931, 284] on span "Mark as paid" at bounding box center [930, 281] width 53 height 11
click at [815, 37] on button "Close" at bounding box center [802, 29] width 43 height 23
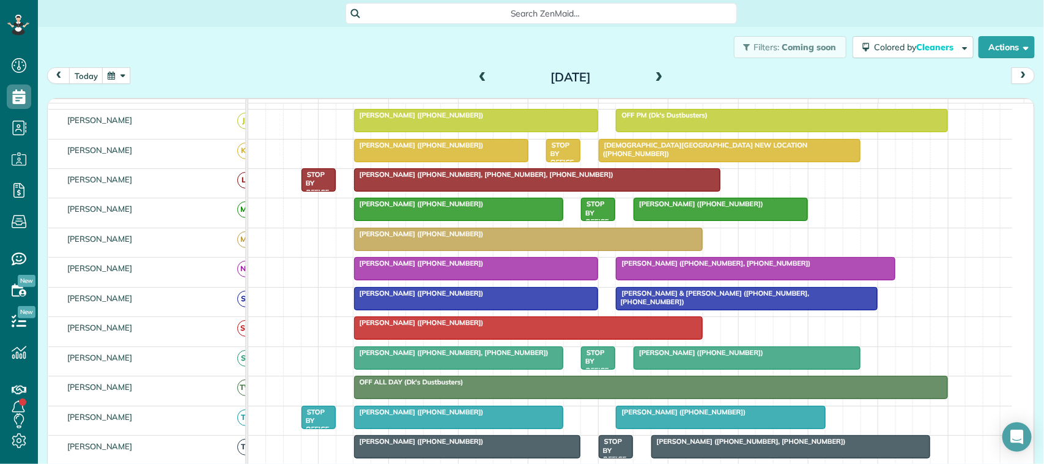
click at [419, 309] on div at bounding box center [476, 298] width 243 height 22
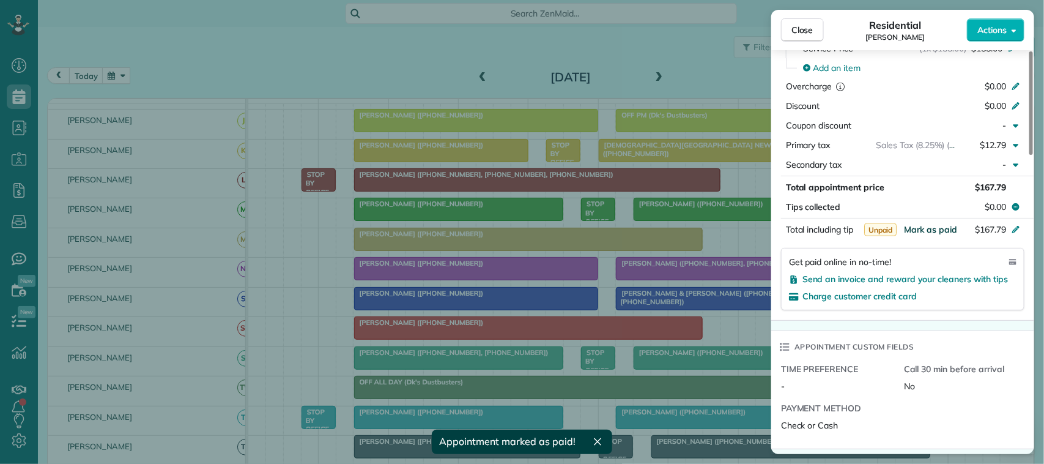
click at [925, 229] on span "Mark as paid" at bounding box center [930, 229] width 53 height 11
click at [805, 34] on span "Close" at bounding box center [802, 30] width 22 height 12
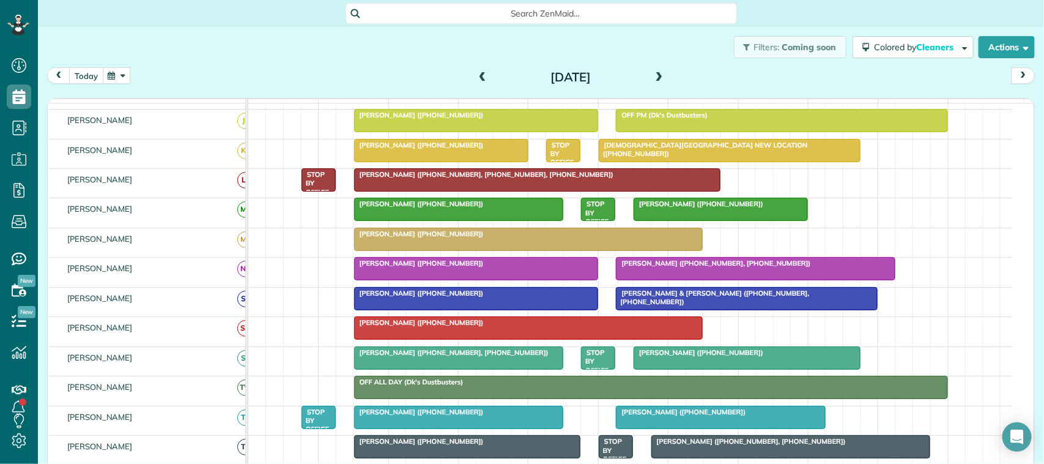
click at [70, 67] on button "today" at bounding box center [86, 75] width 34 height 17
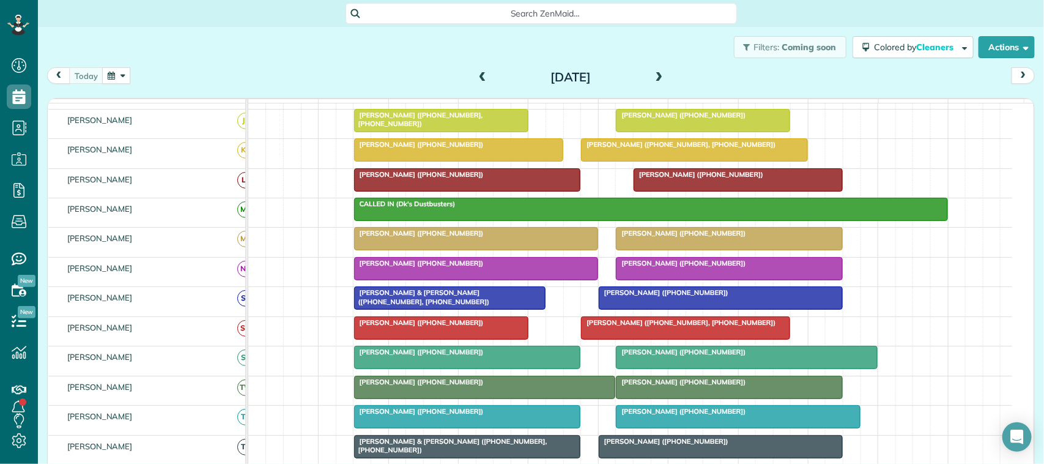
click at [117, 78] on button "button" at bounding box center [116, 75] width 28 height 17
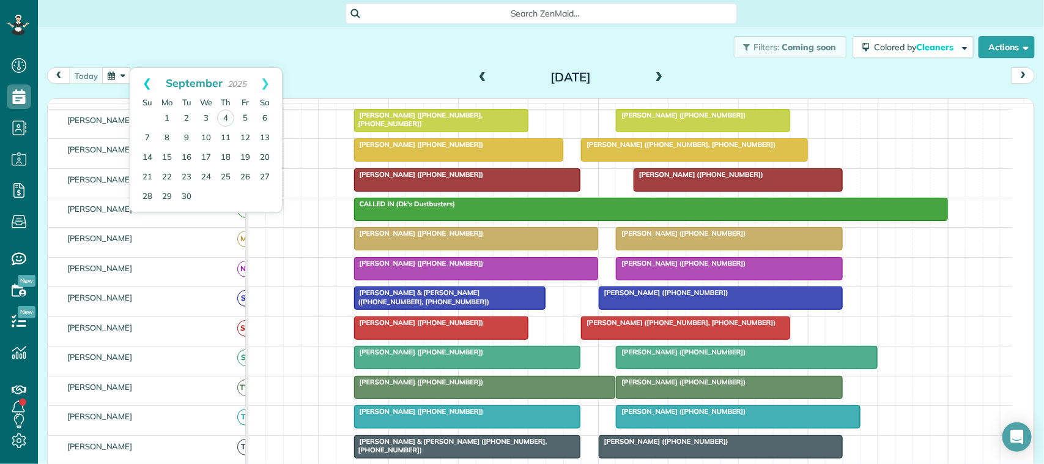
click at [139, 86] on link "Prev" at bounding box center [147, 83] width 34 height 31
click at [224, 176] on link "21" at bounding box center [226, 177] width 20 height 20
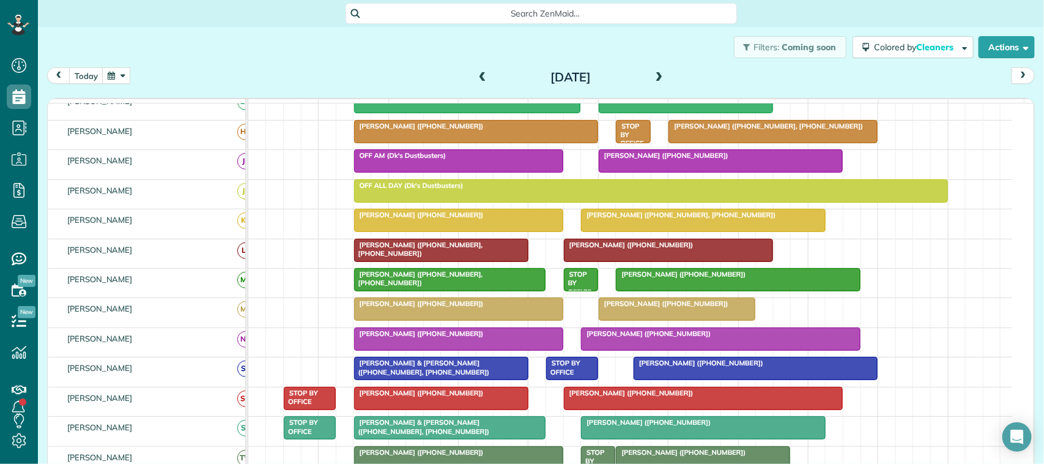
scroll to position [76, 0]
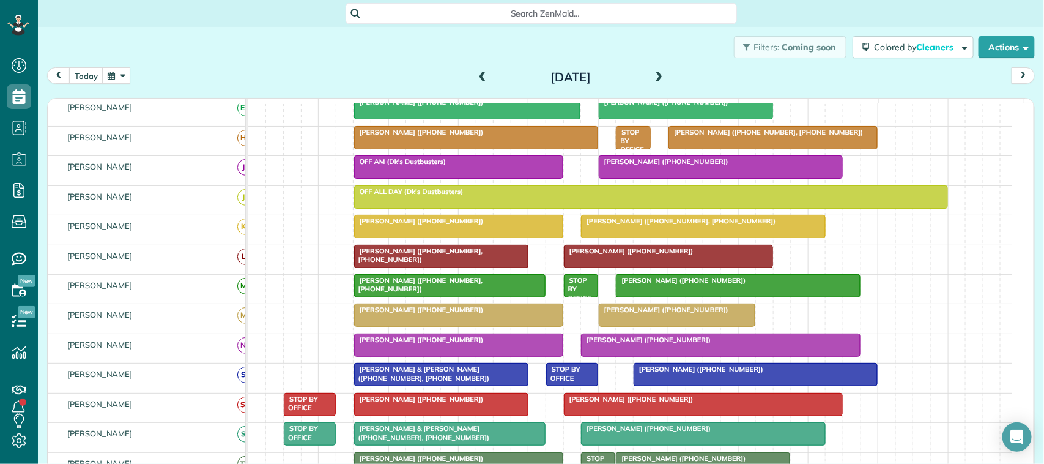
click at [442, 268] on link "[PERSON_NAME] ([PHONE_NUMBER], [PHONE_NUMBER])" at bounding box center [441, 256] width 174 height 23
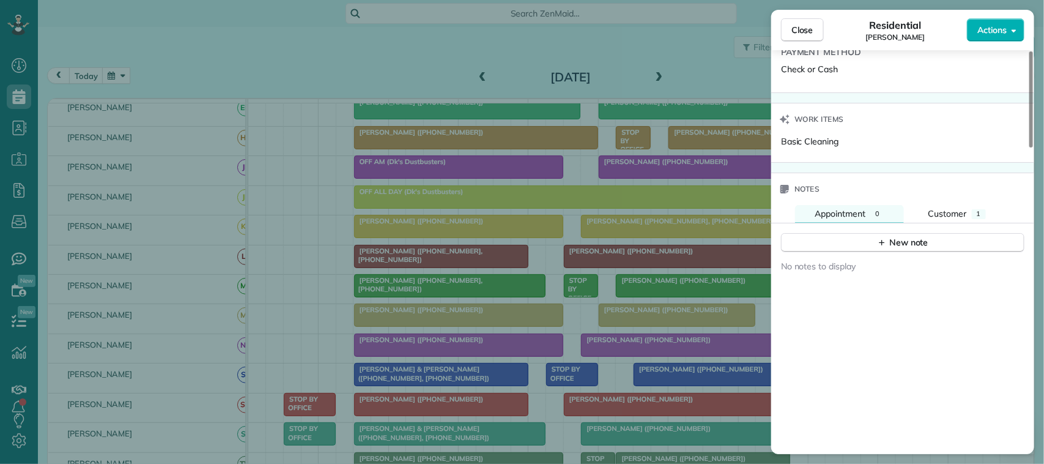
scroll to position [1070, 0]
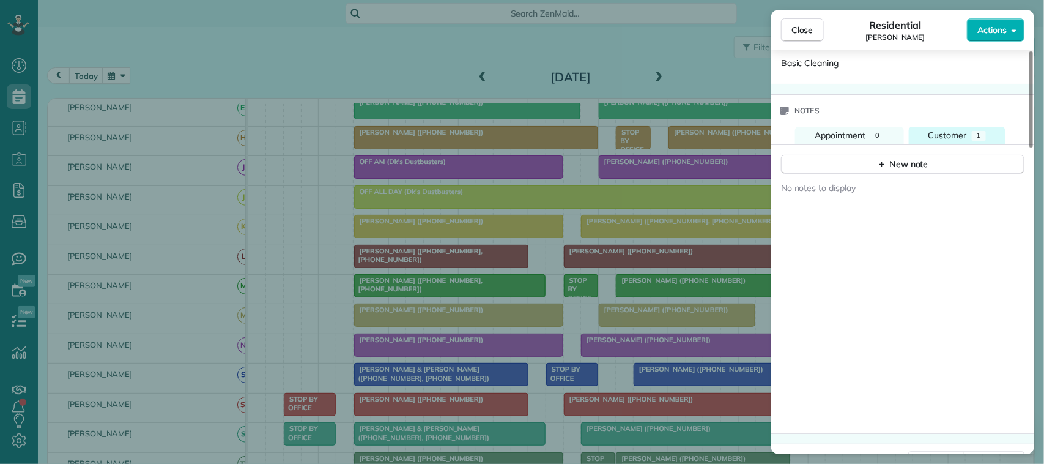
click at [951, 144] on button "Customer 1" at bounding box center [957, 136] width 97 height 18
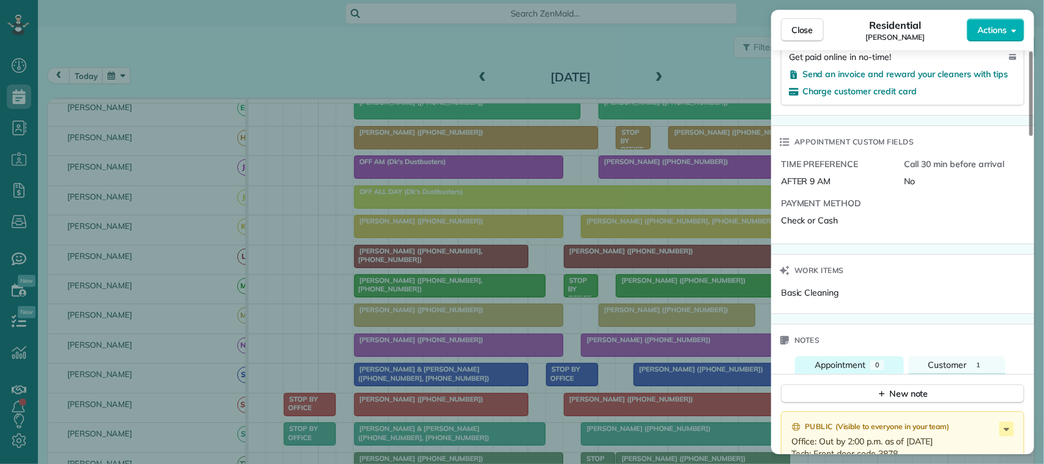
click at [889, 364] on button "Appointment 0" at bounding box center [849, 365] width 109 height 18
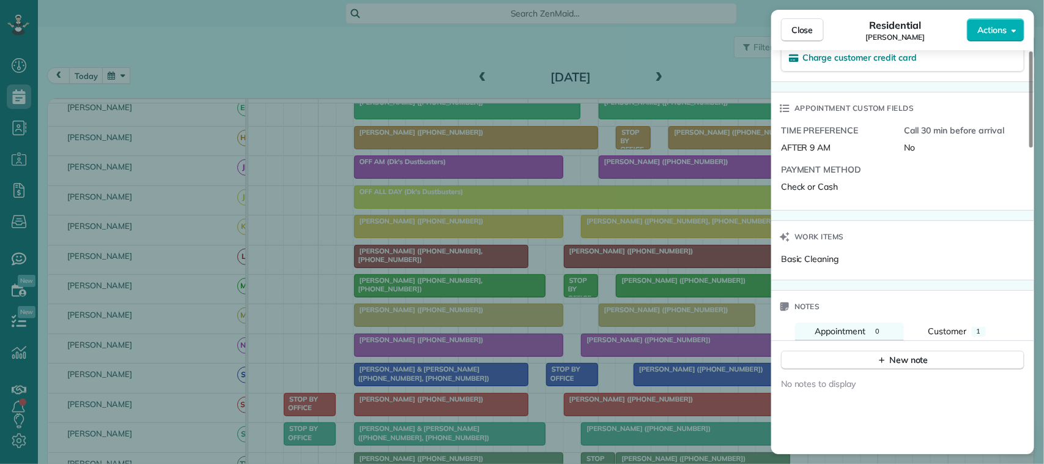
scroll to position [917, 0]
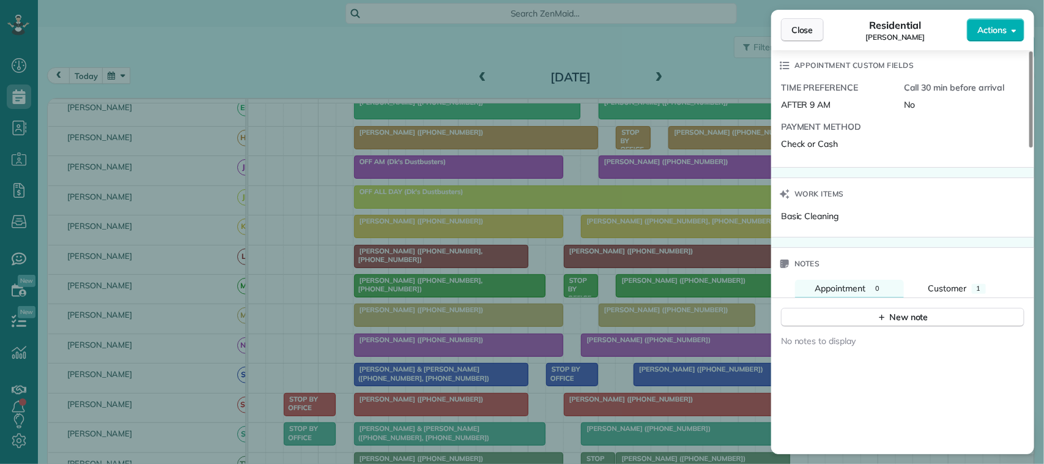
click at [805, 37] on button "Close" at bounding box center [802, 29] width 43 height 23
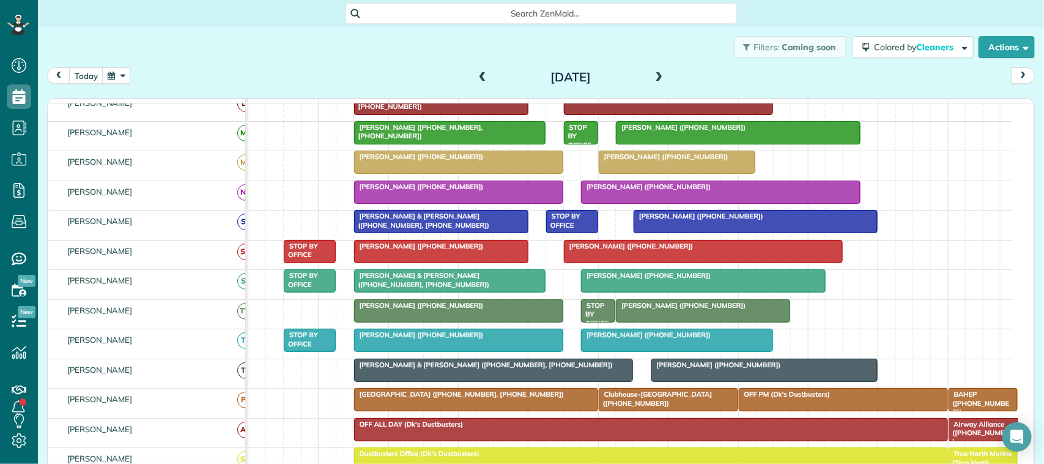
scroll to position [306, 0]
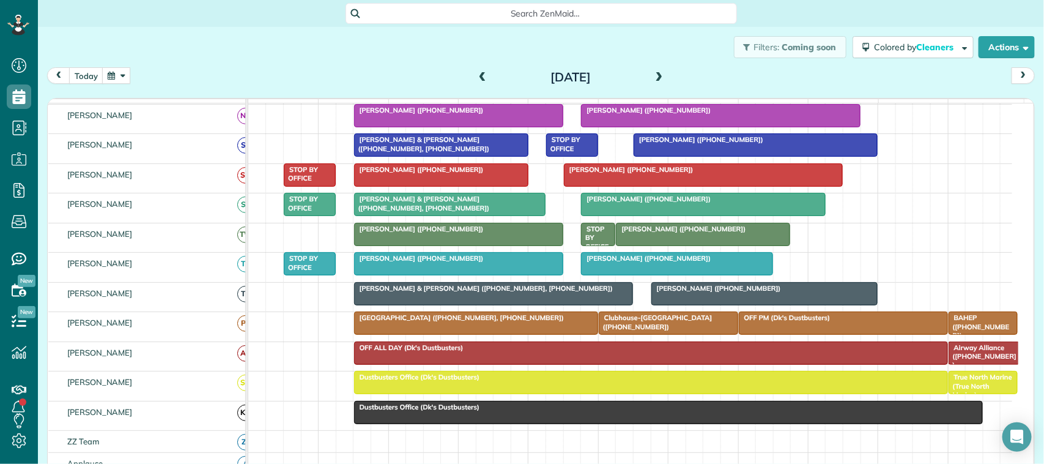
click at [428, 352] on div "OFF ALL DAY (Dk's Dustbusters)" at bounding box center [651, 347] width 586 height 9
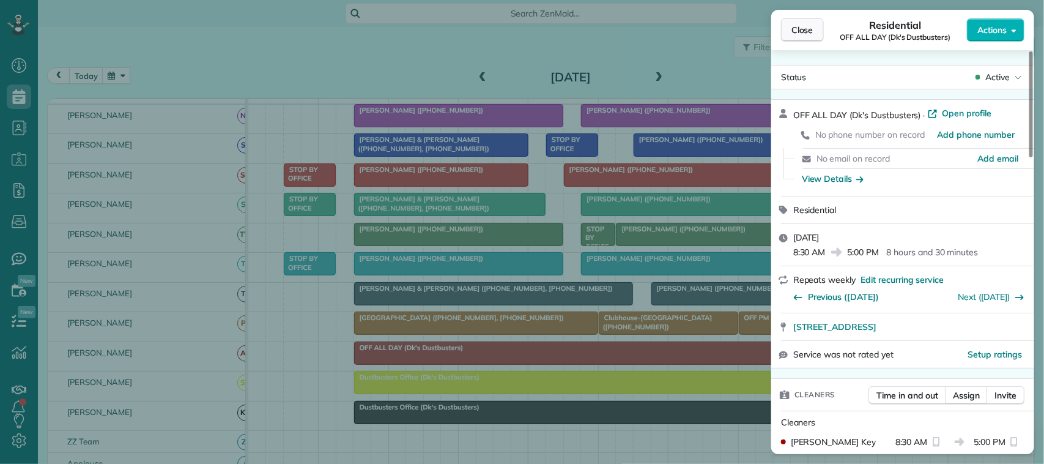
click at [817, 29] on button "Close" at bounding box center [802, 29] width 43 height 23
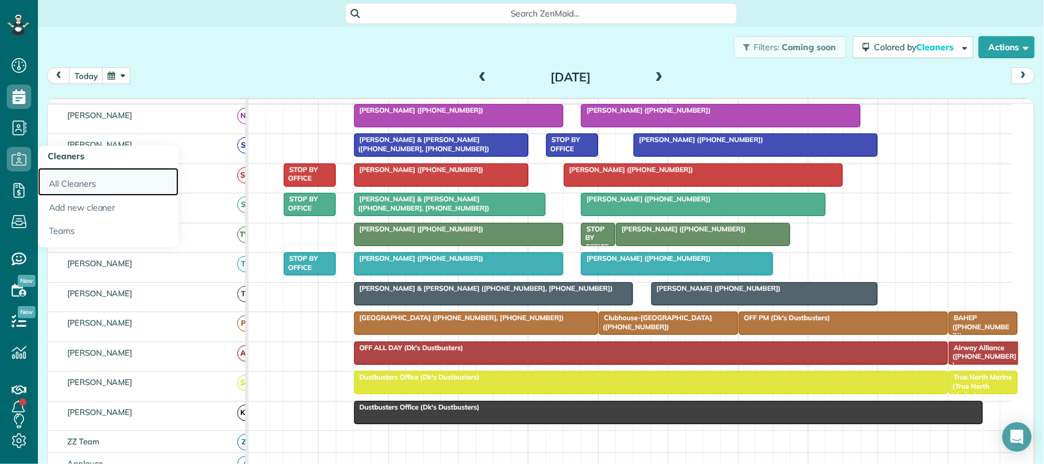
click at [52, 179] on link "All Cleaners" at bounding box center [108, 182] width 141 height 28
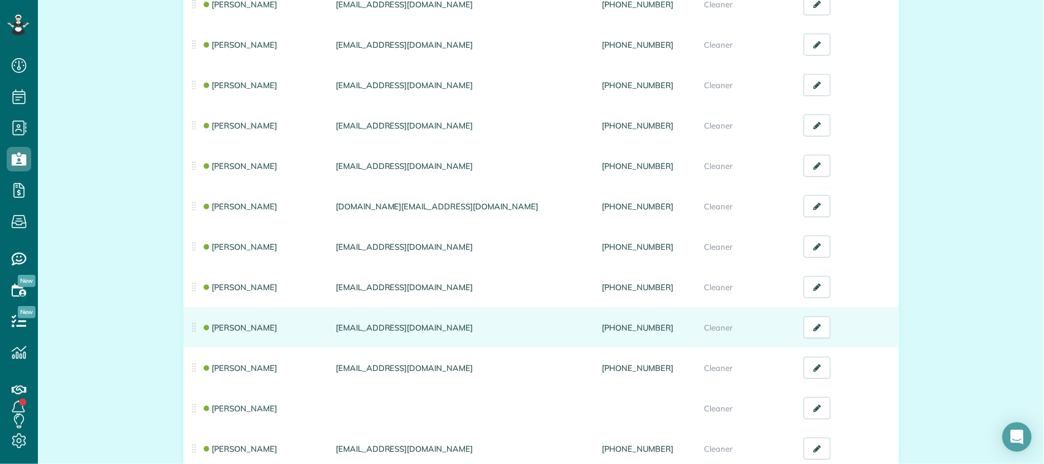
scroll to position [459, 0]
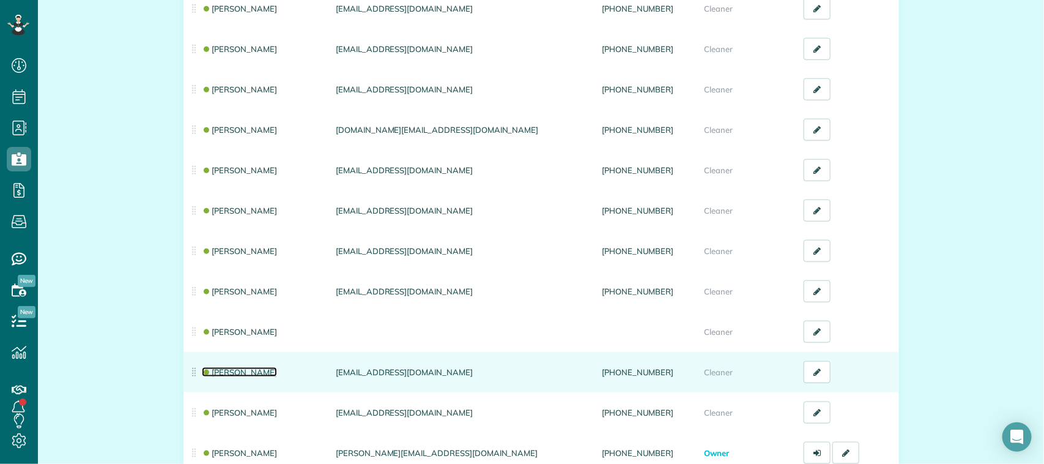
click at [226, 367] on link "[PERSON_NAME]" at bounding box center [240, 372] width 76 height 10
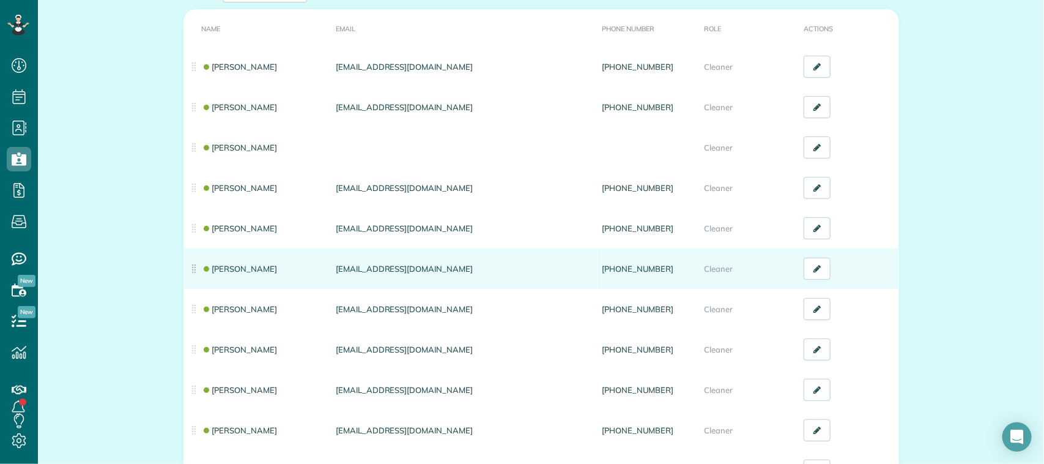
scroll to position [153, 0]
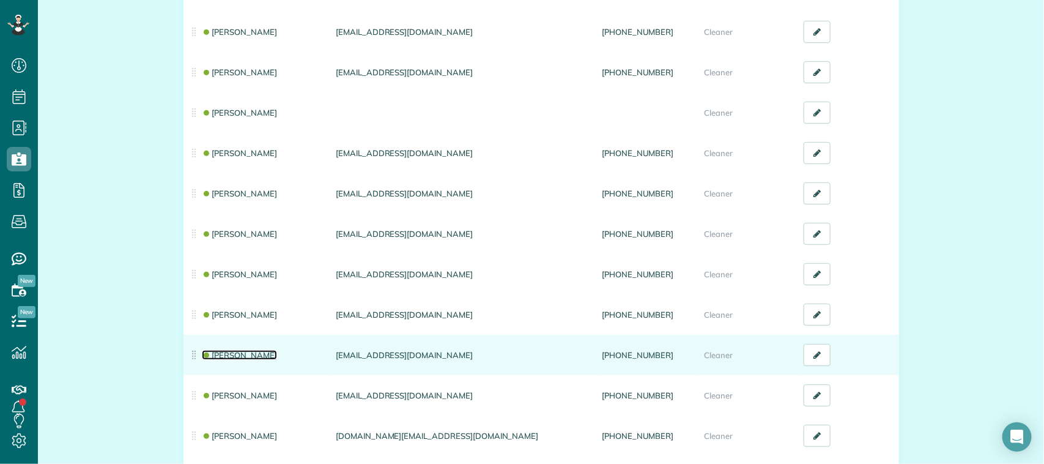
click at [240, 355] on link "[PERSON_NAME]" at bounding box center [240, 355] width 76 height 10
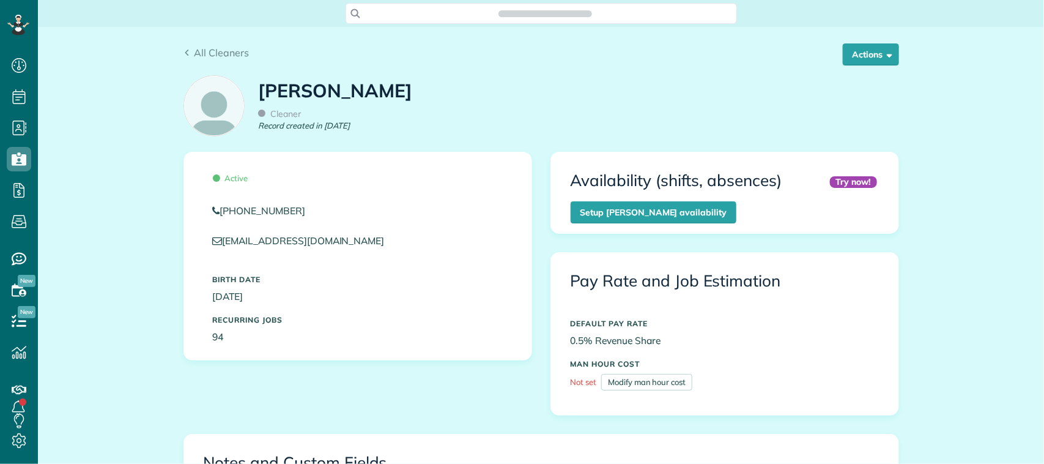
scroll to position [5, 5]
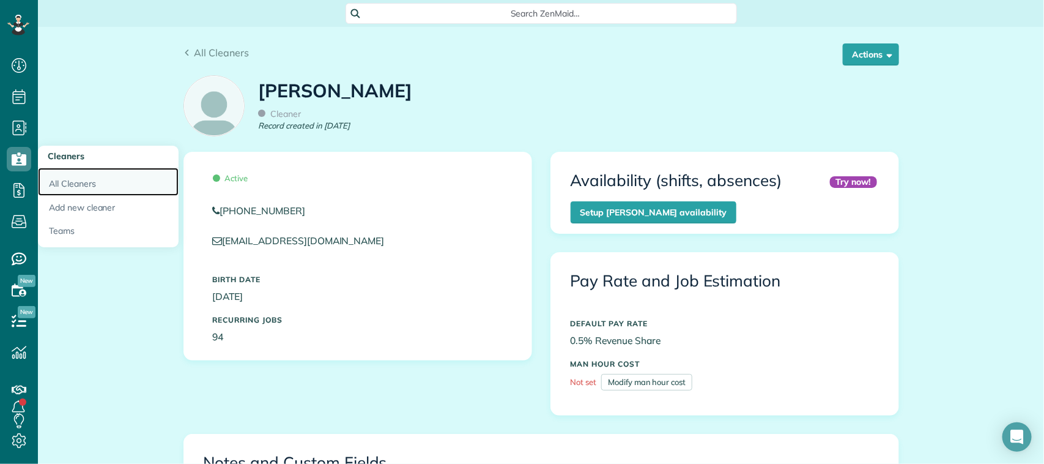
click at [65, 185] on link "All Cleaners" at bounding box center [108, 182] width 141 height 28
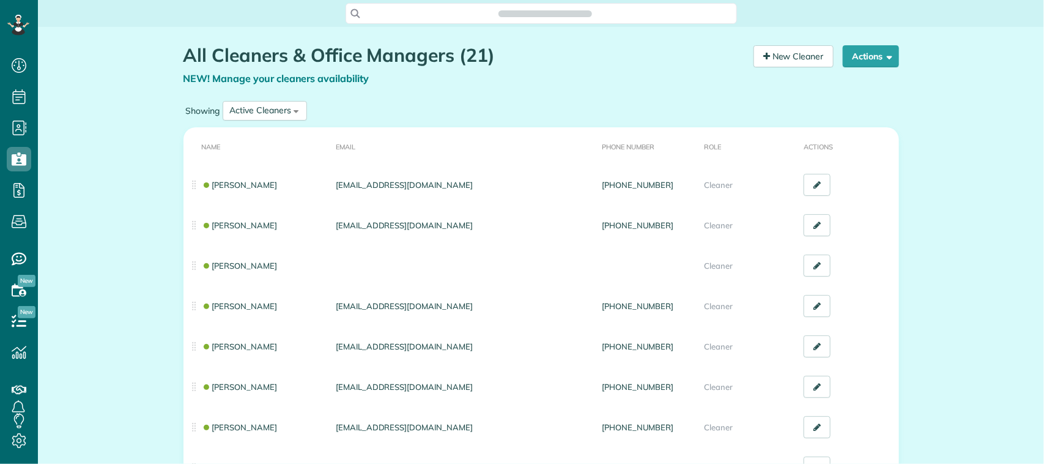
scroll to position [5, 5]
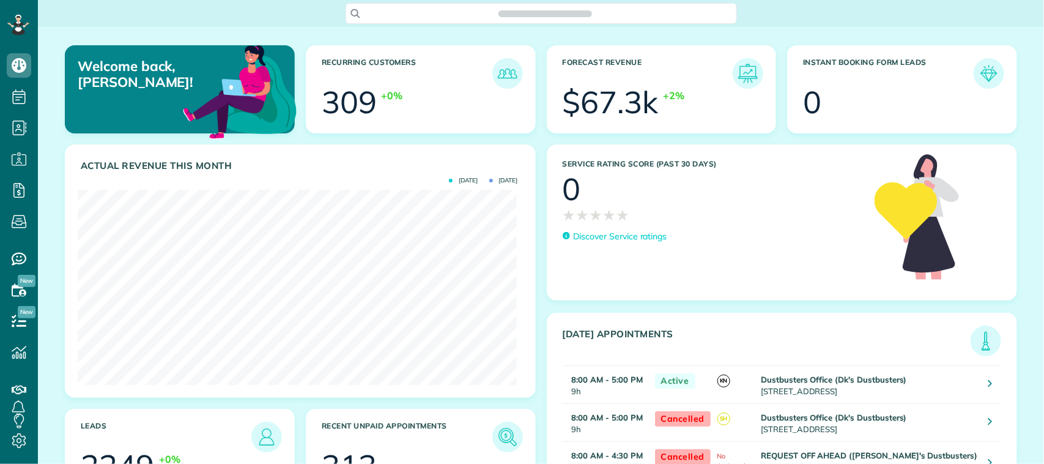
scroll to position [194, 439]
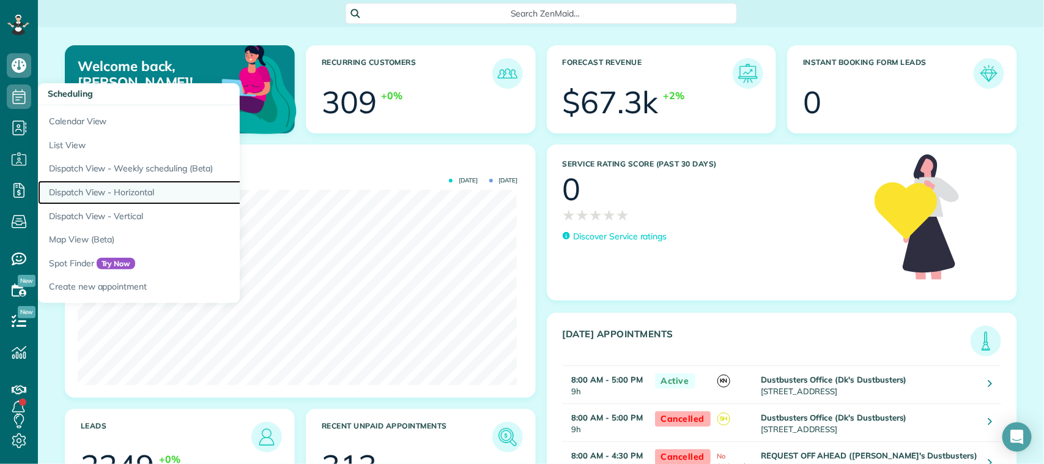
click at [129, 194] on link "Dispatch View - Horizontal" at bounding box center [191, 192] width 306 height 24
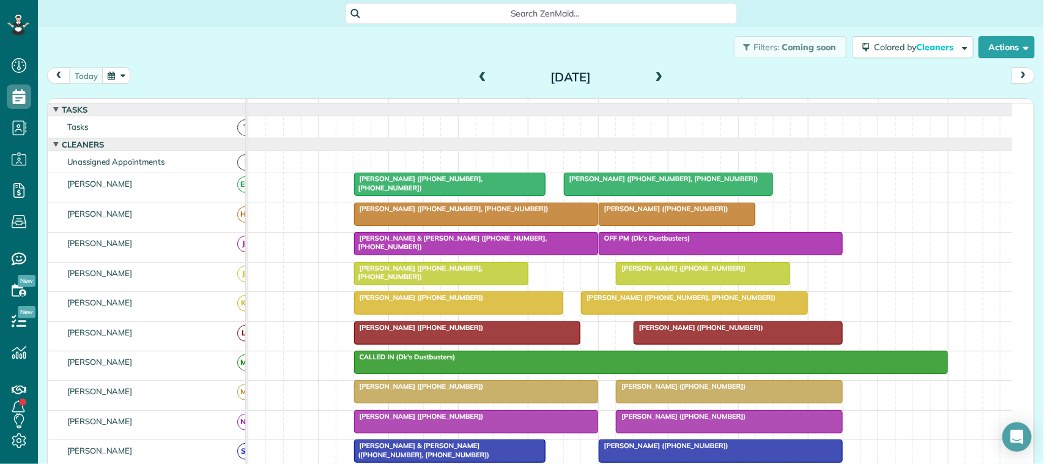
scroll to position [76, 0]
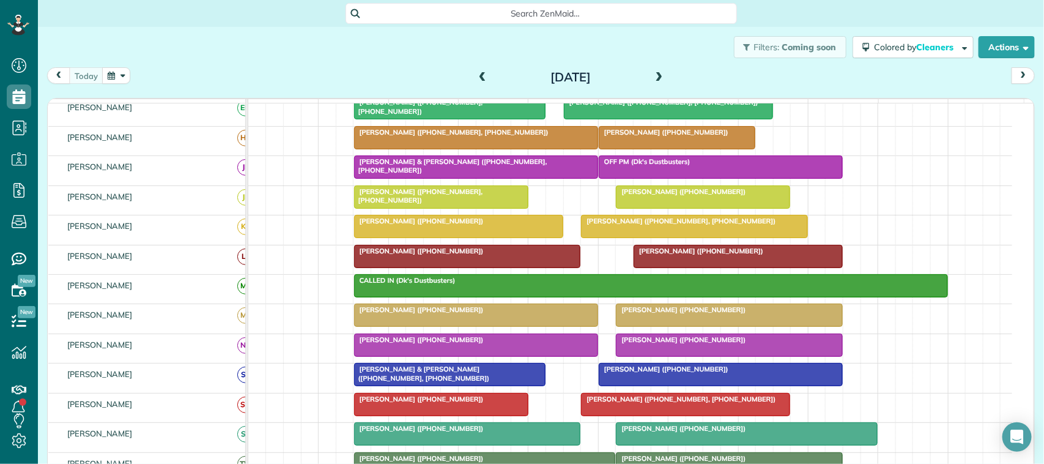
click at [431, 116] on div "[PERSON_NAME] ([PHONE_NUMBER], [PHONE_NUMBER])" at bounding box center [450, 107] width 185 height 18
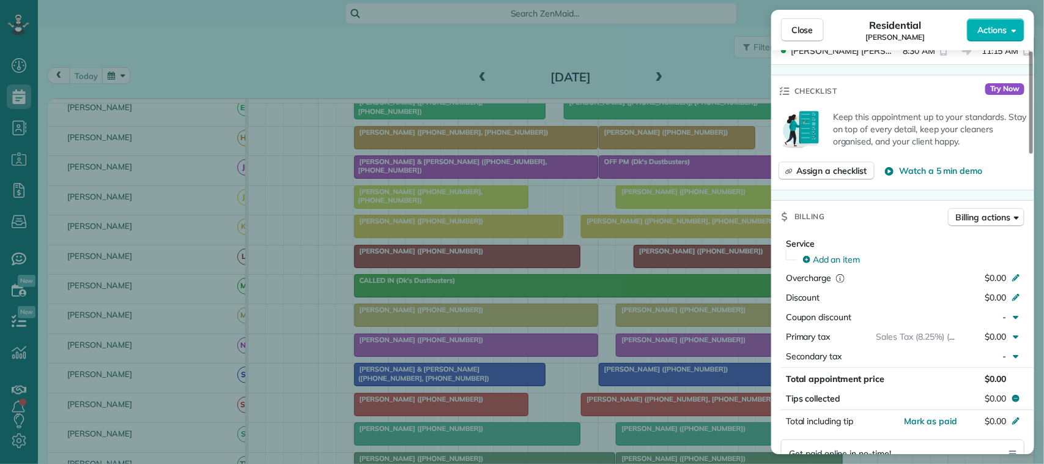
scroll to position [536, 0]
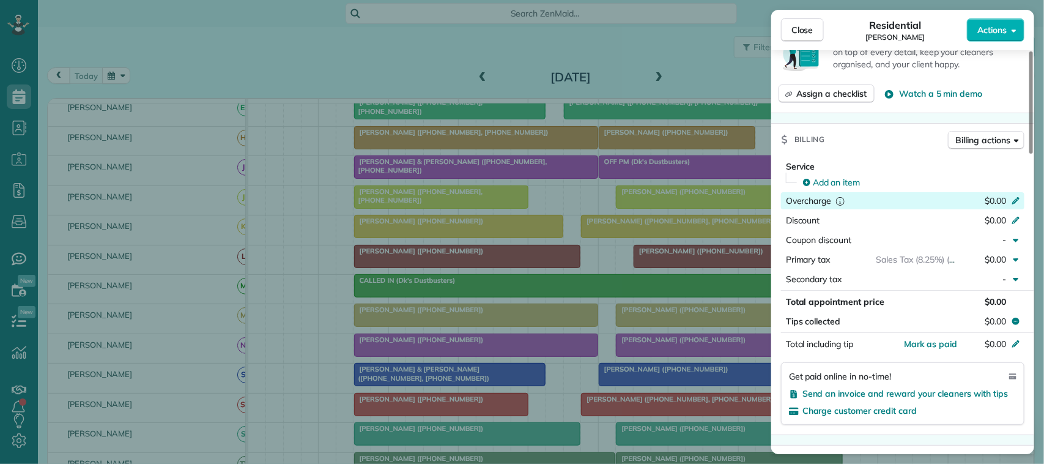
click at [993, 195] on span "$0.00" at bounding box center [995, 200] width 21 height 11
type input "***"
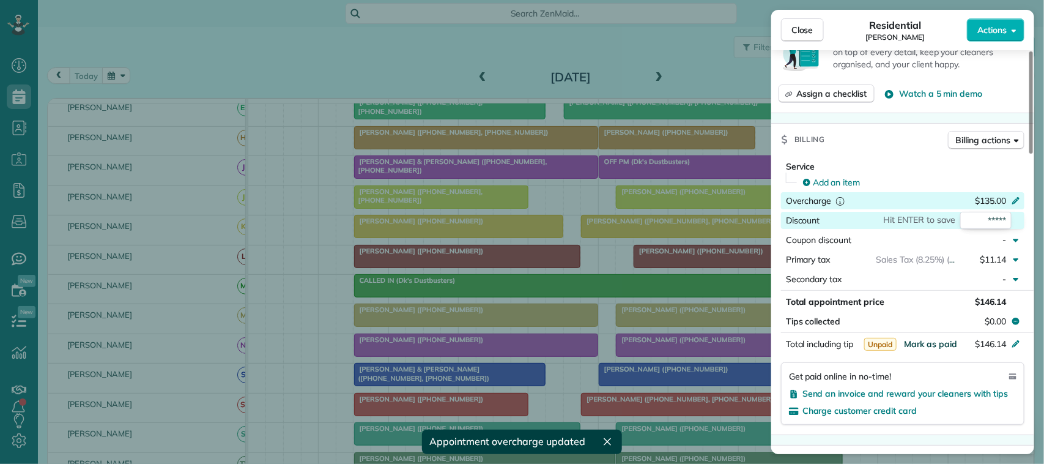
click at [939, 338] on span "Mark as paid" at bounding box center [930, 343] width 53 height 11
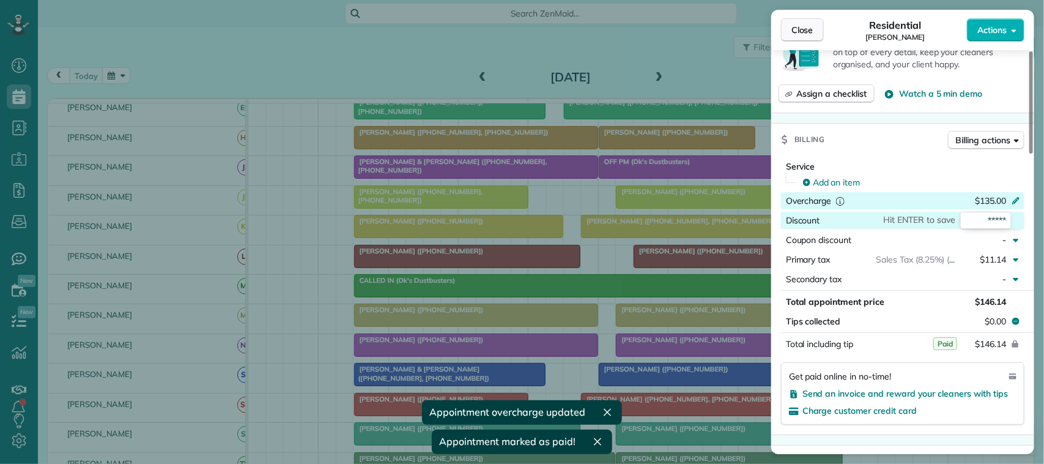
click at [803, 40] on button "Close" at bounding box center [802, 29] width 43 height 23
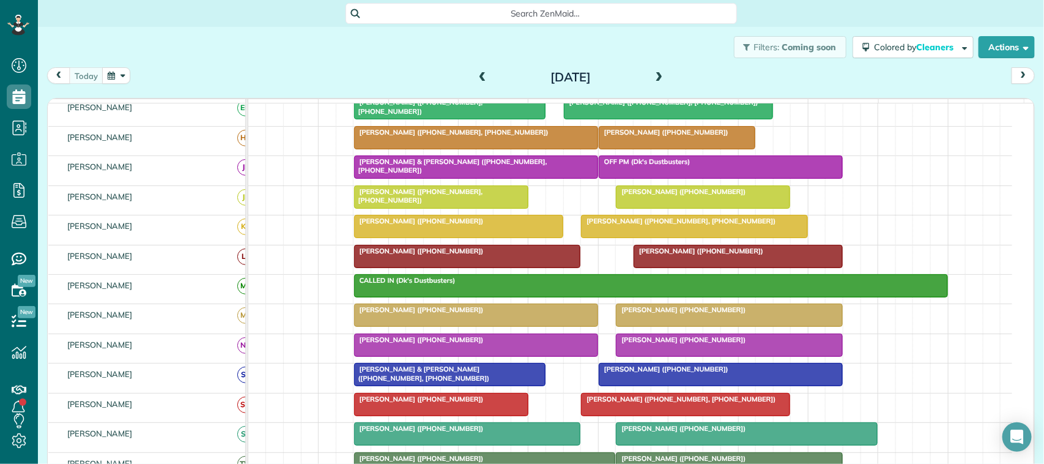
click at [486, 73] on div "[DATE]" at bounding box center [571, 77] width 196 height 20
click at [478, 74] on span at bounding box center [482, 77] width 13 height 11
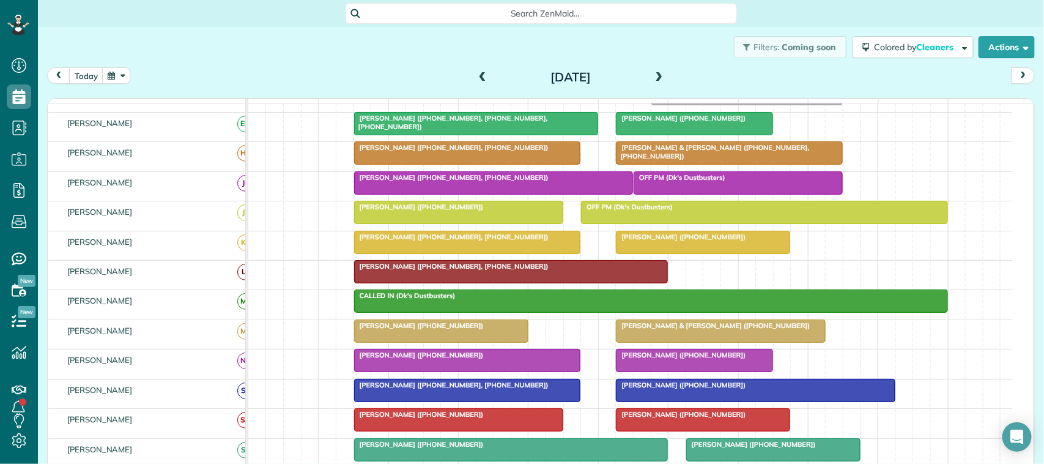
scroll to position [76, 0]
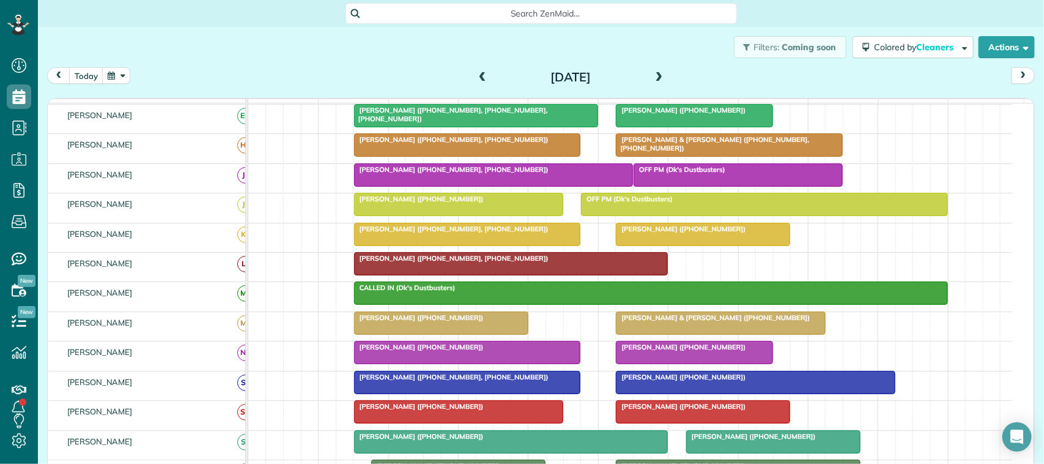
click at [651, 127] on div at bounding box center [693, 116] width 155 height 22
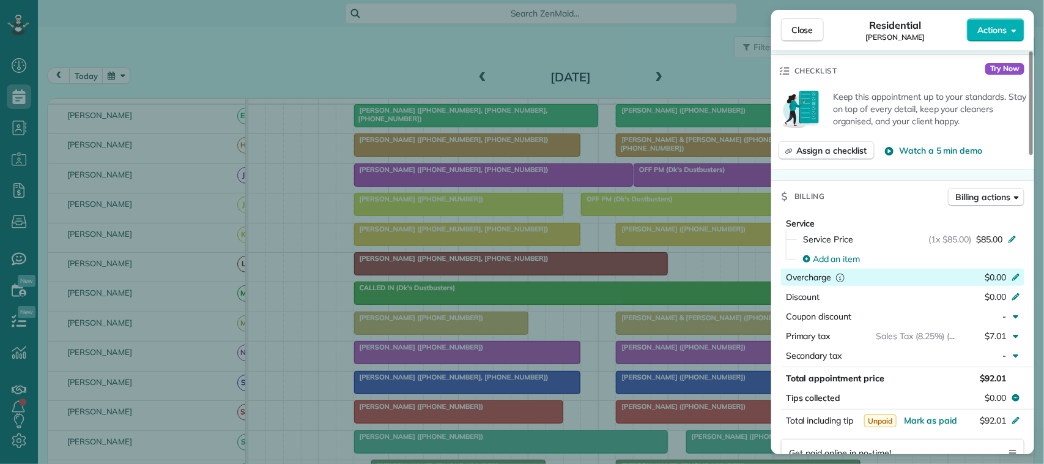
scroll to position [536, 0]
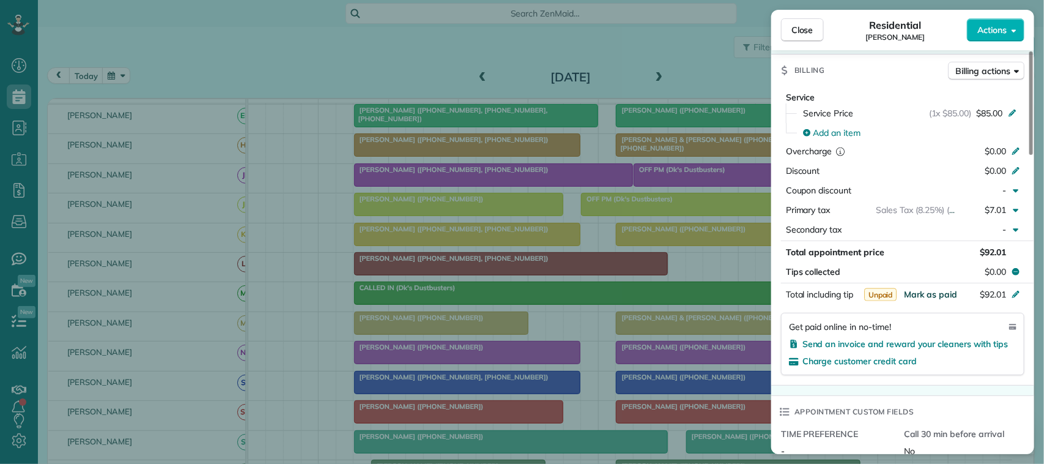
click at [941, 300] on span "Mark as paid" at bounding box center [930, 294] width 53 height 11
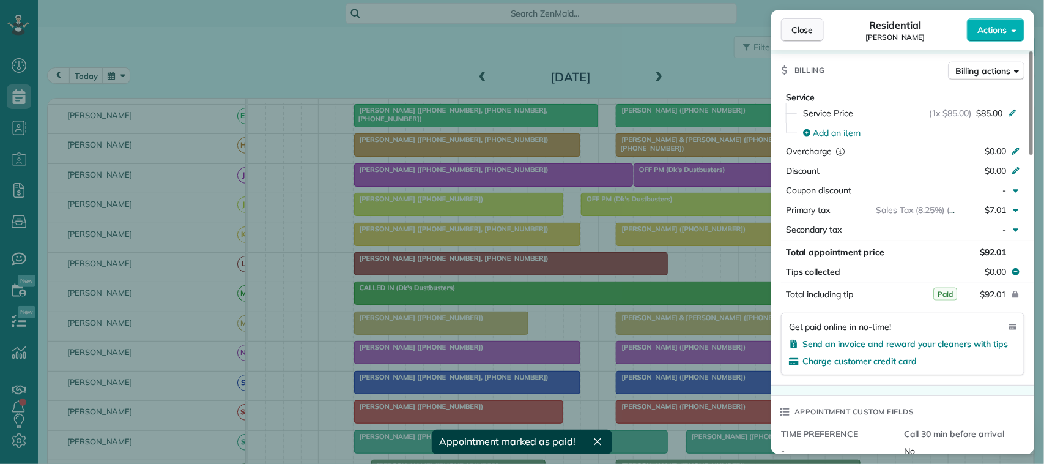
click at [799, 37] on button "Close" at bounding box center [802, 29] width 43 height 23
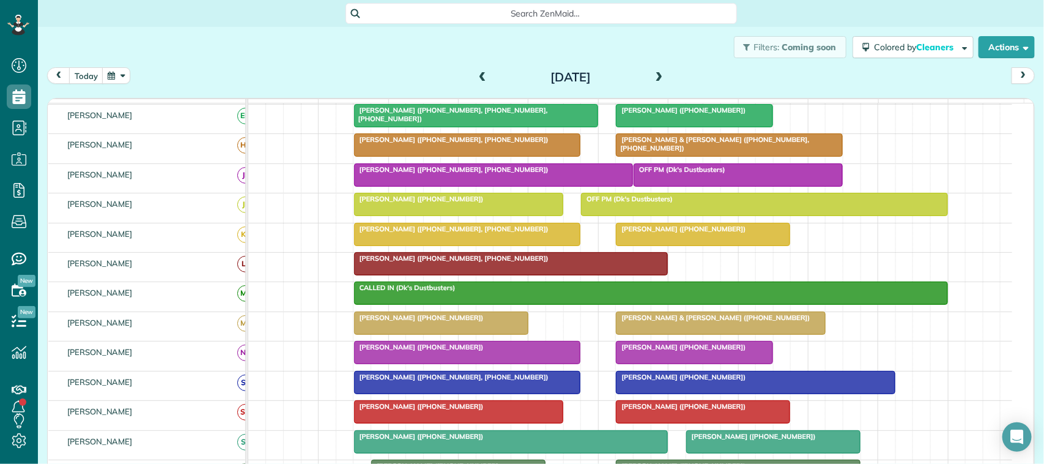
click at [485, 127] on div at bounding box center [476, 116] width 243 height 22
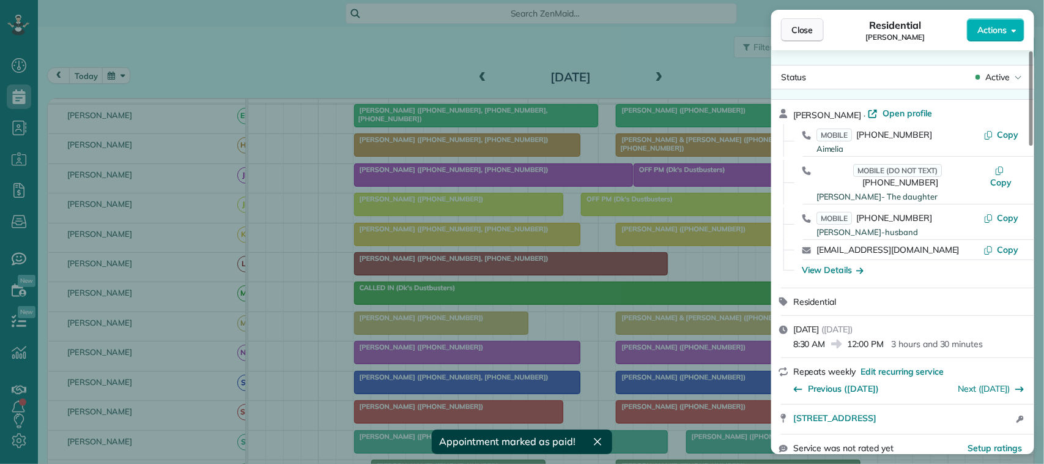
click at [802, 37] on button "Close" at bounding box center [802, 29] width 43 height 23
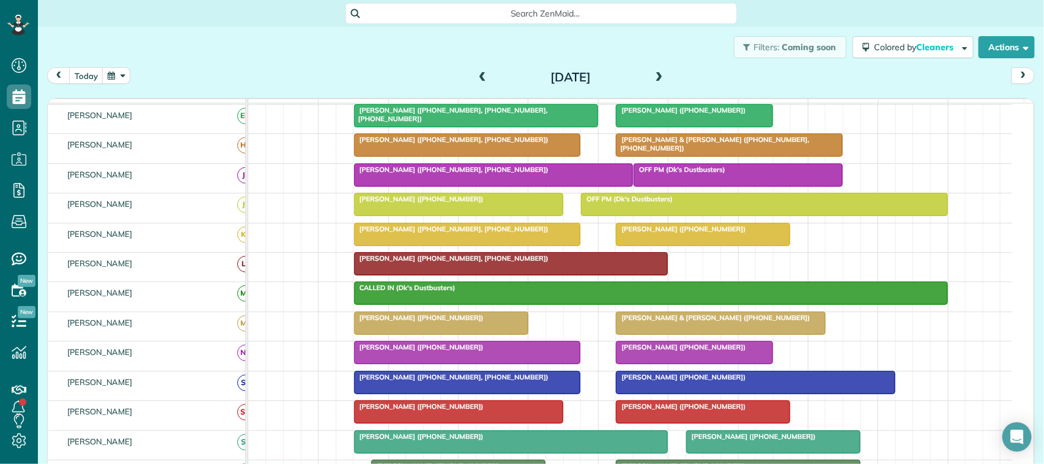
click at [473, 80] on div "[DATE]" at bounding box center [571, 77] width 196 height 20
click at [476, 79] on span at bounding box center [482, 77] width 13 height 11
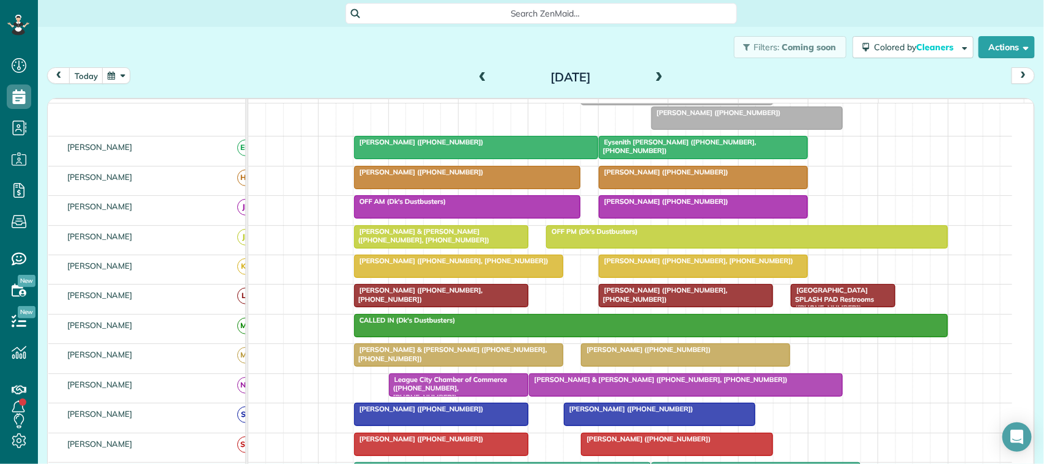
scroll to position [101, 0]
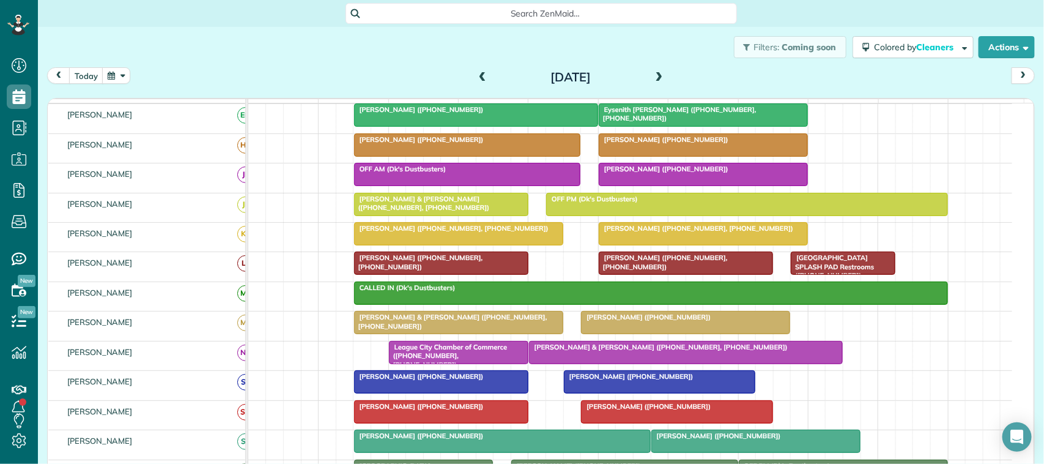
click at [497, 126] on div at bounding box center [476, 115] width 243 height 22
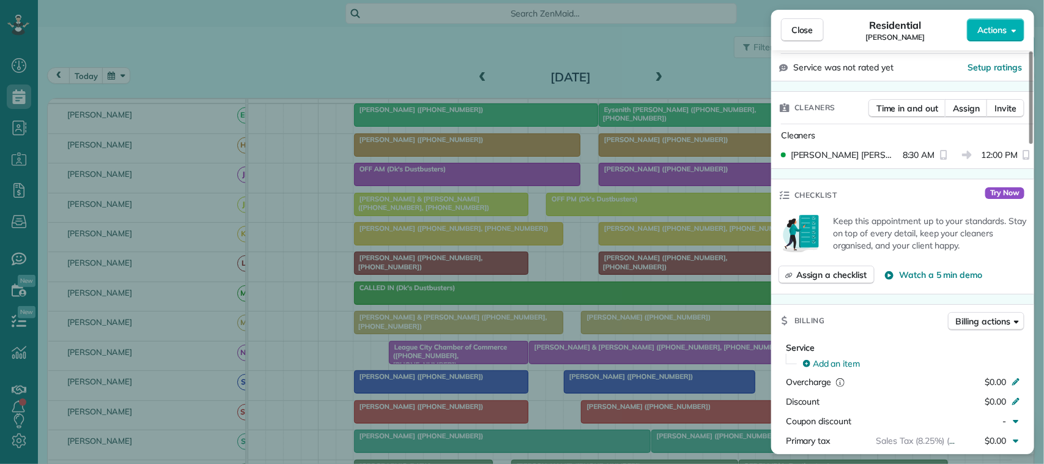
scroll to position [306, 0]
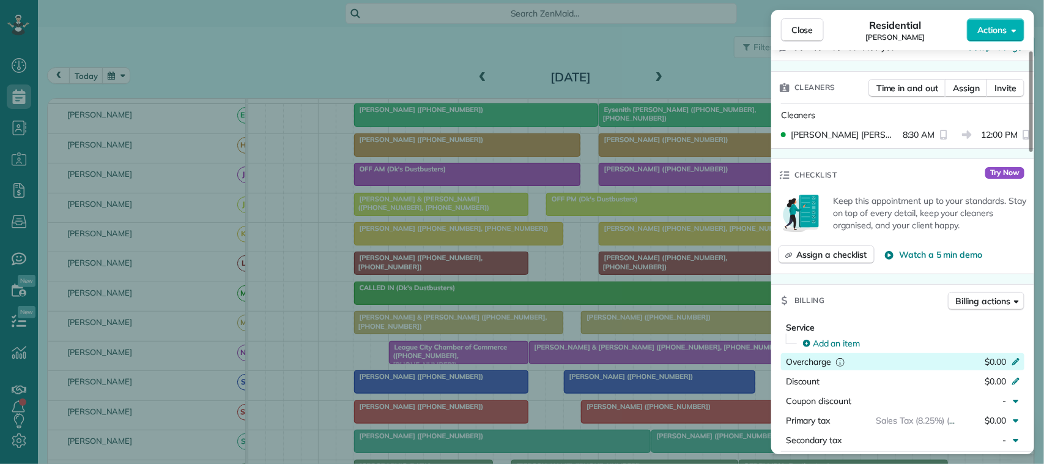
click at [1002, 363] on span "$0.00" at bounding box center [995, 361] width 21 height 11
type input "***"
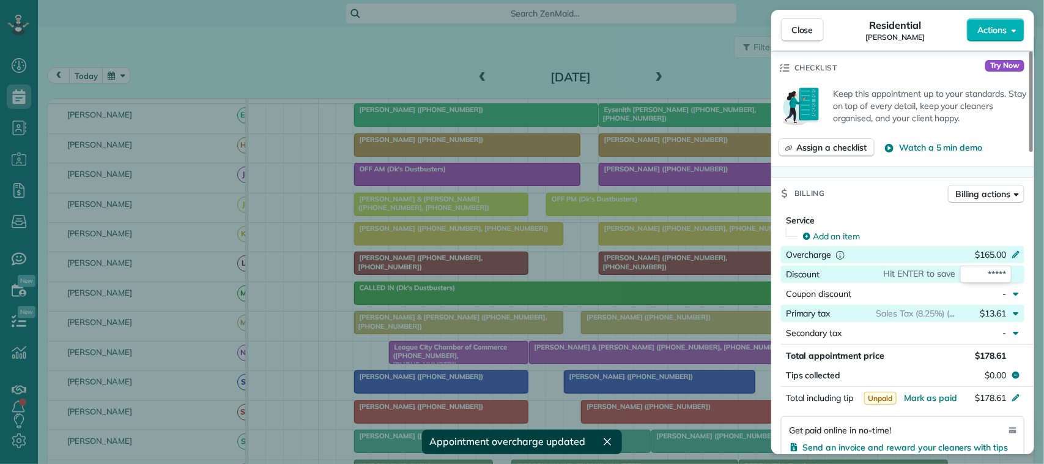
scroll to position [535, 0]
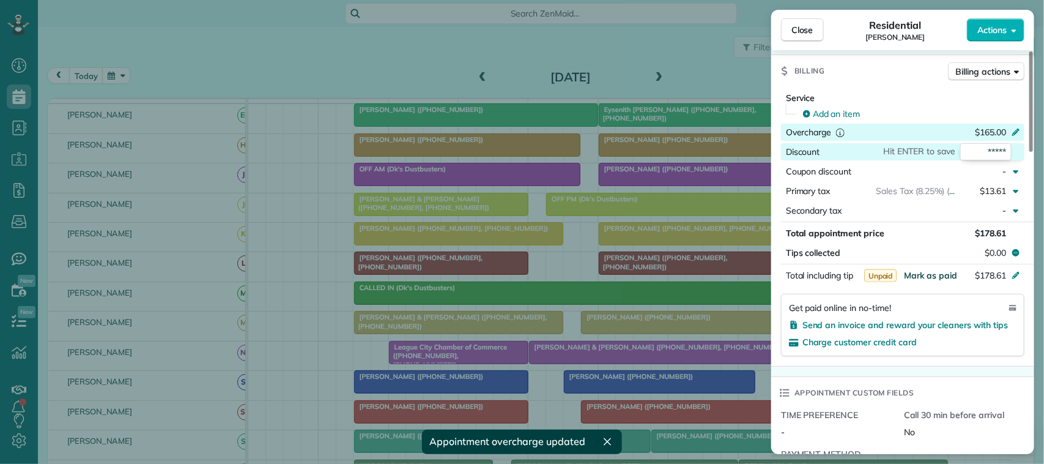
click at [937, 275] on span "Mark as paid" at bounding box center [930, 275] width 53 height 11
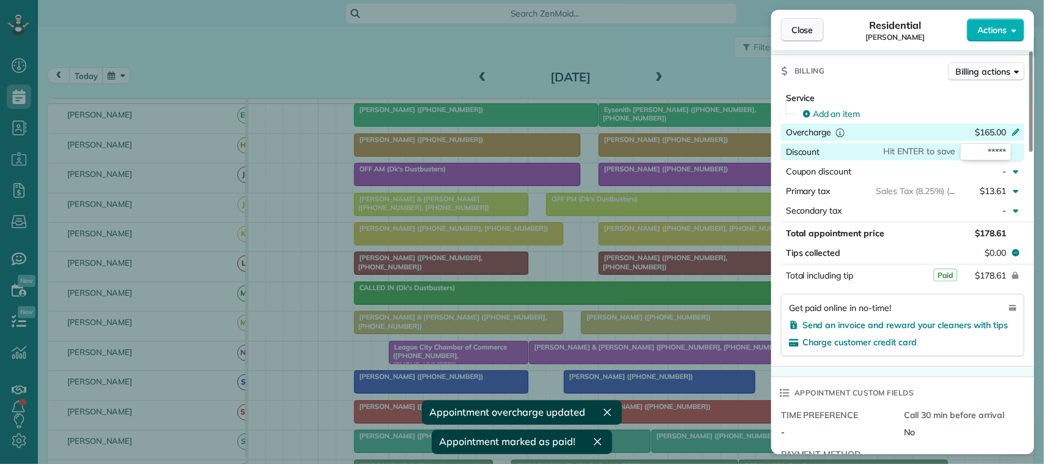
click at [799, 24] on button "Close" at bounding box center [802, 29] width 43 height 23
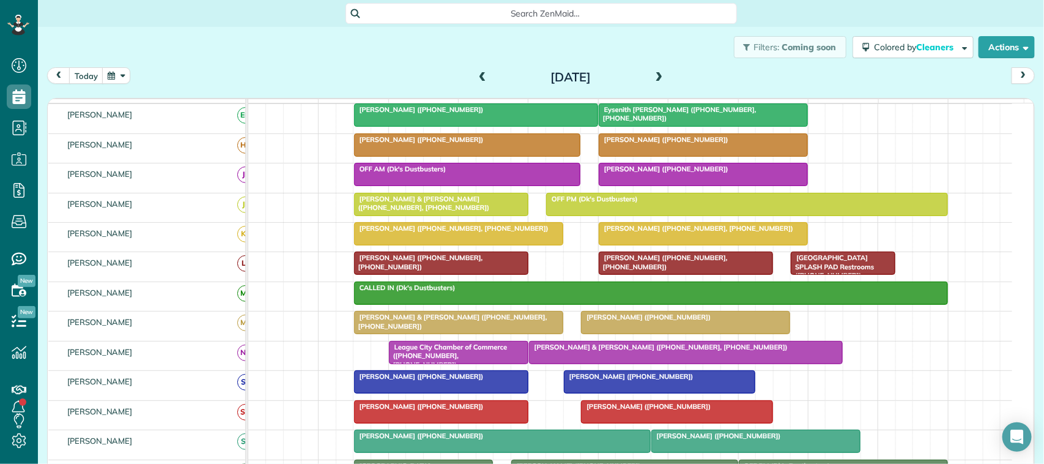
click at [478, 73] on span at bounding box center [482, 77] width 13 height 11
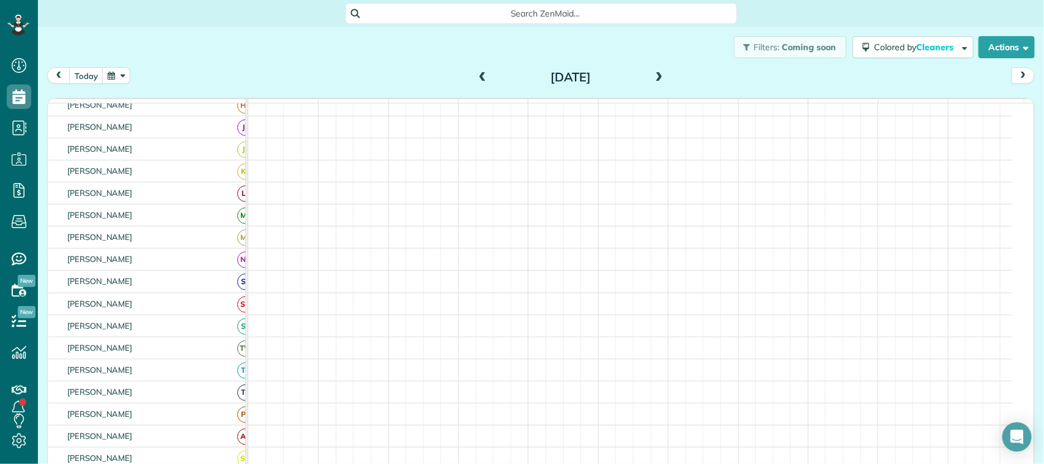
scroll to position [68, 0]
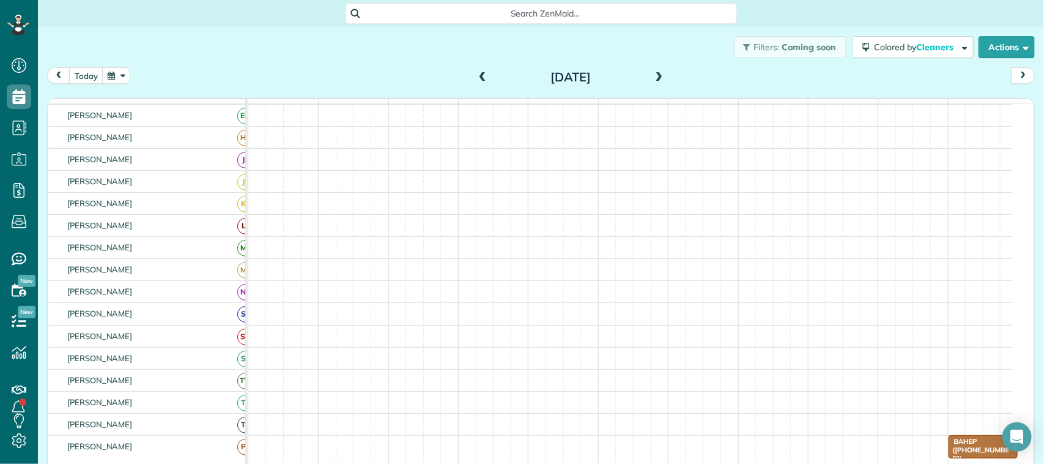
click at [477, 73] on span at bounding box center [482, 77] width 13 height 11
click at [97, 71] on button "today" at bounding box center [86, 75] width 34 height 17
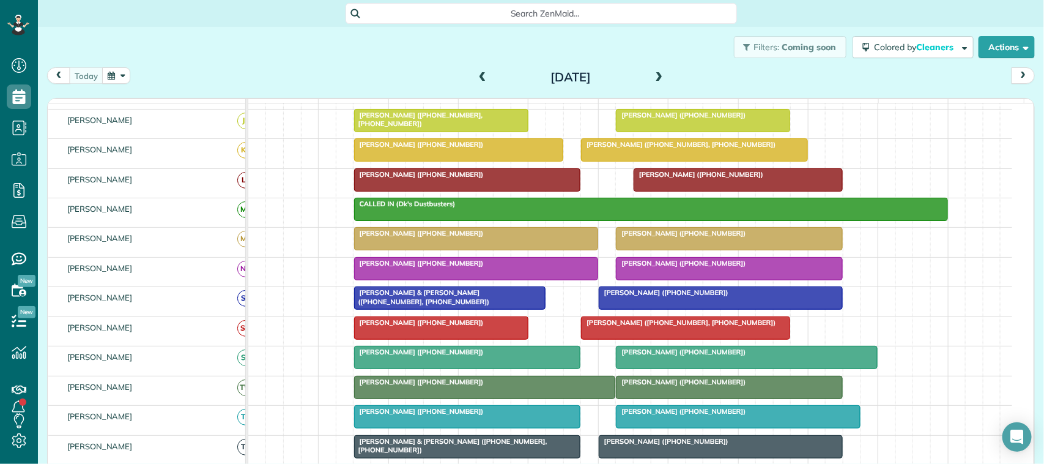
scroll to position [0, 0]
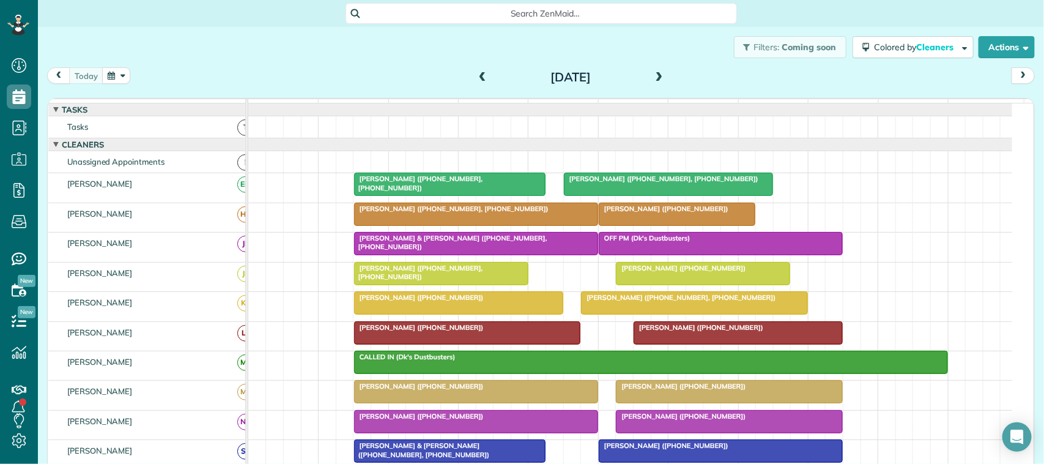
click at [106, 78] on button "button" at bounding box center [116, 75] width 28 height 17
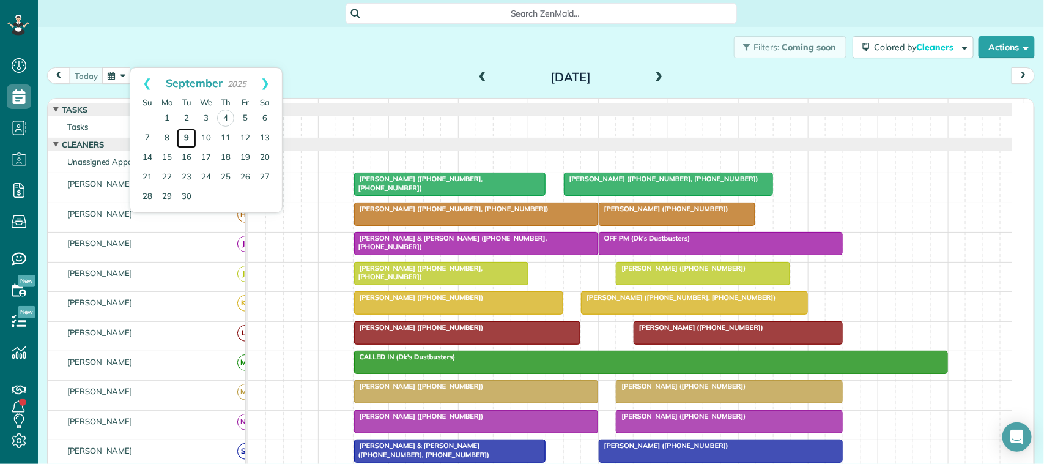
click at [187, 136] on link "9" at bounding box center [187, 138] width 20 height 20
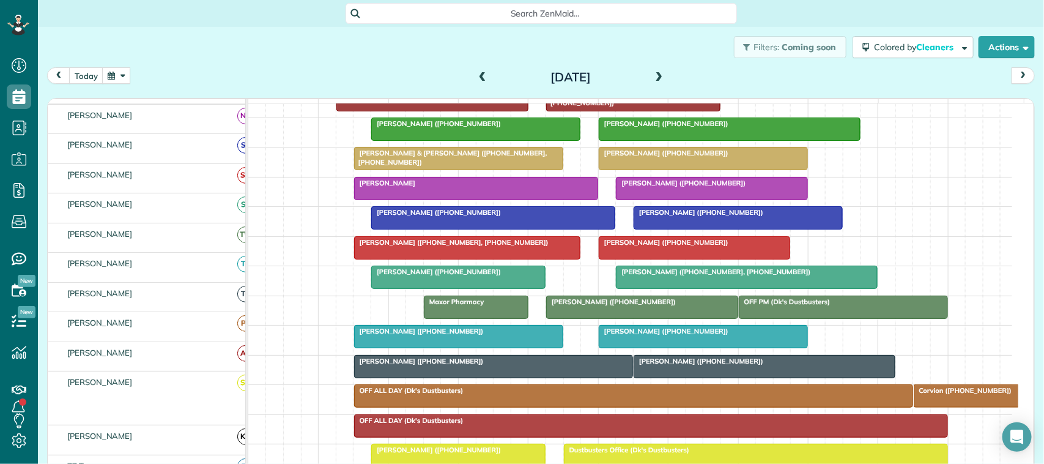
scroll to position [233, 0]
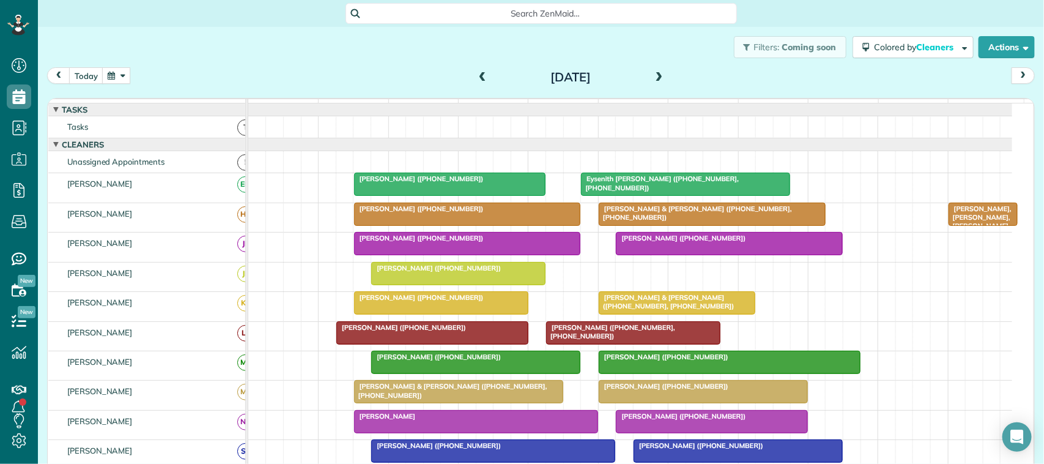
click at [123, 70] on button "button" at bounding box center [116, 75] width 28 height 17
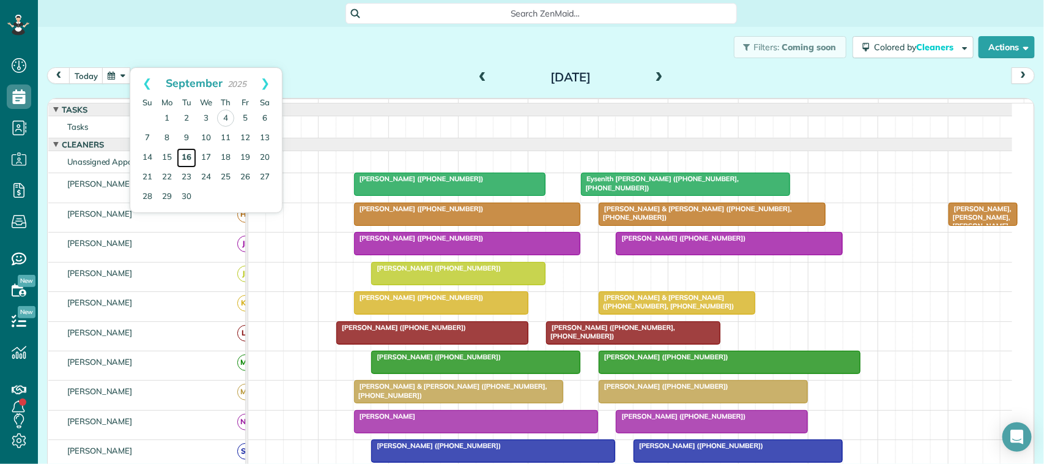
click at [187, 156] on link "16" at bounding box center [187, 158] width 20 height 20
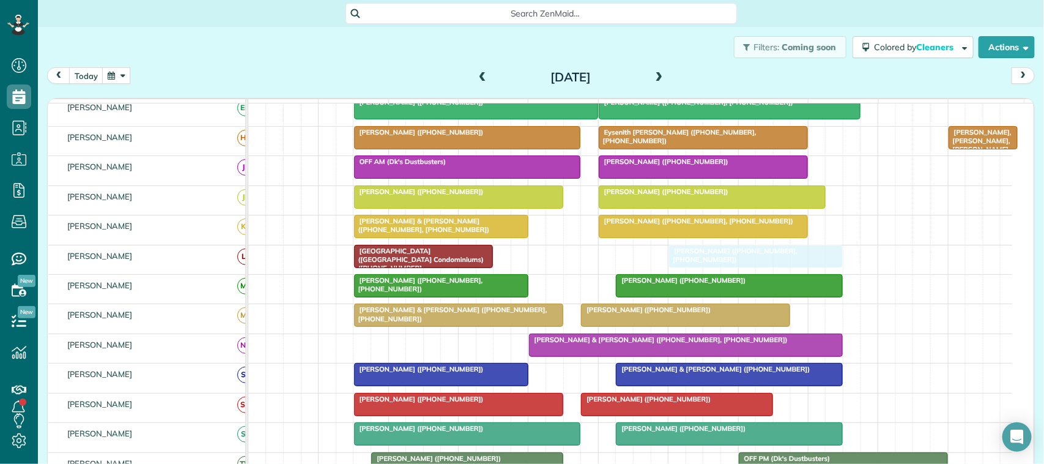
drag, startPoint x: 591, startPoint y: 276, endPoint x: 717, endPoint y: 273, distance: 126.6
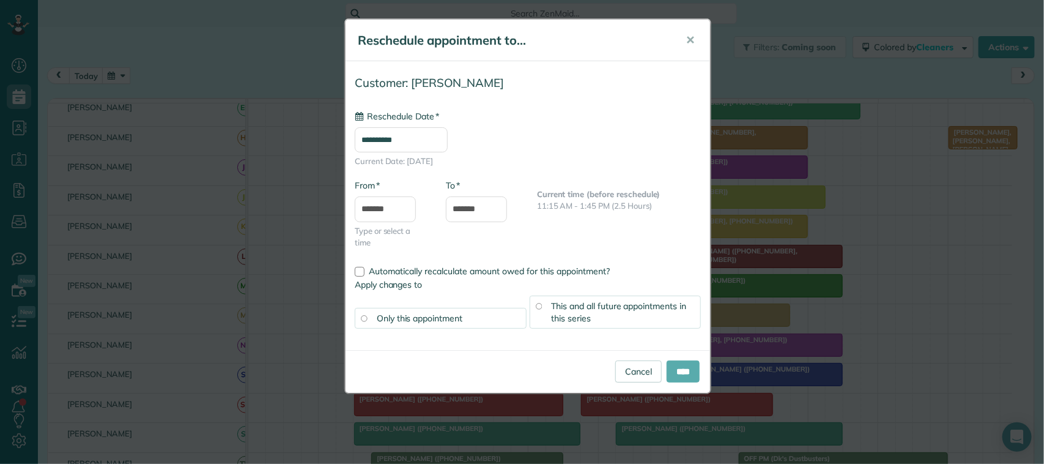
type input "**********"
click at [686, 377] on input "****" at bounding box center [683, 371] width 33 height 22
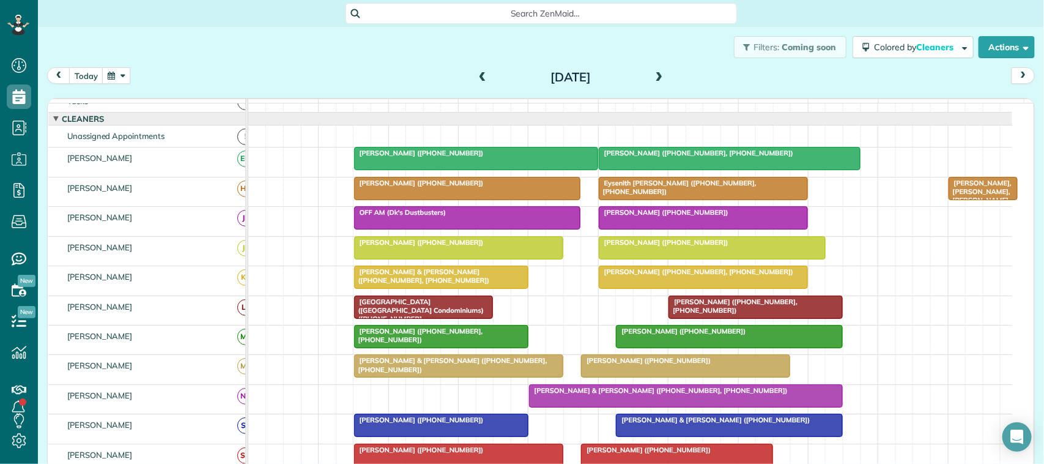
scroll to position [0, 0]
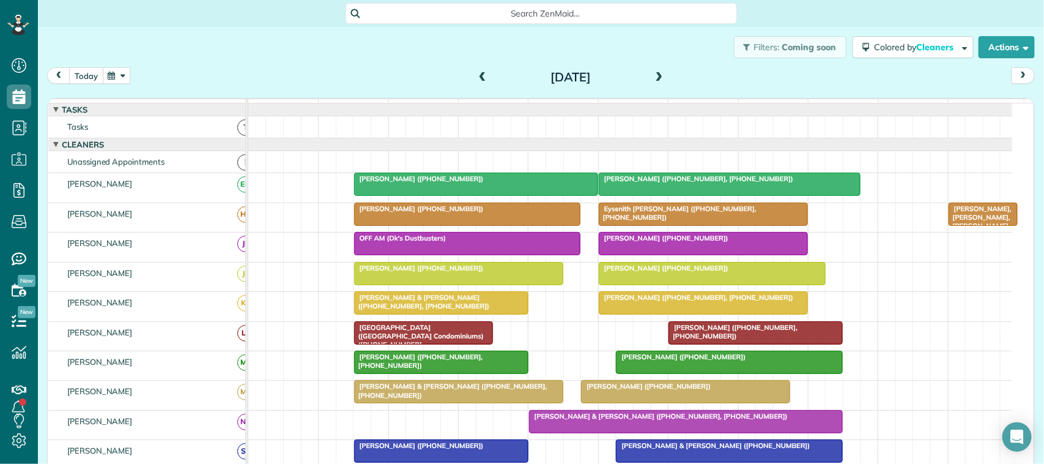
click at [75, 76] on button "today" at bounding box center [86, 75] width 34 height 17
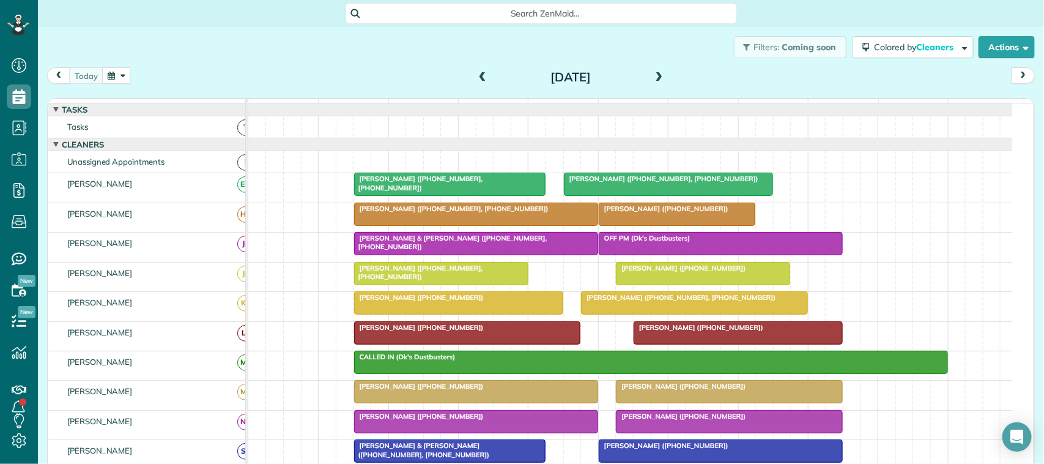
click at [656, 79] on span at bounding box center [658, 77] width 13 height 11
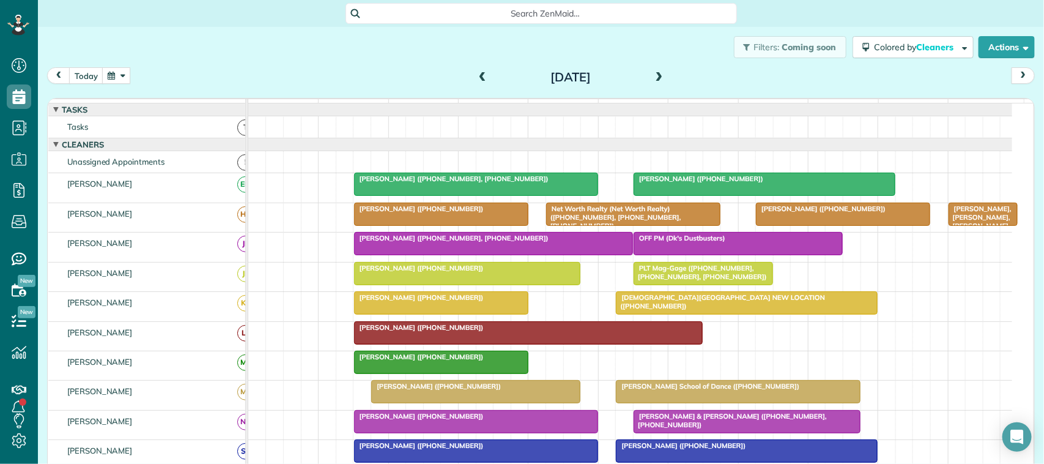
click at [974, 228] on span "[PERSON_NAME], [PERSON_NAME], [PERSON_NAME], [PERSON_NAME], [PERSON_NAME] & [PE…" at bounding box center [980, 256] width 64 height 105
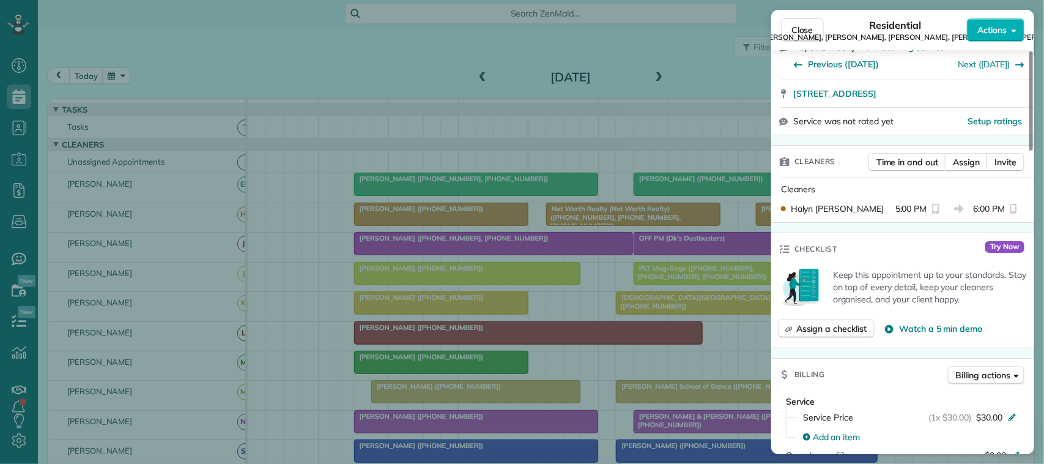
scroll to position [382, 0]
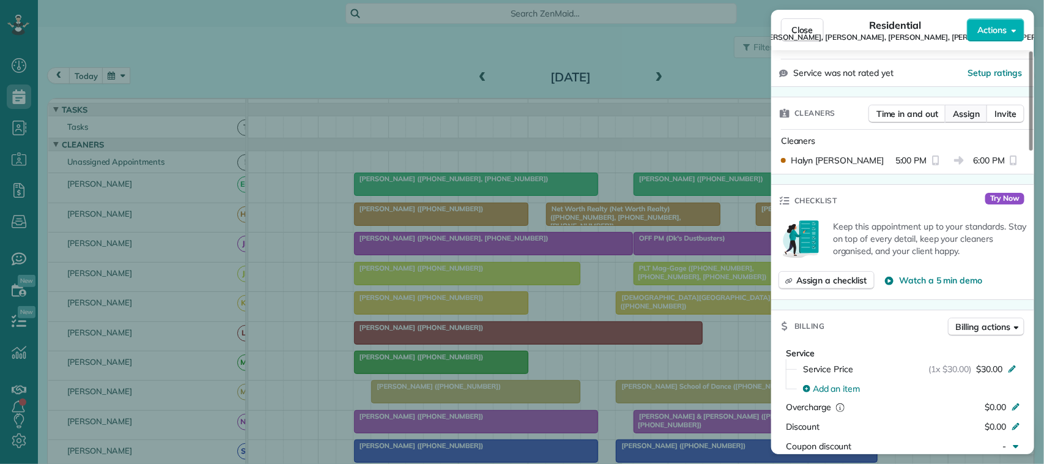
click at [964, 105] on button "Assign" at bounding box center [966, 114] width 43 height 18
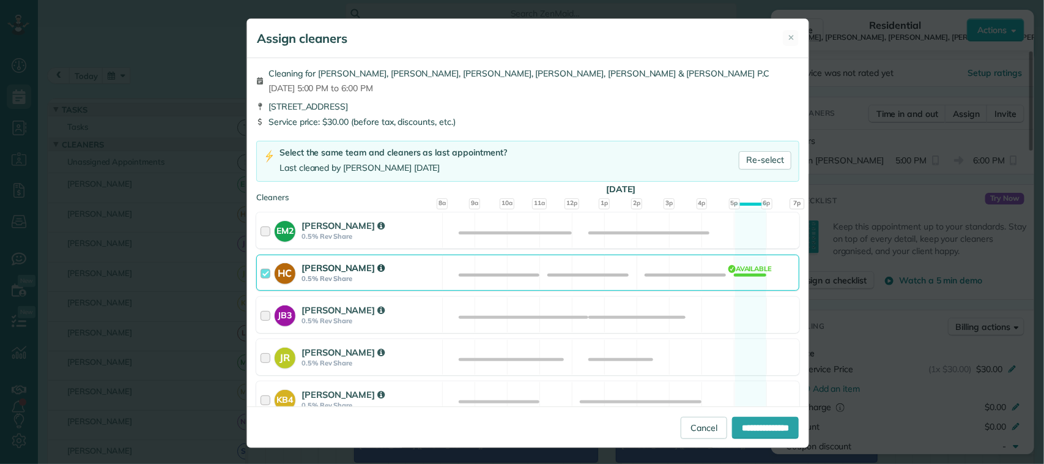
click at [398, 269] on div "[PERSON_NAME]" at bounding box center [369, 267] width 137 height 13
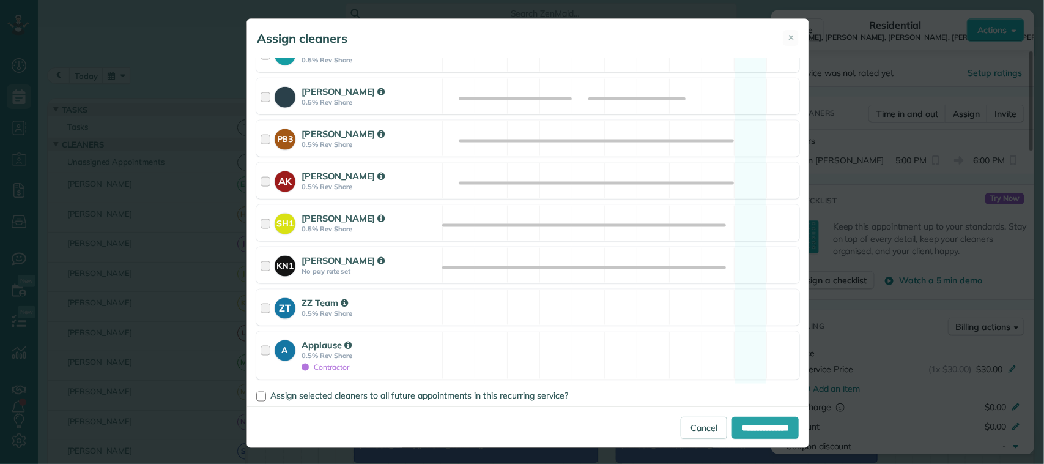
scroll to position [749, 0]
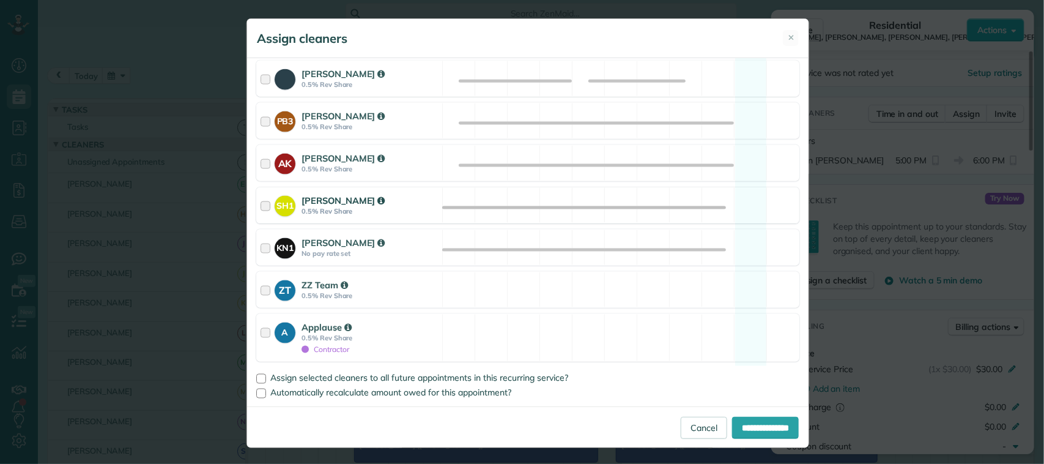
click at [405, 191] on div "SH1 Sarah Hart 0.5% Rev Share" at bounding box center [349, 205] width 185 height 35
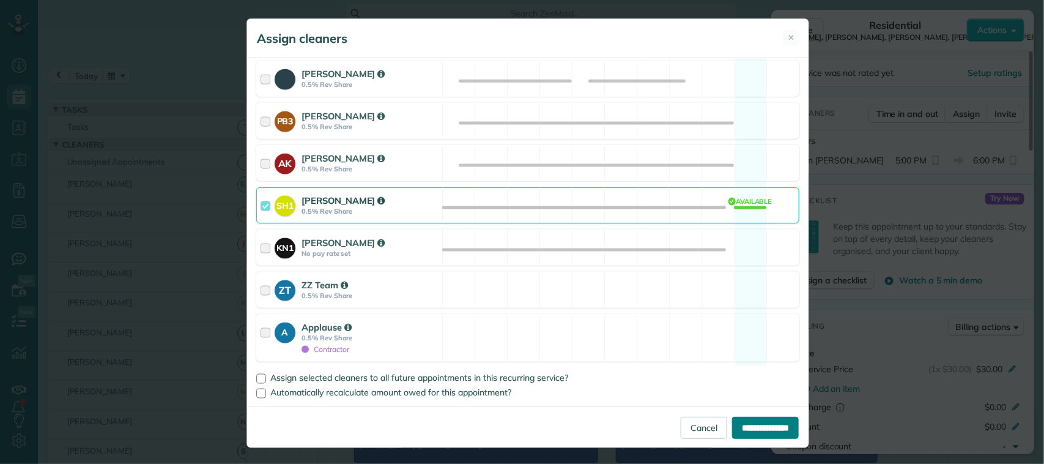
click at [761, 422] on input "**********" at bounding box center [765, 427] width 67 height 22
type input "**********"
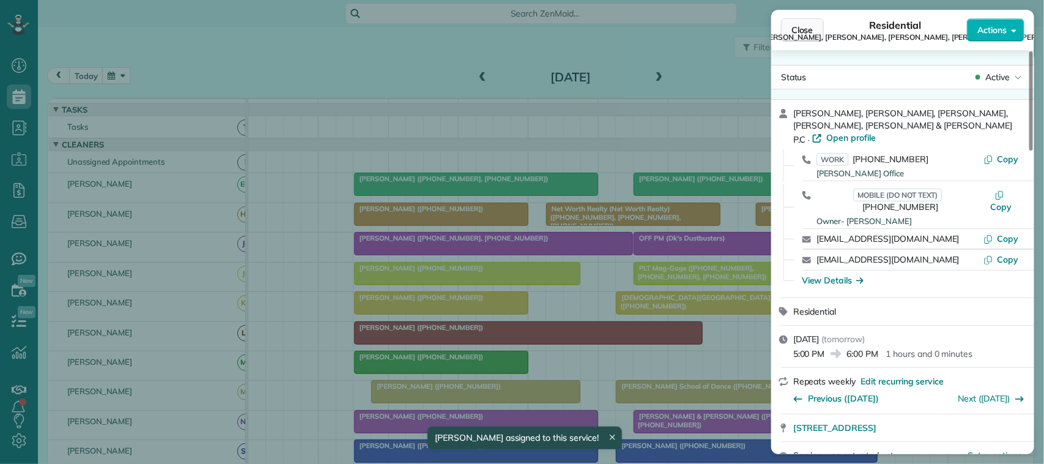
click at [808, 29] on span "Close" at bounding box center [802, 30] width 22 height 12
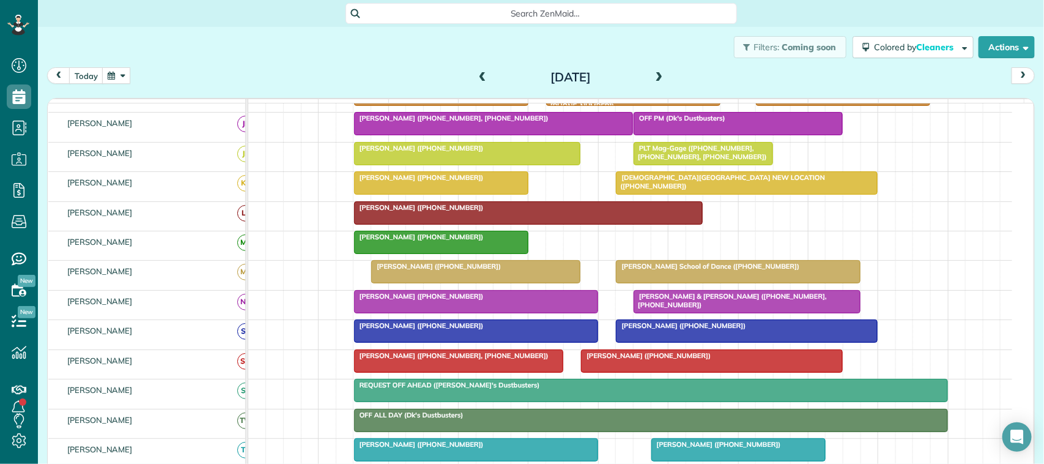
scroll to position [261, 0]
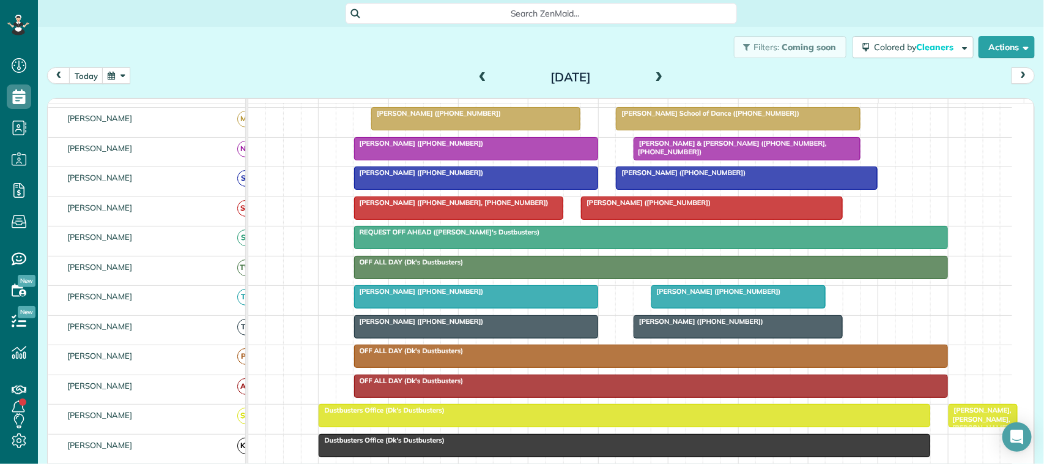
click at [374, 414] on span "Dustbusters Office (Dk's Dustbusters)" at bounding box center [381, 409] width 127 height 9
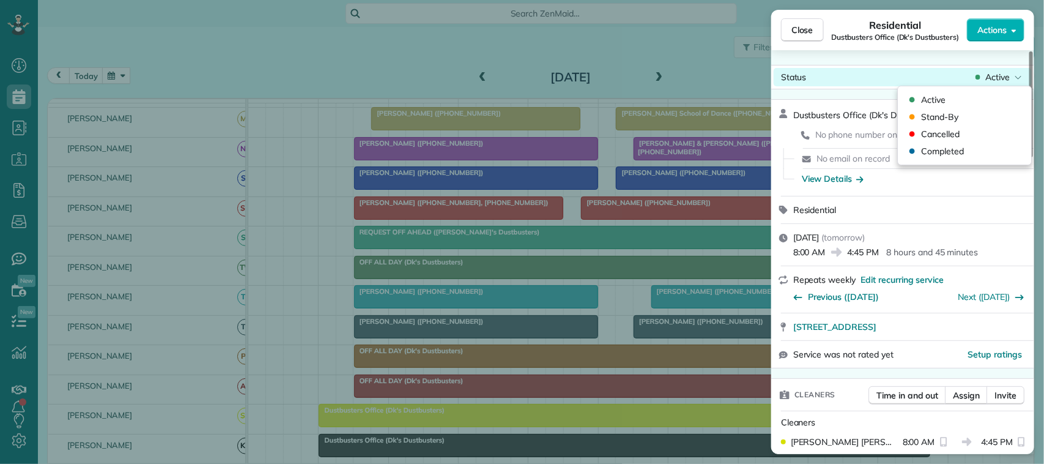
click at [986, 78] on span "Active" at bounding box center [997, 77] width 24 height 12
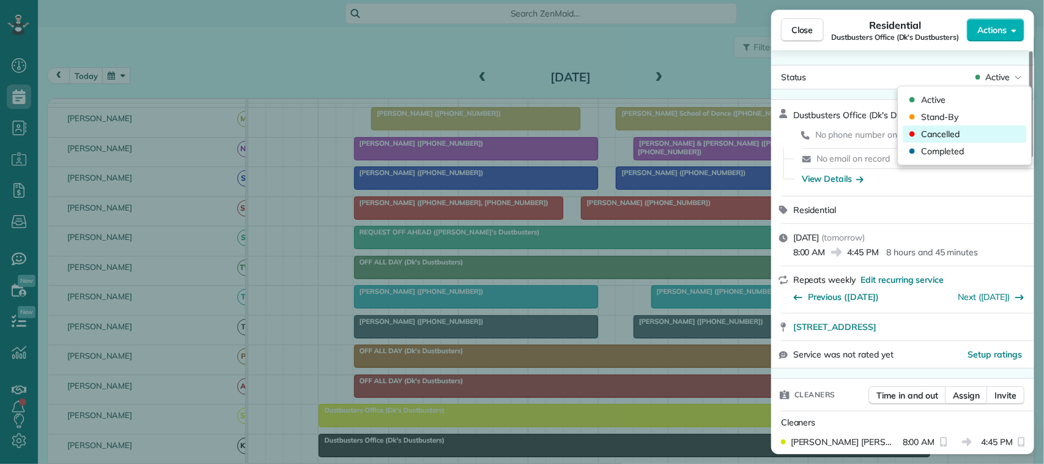
click at [979, 135] on div "Cancelled" at bounding box center [965, 133] width 124 height 17
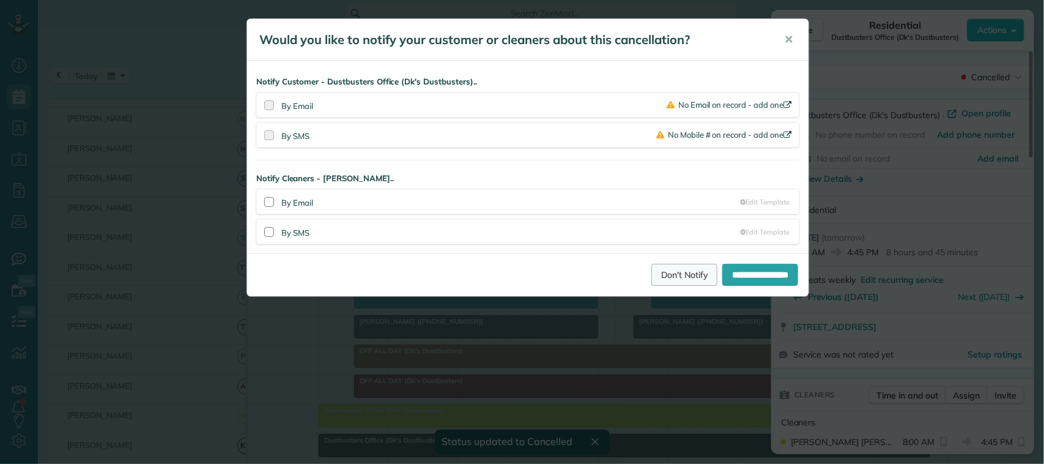
click at [651, 272] on link "Don't Notify" at bounding box center [684, 275] width 66 height 22
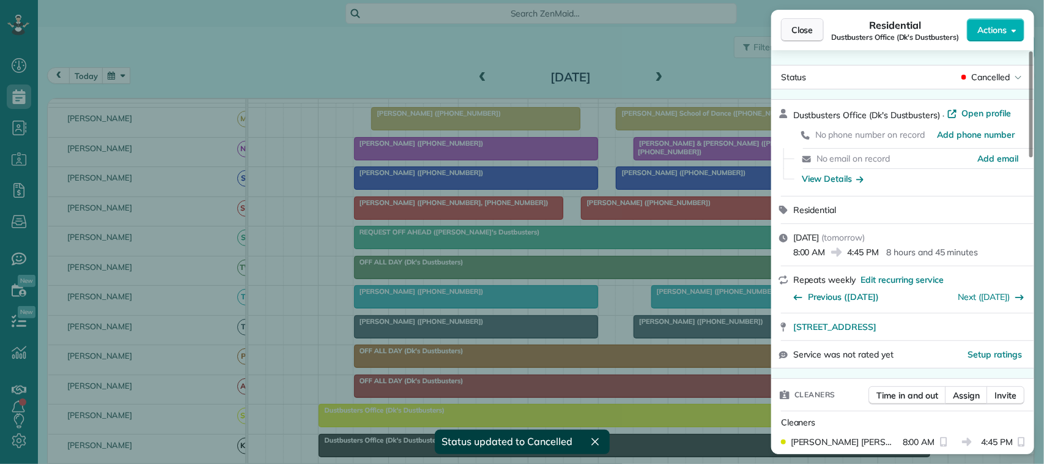
click at [819, 25] on button "Close" at bounding box center [802, 29] width 43 height 23
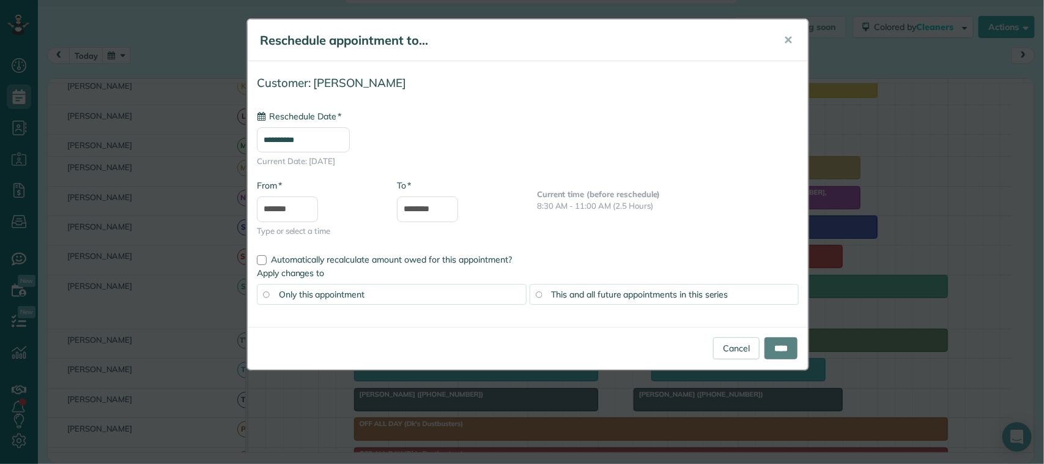
drag, startPoint x: 402, startPoint y: 177, endPoint x: 410, endPoint y: 332, distance: 155.0
type input "**********"
click at [786, 40] on span "✕" at bounding box center [787, 40] width 9 height 14
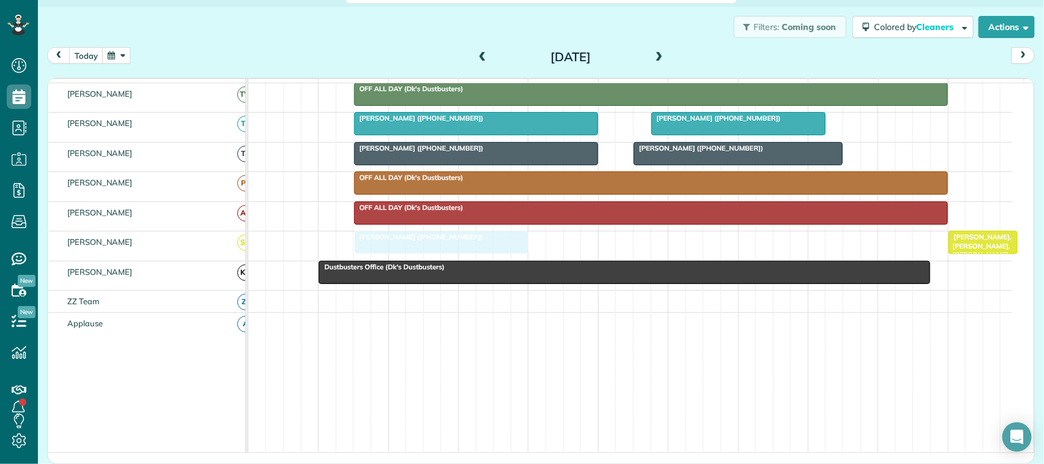
drag, startPoint x: 399, startPoint y: 157, endPoint x: 405, endPoint y: 251, distance: 94.4
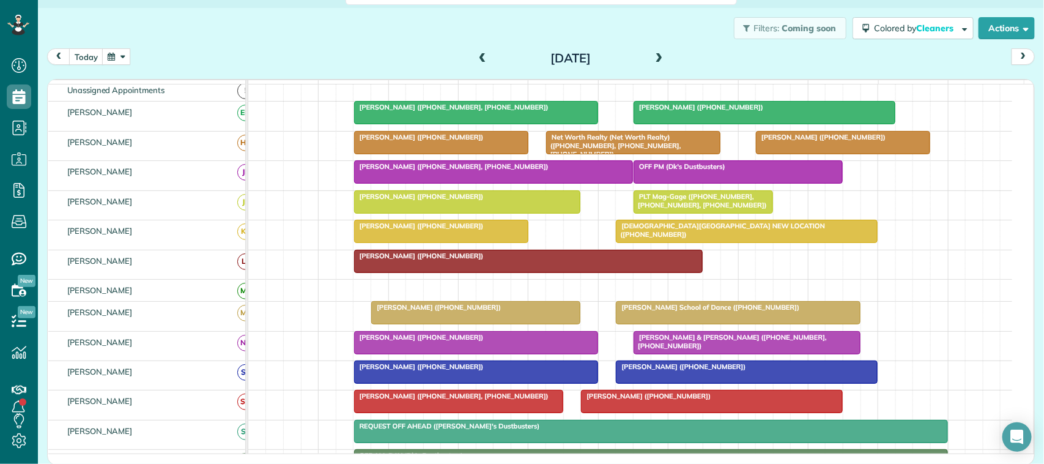
scroll to position [76, 0]
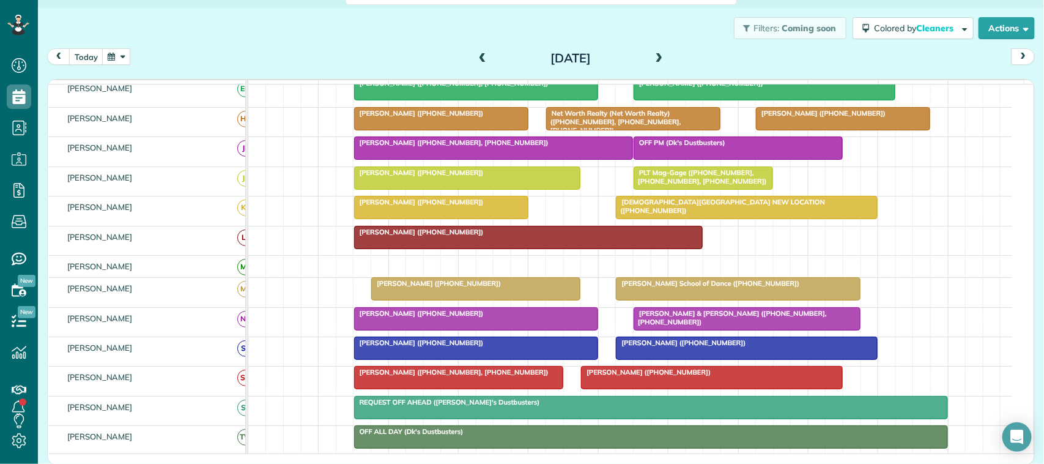
click at [401, 287] on span "Laurie Sapp (+19364995176)" at bounding box center [436, 283] width 131 height 9
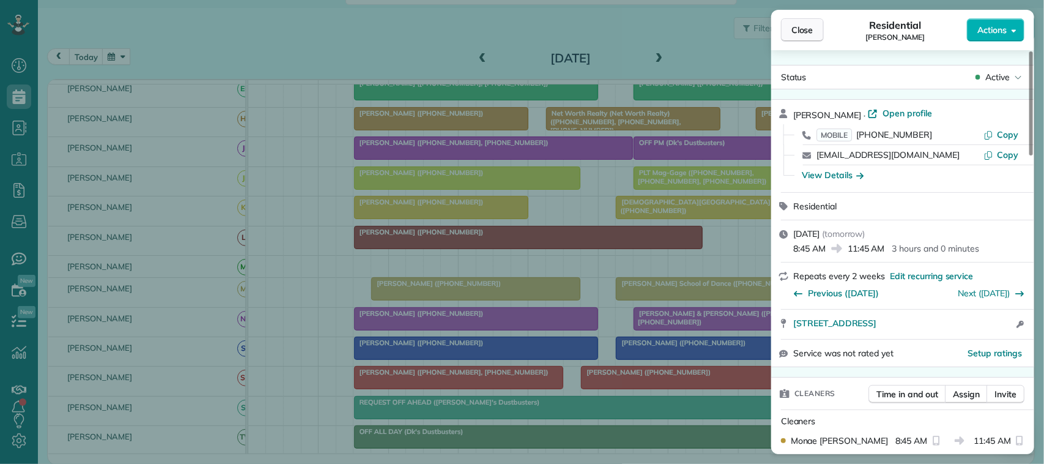
click at [808, 25] on span "Close" at bounding box center [802, 30] width 22 height 12
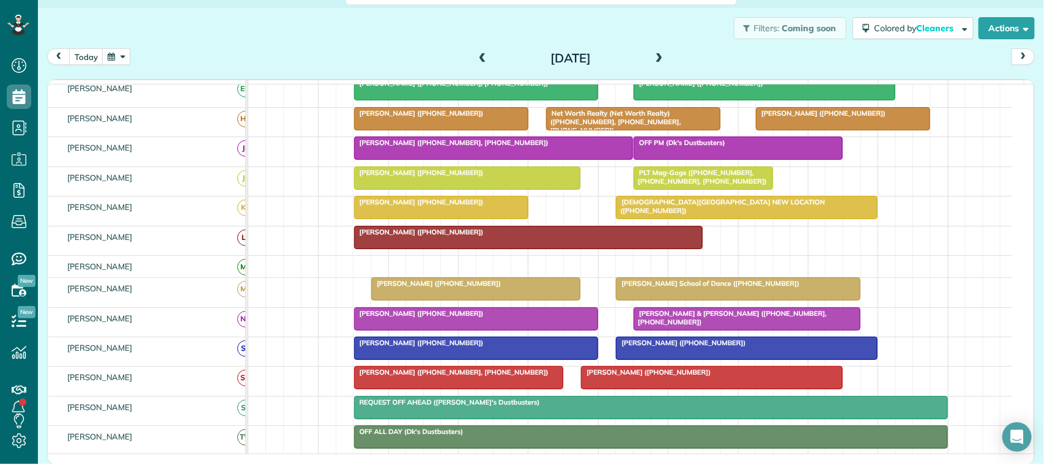
scroll to position [153, 0]
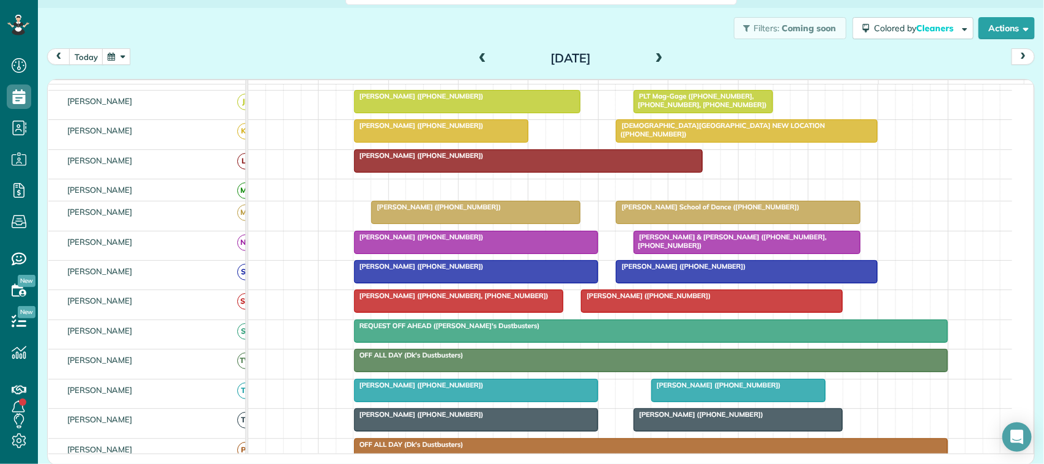
click at [396, 211] on div "Laurie Sapp (+19364995176)" at bounding box center [476, 206] width 202 height 9
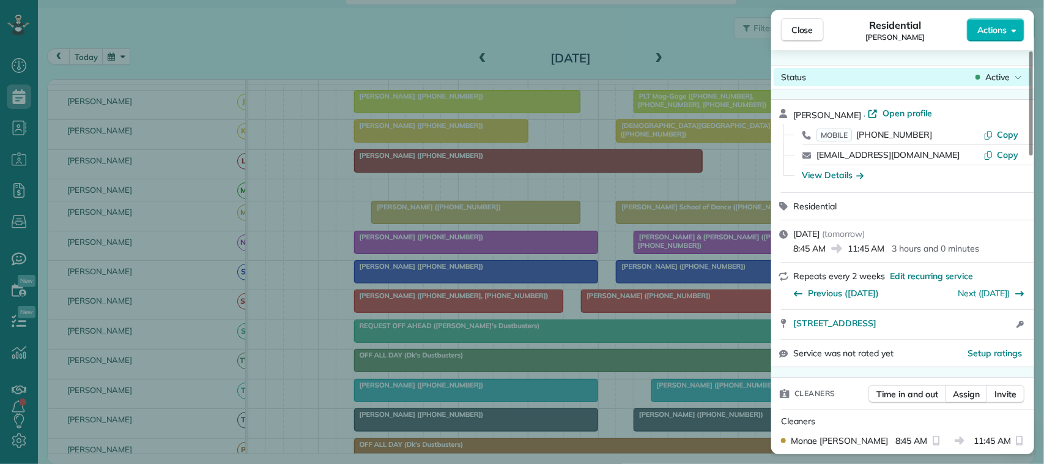
click at [978, 79] on icon at bounding box center [977, 77] width 5 height 12
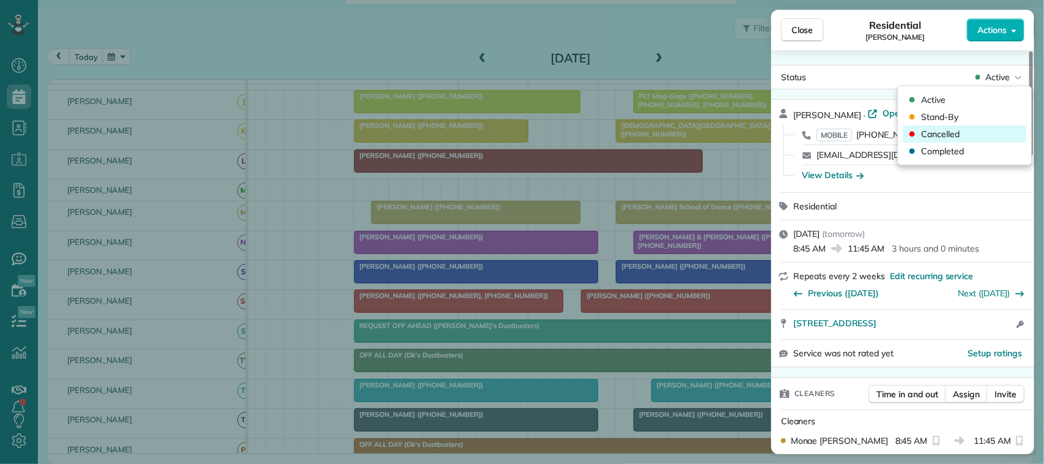
click at [979, 133] on div "Cancelled" at bounding box center [965, 133] width 124 height 17
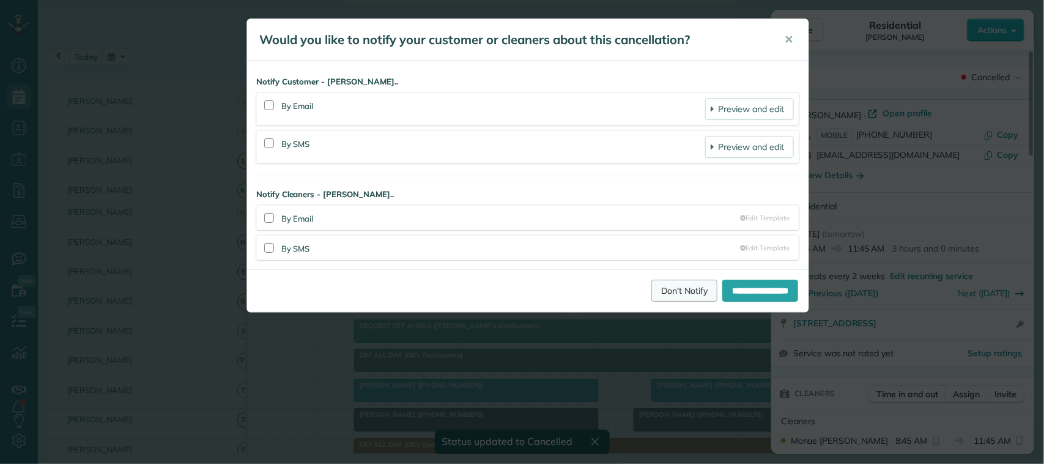
click at [677, 290] on link "Don't Notify" at bounding box center [684, 290] width 66 height 22
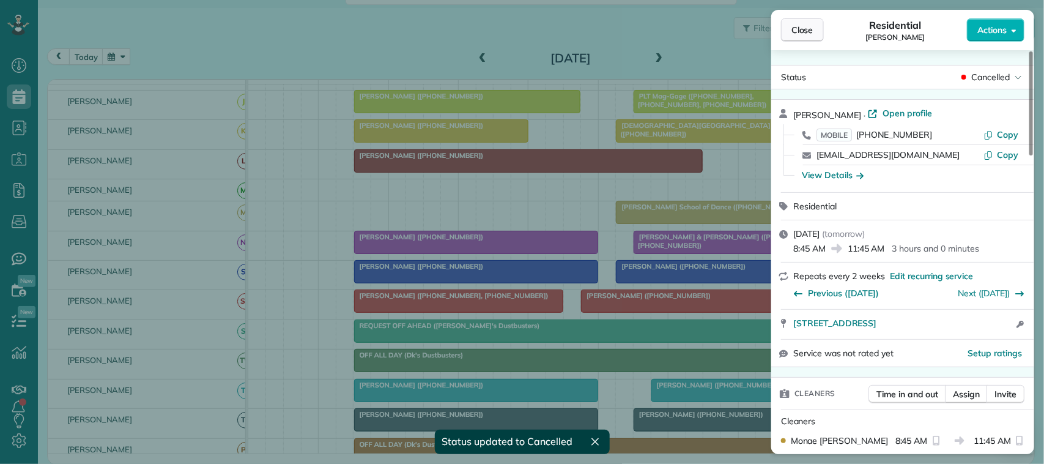
click at [806, 37] on button "Close" at bounding box center [802, 29] width 43 height 23
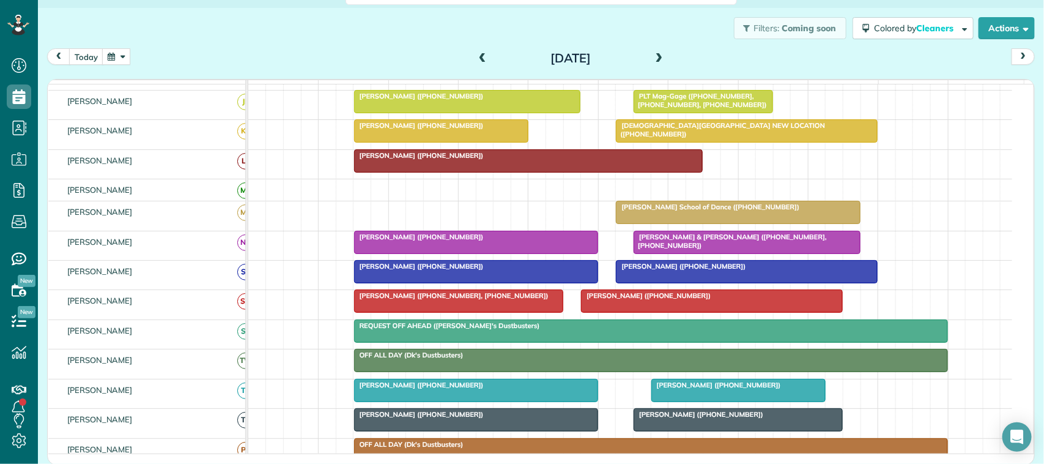
scroll to position [76, 0]
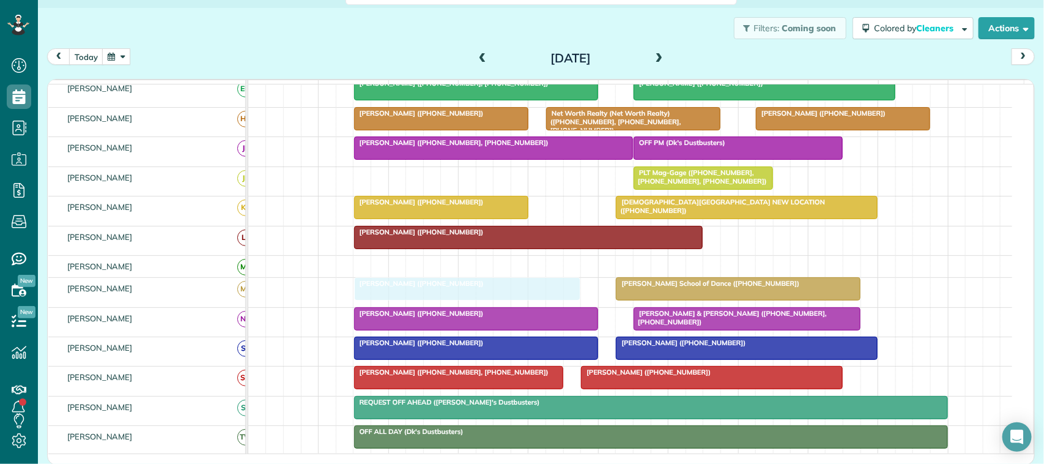
drag, startPoint x: 393, startPoint y: 188, endPoint x: 395, endPoint y: 288, distance: 100.3
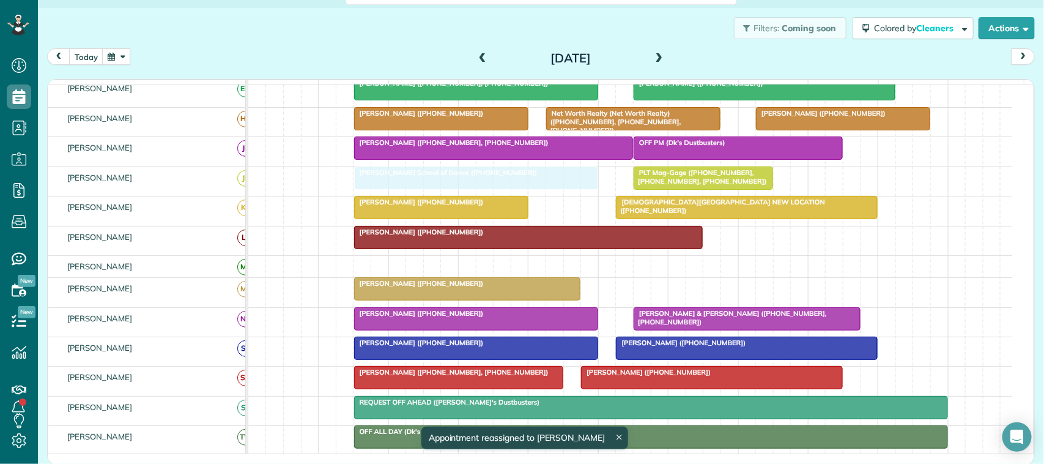
drag, startPoint x: 698, startPoint y: 305, endPoint x: 439, endPoint y: 201, distance: 278.8
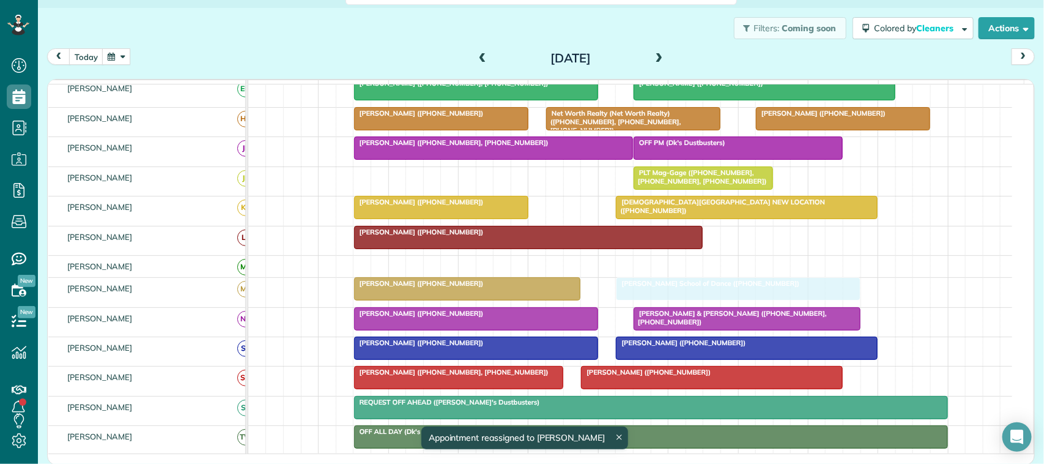
drag, startPoint x: 428, startPoint y: 188, endPoint x: 687, endPoint y: 289, distance: 277.7
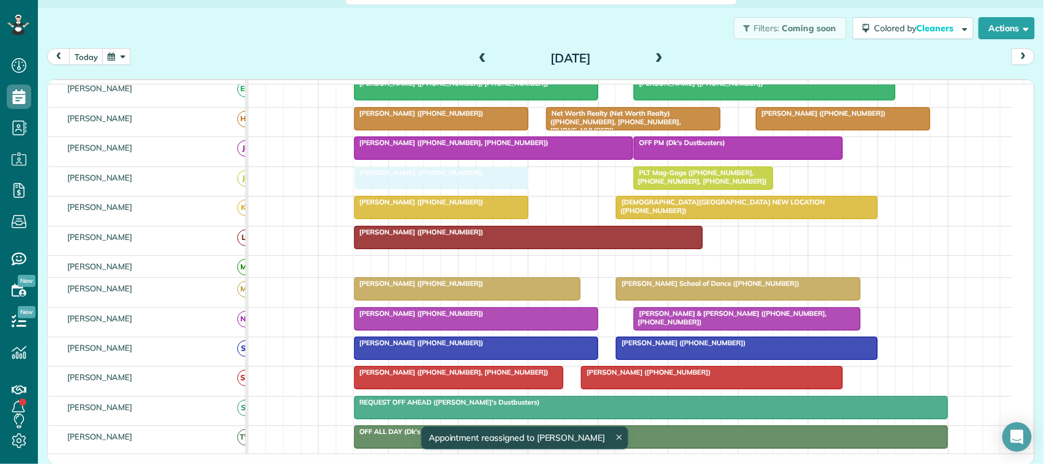
drag, startPoint x: 432, startPoint y: 371, endPoint x: 438, endPoint y: 205, distance: 165.8
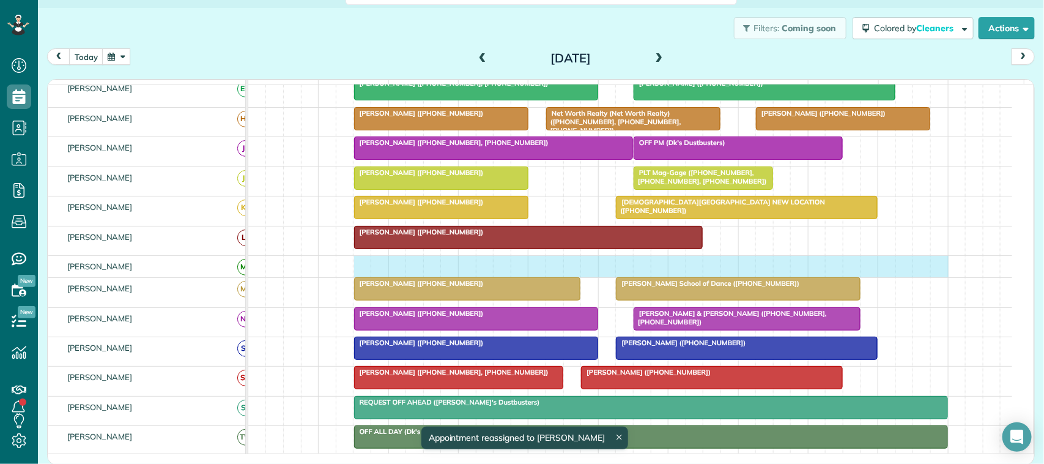
drag, startPoint x: 359, startPoint y: 279, endPoint x: 931, endPoint y: 269, distance: 571.9
click at [931, 269] on div at bounding box center [630, 266] width 764 height 21
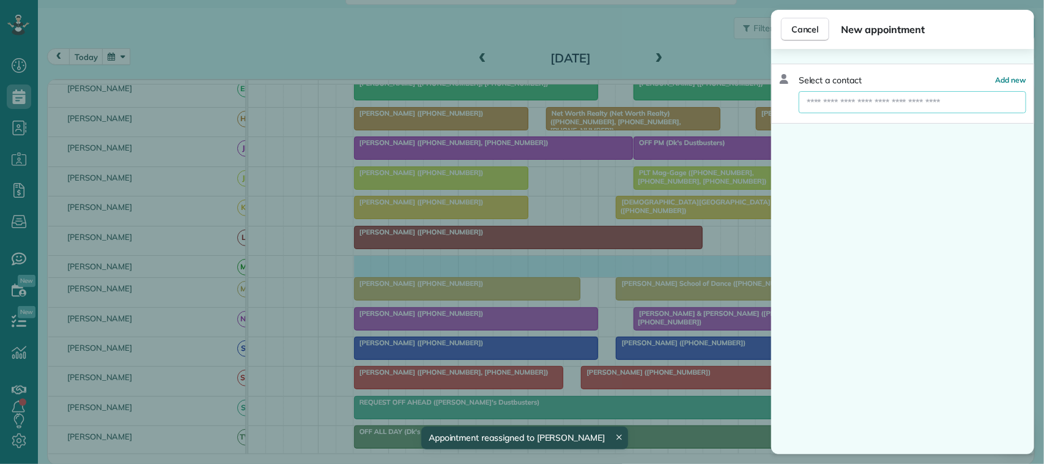
click at [882, 107] on input "text" at bounding box center [912, 102] width 227 height 22
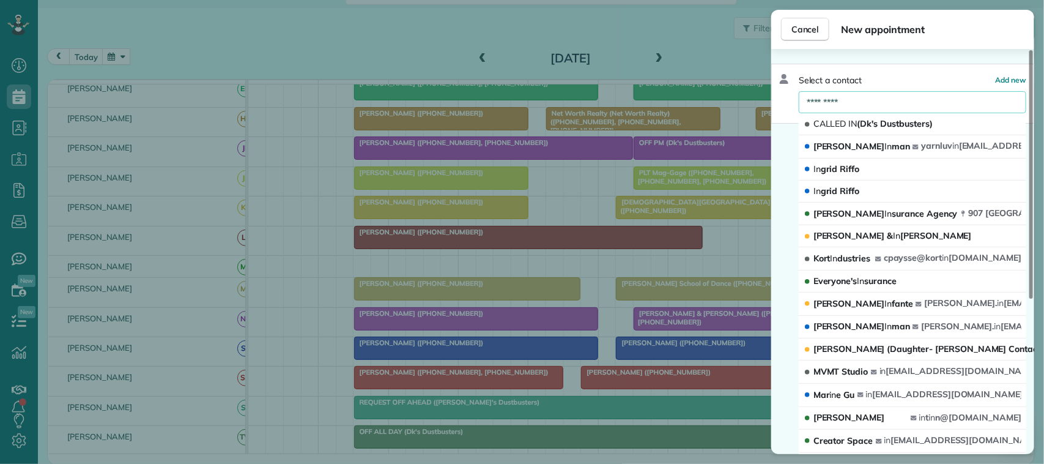
type input "*********"
click at [881, 116] on button "CALLED IN (Dk's Dustbusters)" at bounding box center [912, 124] width 227 height 22
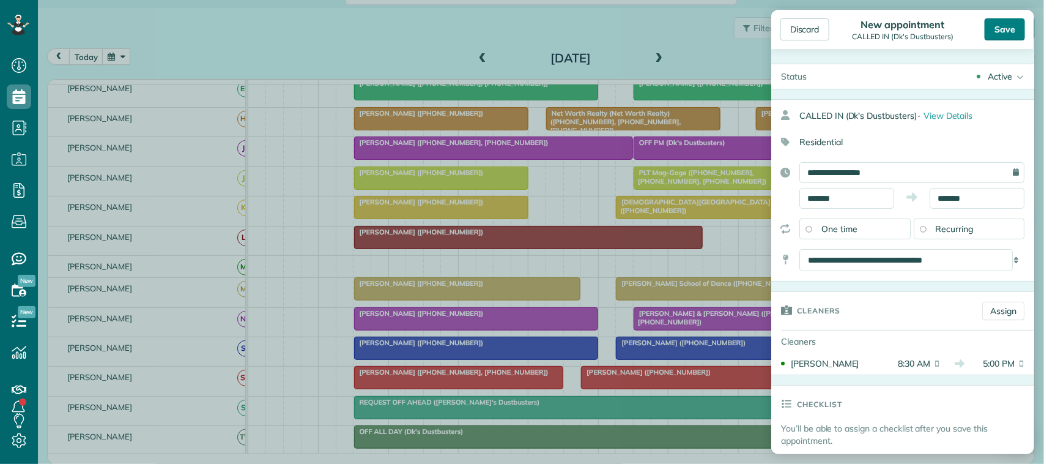
click at [1010, 28] on div "Save" at bounding box center [1005, 29] width 40 height 22
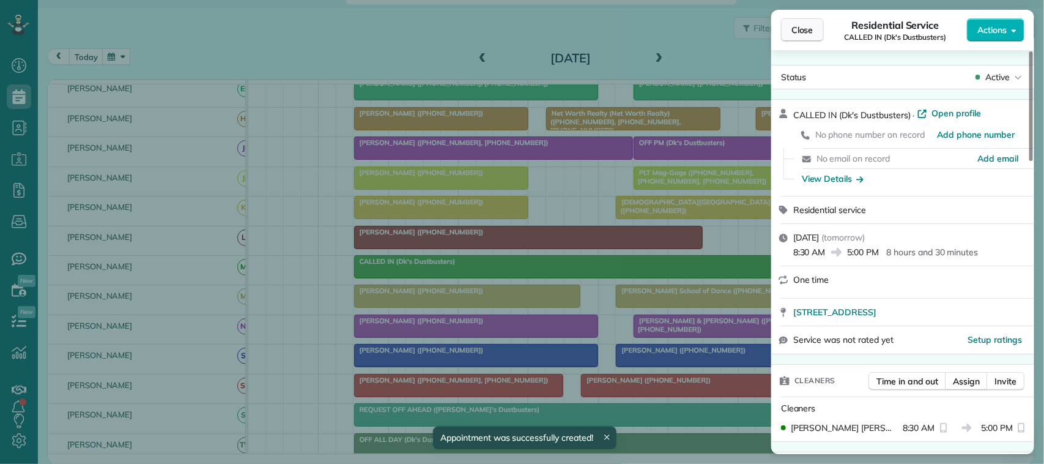
click at [813, 28] on button "Close" at bounding box center [802, 29] width 43 height 23
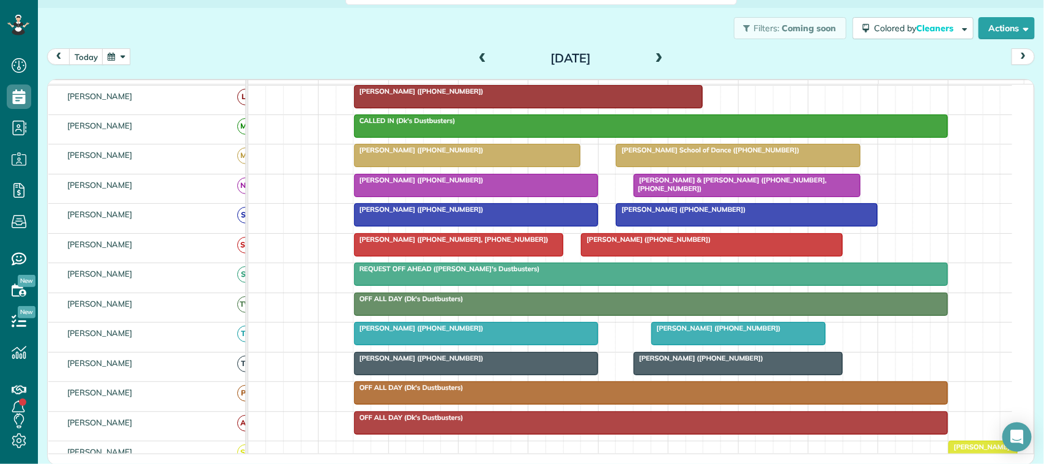
scroll to position [229, 0]
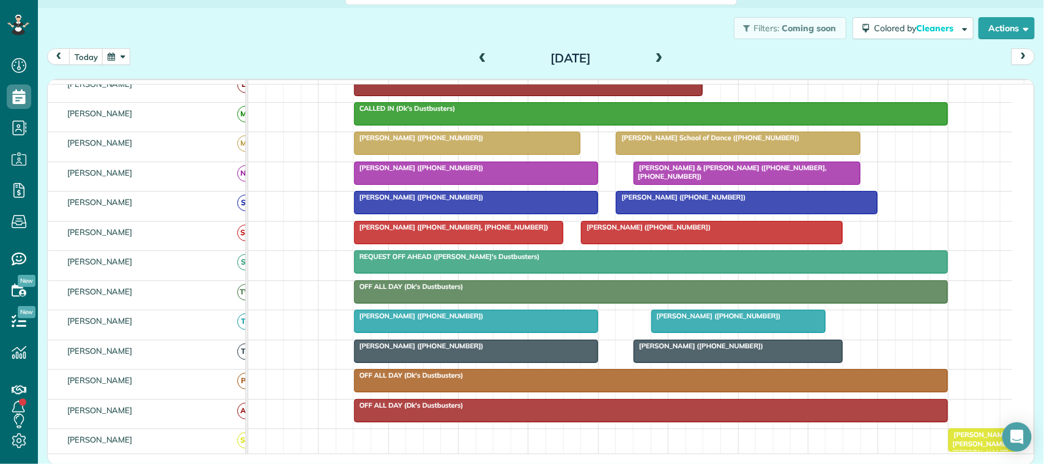
click at [129, 56] on button "button" at bounding box center [116, 56] width 28 height 17
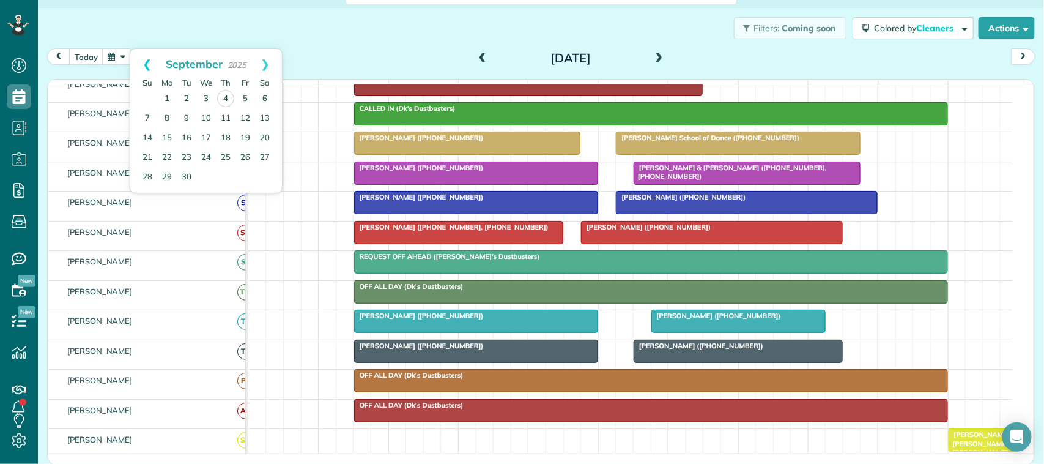
click at [145, 65] on link "Prev" at bounding box center [147, 64] width 34 height 31
click at [322, 53] on div "today Friday Sep 5, 2025" at bounding box center [541, 59] width 988 height 23
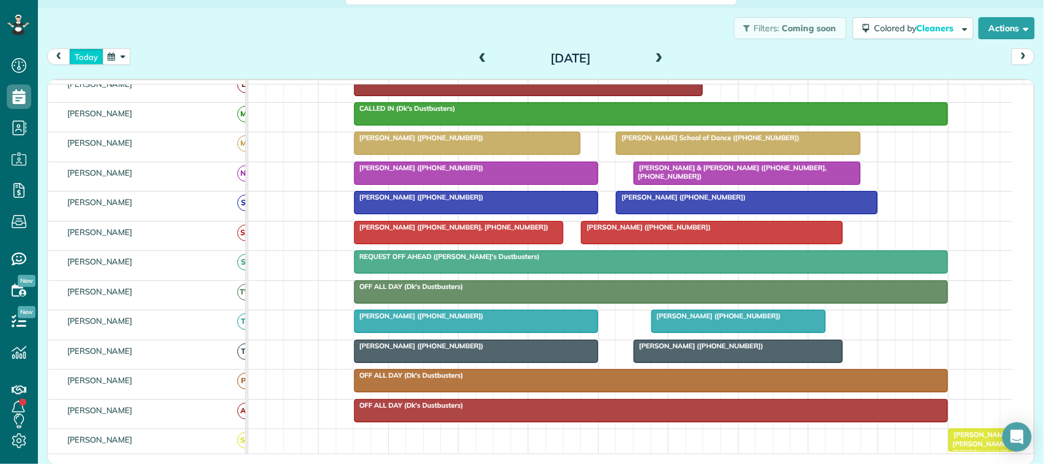
click at [92, 57] on button "today" at bounding box center [86, 56] width 34 height 17
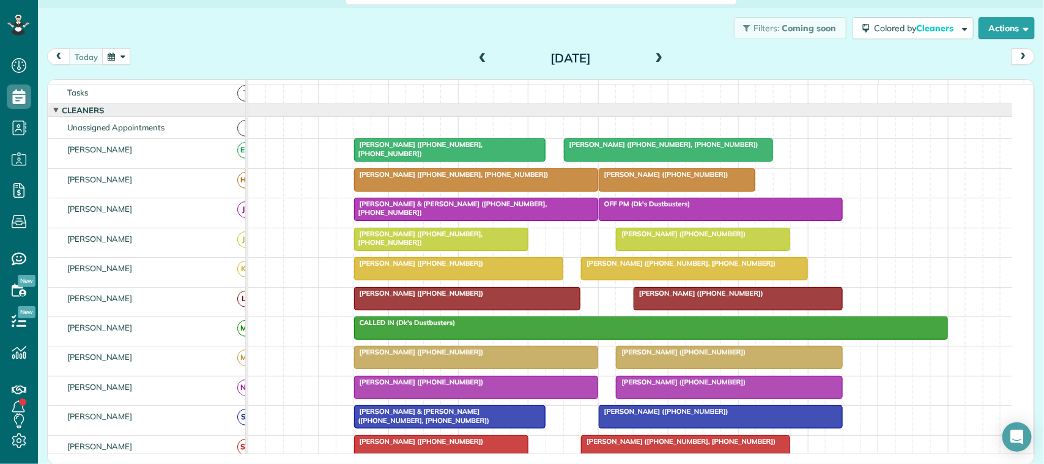
scroll to position [0, 0]
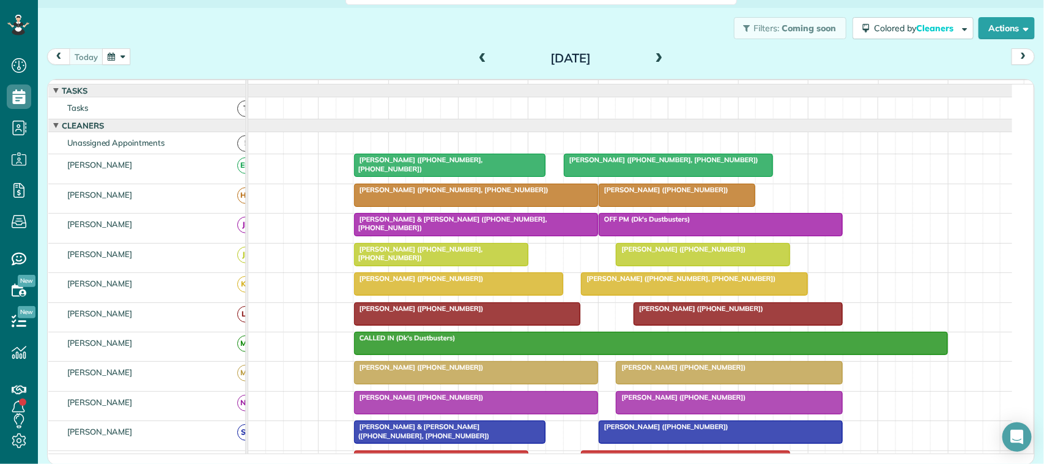
click at [652, 57] on span at bounding box center [658, 58] width 13 height 11
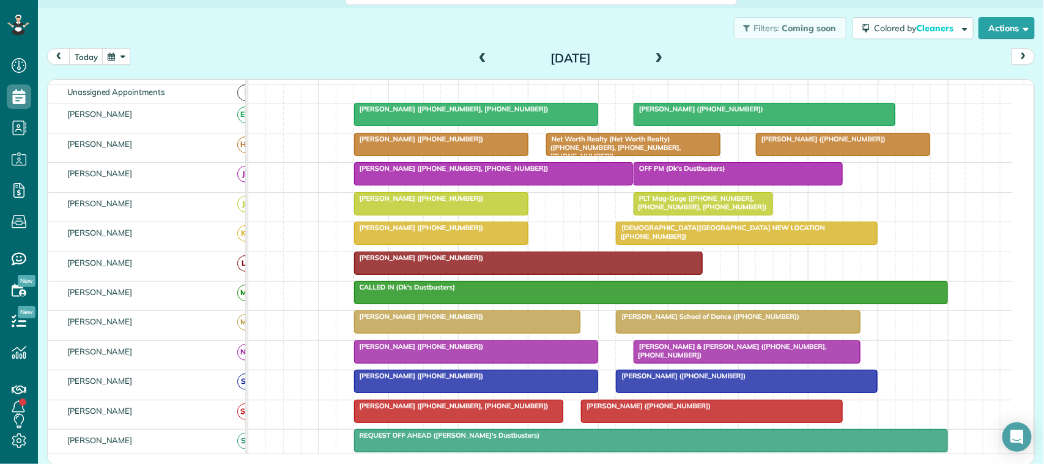
scroll to position [76, 0]
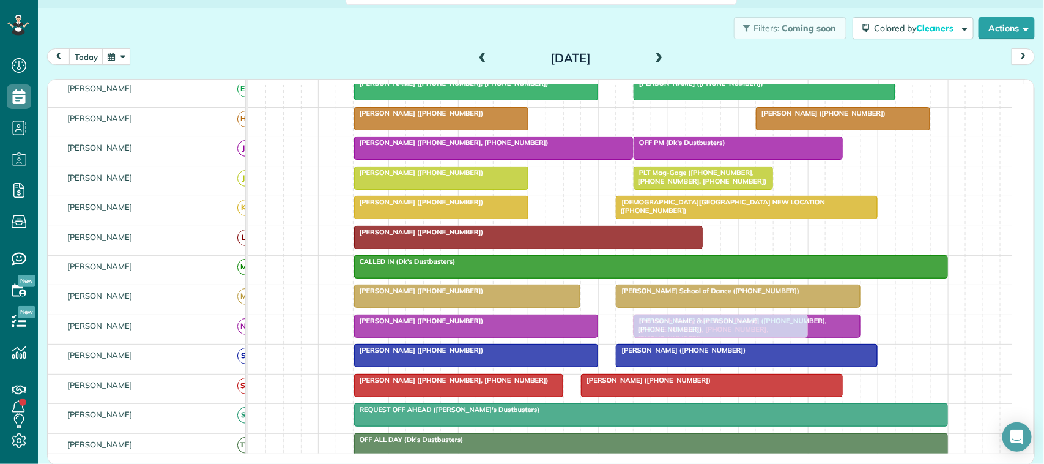
drag, startPoint x: 596, startPoint y: 130, endPoint x: 682, endPoint y: 329, distance: 216.4
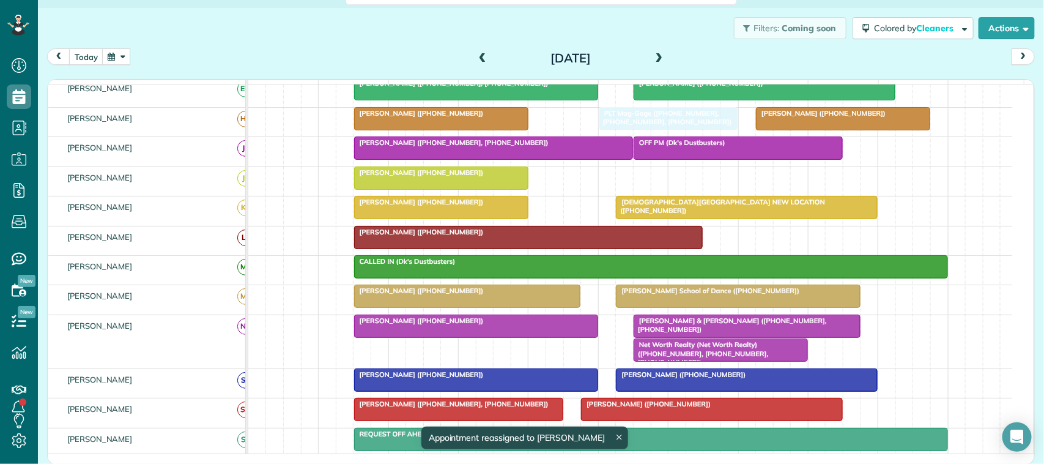
drag, startPoint x: 682, startPoint y: 188, endPoint x: 644, endPoint y: 131, distance: 68.4
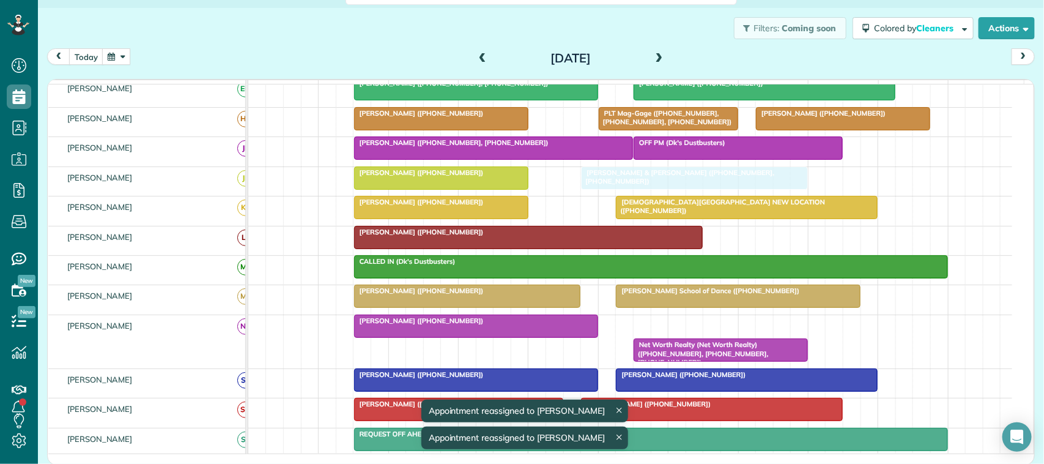
drag, startPoint x: 698, startPoint y: 339, endPoint x: 650, endPoint y: 202, distance: 145.3
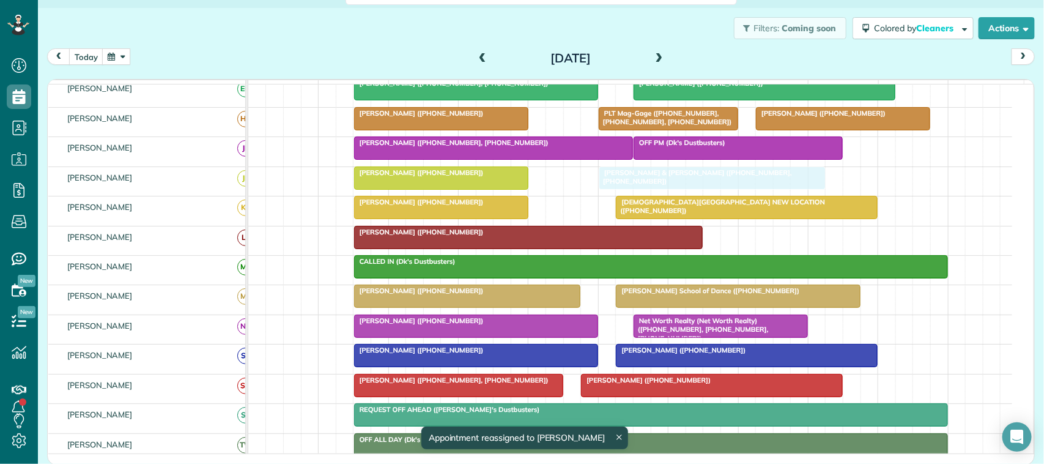
drag, startPoint x: 627, startPoint y: 198, endPoint x: 642, endPoint y: 198, distance: 14.7
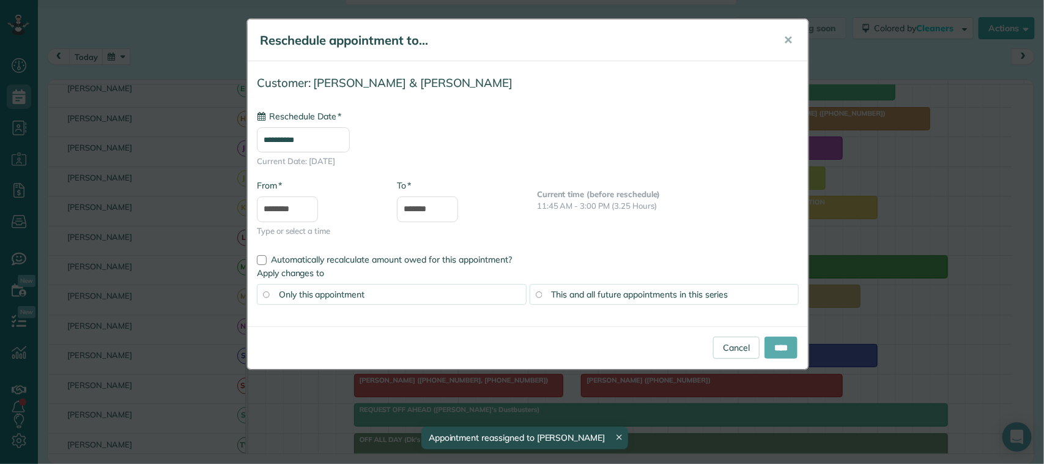
type input "**********"
click at [790, 347] on input "****" at bounding box center [780, 347] width 33 height 22
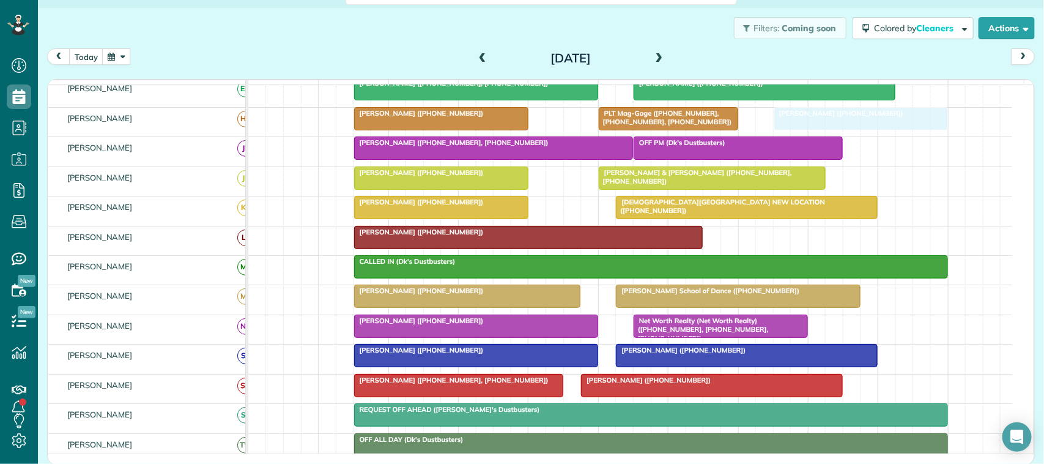
drag, startPoint x: 778, startPoint y: 130, endPoint x: 799, endPoint y: 144, distance: 25.1
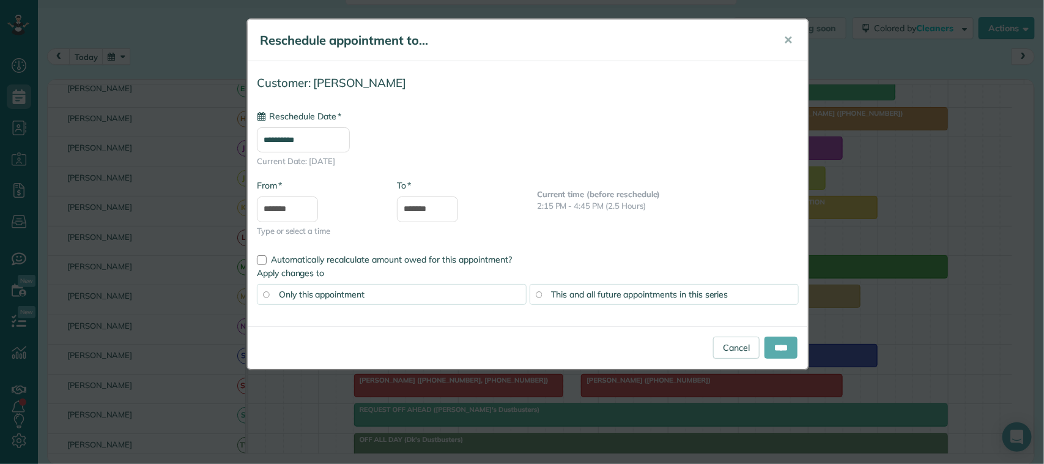
type input "**********"
click at [778, 349] on input "****" at bounding box center [780, 347] width 33 height 22
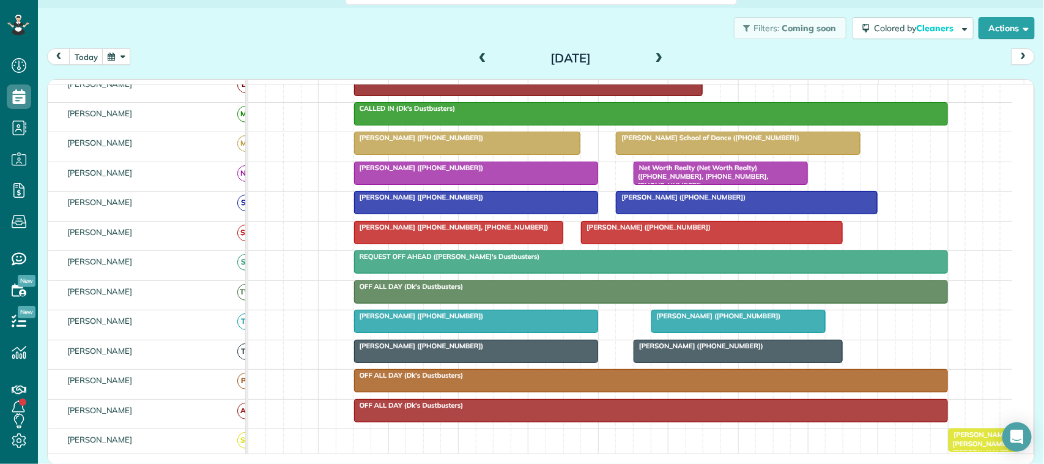
scroll to position [172, 0]
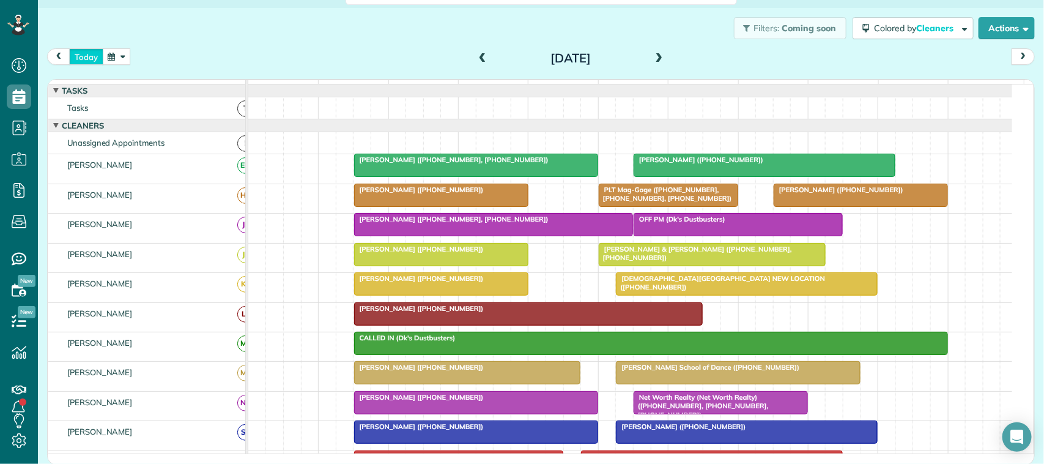
click at [98, 63] on button "today" at bounding box center [86, 56] width 34 height 17
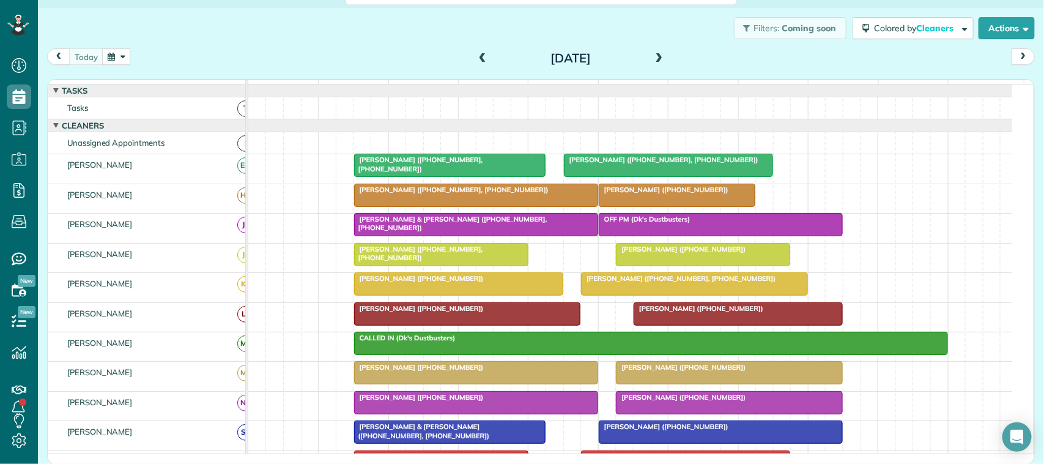
click at [120, 56] on button "button" at bounding box center [116, 56] width 28 height 17
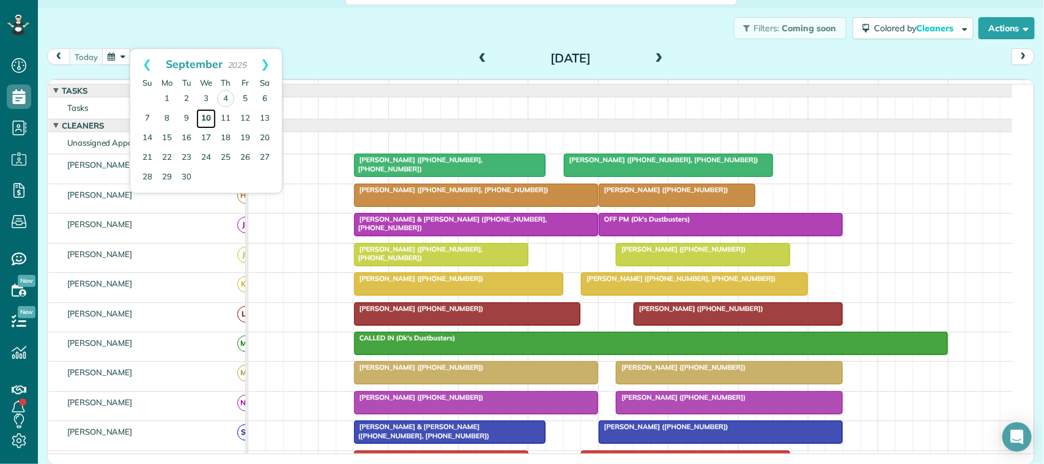
click at [209, 119] on link "10" at bounding box center [206, 119] width 20 height 20
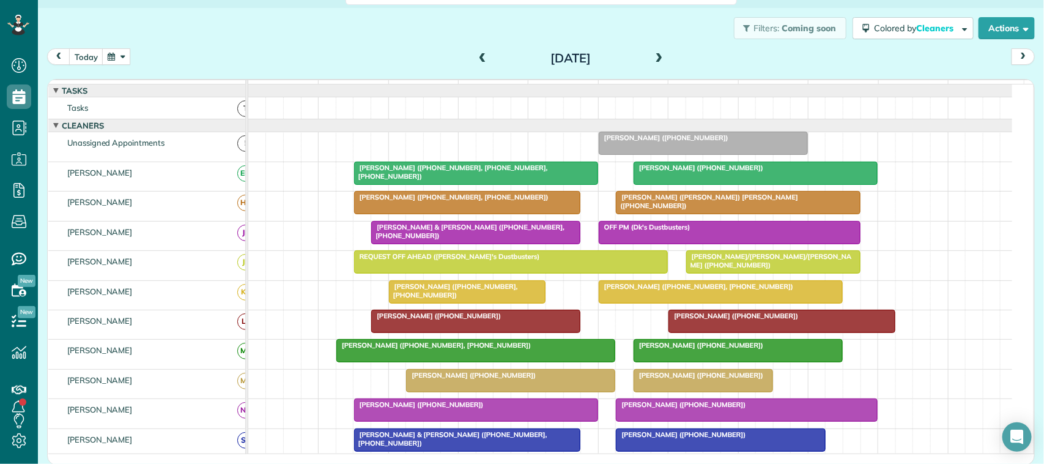
click at [117, 58] on button "button" at bounding box center [116, 56] width 28 height 17
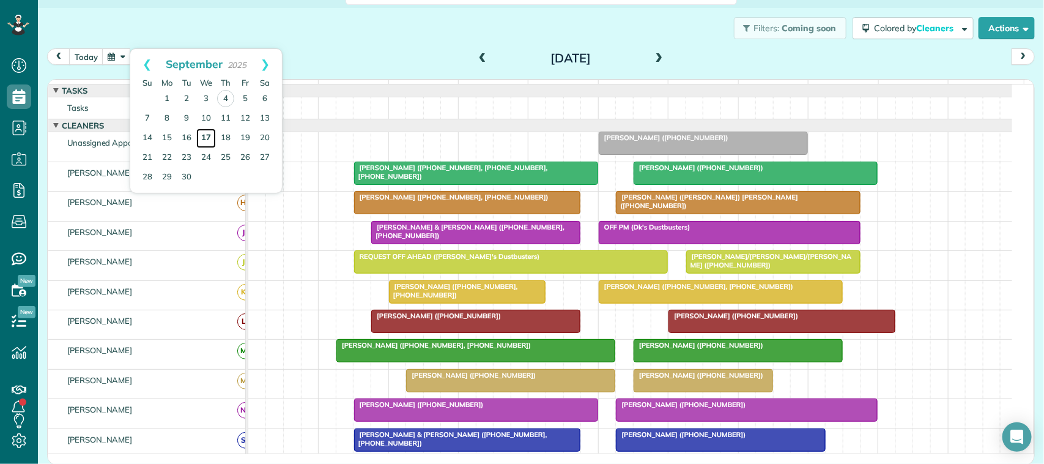
click at [209, 136] on link "17" at bounding box center [206, 138] width 20 height 20
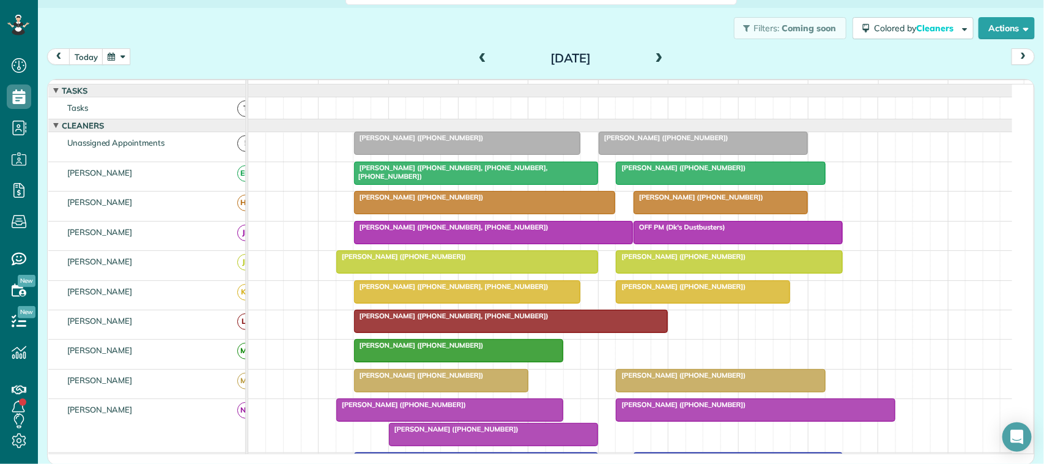
click at [434, 332] on div at bounding box center [511, 321] width 313 height 22
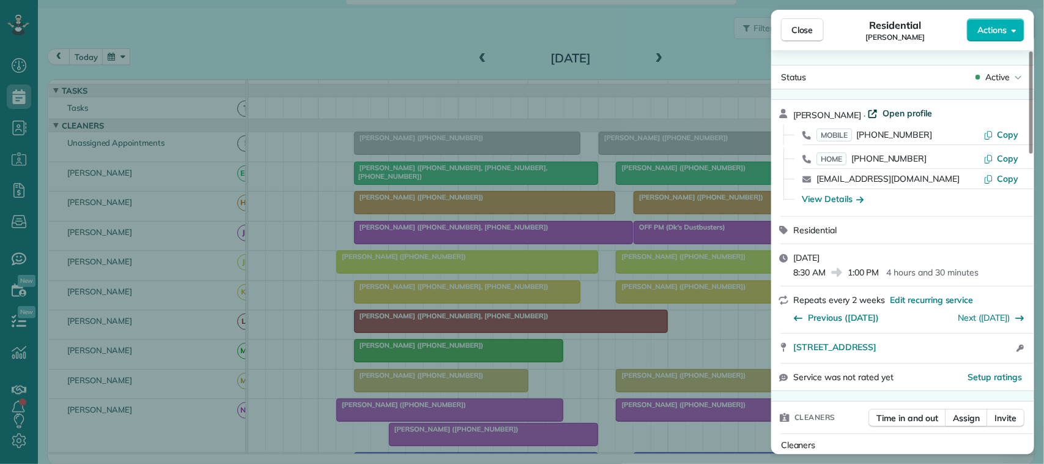
click at [922, 109] on span "Open profile" at bounding box center [907, 113] width 50 height 12
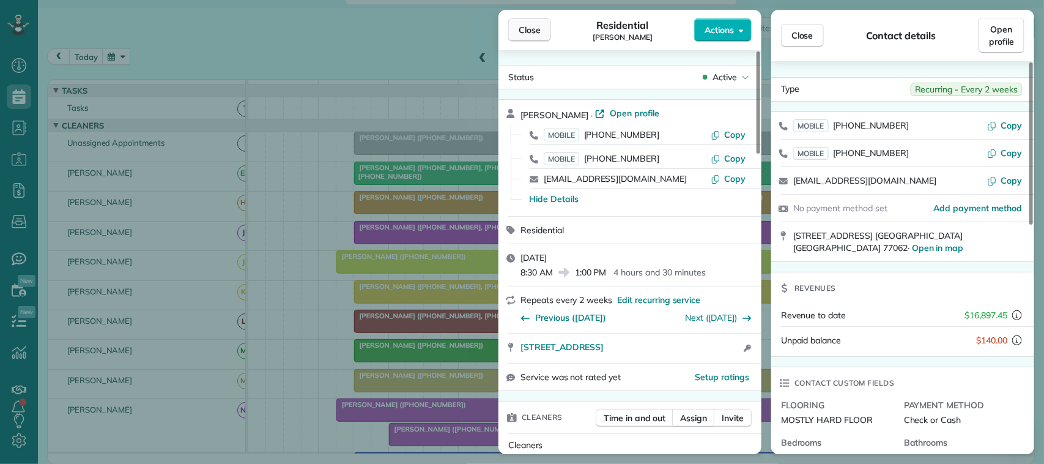
click at [520, 26] on span "Close" at bounding box center [530, 30] width 22 height 12
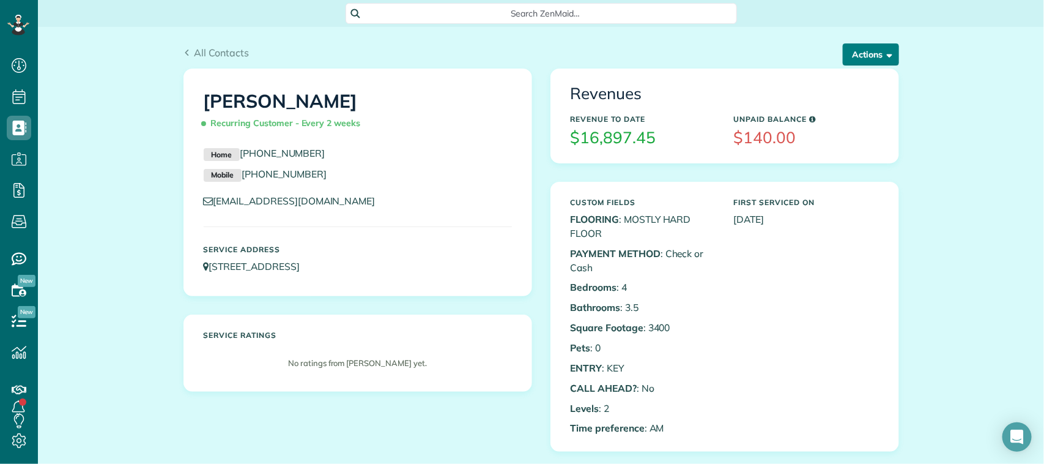
click at [845, 59] on button "Actions" at bounding box center [871, 54] width 56 height 22
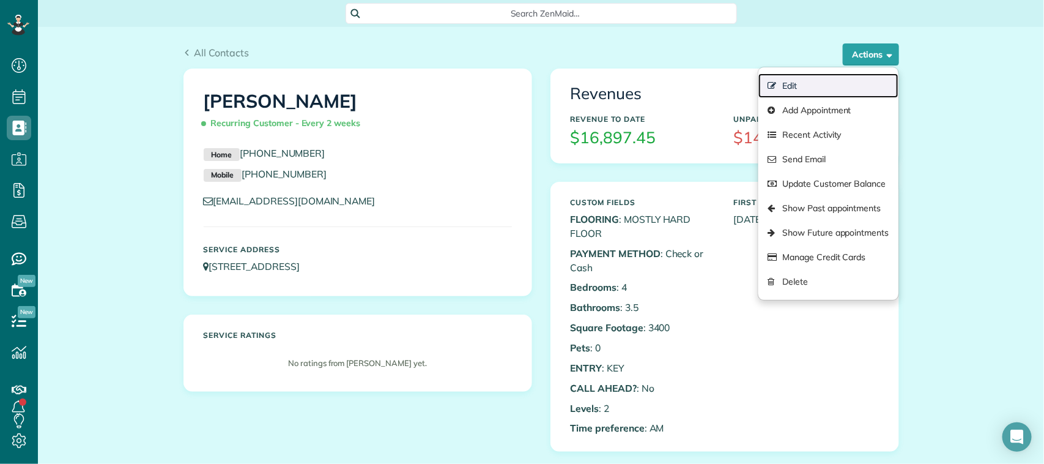
click at [839, 86] on link "Edit" at bounding box center [827, 85] width 139 height 24
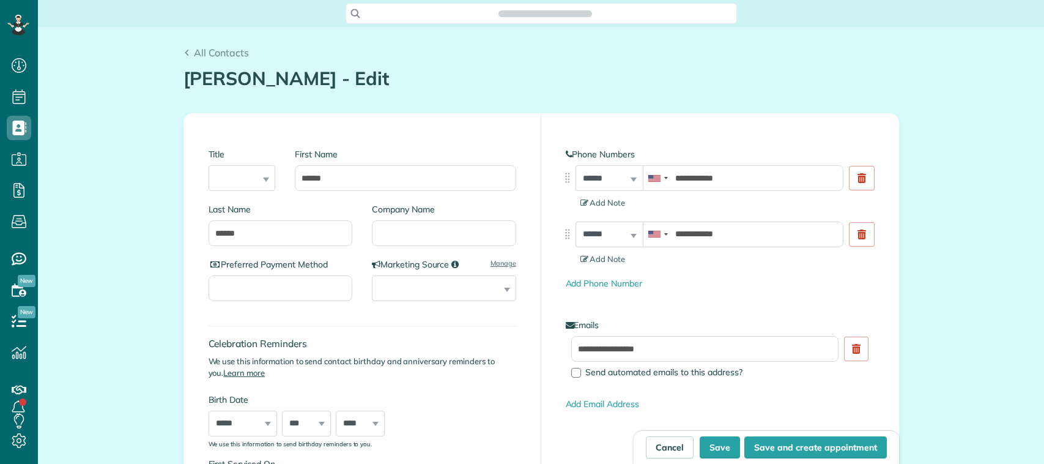
type input "**********"
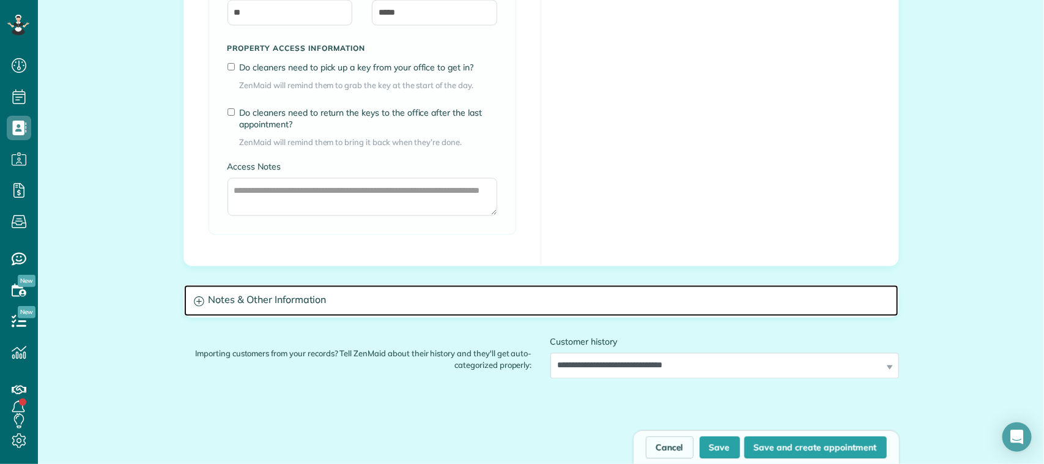
click at [442, 297] on h3 "Notes & Other Information" at bounding box center [541, 300] width 714 height 31
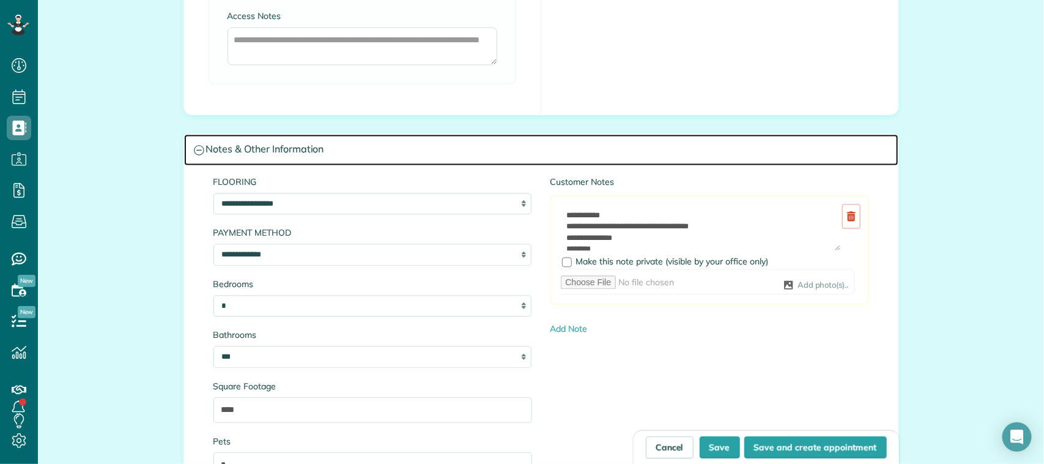
scroll to position [1070, 0]
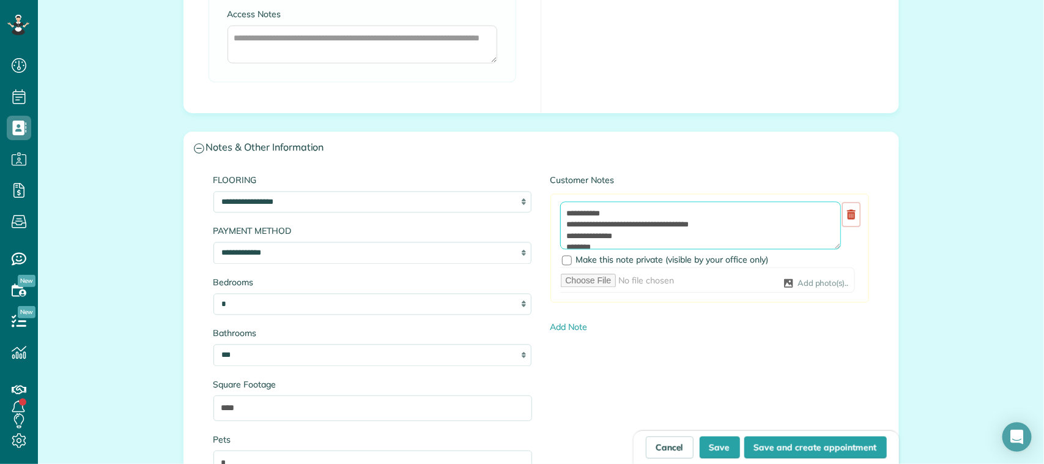
click at [610, 212] on textarea "**********" at bounding box center [700, 225] width 281 height 48
paste textarea "**********"
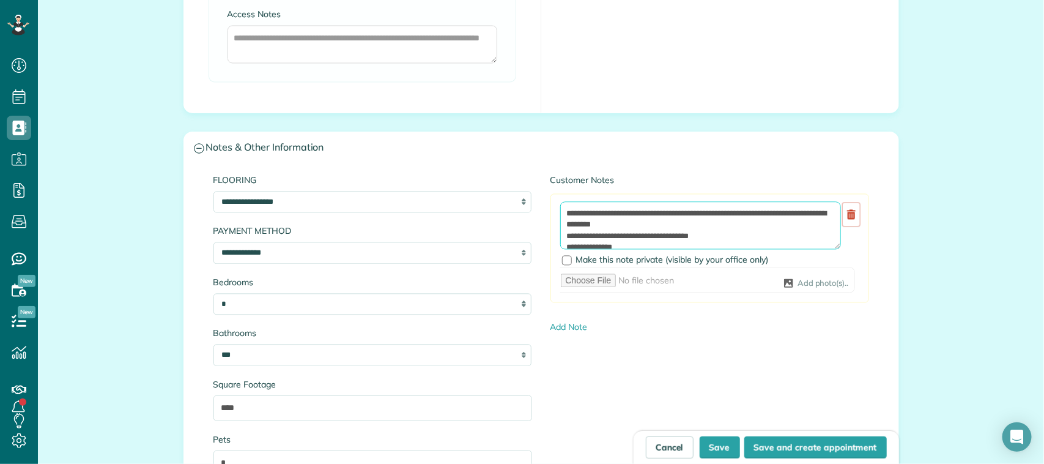
drag, startPoint x: 585, startPoint y: 216, endPoint x: 560, endPoint y: 212, distance: 25.3
click at [560, 212] on textarea "**********" at bounding box center [700, 225] width 281 height 48
click at [618, 223] on textarea "**********" at bounding box center [700, 225] width 281 height 48
click at [597, 215] on textarea "**********" at bounding box center [700, 225] width 281 height 48
drag, startPoint x: 633, startPoint y: 225, endPoint x: 589, endPoint y: 215, distance: 45.1
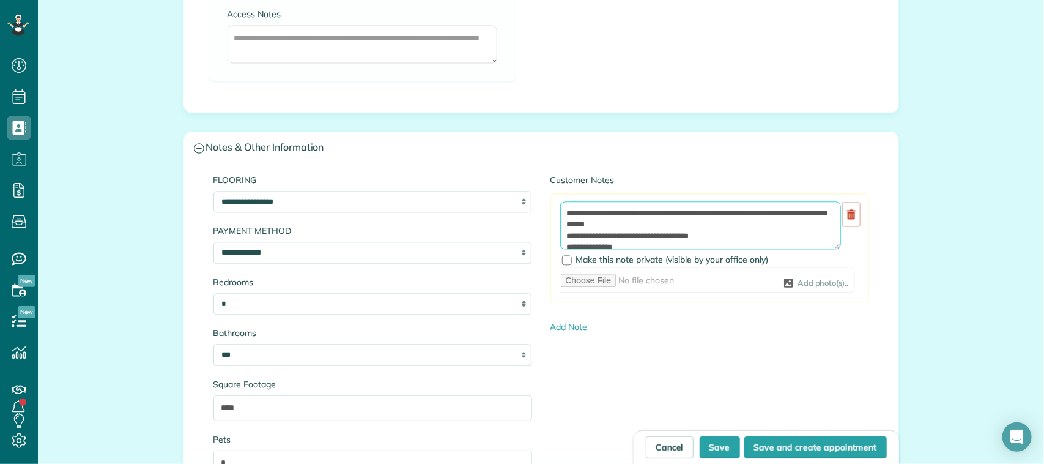
click at [589, 215] on textarea "**********" at bounding box center [700, 225] width 281 height 48
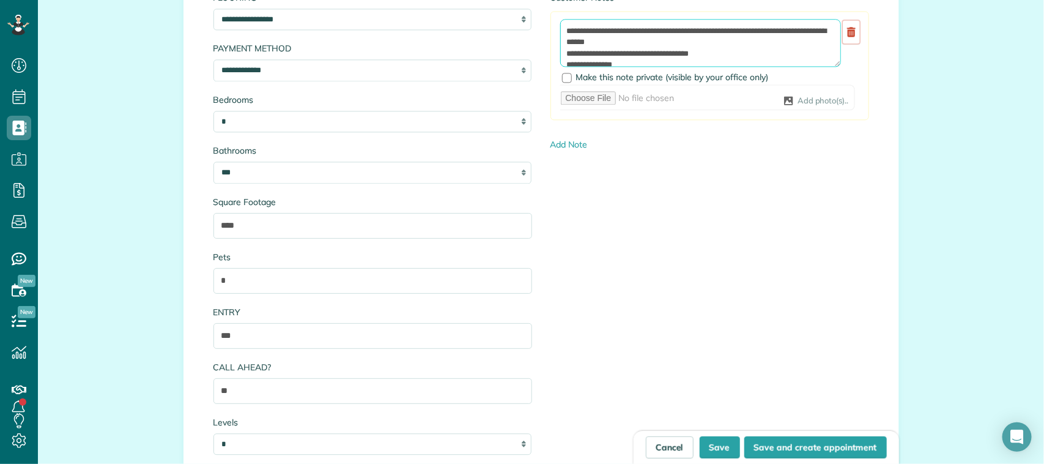
scroll to position [1299, 0]
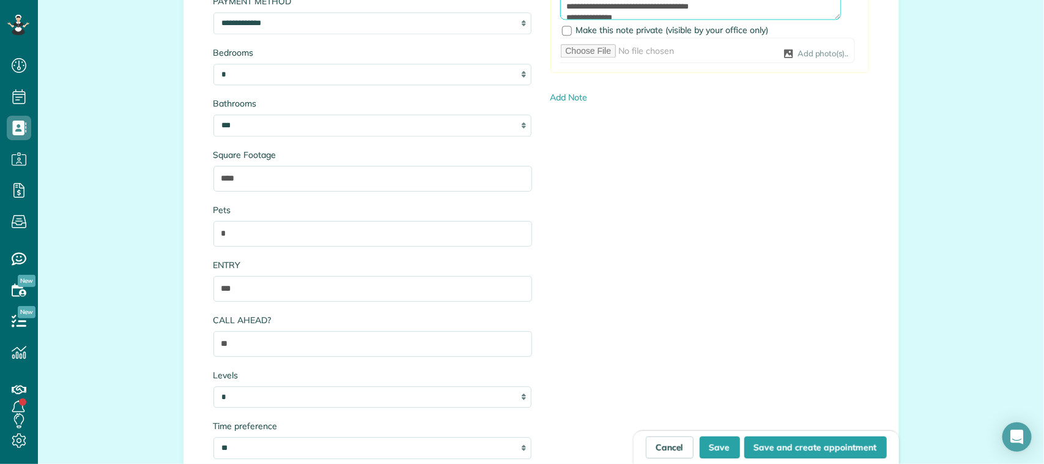
type textarea "**********"
click at [269, 292] on input "***" at bounding box center [372, 289] width 319 height 26
paste input "**********"
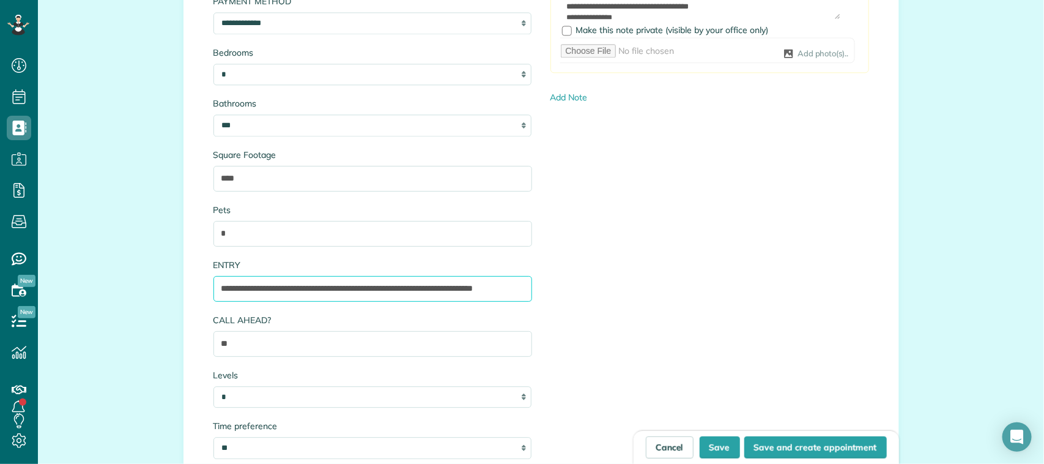
scroll to position [0, 12]
type input "**********"
click at [717, 444] on button "Save" at bounding box center [720, 447] width 40 height 22
type input "**********"
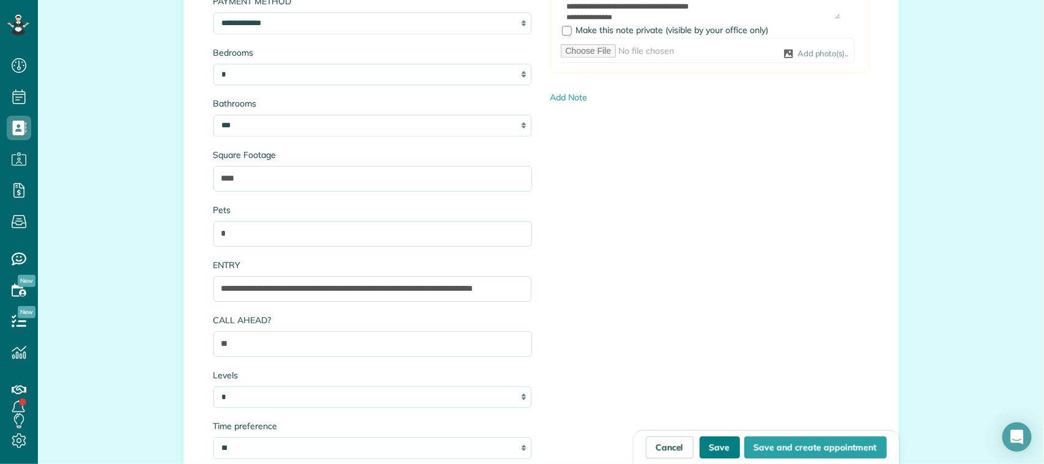
scroll to position [0, 0]
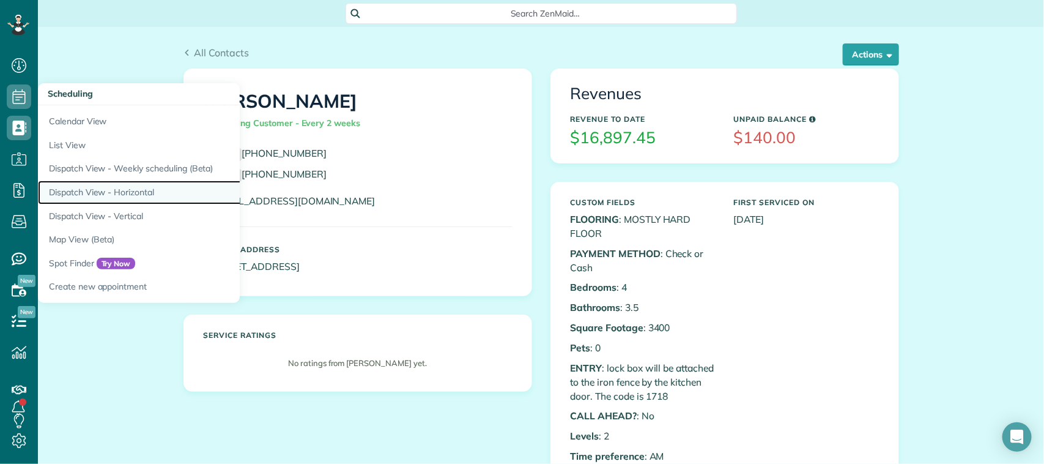
click at [156, 193] on link "Dispatch View - Horizontal" at bounding box center [191, 192] width 306 height 24
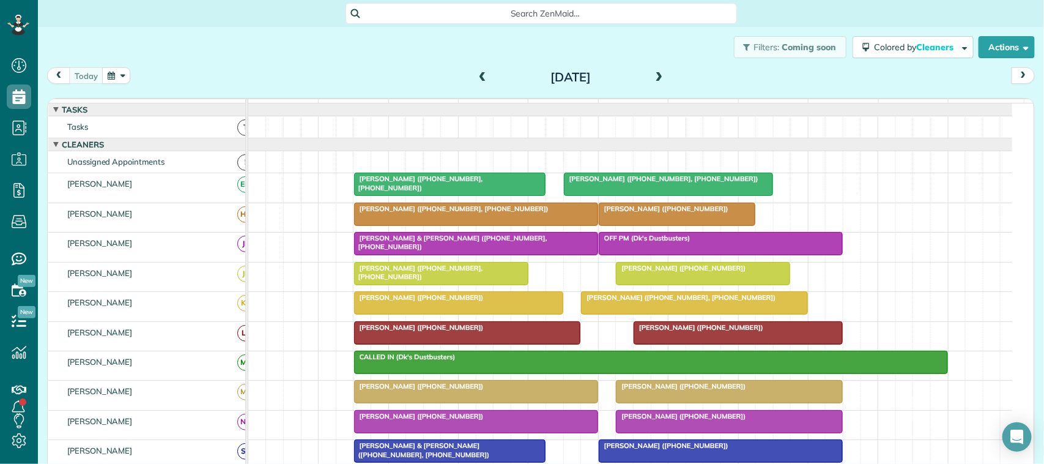
click at [112, 75] on button "button" at bounding box center [116, 75] width 28 height 17
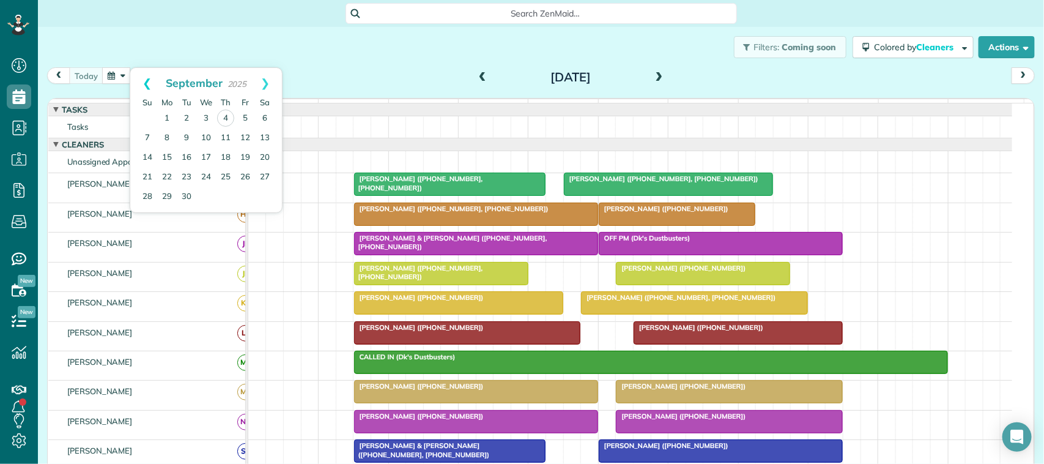
click at [156, 77] on link "Prev" at bounding box center [147, 83] width 34 height 31
click at [170, 191] on link "25" at bounding box center [167, 197] width 20 height 20
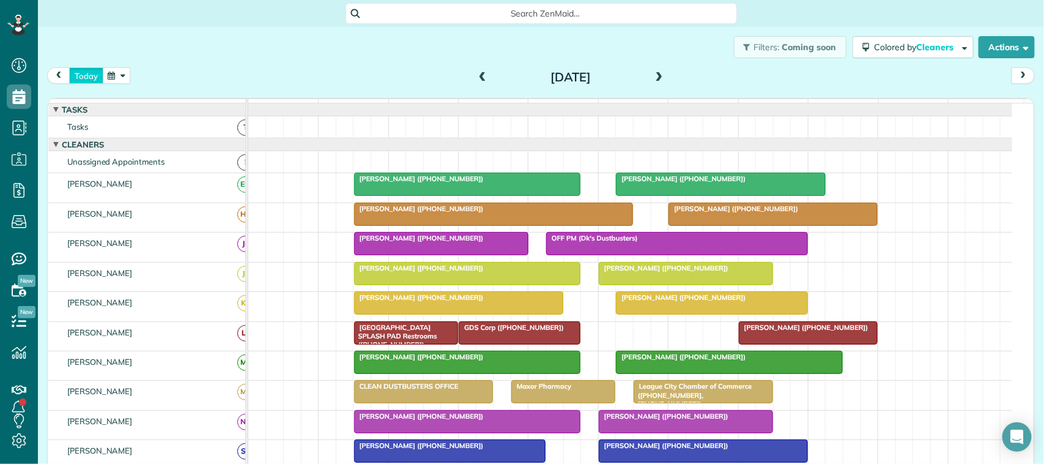
click at [83, 72] on button "today" at bounding box center [86, 75] width 34 height 17
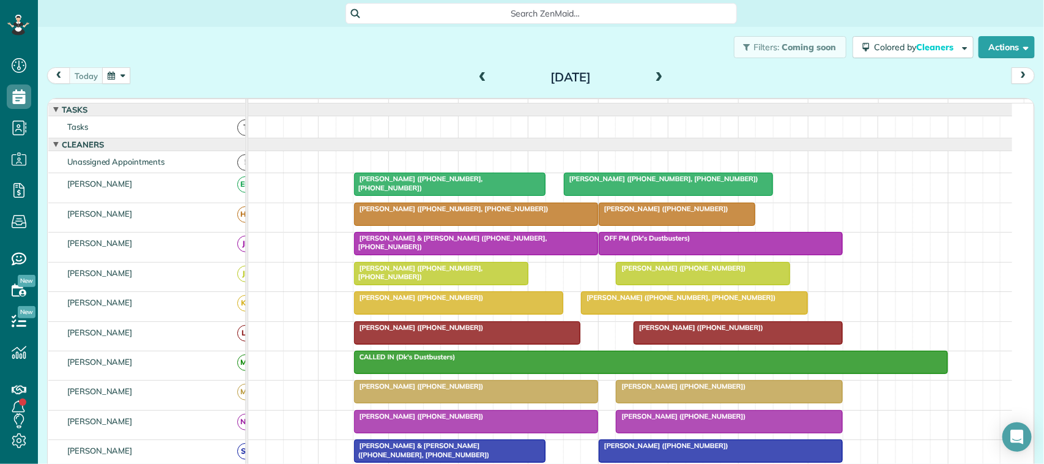
click at [657, 81] on span at bounding box center [658, 77] width 13 height 11
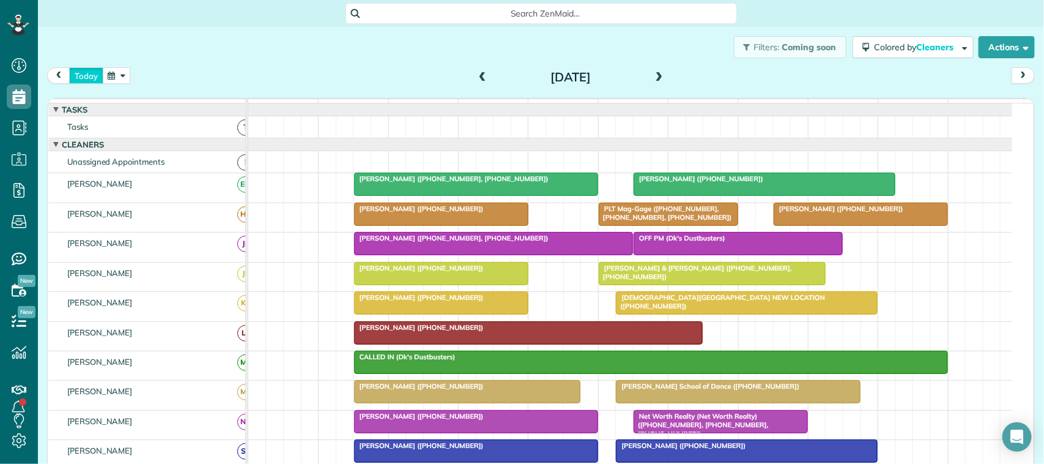
click at [73, 73] on button "today" at bounding box center [86, 75] width 34 height 17
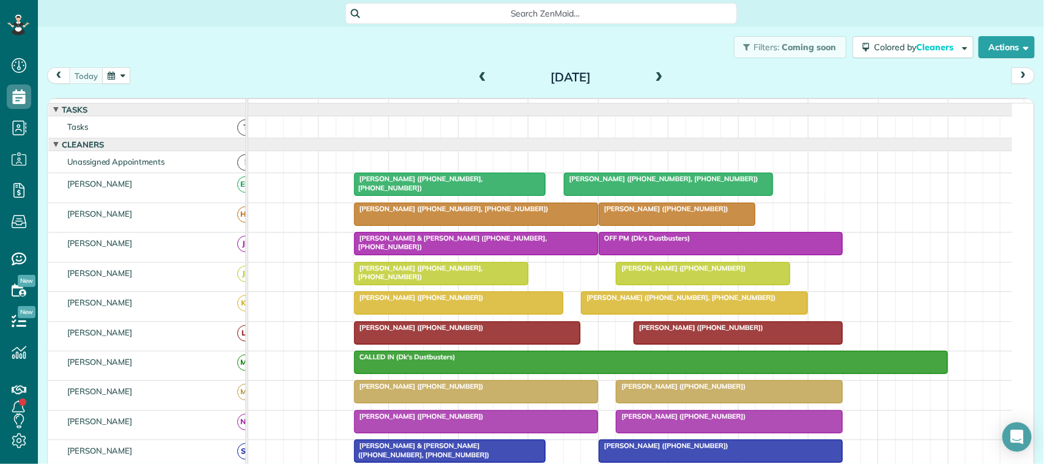
click at [656, 83] on span at bounding box center [658, 77] width 13 height 18
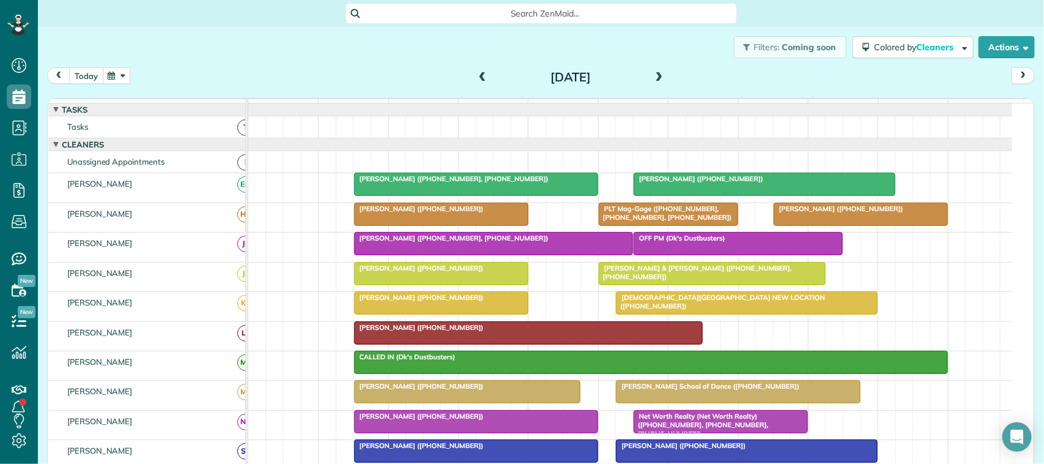
click at [84, 67] on button "today" at bounding box center [86, 75] width 34 height 17
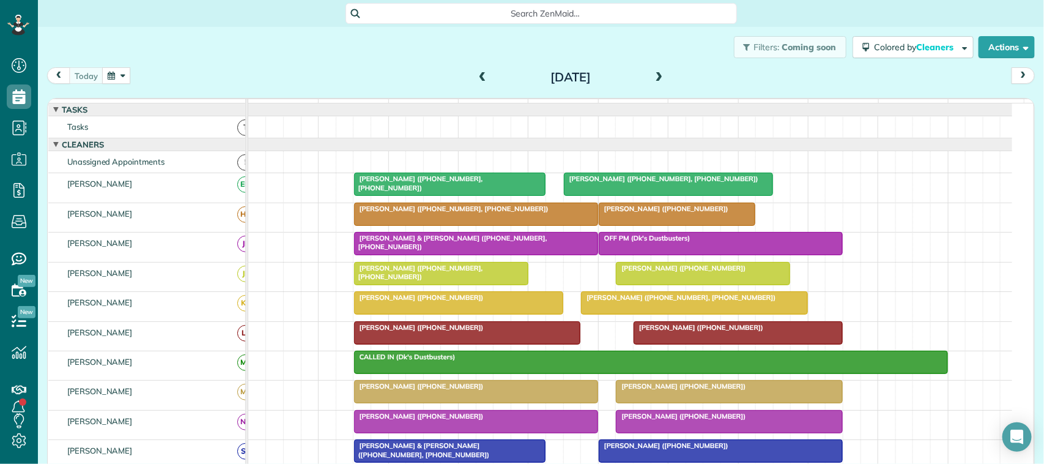
click at [295, 83] on div "[DATE] [DATE]" at bounding box center [541, 78] width 988 height 23
click at [193, 59] on div "Filters: Coming soon Colored by Cleaners Color by Cleaner Color by Team Color b…" at bounding box center [541, 47] width 1006 height 40
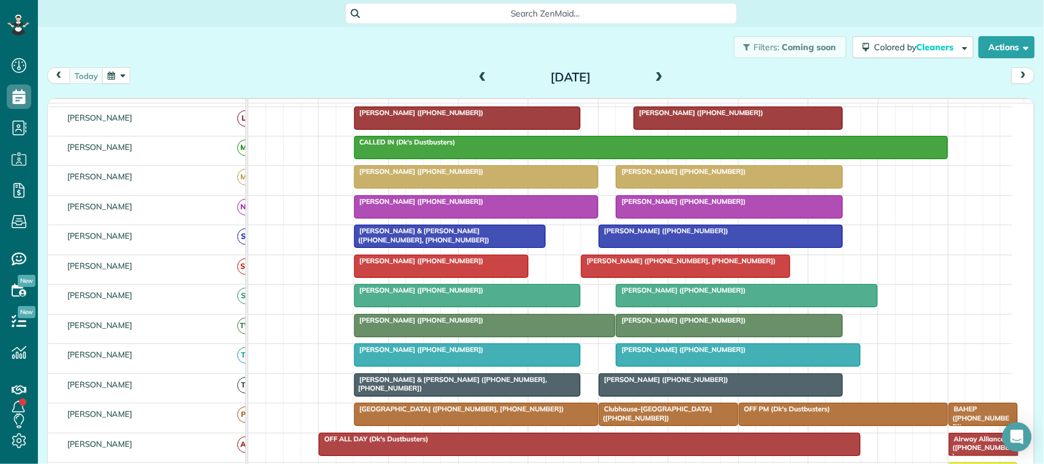
scroll to position [1, 0]
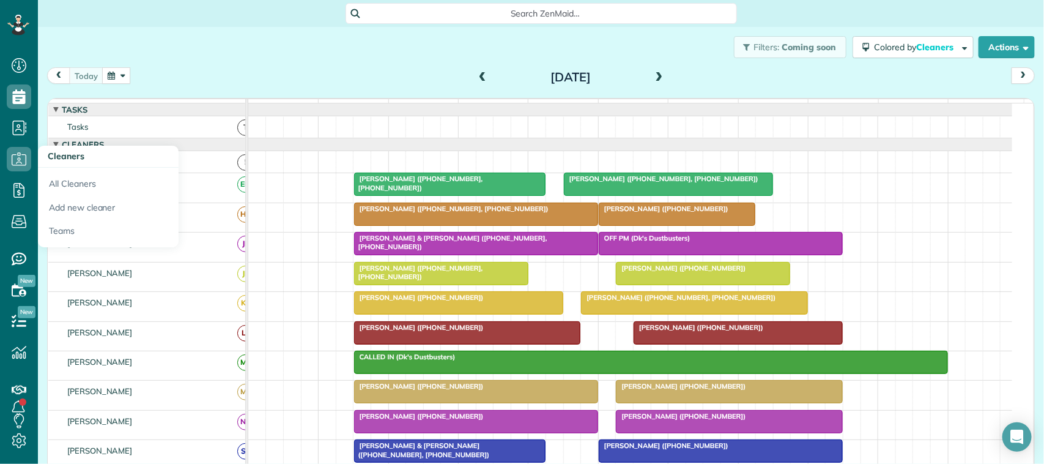
click at [81, 65] on div "Filters: Coming soon Colored by Cleaners Color by Cleaner Color by Team Color b…" at bounding box center [541, 47] width 1006 height 40
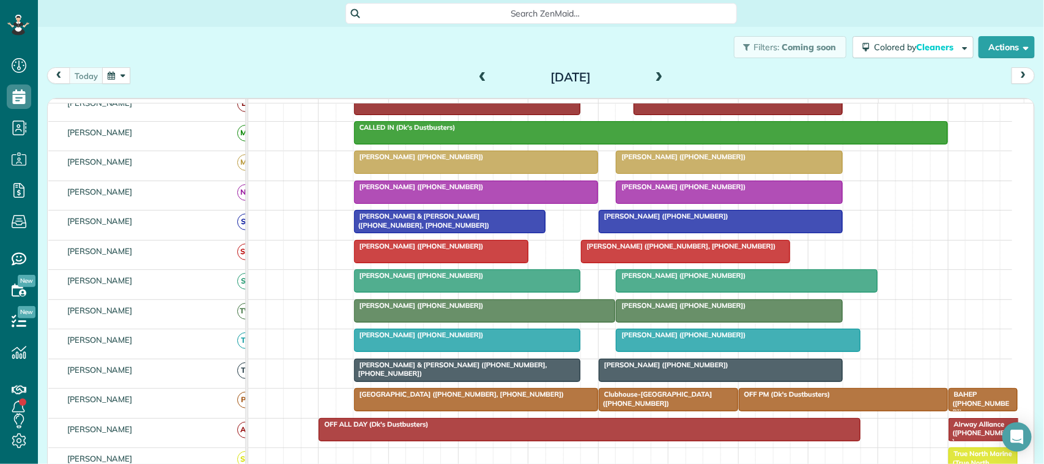
click at [667, 351] on div at bounding box center [737, 340] width 243 height 22
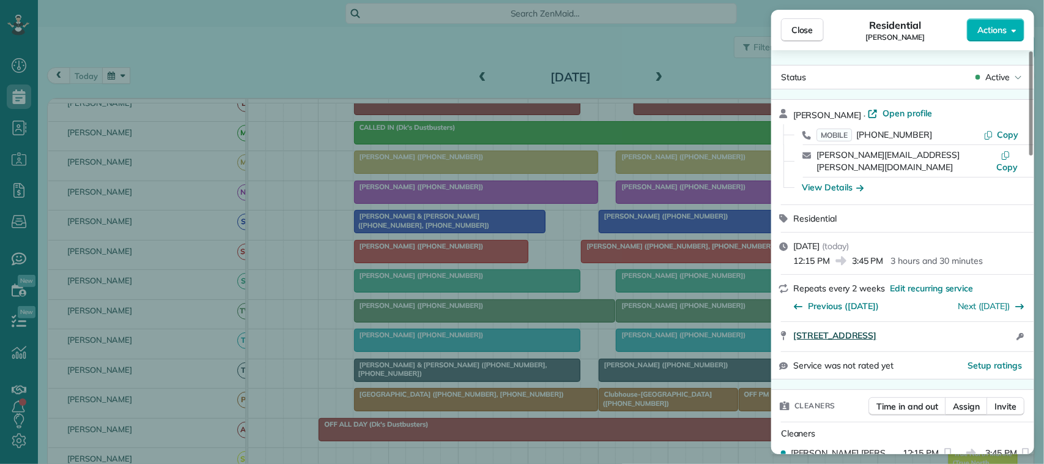
click at [876, 329] on span "[STREET_ADDRESS]" at bounding box center [834, 335] width 83 height 12
click at [803, 24] on span "Close" at bounding box center [802, 30] width 22 height 12
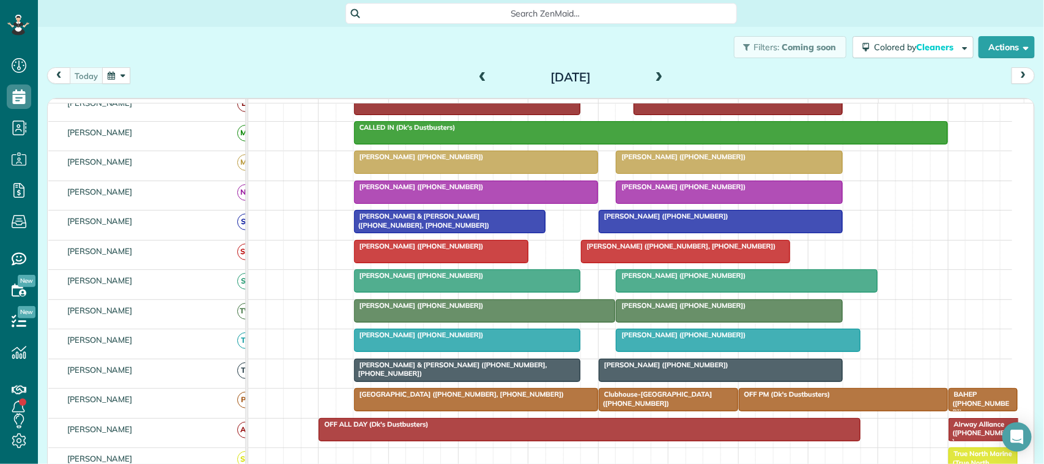
click at [68, 71] on button "prev" at bounding box center [58, 75] width 23 height 17
